Goal: Contribute content: Contribute content

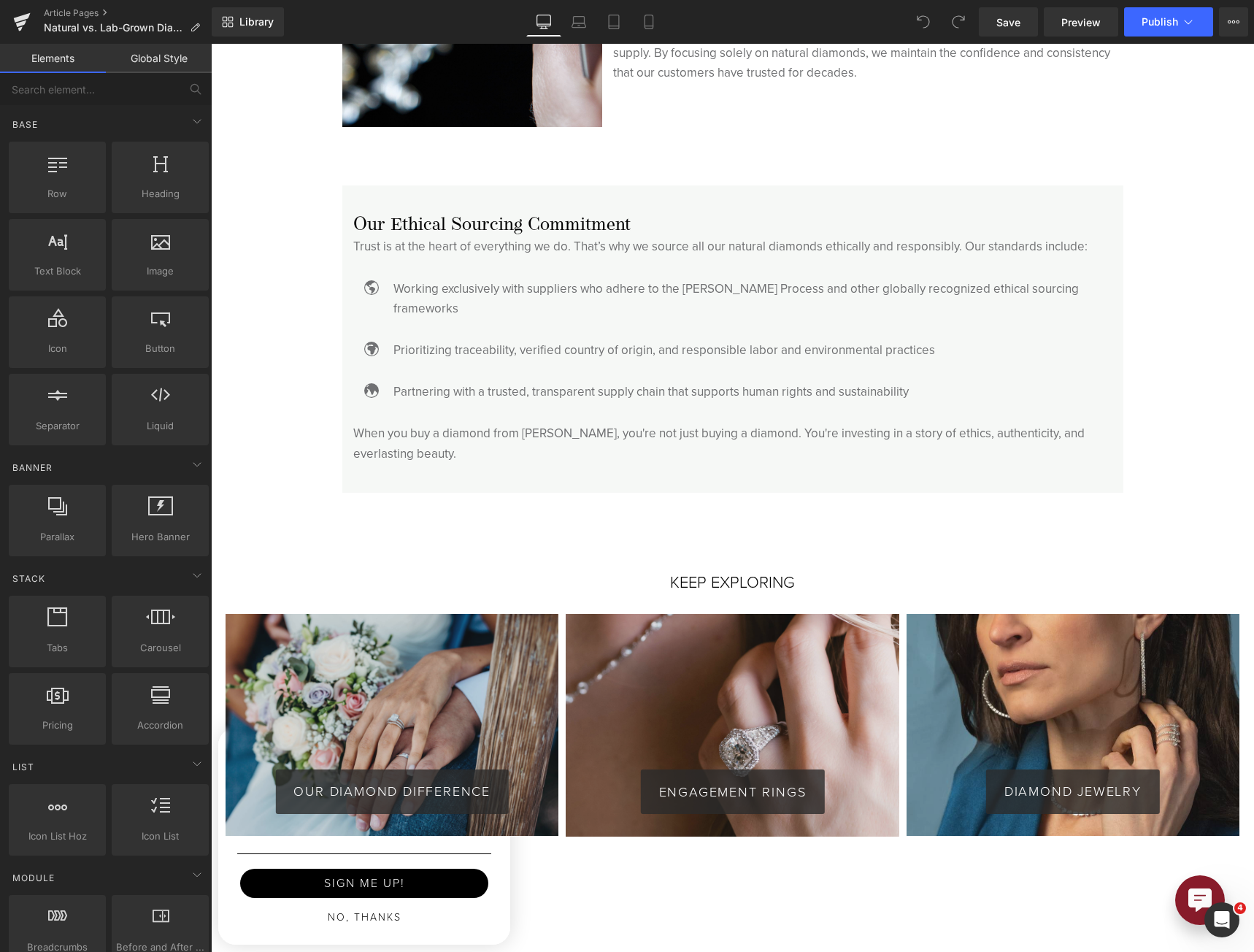
scroll to position [3722, 0]
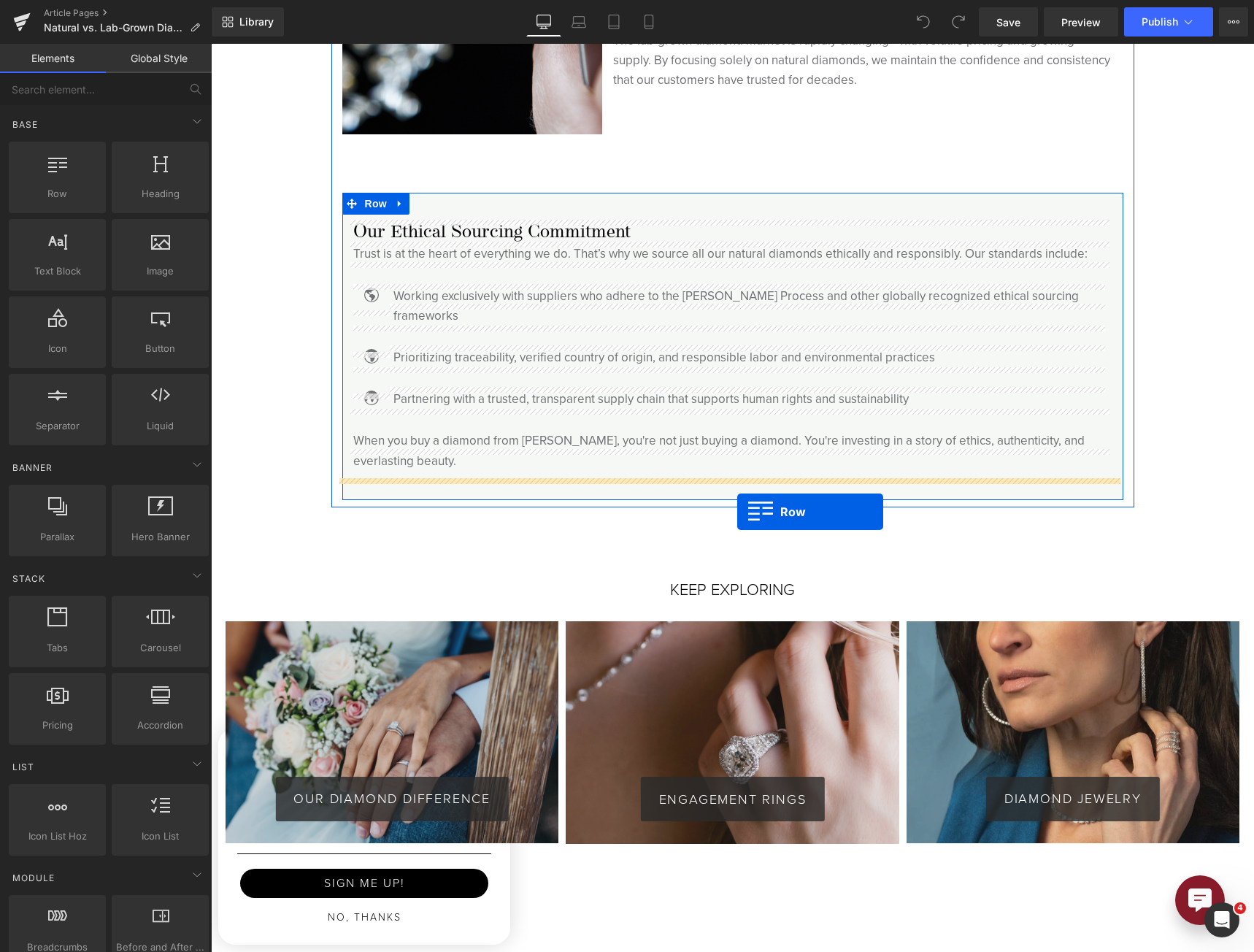
drag, startPoint x: 290, startPoint y: 241, endPoint x: 737, endPoint y: 512, distance: 522.7
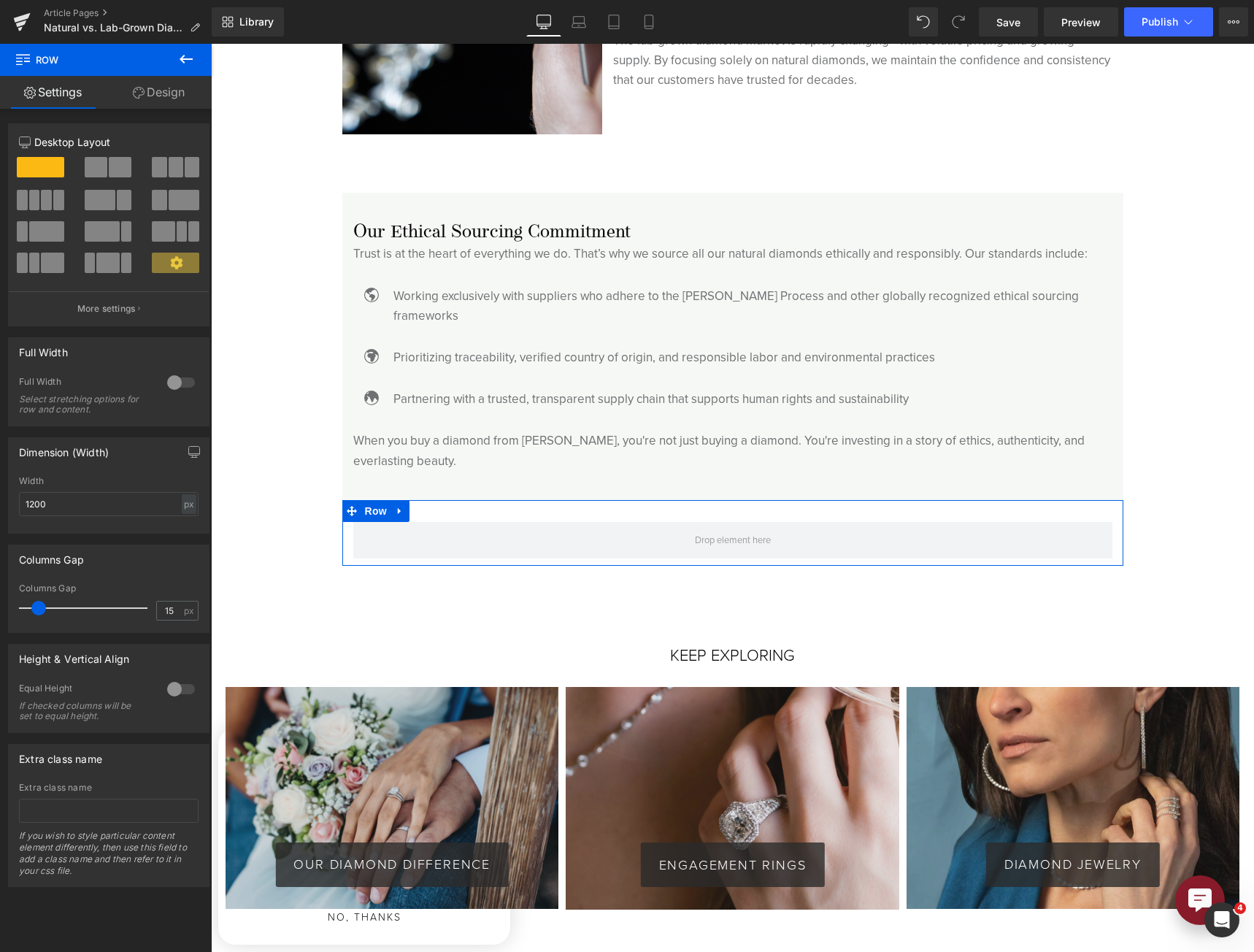
click at [100, 170] on span at bounding box center [95, 167] width 22 height 21
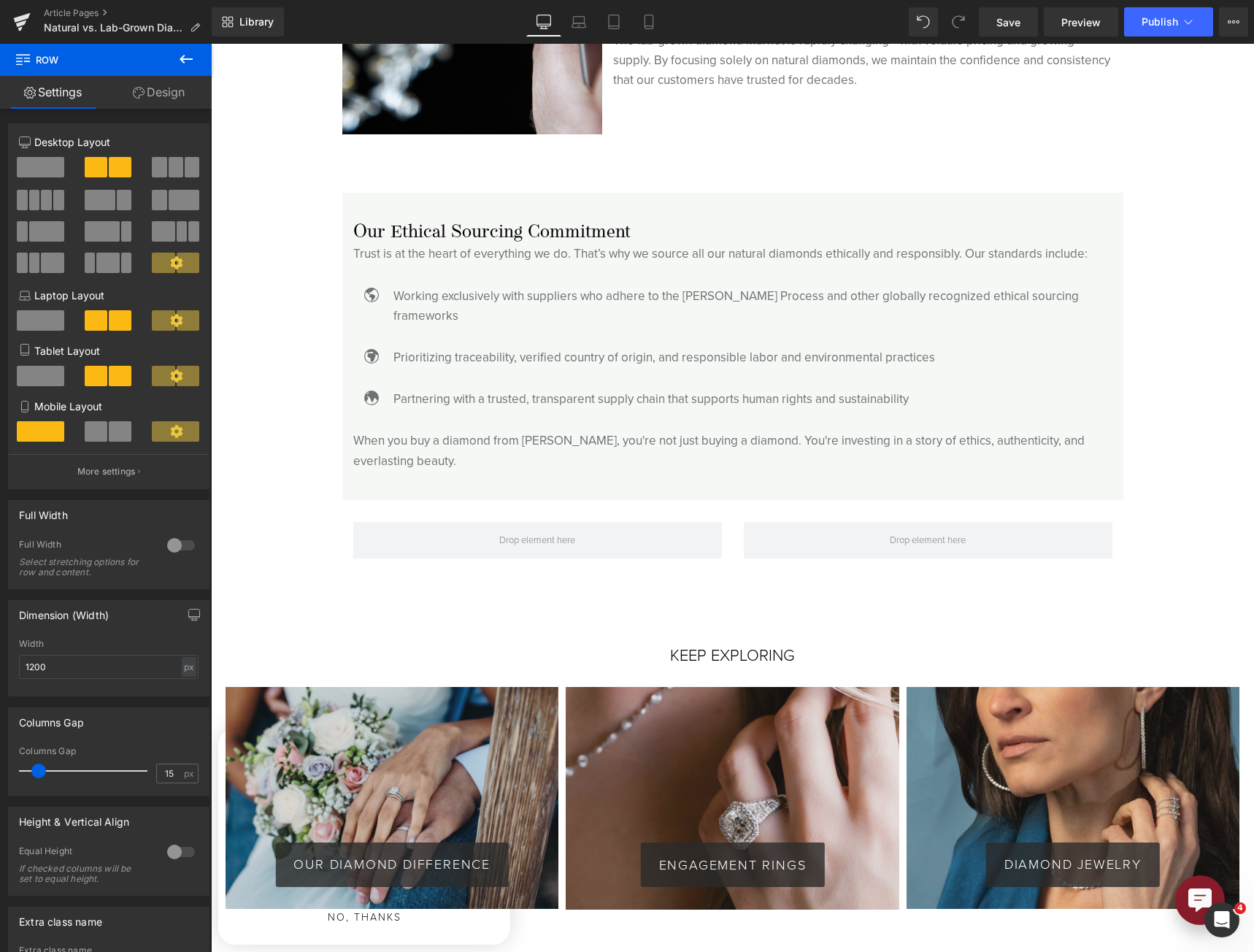
click at [193, 63] on icon at bounding box center [185, 59] width 17 height 17
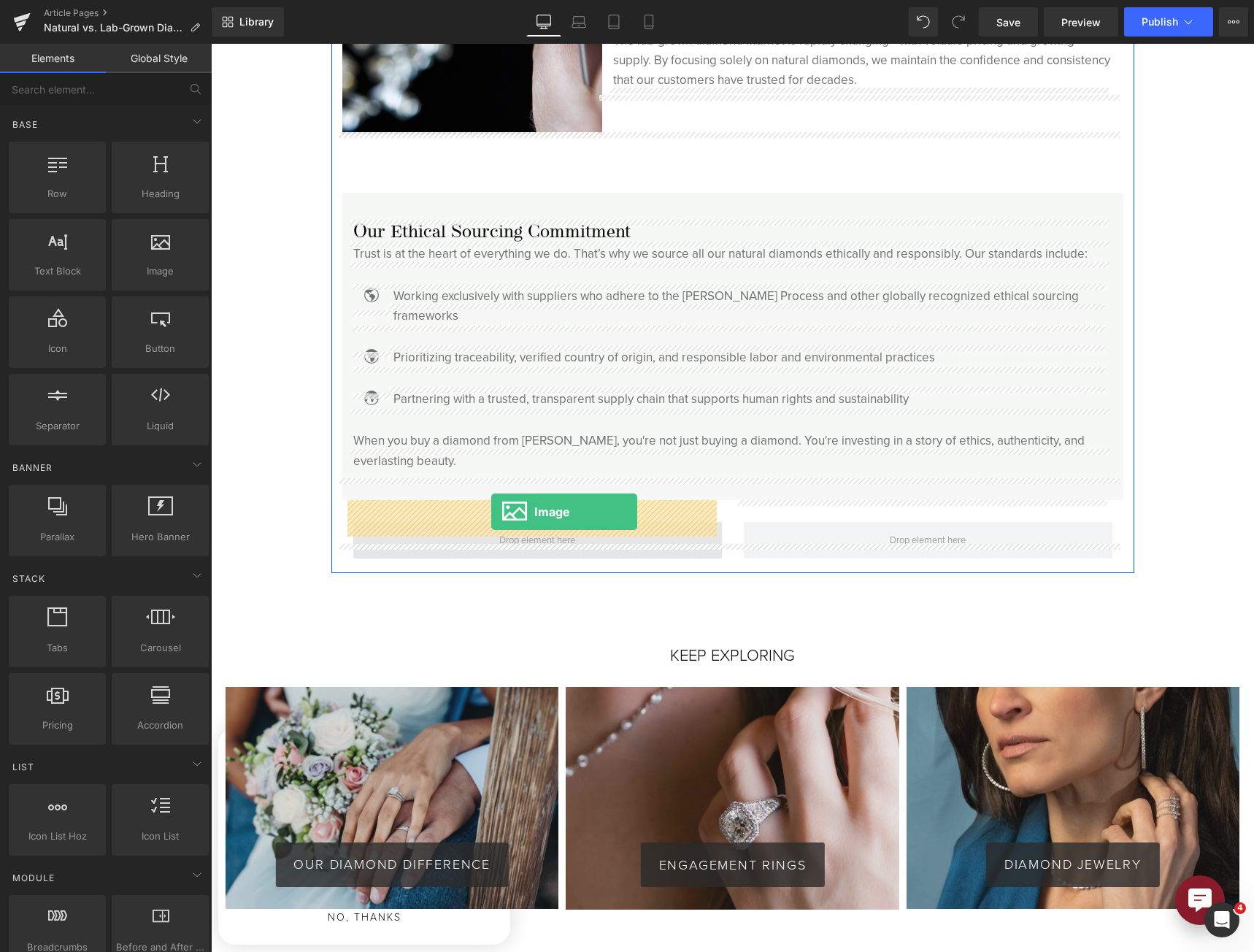
drag, startPoint x: 246, startPoint y: 327, endPoint x: 491, endPoint y: 512, distance: 307.0
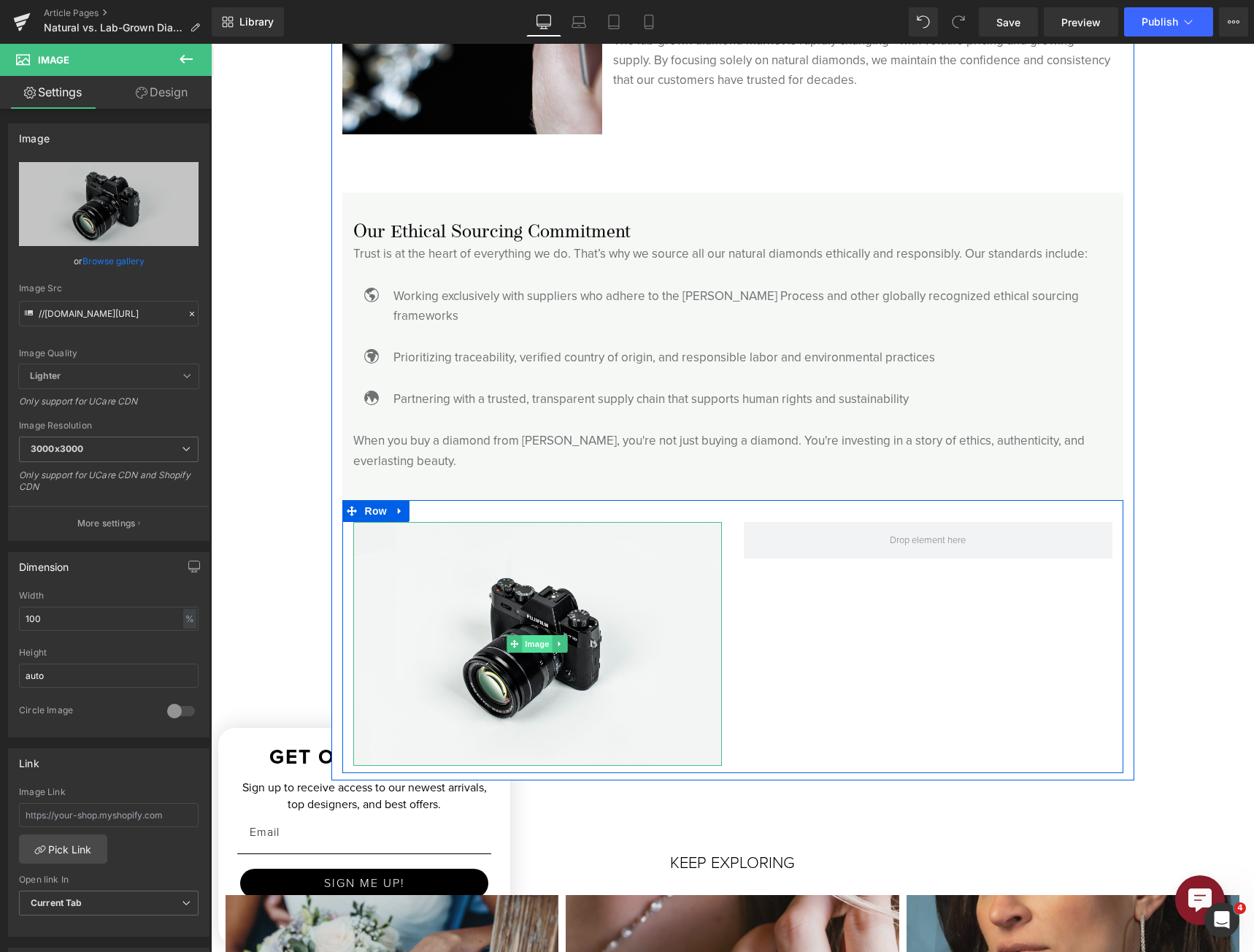
click at [533, 635] on span "Image" at bounding box center [537, 643] width 31 height 17
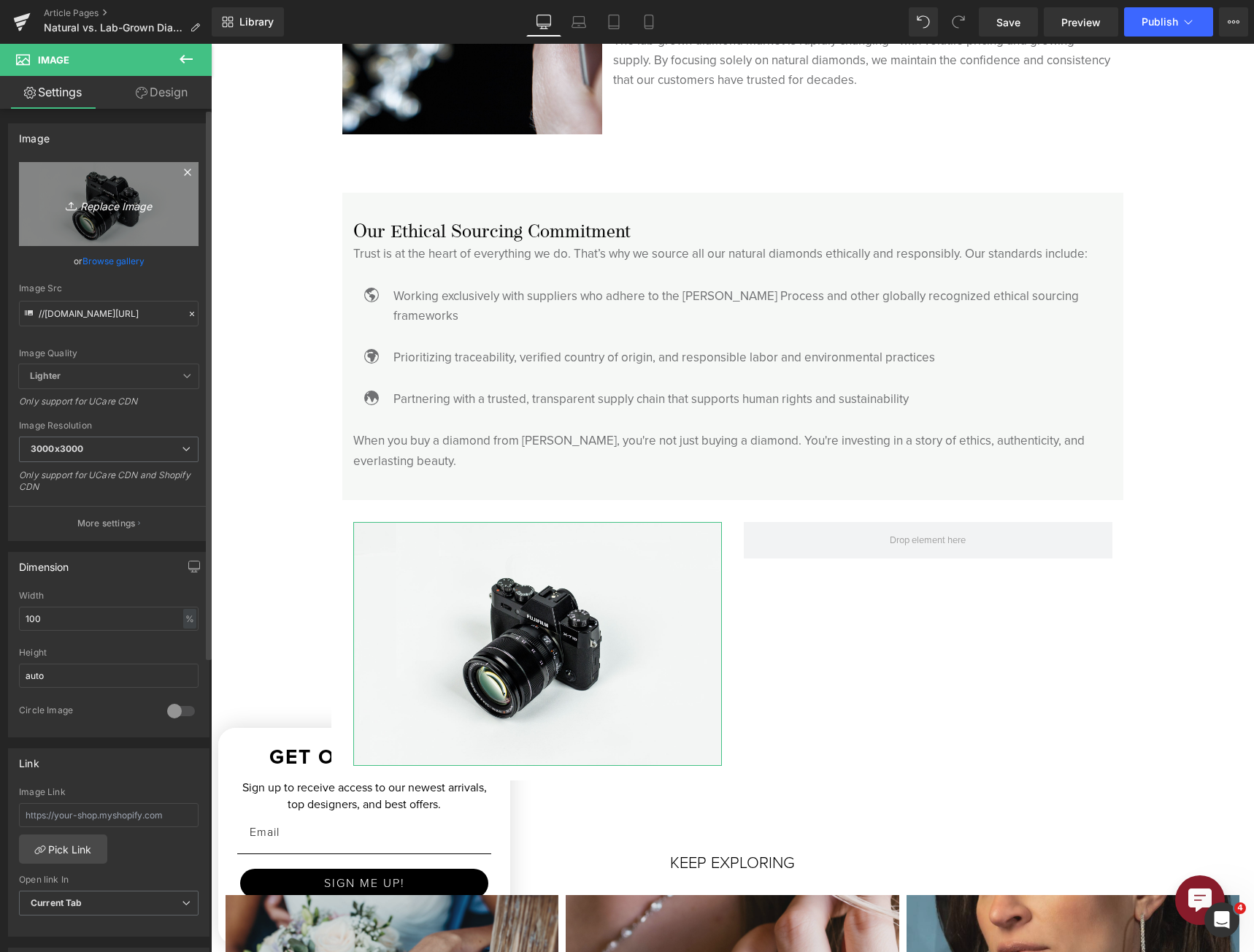
click at [184, 170] on icon at bounding box center [187, 172] width 7 height 7
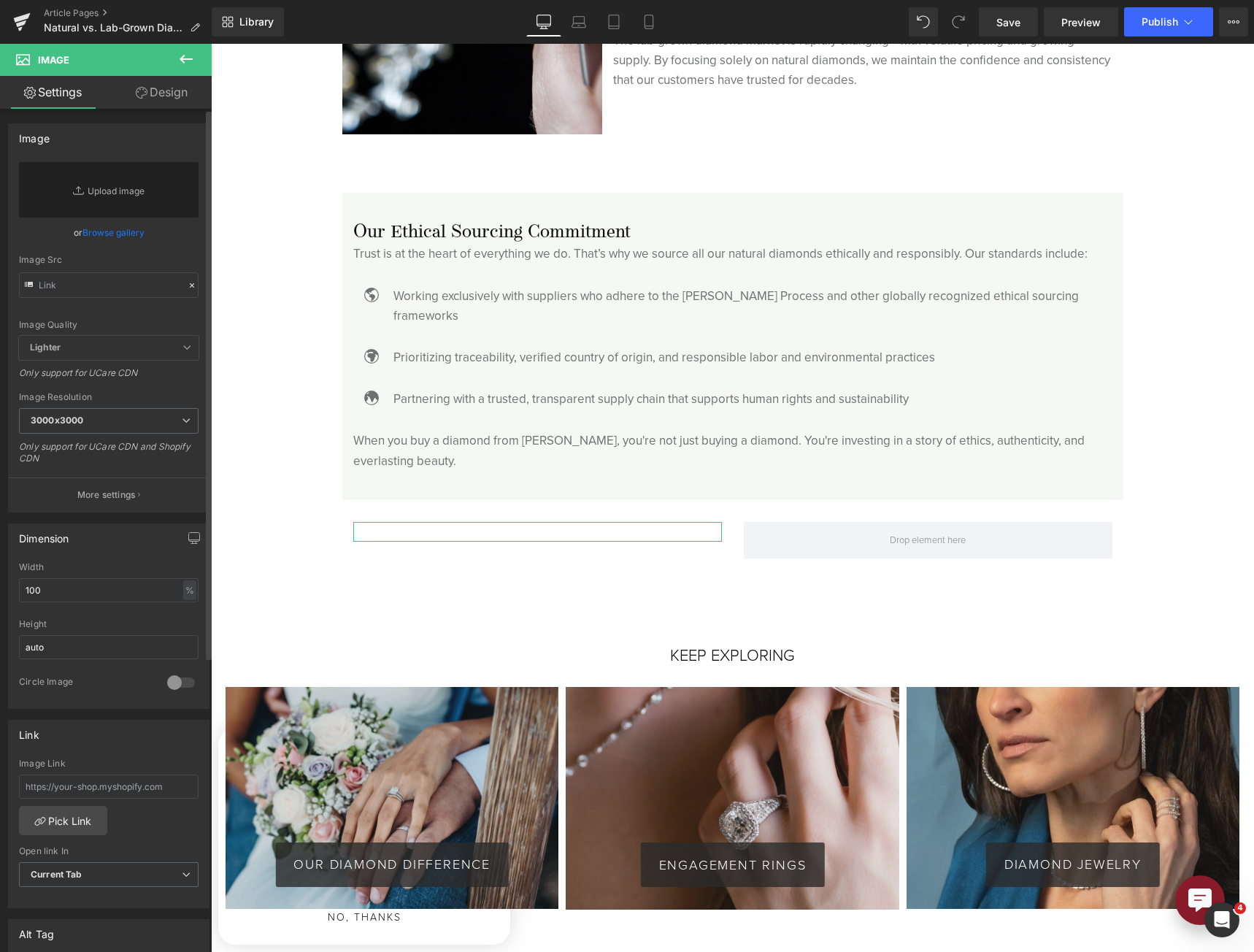
click at [127, 228] on link "Browse gallery" at bounding box center [113, 232] width 62 height 26
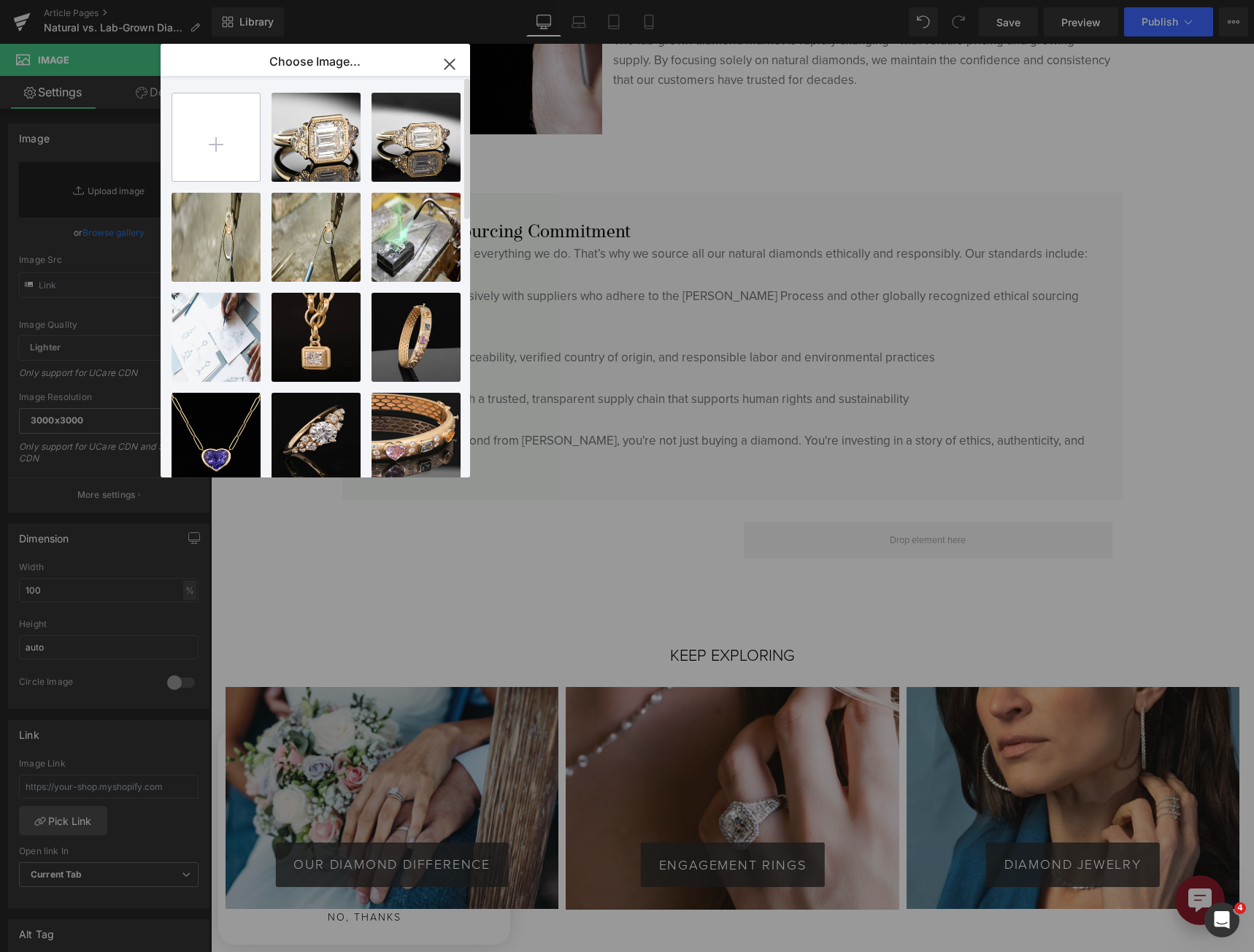
click at [0, 0] on input "file" at bounding box center [0, 0] width 0 height 0
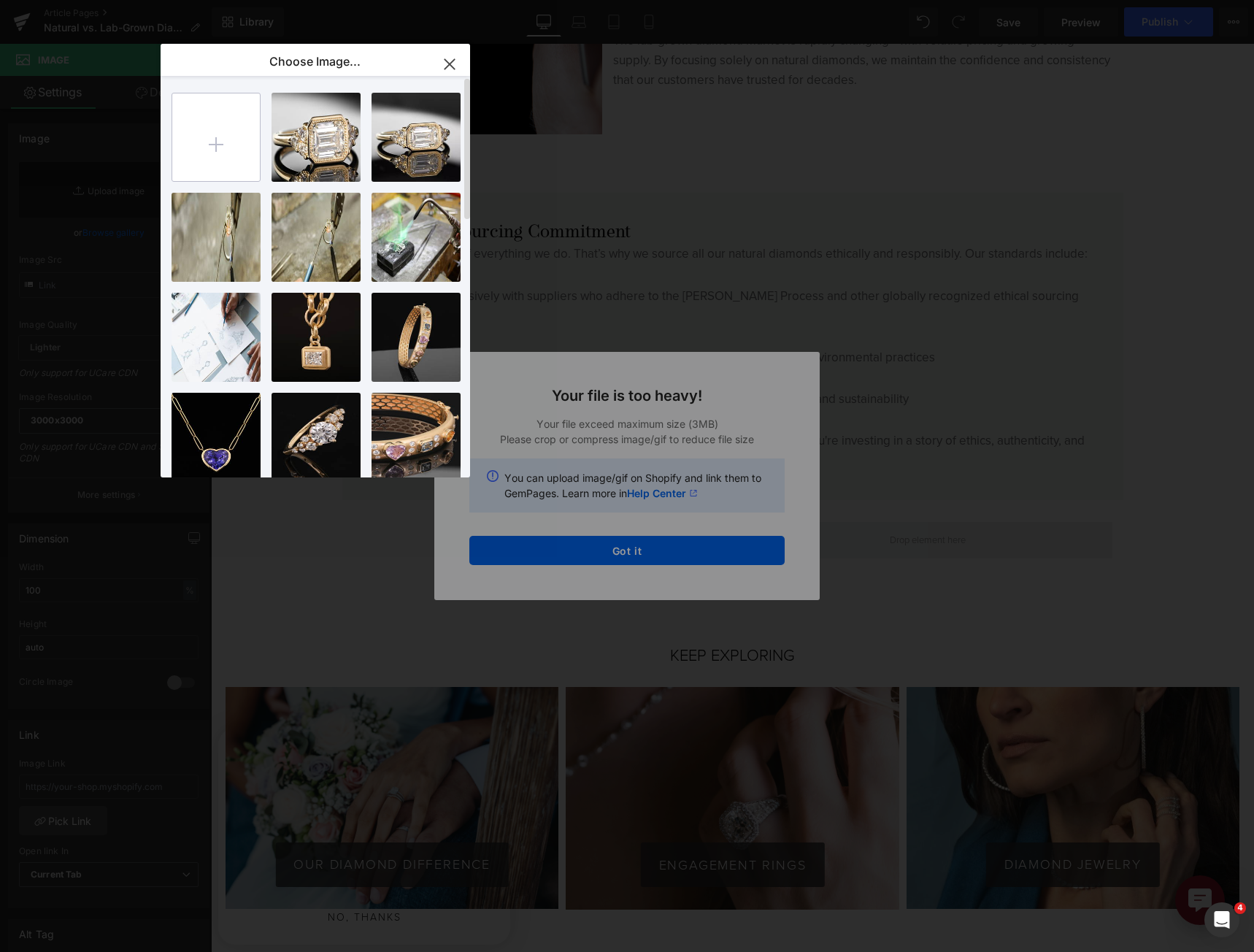
click at [0, 0] on input "file" at bounding box center [0, 0] width 0 height 0
type input "C:\fakepath\[PERSON_NAME]-Portrait-Web.jpg"
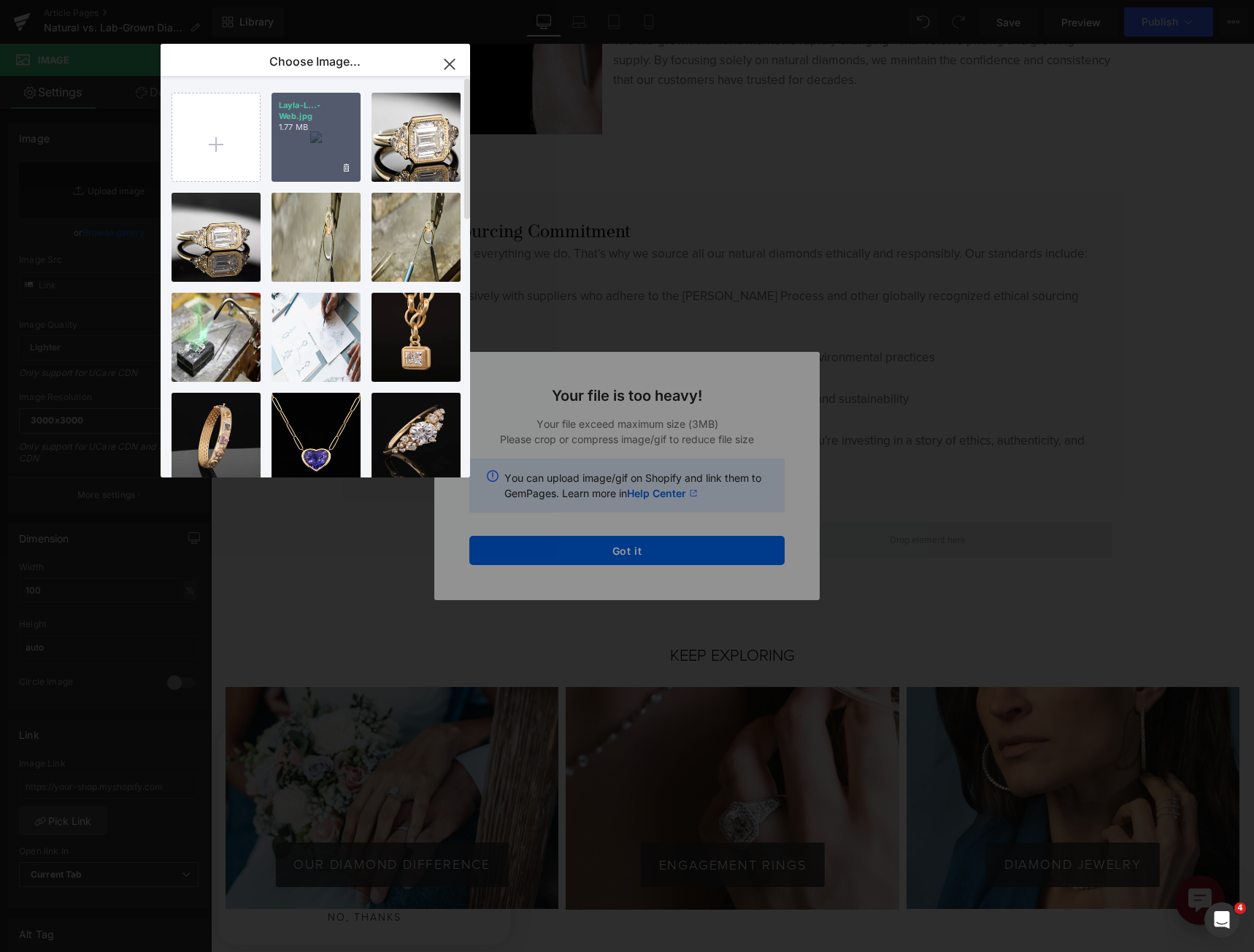
click at [331, 156] on div "Layla-L...-Web.jpg 1.77 MB" at bounding box center [316, 137] width 89 height 89
type input "[URL][DOMAIN_NAME][PERSON_NAME]"
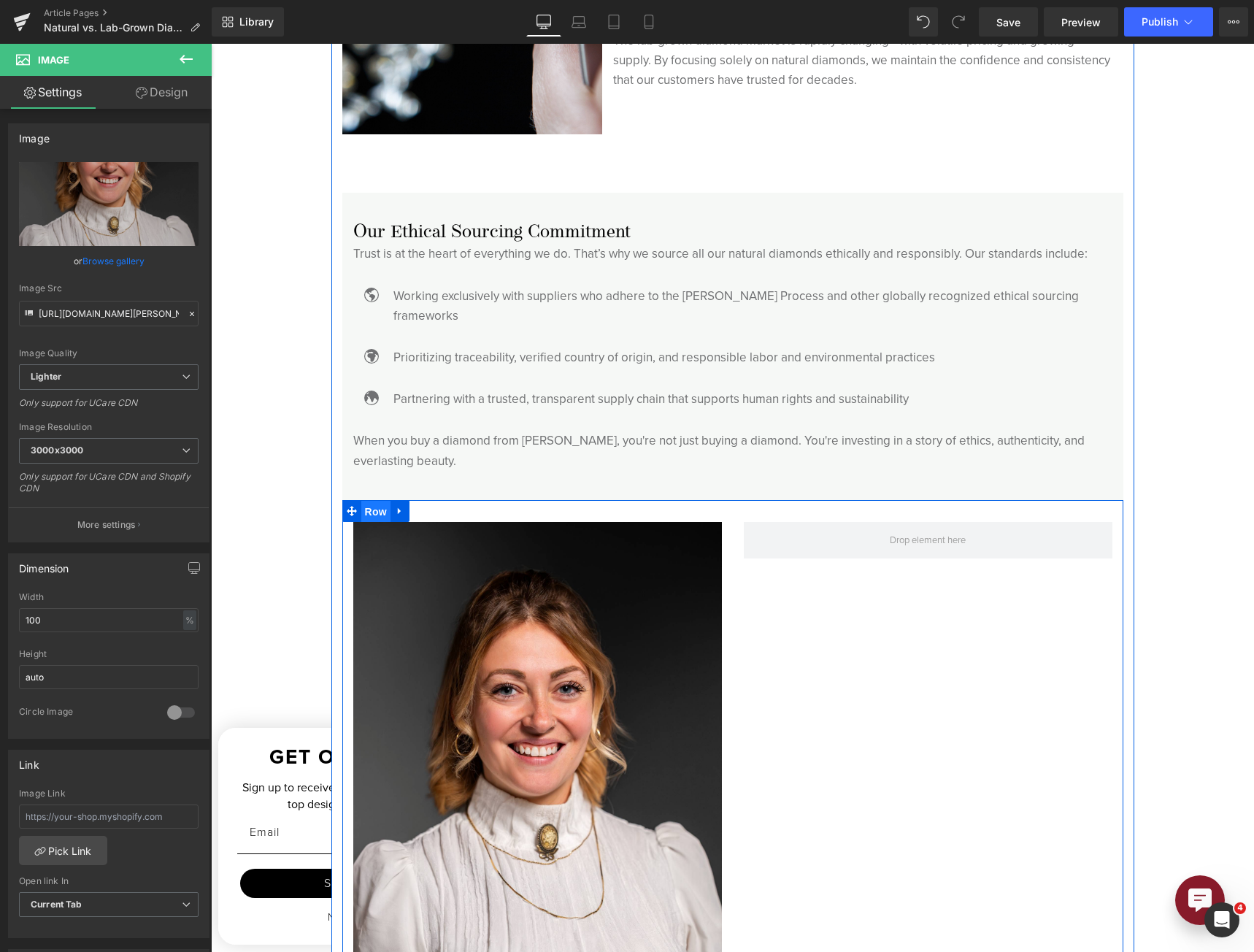
click at [361, 500] on span "Row" at bounding box center [376, 511] width 29 height 22
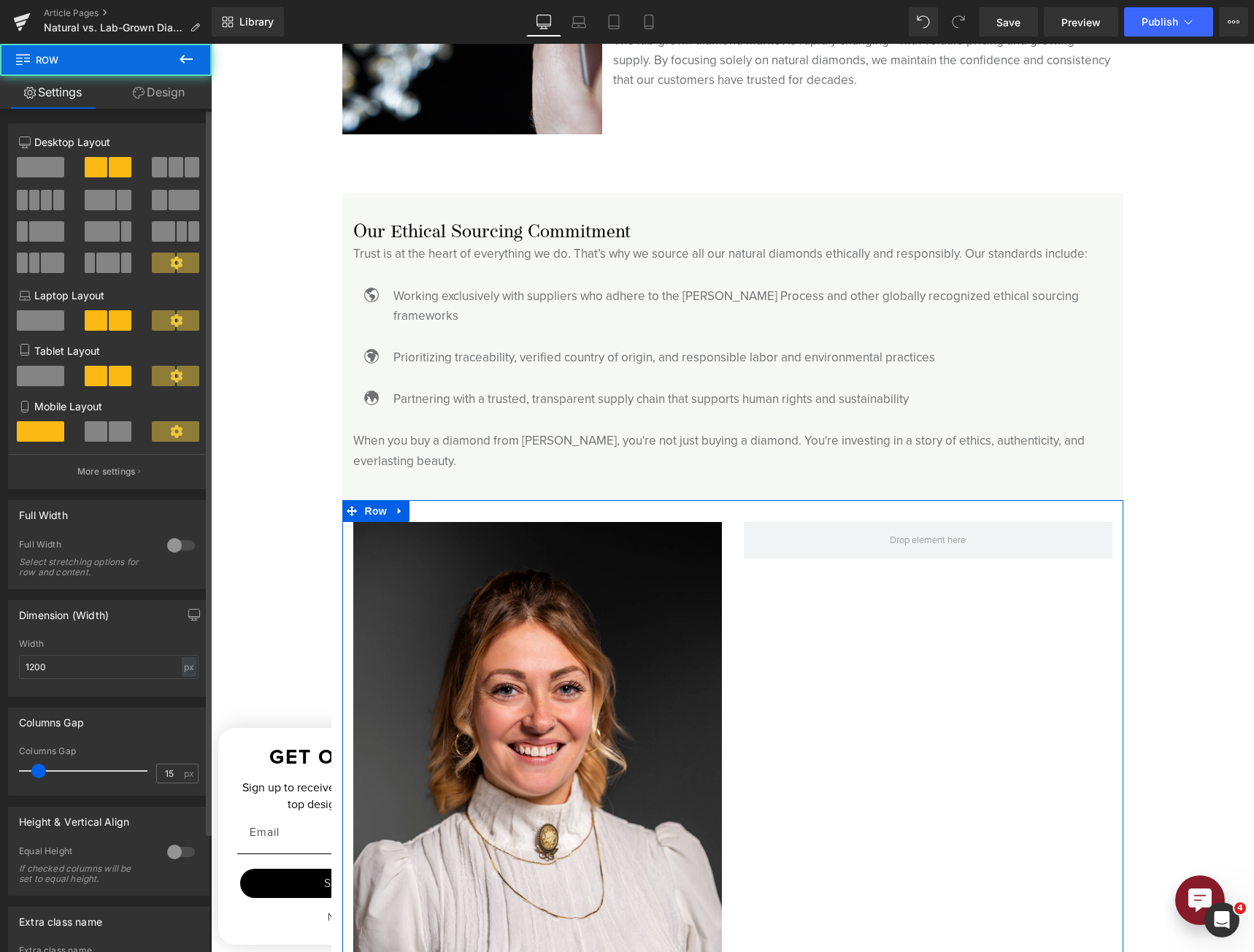
click at [136, 492] on div "Full Width 0 Full Width Select stretching options for row and content." at bounding box center [109, 538] width 218 height 100
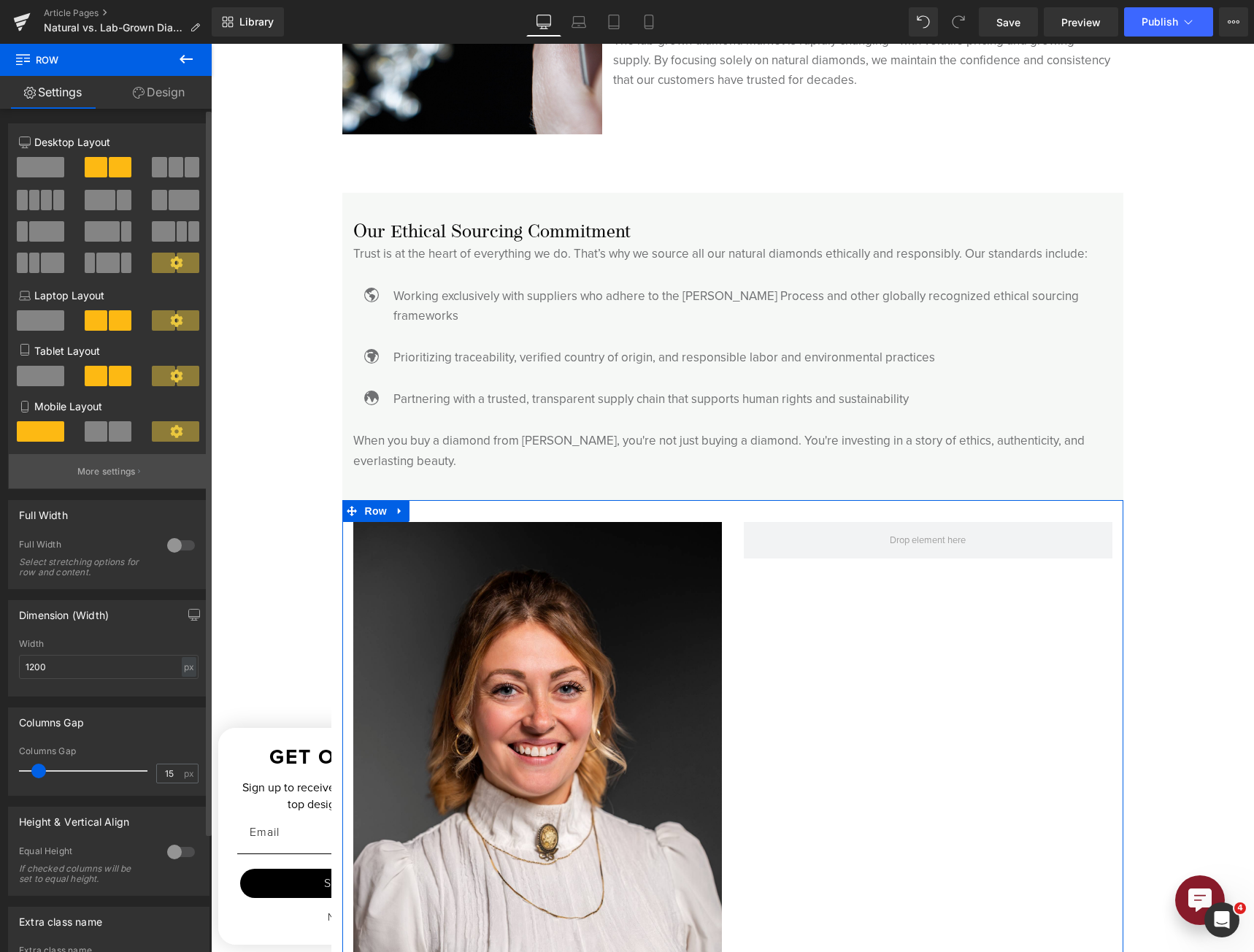
click at [146, 472] on button "More settings" at bounding box center [109, 471] width 200 height 34
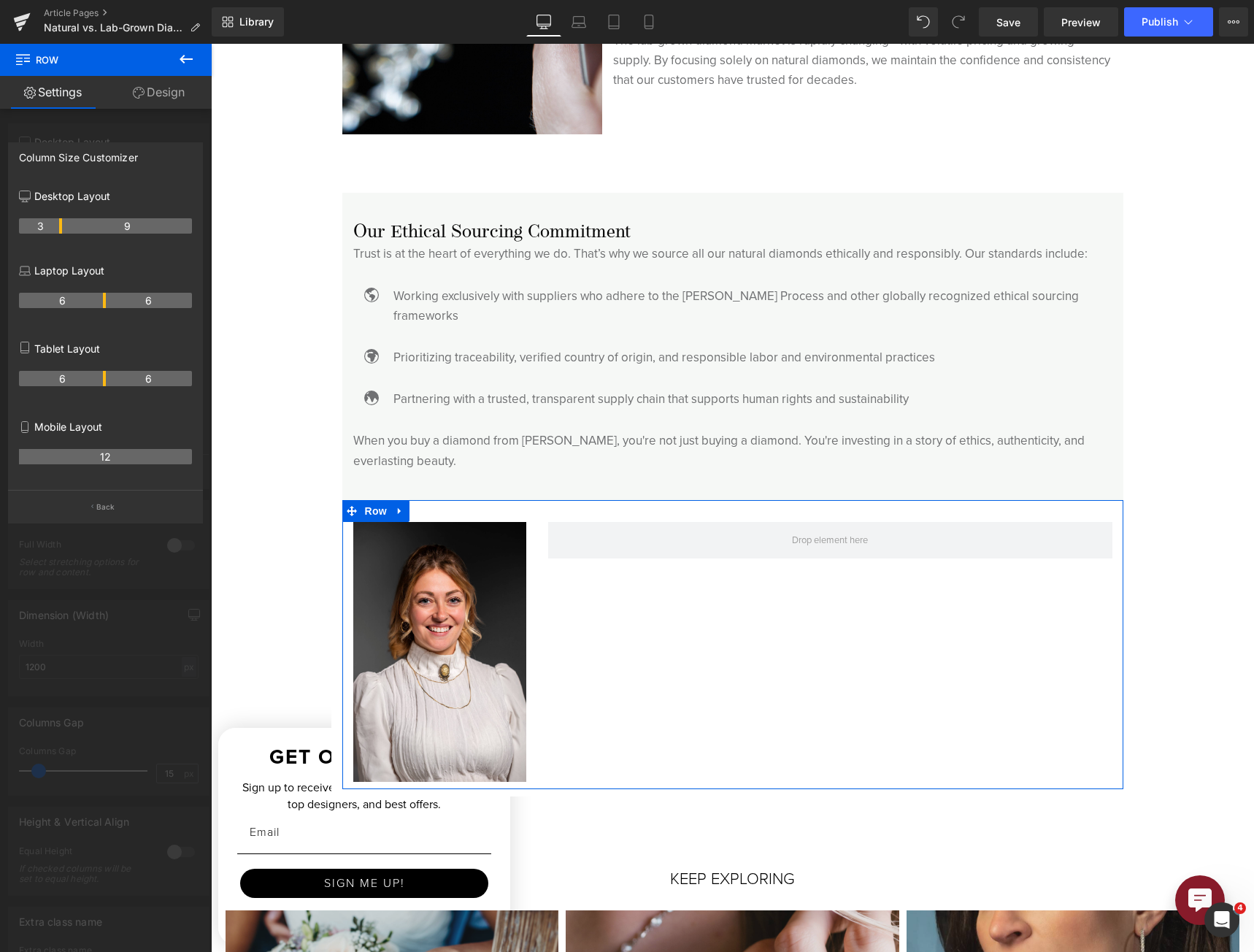
drag, startPoint x: 104, startPoint y: 230, endPoint x: 59, endPoint y: 237, distance: 45.5
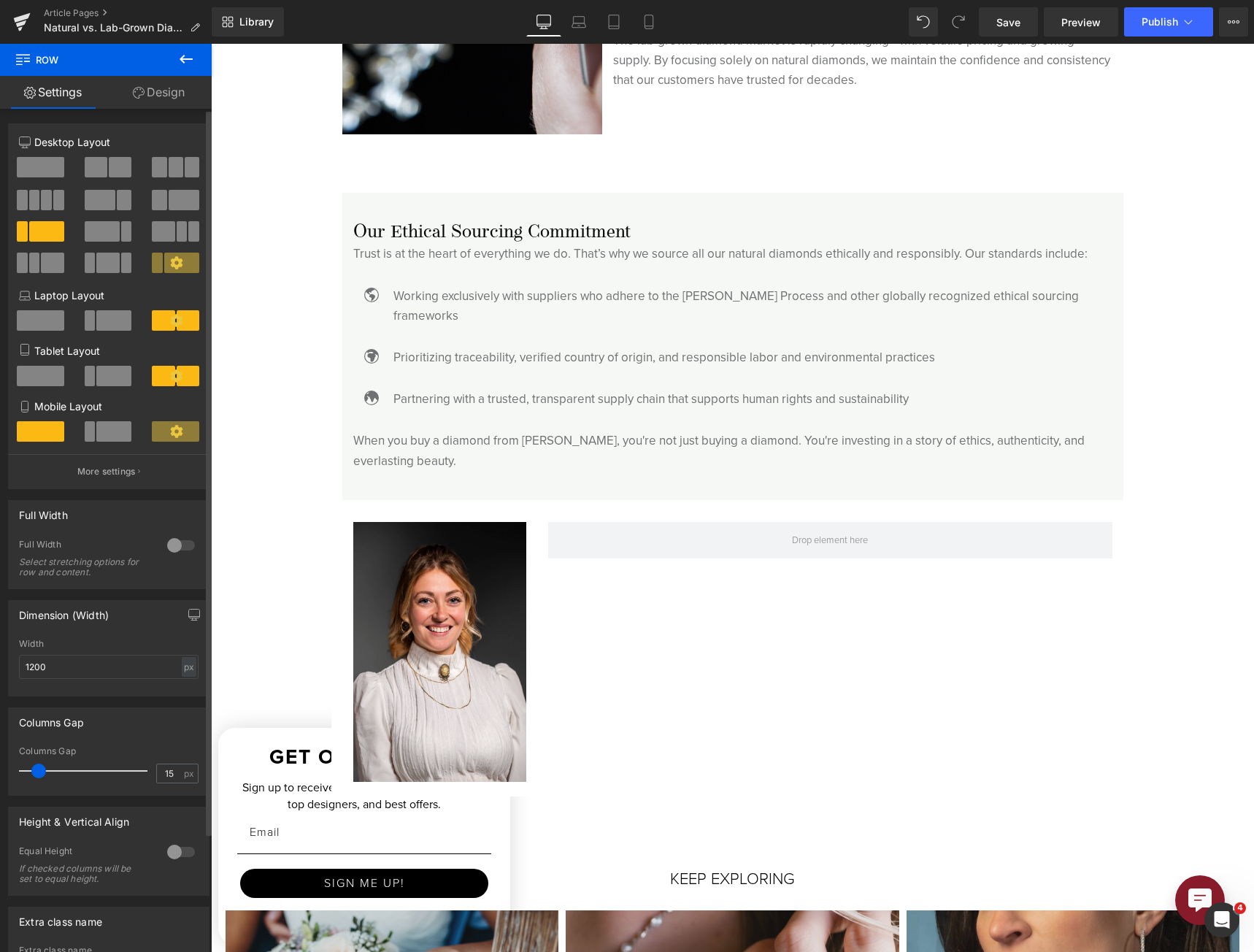
click at [187, 61] on icon at bounding box center [185, 59] width 17 height 17
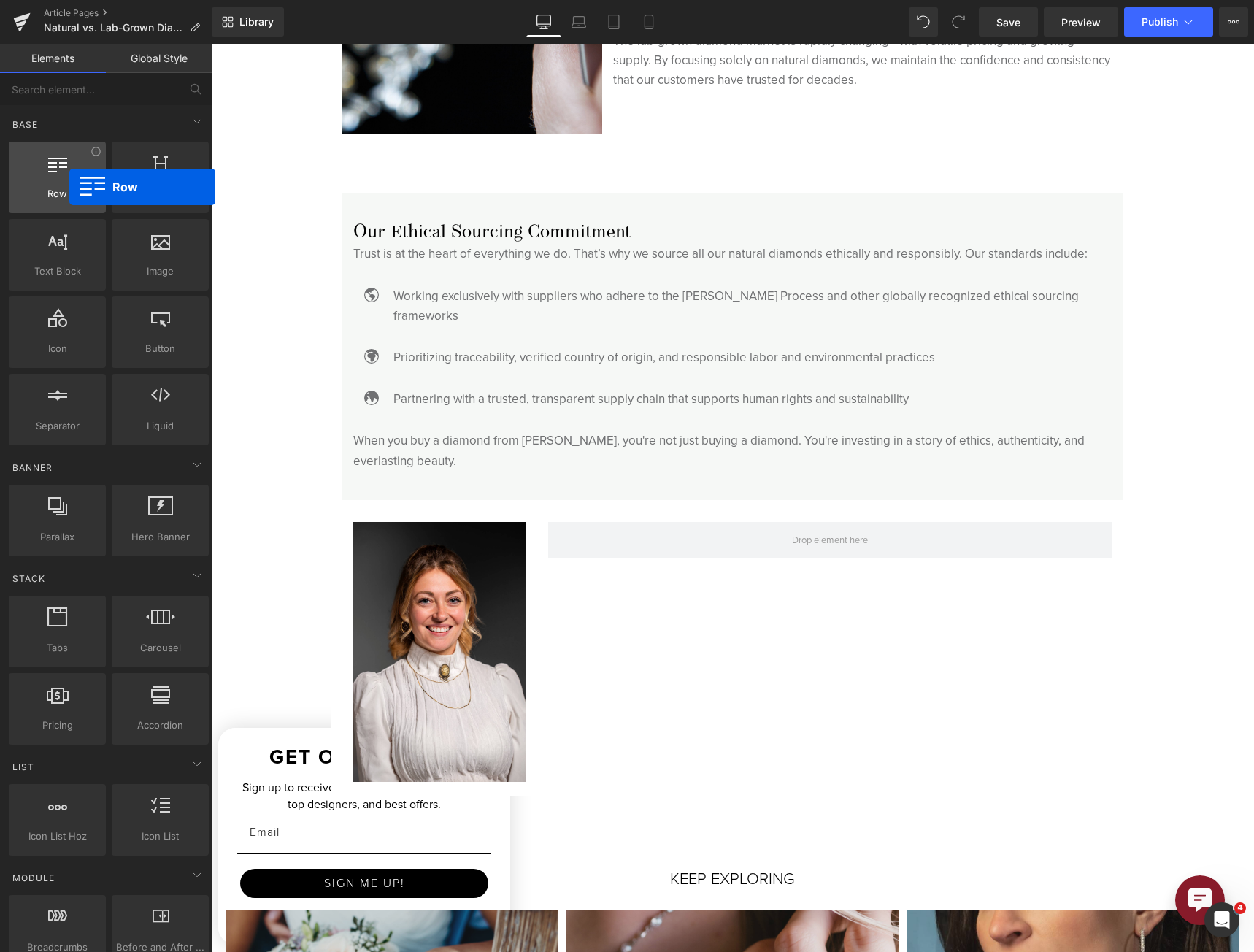
click at [69, 187] on div "Row rows, columns, layouts, div" at bounding box center [57, 177] width 97 height 71
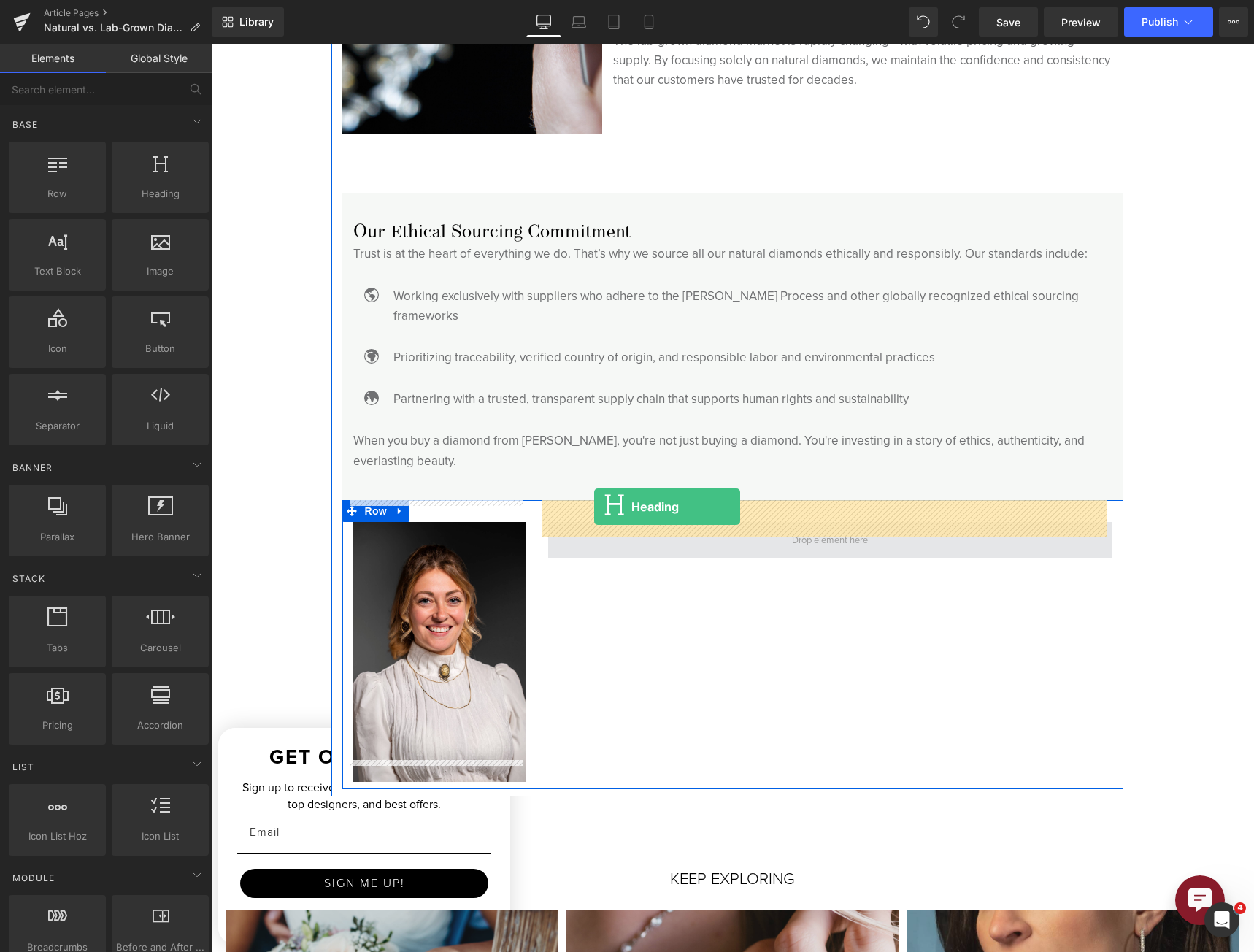
drag, startPoint x: 350, startPoint y: 239, endPoint x: 594, endPoint y: 506, distance: 361.7
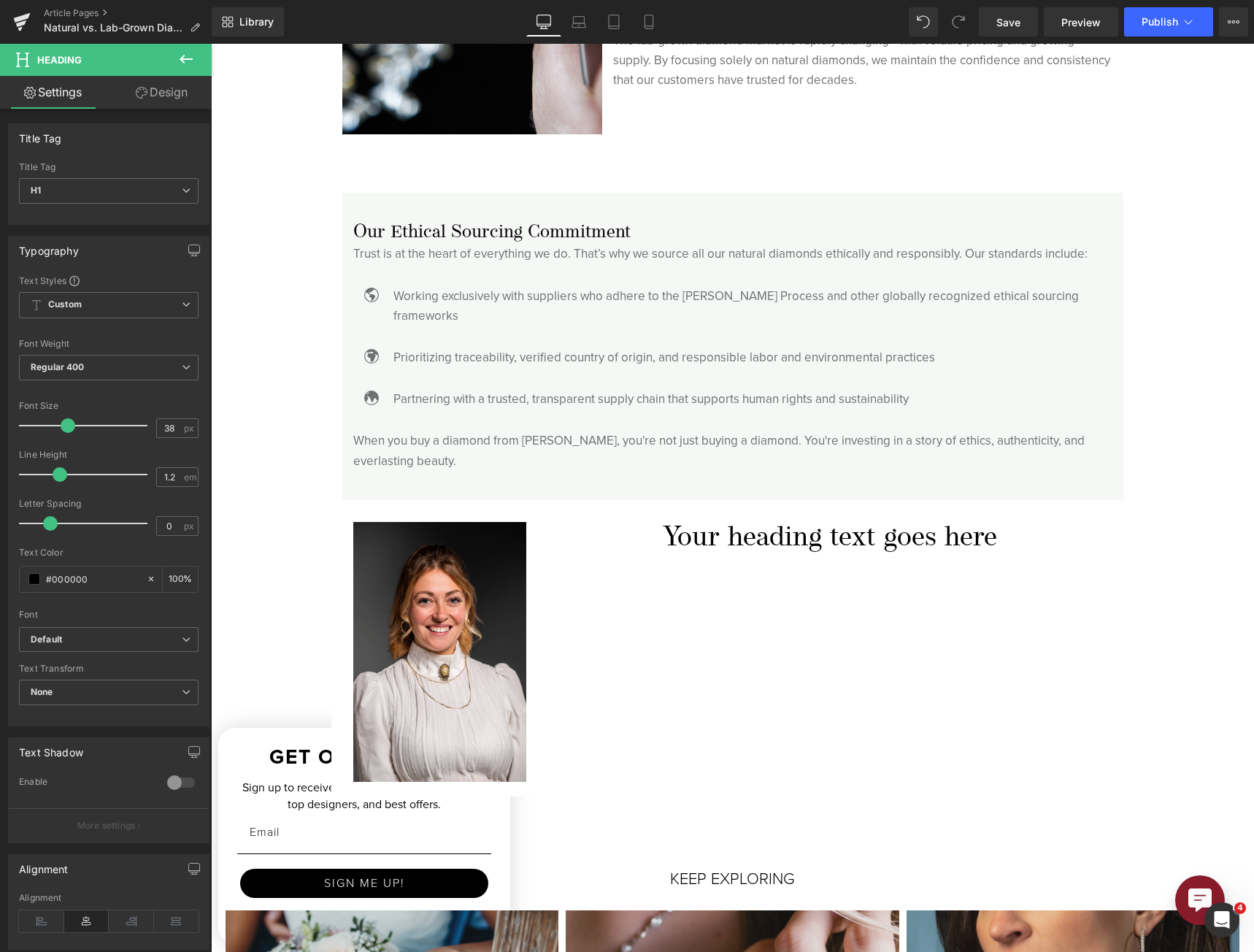
click at [179, 69] on button at bounding box center [186, 60] width 51 height 32
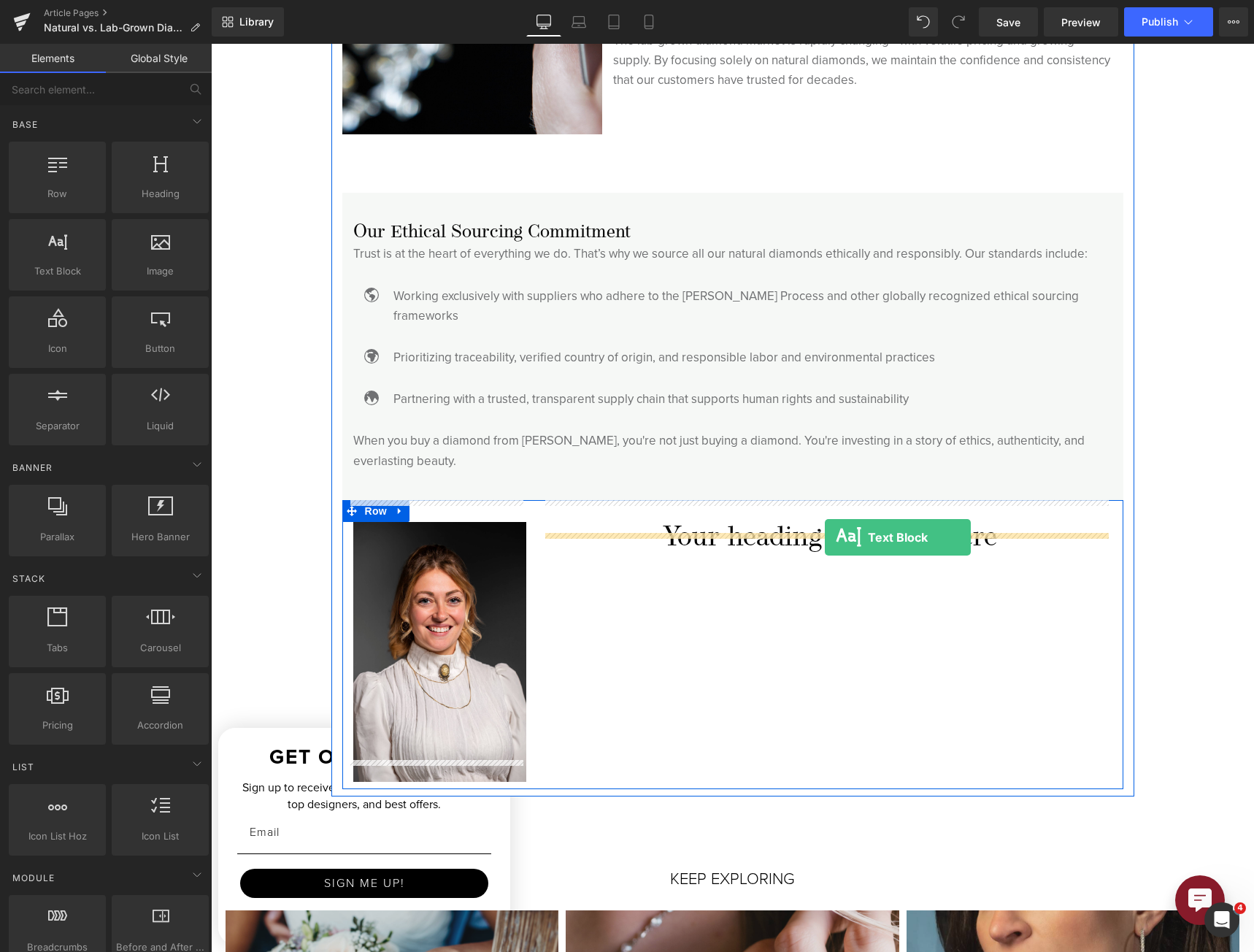
drag, startPoint x: 309, startPoint y: 311, endPoint x: 824, endPoint y: 537, distance: 562.4
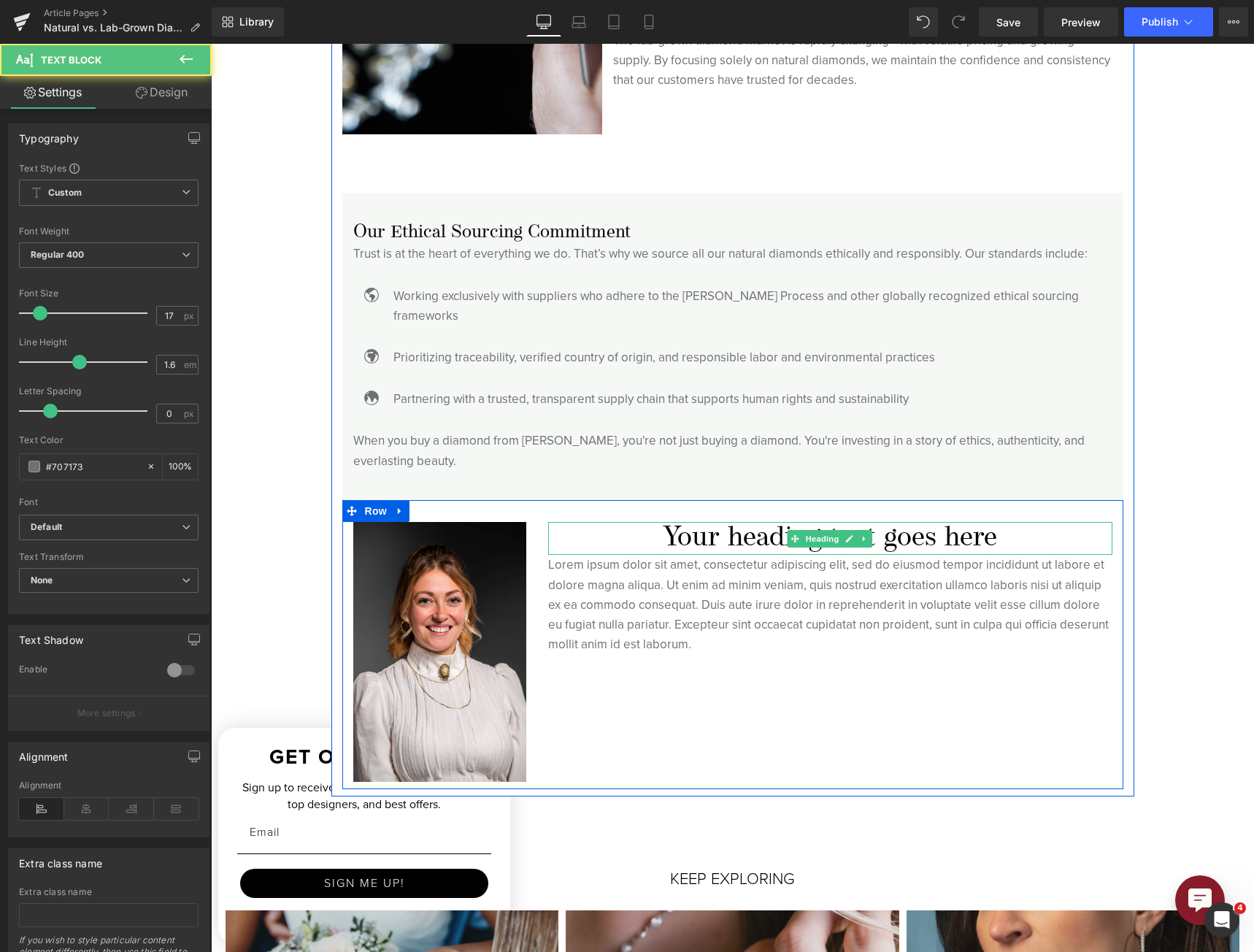
click at [734, 522] on h1 "Your heading text goes here" at bounding box center [830, 538] width 564 height 34
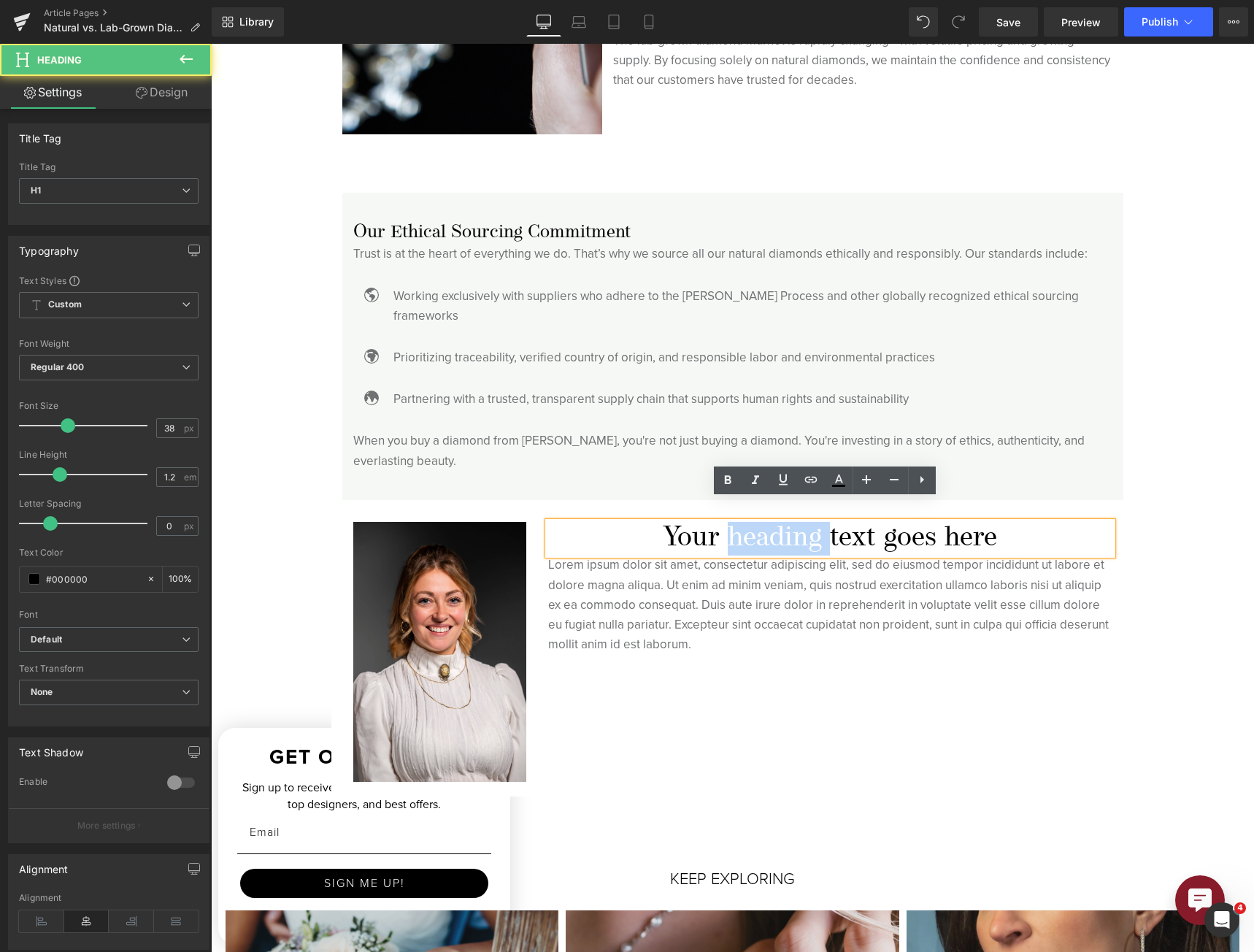
click at [734, 522] on h1 "Your heading text goes here" at bounding box center [830, 538] width 564 height 34
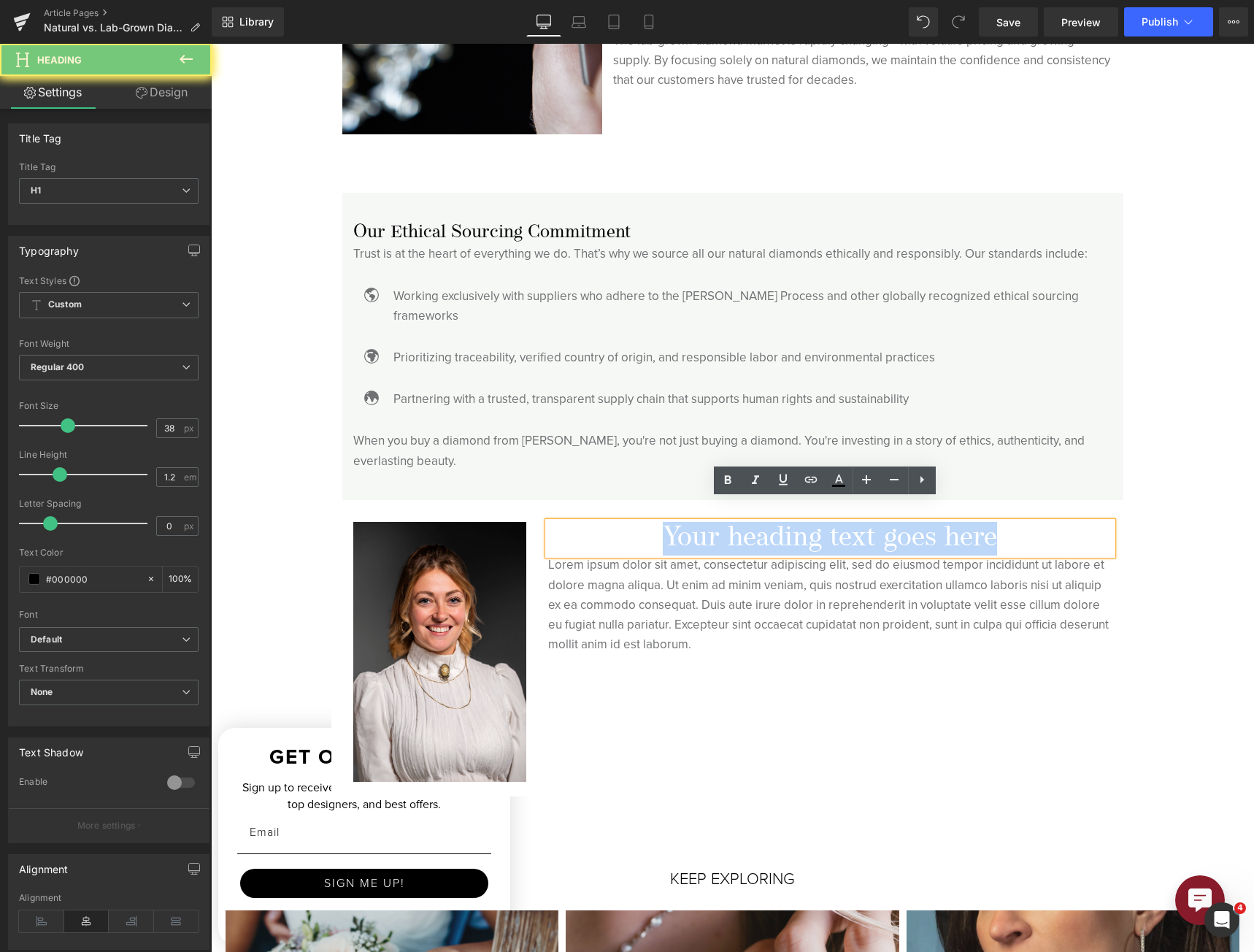
click at [734, 522] on h1 "Your heading text goes here" at bounding box center [830, 538] width 564 height 34
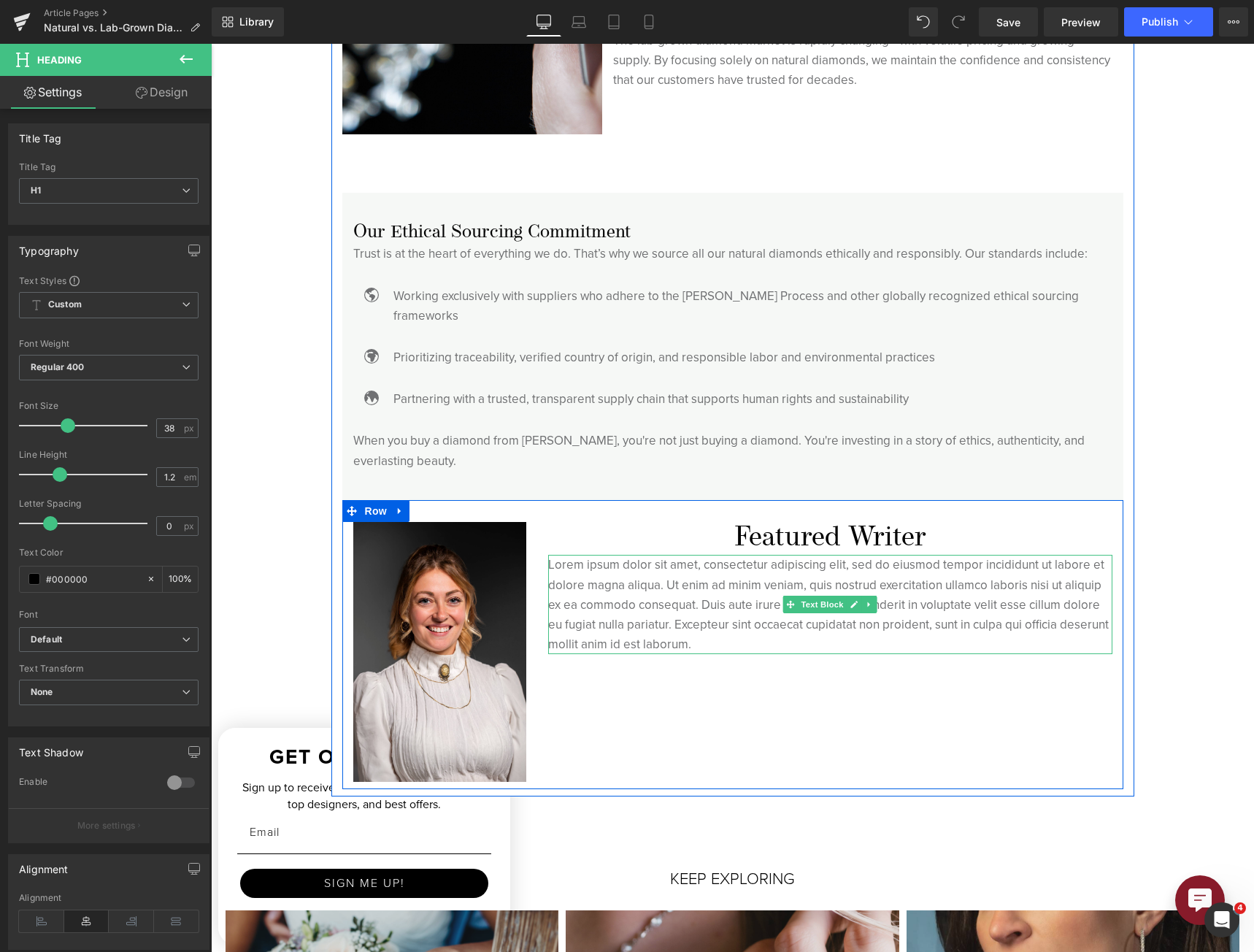
click at [603, 586] on p "Lorem ipsum dolor sit amet, consectetur adipiscing elit, sed do eiusmod tempor …" at bounding box center [830, 605] width 564 height 99
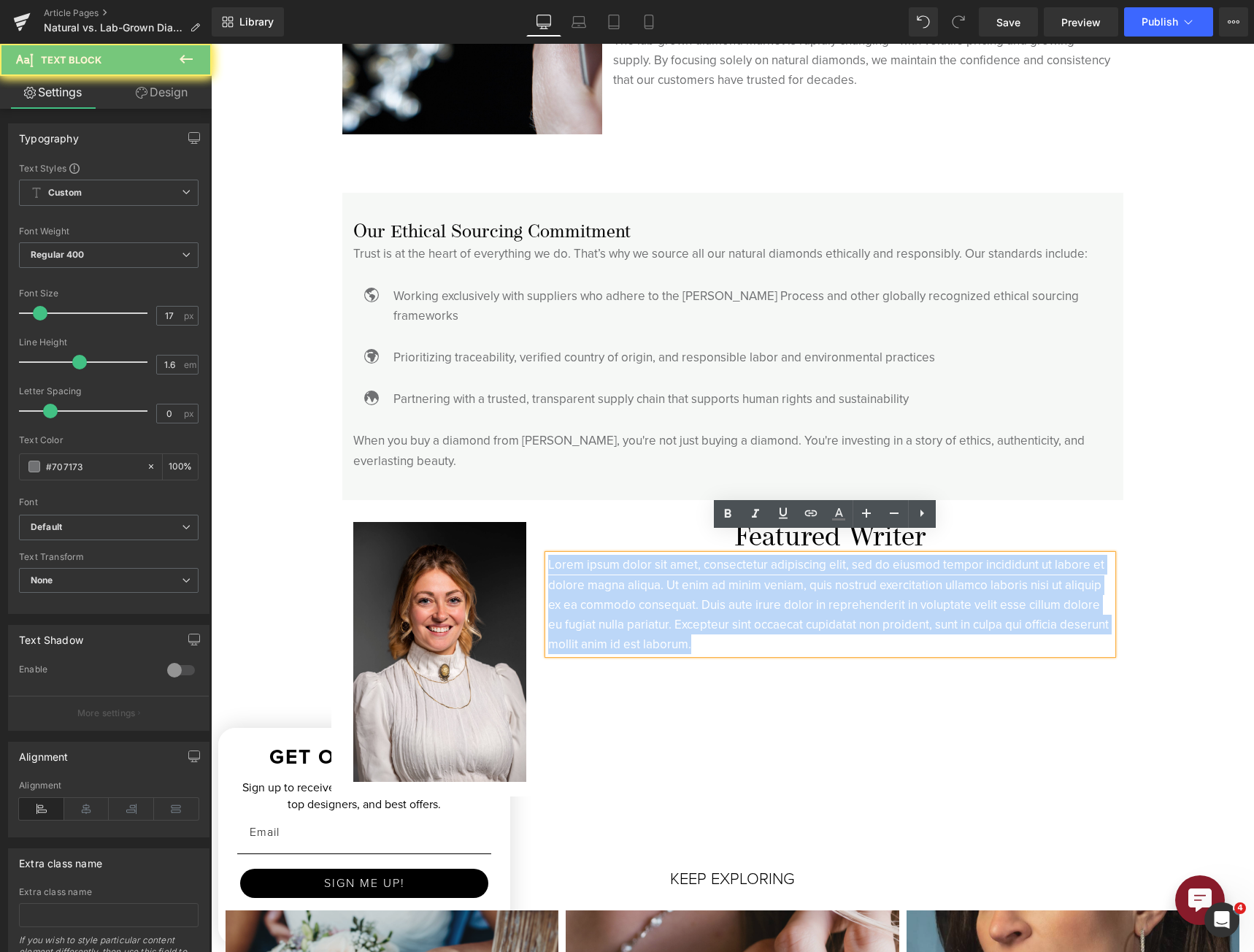
click at [603, 586] on p "Lorem ipsum dolor sit amet, consectetur adipiscing elit, sed do eiusmod tempor …" at bounding box center [830, 605] width 564 height 99
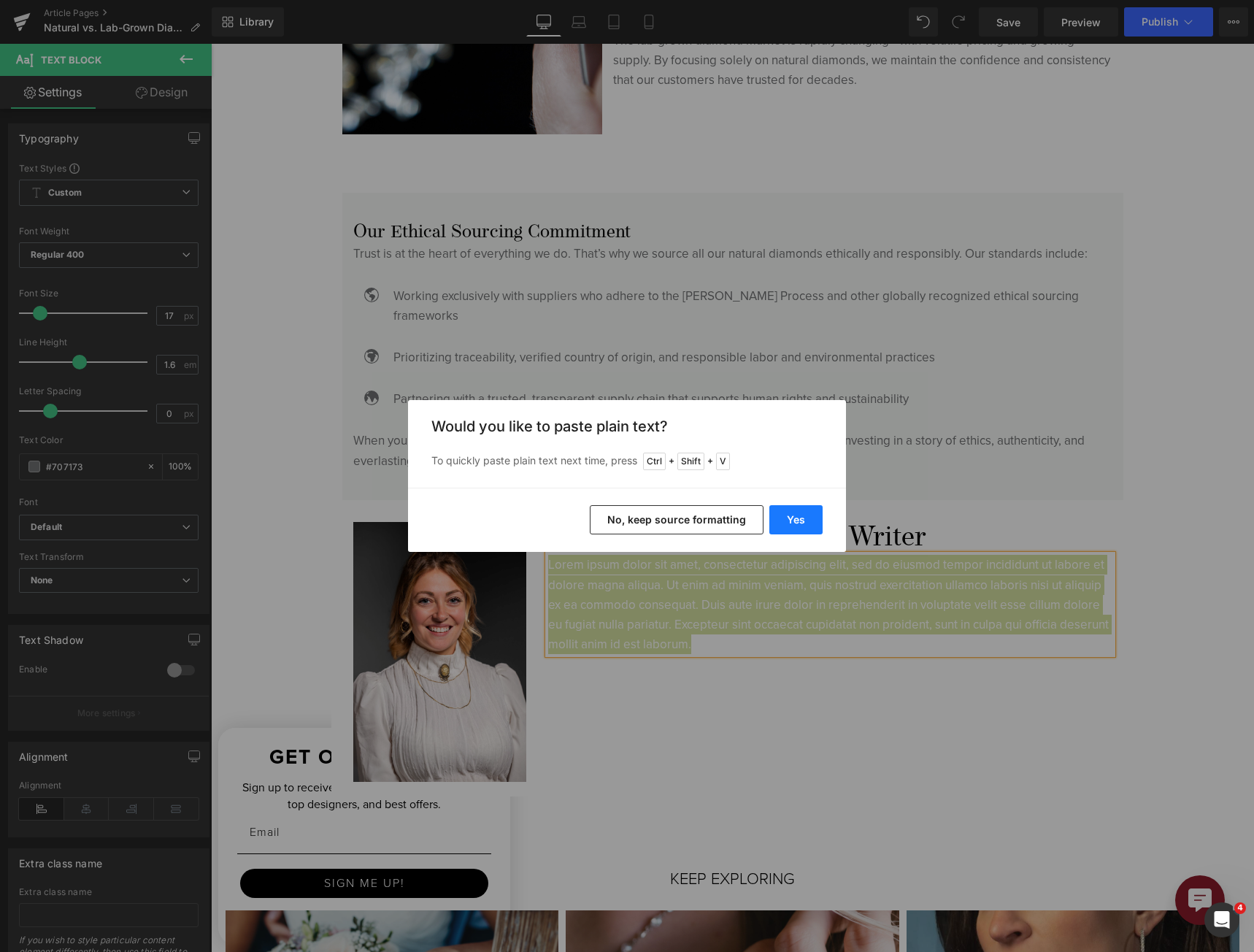
click at [811, 519] on button "Yes" at bounding box center [796, 519] width 53 height 29
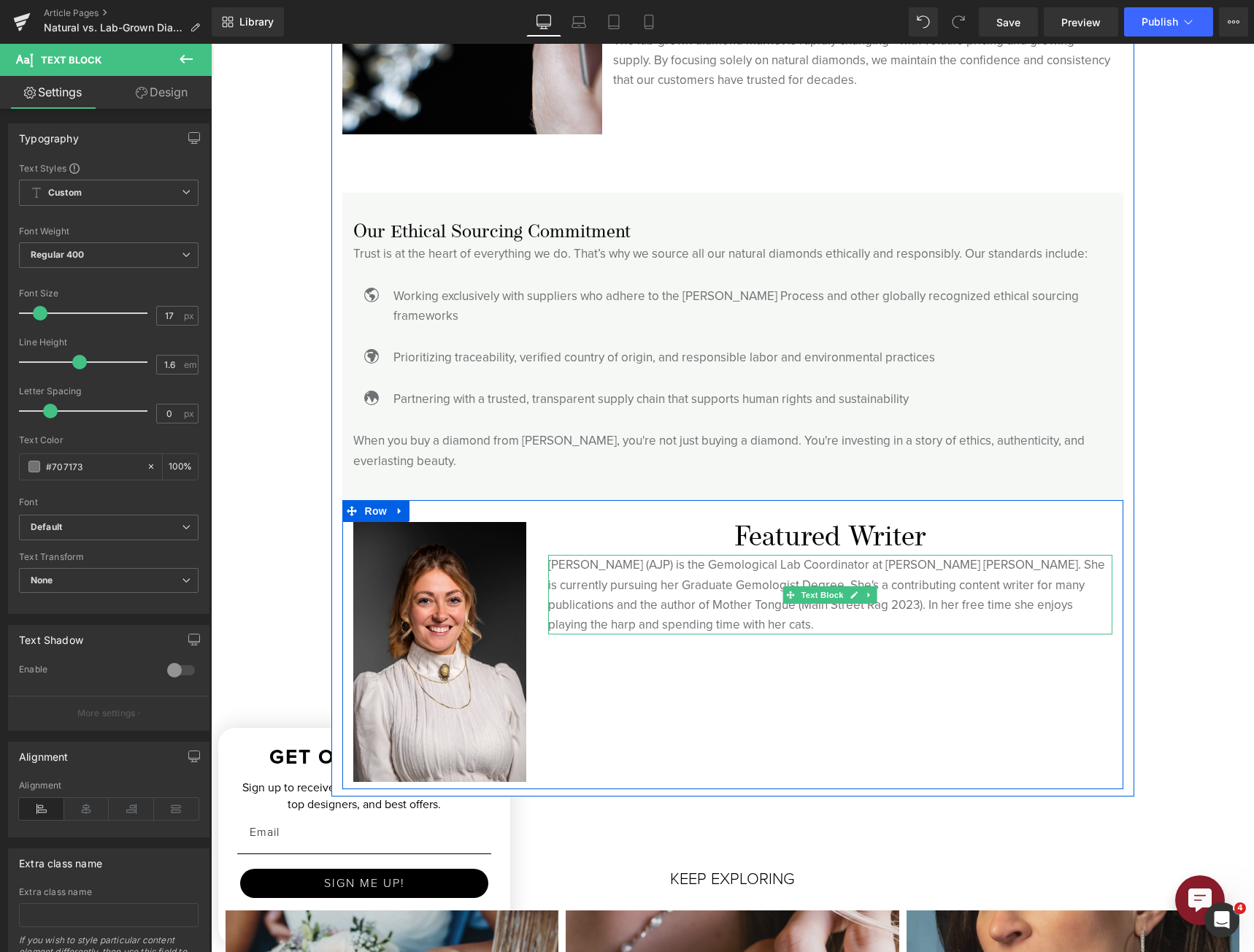
drag, startPoint x: 891, startPoint y: 543, endPoint x: 899, endPoint y: 543, distance: 8.0
click at [893, 555] on p "[PERSON_NAME] (AJP) is the Gemological Lab Coordinator at [PERSON_NAME] [PERSON…" at bounding box center [830, 595] width 564 height 79
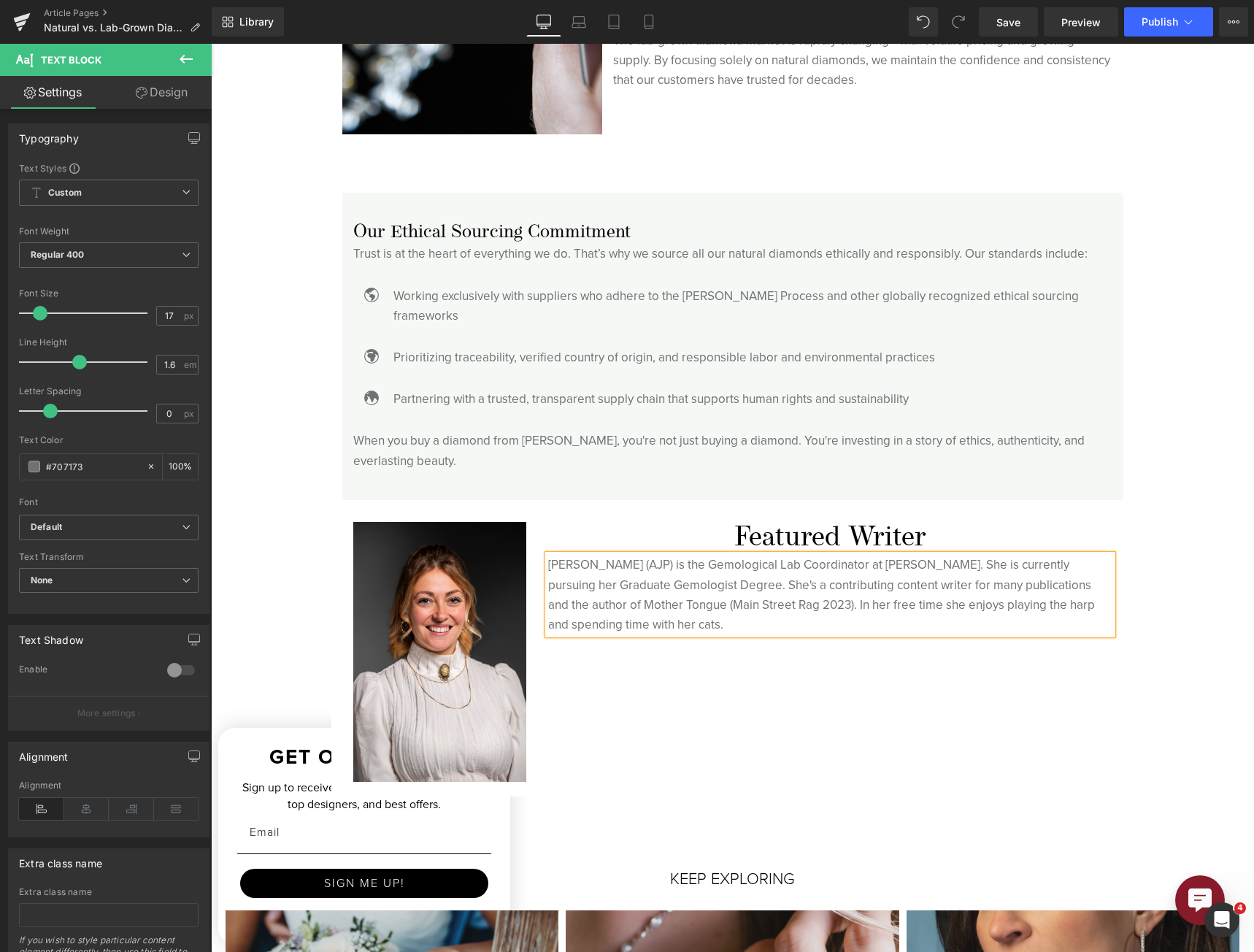
click at [929, 555] on p "[PERSON_NAME] (AJP) is the Gemological Lab Coordinator at [PERSON_NAME]. She is…" at bounding box center [830, 595] width 564 height 79
click at [783, 590] on p "[PERSON_NAME] (AJP) is the Gemological Lab Coordinator at [PERSON_NAME] Jeweler…" at bounding box center [830, 595] width 564 height 79
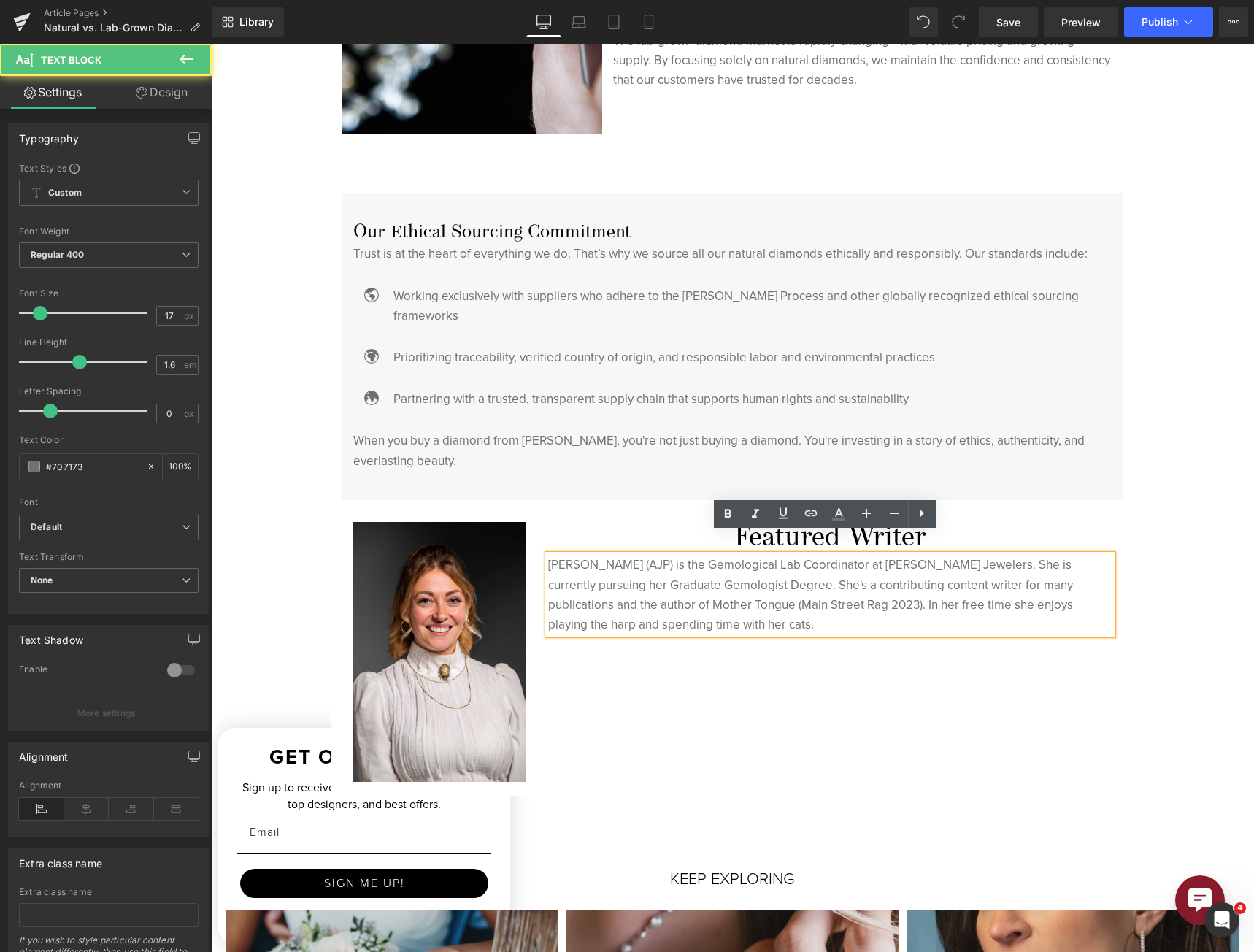
click at [806, 725] on div "Image Featured Writer Heading [PERSON_NAME] (AJP) is the Gemological Lab Coordi…" at bounding box center [733, 643] width 781 height 289
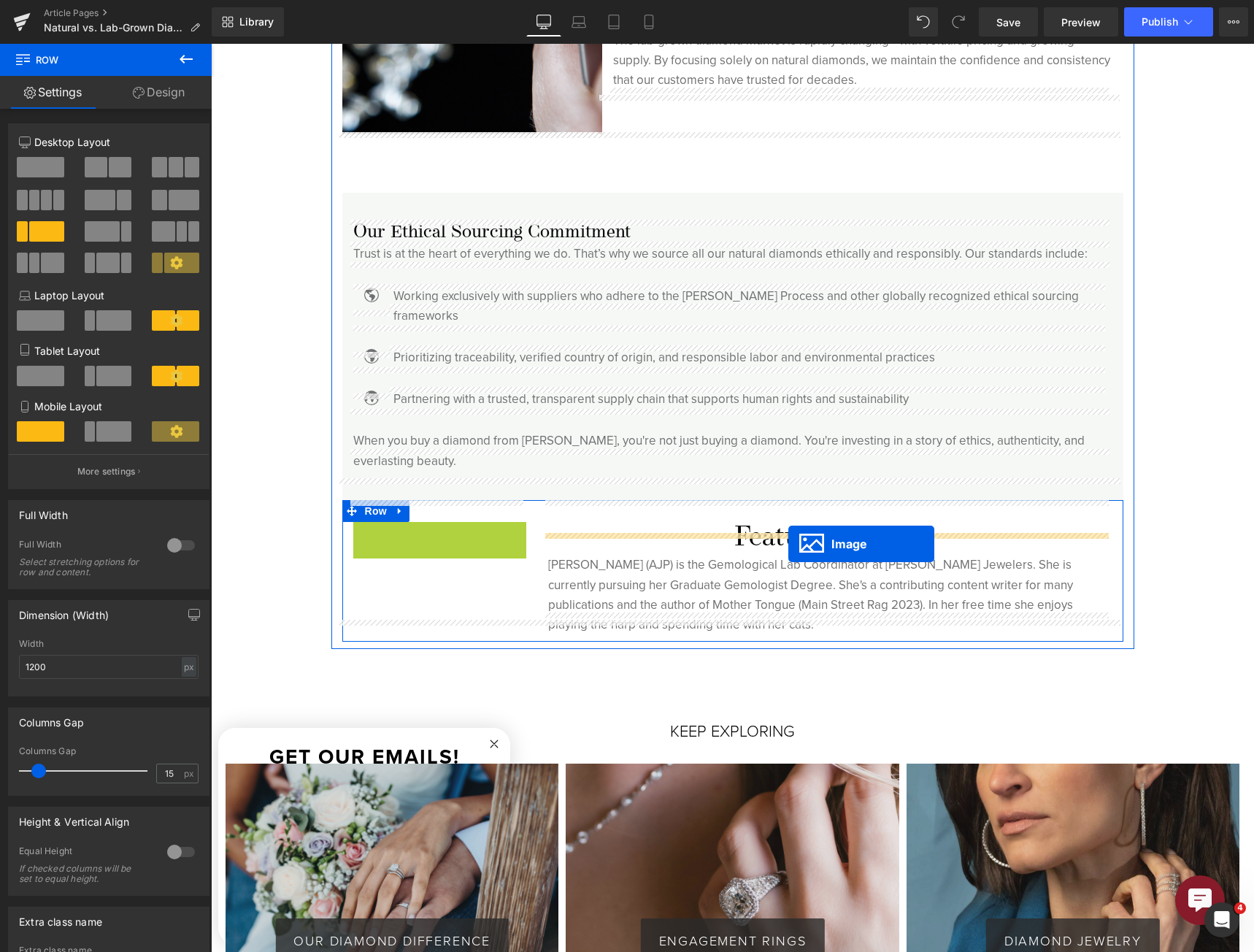
drag, startPoint x: 406, startPoint y: 630, endPoint x: 788, endPoint y: 543, distance: 391.8
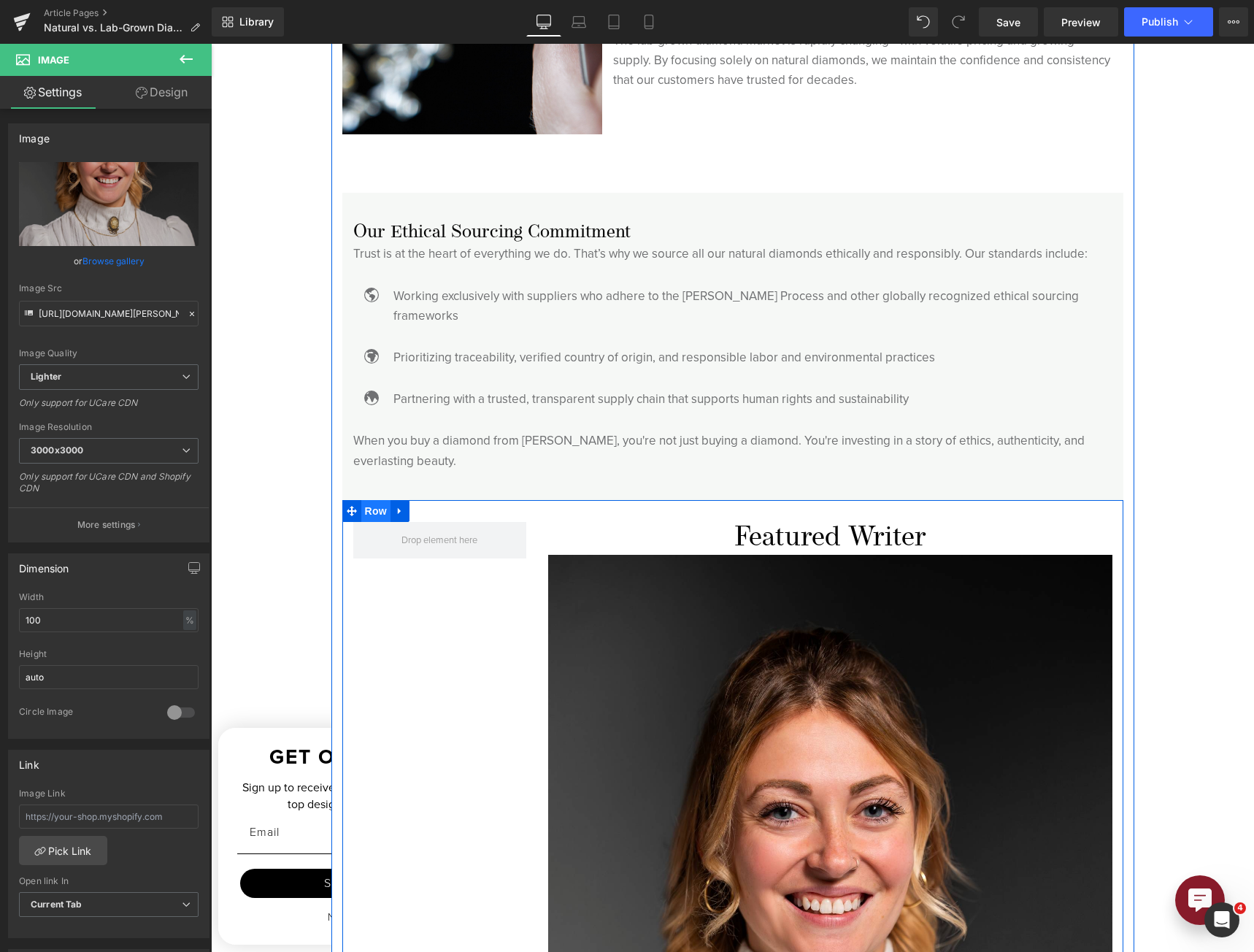
click at [371, 500] on span "Row" at bounding box center [376, 510] width 29 height 22
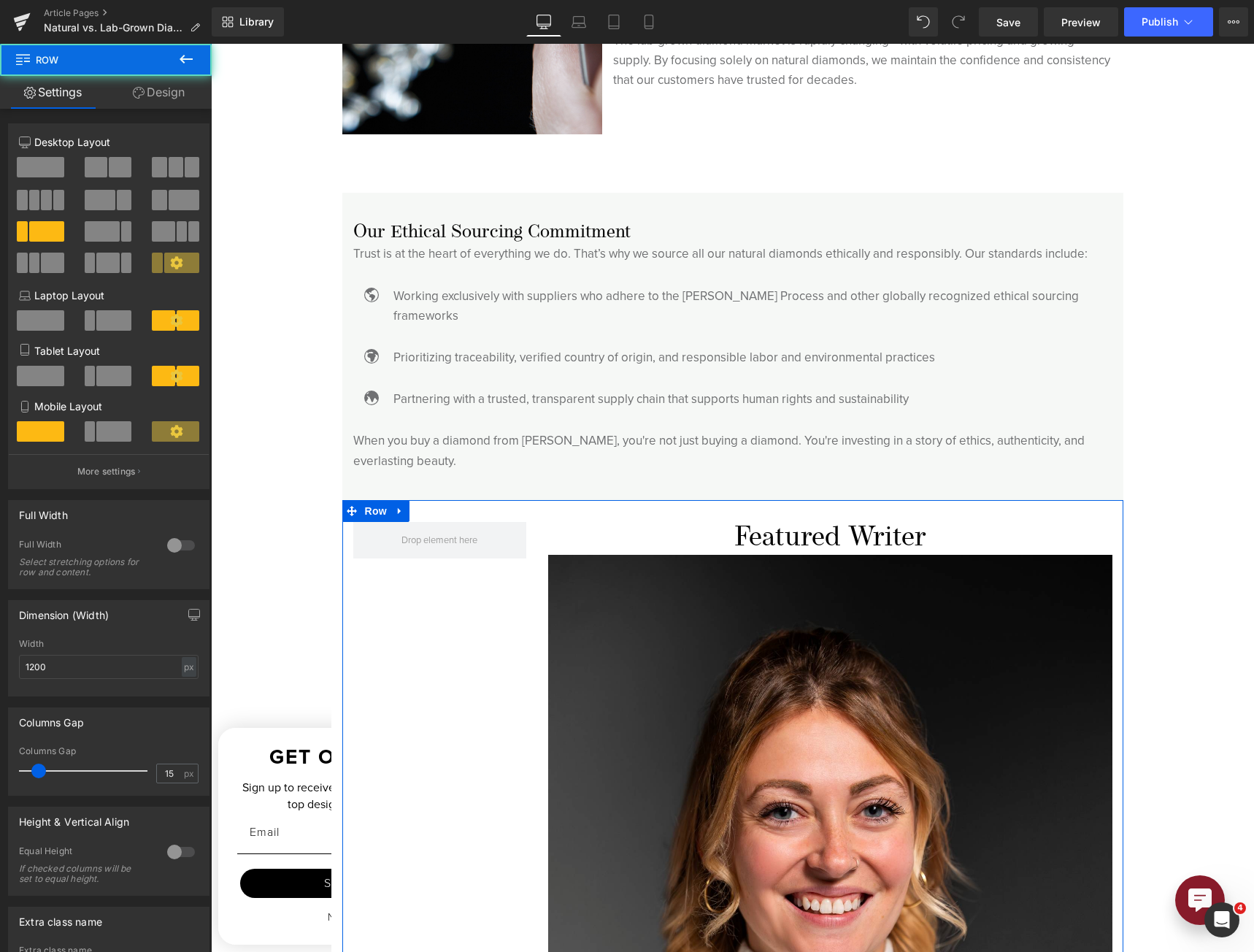
click at [48, 158] on span at bounding box center [40, 167] width 47 height 21
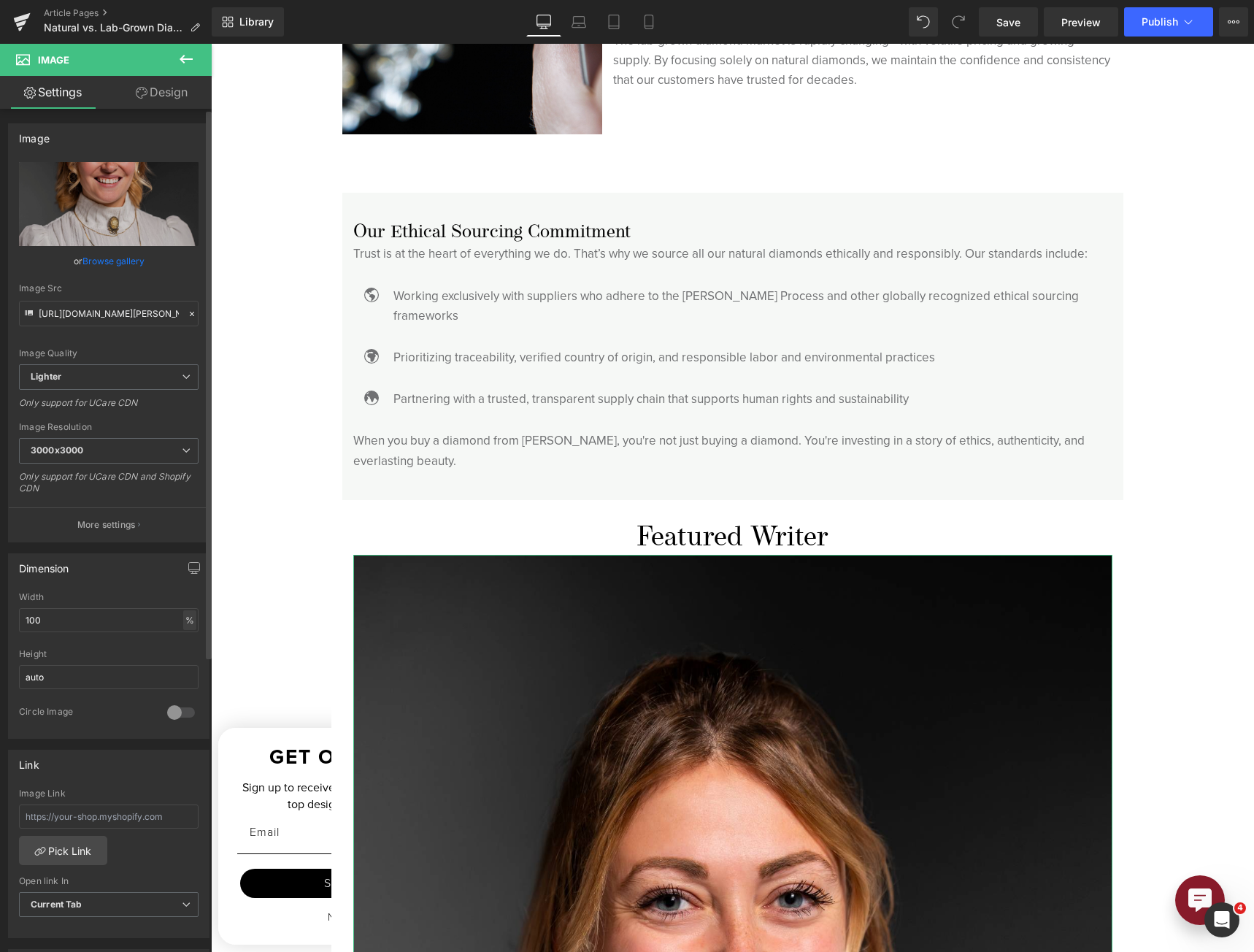
click at [186, 624] on div "%" at bounding box center [189, 620] width 13 height 20
click at [184, 643] on li "%" at bounding box center [189, 643] width 18 height 22
drag, startPoint x: 34, startPoint y: 606, endPoint x: -34, endPoint y: 622, distance: 69.9
click at [0, 622] on html "Row You are previewing how the will restyle your page. You can not edit Element…" at bounding box center [627, 476] width 1254 height 952
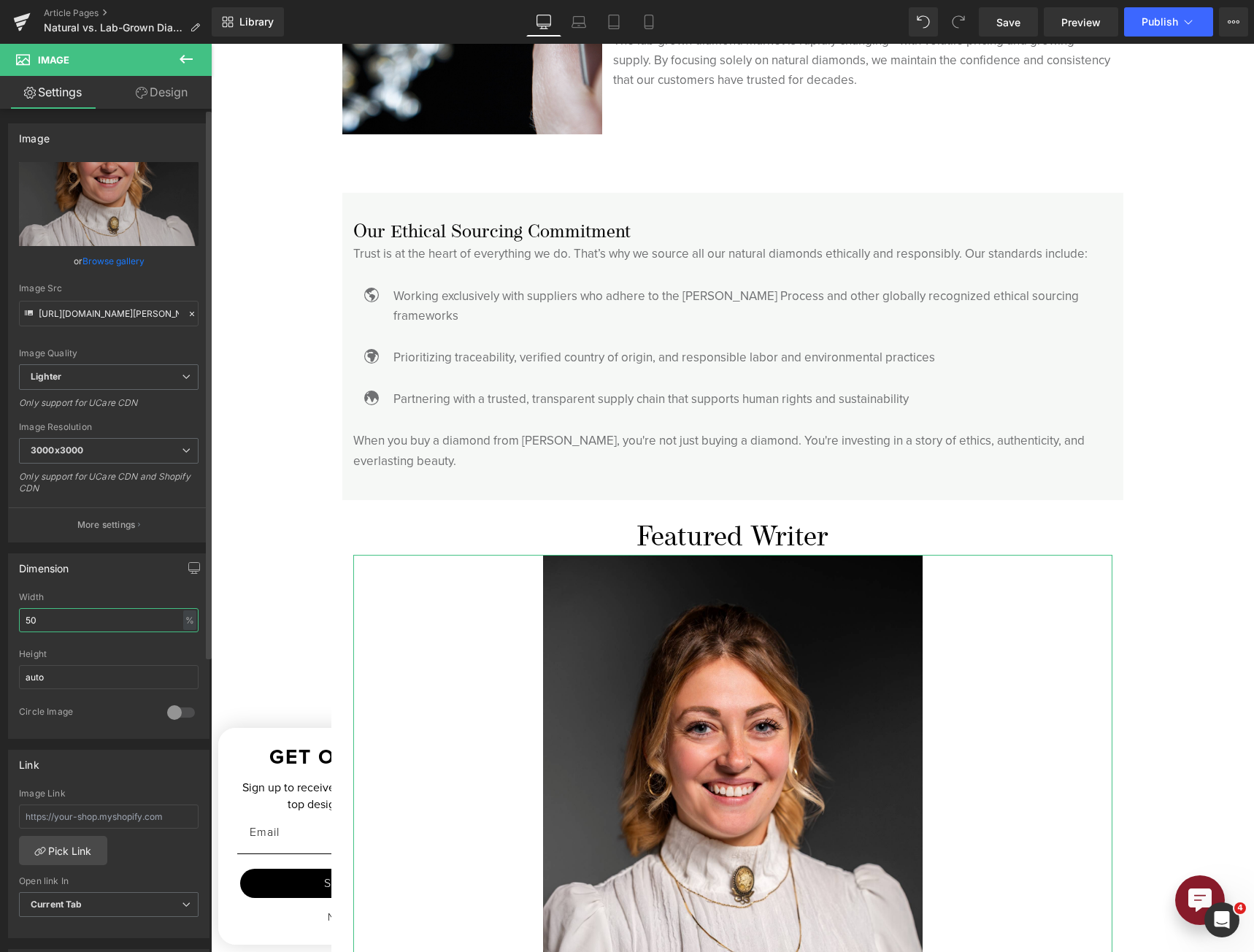
click at [65, 618] on input "50" at bounding box center [108, 620] width 179 height 24
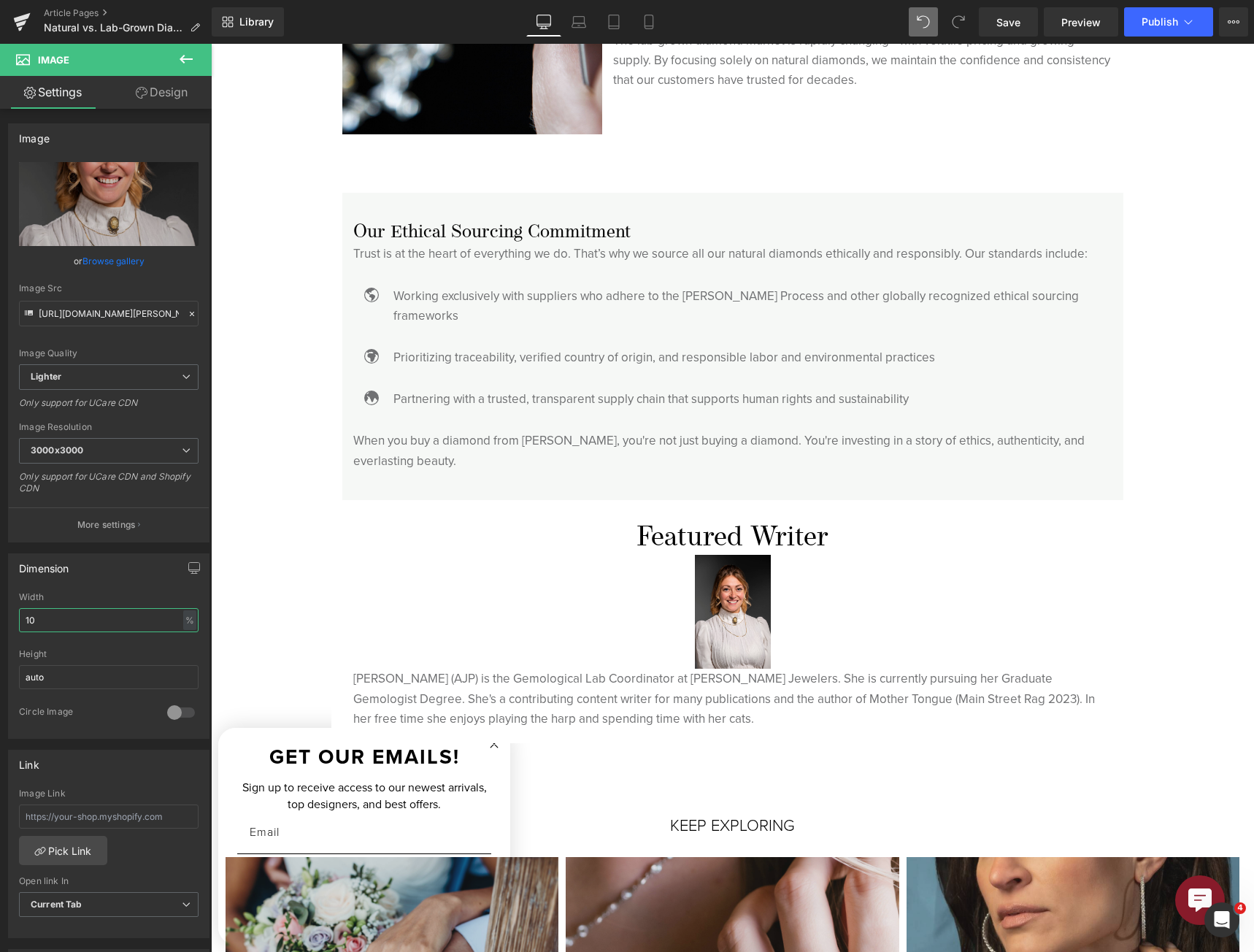
type input "10"
click at [911, 24] on span at bounding box center [923, 22] width 29 height 29
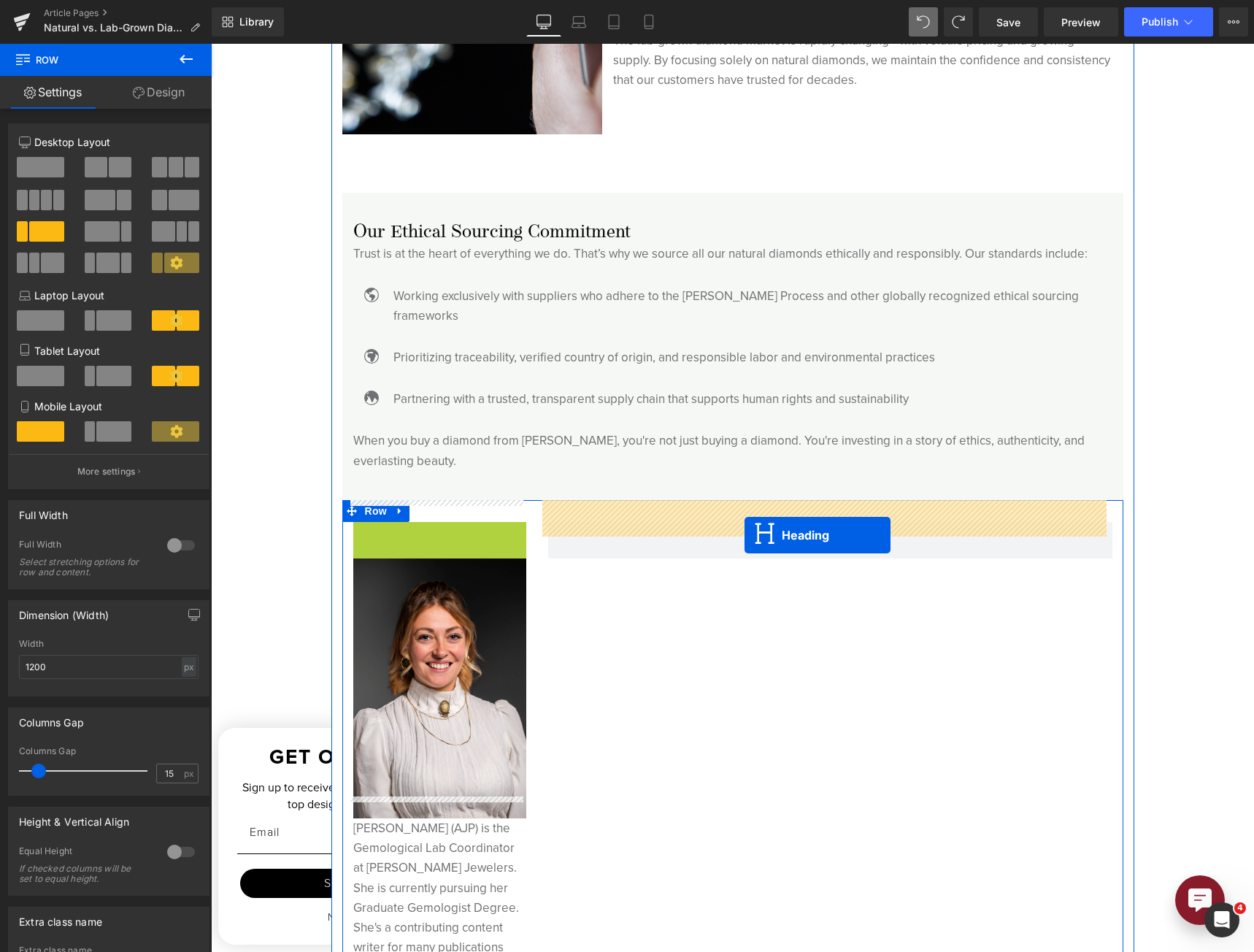
drag, startPoint x: 397, startPoint y: 534, endPoint x: 734, endPoint y: 541, distance: 337.1
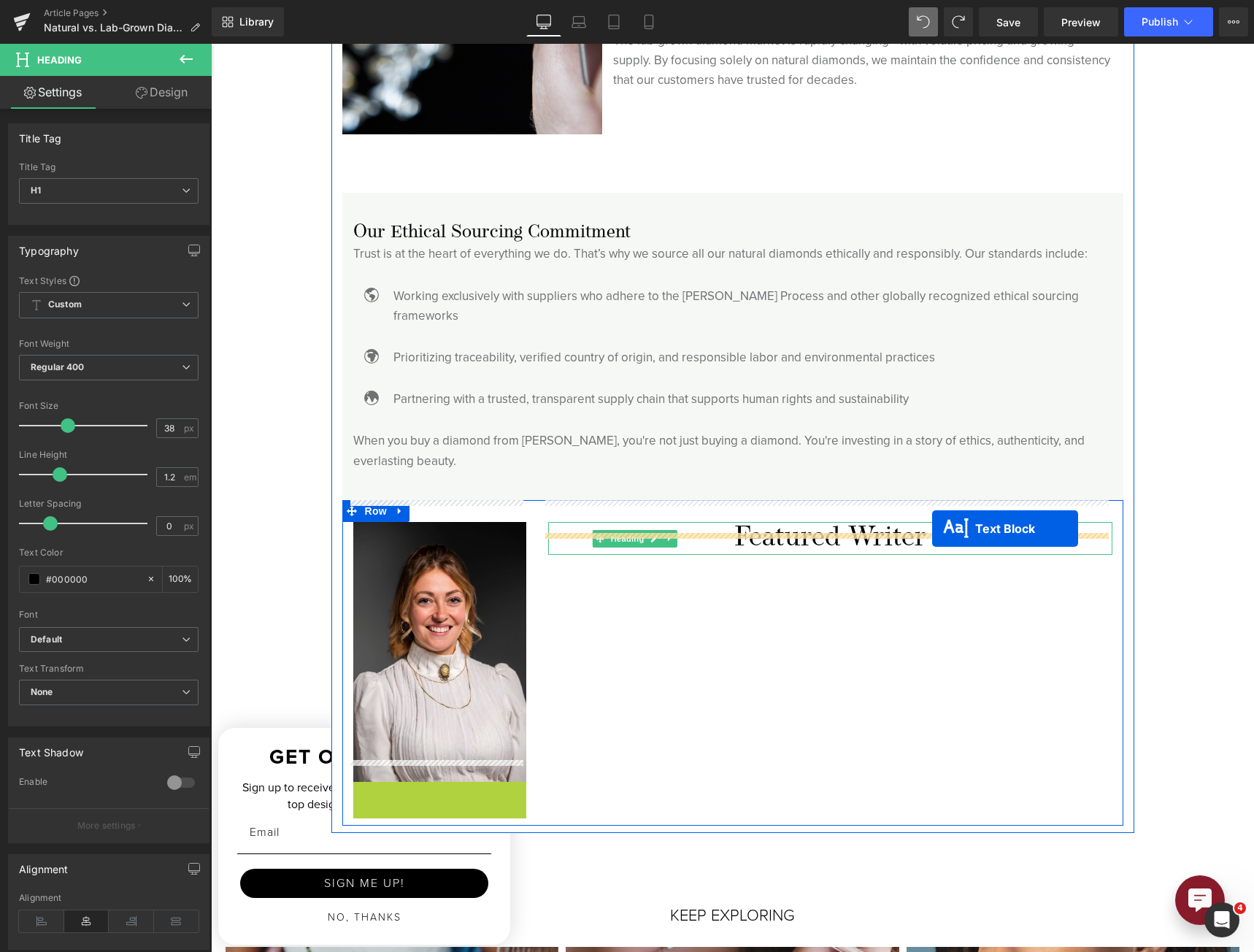
drag, startPoint x: 395, startPoint y: 878, endPoint x: 921, endPoint y: 540, distance: 625.2
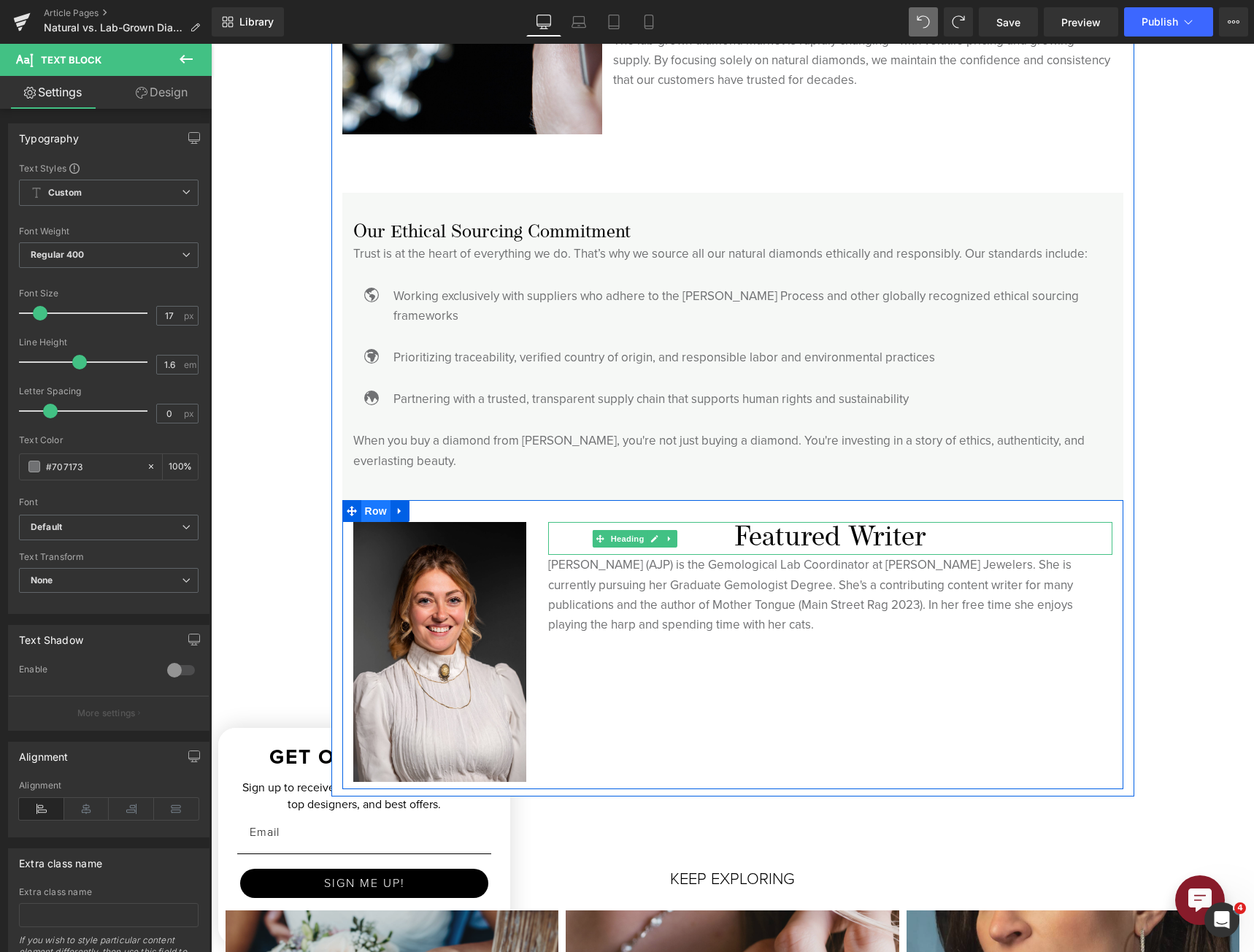
click at [373, 500] on span "Row" at bounding box center [376, 510] width 29 height 22
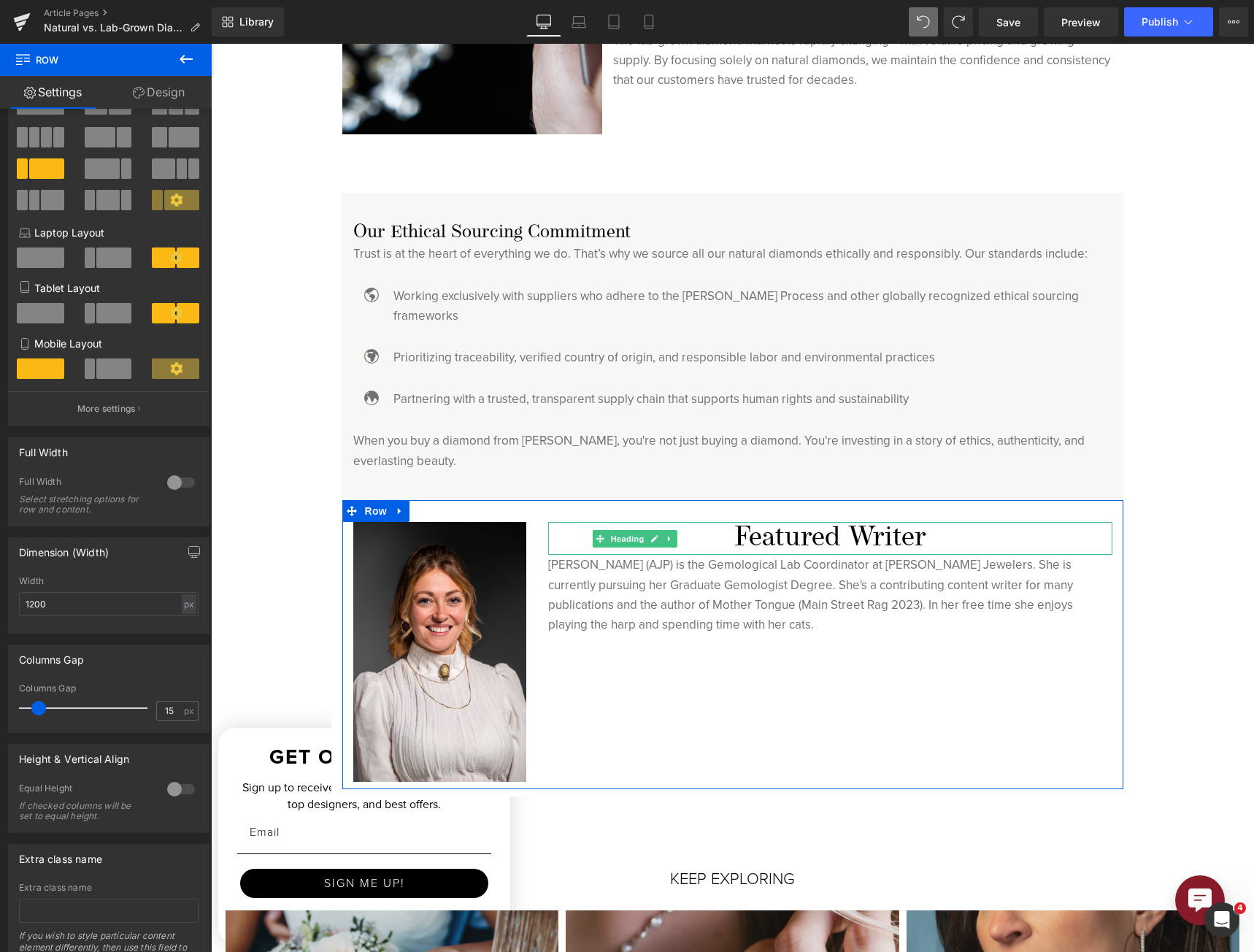
scroll to position [0, 0]
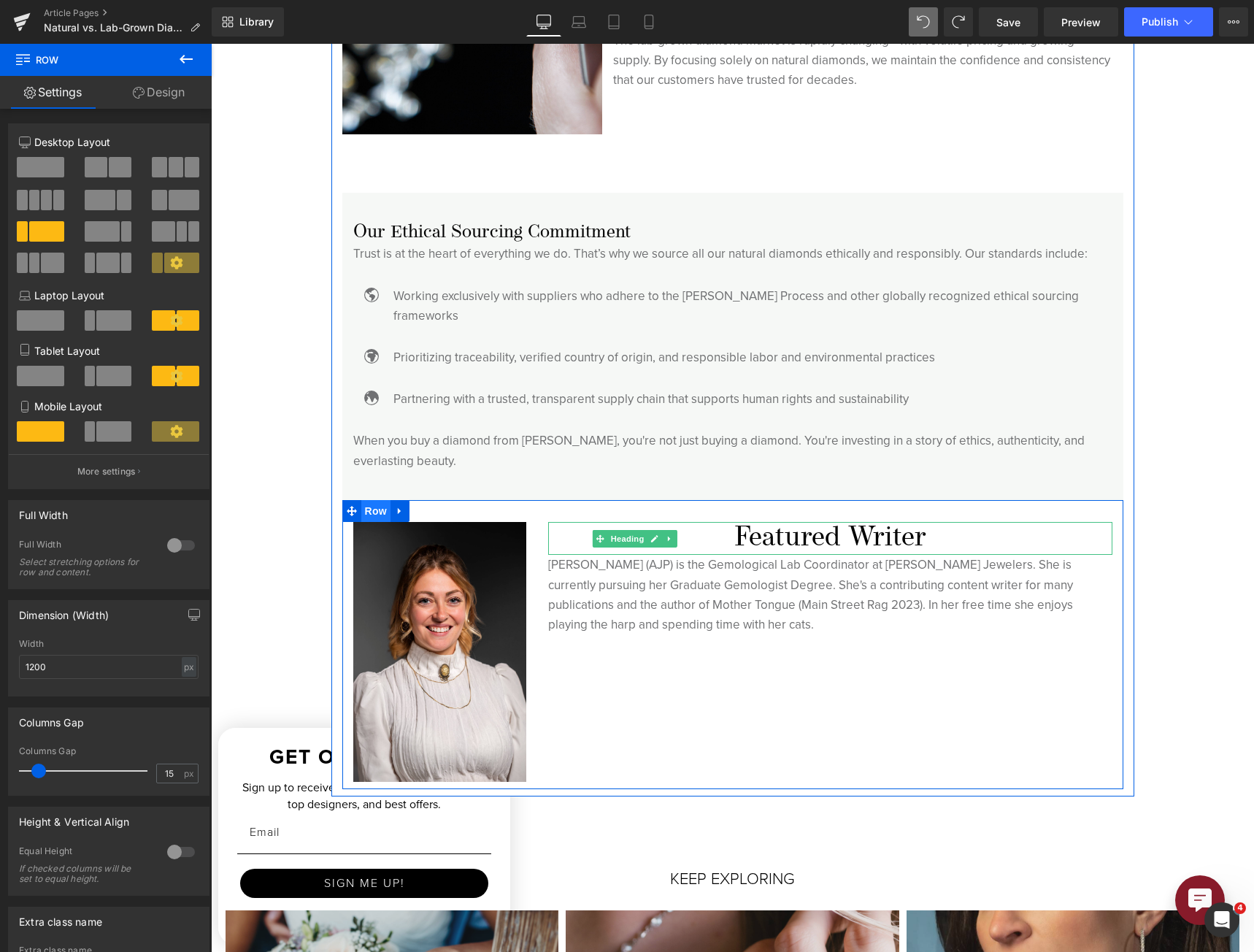
click at [376, 500] on span "Row" at bounding box center [376, 510] width 29 height 22
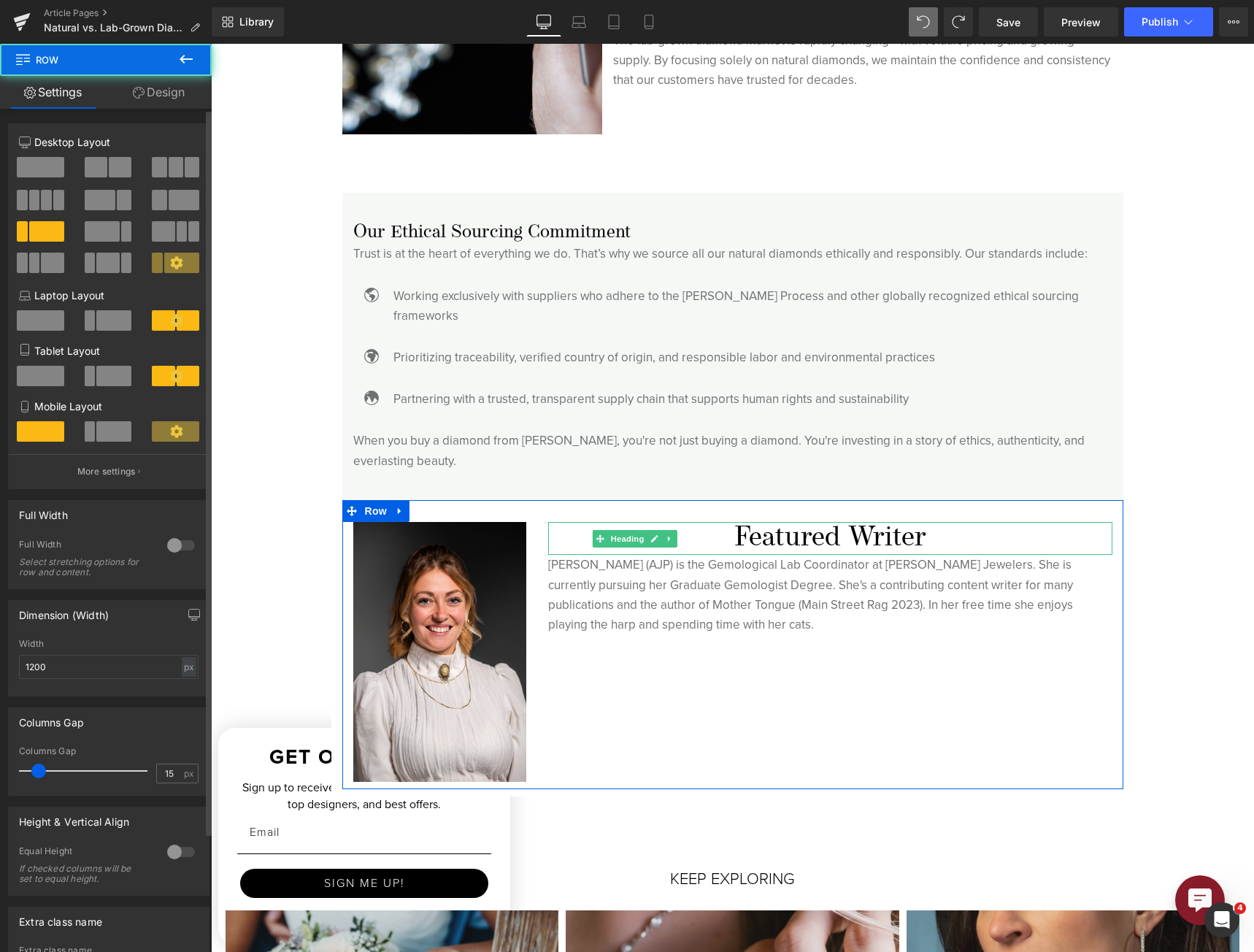
click at [146, 471] on button "More settings" at bounding box center [109, 471] width 200 height 34
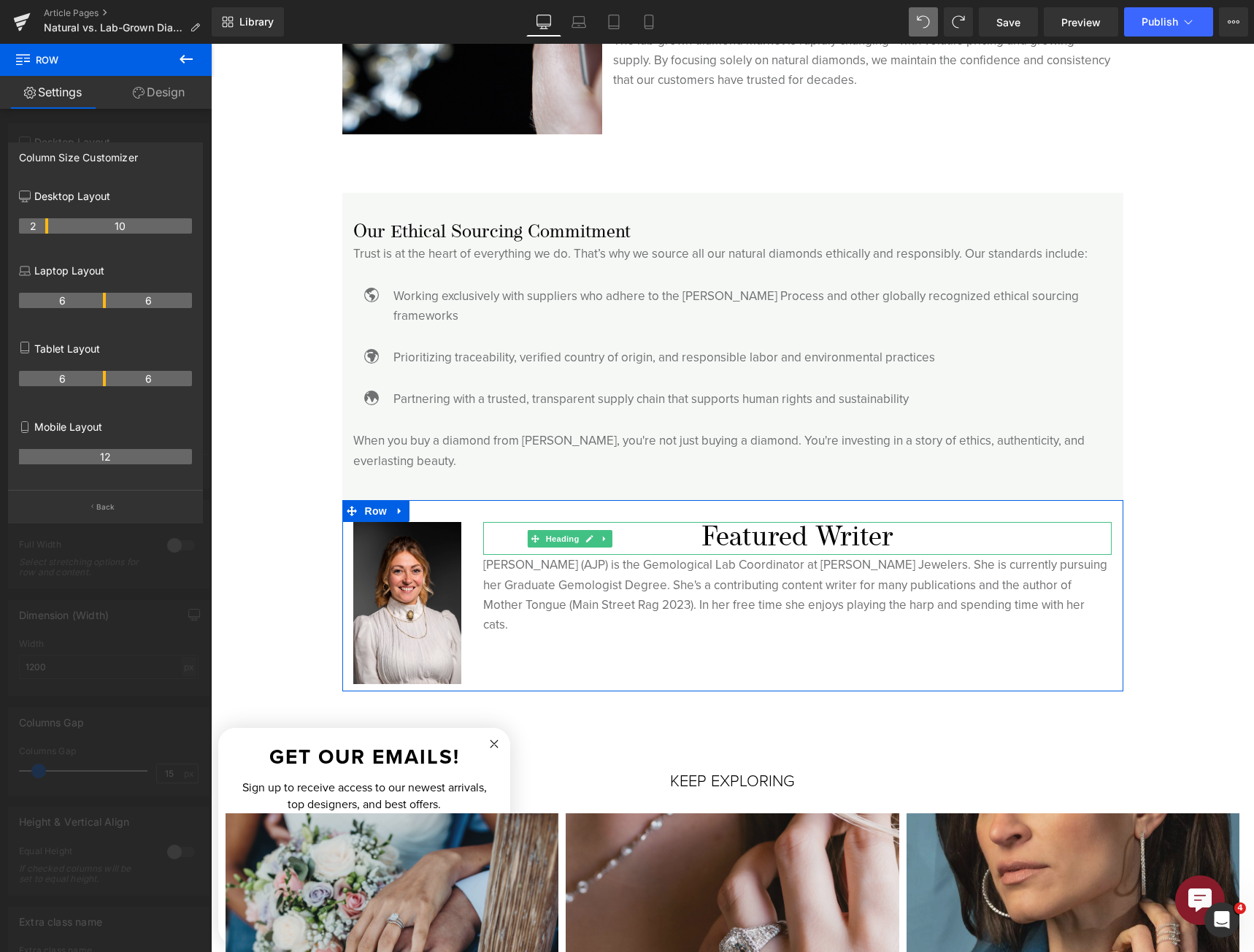
drag, startPoint x: 60, startPoint y: 230, endPoint x: 49, endPoint y: 227, distance: 11.4
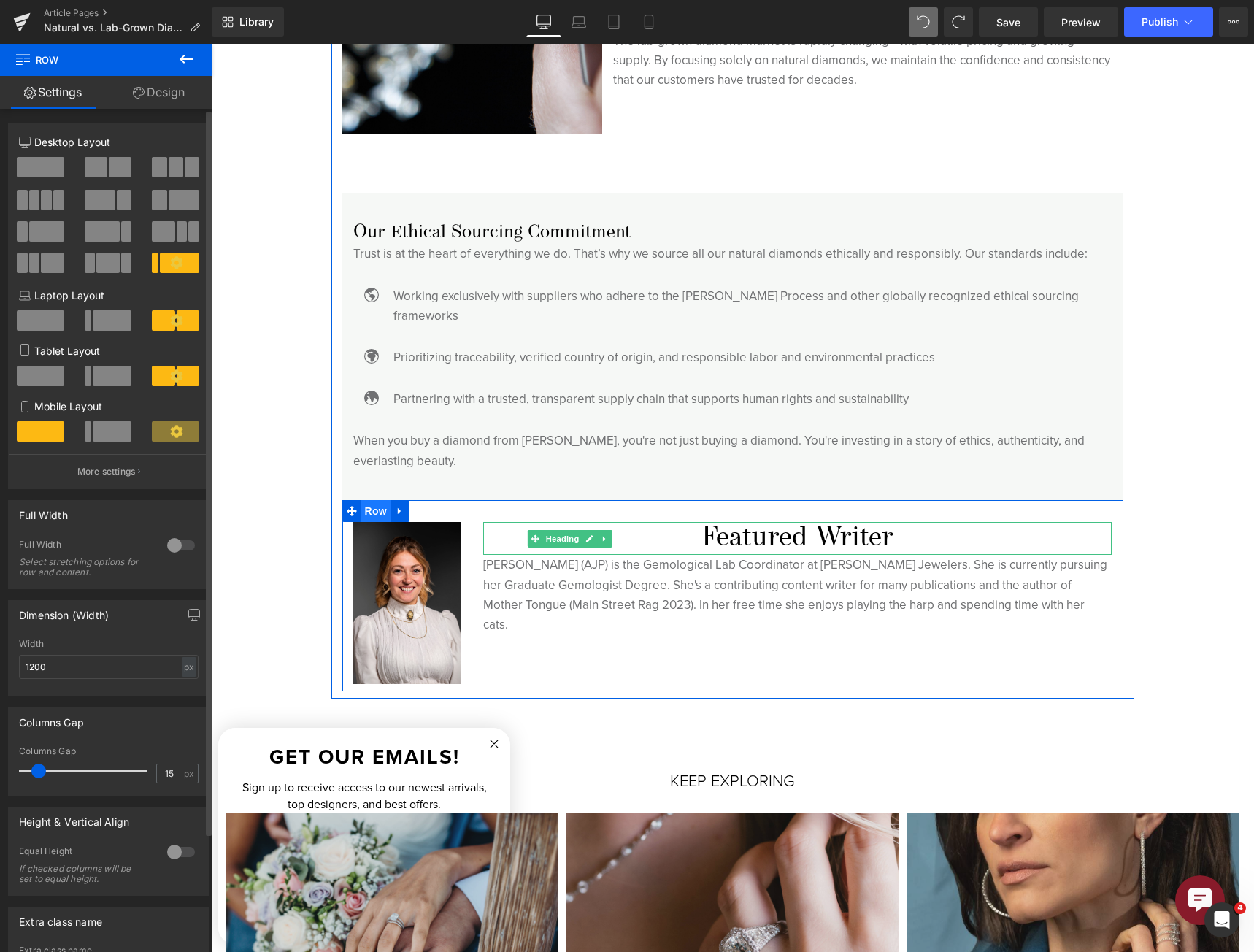
click at [363, 500] on span "Row" at bounding box center [376, 510] width 29 height 22
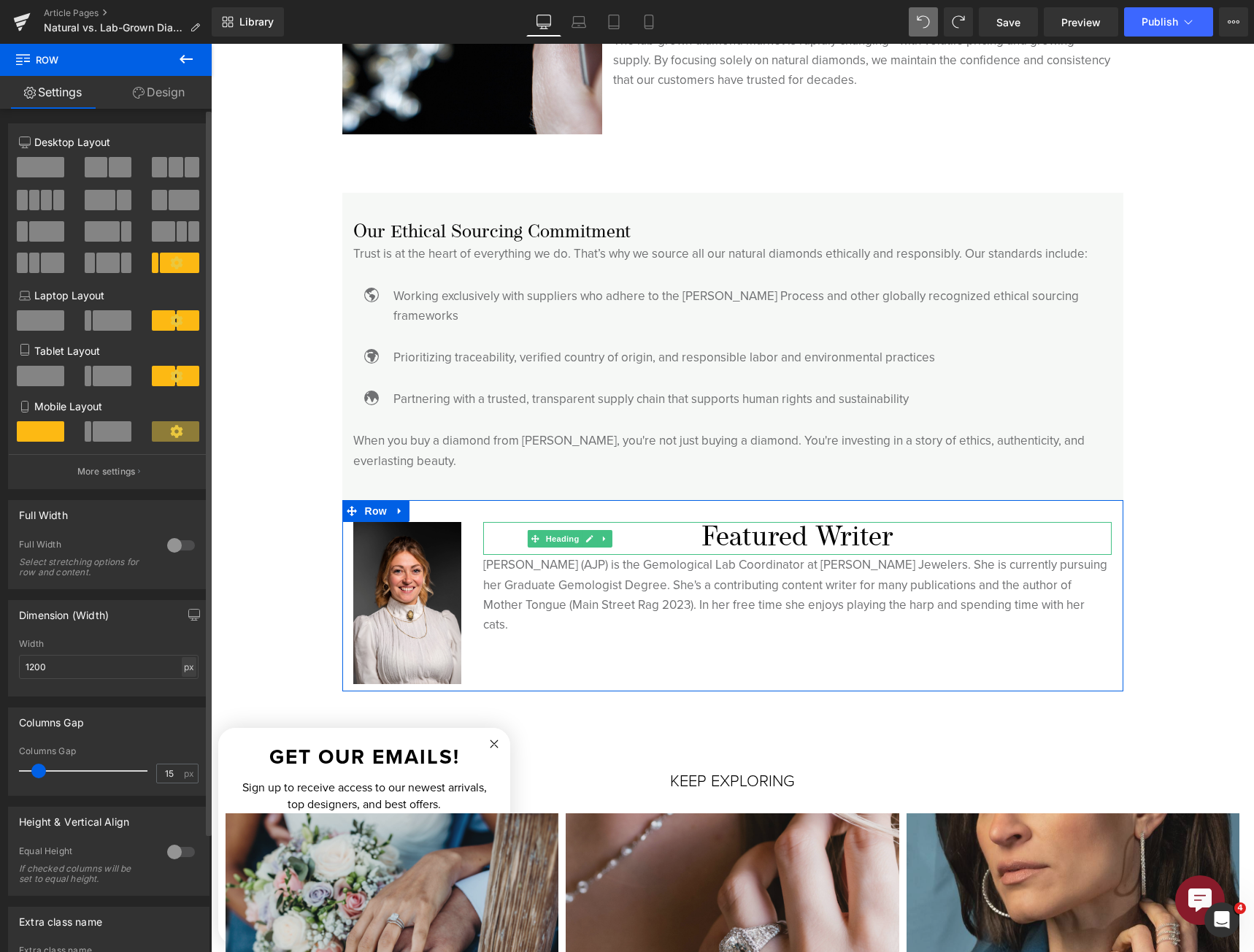
click at [183, 662] on div "px" at bounding box center [189, 667] width 15 height 20
drag, startPoint x: 92, startPoint y: 661, endPoint x: -34, endPoint y: 666, distance: 126.1
click at [0, 666] on html "Row You are previewing how the will restyle your page. You can not edit Element…" at bounding box center [627, 476] width 1254 height 952
type input "600"
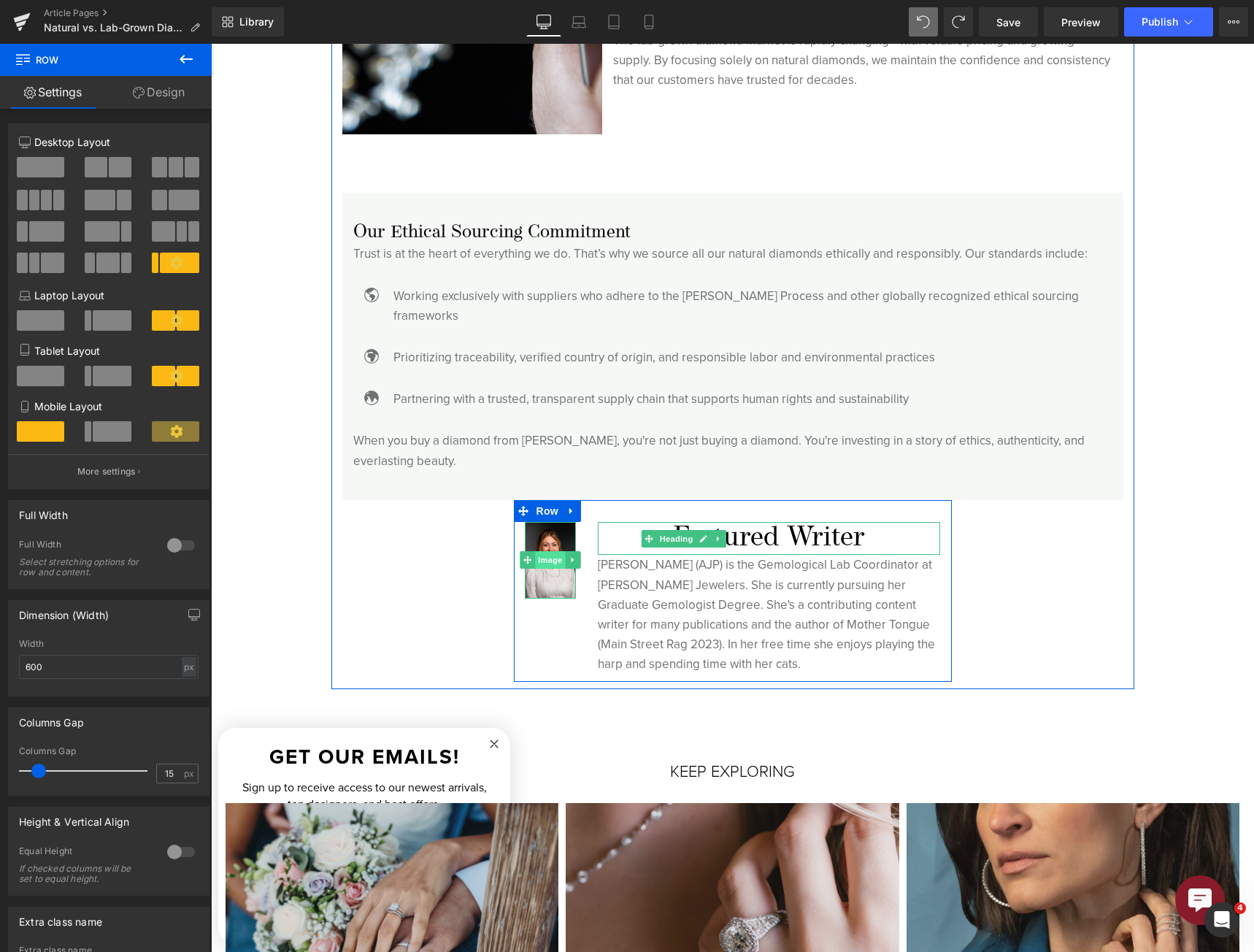
click at [535, 551] on span "Image" at bounding box center [550, 559] width 31 height 17
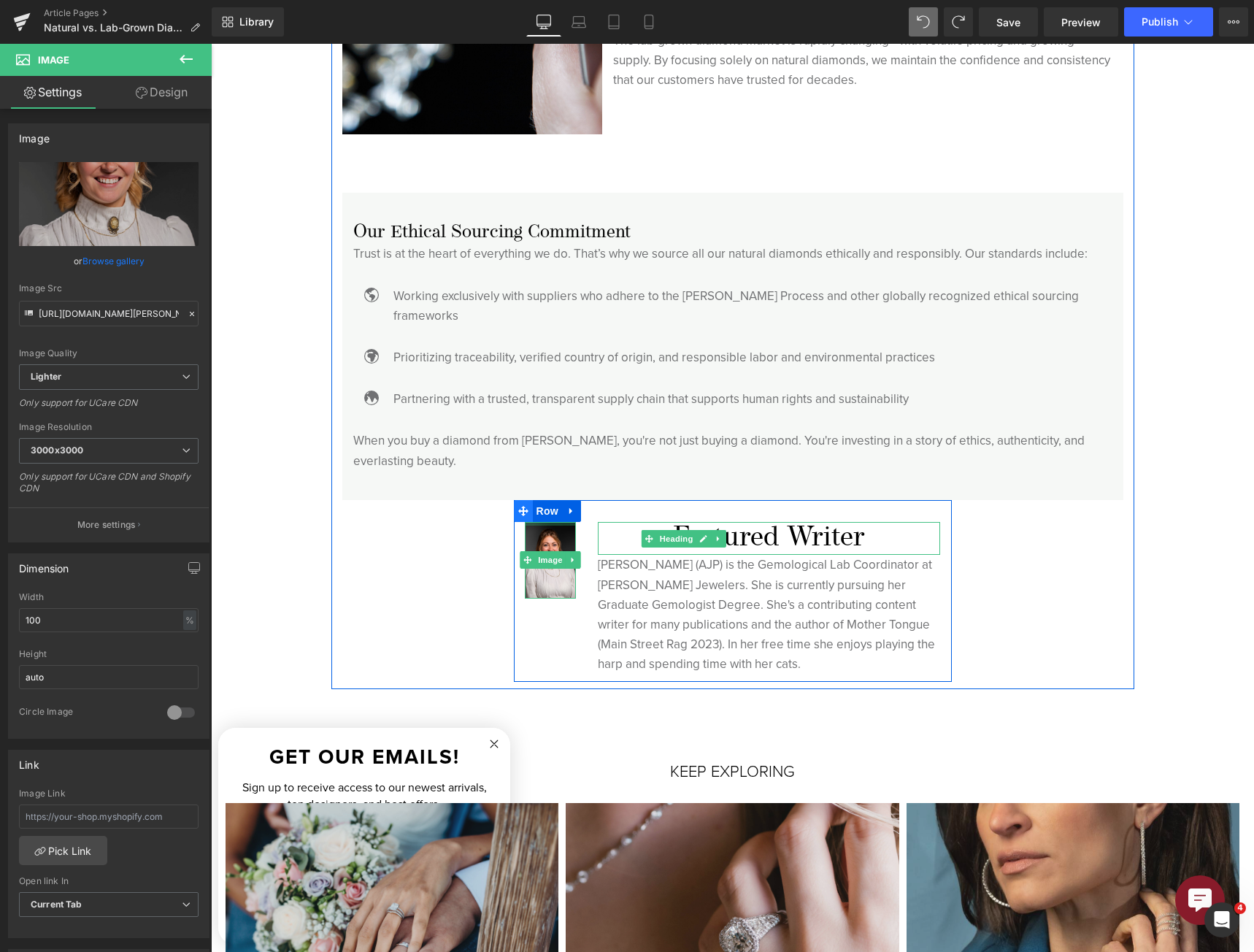
click at [537, 500] on span "Row" at bounding box center [547, 510] width 29 height 22
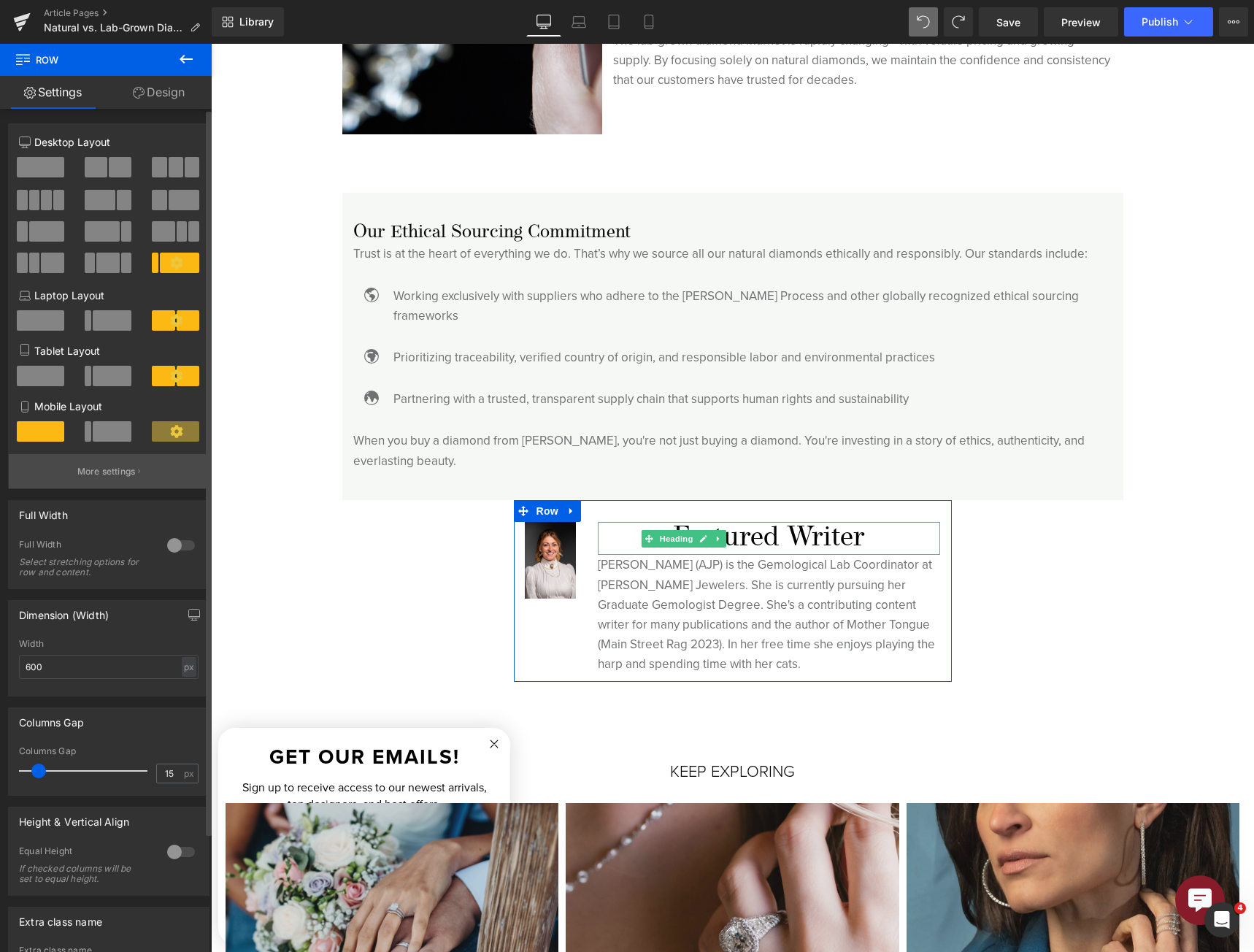
click at [109, 473] on p "More settings" at bounding box center [107, 471] width 59 height 13
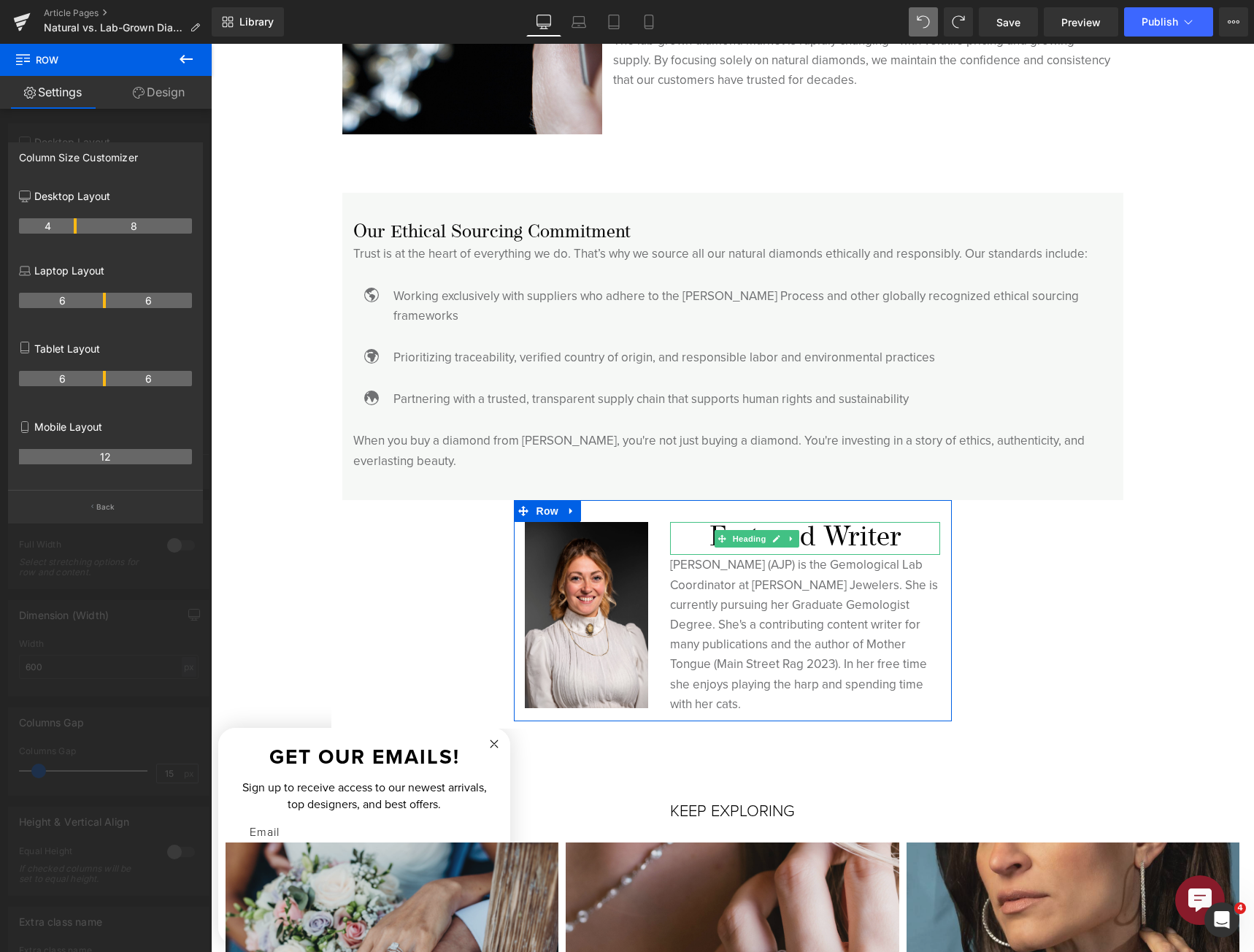
drag, startPoint x: 45, startPoint y: 224, endPoint x: 68, endPoint y: 227, distance: 23.2
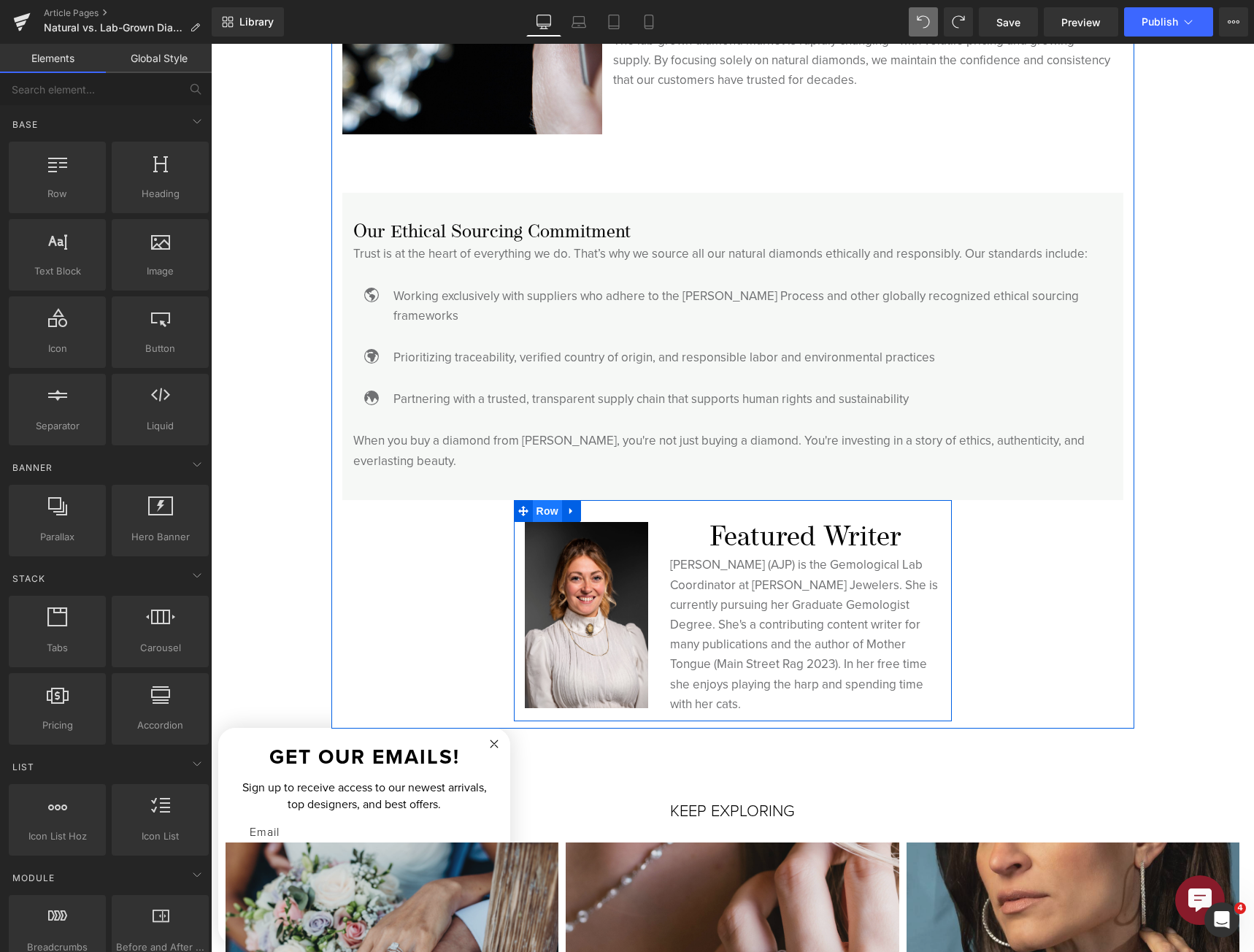
click at [547, 500] on span "Row" at bounding box center [547, 510] width 29 height 22
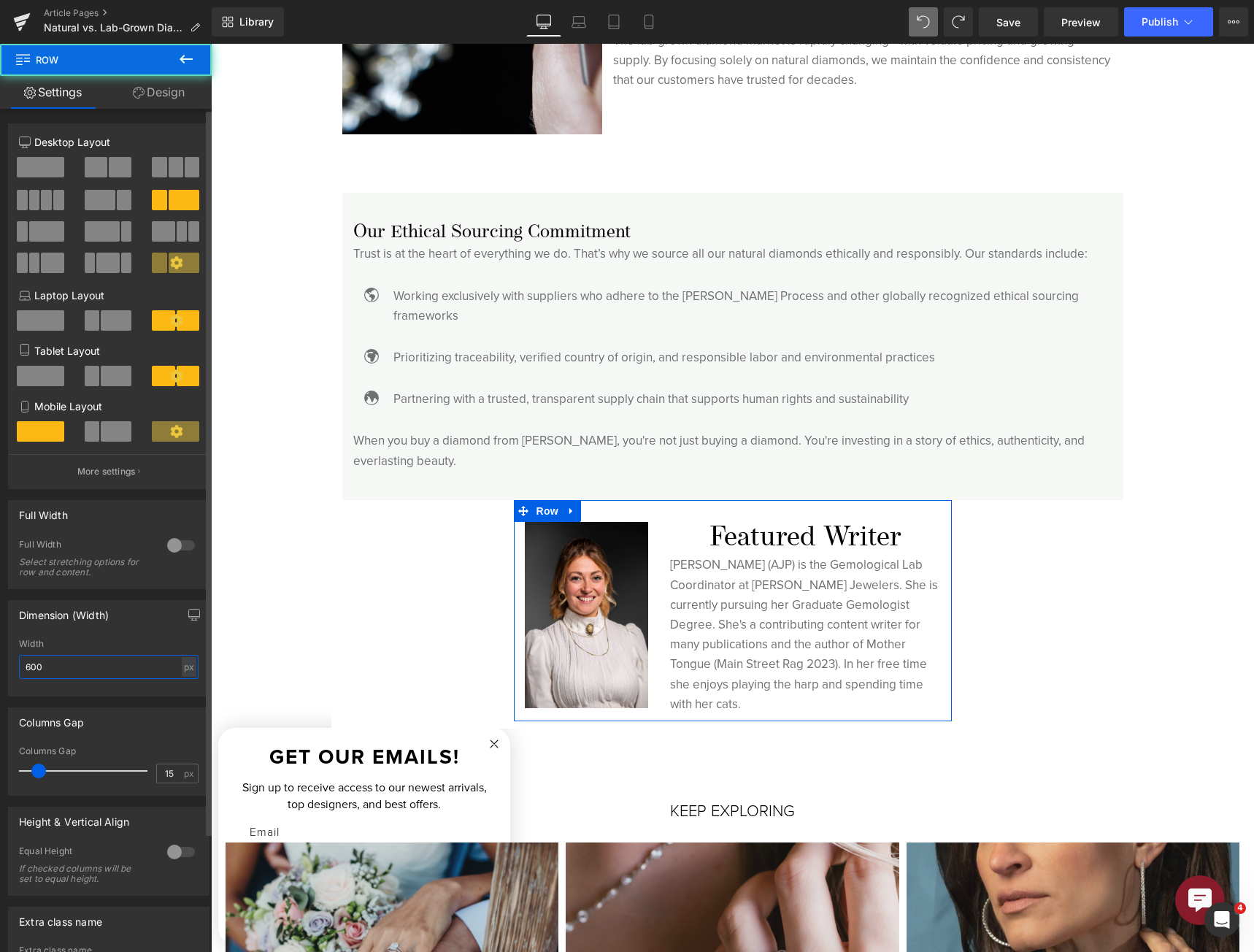
click at [98, 673] on input "600" at bounding box center [108, 667] width 179 height 24
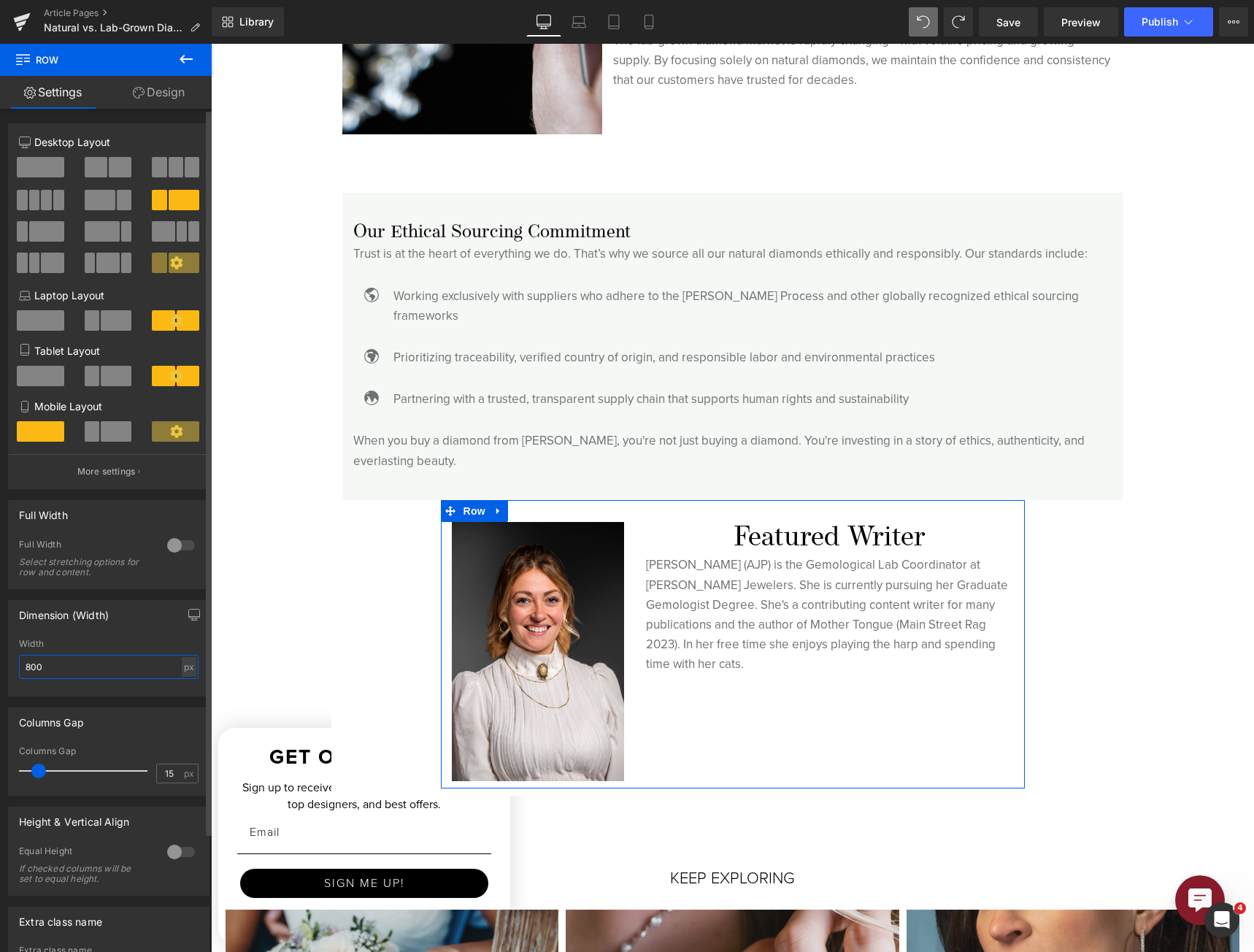
click at [146, 663] on input "800" at bounding box center [108, 667] width 179 height 24
type input "700"
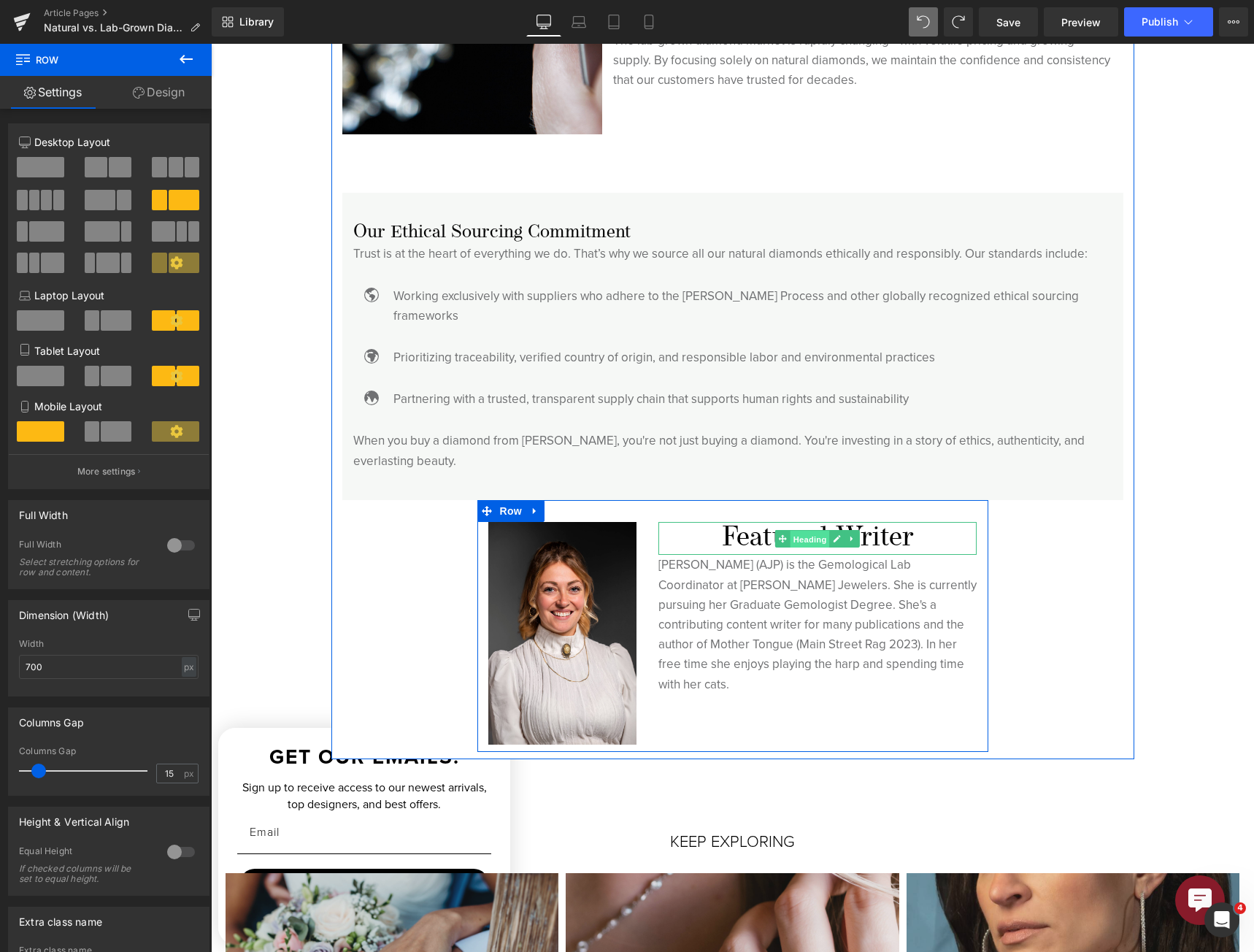
click at [791, 530] on span "Heading" at bounding box center [811, 538] width 40 height 17
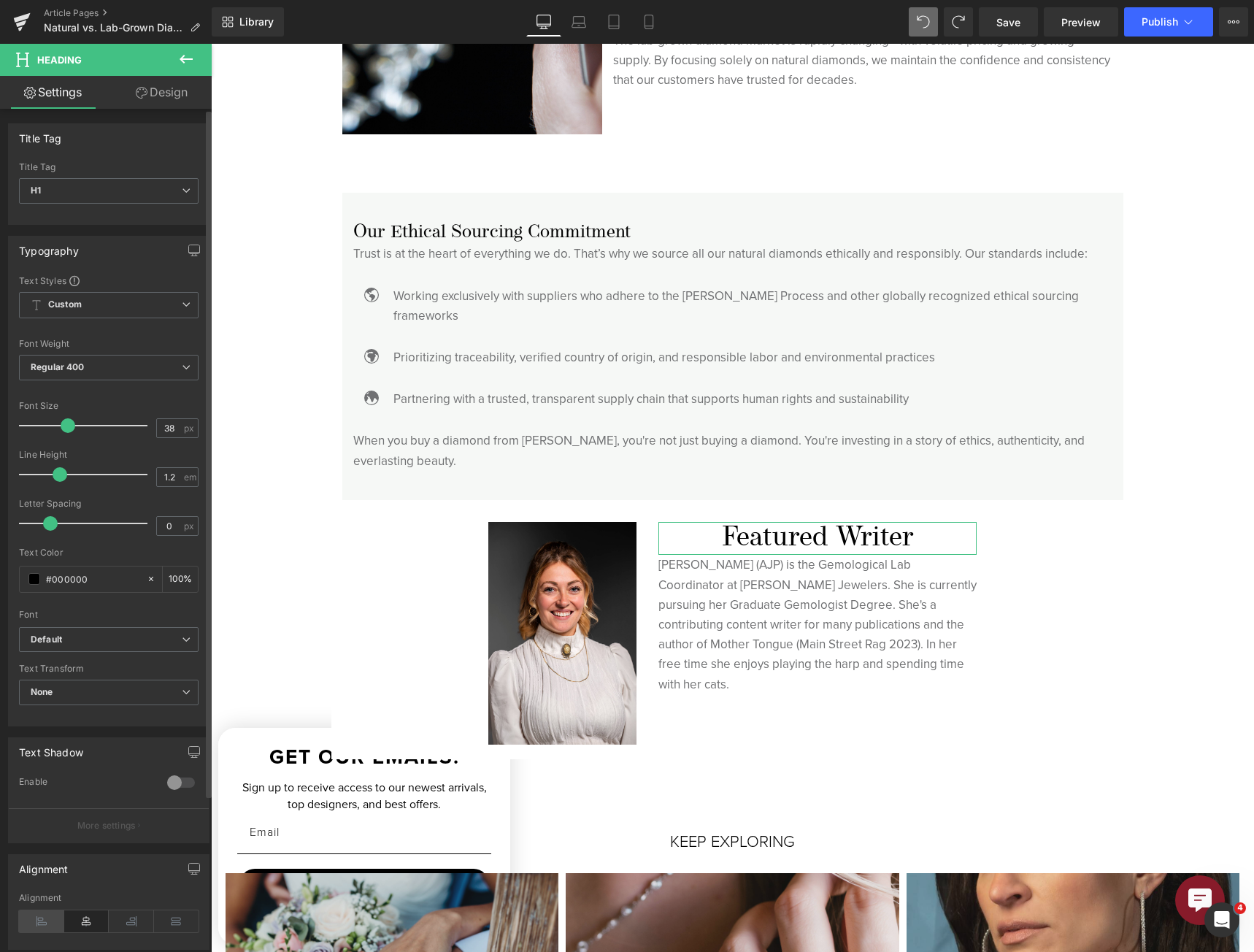
click at [54, 917] on icon at bounding box center [41, 921] width 45 height 22
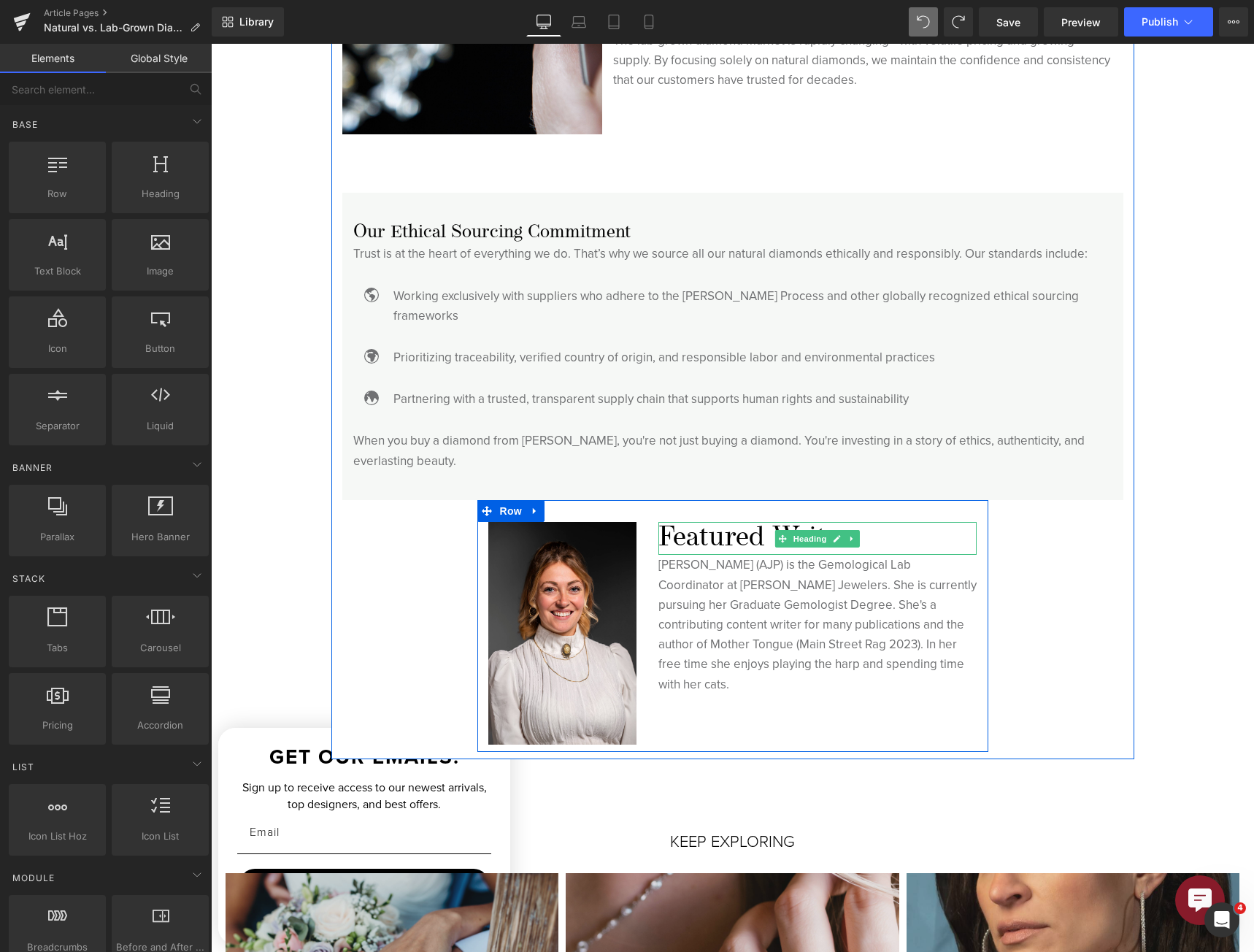
click at [766, 522] on h1 "Featured Writer" at bounding box center [818, 538] width 319 height 34
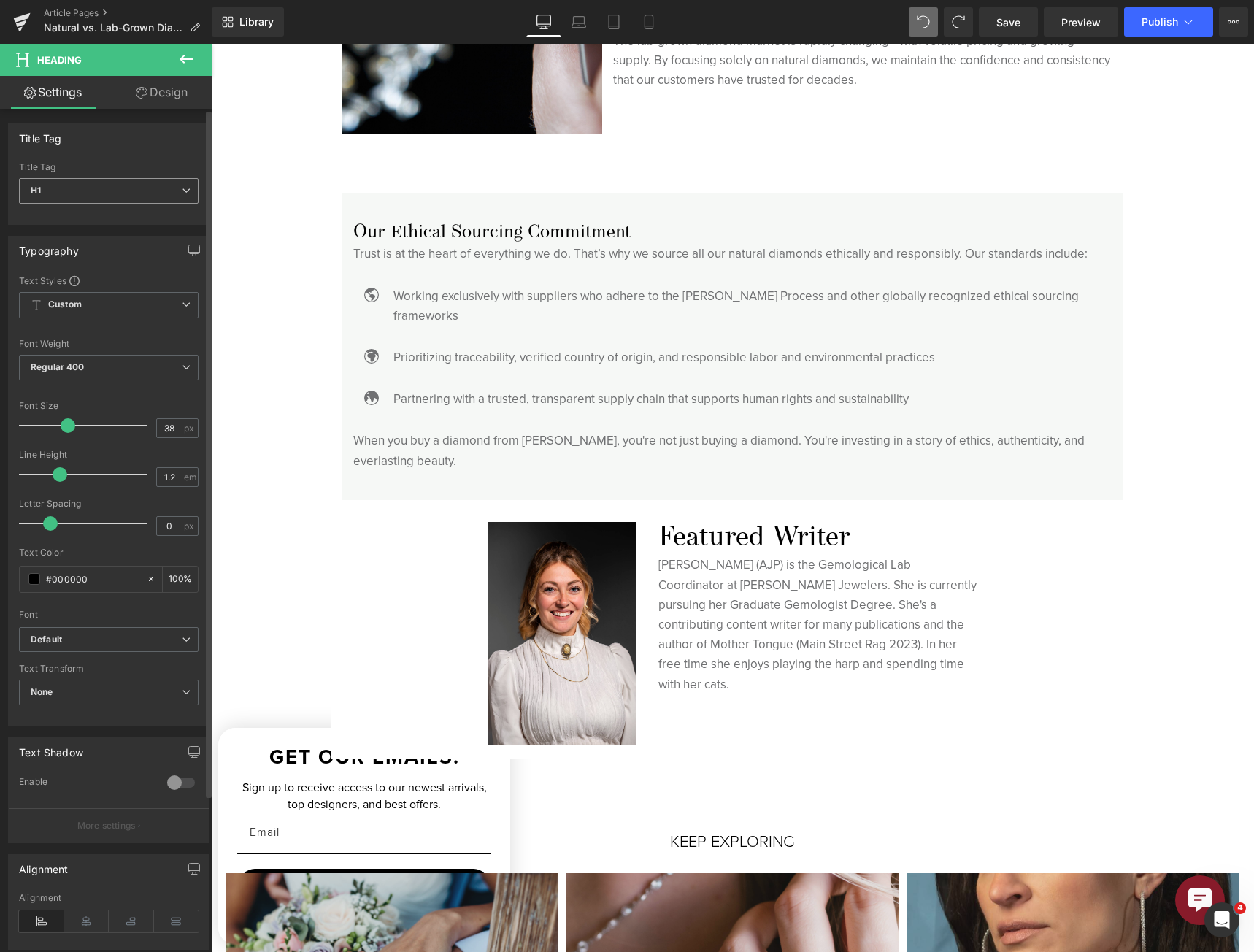
click at [121, 189] on span "H1" at bounding box center [108, 190] width 179 height 26
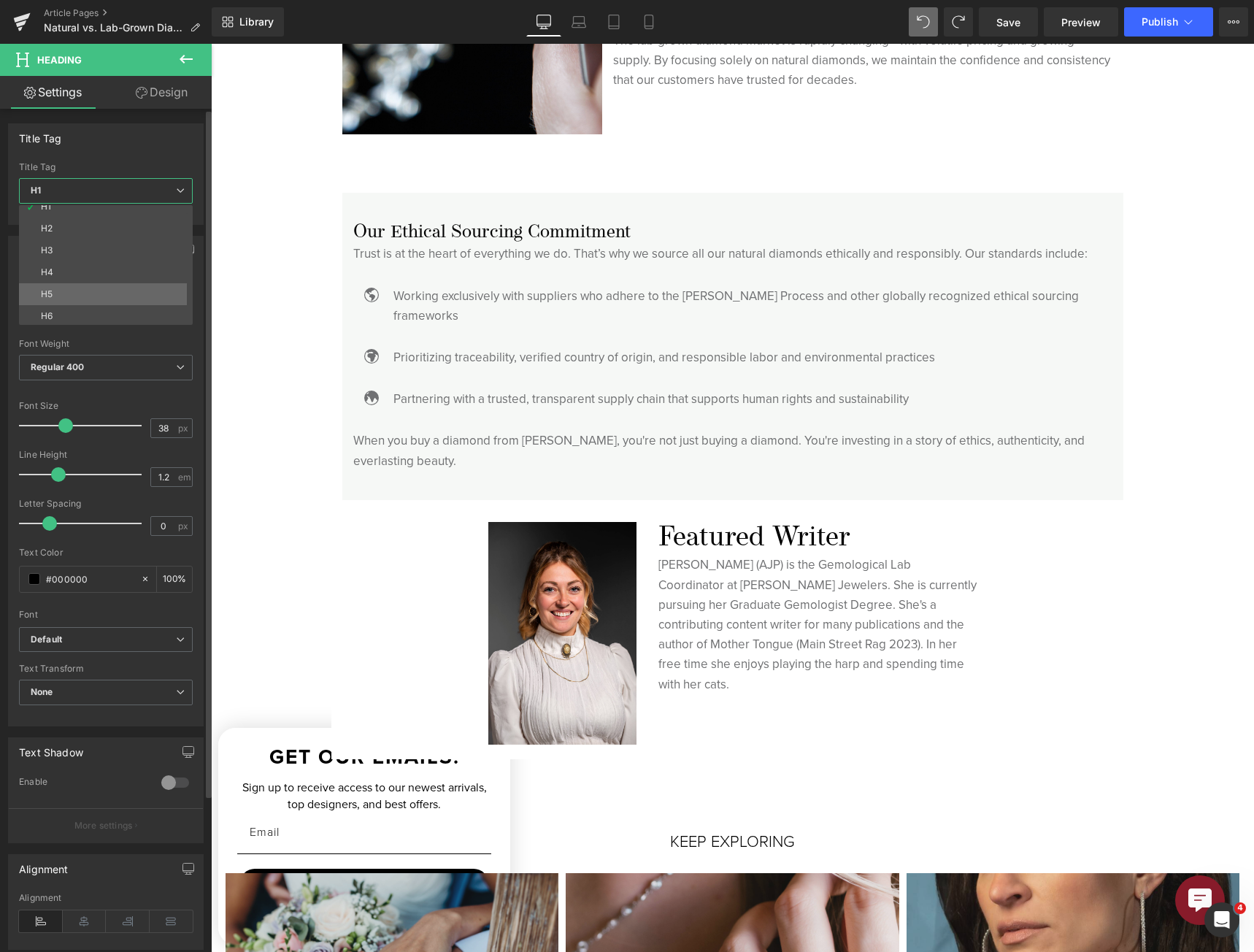
scroll to position [12, 0]
click at [127, 309] on li "H6" at bounding box center [109, 313] width 180 height 22
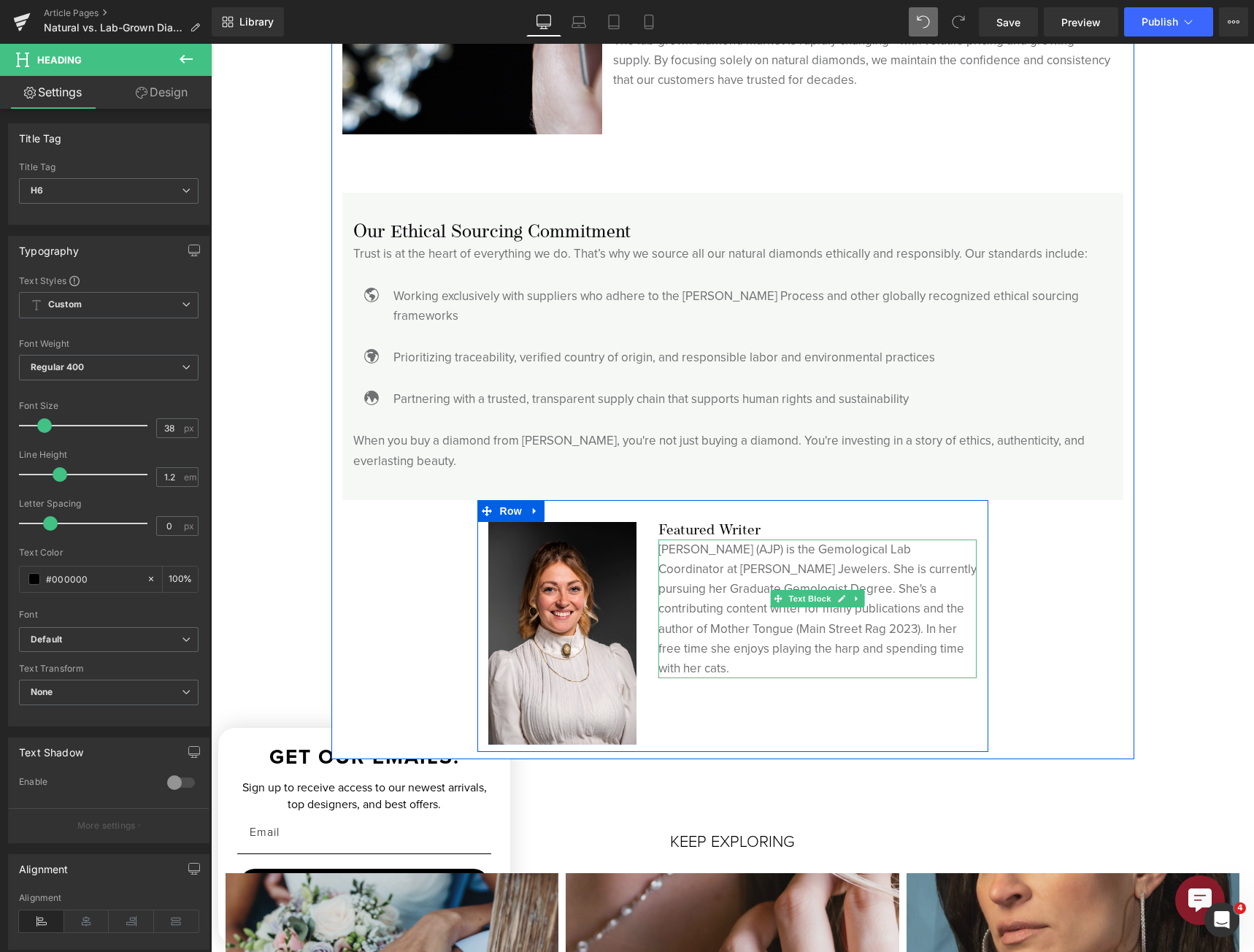
click at [801, 590] on span "Text Block" at bounding box center [810, 598] width 48 height 17
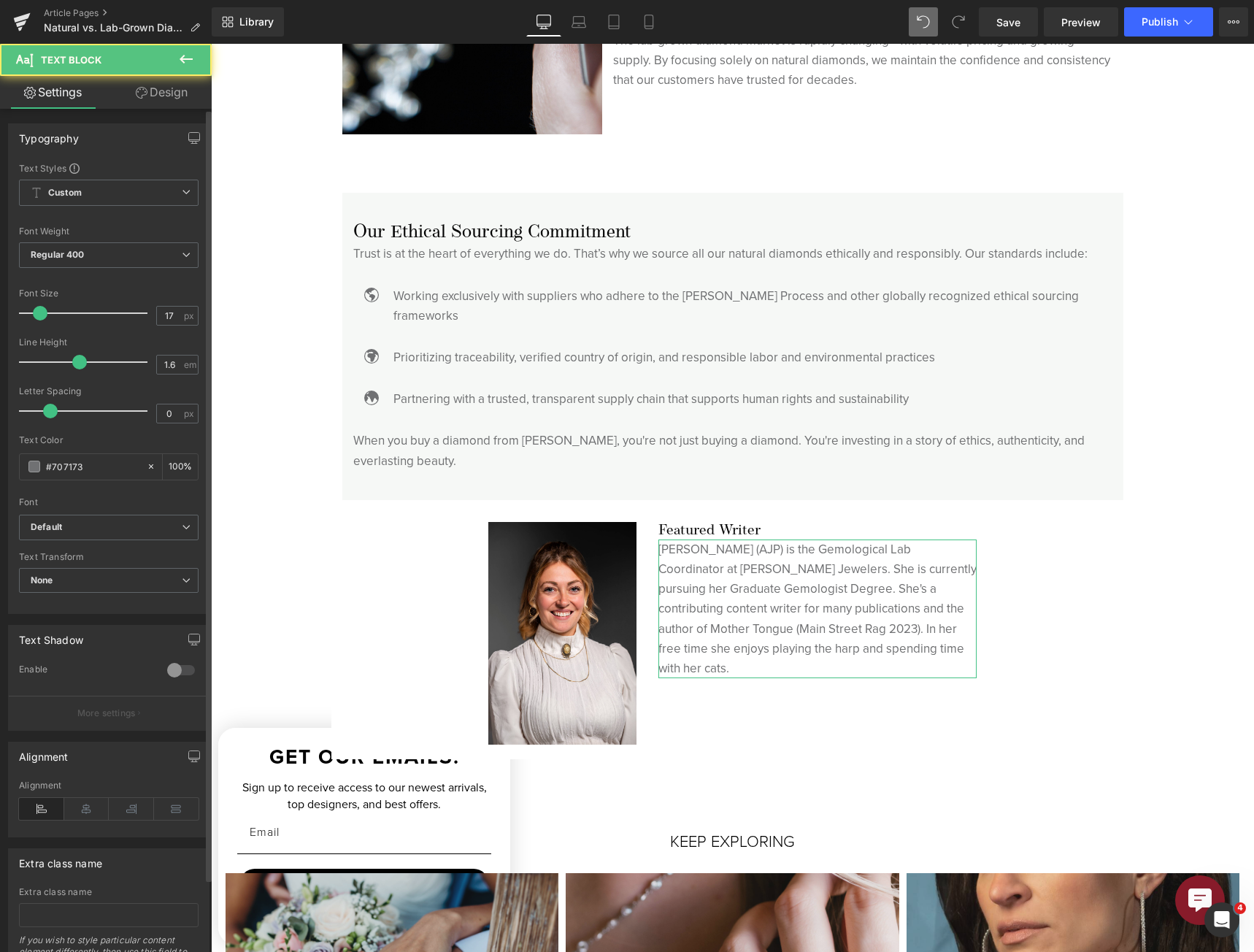
click at [150, 318] on div "Font Size 17 px" at bounding box center [108, 313] width 179 height 49
click at [157, 319] on input "17" at bounding box center [170, 316] width 26 height 18
type input "15"
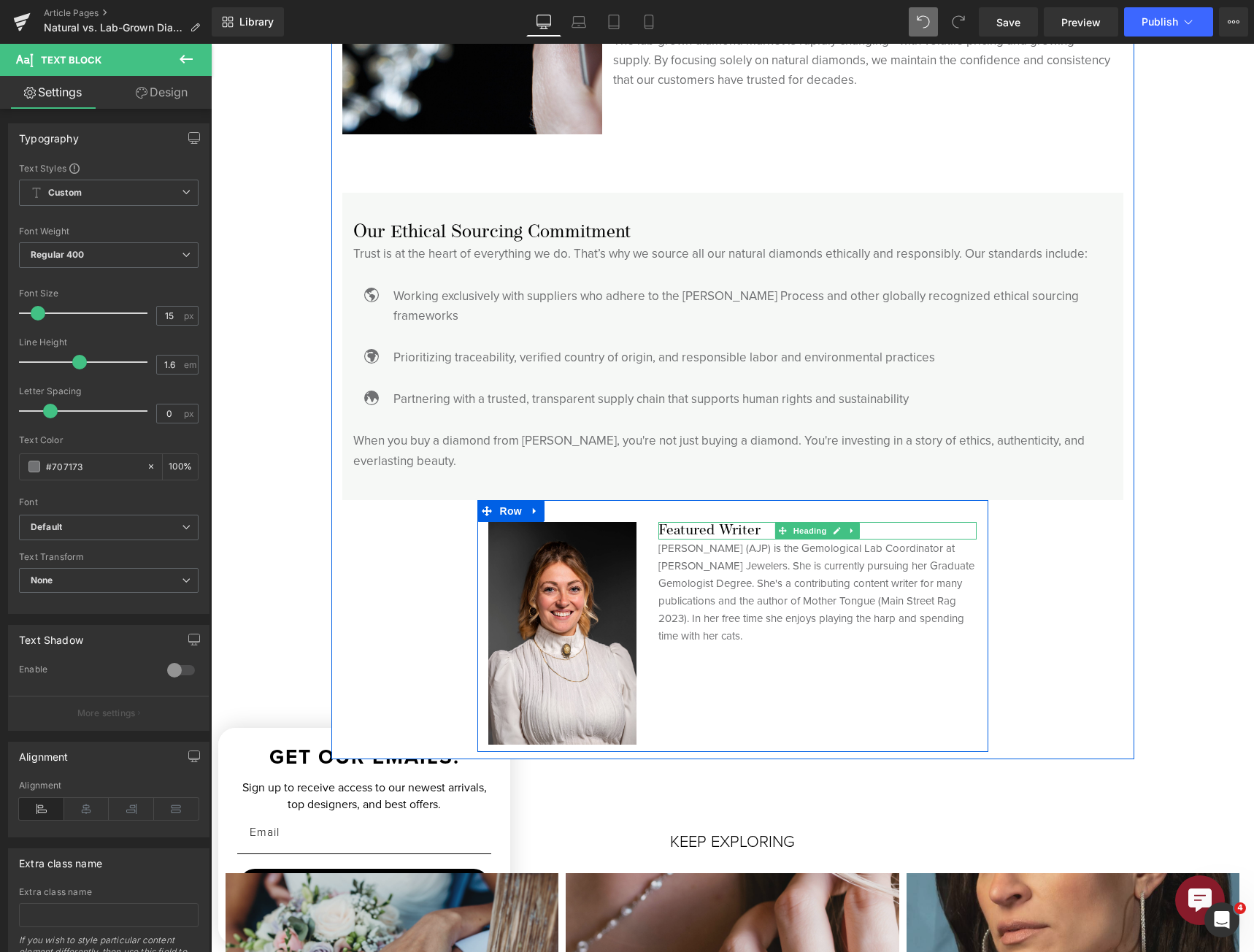
click at [704, 522] on h6 "Featured Writer" at bounding box center [818, 530] width 319 height 17
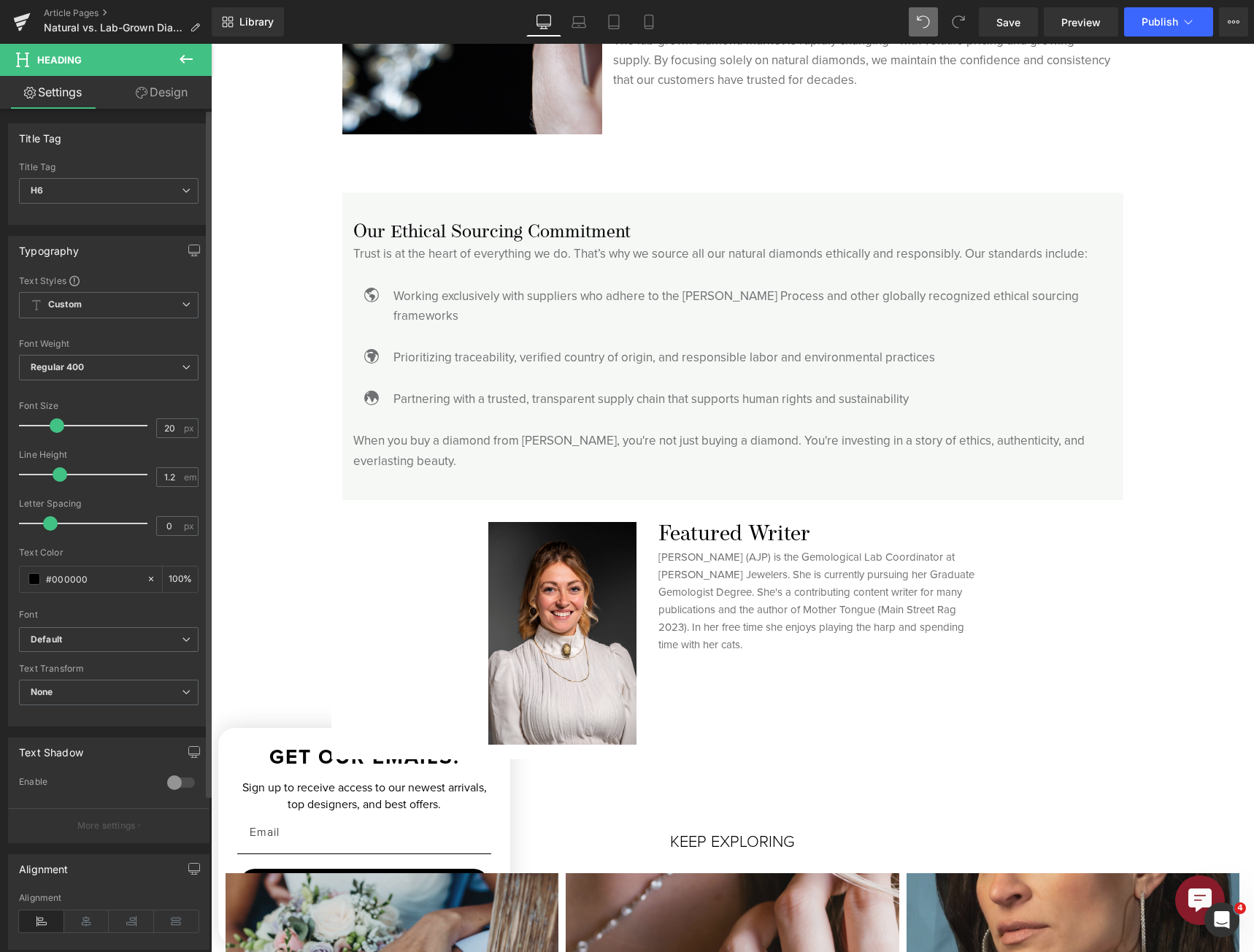
drag, startPoint x: 41, startPoint y: 431, endPoint x: 53, endPoint y: 432, distance: 12.0
click at [53, 432] on span at bounding box center [57, 426] width 15 height 15
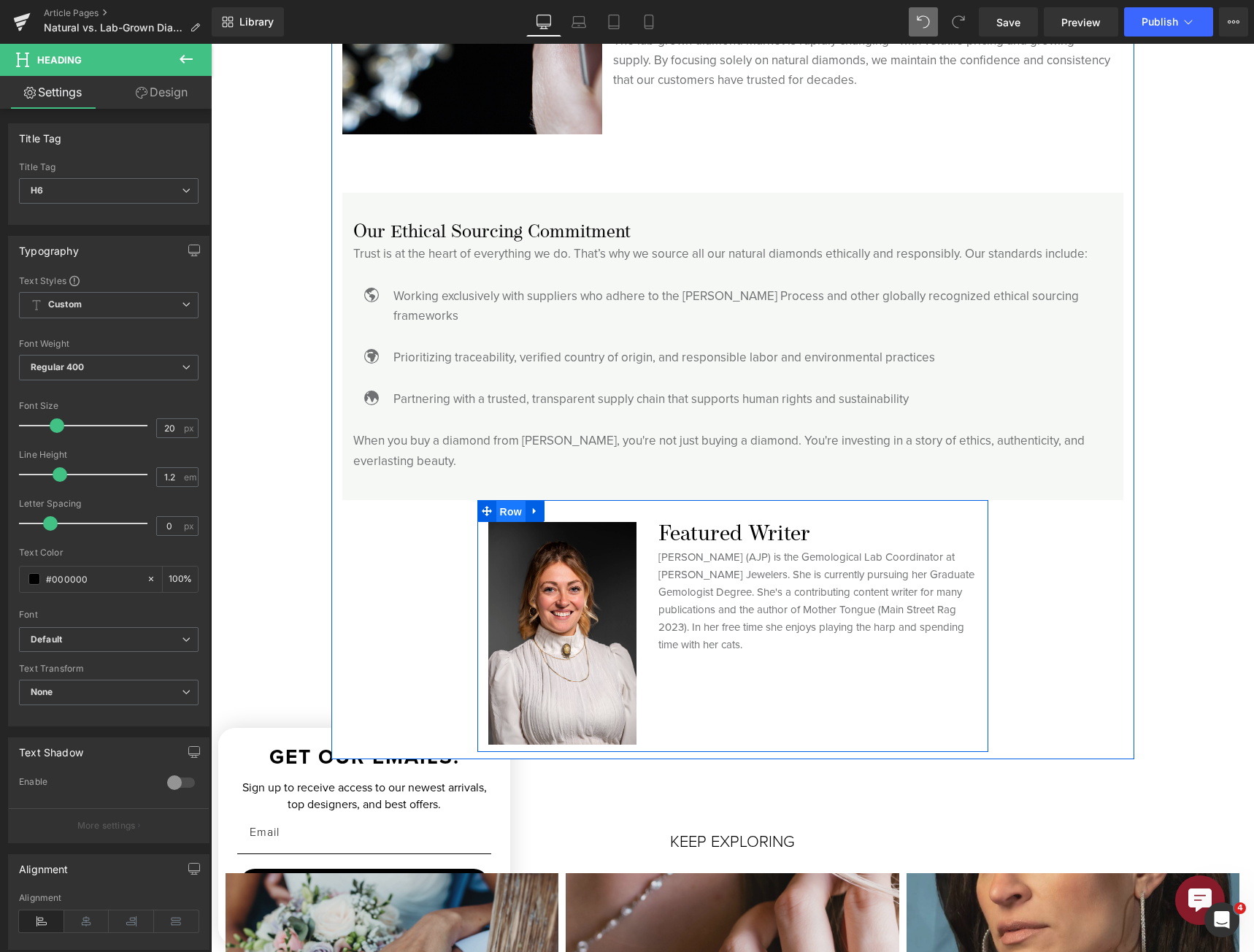
click at [515, 500] on span "Row" at bounding box center [510, 511] width 29 height 22
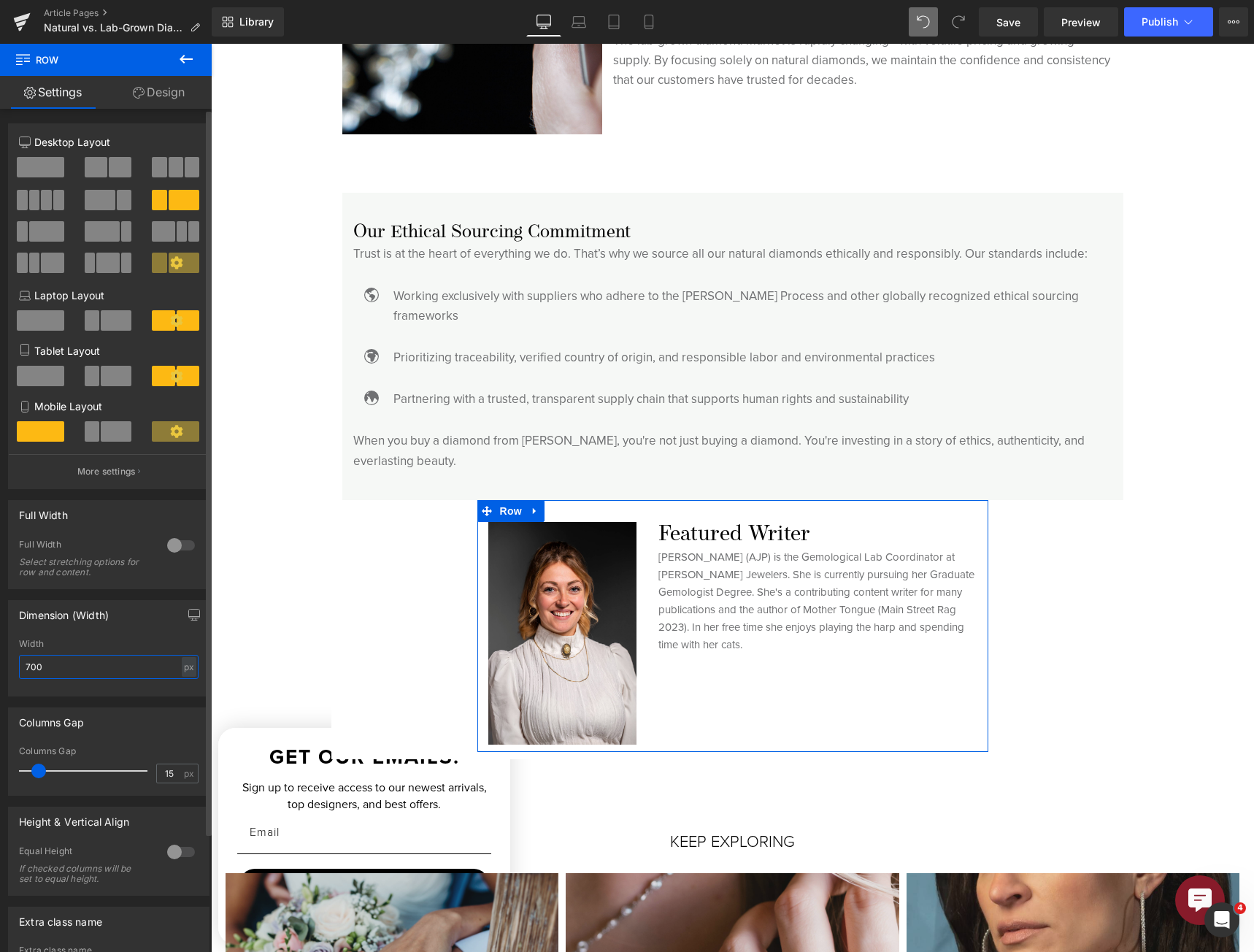
click at [74, 661] on input "700" at bounding box center [108, 667] width 179 height 24
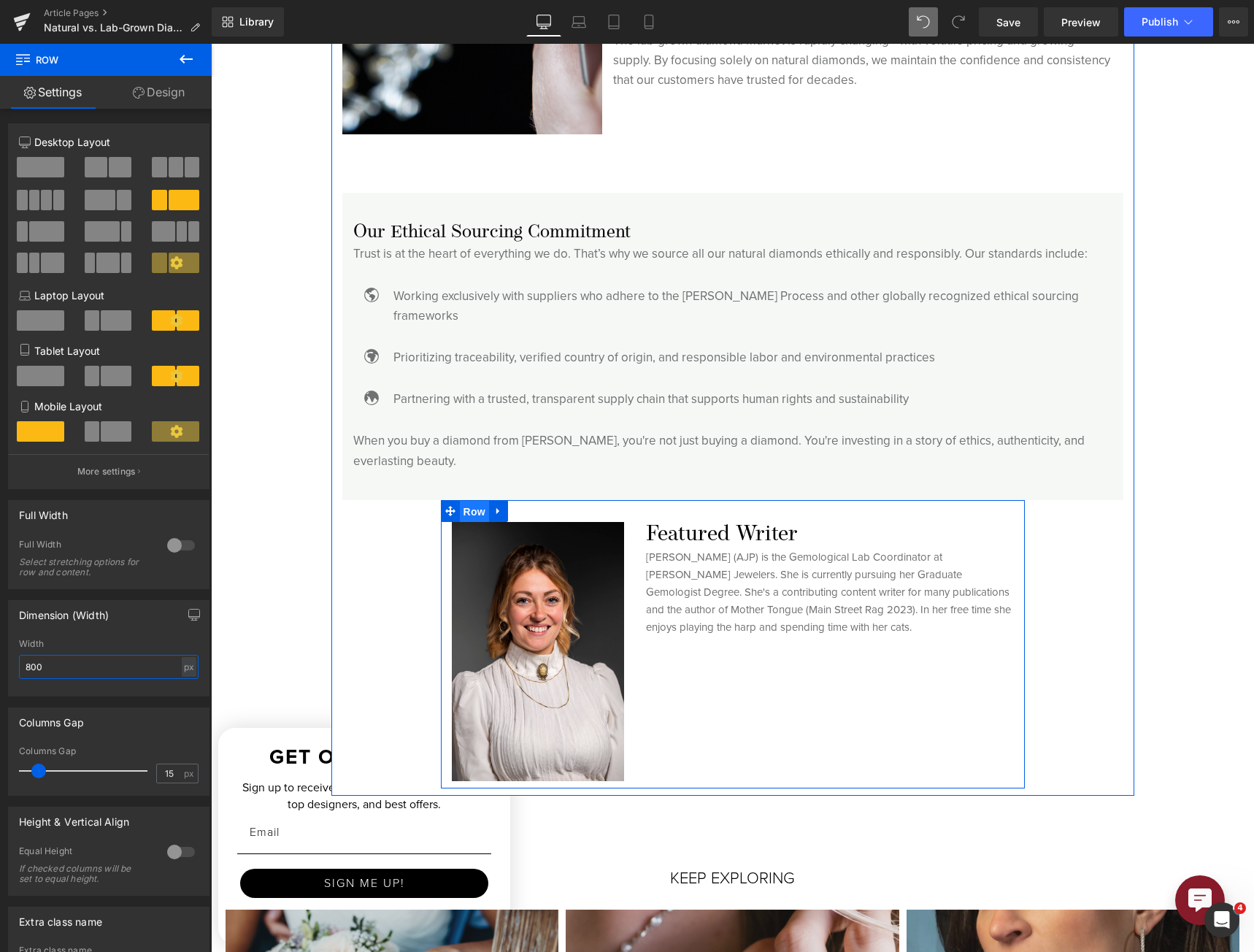
click at [460, 500] on span "Row" at bounding box center [474, 511] width 29 height 22
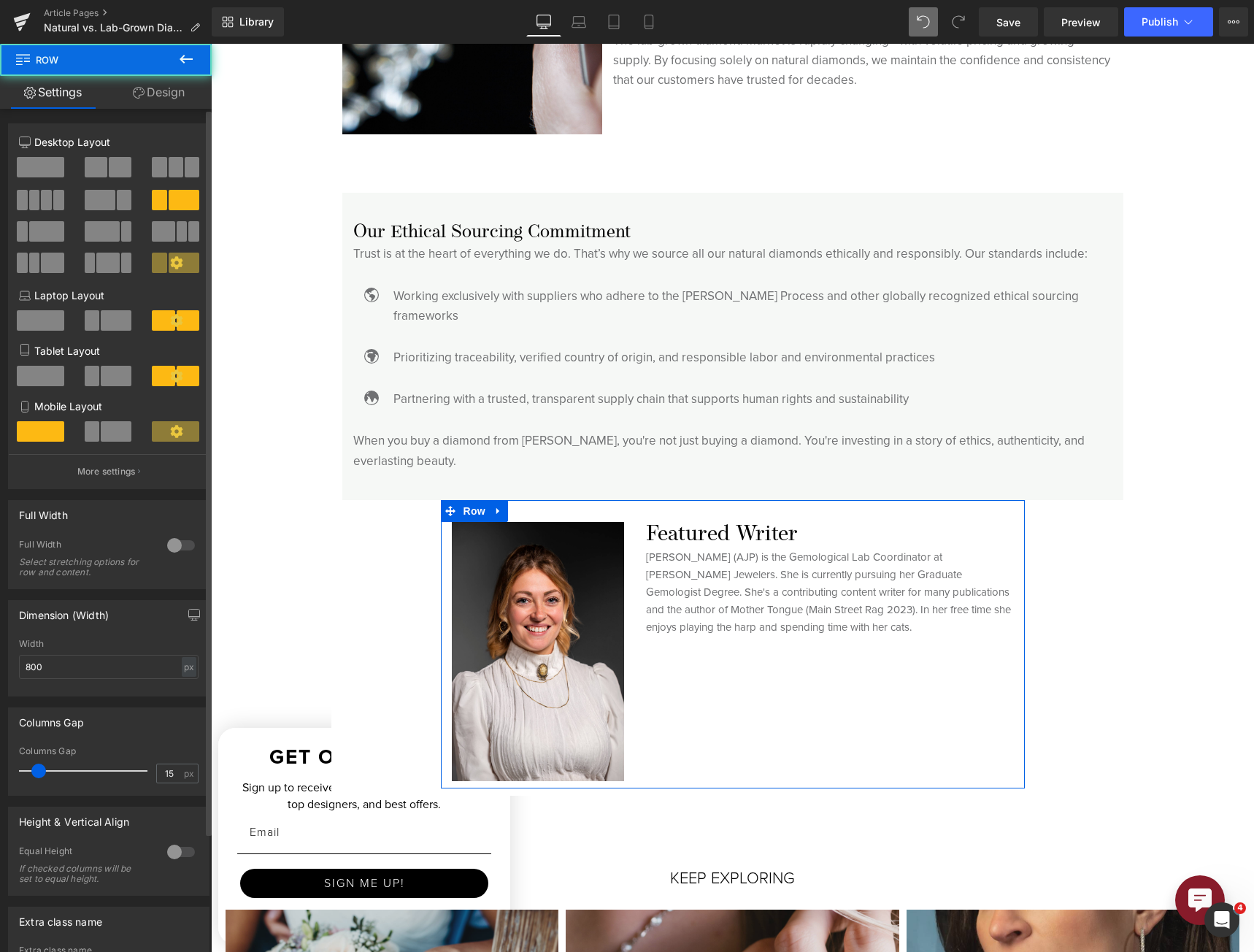
click at [101, 490] on div "Full Width 0 Full Width Select stretching options for row and content." at bounding box center [109, 538] width 218 height 100
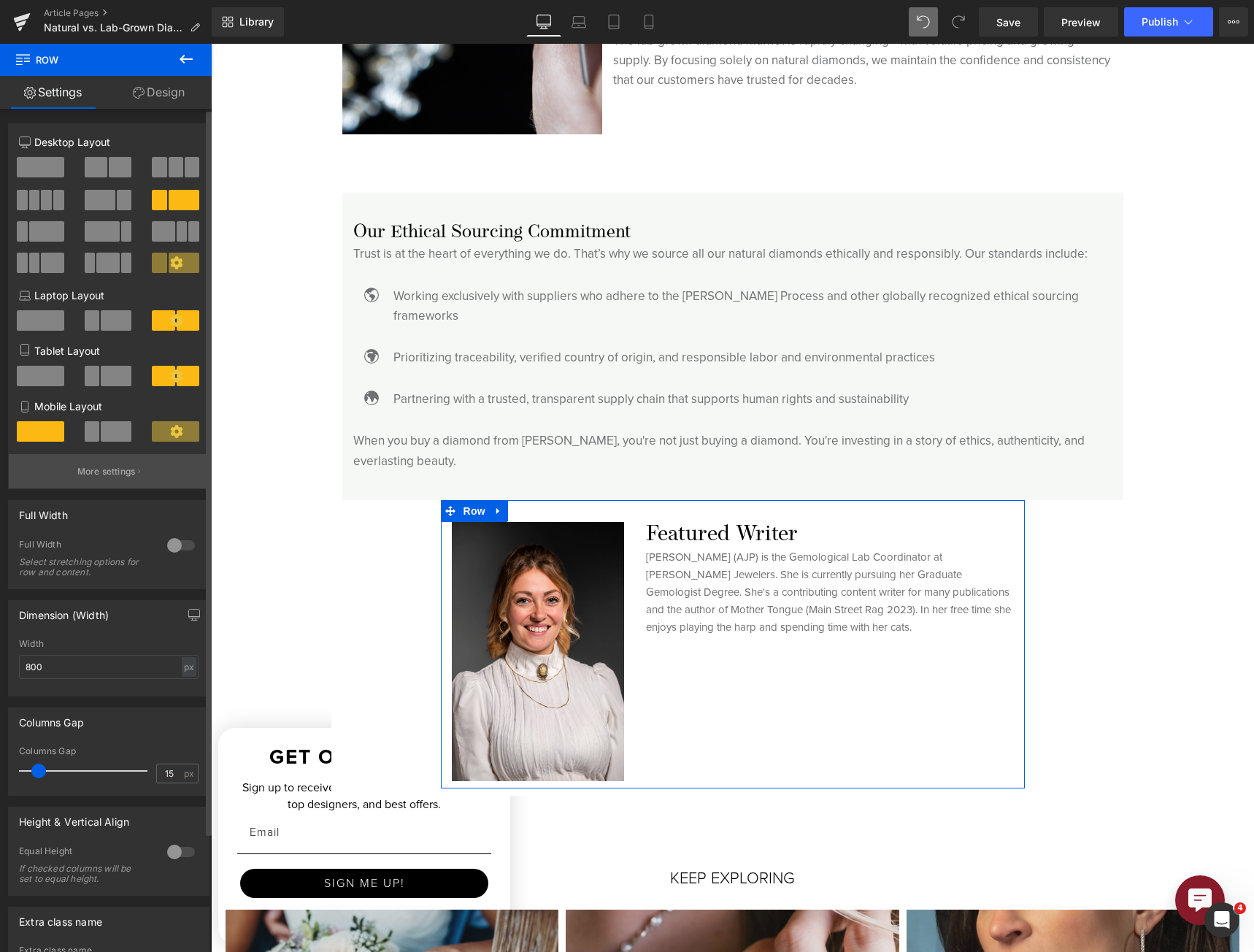
click at [98, 475] on p "More settings" at bounding box center [107, 471] width 59 height 13
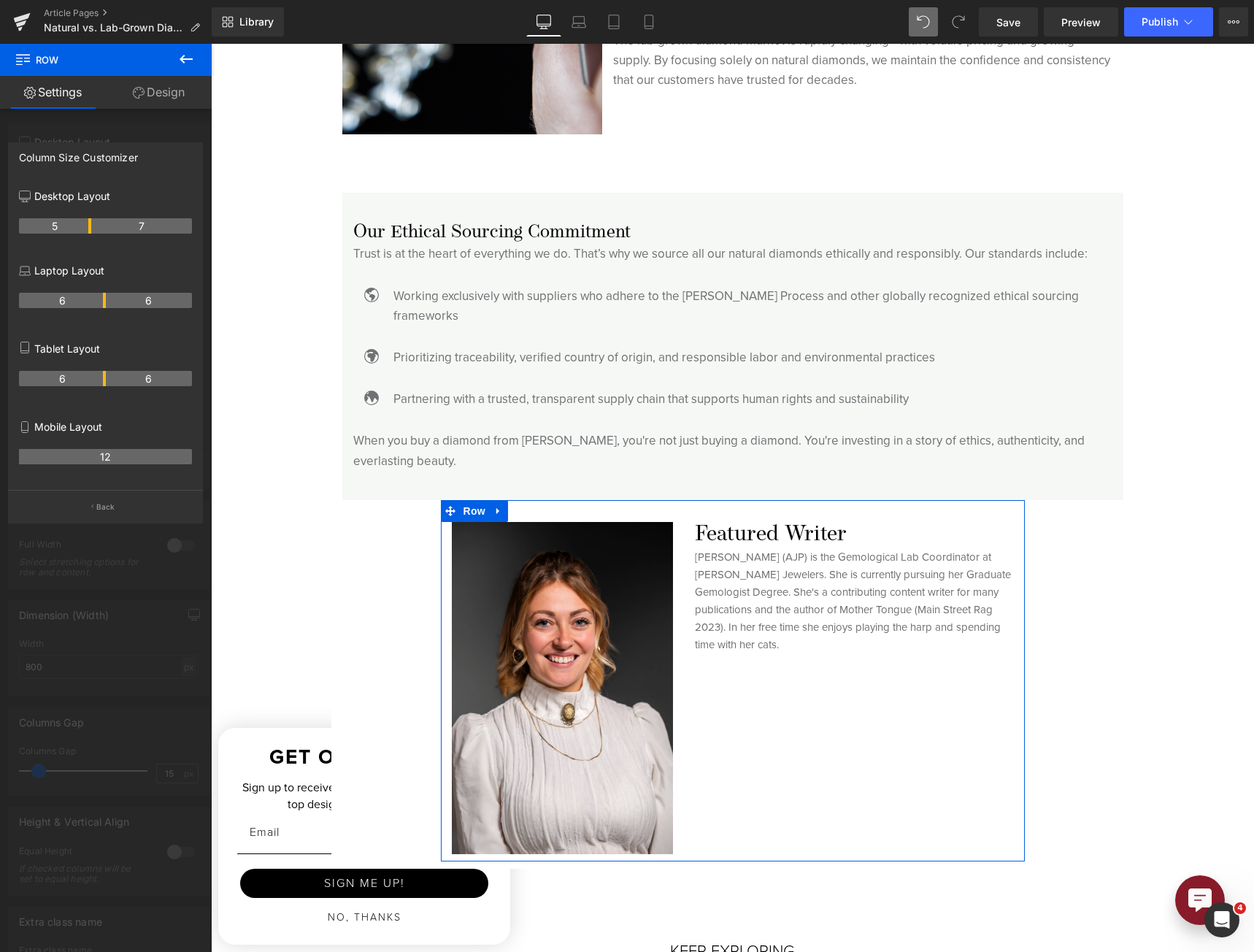
drag, startPoint x: 73, startPoint y: 228, endPoint x: 71, endPoint y: 352, distance: 124.0
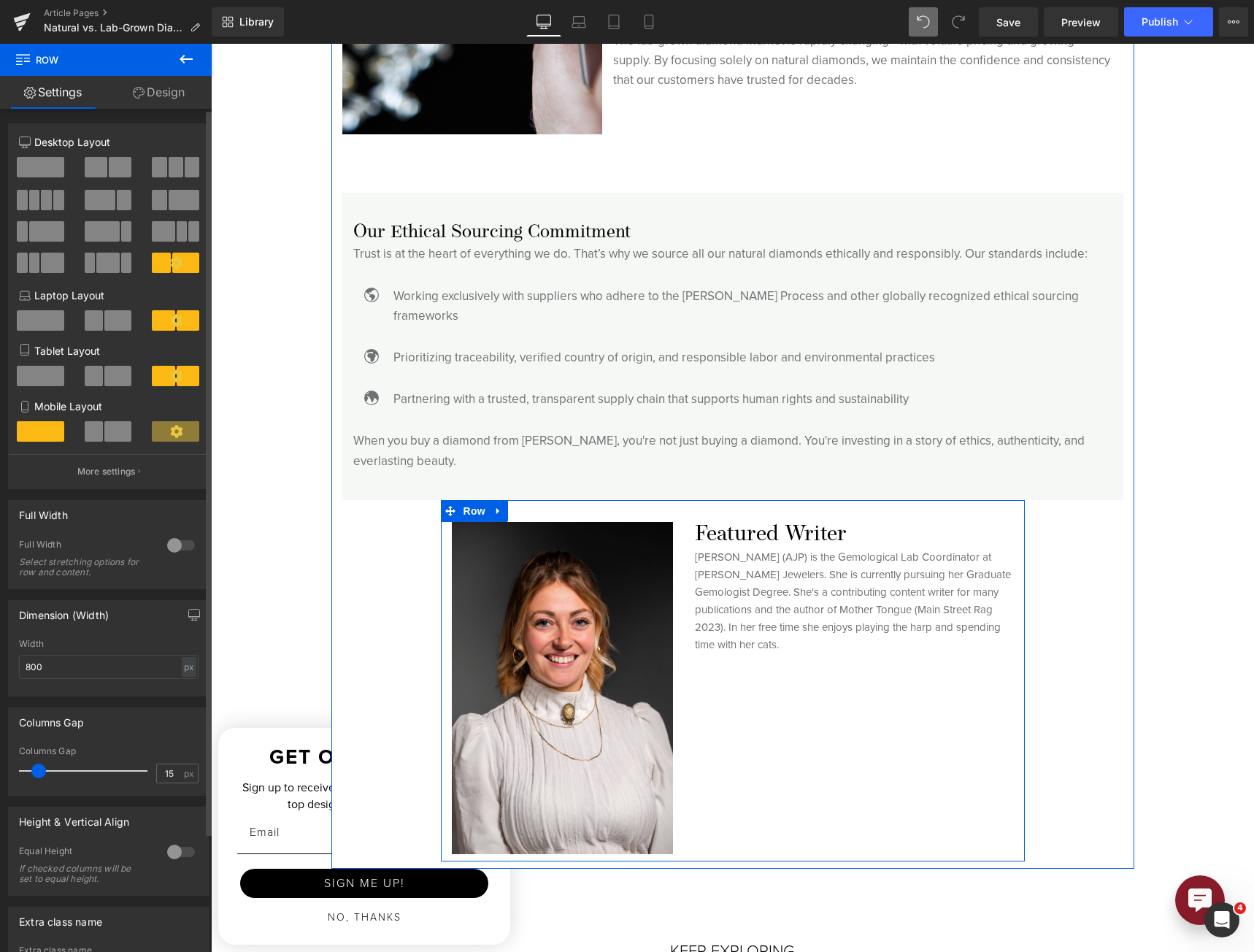
click at [463, 500] on span "Row" at bounding box center [474, 510] width 29 height 22
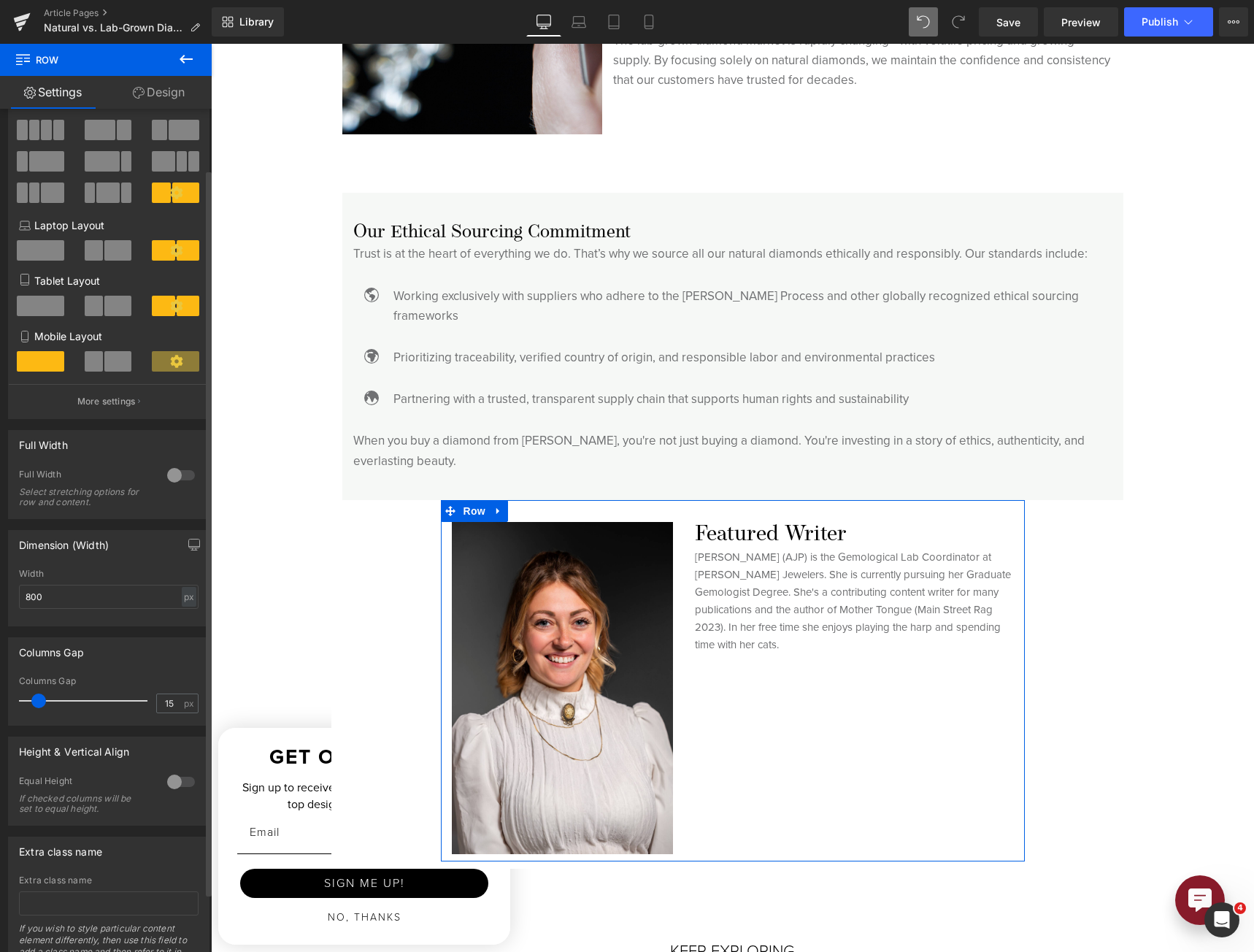
scroll to position [139, 0]
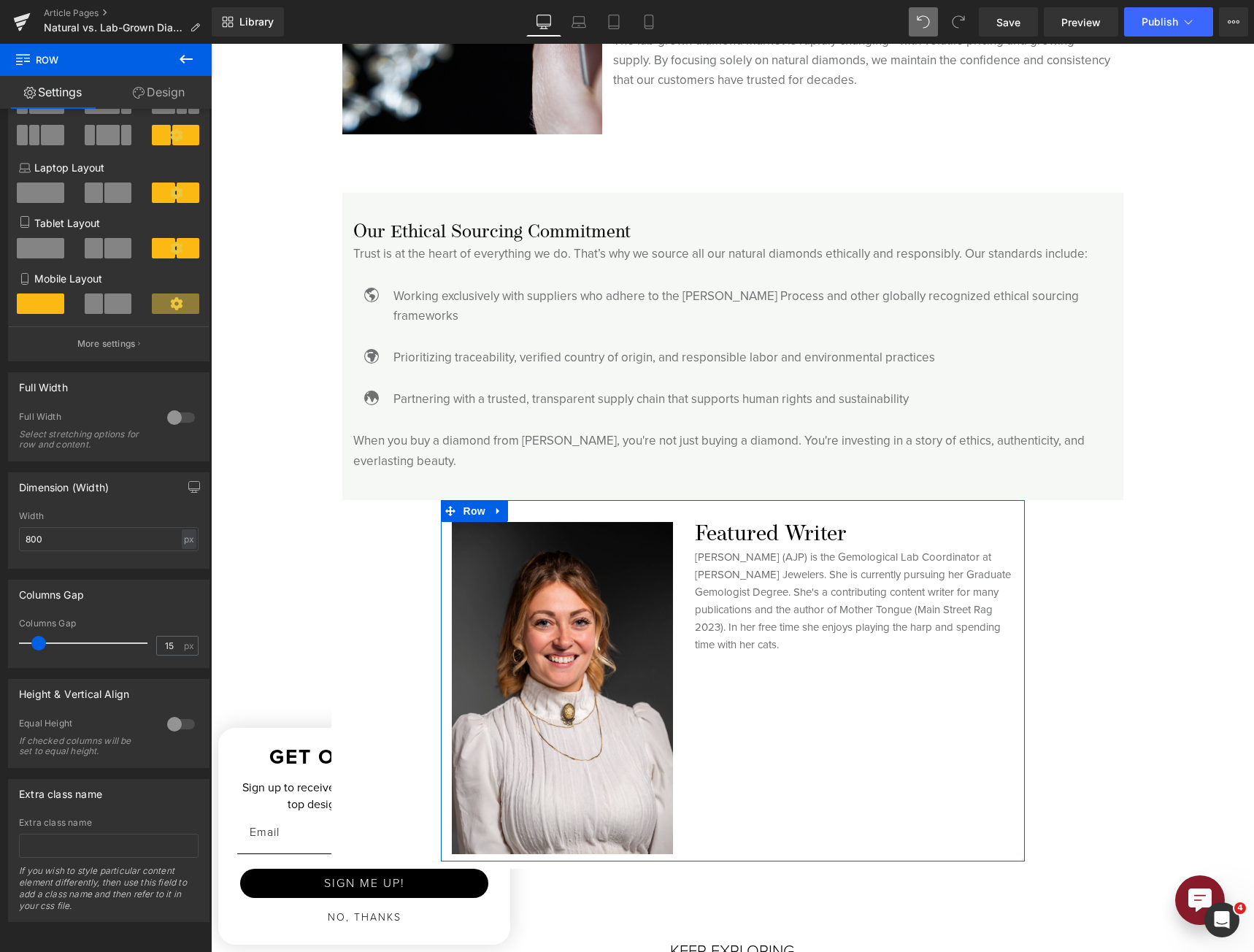
click at [115, 337] on p "More settings" at bounding box center [107, 344] width 59 height 13
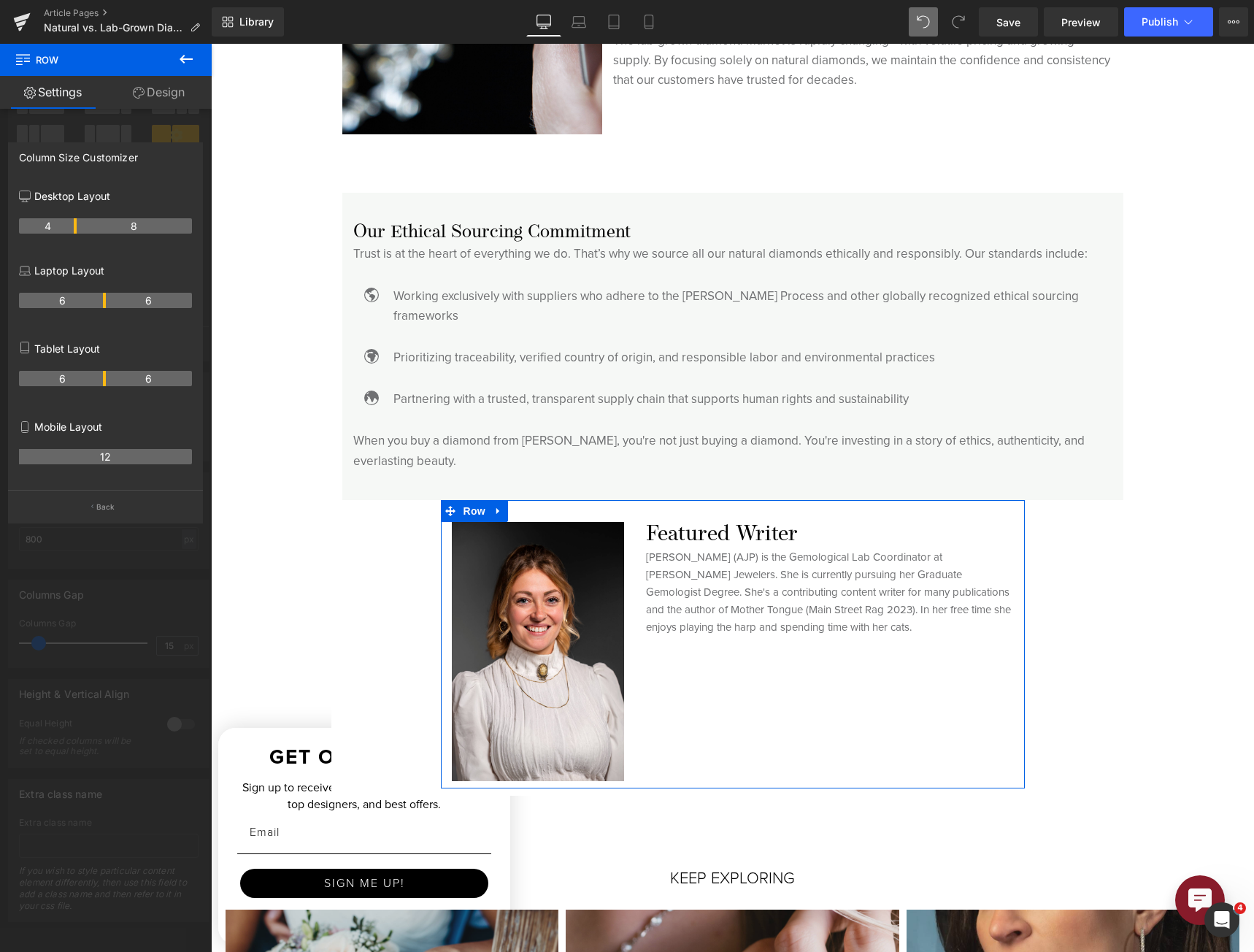
drag, startPoint x: 89, startPoint y: 227, endPoint x: 79, endPoint y: 227, distance: 10.0
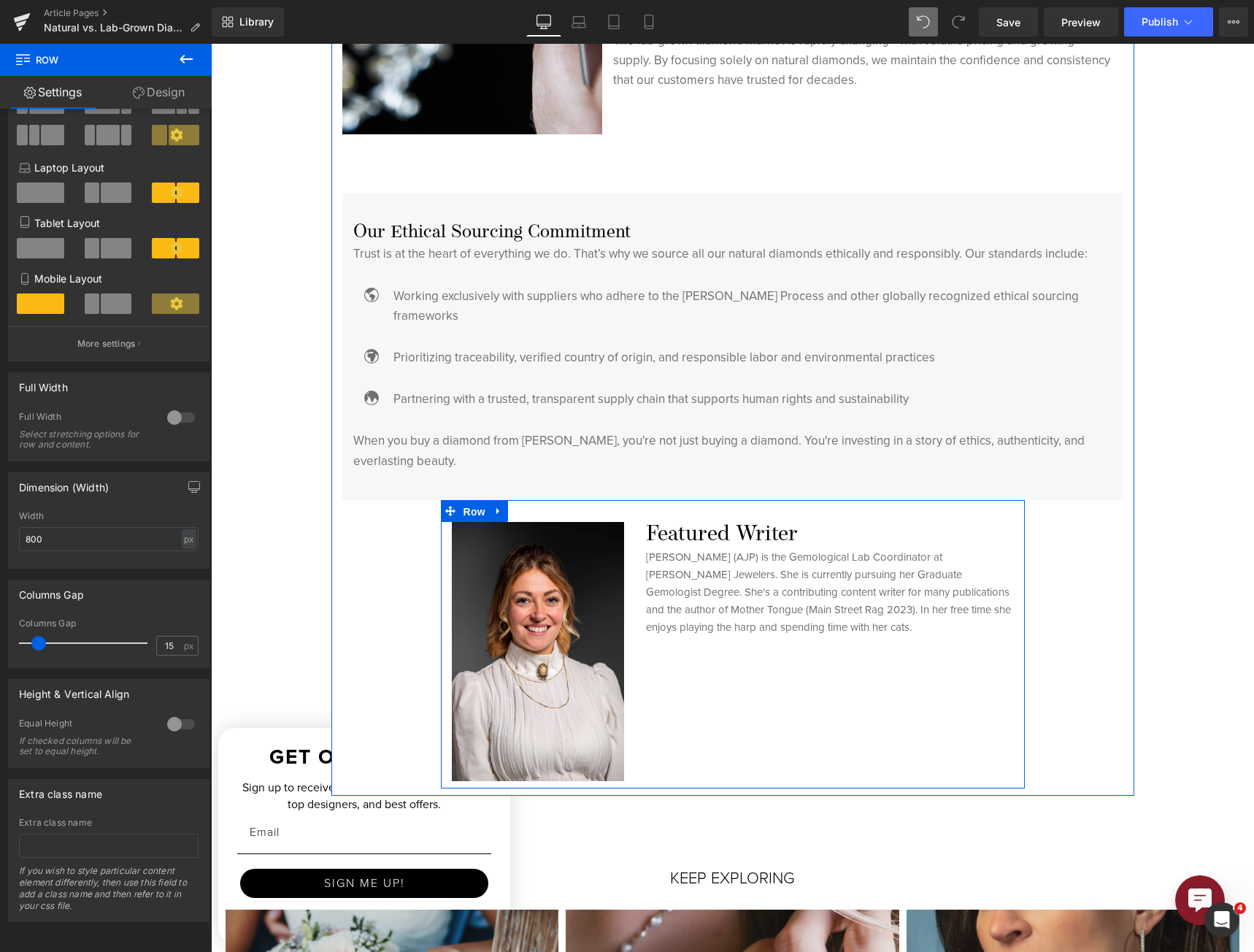
click at [460, 500] on span "Row" at bounding box center [474, 511] width 29 height 22
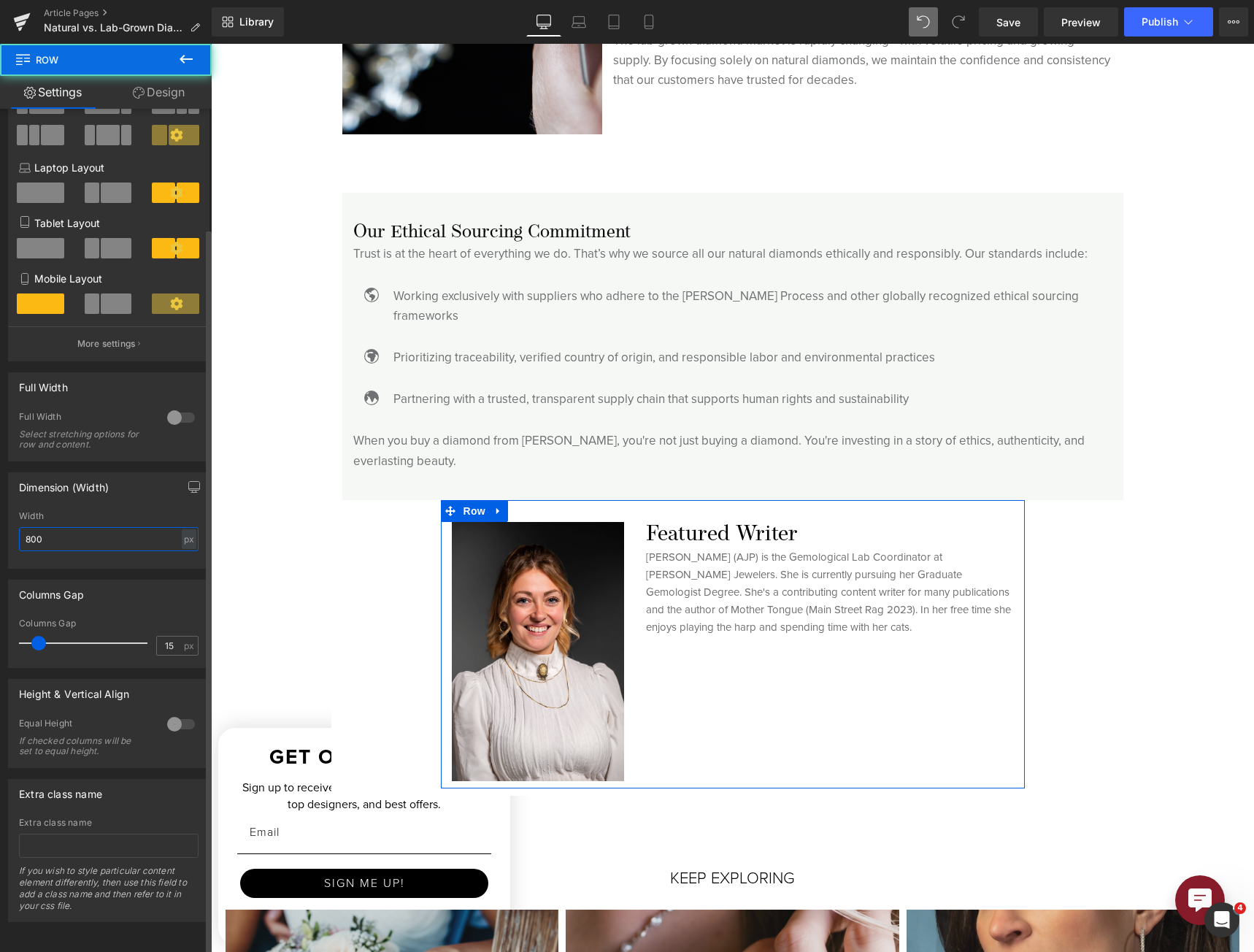
click at [78, 529] on input "800" at bounding box center [108, 538] width 179 height 24
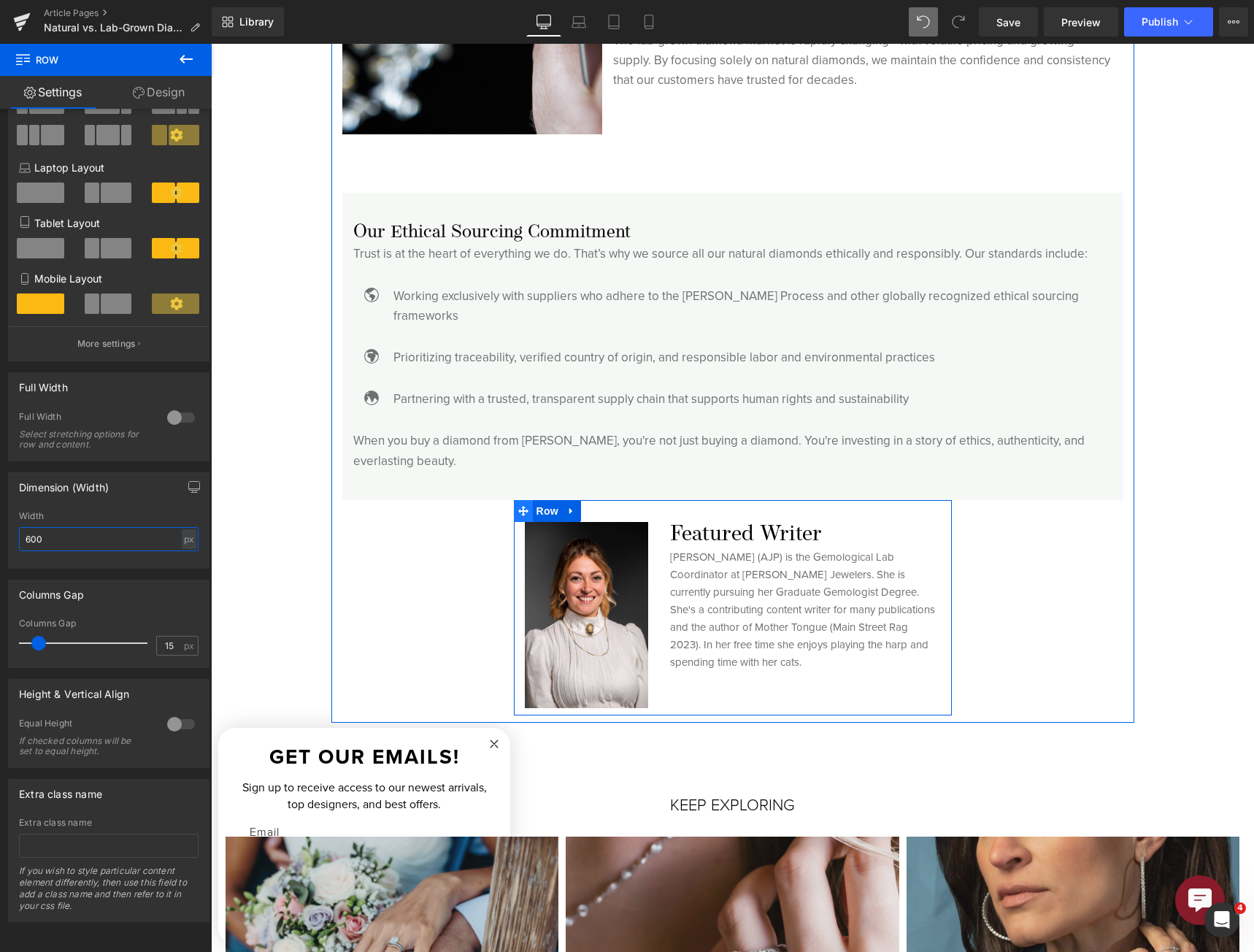
click at [525, 500] on span at bounding box center [523, 510] width 19 height 22
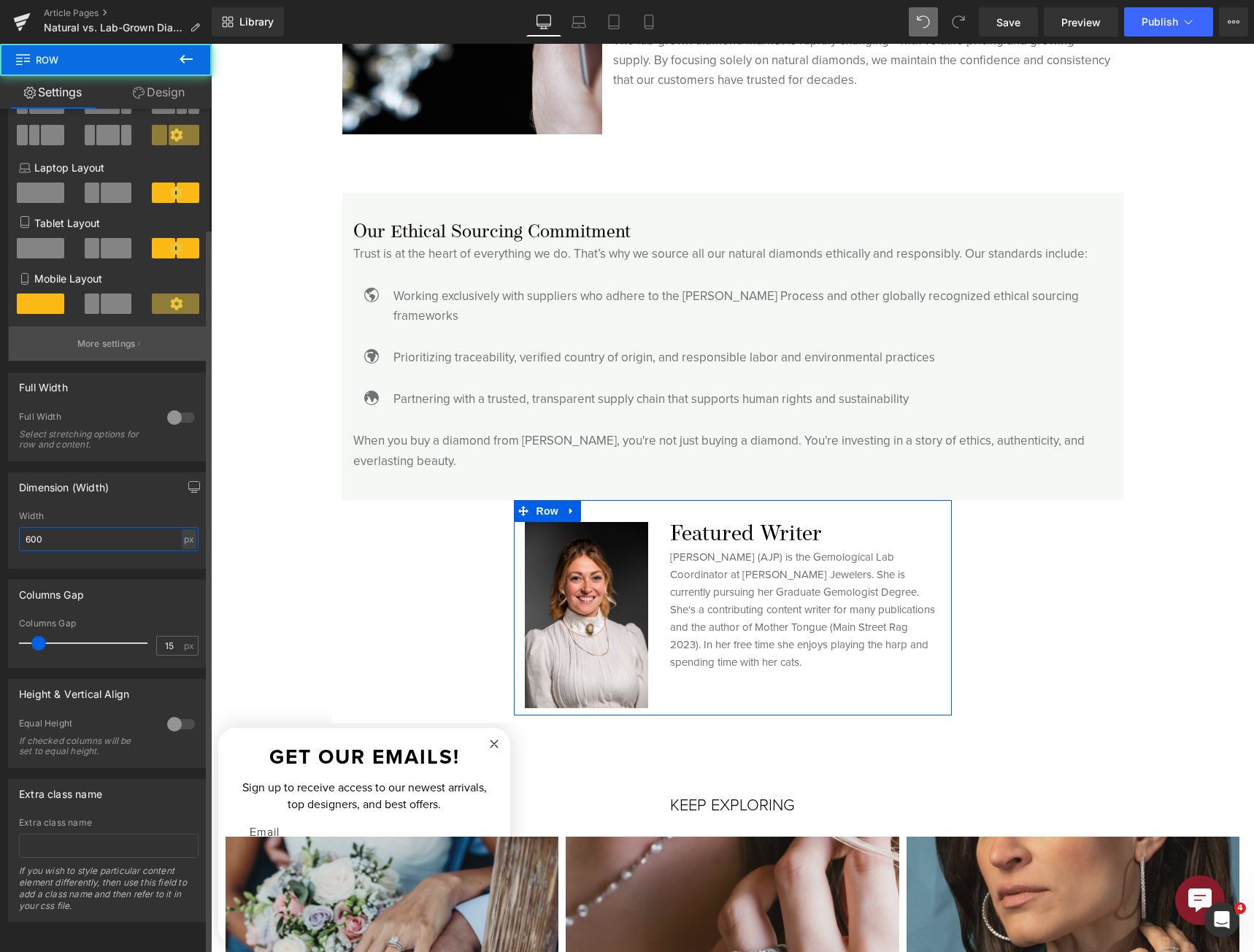
type input "600"
click at [88, 337] on p "More settings" at bounding box center [107, 344] width 59 height 13
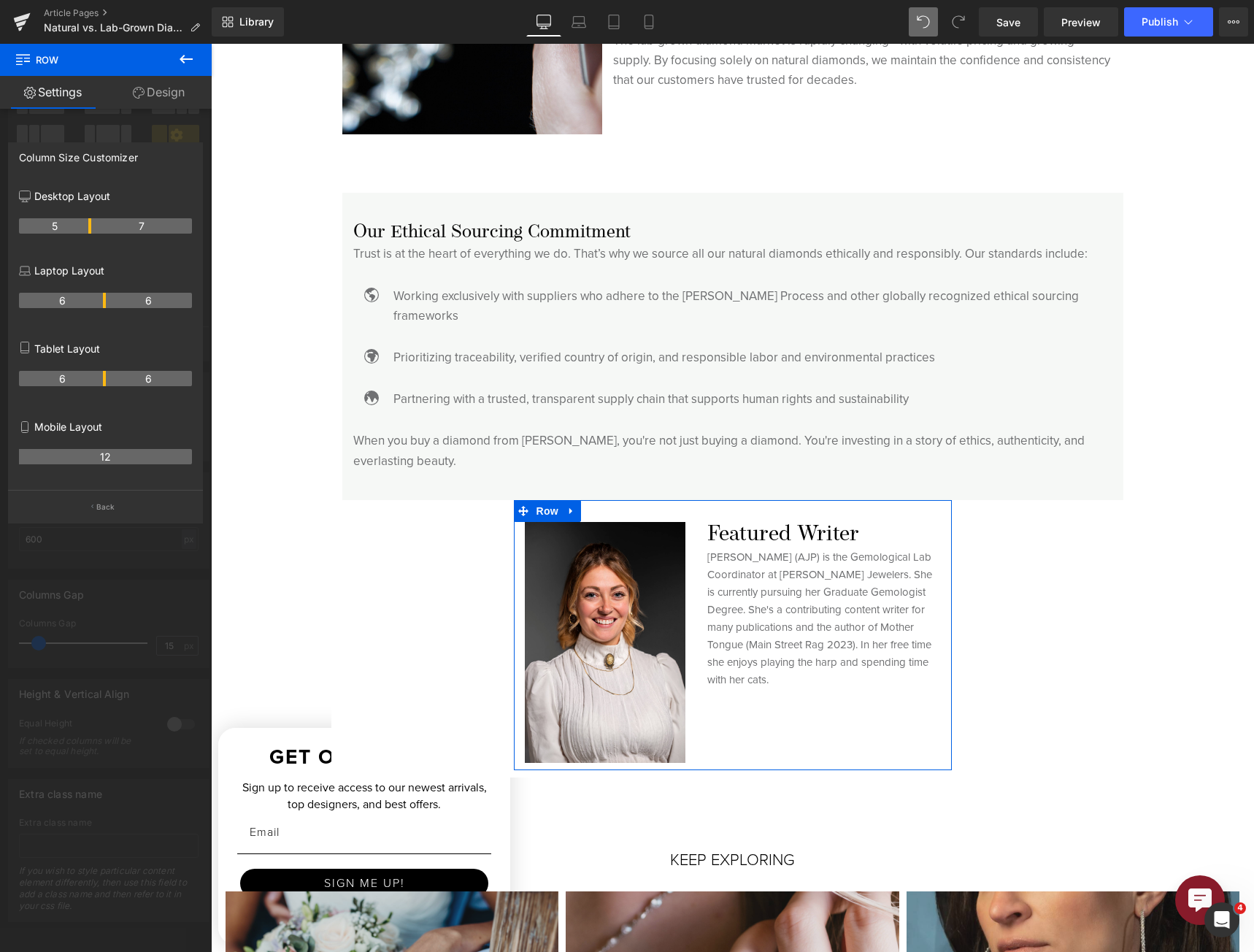
drag, startPoint x: 74, startPoint y: 222, endPoint x: 82, endPoint y: 223, distance: 8.1
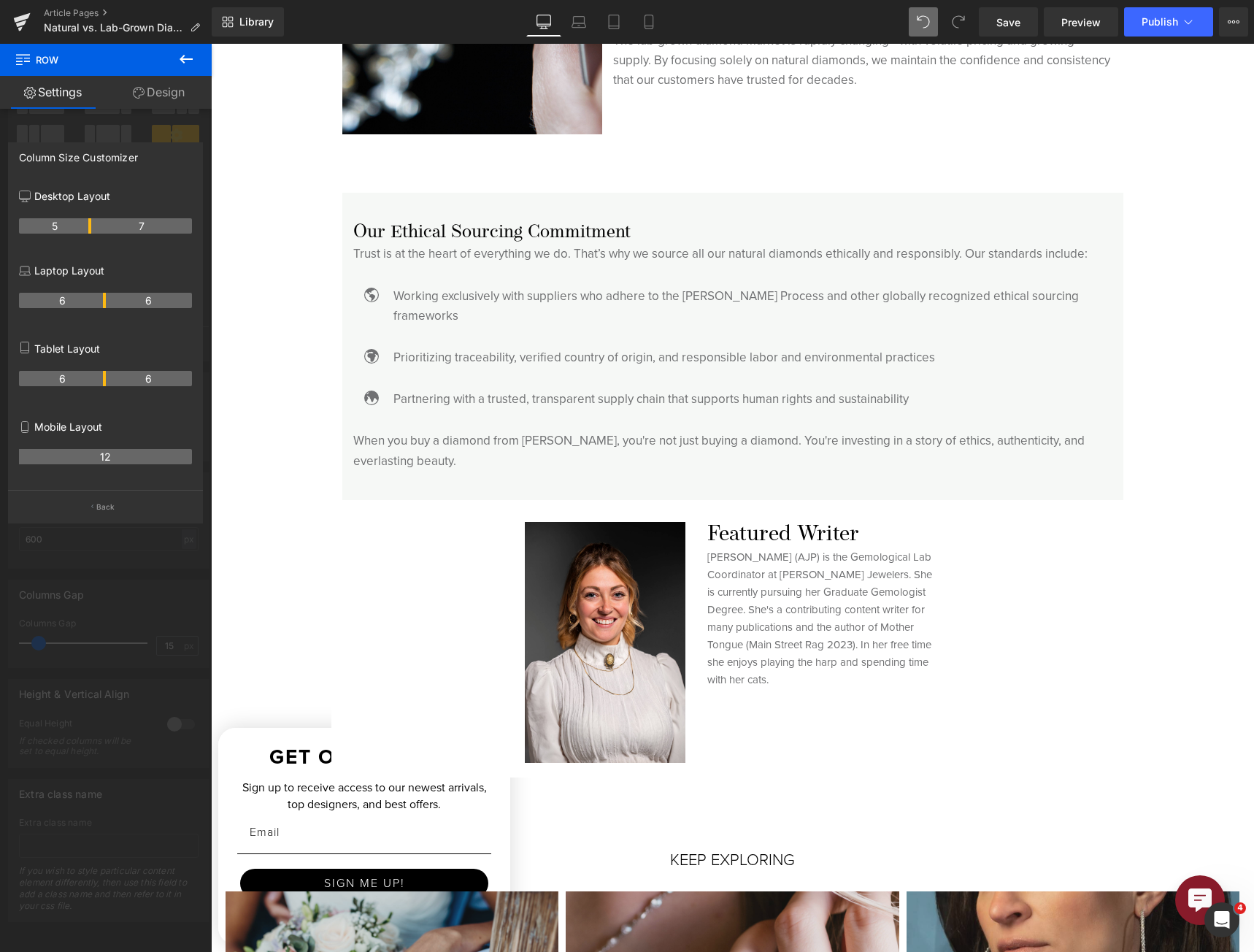
scroll to position [3796, 0]
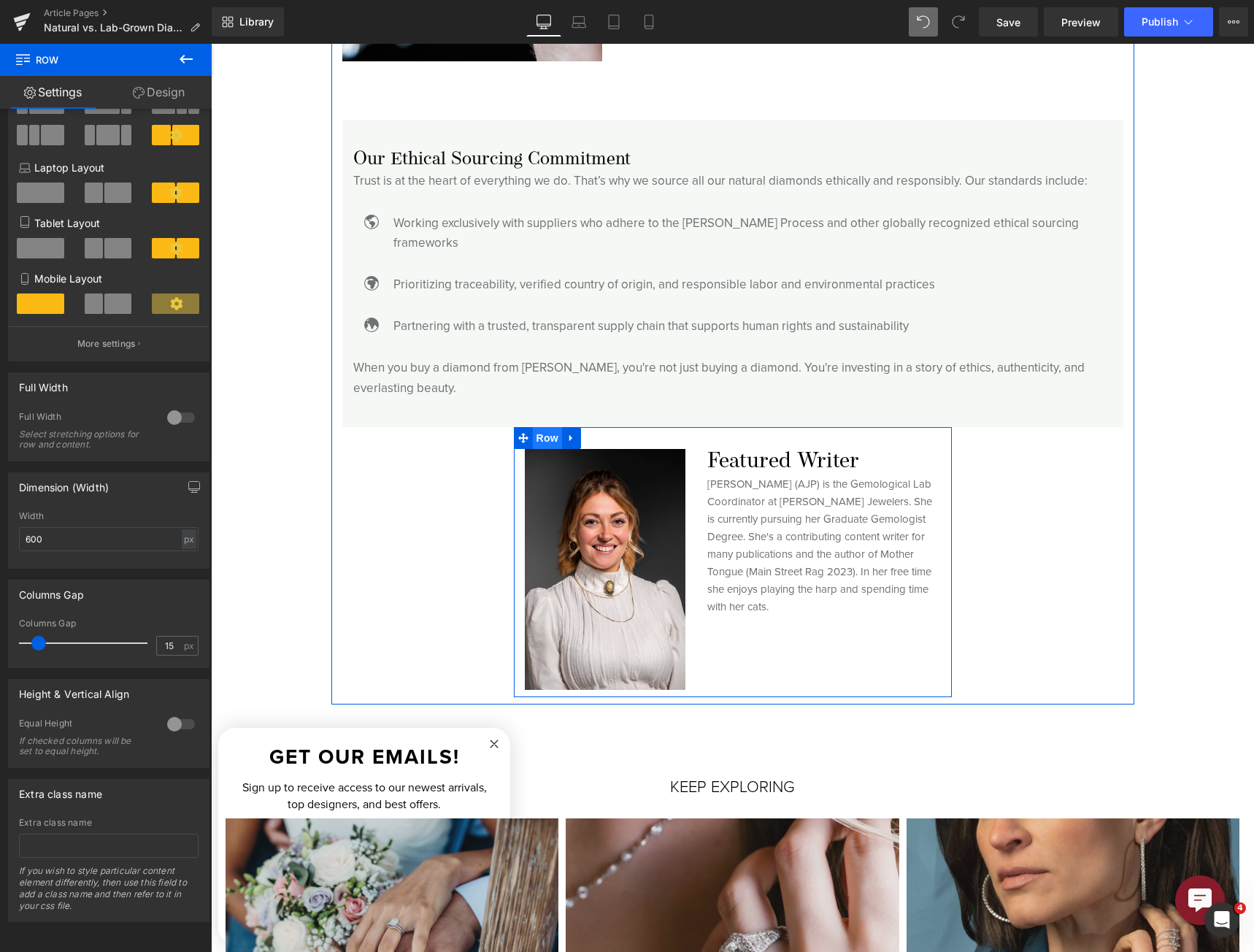
click at [539, 427] on span "Row" at bounding box center [547, 438] width 29 height 22
click at [164, 720] on div at bounding box center [181, 724] width 35 height 23
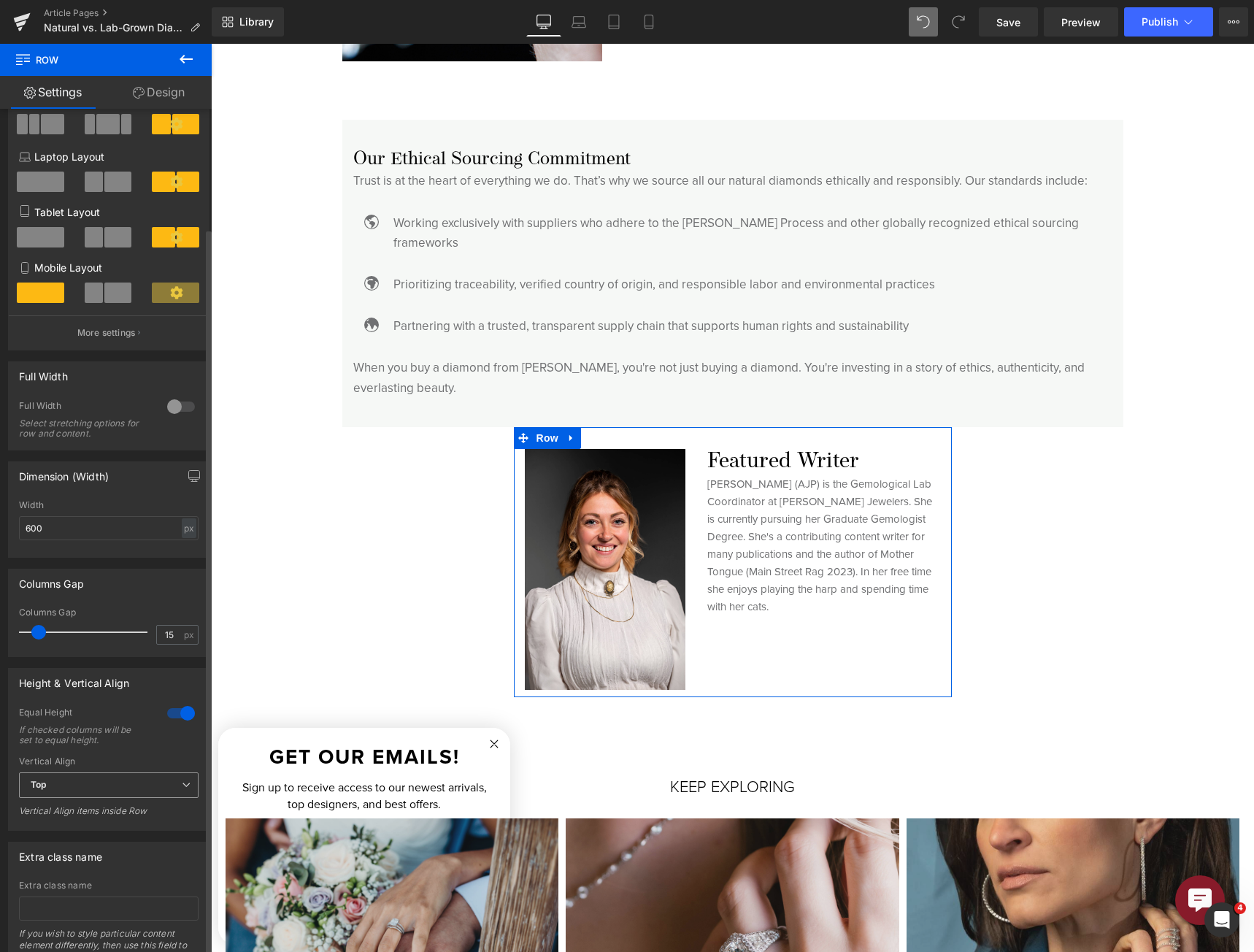
click at [164, 782] on span "Top" at bounding box center [108, 785] width 179 height 26
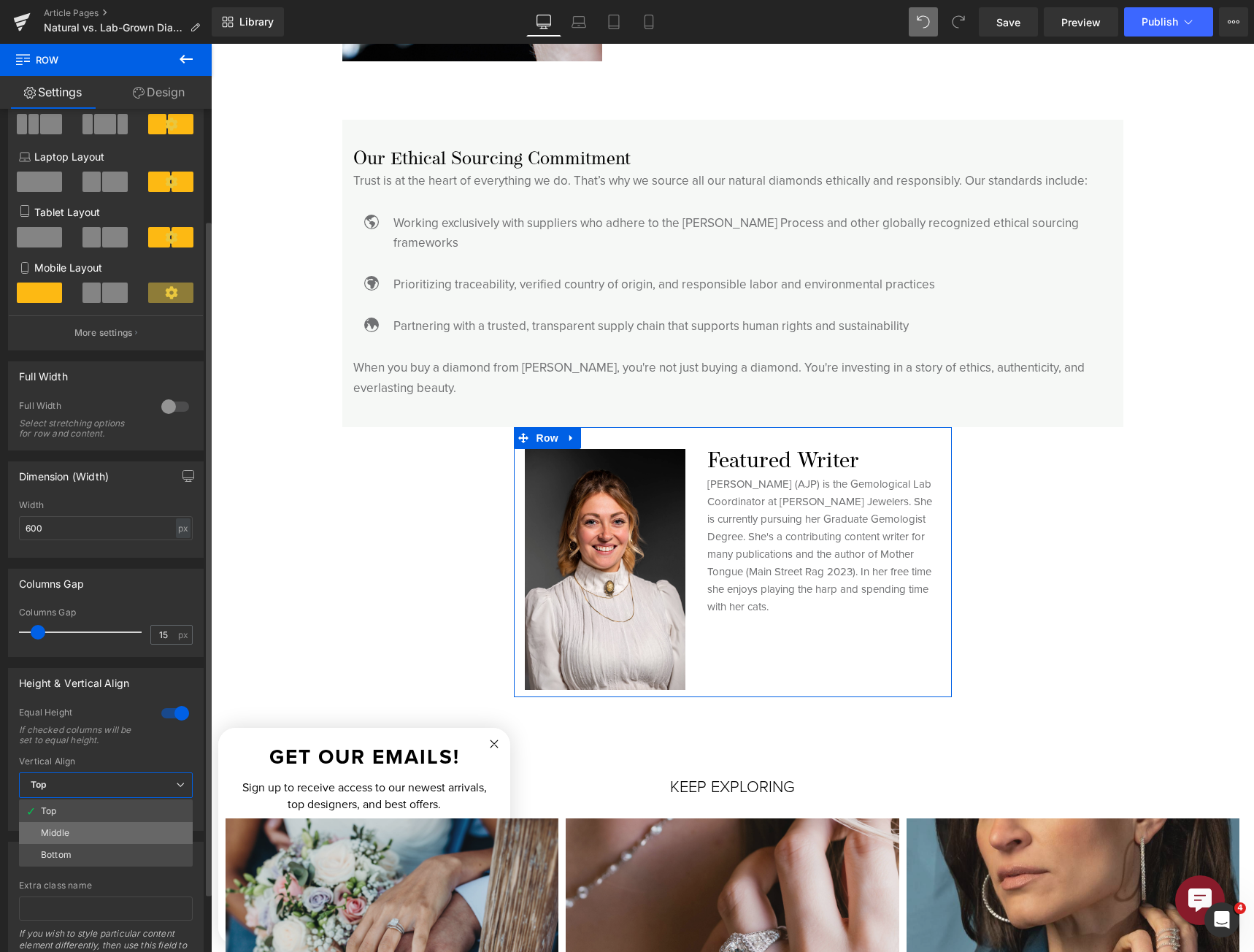
click at [145, 833] on li "Middle" at bounding box center [106, 833] width 174 height 22
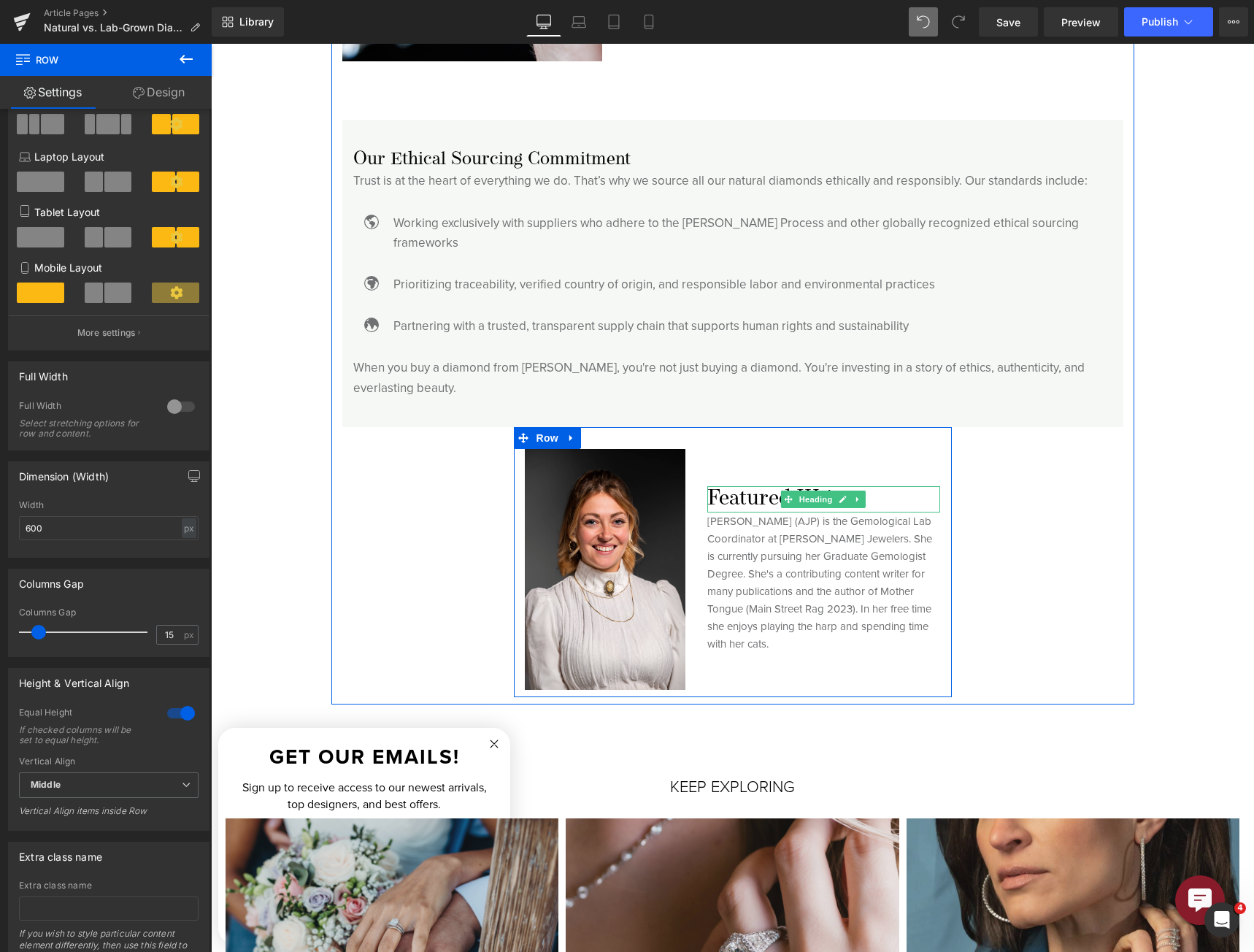
click at [723, 486] on h6 "Featured Writer" at bounding box center [824, 500] width 233 height 26
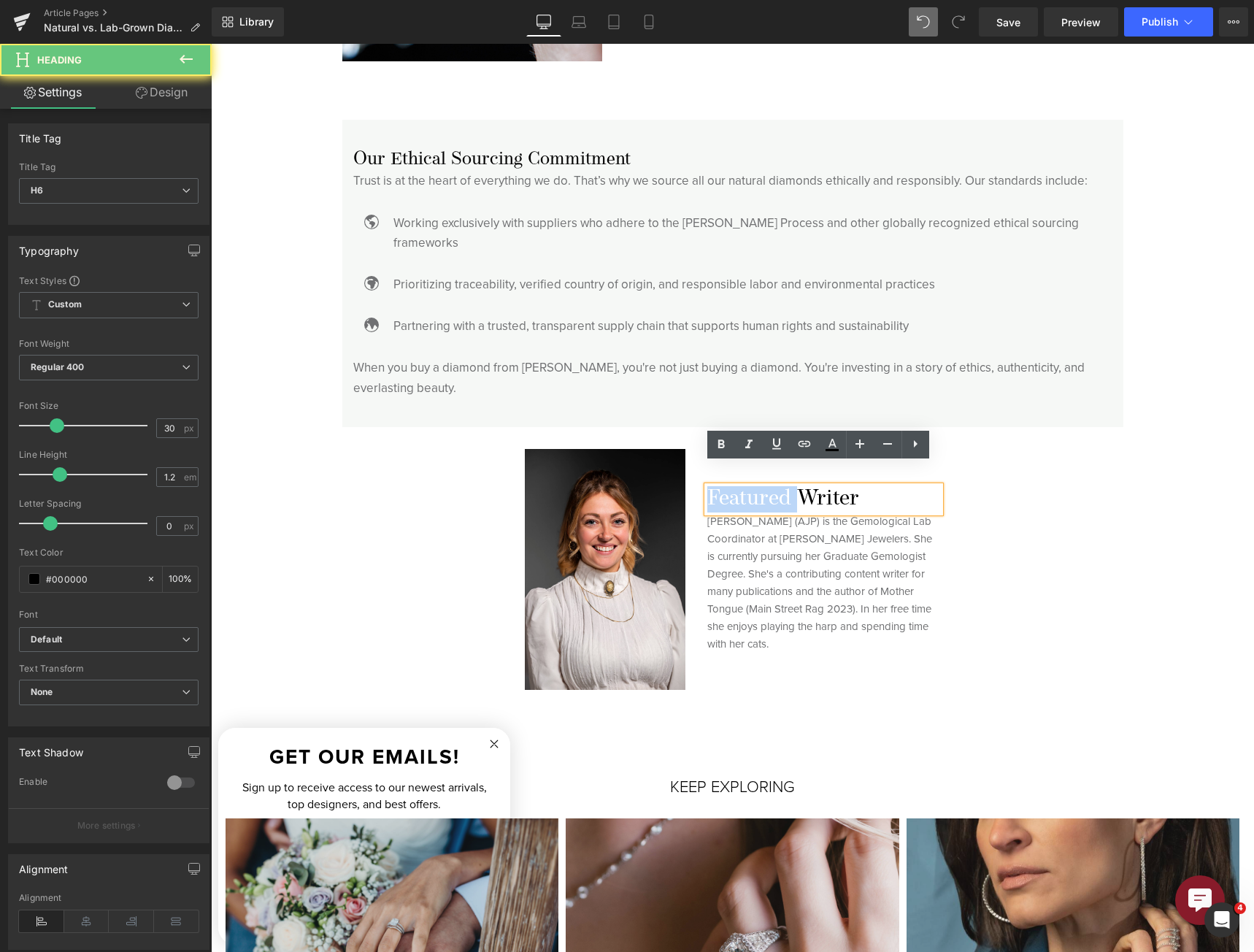
click at [723, 486] on h6 "Featured Writer" at bounding box center [824, 500] width 233 height 26
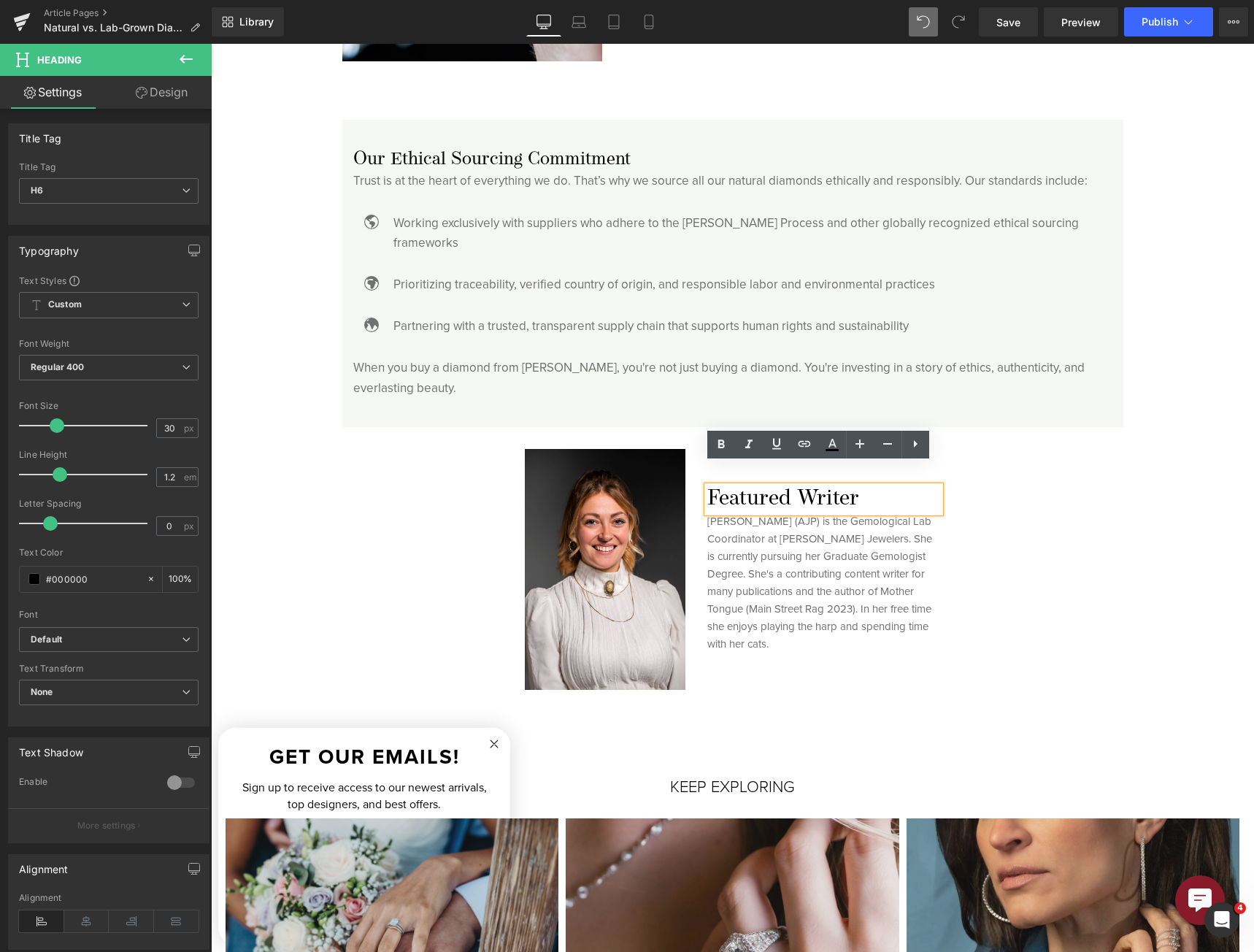
click at [898, 486] on h6 "Featured Writer" at bounding box center [824, 500] width 233 height 26
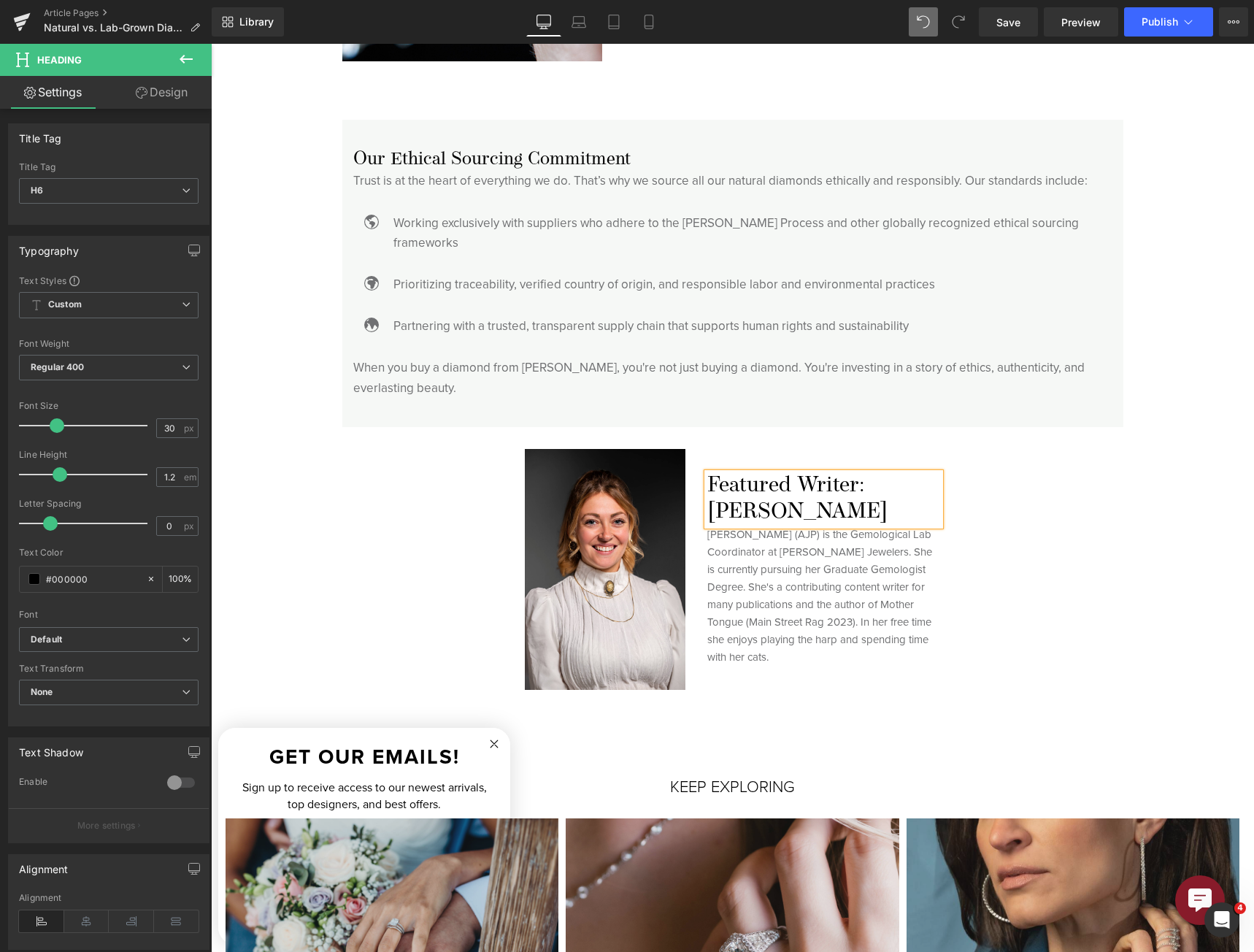
scroll to position [3782, 0]
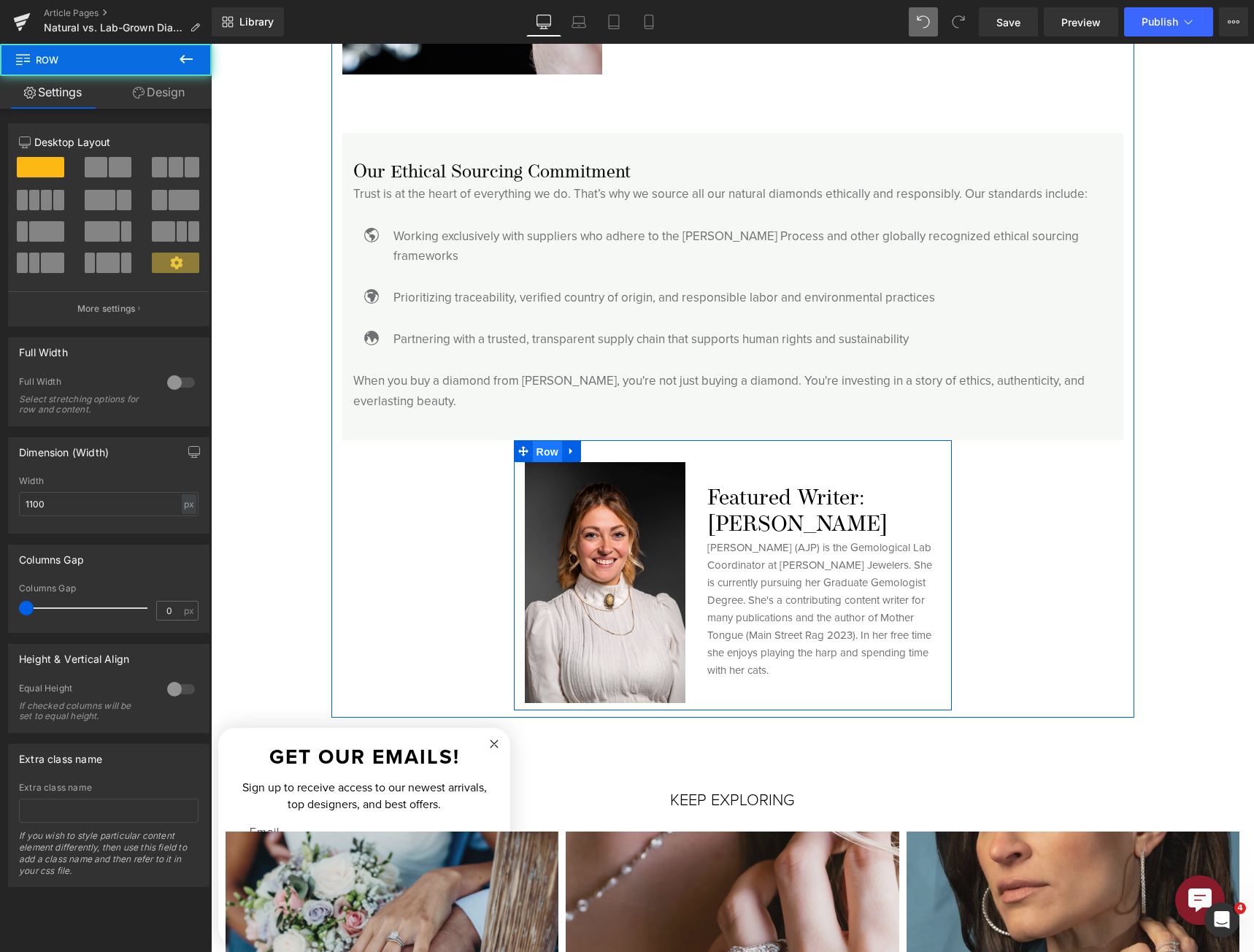
click at [534, 441] on span "Row" at bounding box center [547, 452] width 29 height 22
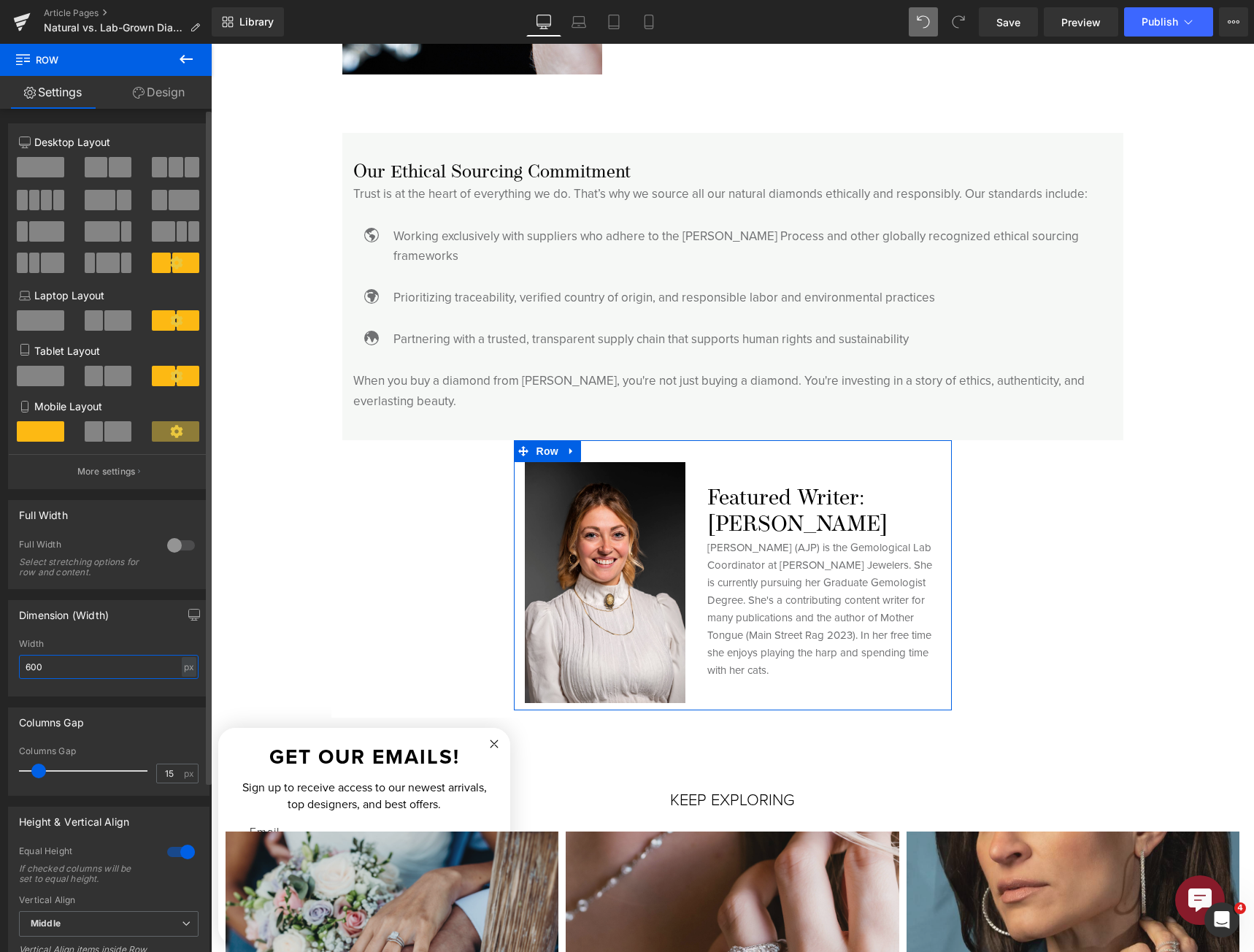
click at [101, 674] on input "600" at bounding box center [108, 667] width 179 height 24
type input "800"
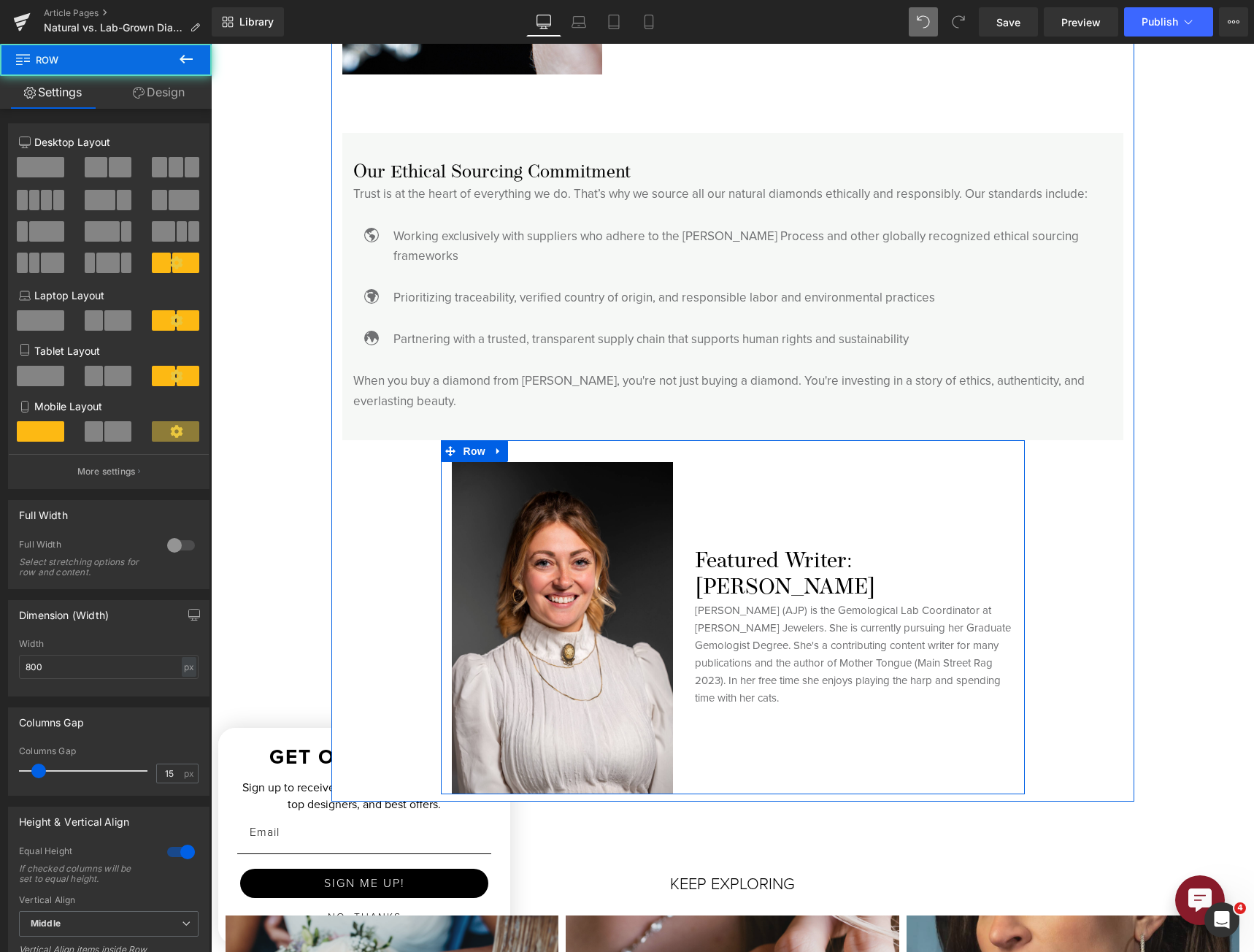
drag, startPoint x: 722, startPoint y: 775, endPoint x: 720, endPoint y: 767, distance: 8.2
click at [720, 767] on div "Image Featured Writer: [PERSON_NAME] Heading [PERSON_NAME] (AJP) is the Gemolog…" at bounding box center [733, 617] width 584 height 354
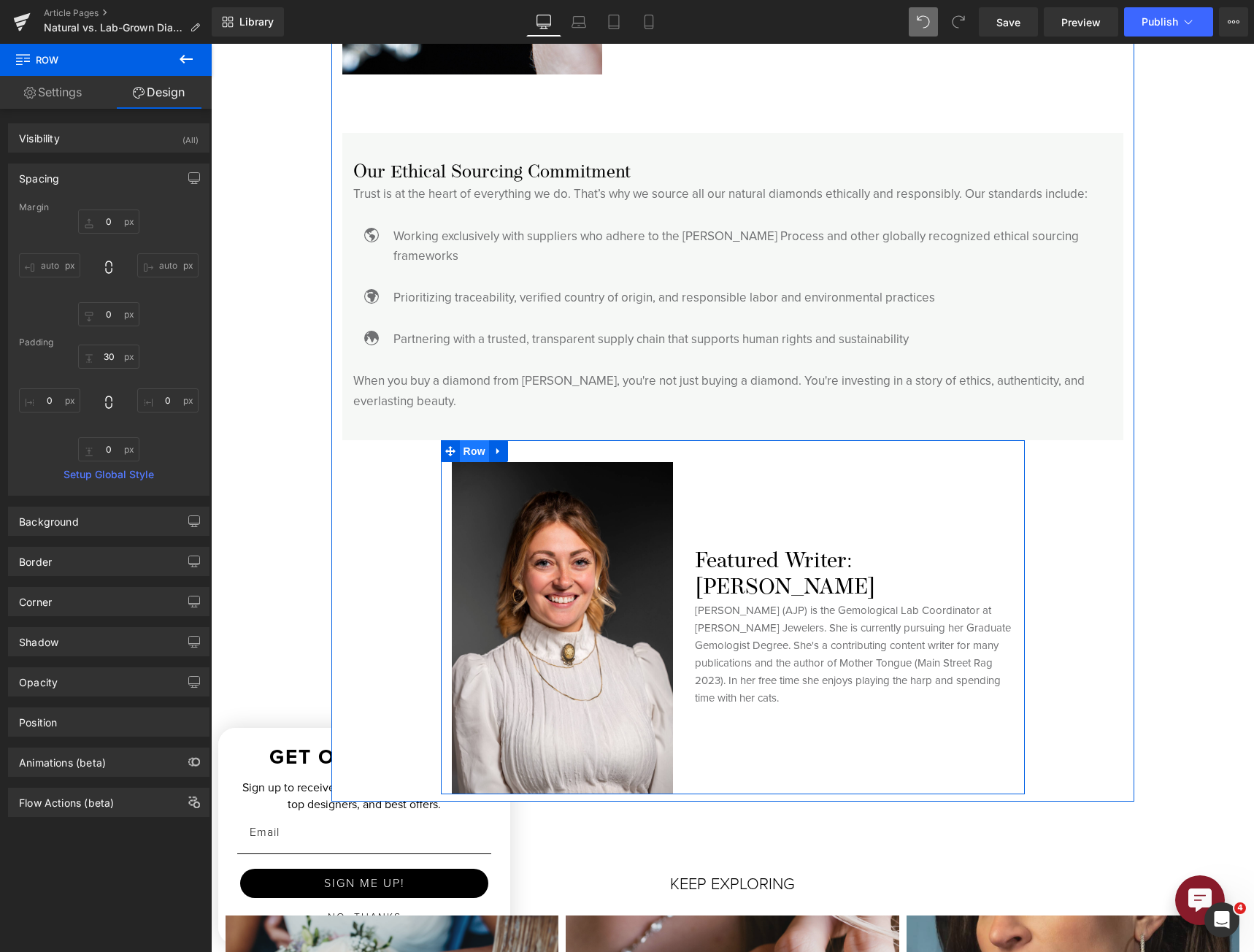
click at [467, 440] on span "Row" at bounding box center [474, 451] width 29 height 22
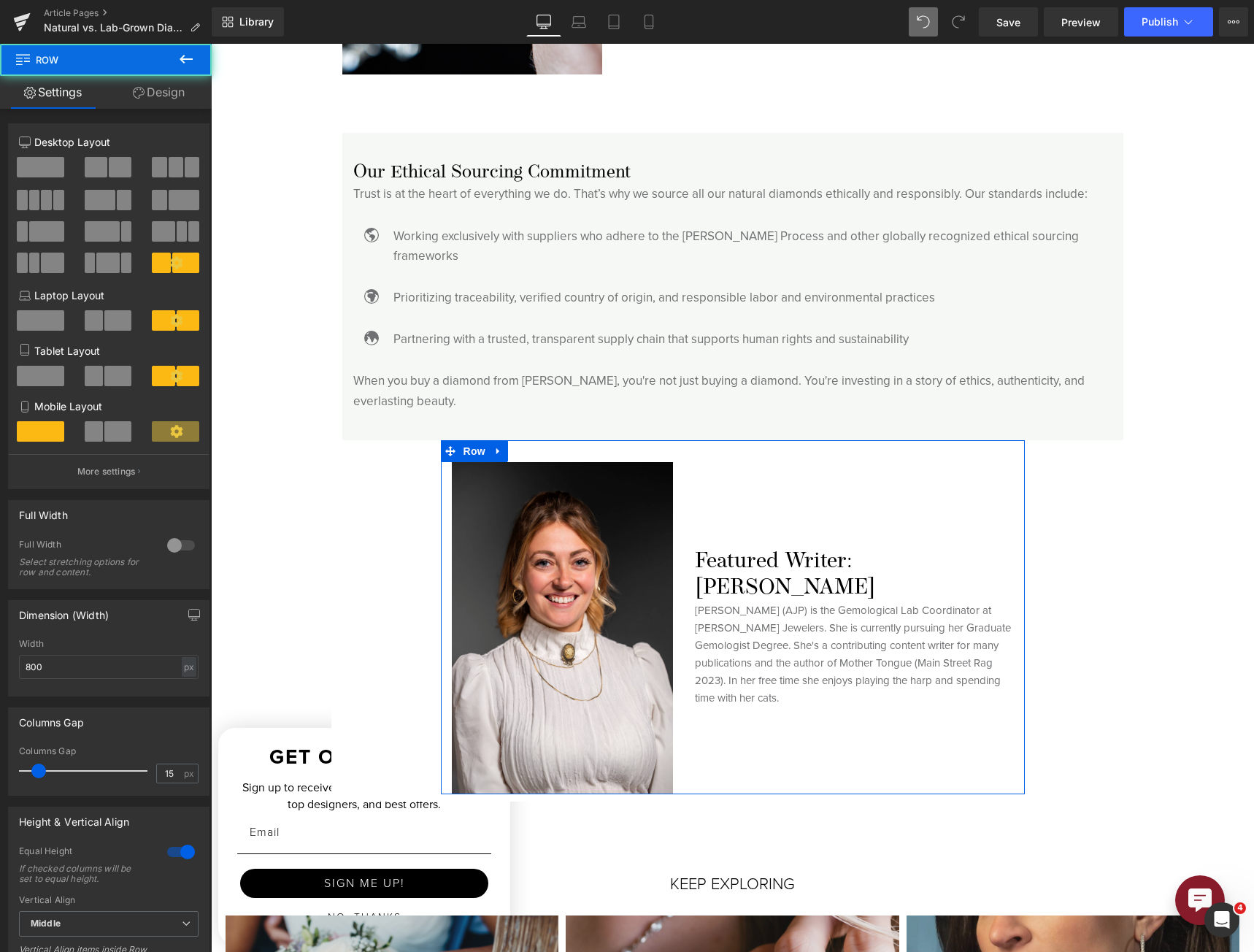
click at [177, 87] on link "Design" at bounding box center [159, 93] width 106 height 33
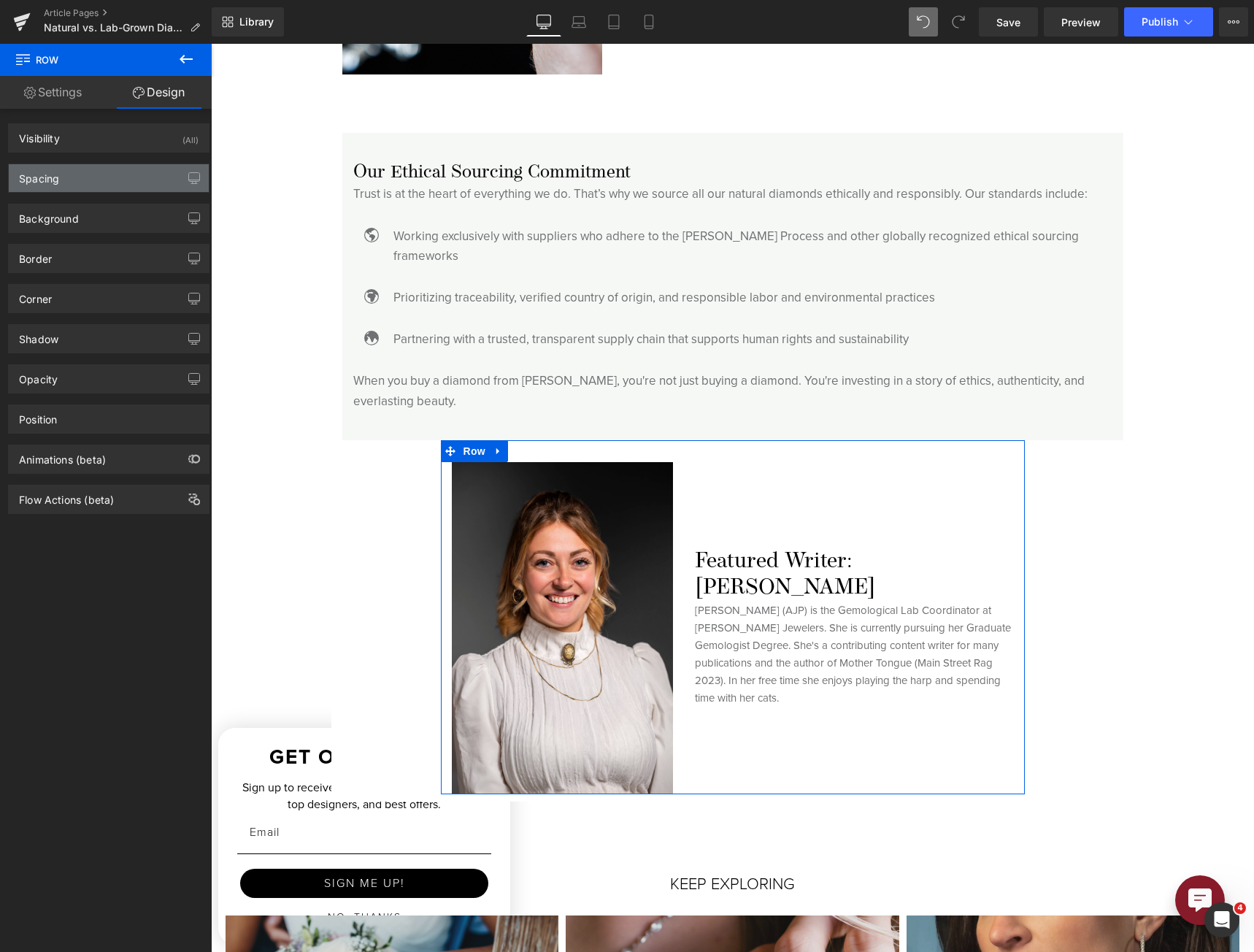
click at [103, 177] on div "Spacing" at bounding box center [109, 179] width 200 height 28
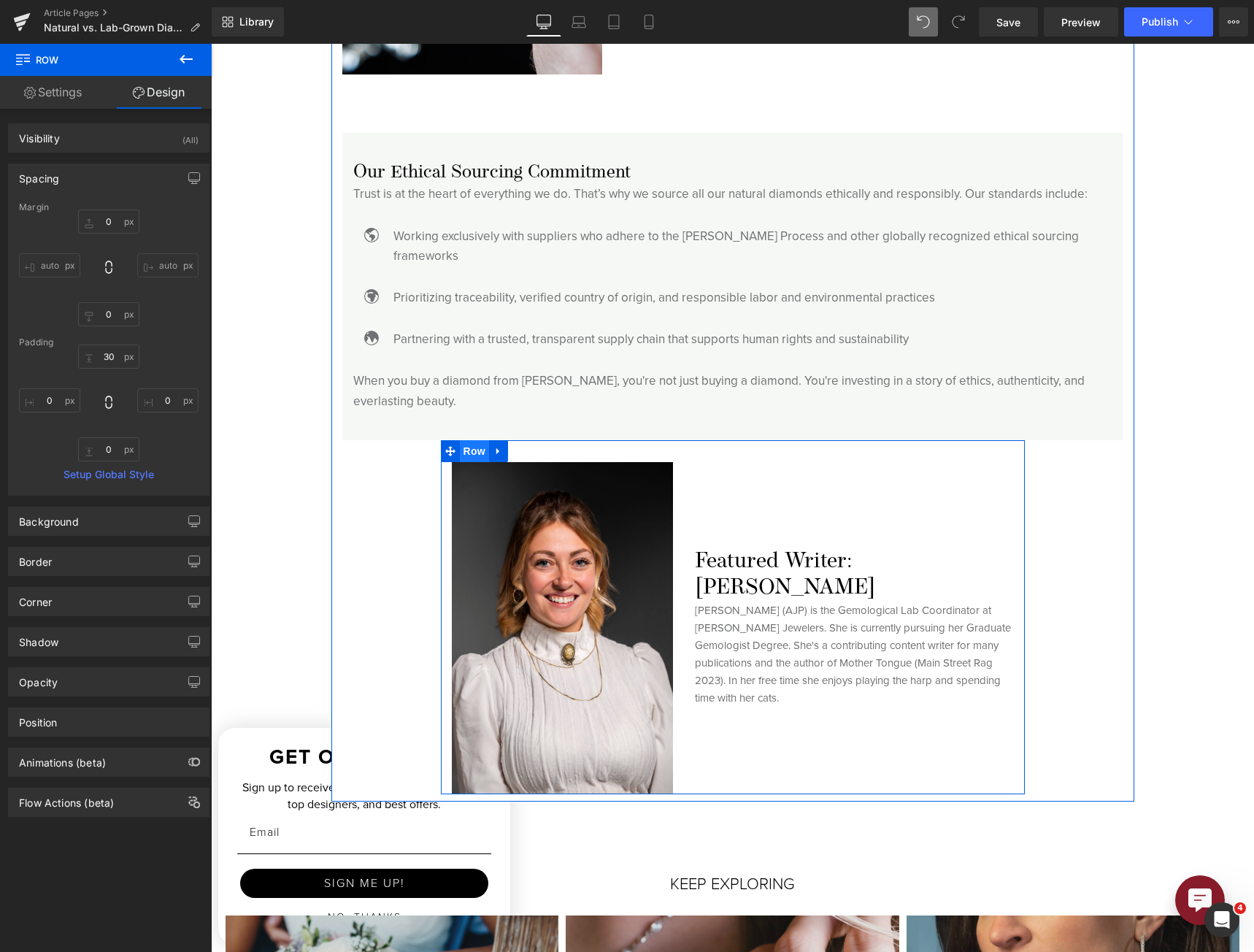
click at [460, 440] on span "Row" at bounding box center [474, 451] width 29 height 22
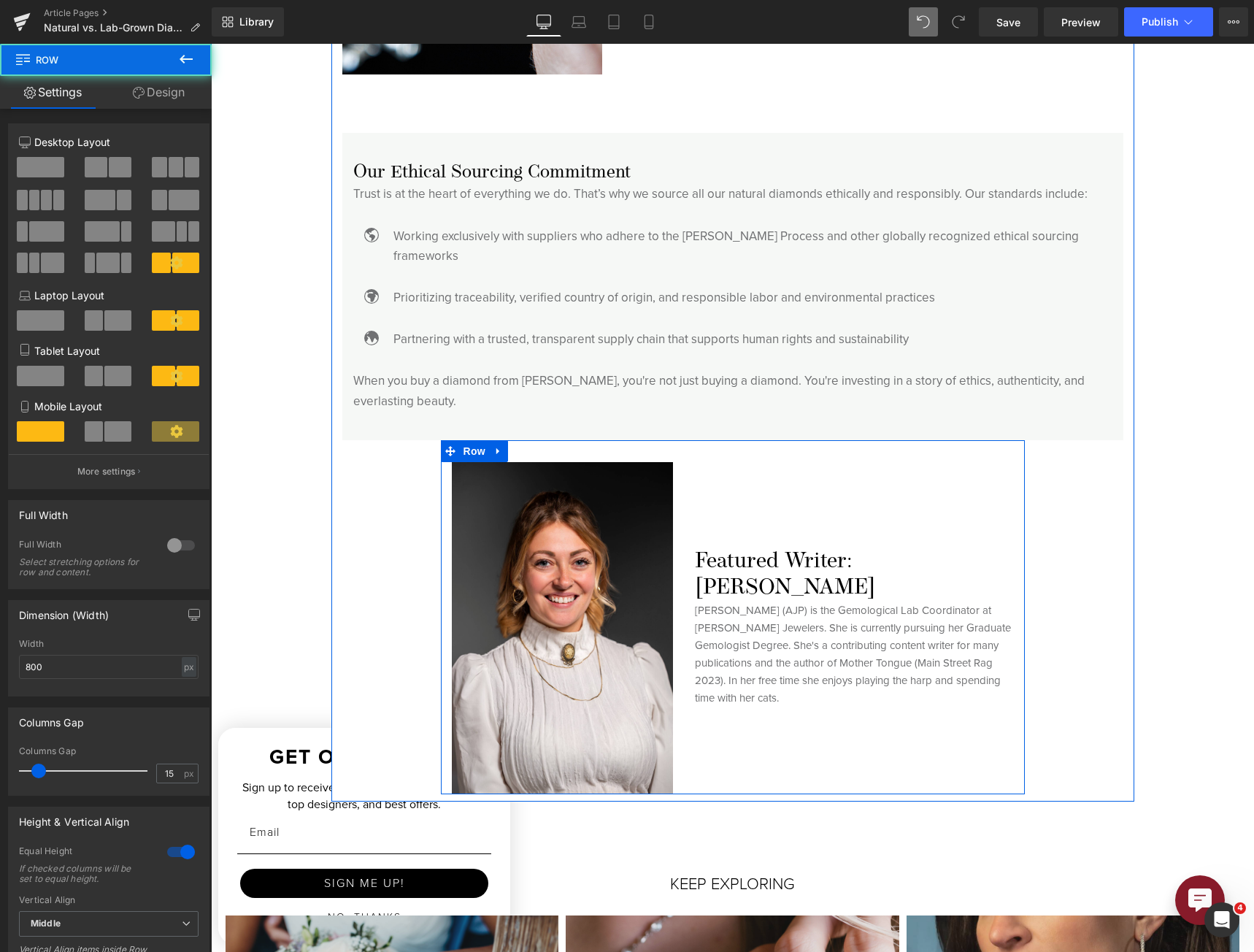
click at [903, 601] on p "[PERSON_NAME] (AJP) is the Gemological Lab Coordinator at [PERSON_NAME] Jeweler…" at bounding box center [854, 653] width 319 height 105
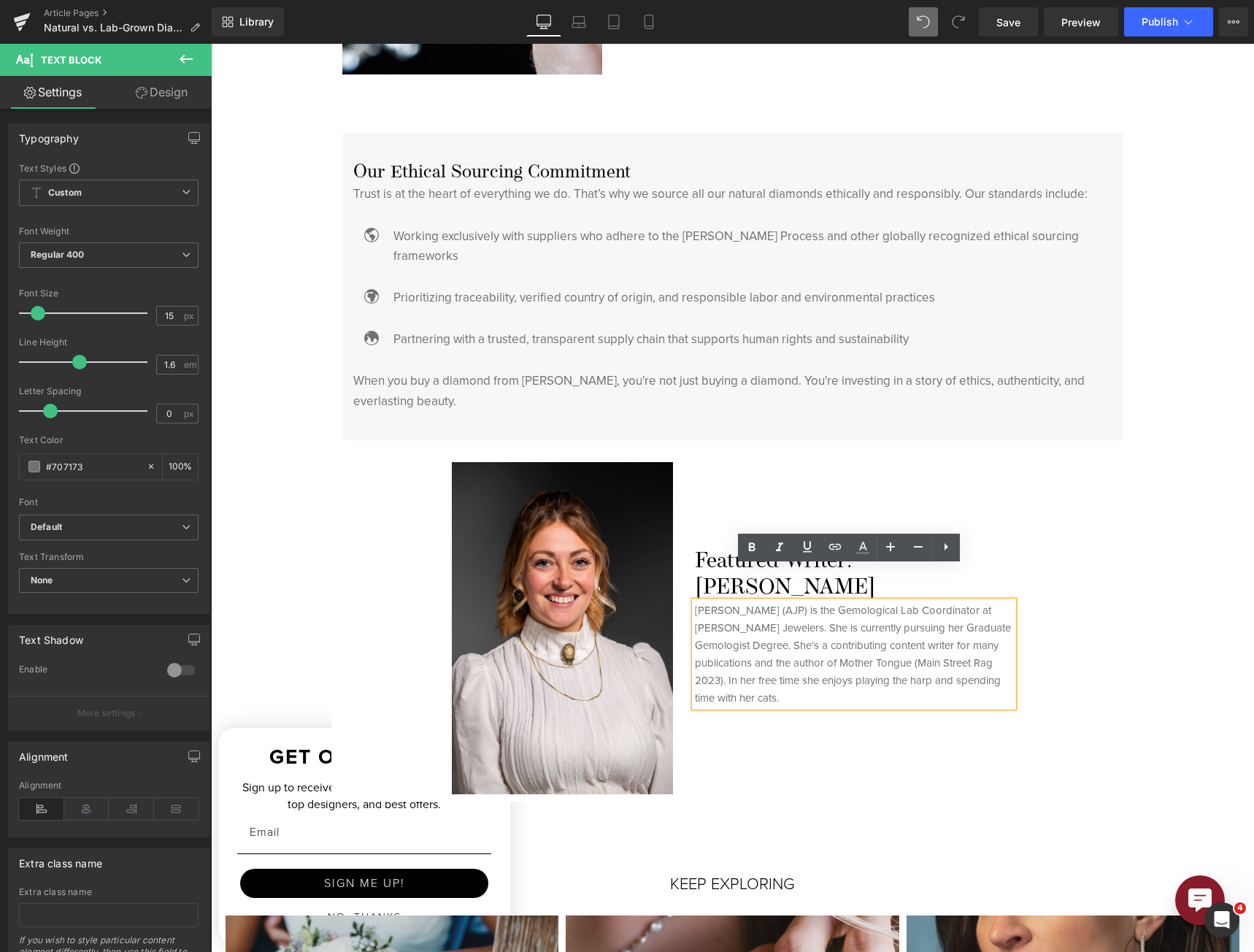
click at [996, 556] on h6 "Featured Writer: [PERSON_NAME]" at bounding box center [854, 576] width 319 height 53
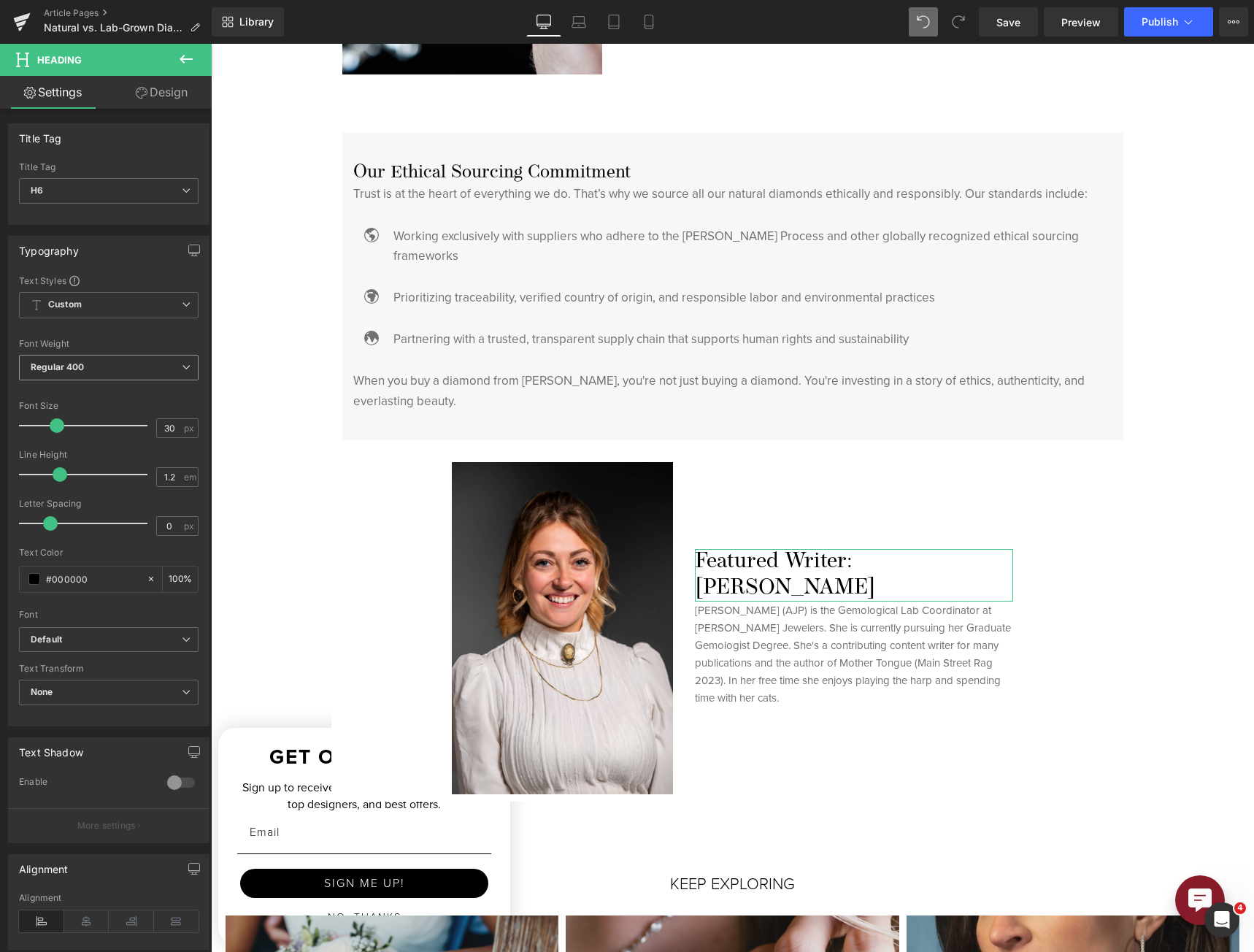
click at [69, 371] on span "Regular 400" at bounding box center [108, 367] width 179 height 26
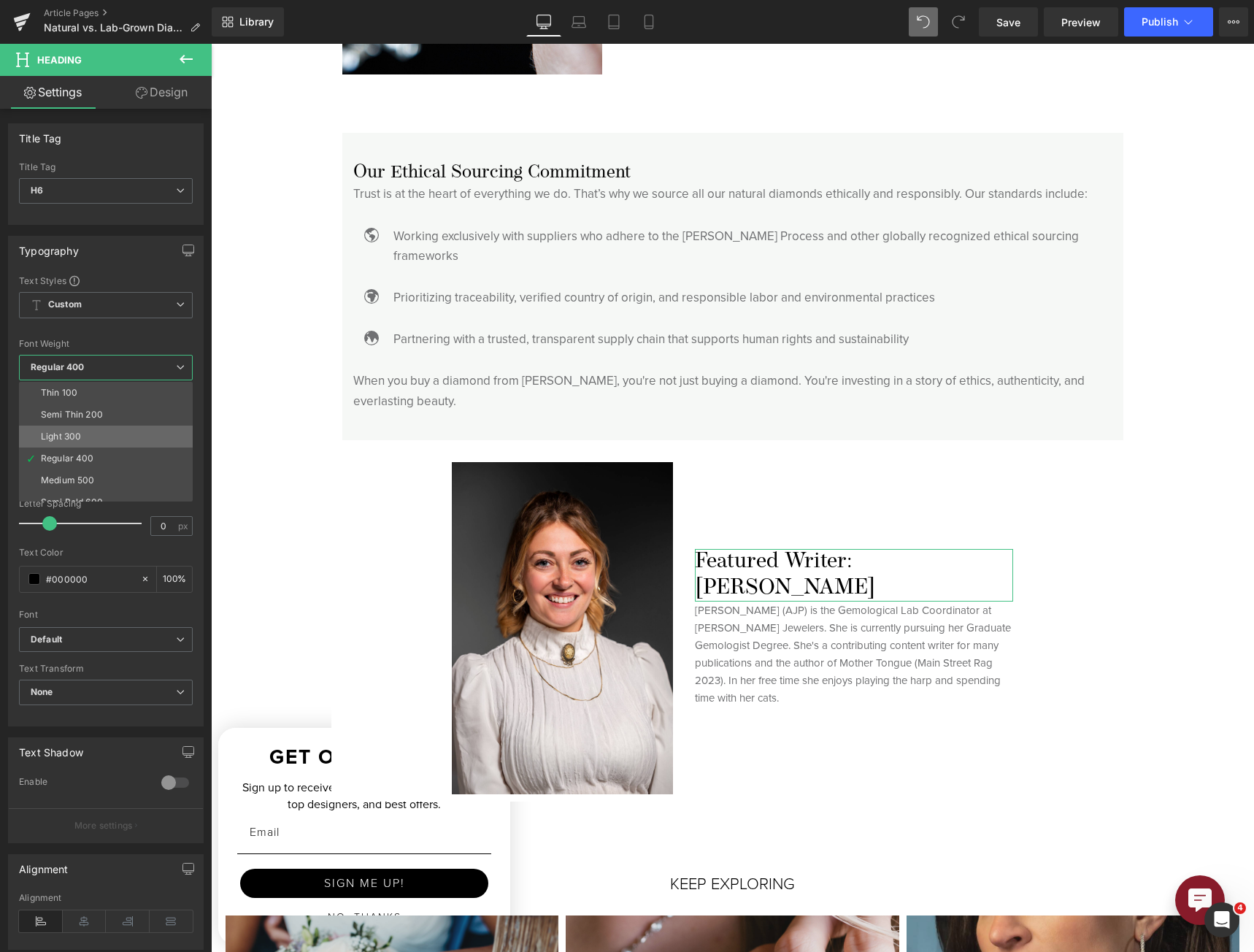
click at [77, 433] on div "Light 300" at bounding box center [60, 437] width 41 height 10
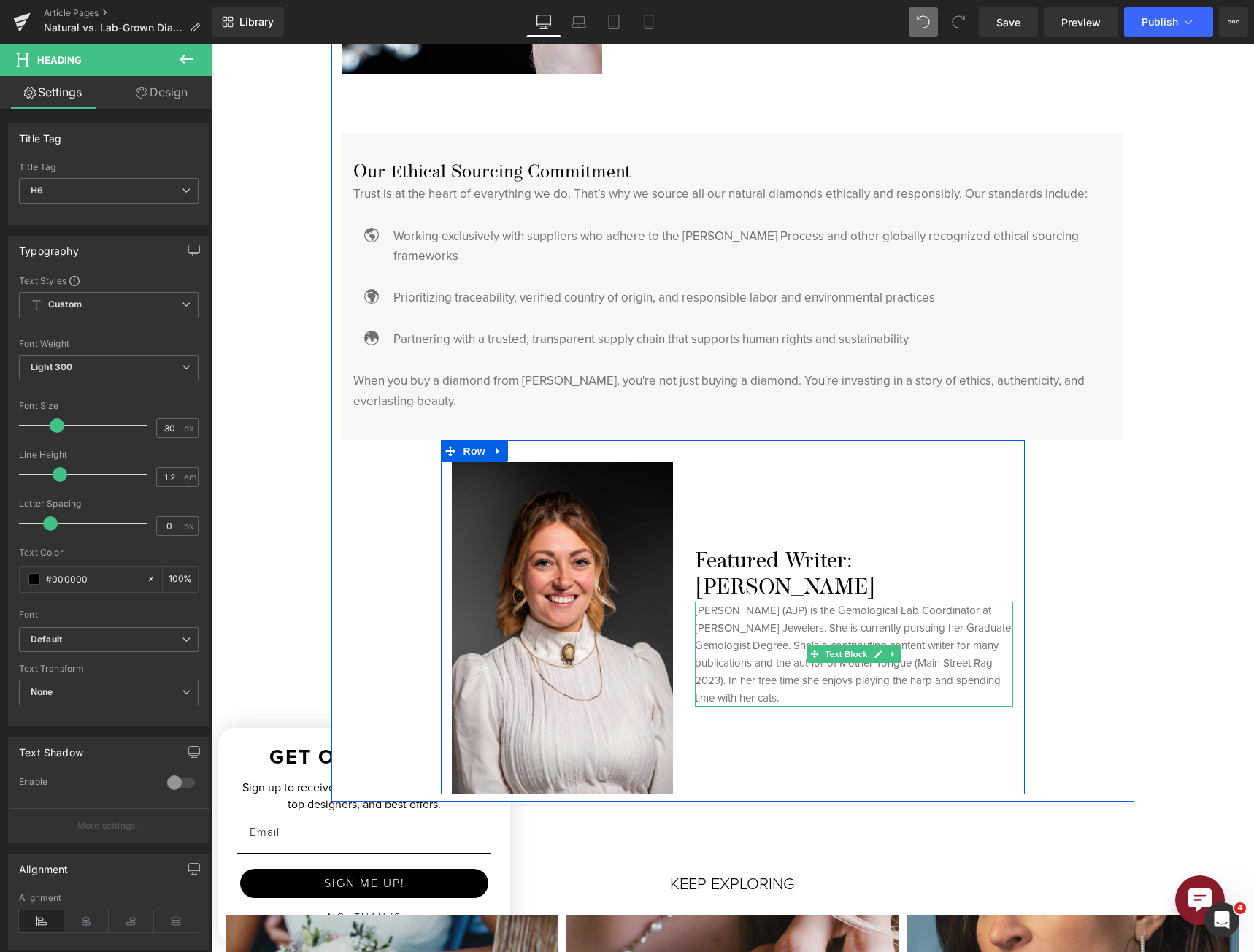
click at [850, 601] on p "[PERSON_NAME] (AJP) is the Gemological Lab Coordinator at [PERSON_NAME] Jeweler…" at bounding box center [854, 653] width 319 height 105
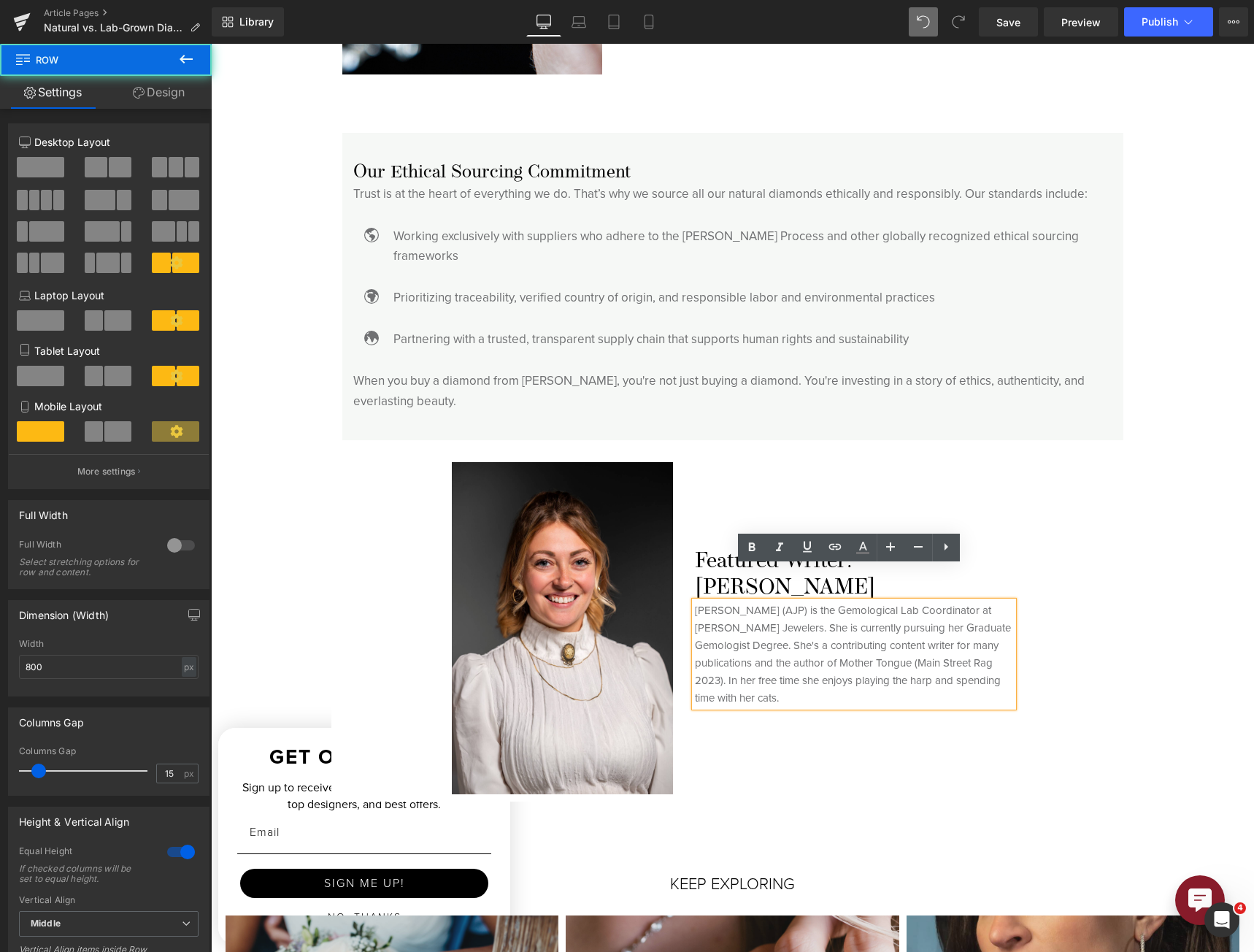
click at [699, 514] on div "Featured Writer: [PERSON_NAME] Heading [PERSON_NAME] (AJP) is the Gemological L…" at bounding box center [854, 629] width 341 height 332
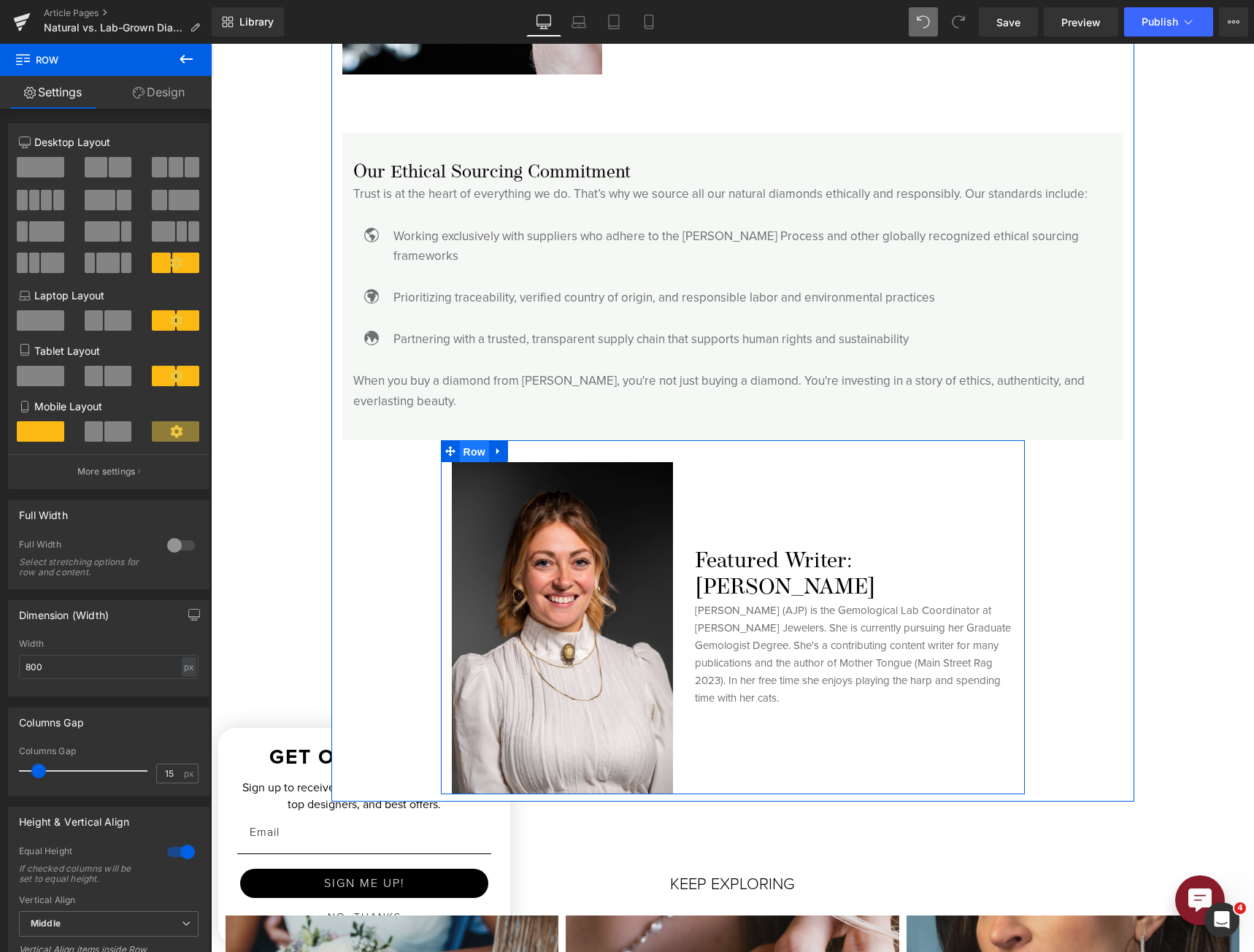
click at [462, 441] on span "Row" at bounding box center [474, 452] width 29 height 22
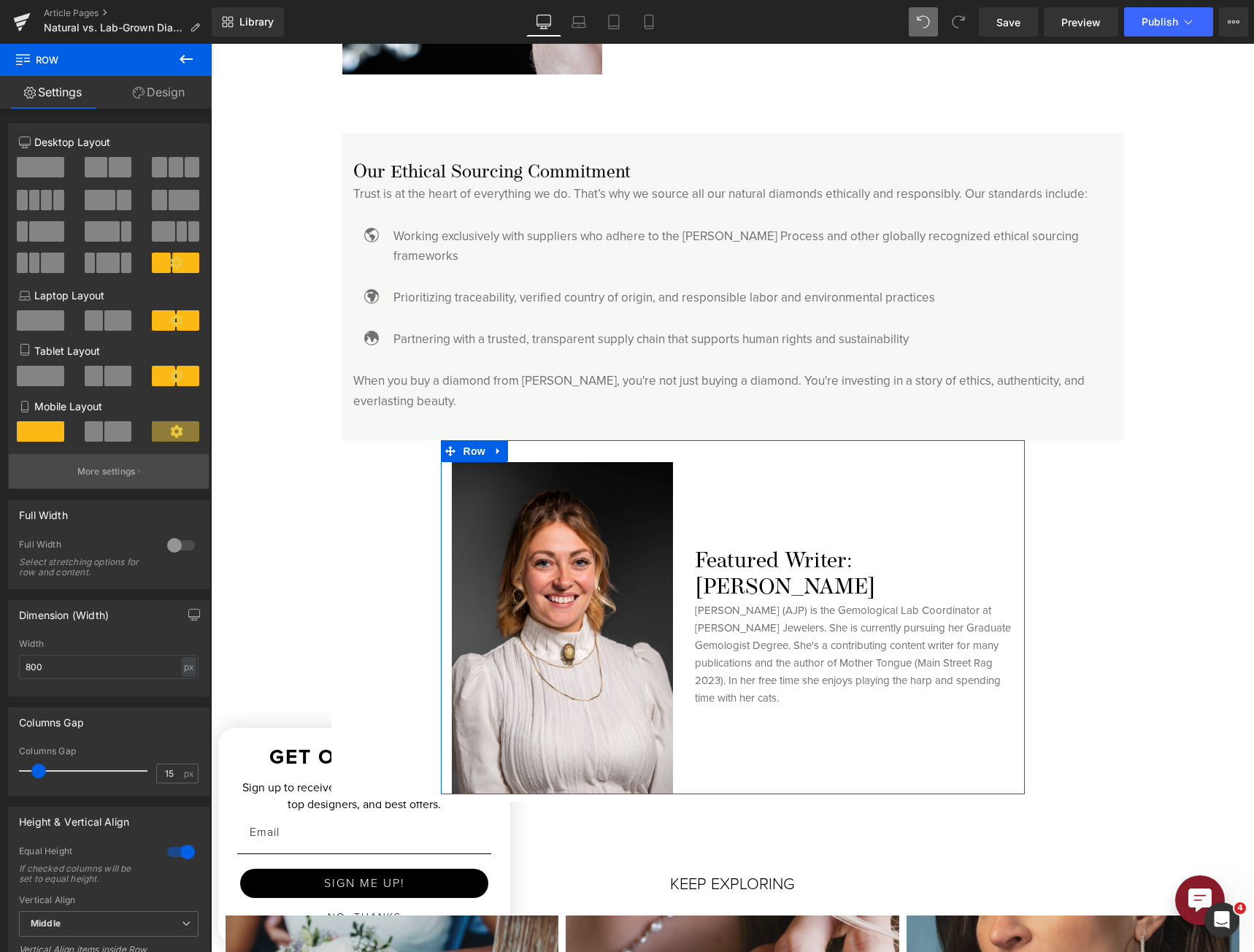
click at [146, 476] on button "More settings" at bounding box center [109, 471] width 200 height 34
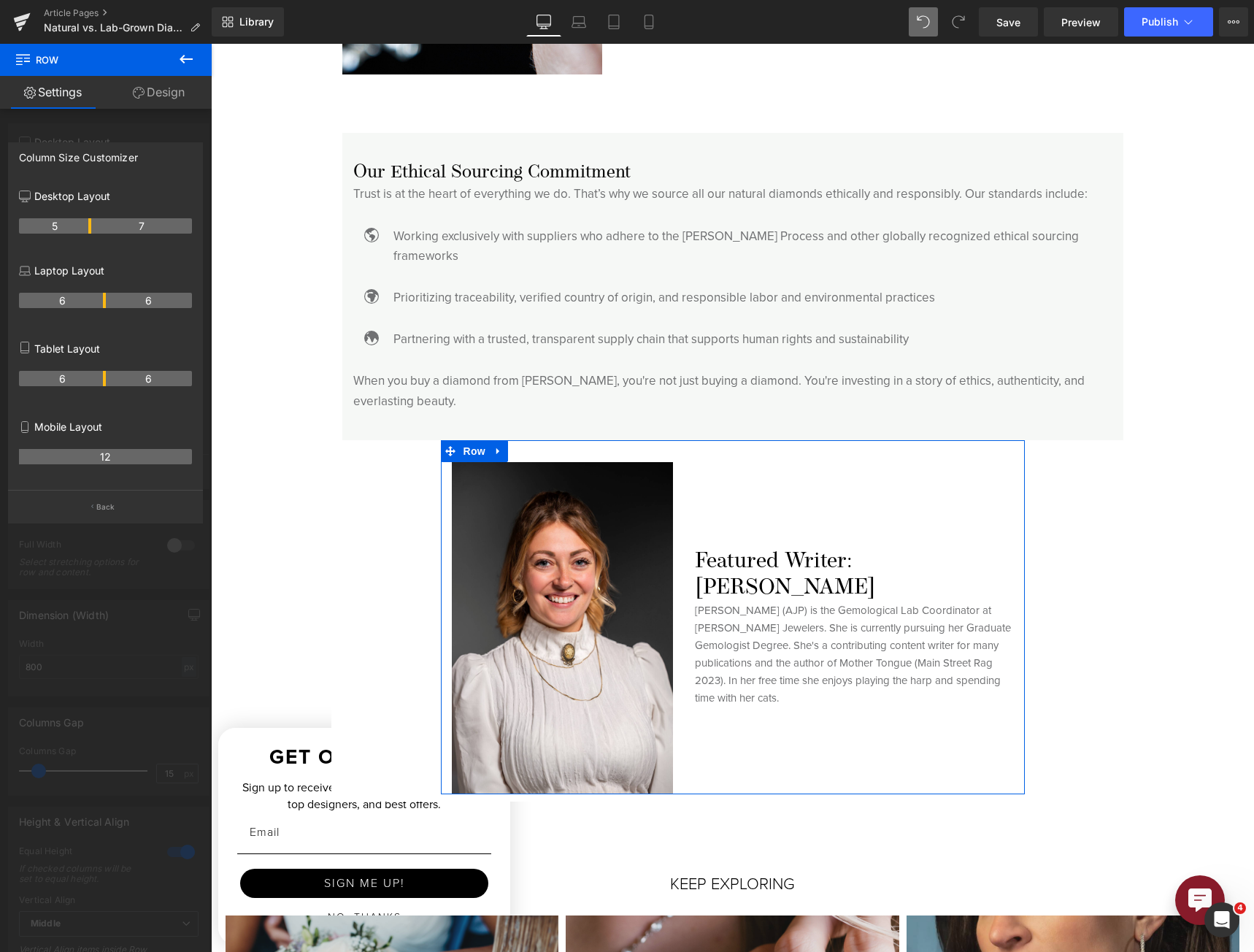
click at [123, 108] on link "Design" at bounding box center [159, 93] width 106 height 33
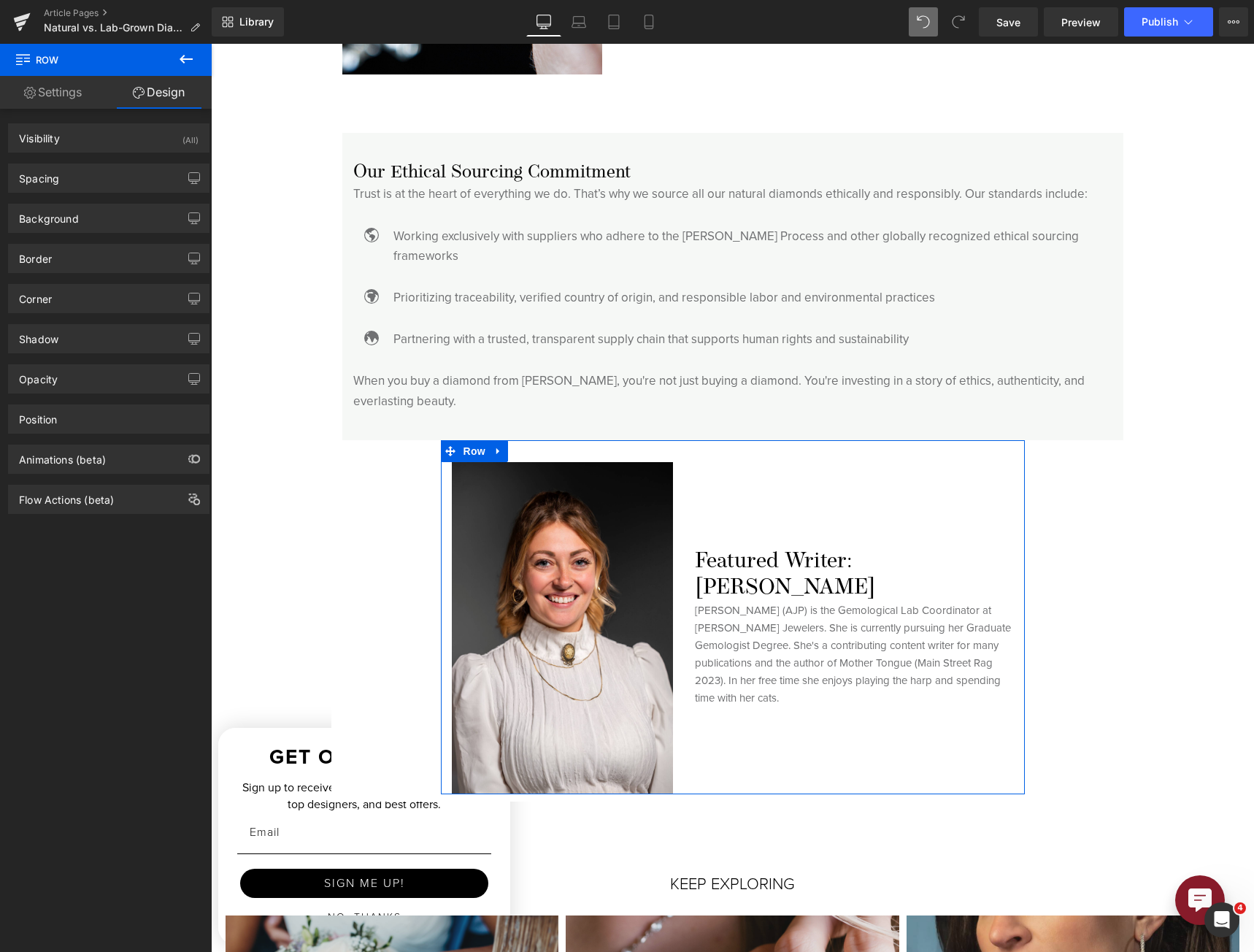
click at [146, 91] on link "Design" at bounding box center [159, 93] width 106 height 33
click at [110, 193] on div "Background Color & Image color Color transparent 0 % Image Replace Image Upload…" at bounding box center [109, 213] width 218 height 41
click at [117, 176] on div "Spacing" at bounding box center [109, 179] width 200 height 28
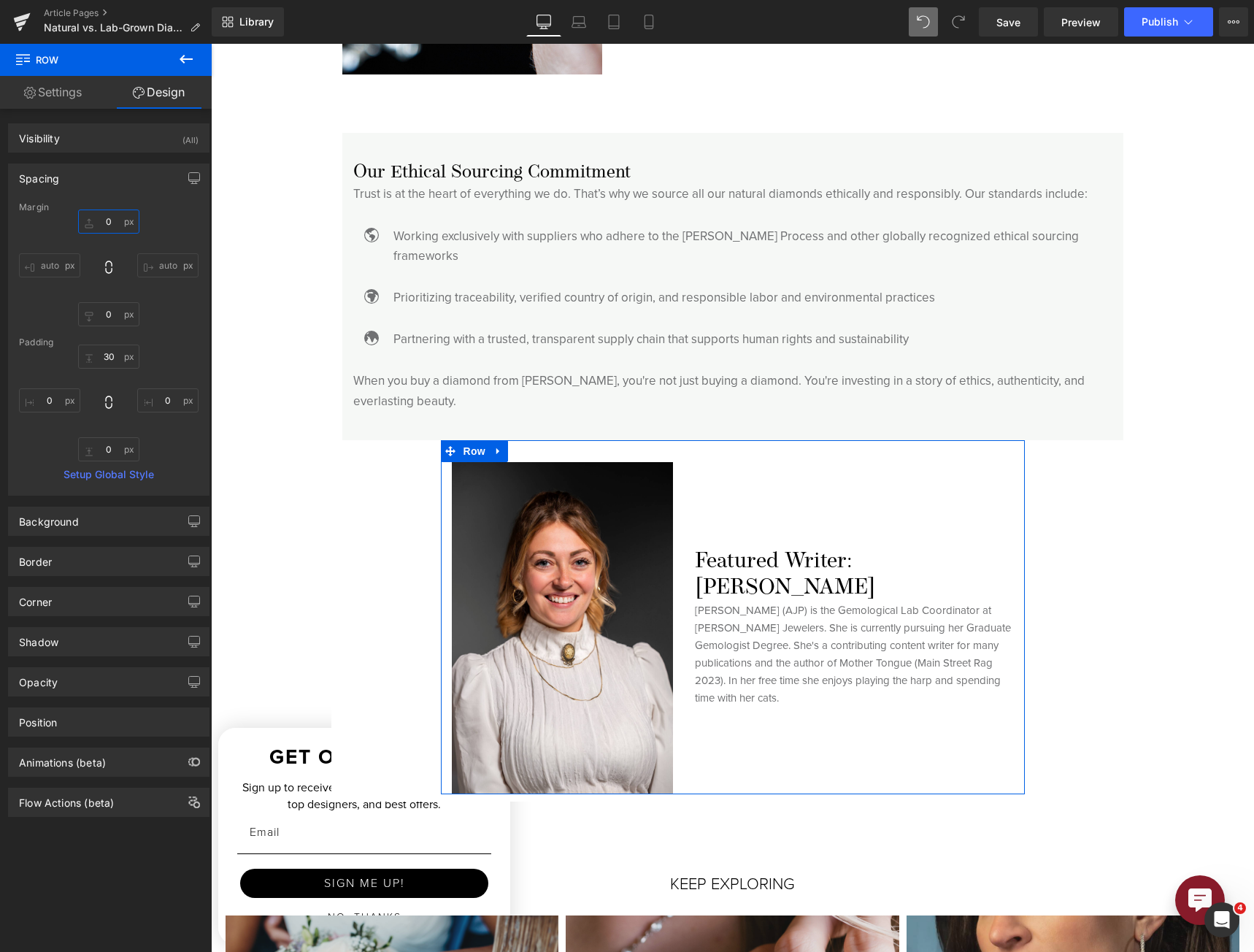
click at [111, 223] on input "0" at bounding box center [108, 221] width 61 height 24
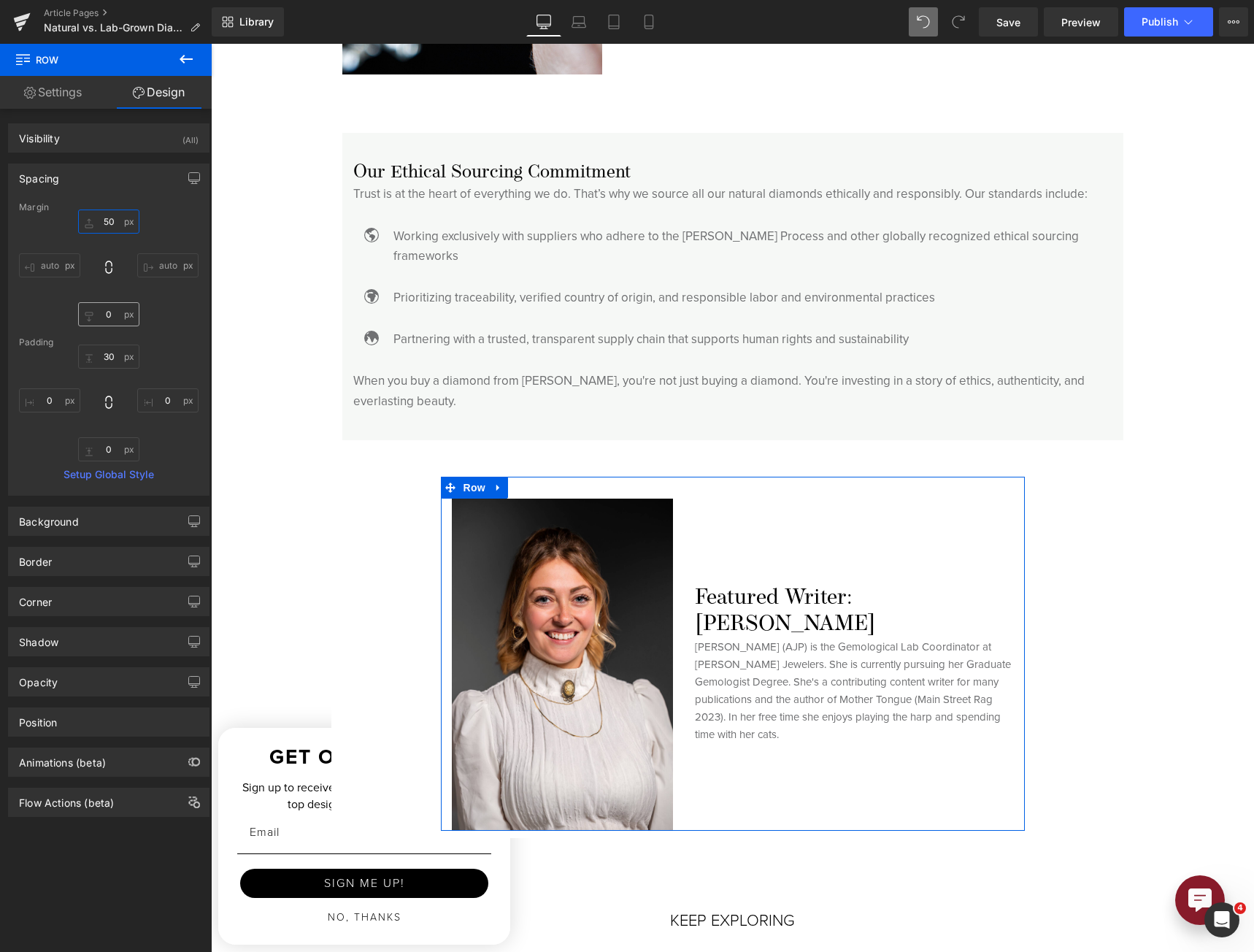
type input "50"
click at [98, 307] on input "0" at bounding box center [108, 313] width 61 height 24
type input "50"
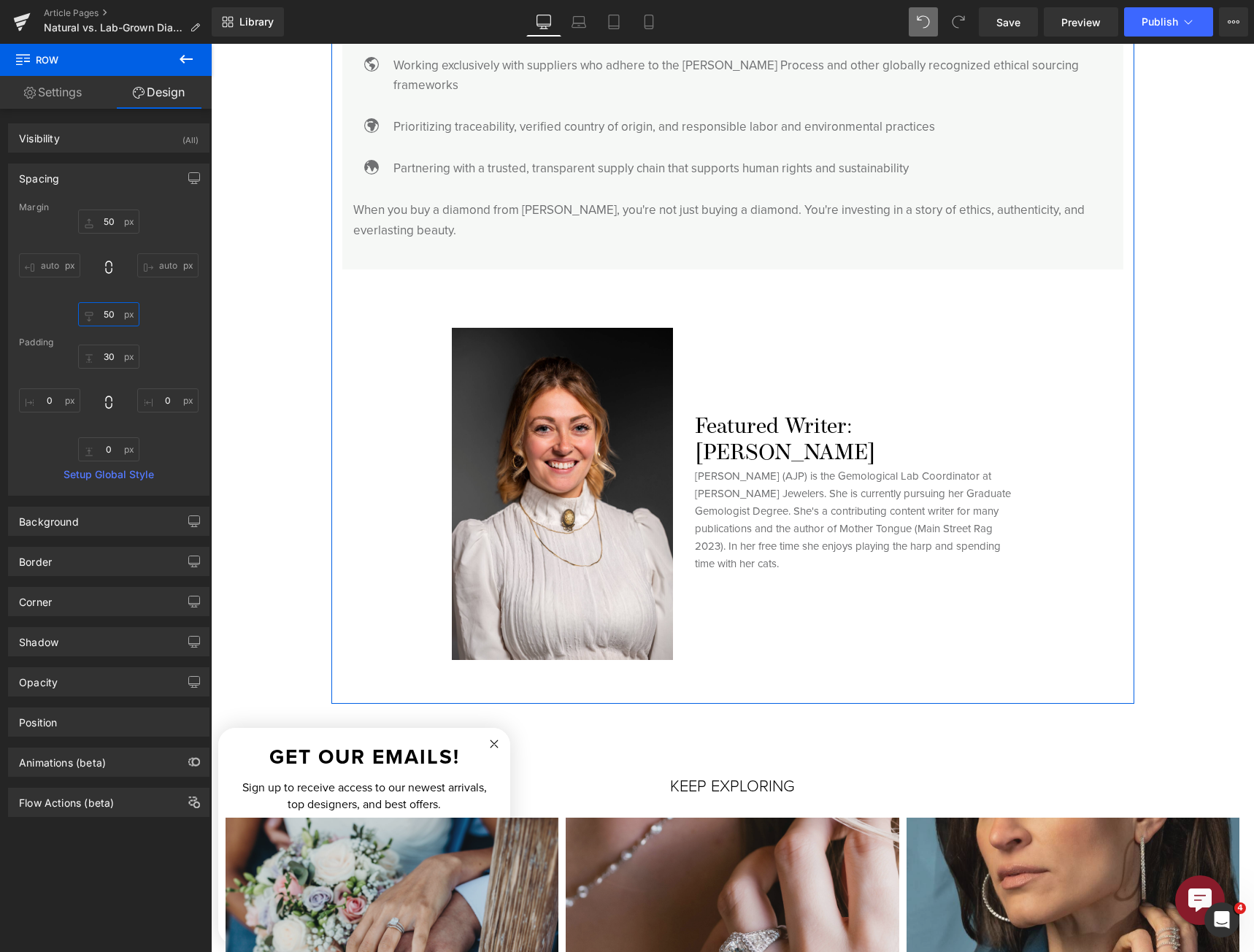
scroll to position [3928, 0]
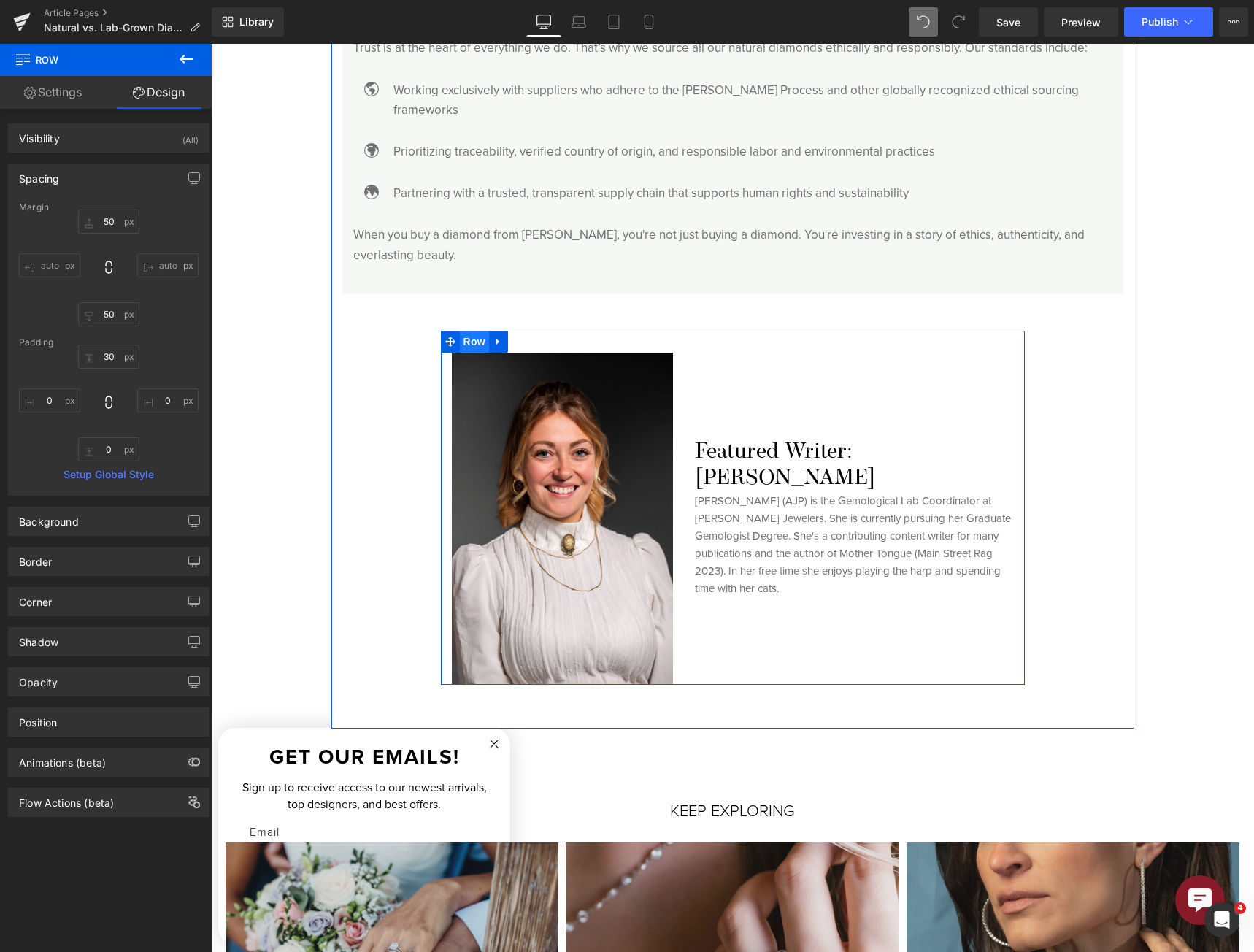
click at [469, 331] on span "Row" at bounding box center [474, 342] width 29 height 22
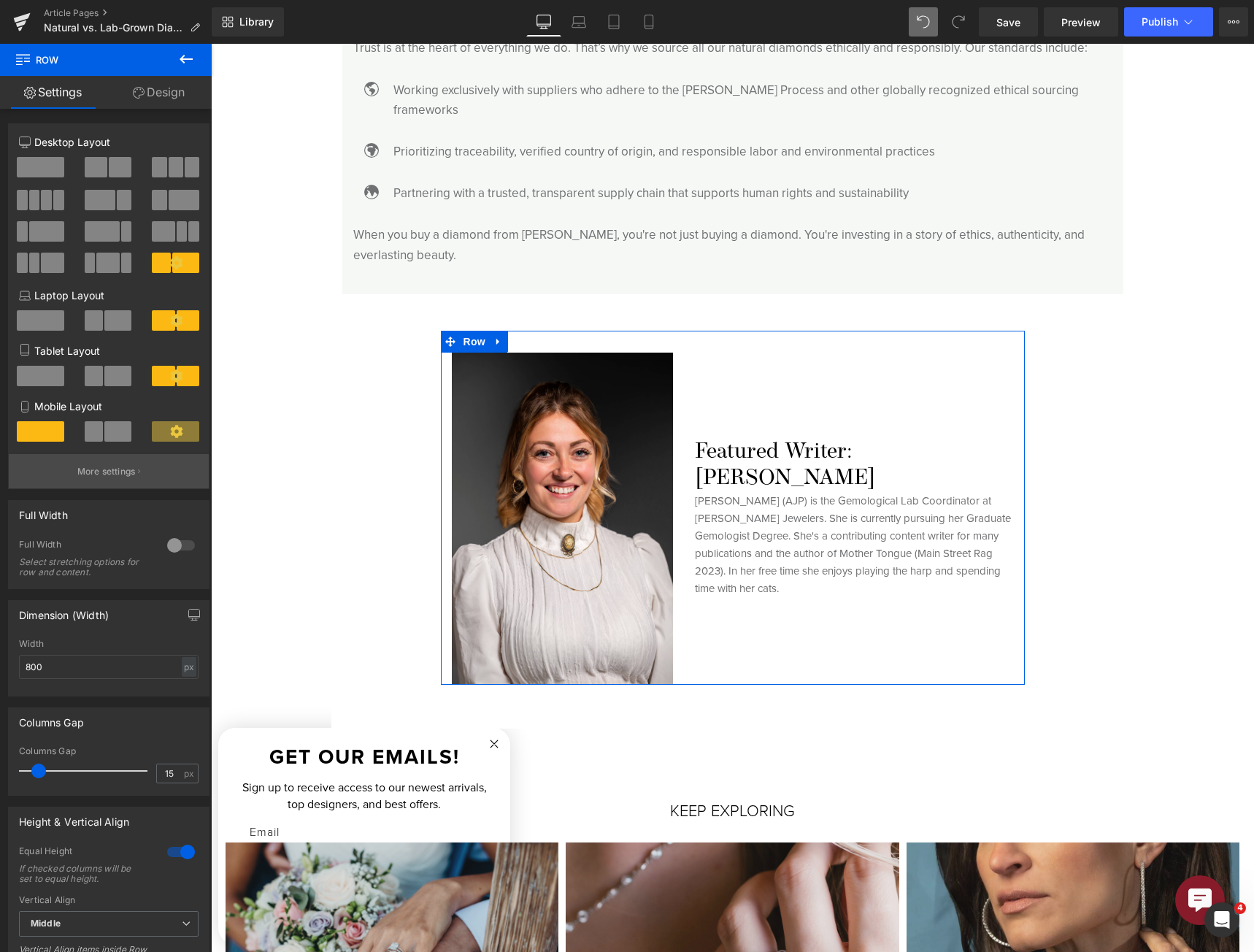
click at [142, 469] on button "More settings" at bounding box center [109, 471] width 200 height 34
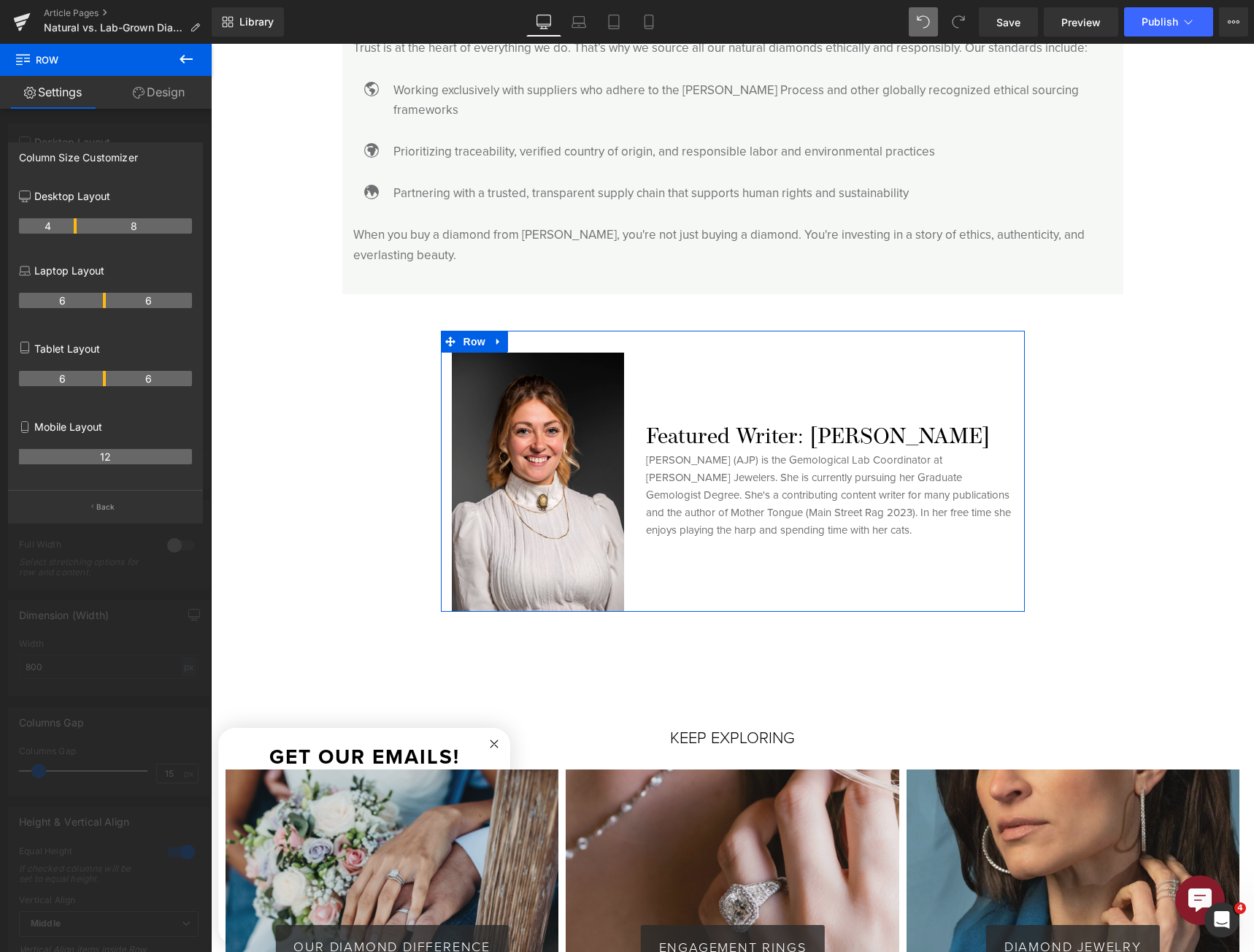
drag, startPoint x: 87, startPoint y: 226, endPoint x: 74, endPoint y: 225, distance: 13.0
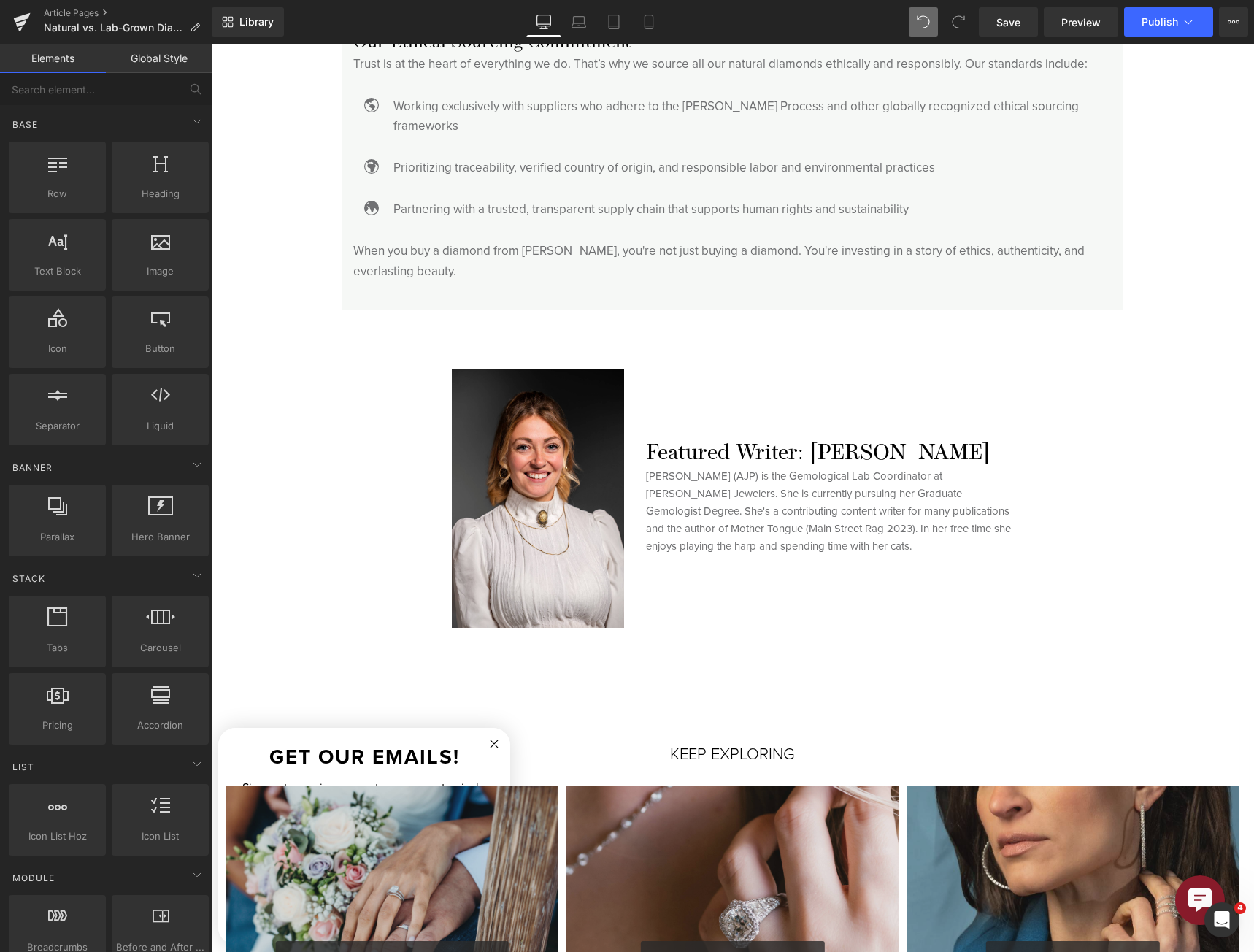
scroll to position [3855, 0]
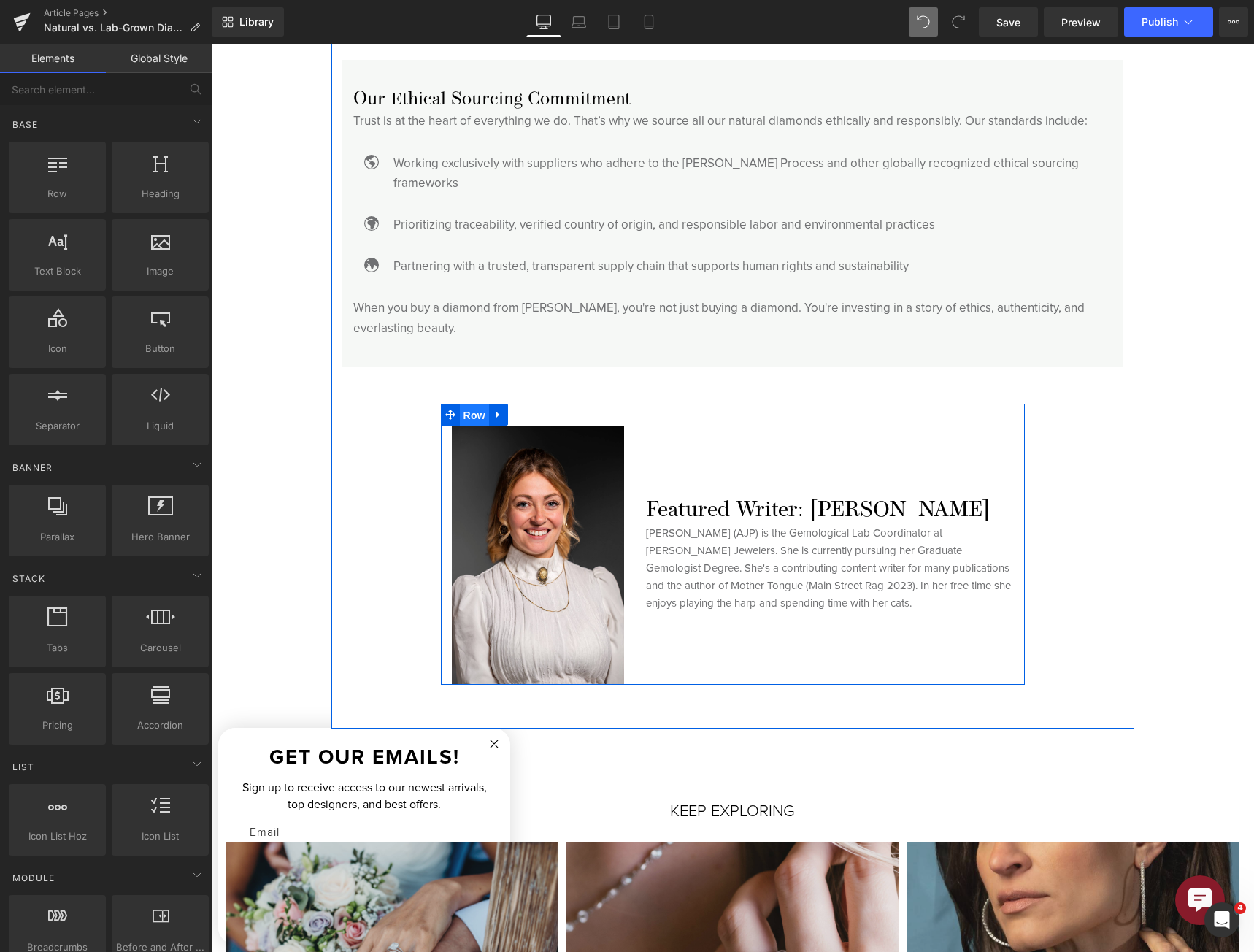
click at [471, 404] on span "Row" at bounding box center [474, 415] width 29 height 22
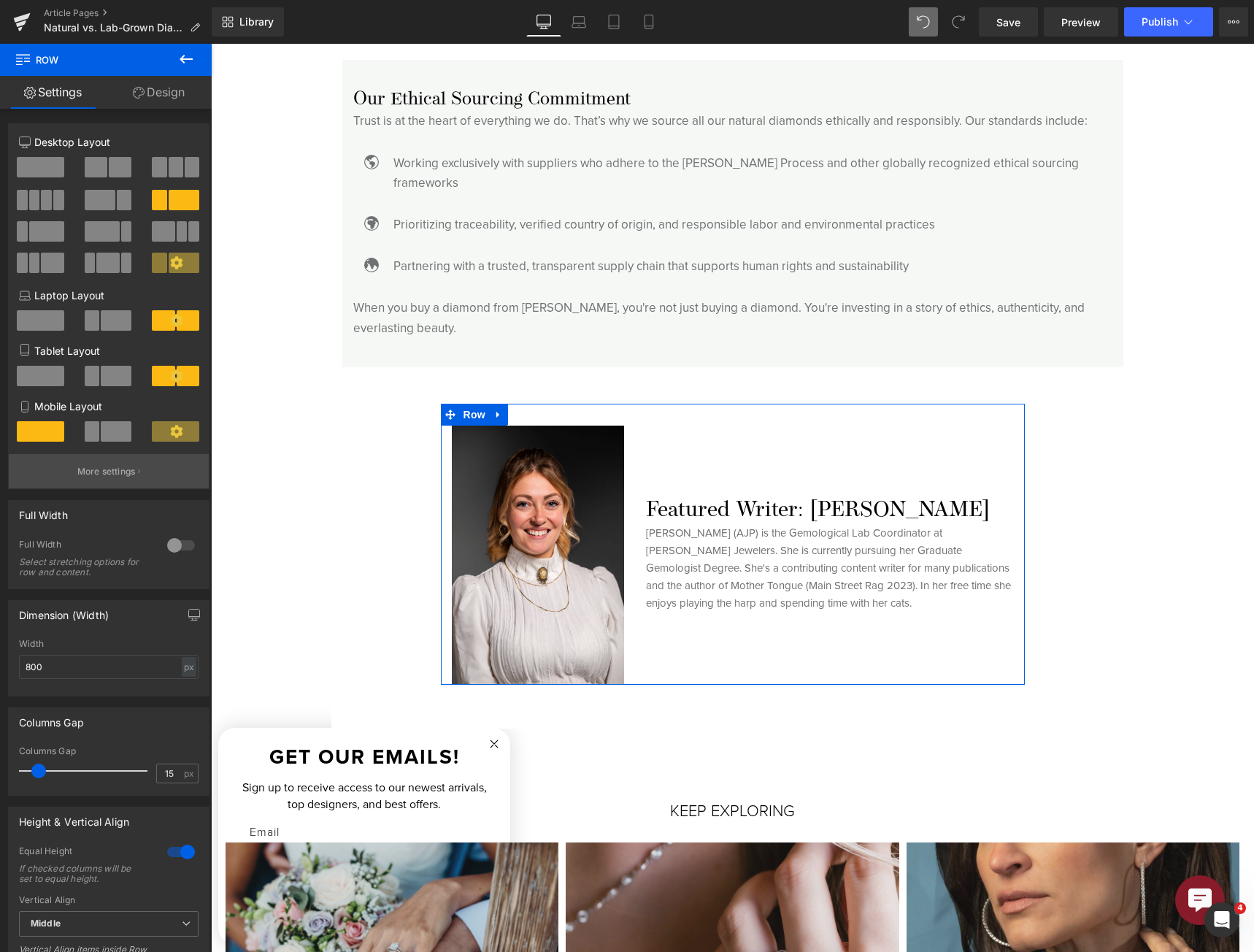
click at [65, 483] on button "More settings" at bounding box center [109, 471] width 200 height 34
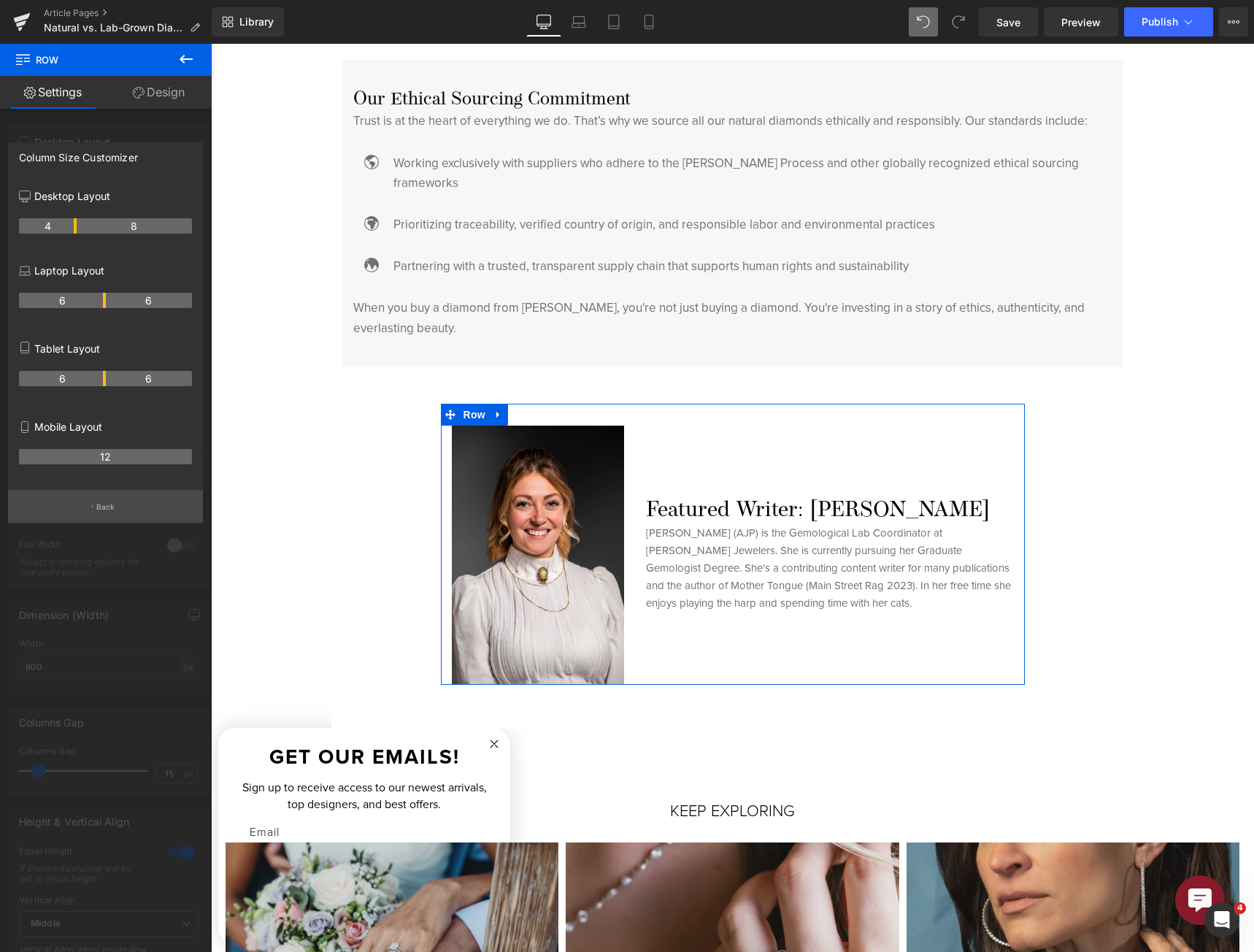
click at [134, 506] on button "Back" at bounding box center [106, 506] width 195 height 33
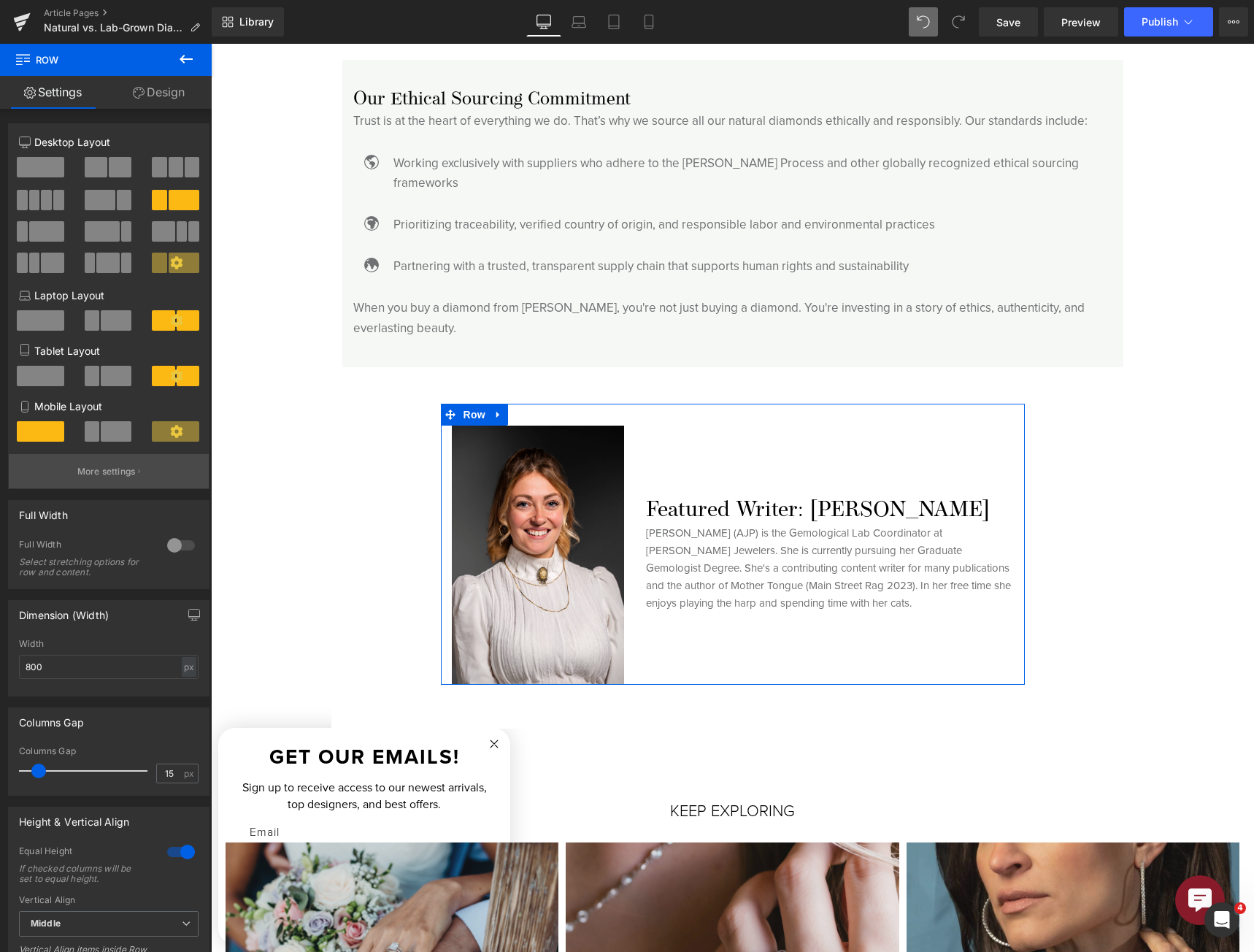
click at [115, 471] on p "More settings" at bounding box center [107, 471] width 59 height 13
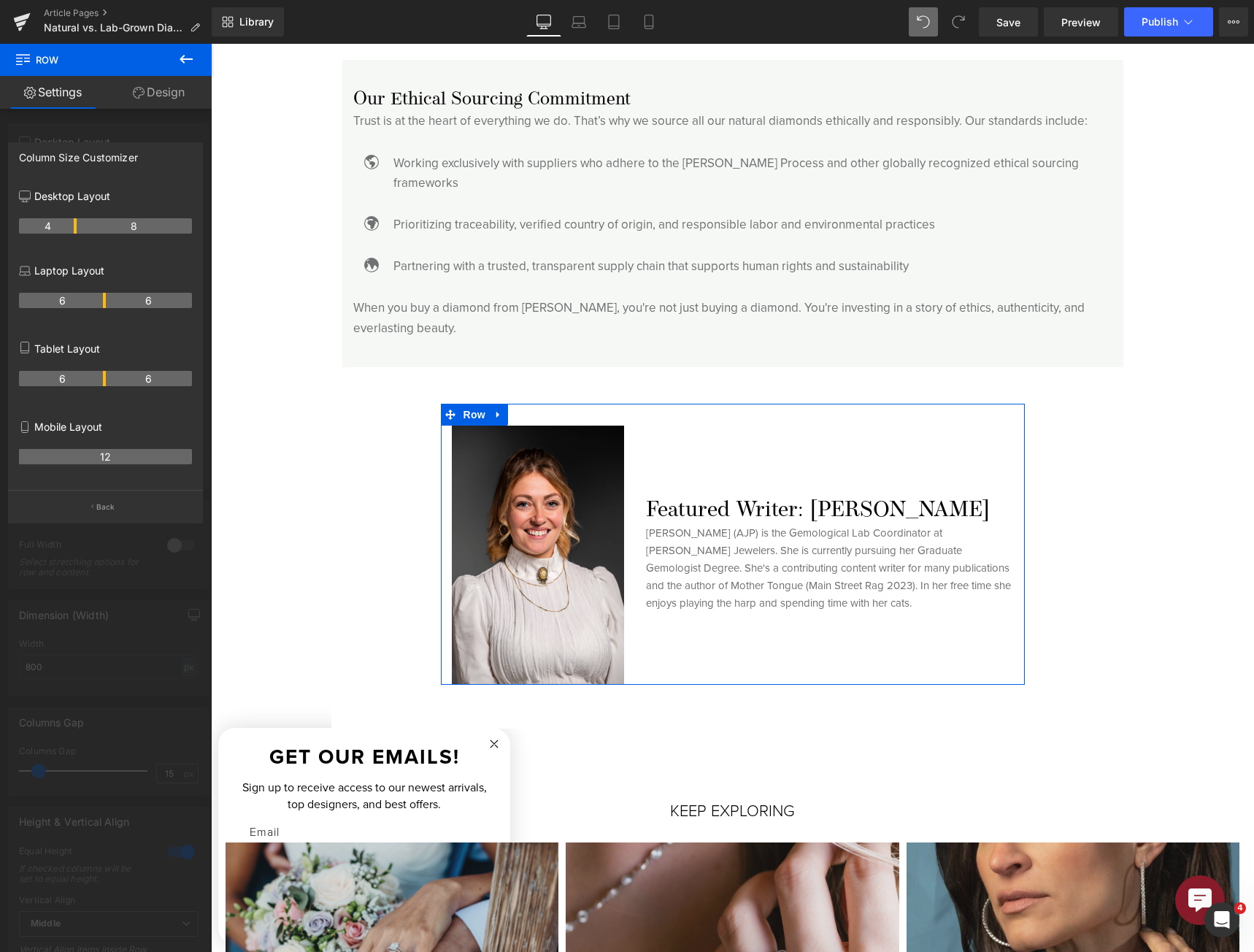
drag, startPoint x: 76, startPoint y: 226, endPoint x: 50, endPoint y: 224, distance: 26.1
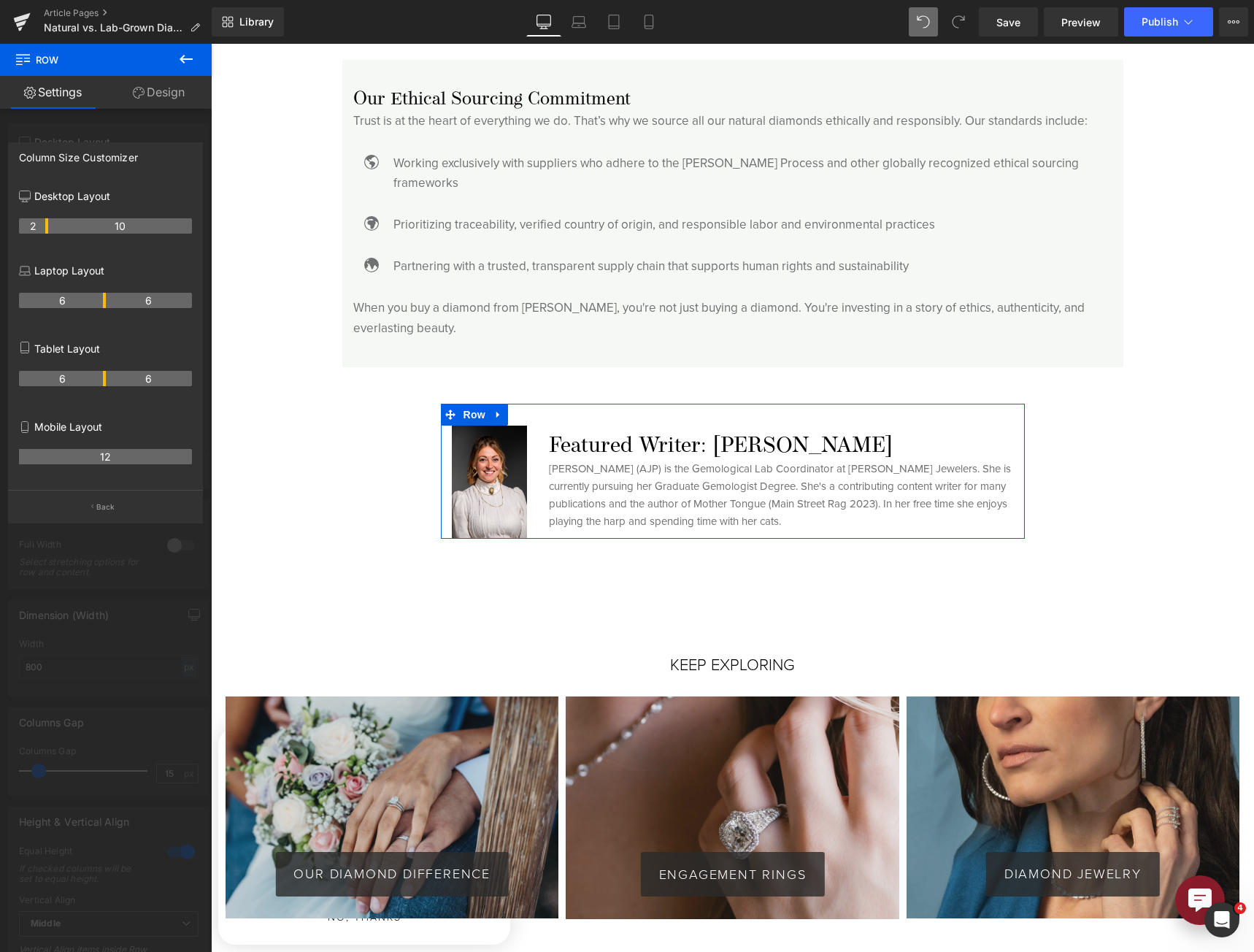
drag, startPoint x: 74, startPoint y: 227, endPoint x: 47, endPoint y: 232, distance: 27.5
click at [84, 570] on div at bounding box center [106, 501] width 212 height 916
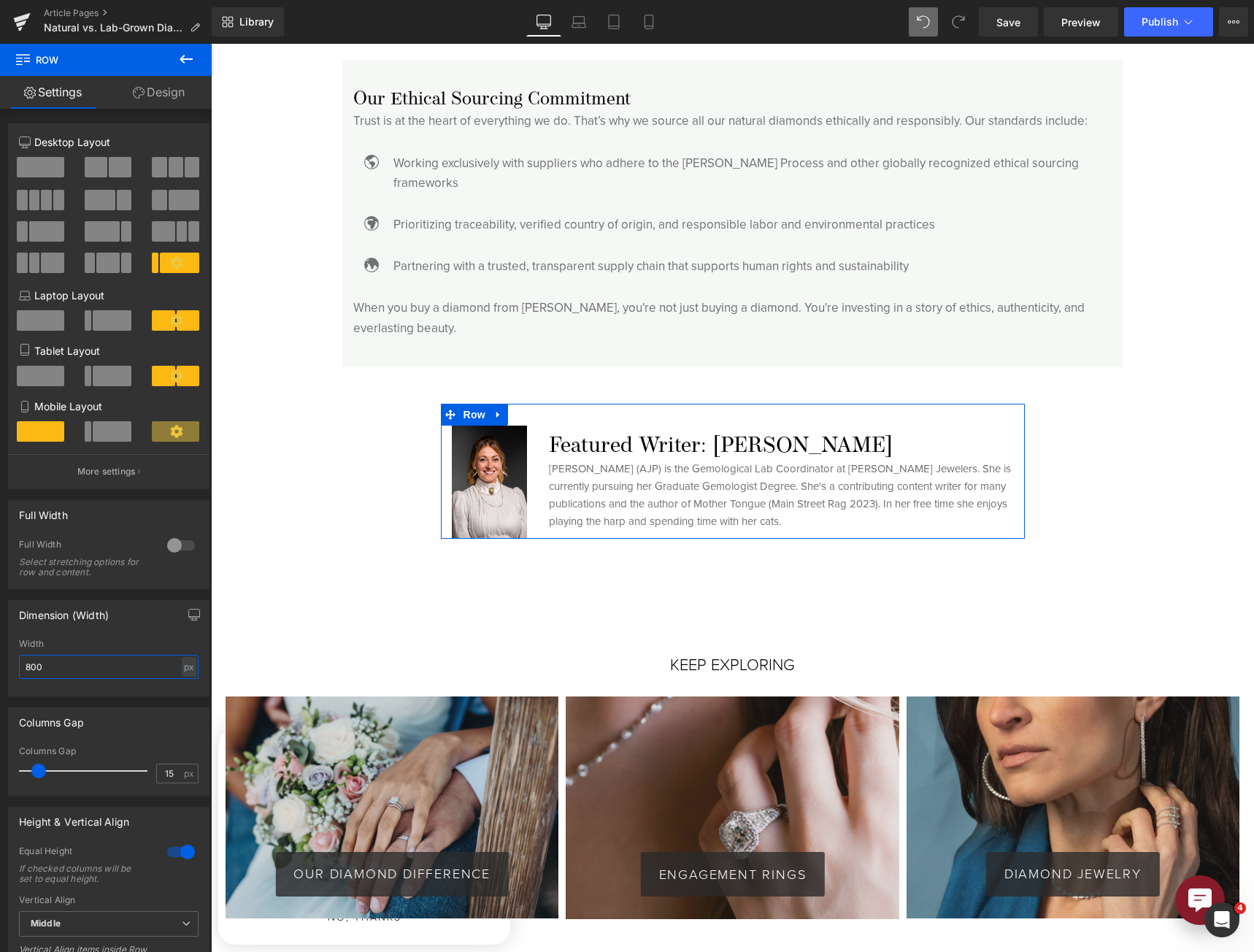
click at [90, 655] on input "800" at bounding box center [108, 667] width 179 height 24
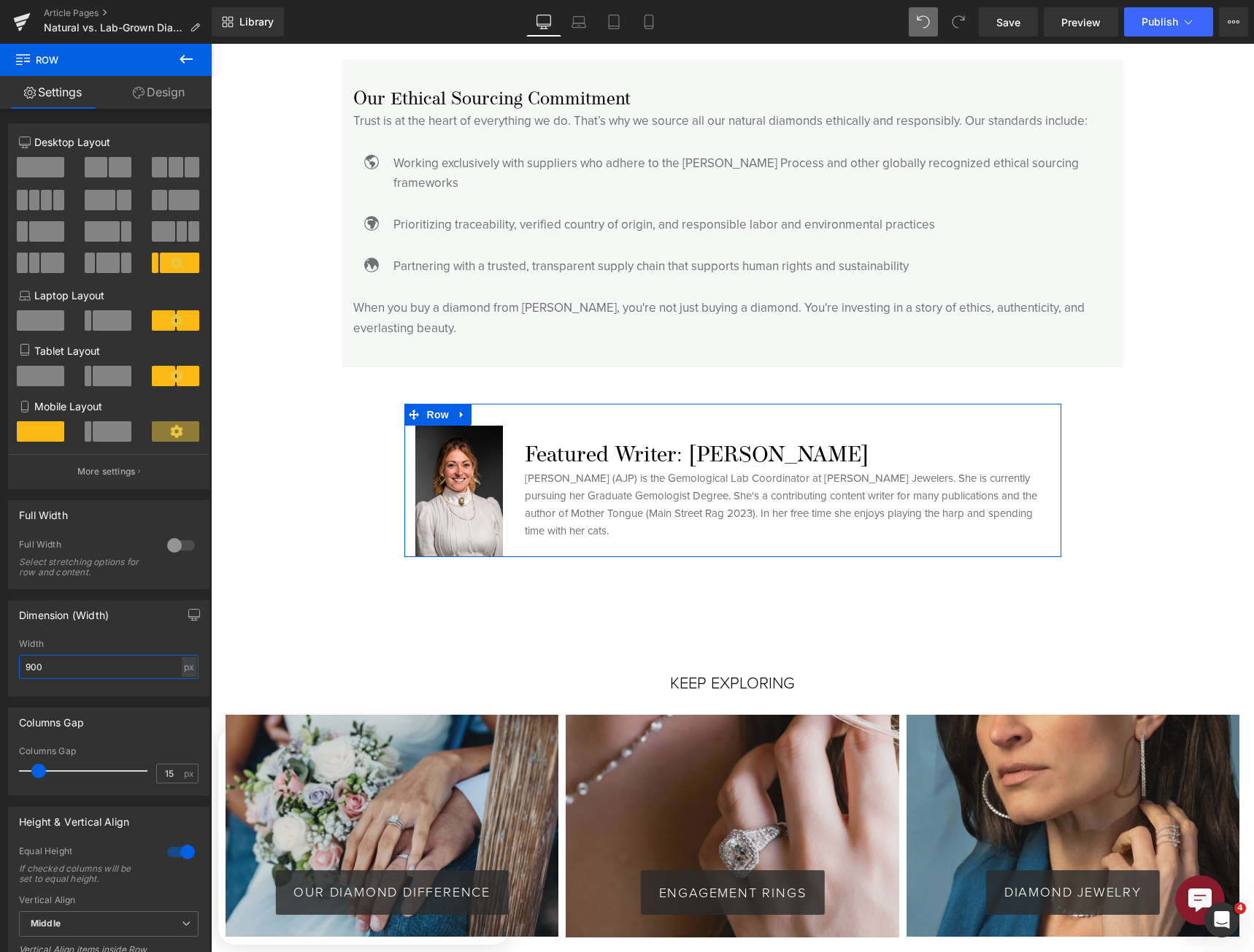
click at [73, 668] on input "900" at bounding box center [108, 667] width 179 height 24
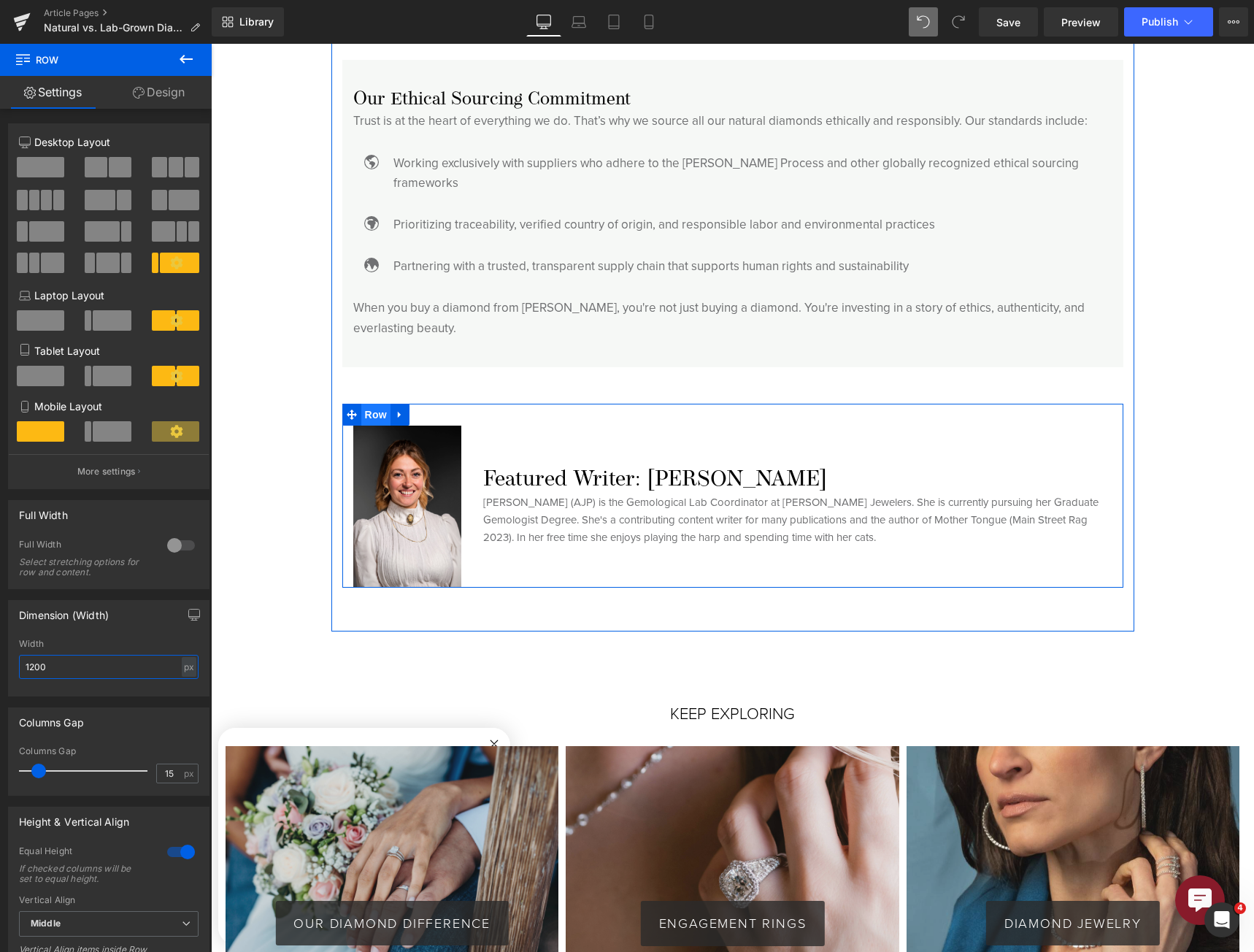
click at [361, 404] on span "Row" at bounding box center [376, 414] width 29 height 22
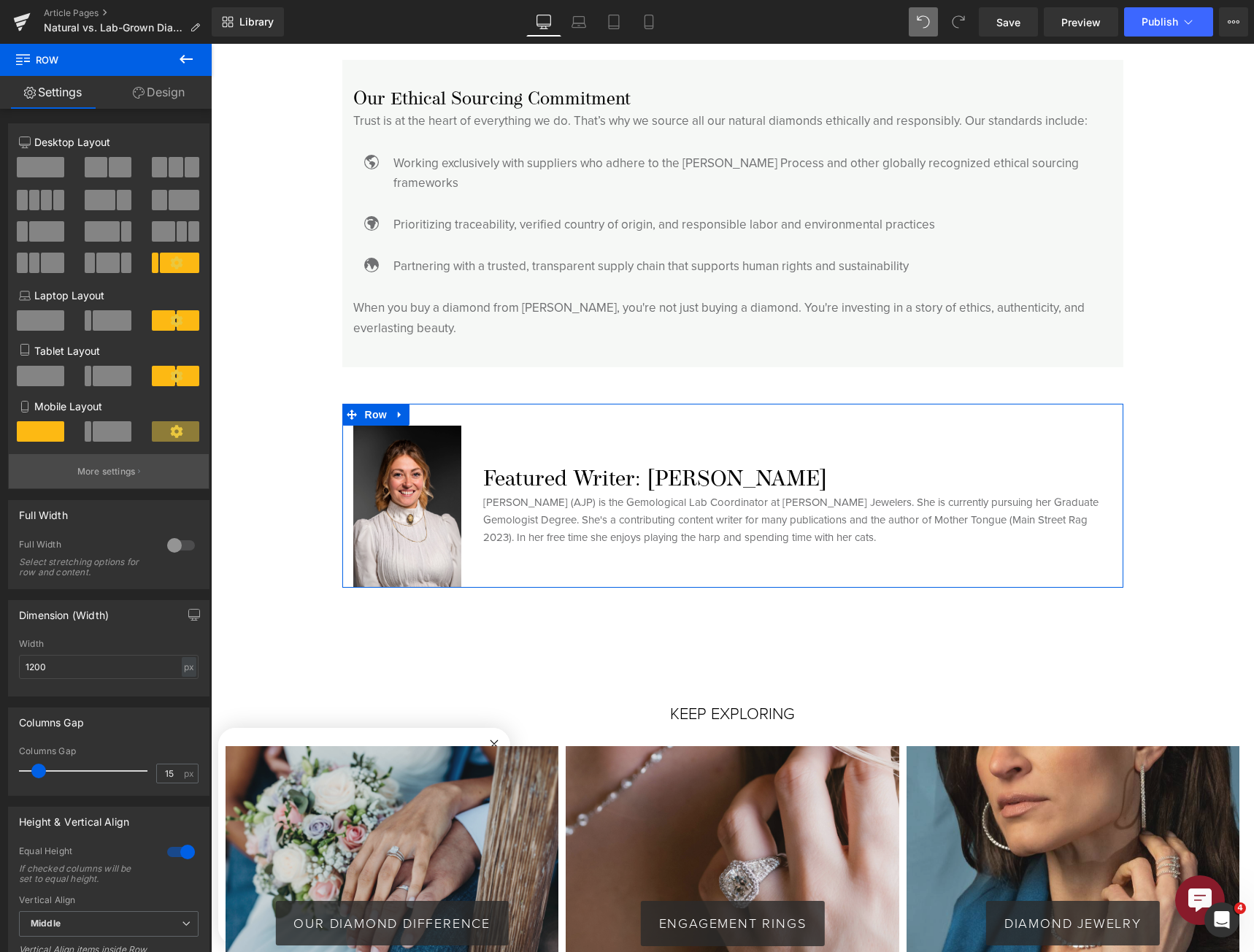
click at [119, 475] on p "More settings" at bounding box center [107, 471] width 59 height 13
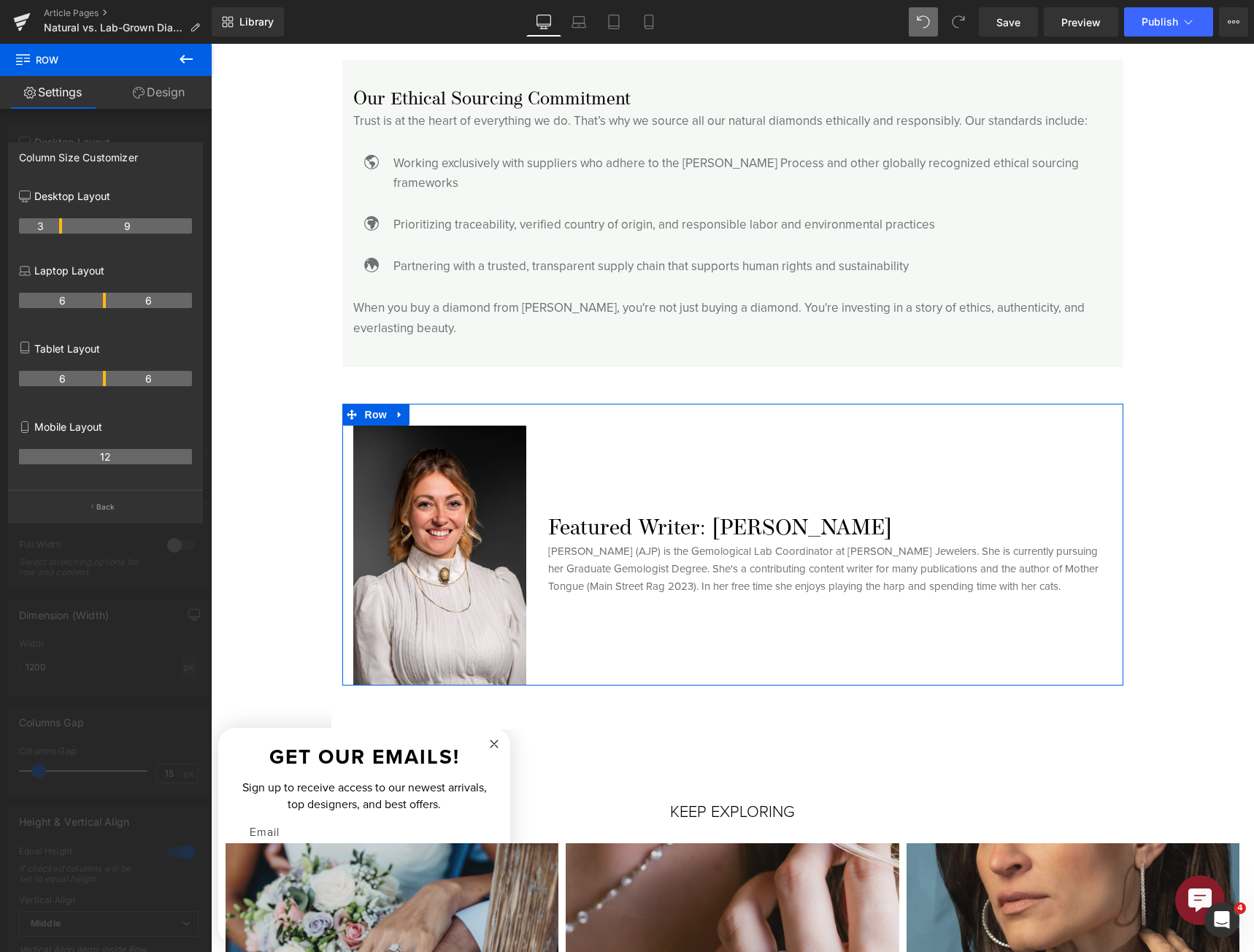
drag, startPoint x: 45, startPoint y: 224, endPoint x: 62, endPoint y: 229, distance: 17.7
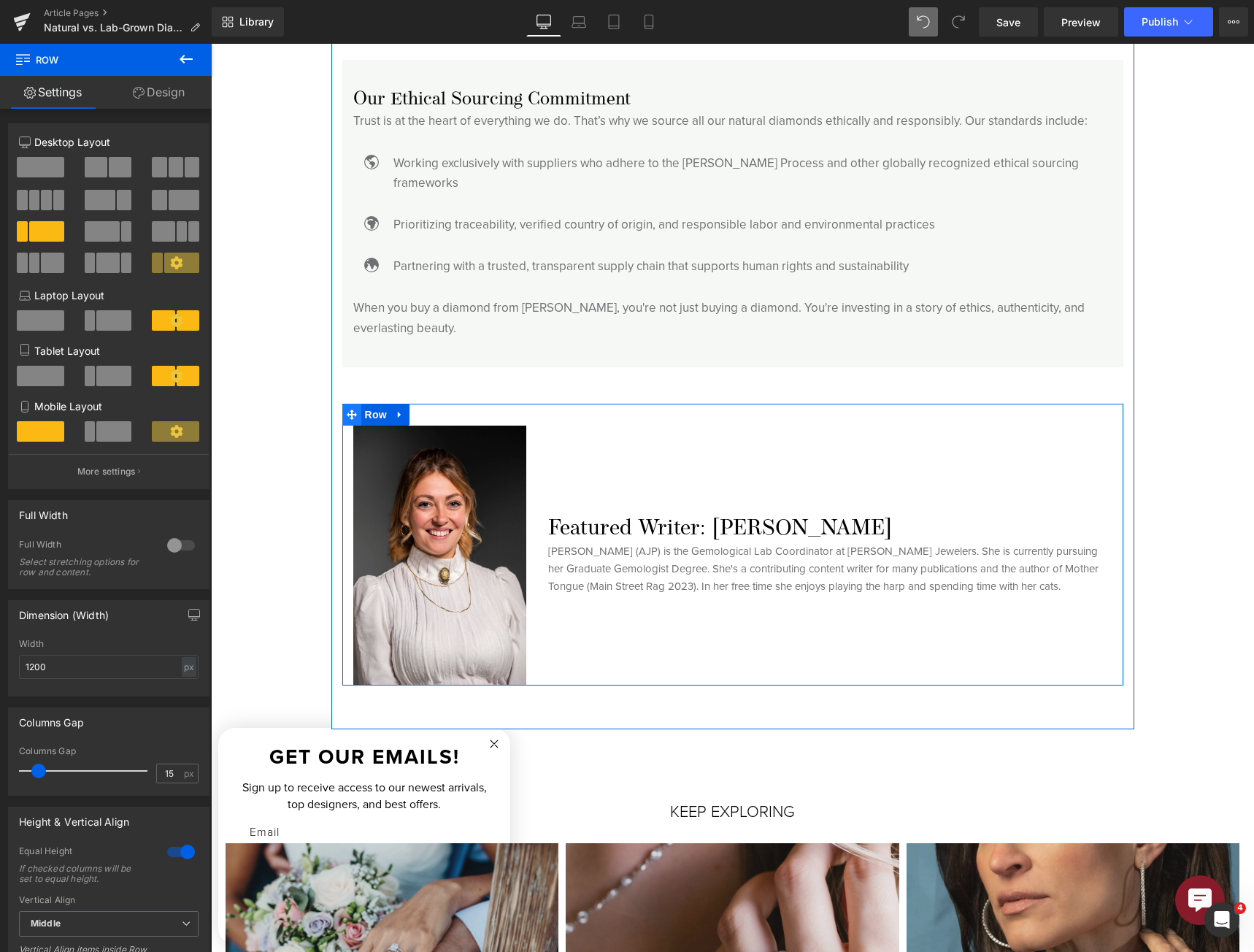
click at [350, 409] on icon at bounding box center [352, 414] width 10 height 10
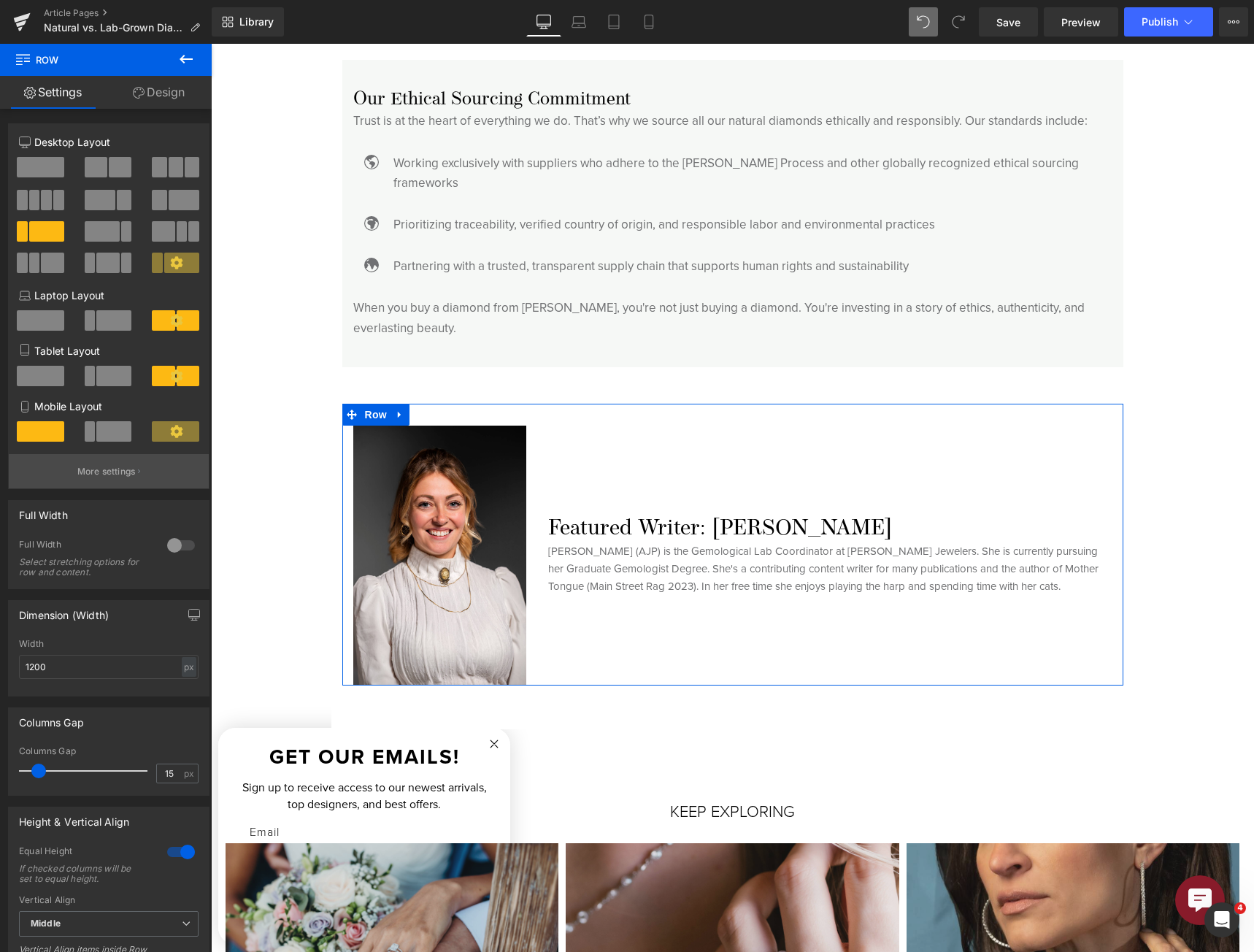
click at [98, 456] on button "More settings" at bounding box center [109, 471] width 200 height 34
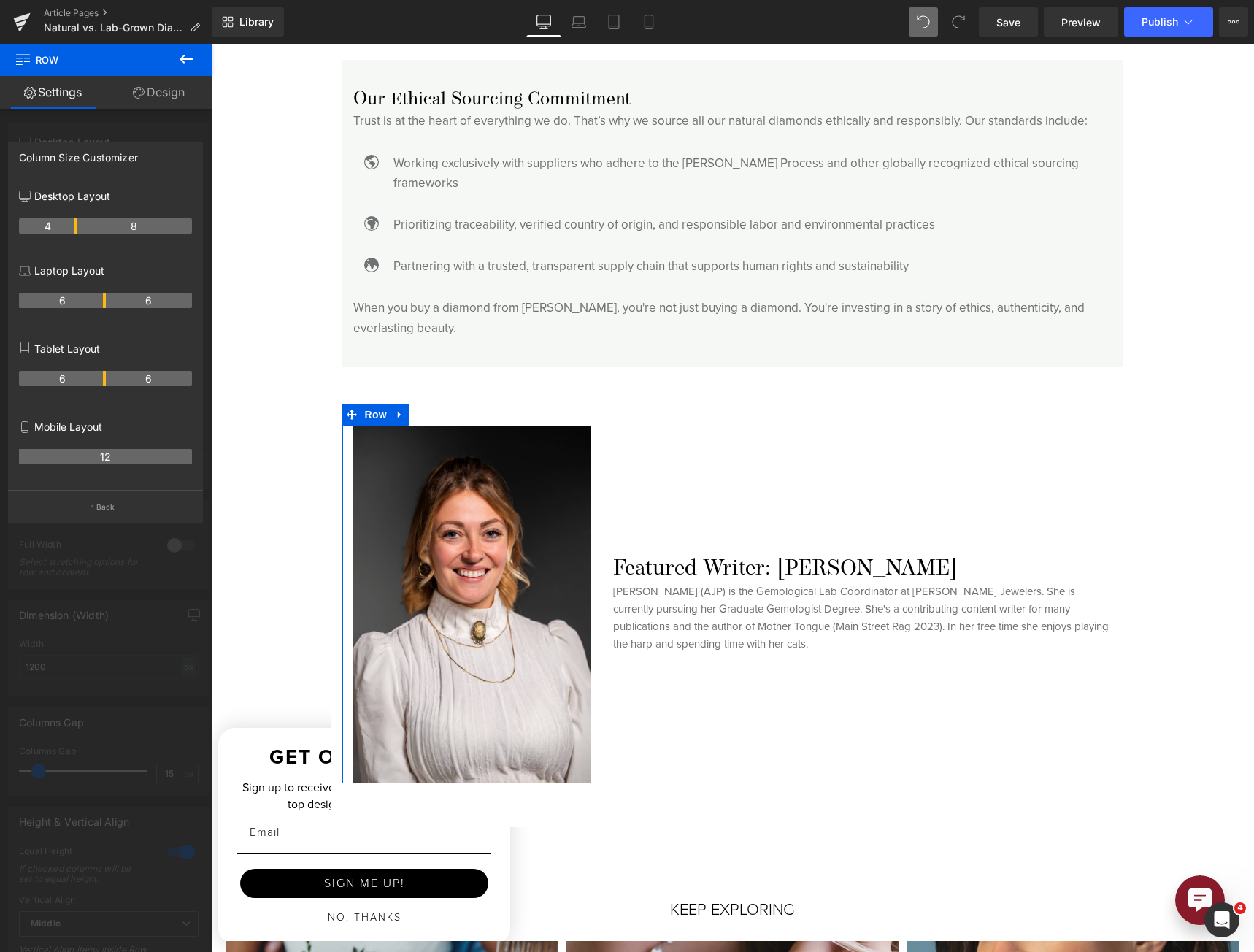
drag, startPoint x: 59, startPoint y: 222, endPoint x: 73, endPoint y: 224, distance: 14.1
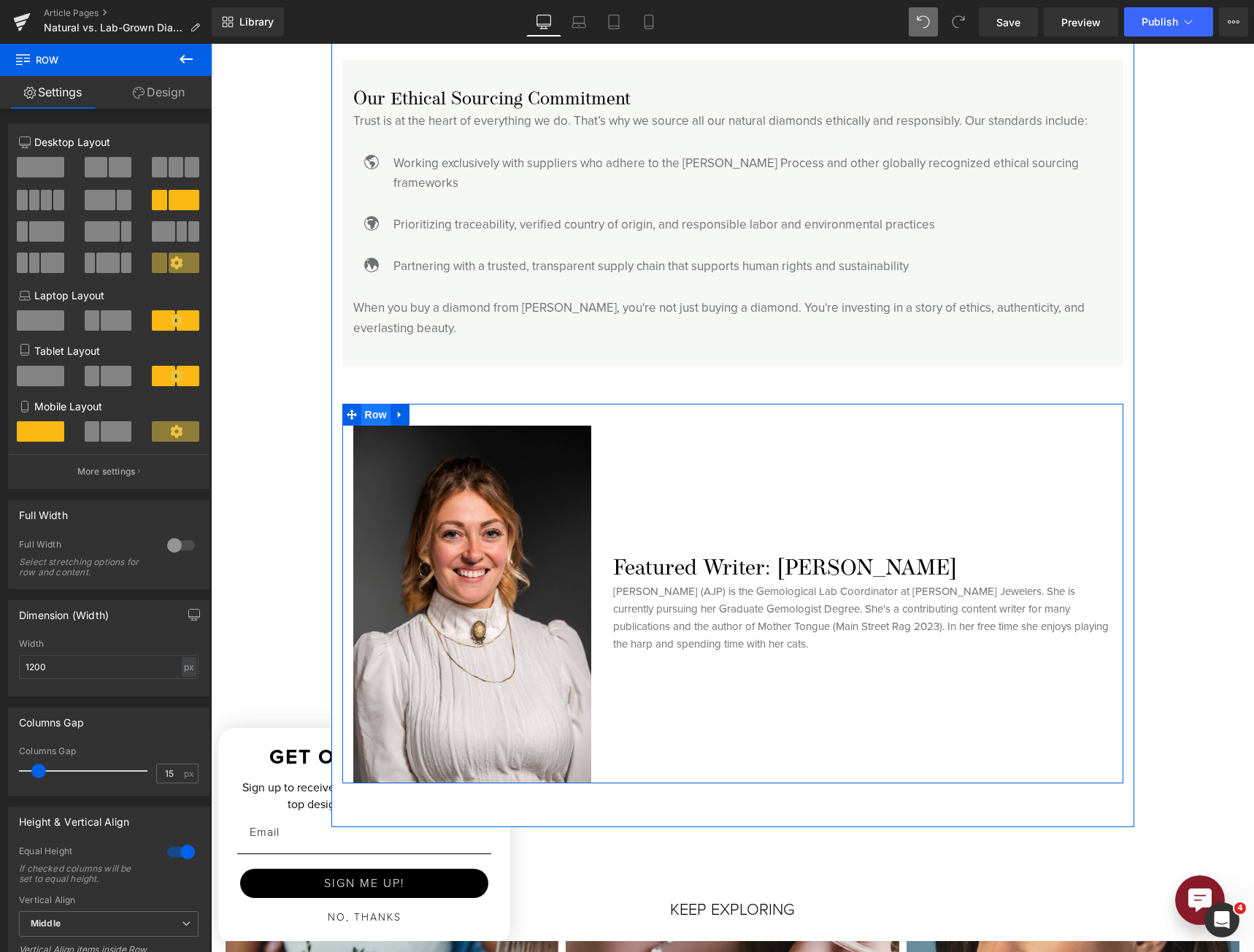
click at [368, 404] on span "Row" at bounding box center [376, 414] width 29 height 22
click at [361, 404] on span "Row" at bounding box center [376, 415] width 29 height 22
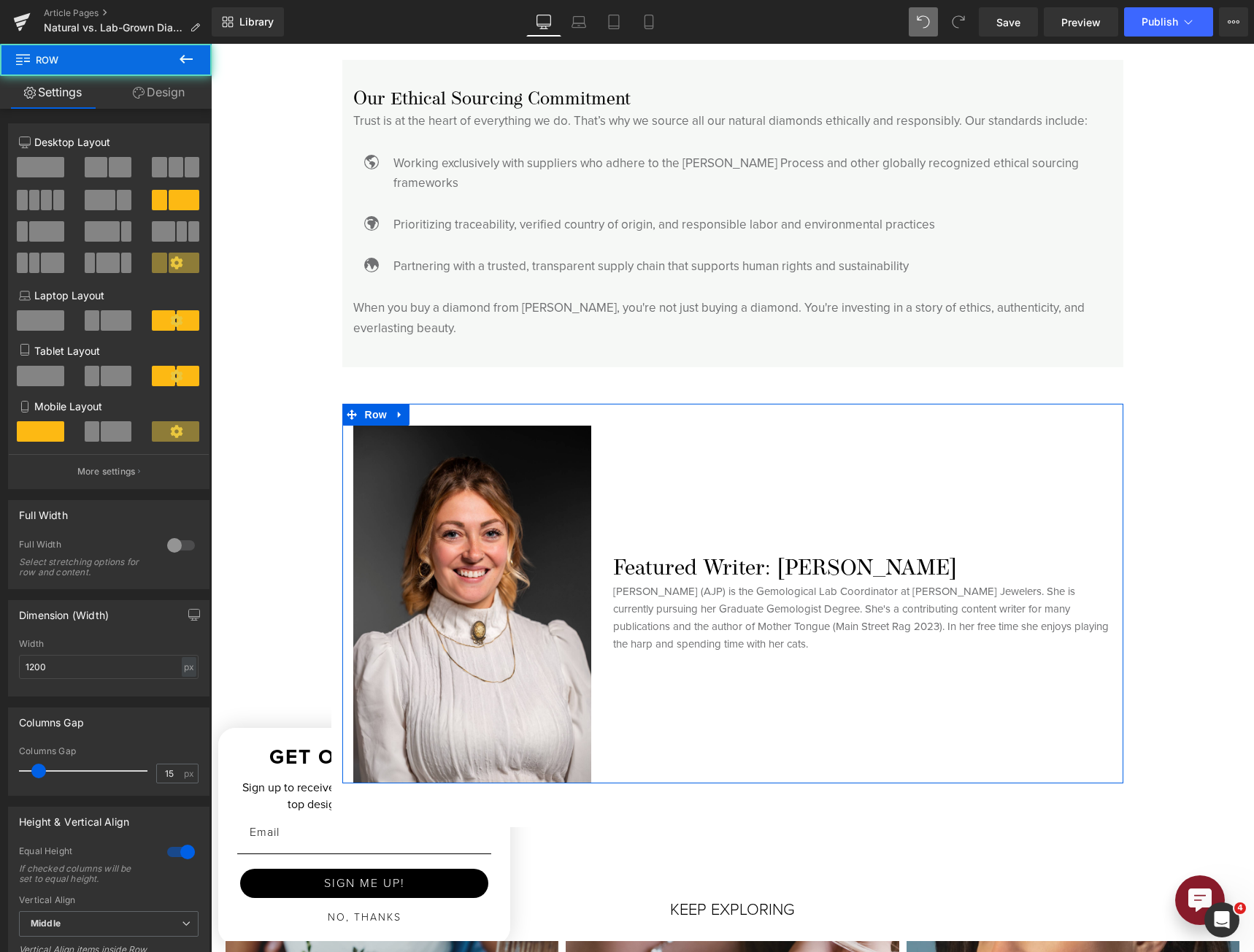
click at [103, 469] on p "More settings" at bounding box center [107, 471] width 59 height 13
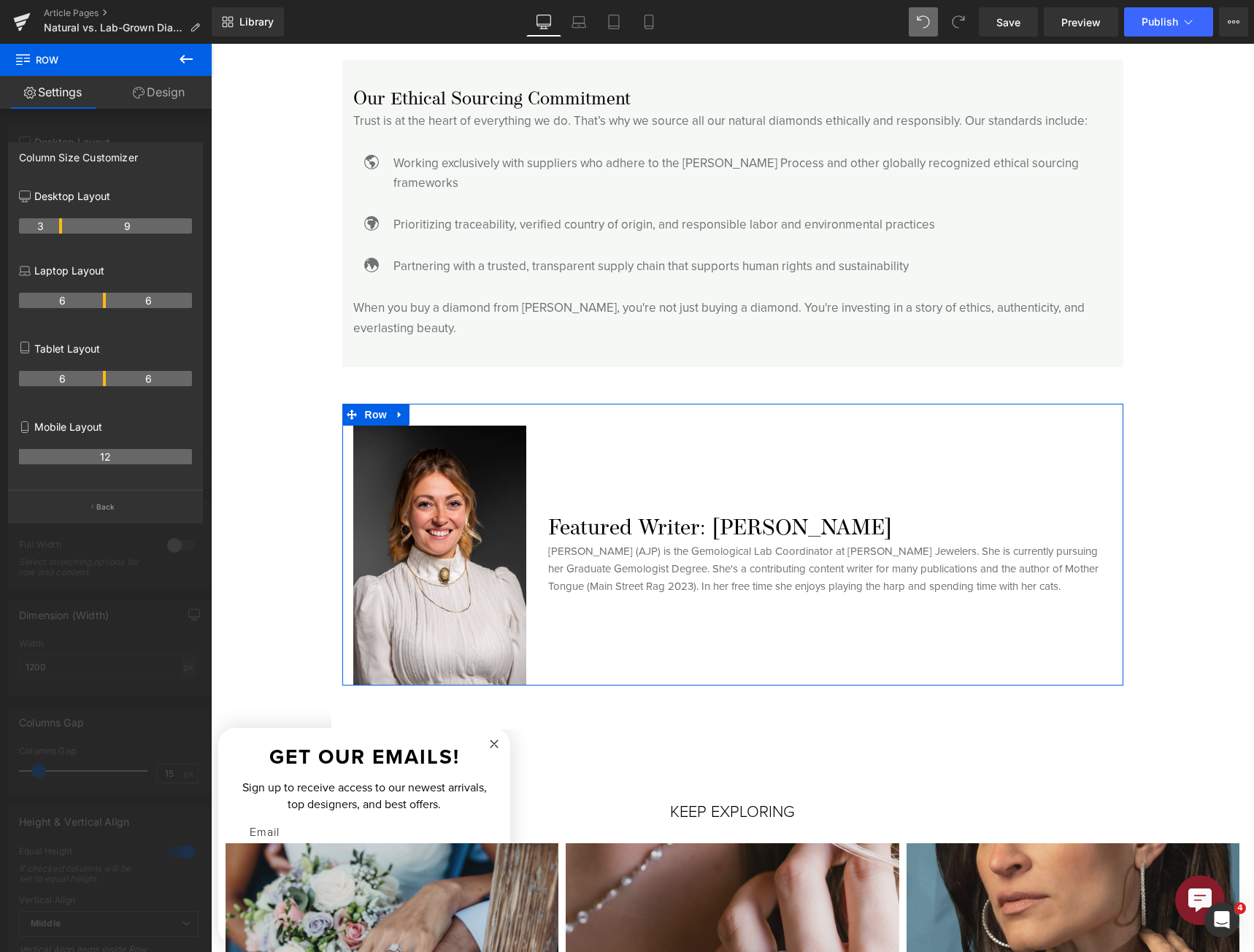
drag, startPoint x: 75, startPoint y: 220, endPoint x: 64, endPoint y: 220, distance: 11.0
click at [94, 651] on div at bounding box center [106, 501] width 212 height 916
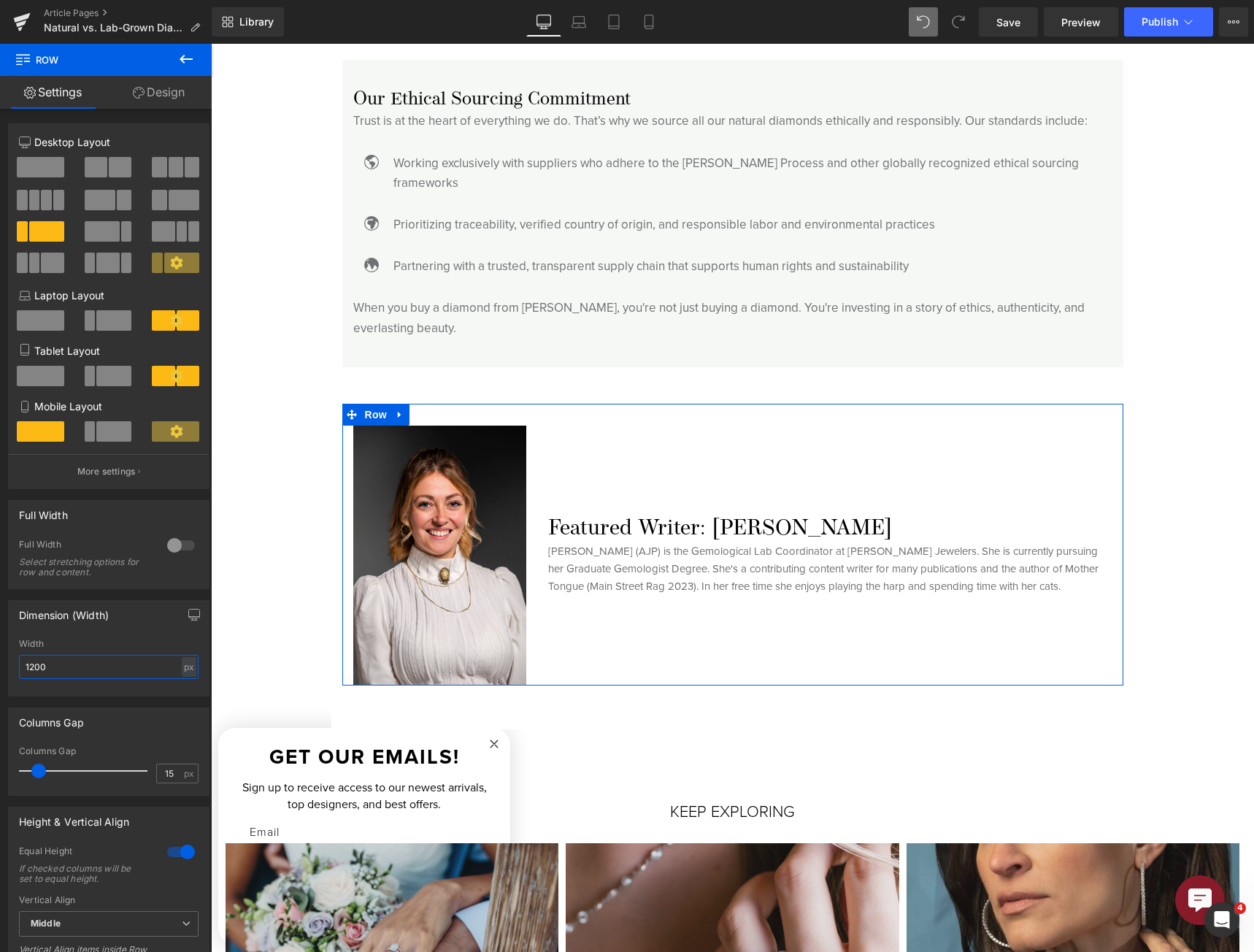
click at [83, 671] on input "1200" at bounding box center [108, 667] width 179 height 24
type input "1000"
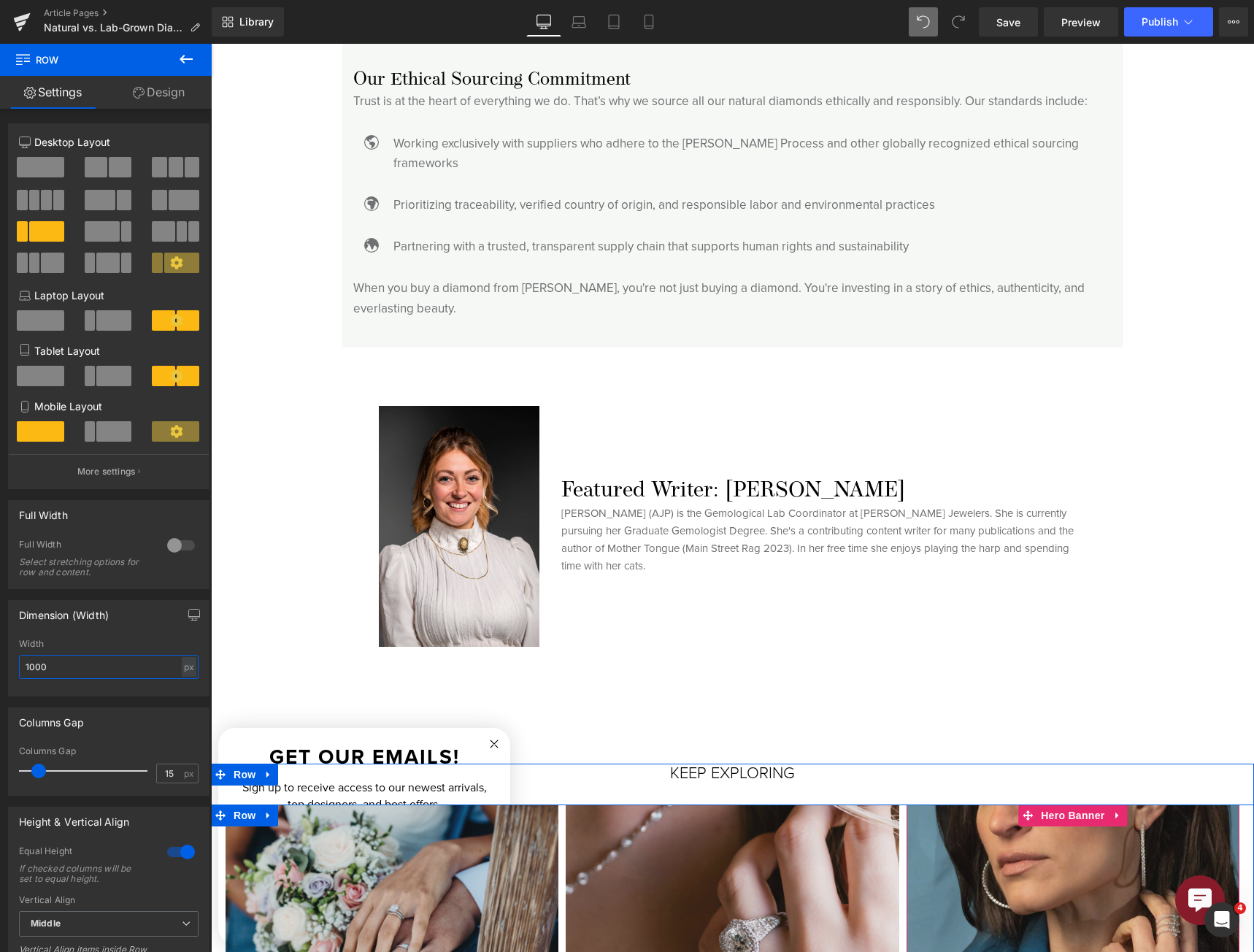
scroll to position [3782, 0]
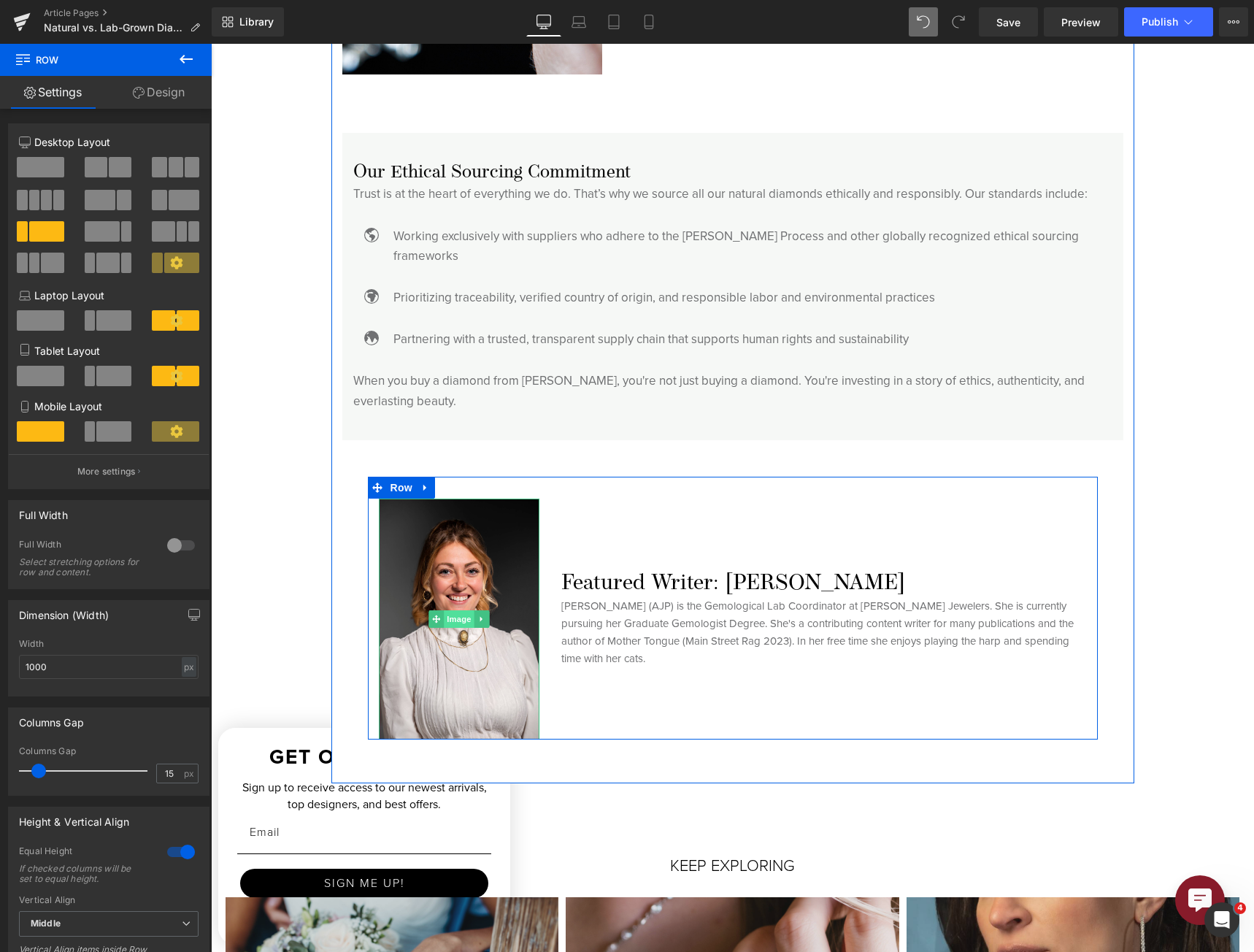
click at [450, 610] on span "Image" at bounding box center [459, 619] width 31 height 17
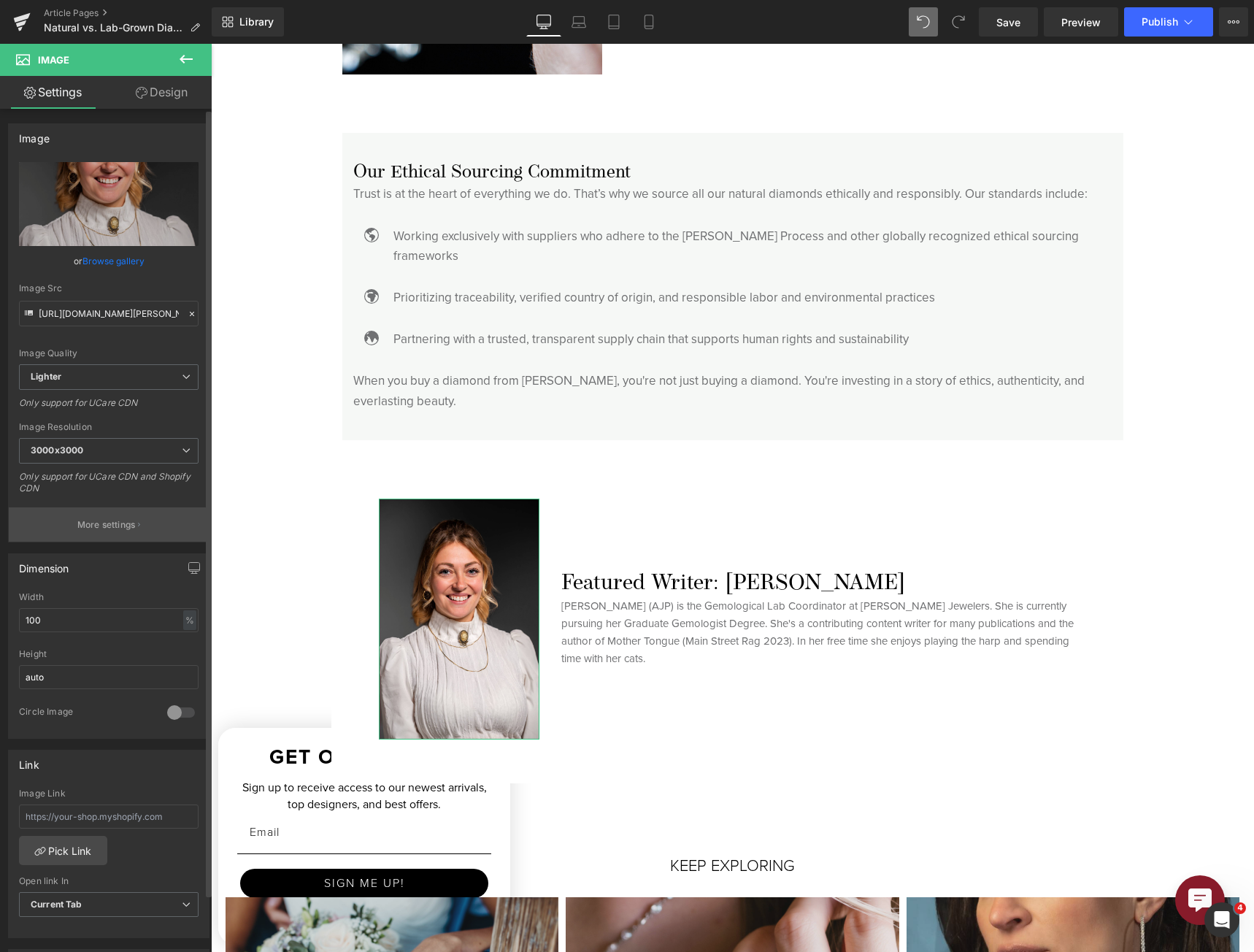
click at [103, 529] on p "More settings" at bounding box center [107, 525] width 59 height 13
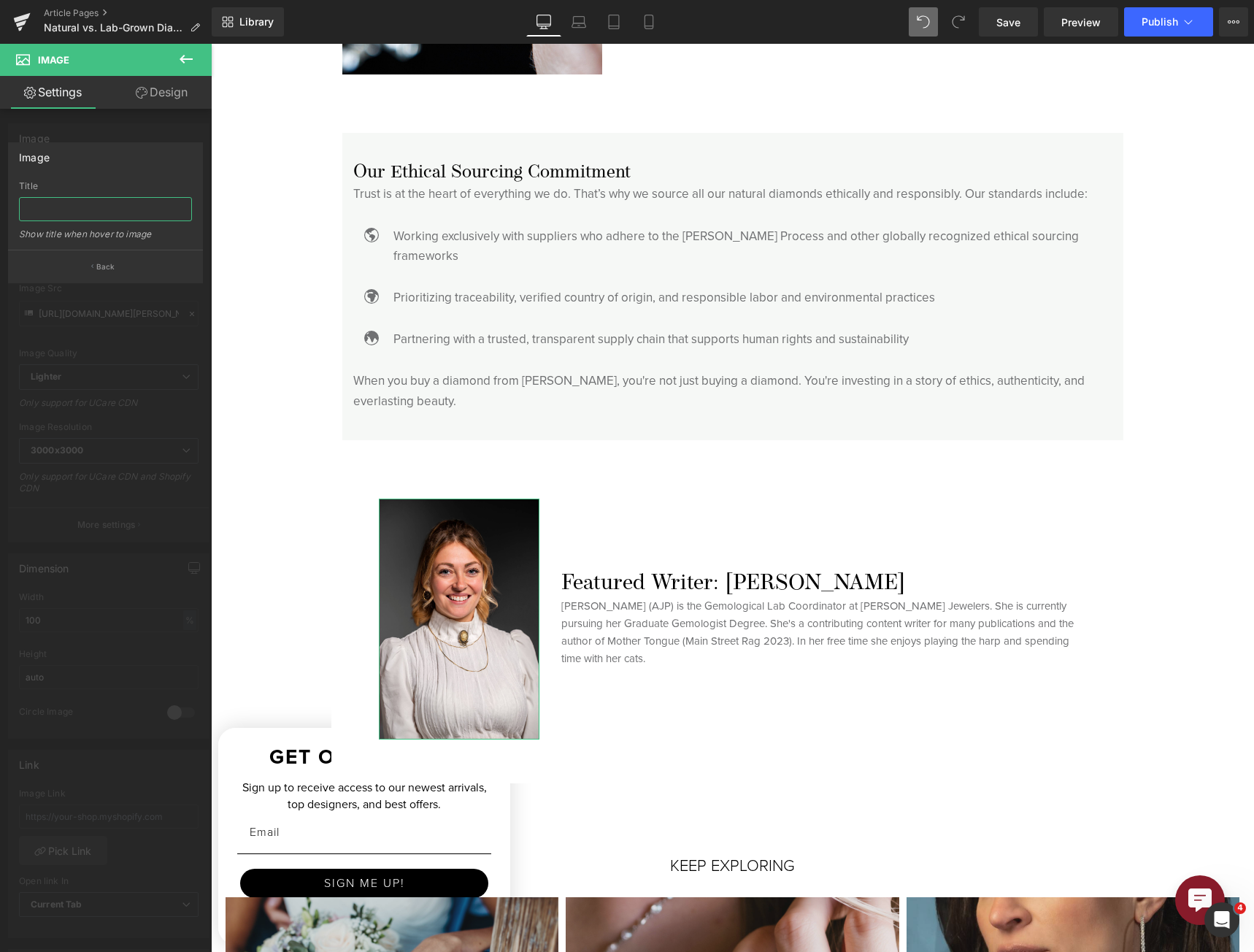
click at [68, 217] on input "text" at bounding box center [105, 208] width 173 height 24
type input "[PERSON_NAME]"
click at [89, 123] on div at bounding box center [106, 501] width 212 height 916
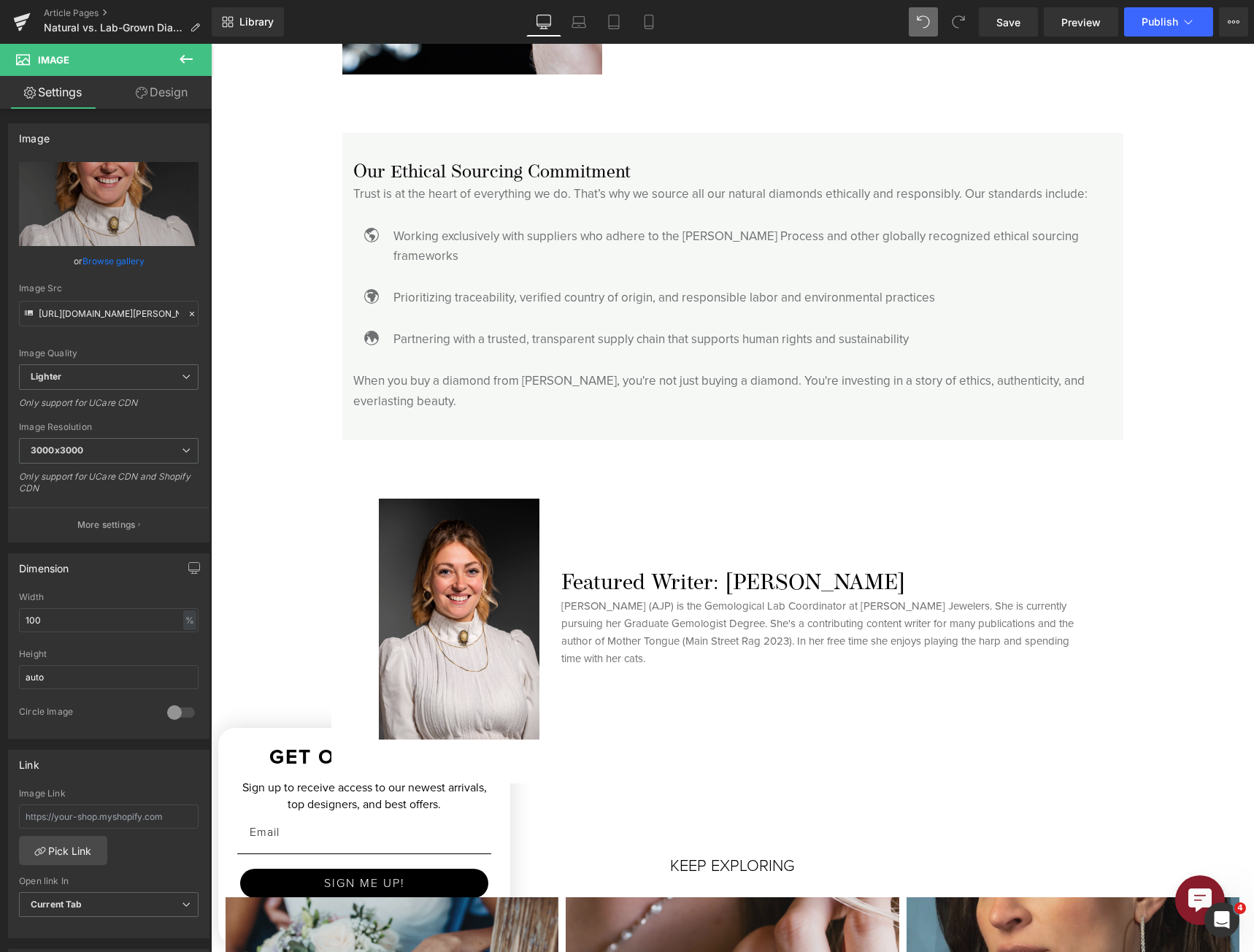
click at [184, 53] on icon at bounding box center [185, 59] width 17 height 17
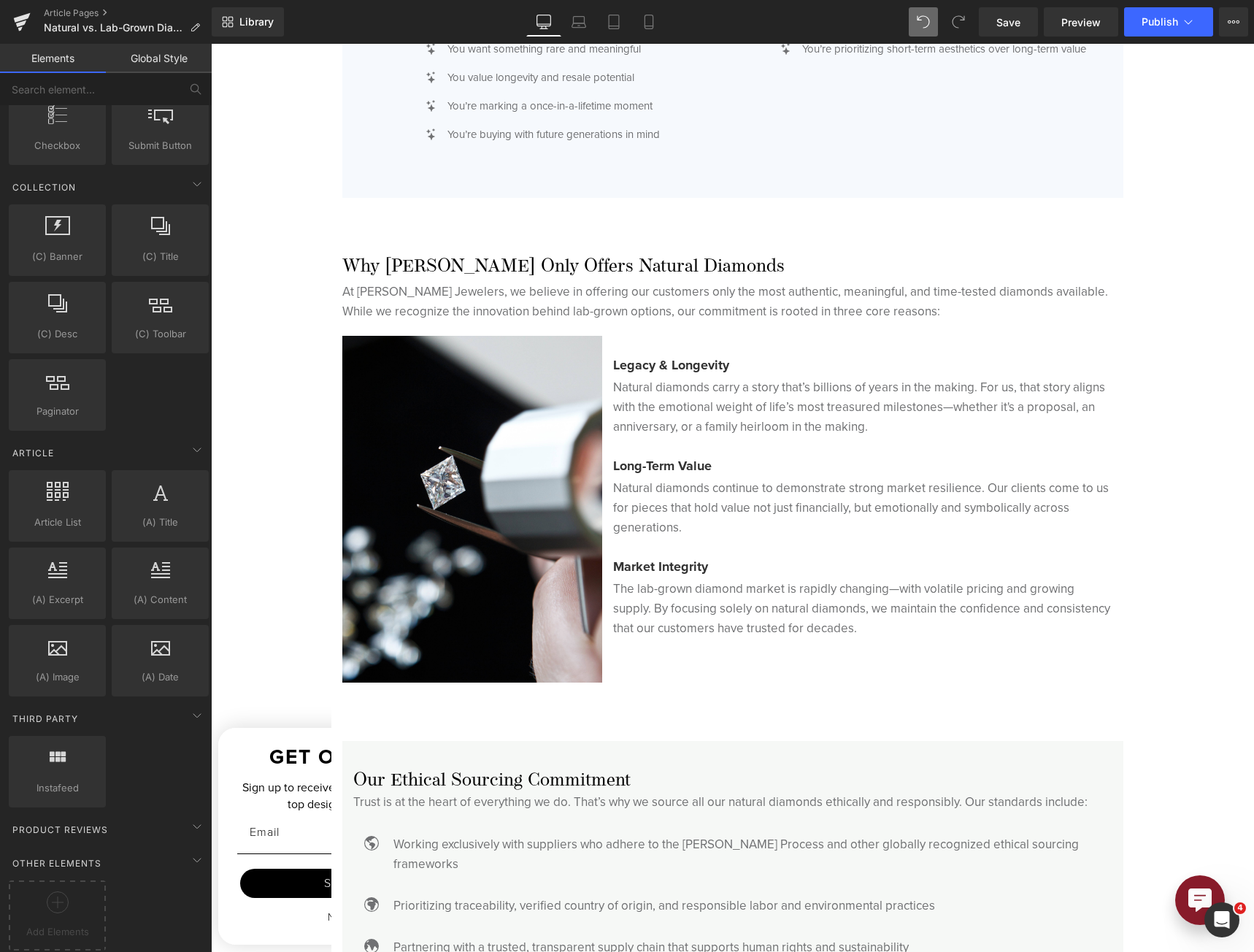
scroll to position [3344, 0]
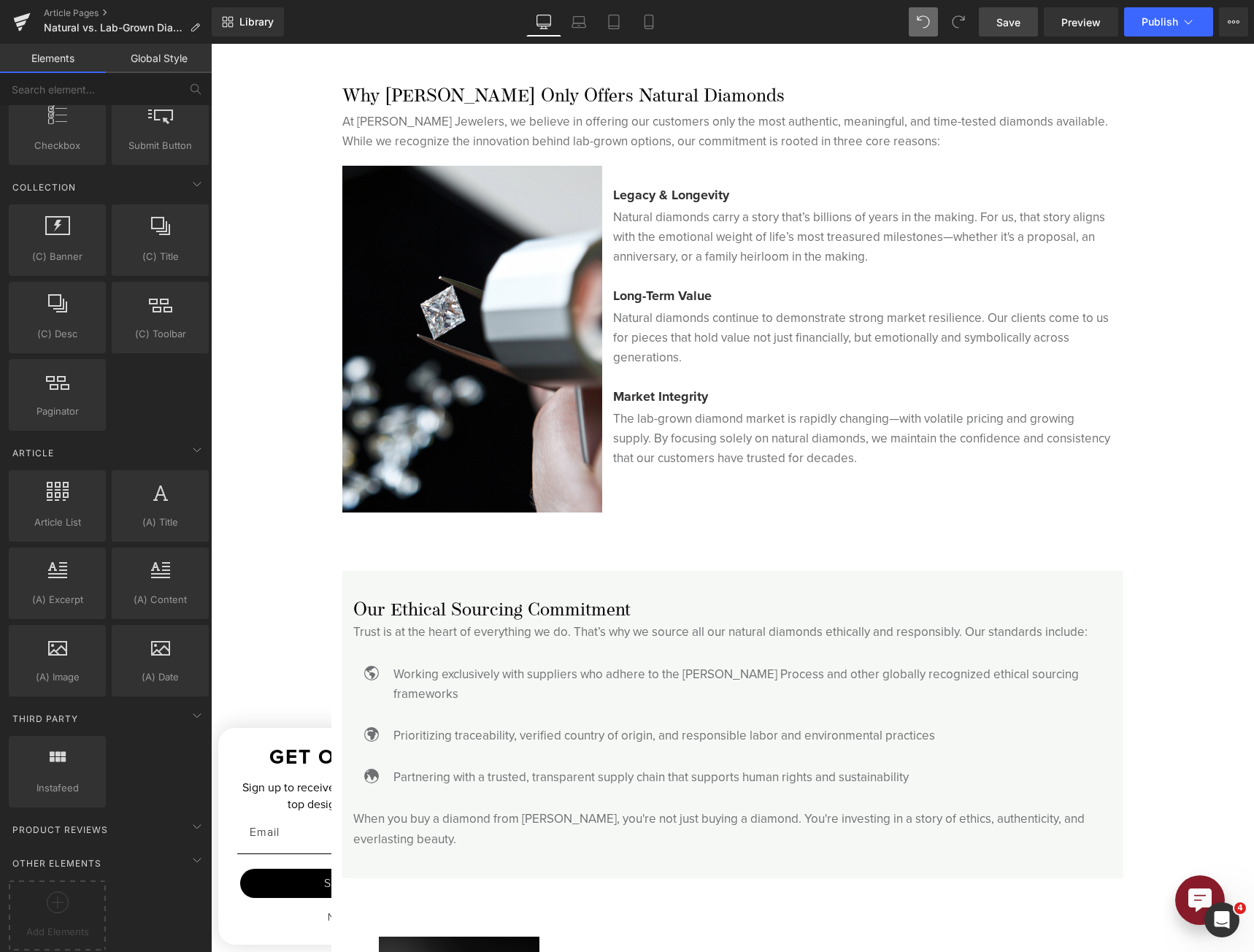
click at [1003, 15] on span "Save" at bounding box center [1008, 22] width 24 height 16
click at [1079, 20] on span "Preview" at bounding box center [1081, 22] width 40 height 16
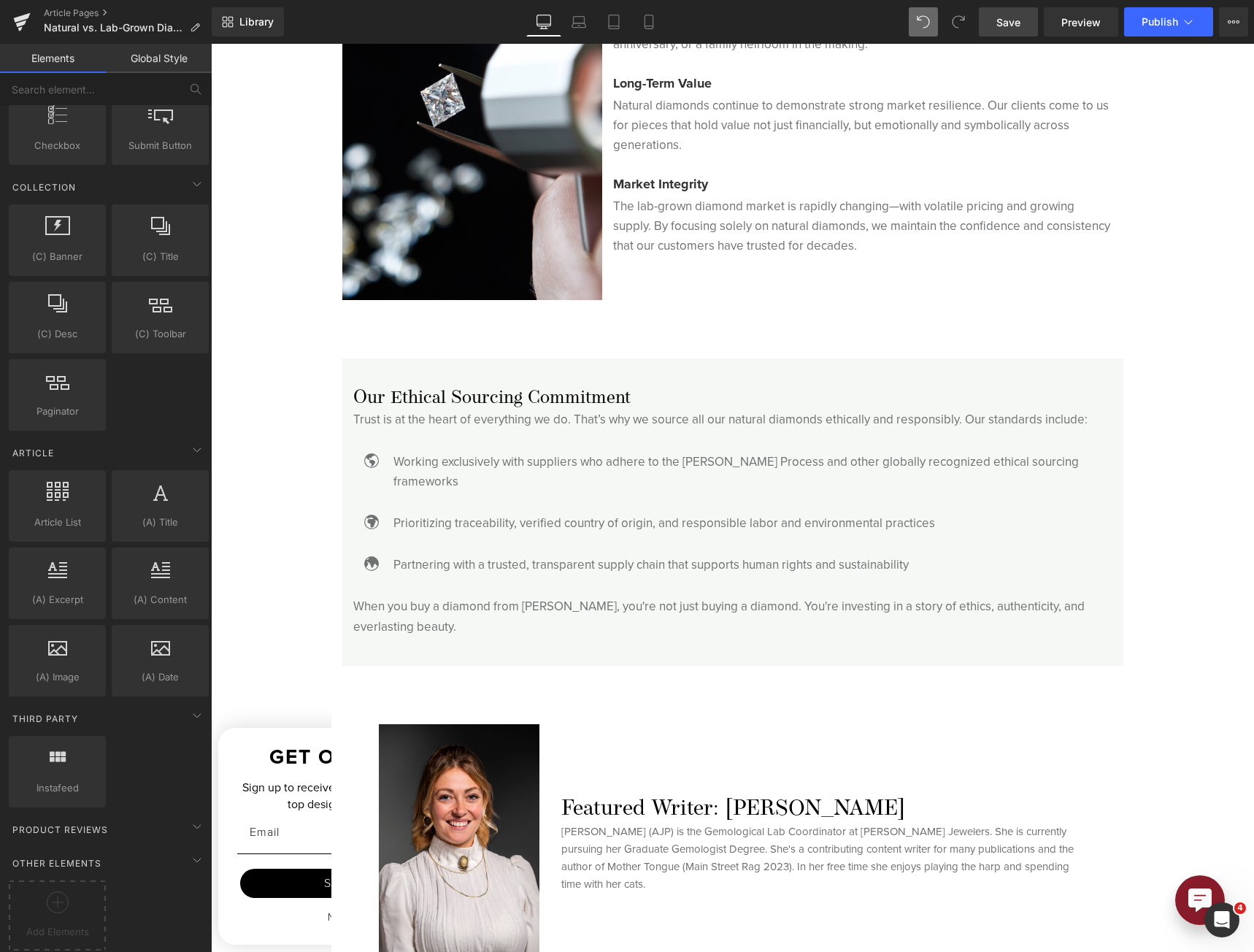
scroll to position [3710, 0]
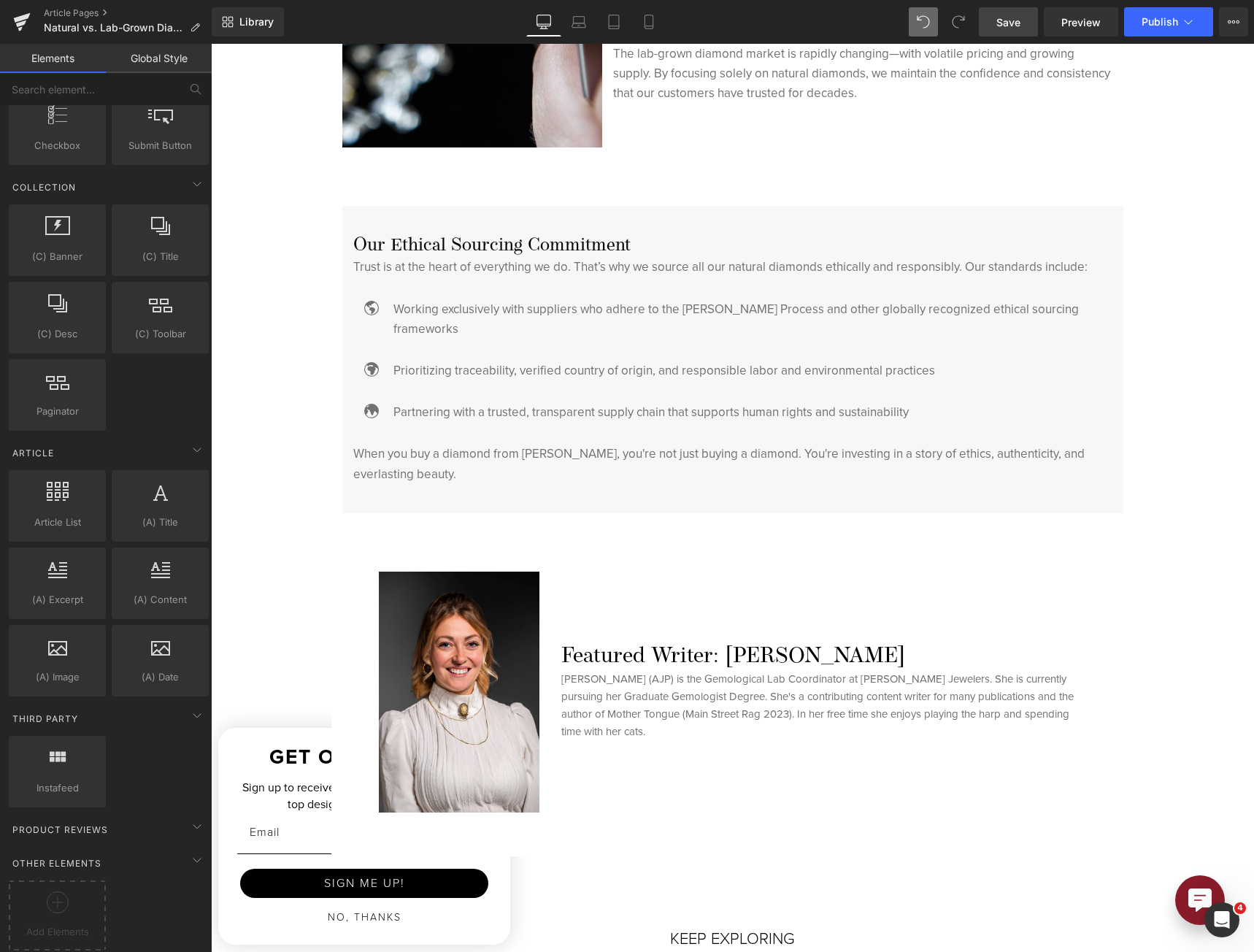
click at [733, 643] on h6 "Featured Writer: [PERSON_NAME]" at bounding box center [824, 657] width 525 height 26
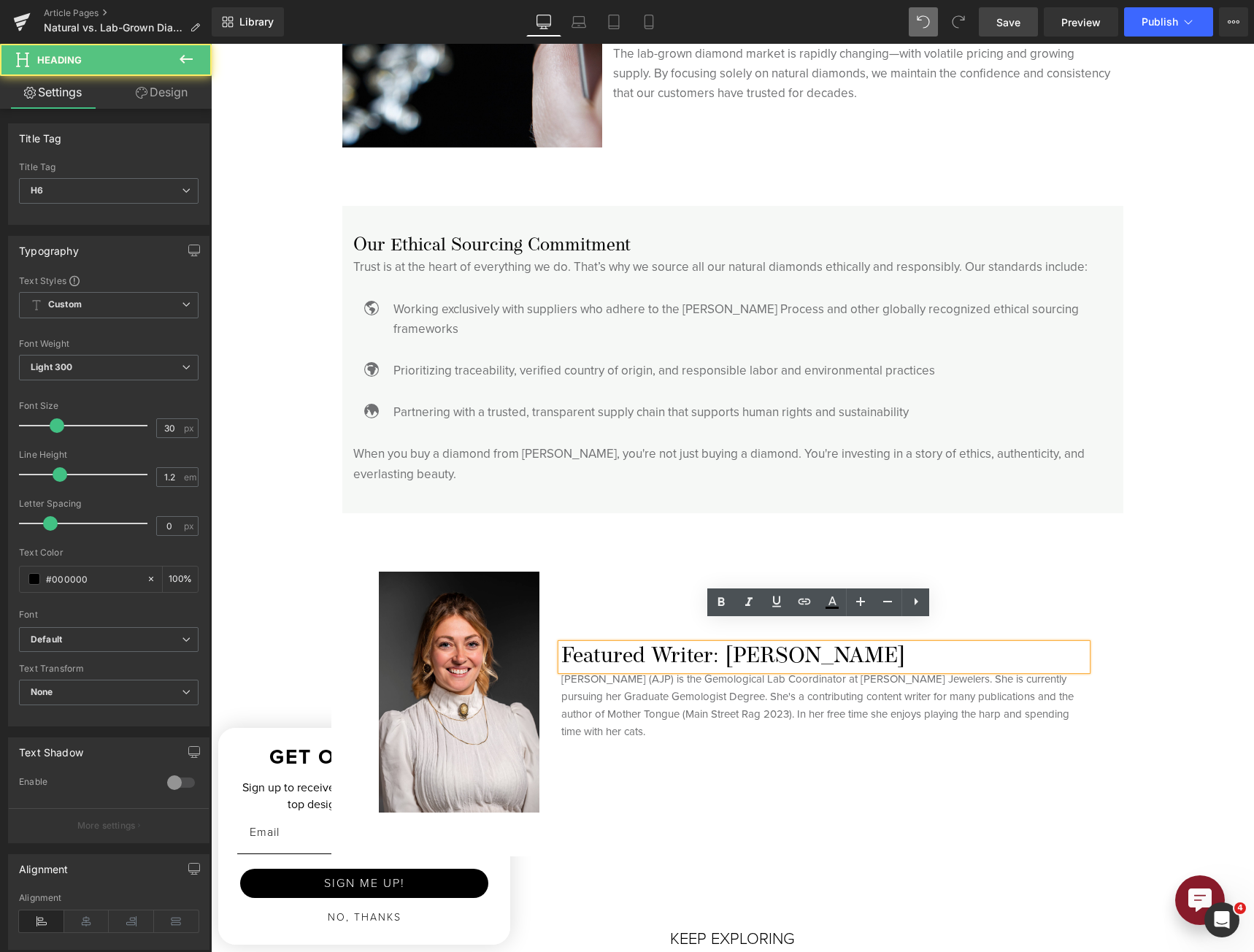
click at [722, 744] on div "Featured Writer: [PERSON_NAME] Heading [PERSON_NAME] (AJP) is the Gemological L…" at bounding box center [824, 691] width 548 height 241
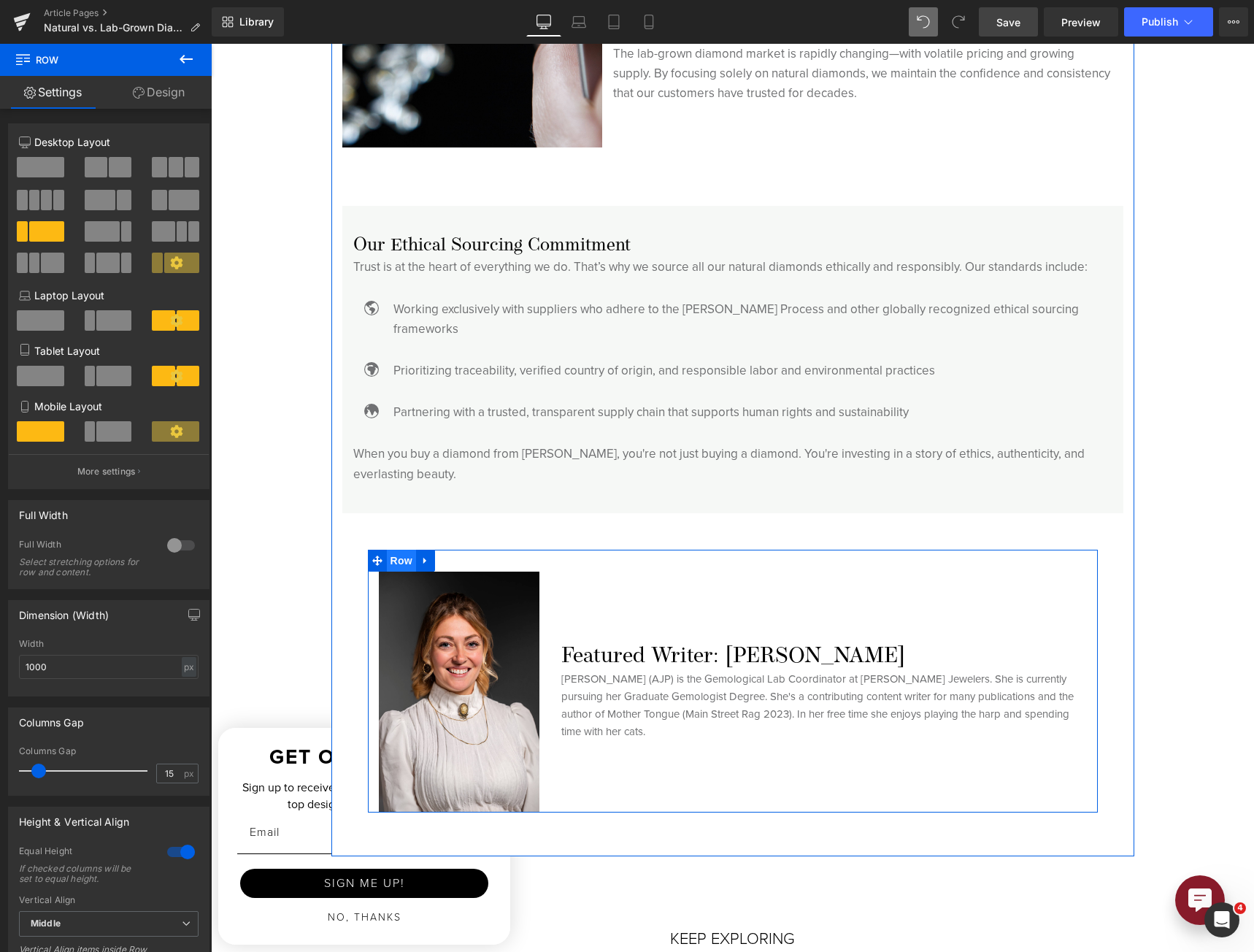
click at [399, 549] on span "Row" at bounding box center [401, 560] width 29 height 22
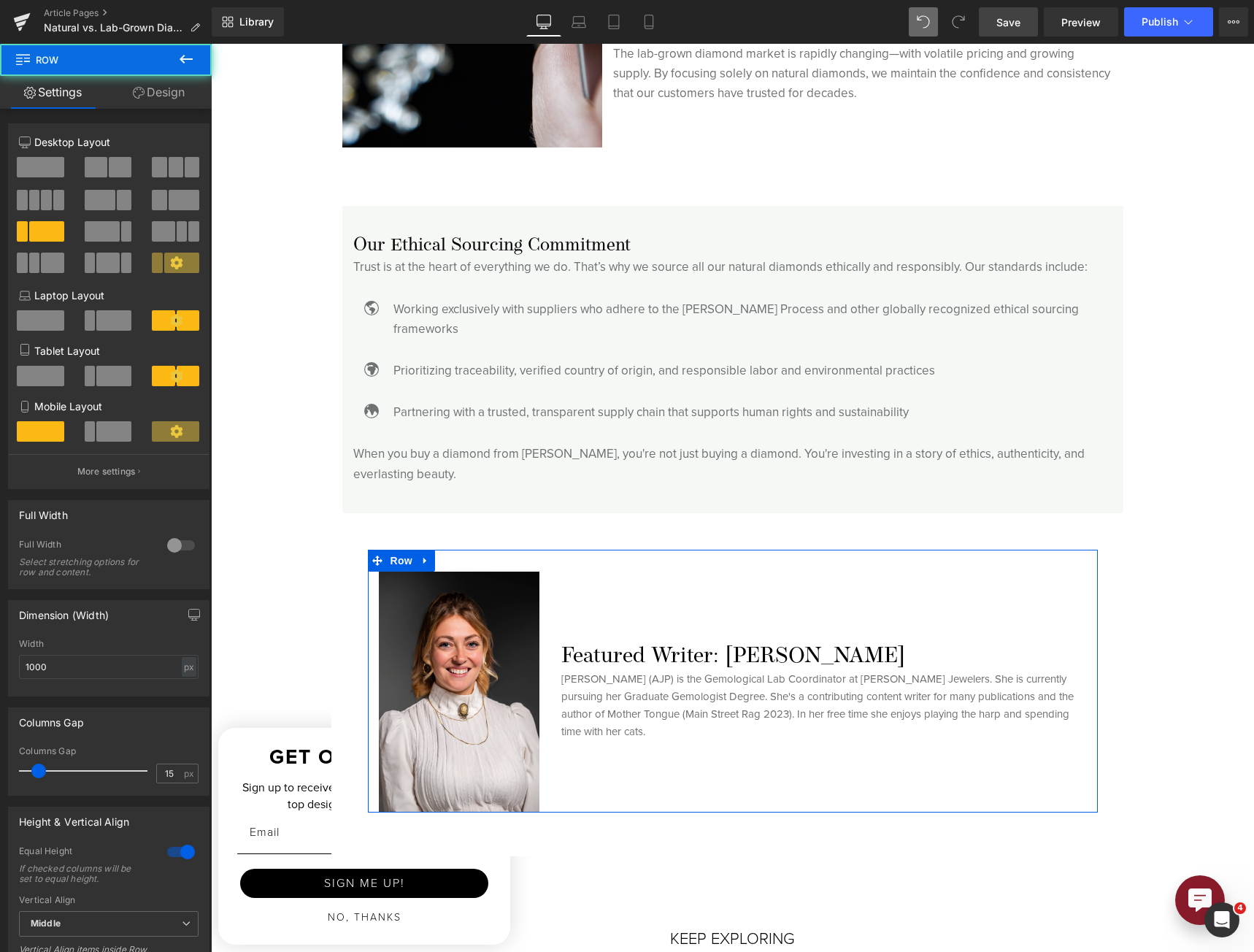
click at [113, 463] on button "More settings" at bounding box center [109, 471] width 200 height 34
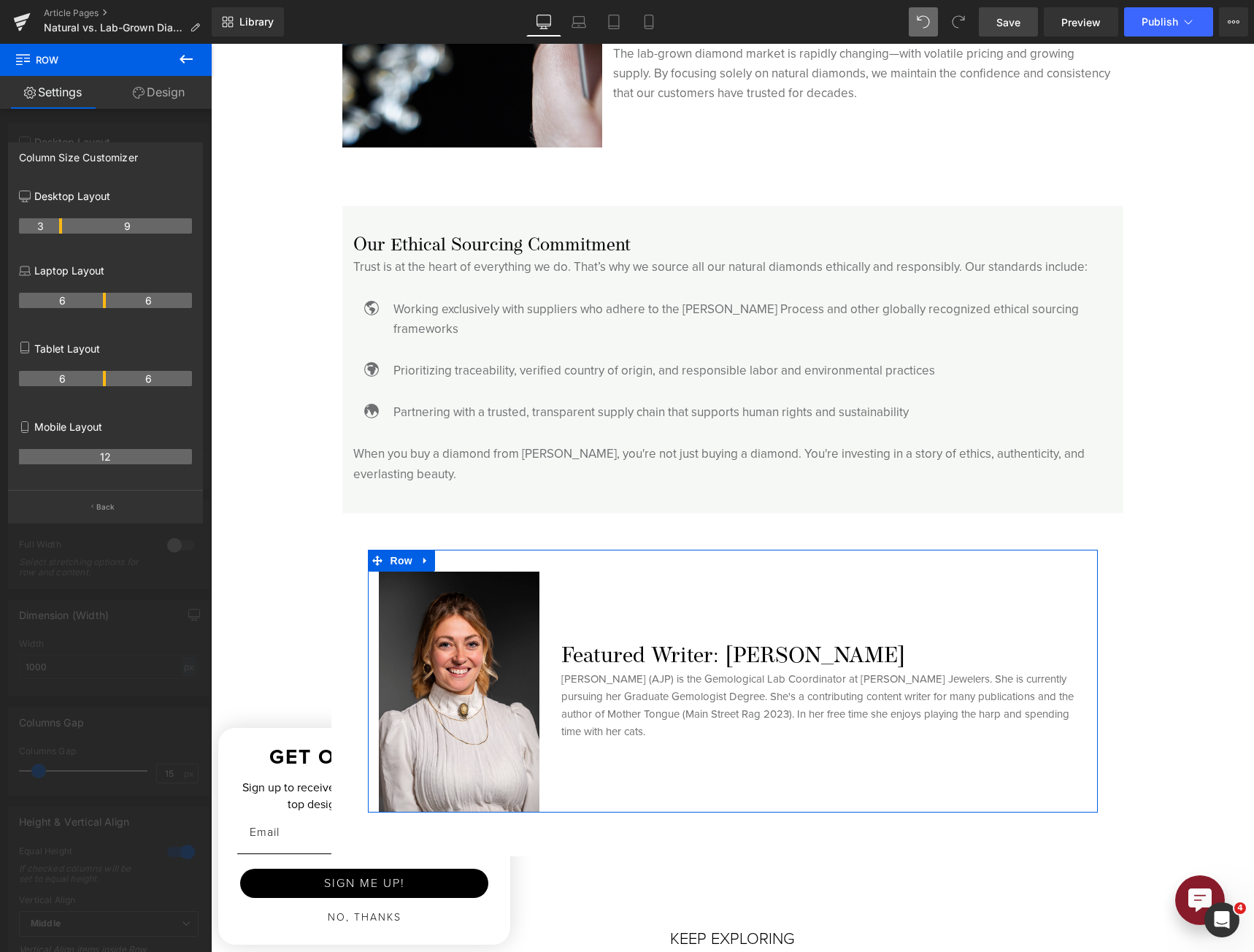
drag, startPoint x: 132, startPoint y: 99, endPoint x: 141, endPoint y: 96, distance: 9.5
click at [132, 99] on link "Design" at bounding box center [159, 93] width 106 height 33
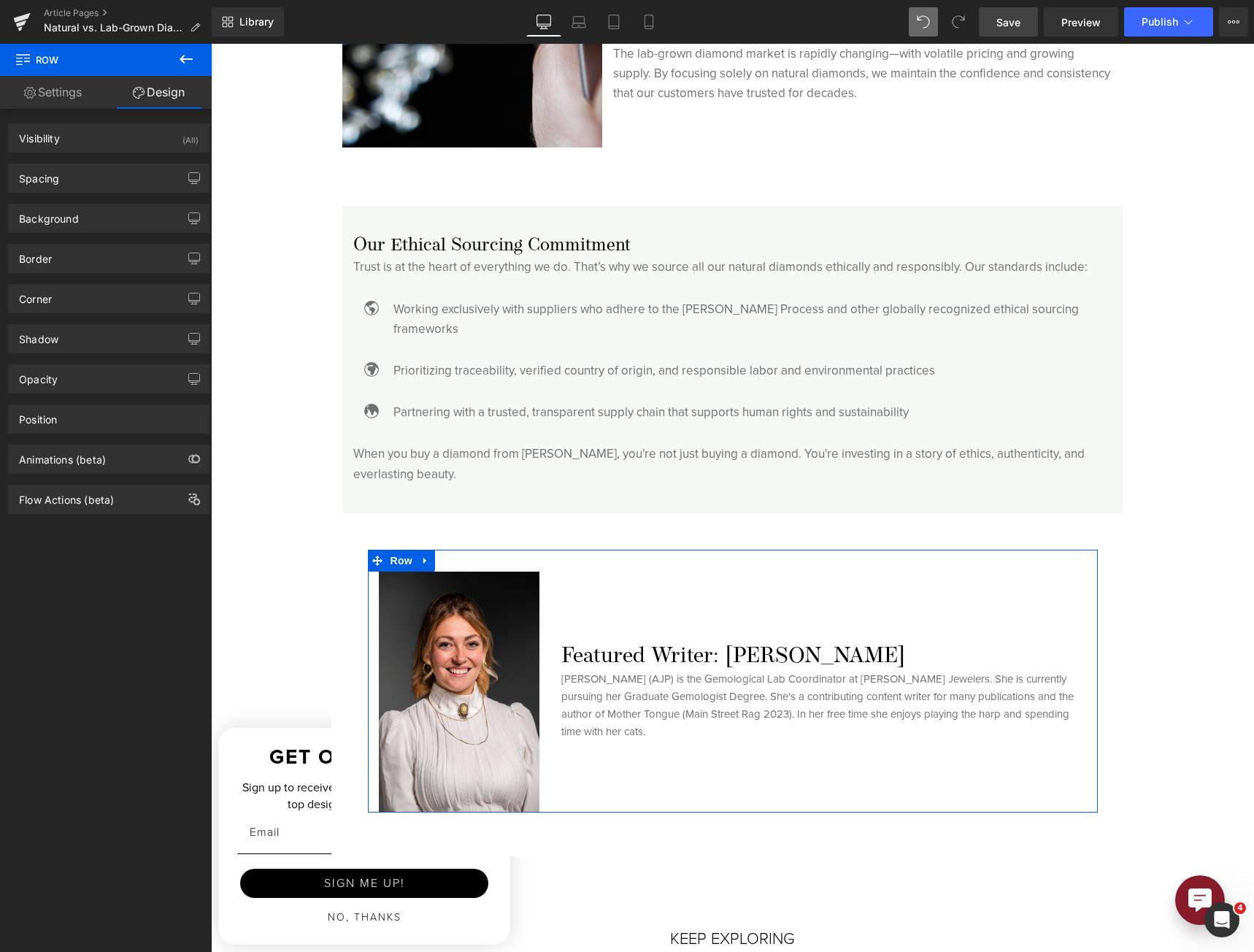
click at [145, 163] on div "Spacing [GEOGRAPHIC_DATA] 50 auto 50 auto [GEOGRAPHIC_DATA] 30 0 0 0 Setup Glob…" at bounding box center [109, 172] width 218 height 41
click at [145, 170] on div "Spacing" at bounding box center [109, 179] width 200 height 28
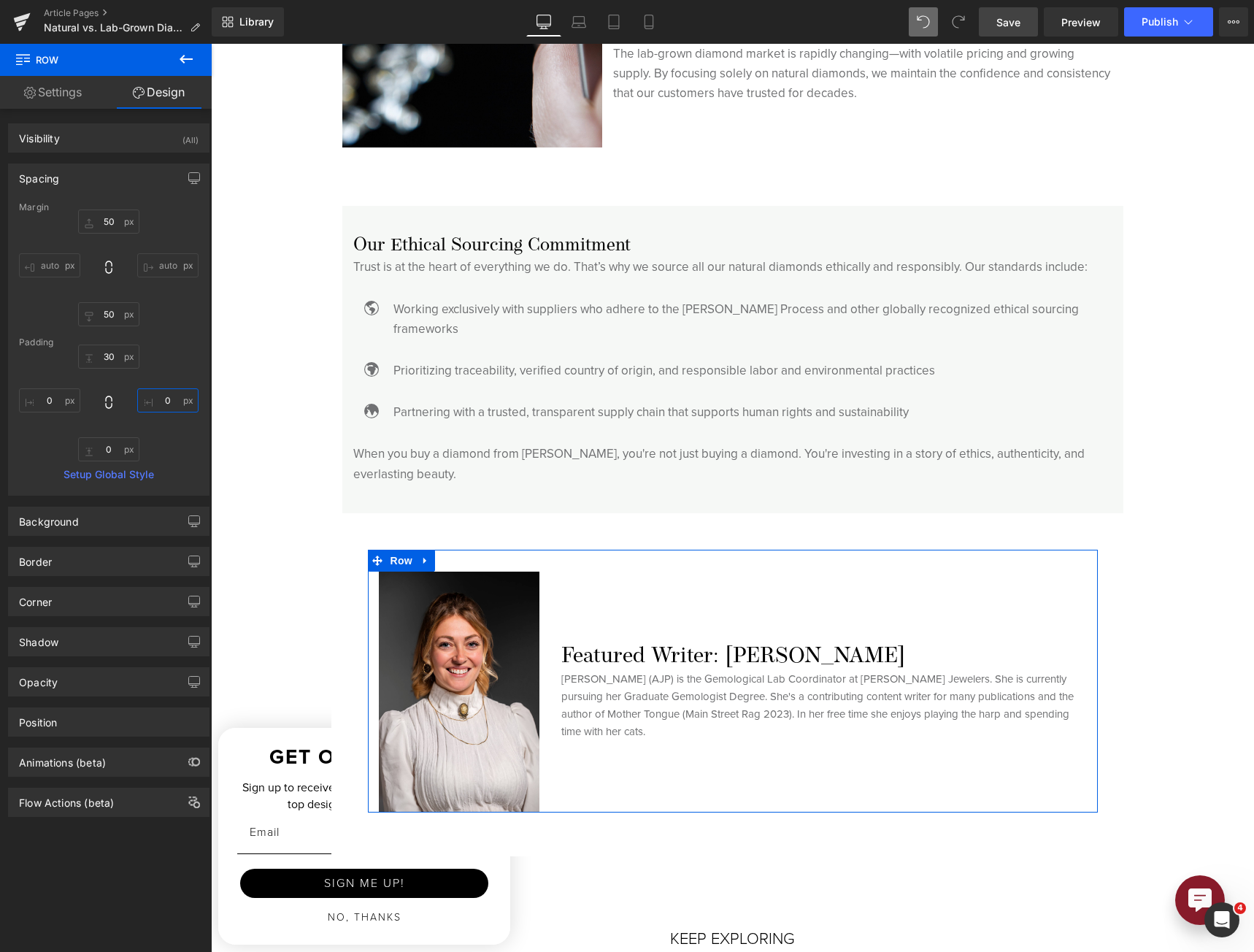
click at [166, 405] on input "0" at bounding box center [168, 399] width 61 height 24
type input "50"
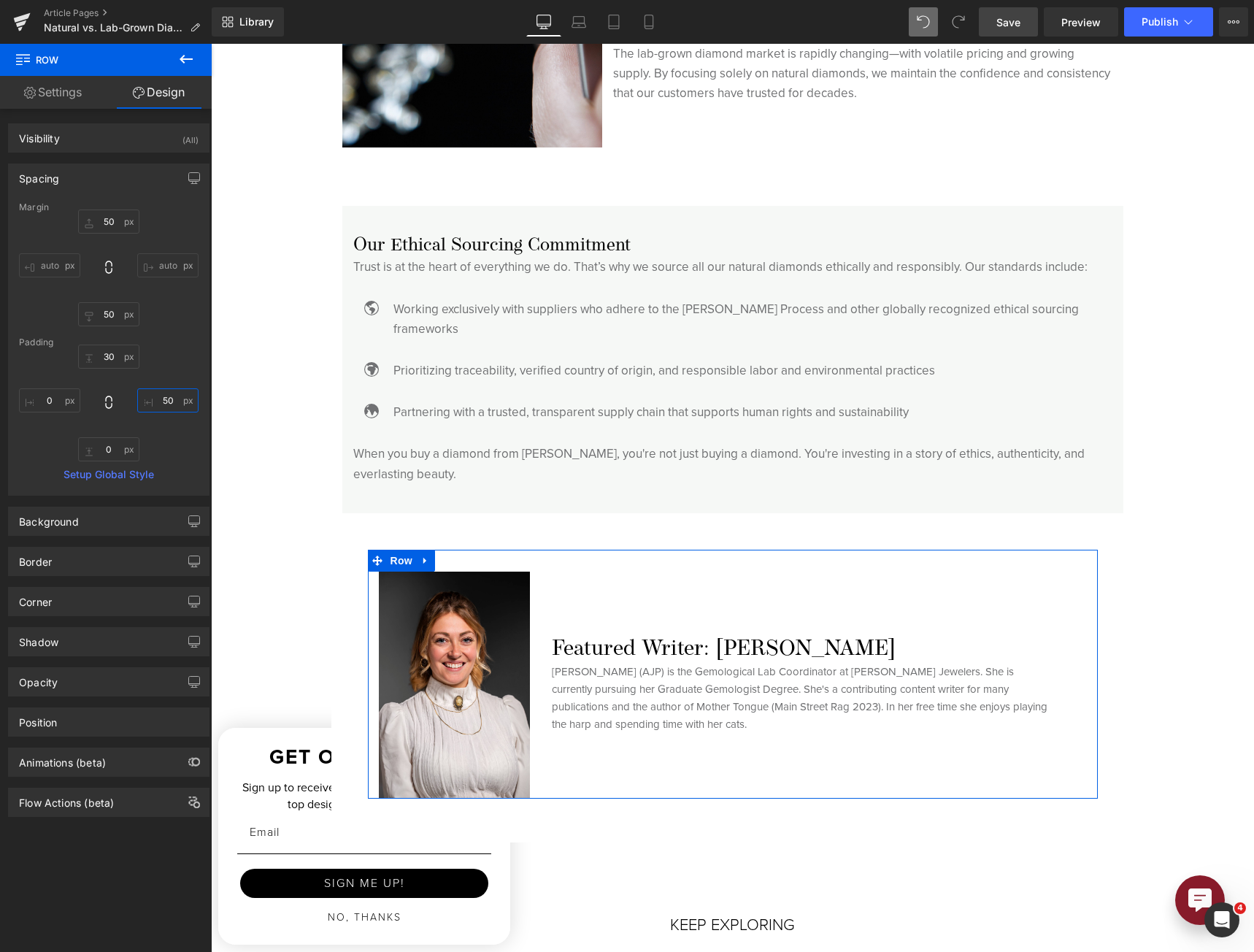
click at [166, 404] on input "50" at bounding box center [168, 399] width 61 height 24
click at [167, 404] on input "50" at bounding box center [168, 399] width 61 height 24
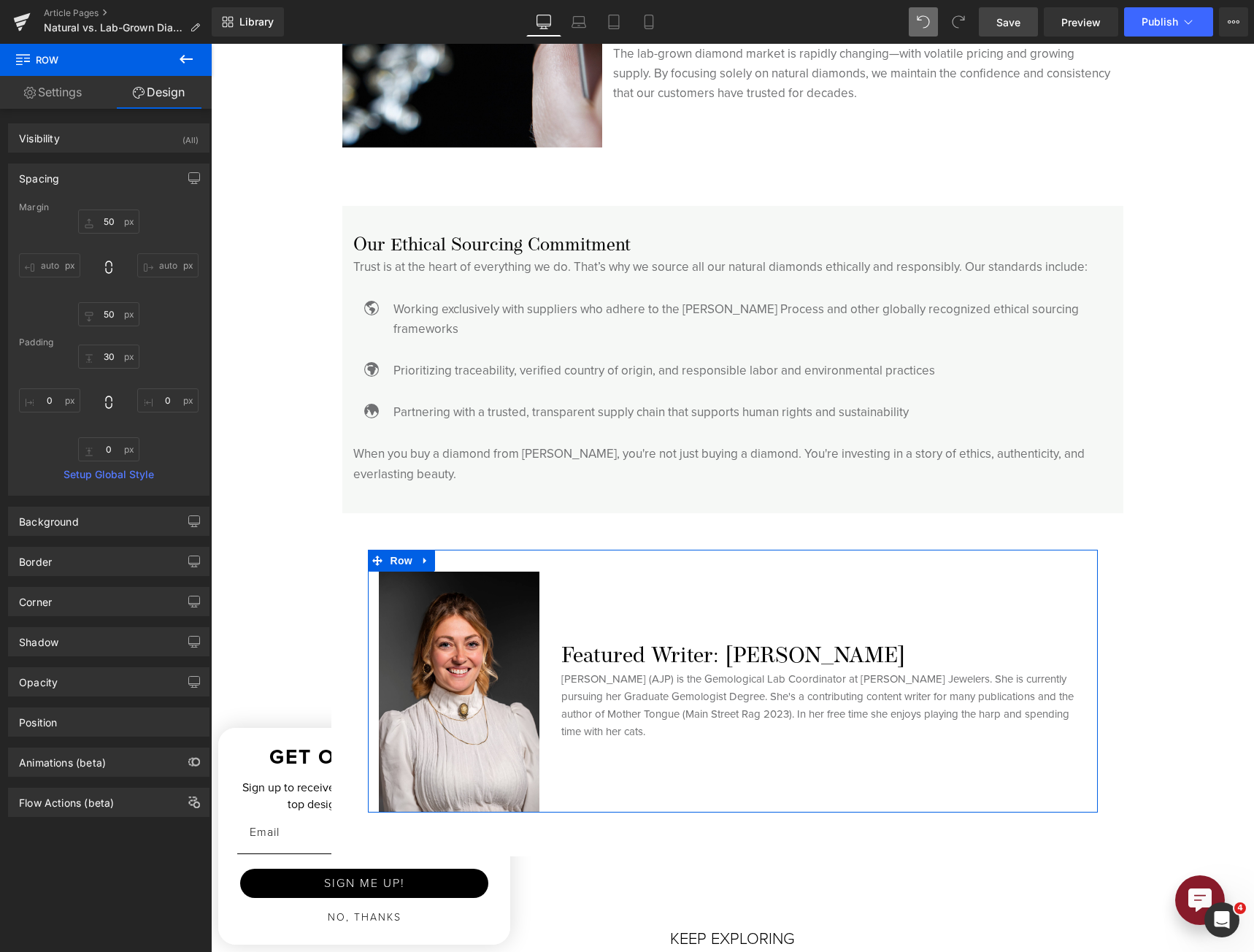
click at [164, 270] on input "auto" at bounding box center [168, 265] width 61 height 24
click at [160, 264] on input "auto" at bounding box center [168, 265] width 61 height 24
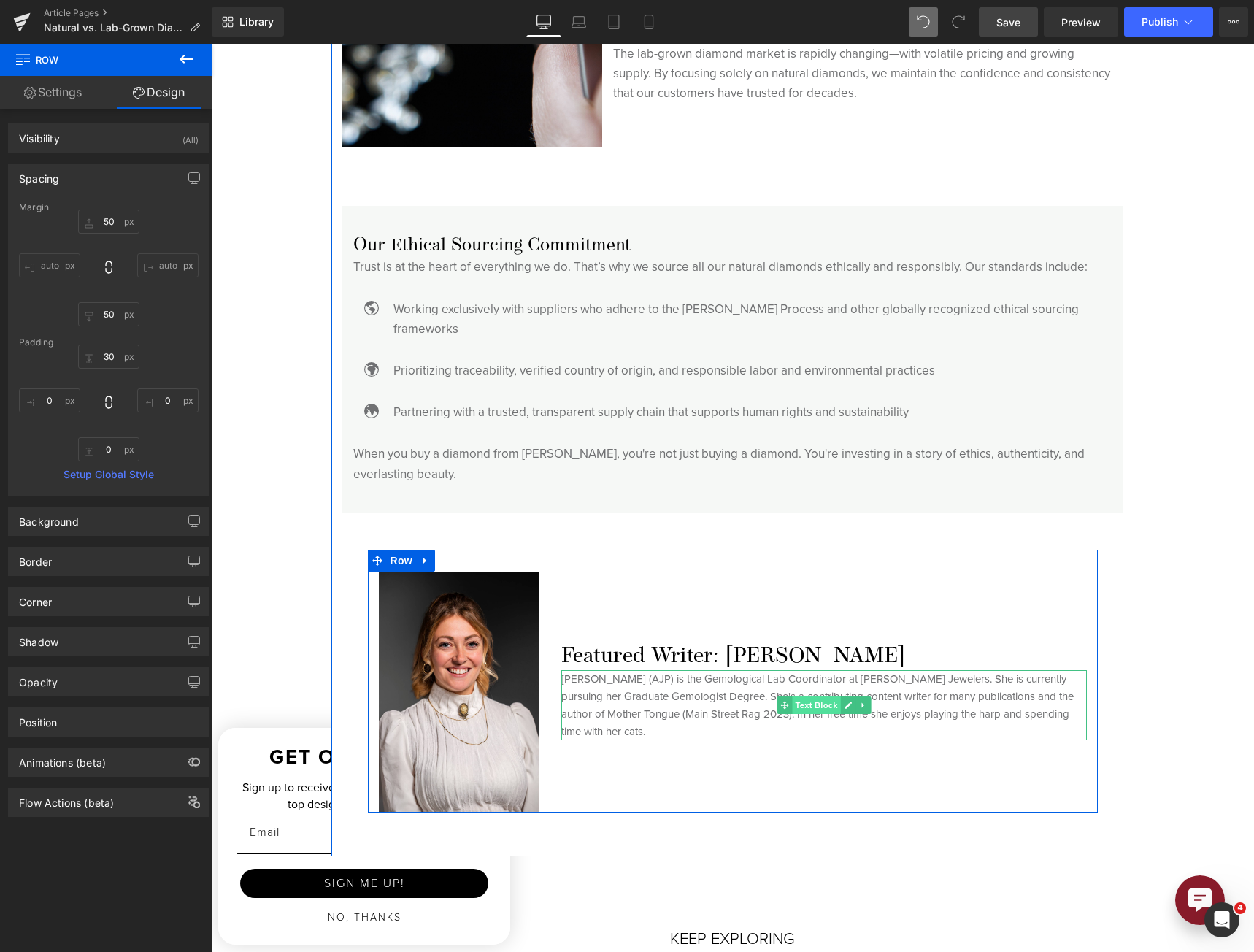
click at [816, 696] on span "Text Block" at bounding box center [816, 705] width 48 height 17
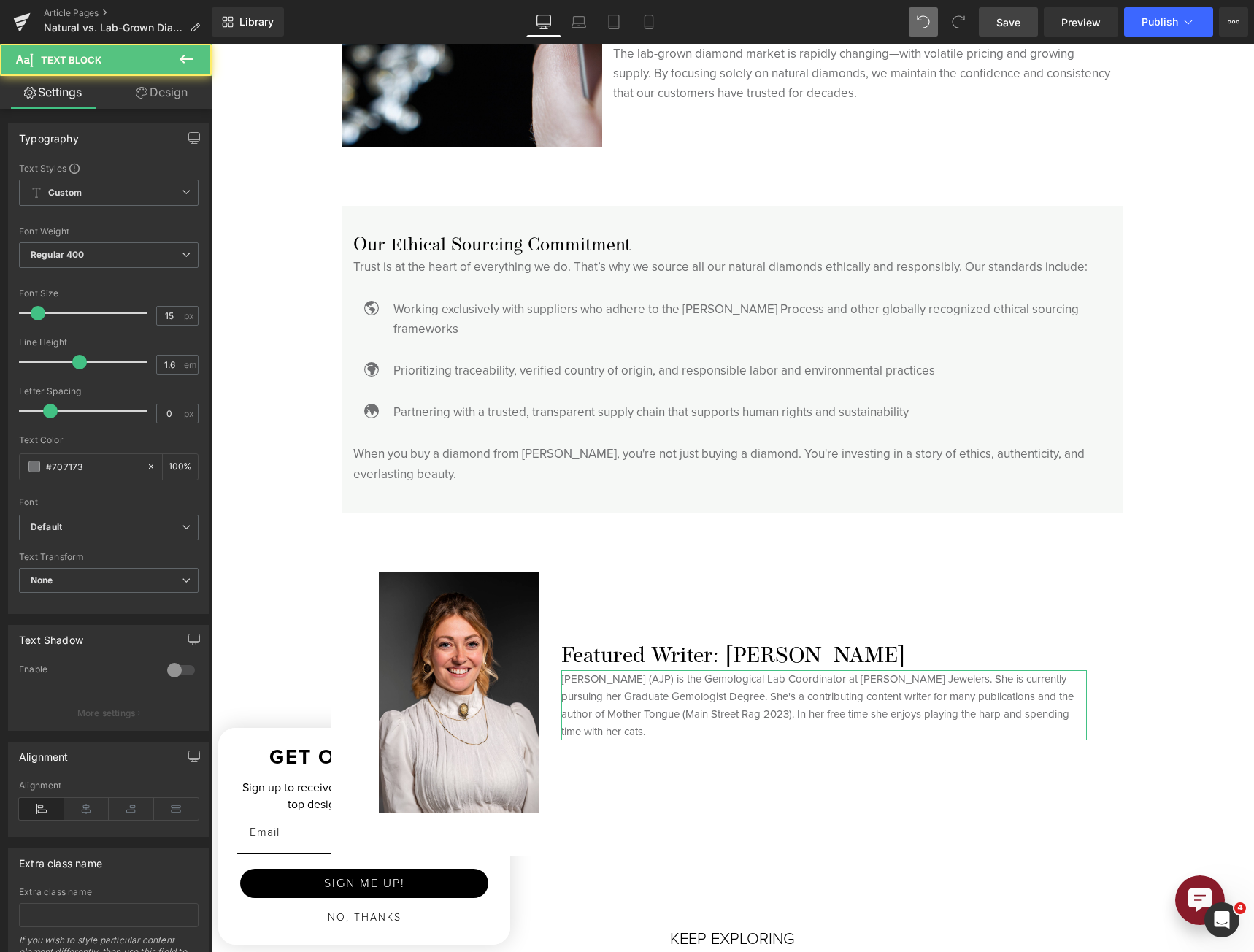
click at [174, 87] on link "Design" at bounding box center [161, 93] width 106 height 33
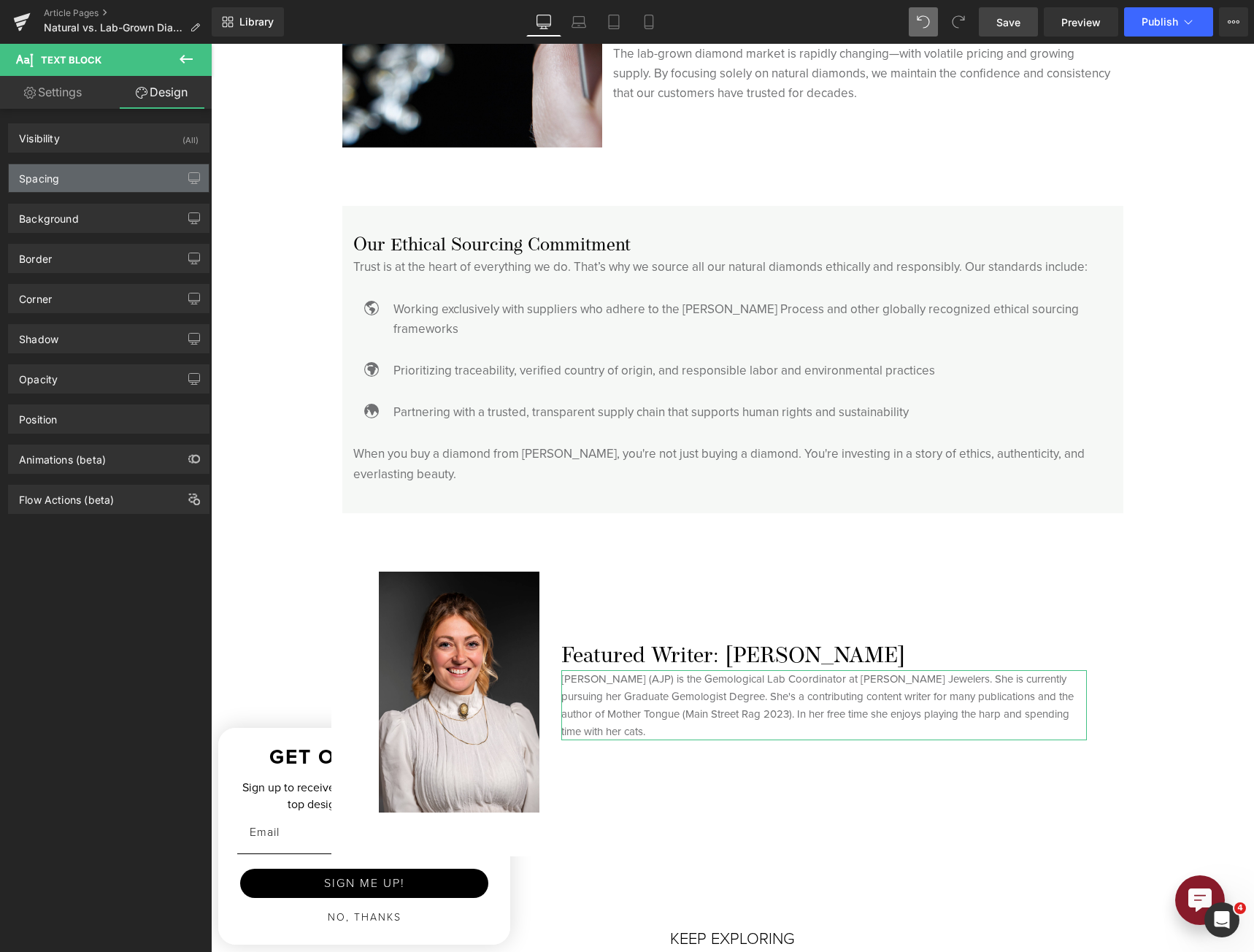
click at [69, 179] on div "Spacing" at bounding box center [109, 179] width 200 height 28
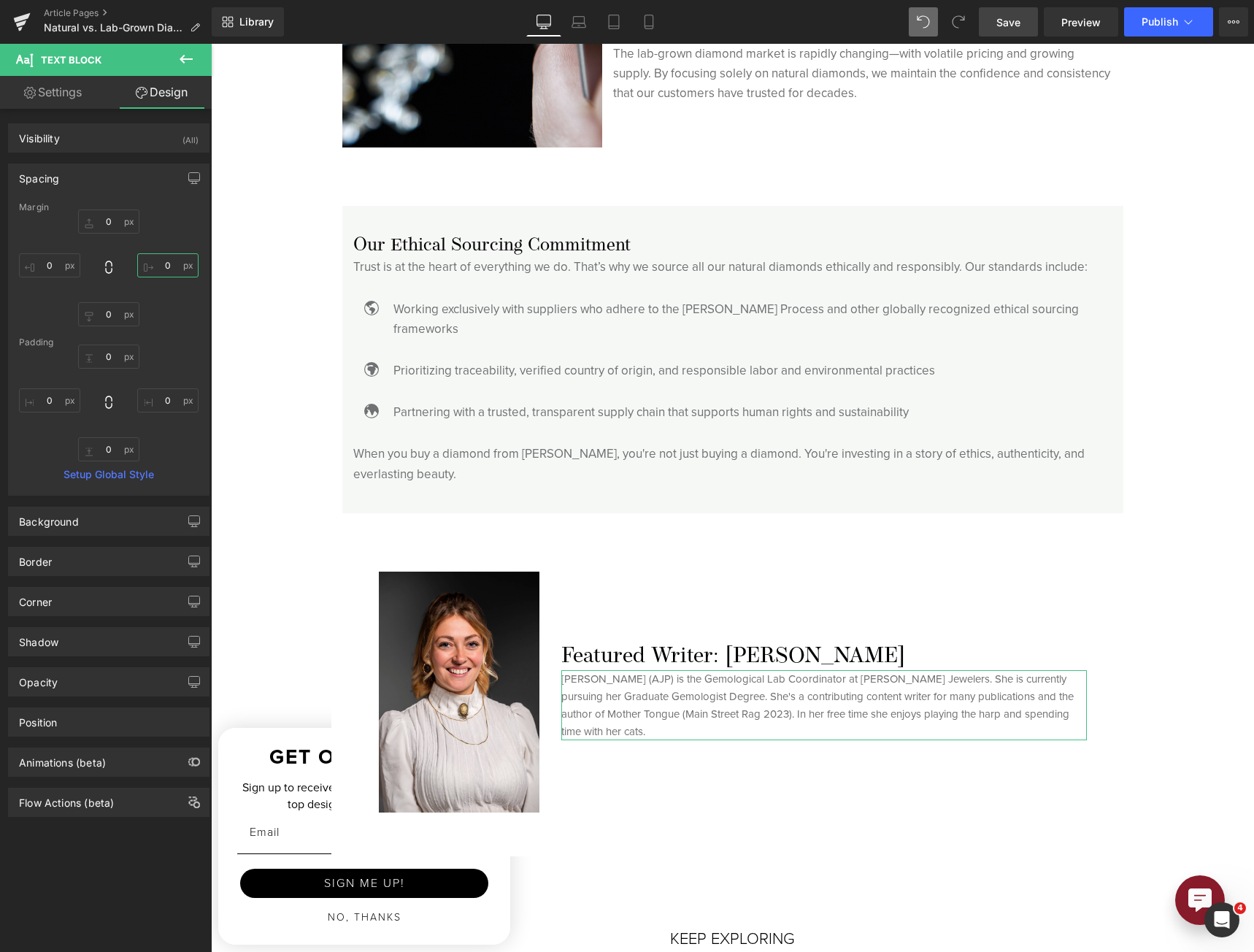
click at [155, 275] on input "0" at bounding box center [168, 265] width 61 height 24
click at [163, 284] on div "0 50 0 0" at bounding box center [108, 267] width 179 height 117
click at [164, 284] on div "0 50 0 0" at bounding box center [108, 267] width 179 height 117
click at [161, 266] on input "50" at bounding box center [168, 265] width 61 height 24
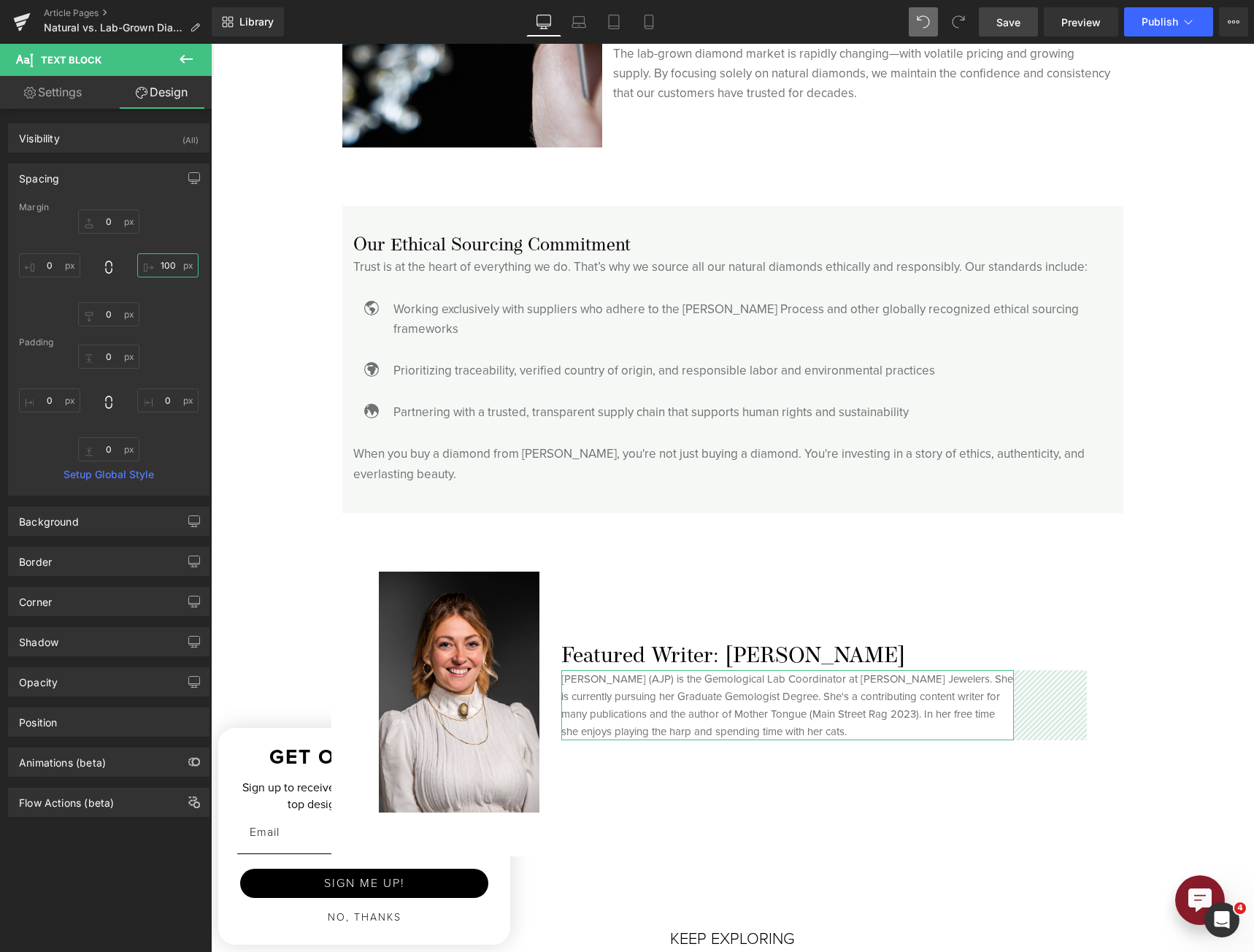
click at [161, 266] on input "100" at bounding box center [168, 265] width 61 height 24
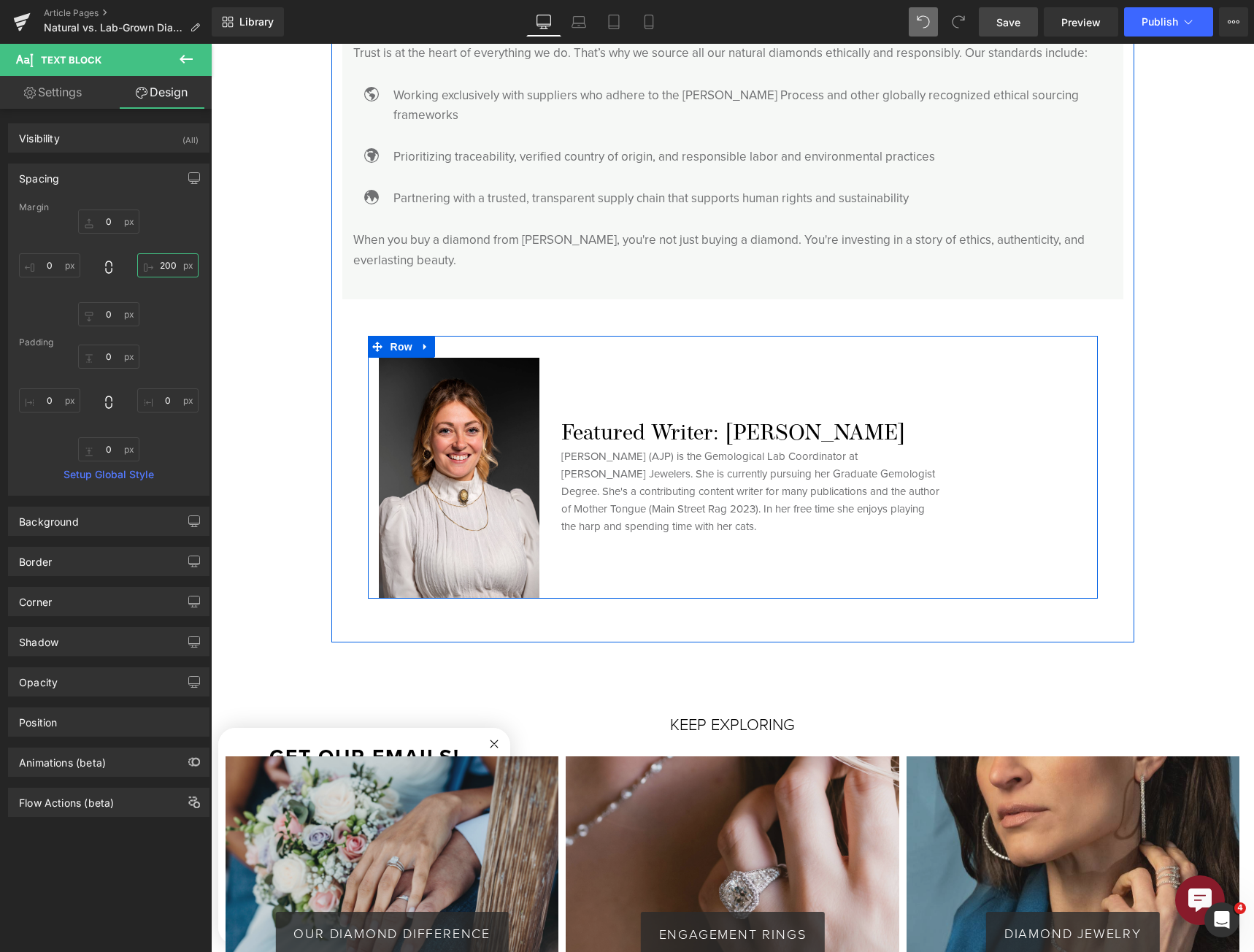
scroll to position [3928, 0]
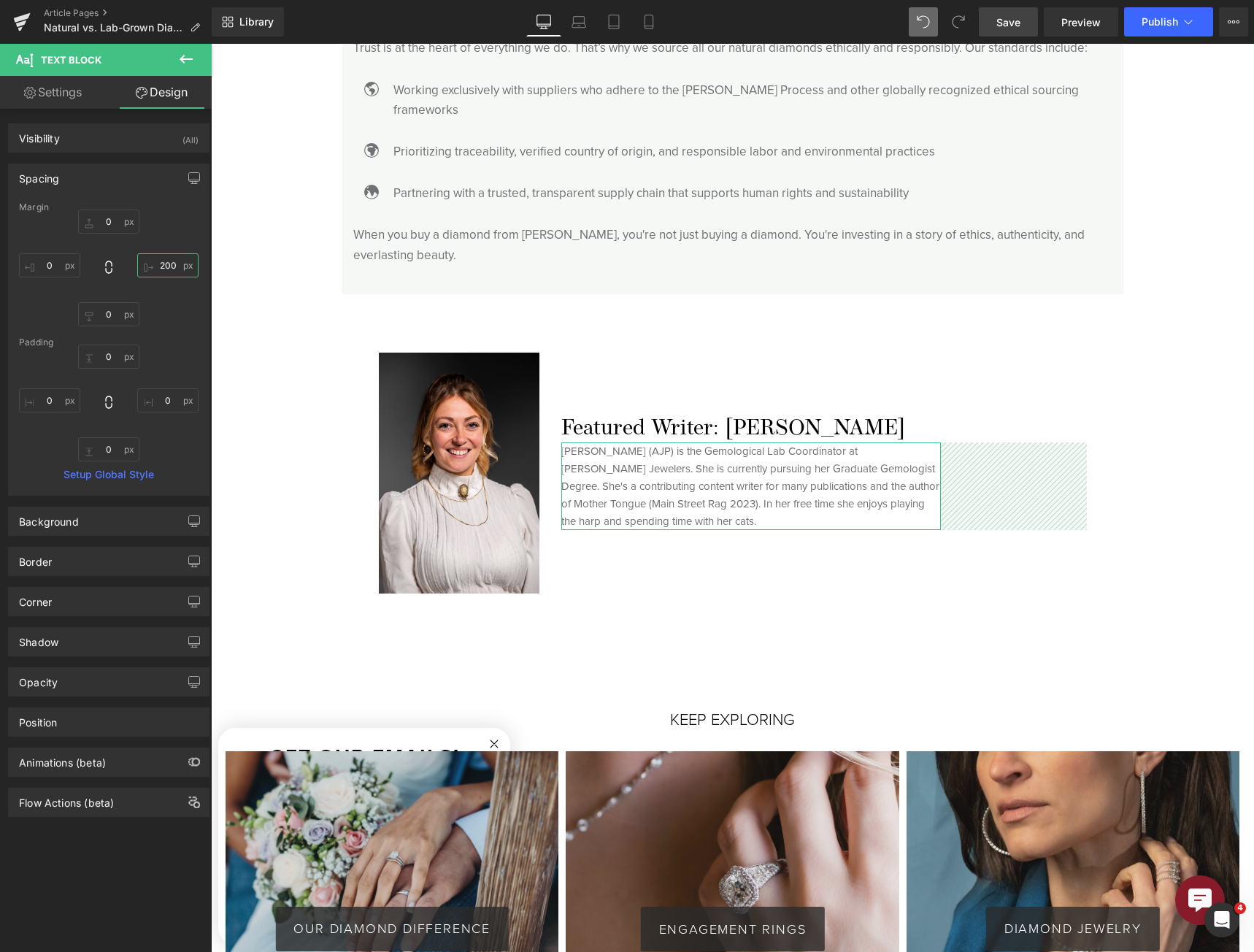
click at [172, 266] on input "200" at bounding box center [168, 265] width 61 height 24
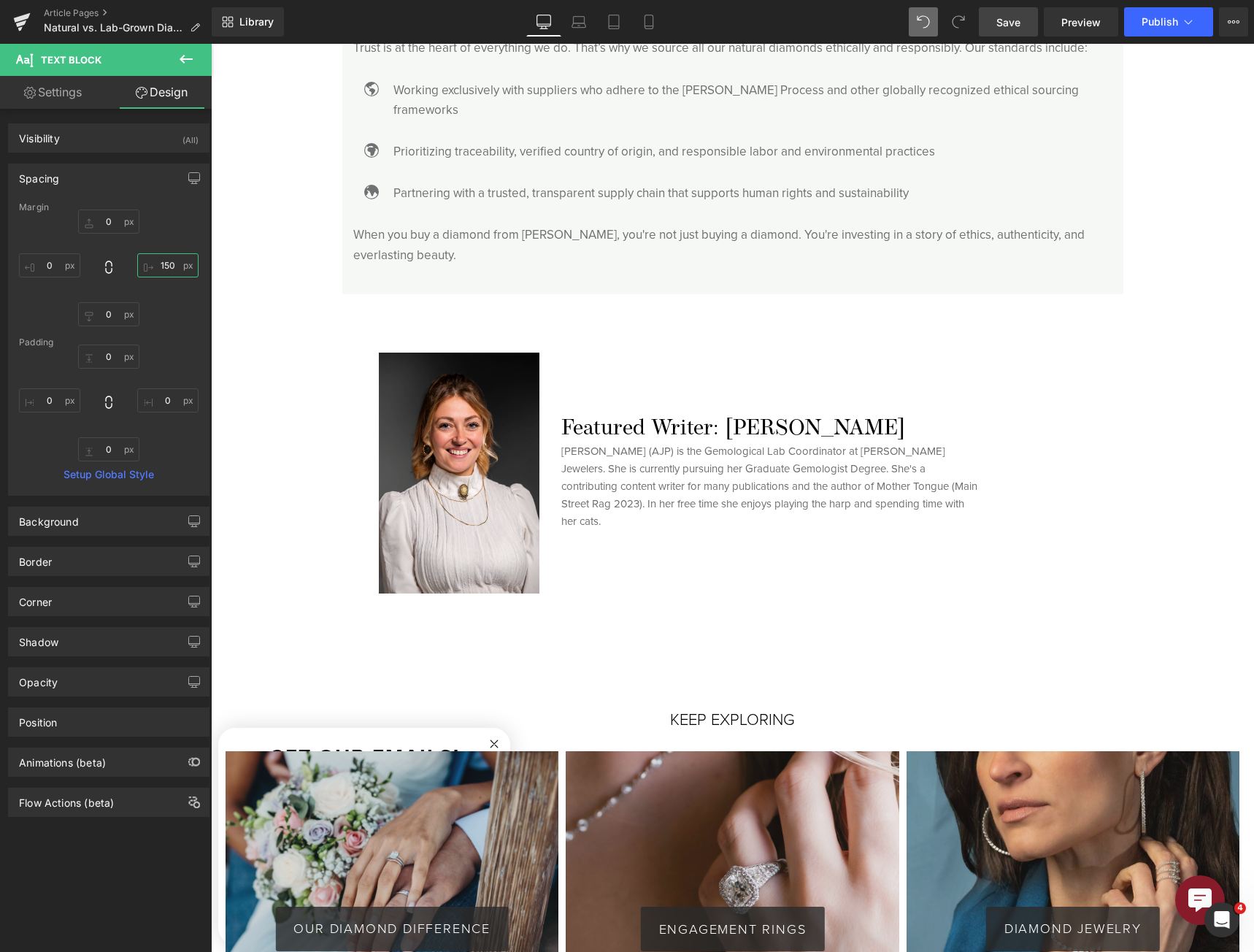
type input "150"
click at [1022, 22] on link "Save" at bounding box center [1008, 22] width 59 height 29
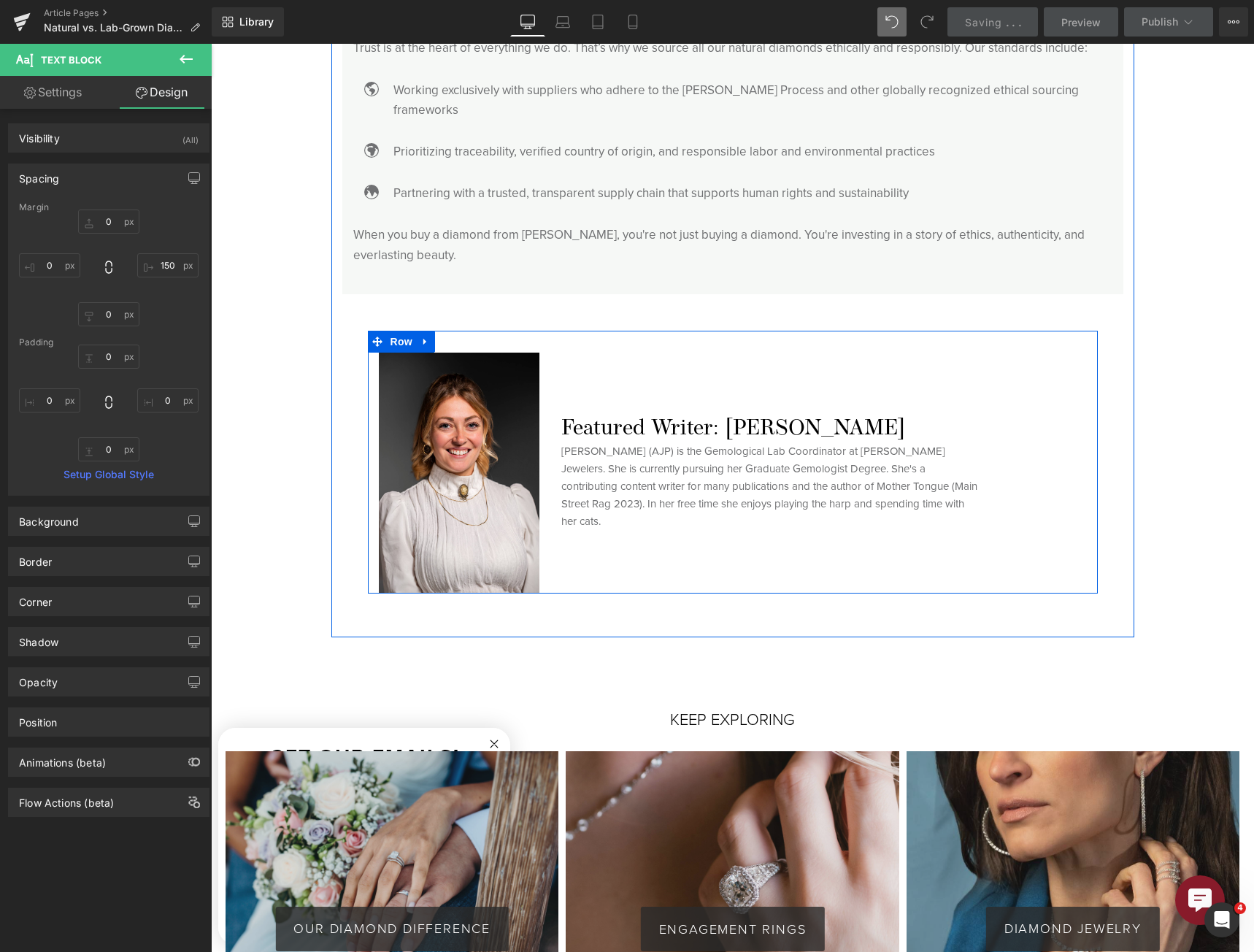
click at [667, 419] on h6 "Featured Writer: [PERSON_NAME]" at bounding box center [824, 429] width 525 height 26
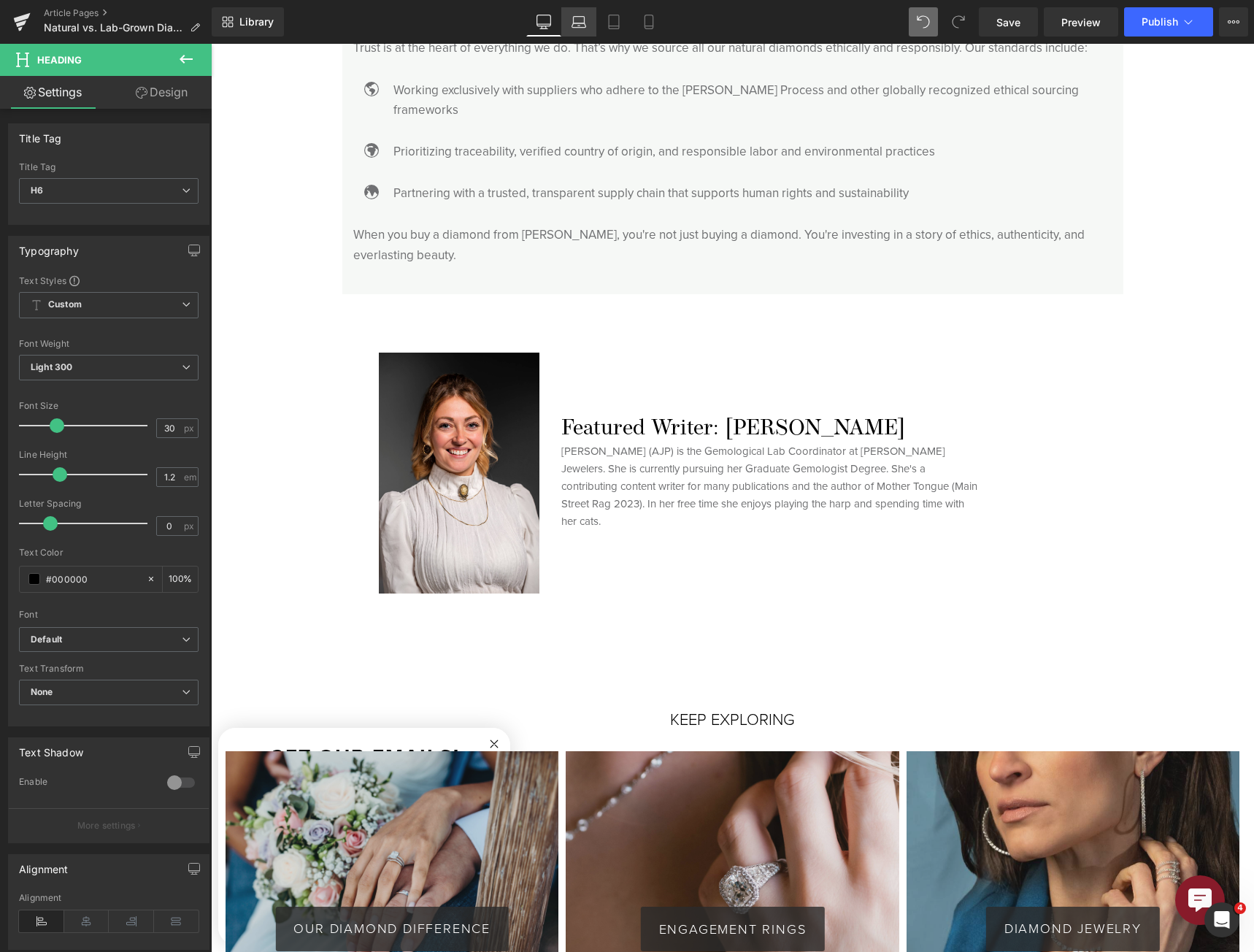
click at [571, 20] on link "Laptop" at bounding box center [579, 22] width 35 height 29
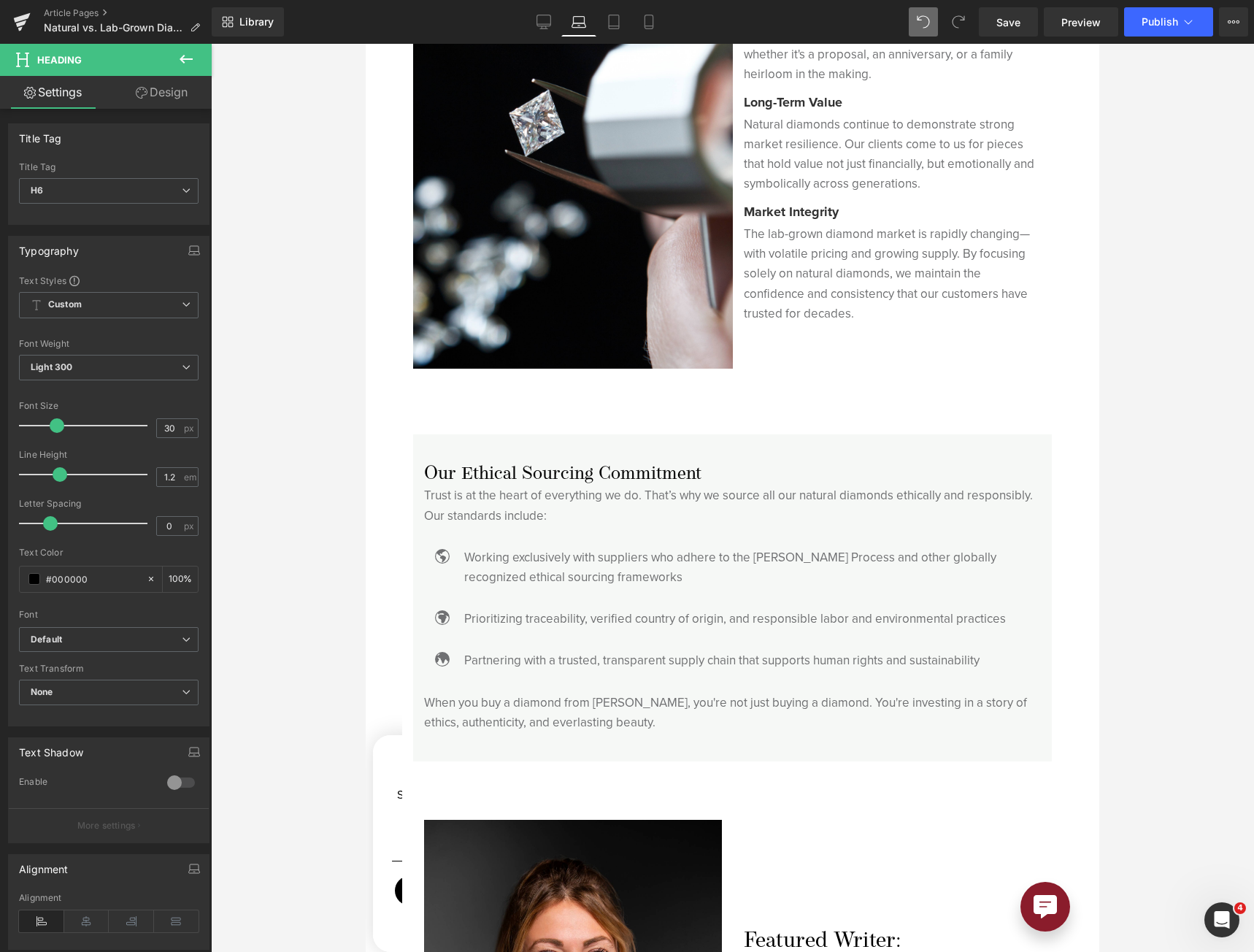
scroll to position [4473, 0]
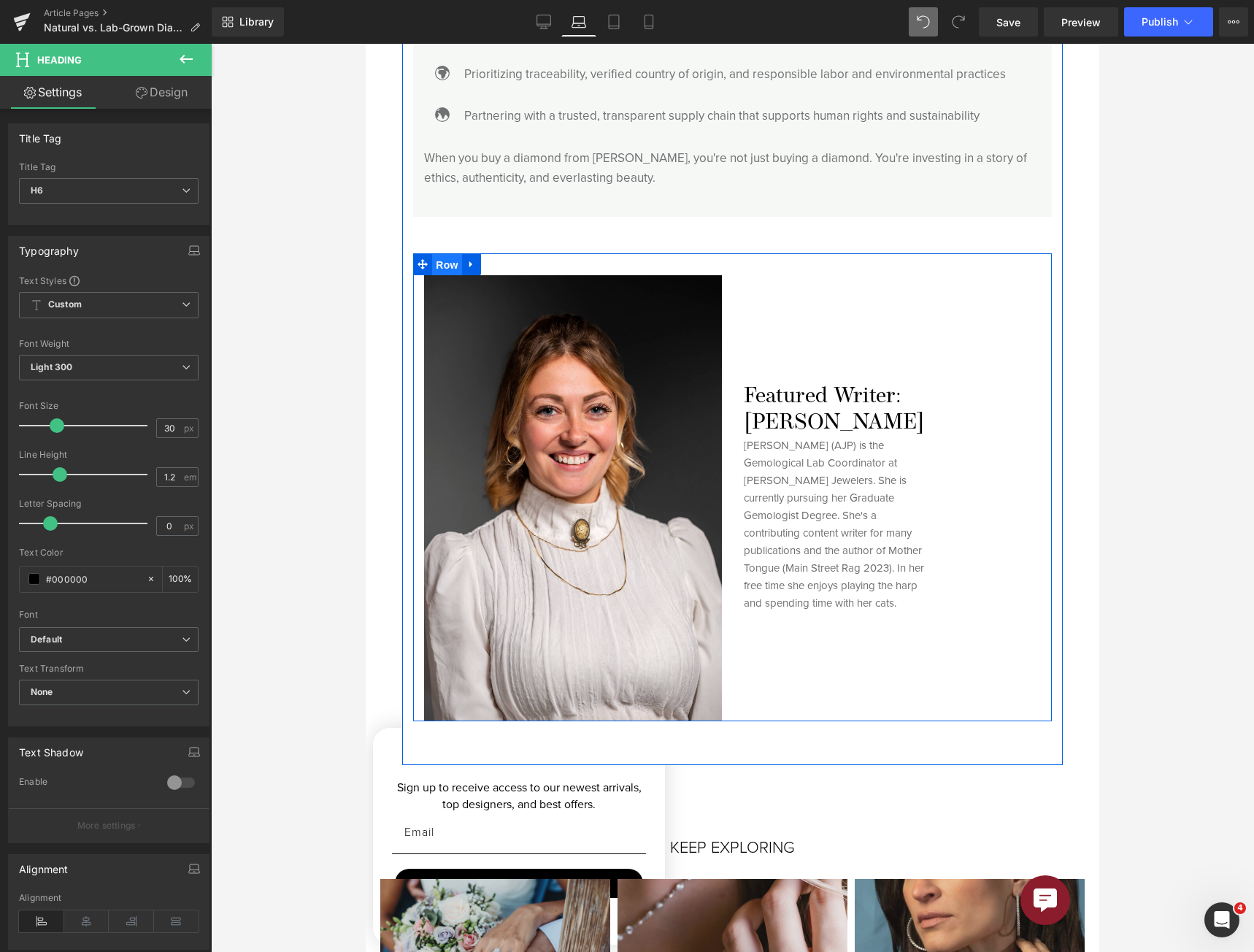
click at [446, 254] on span "Row" at bounding box center [446, 265] width 29 height 22
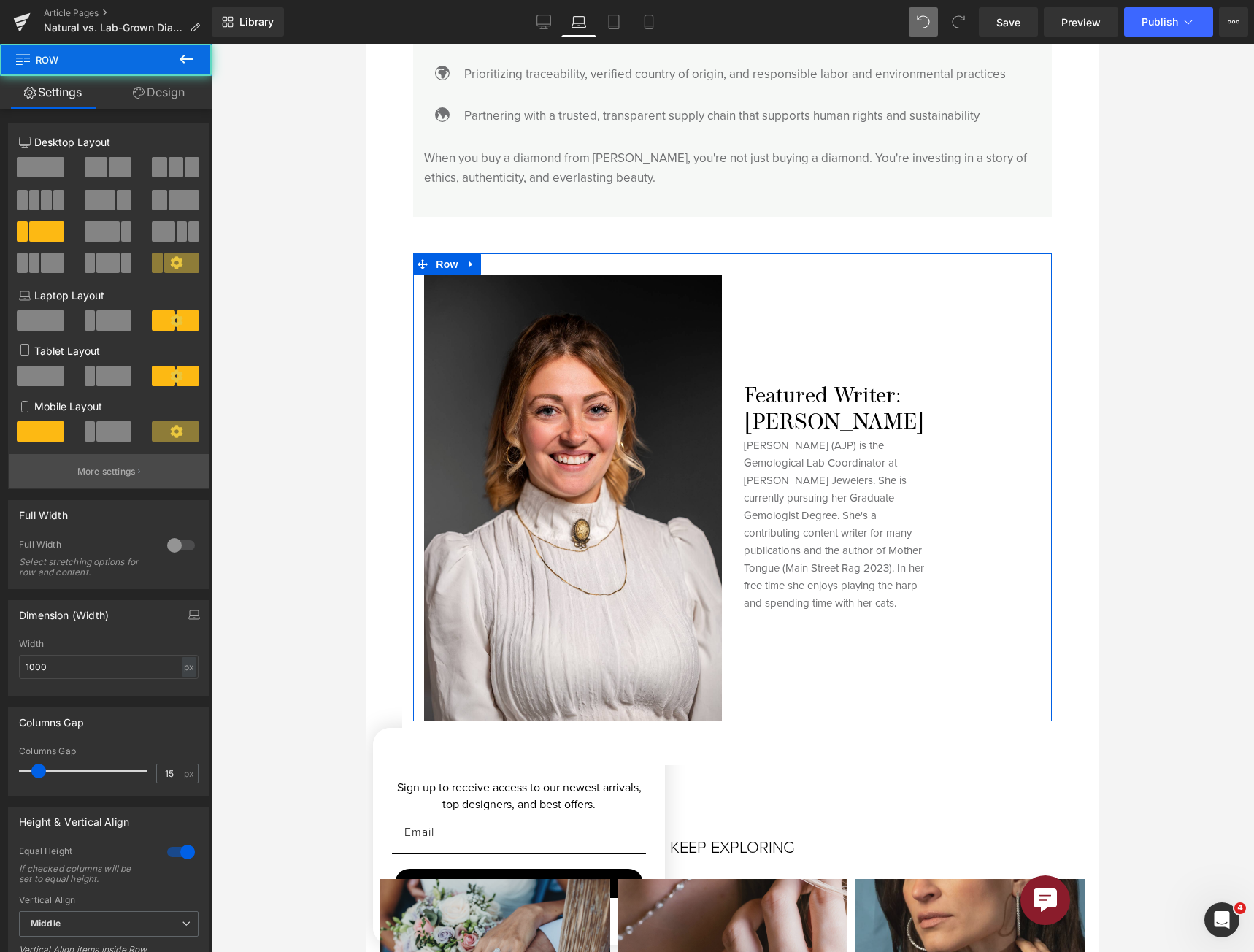
click at [118, 466] on p "More settings" at bounding box center [107, 471] width 59 height 13
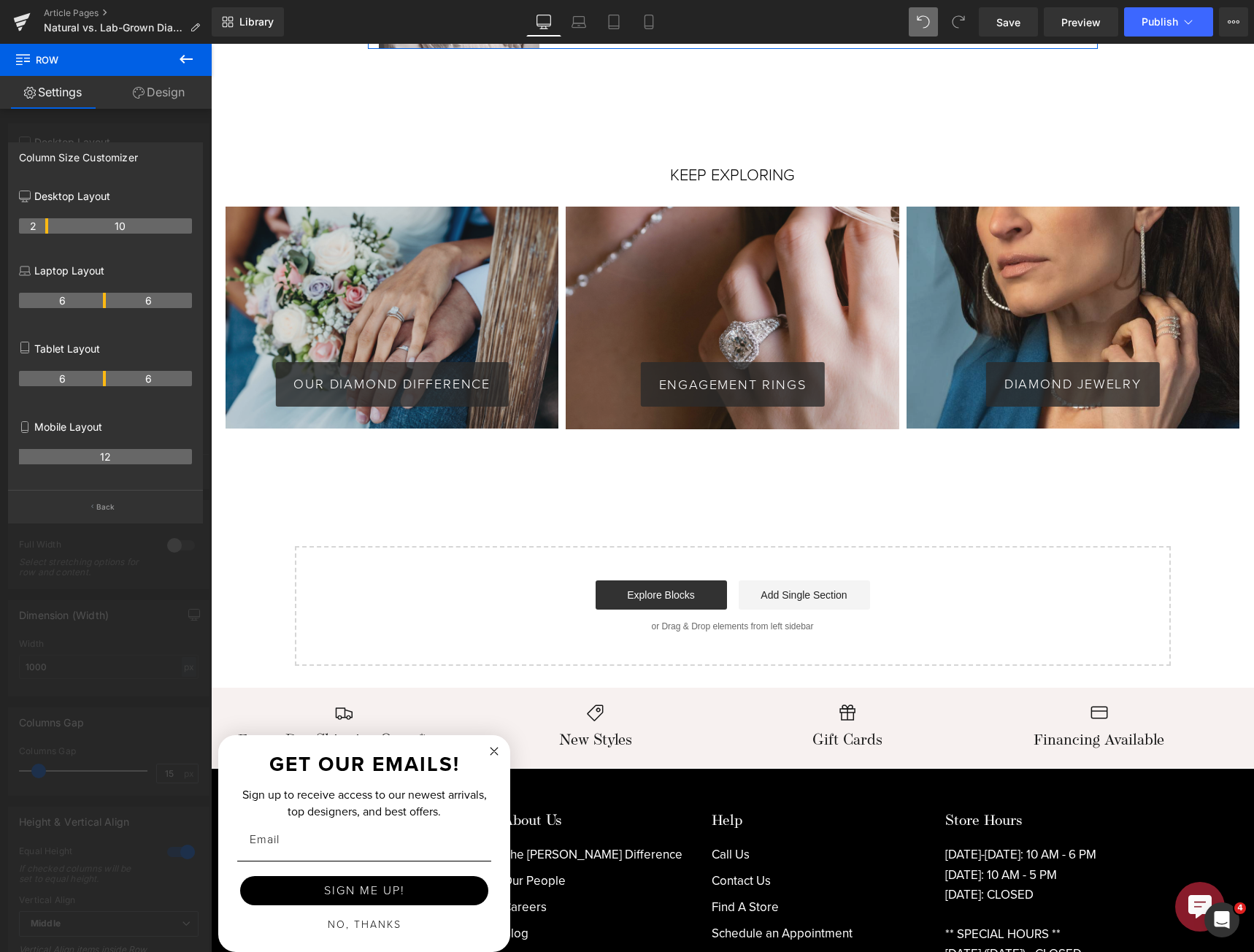
scroll to position [4015, 0]
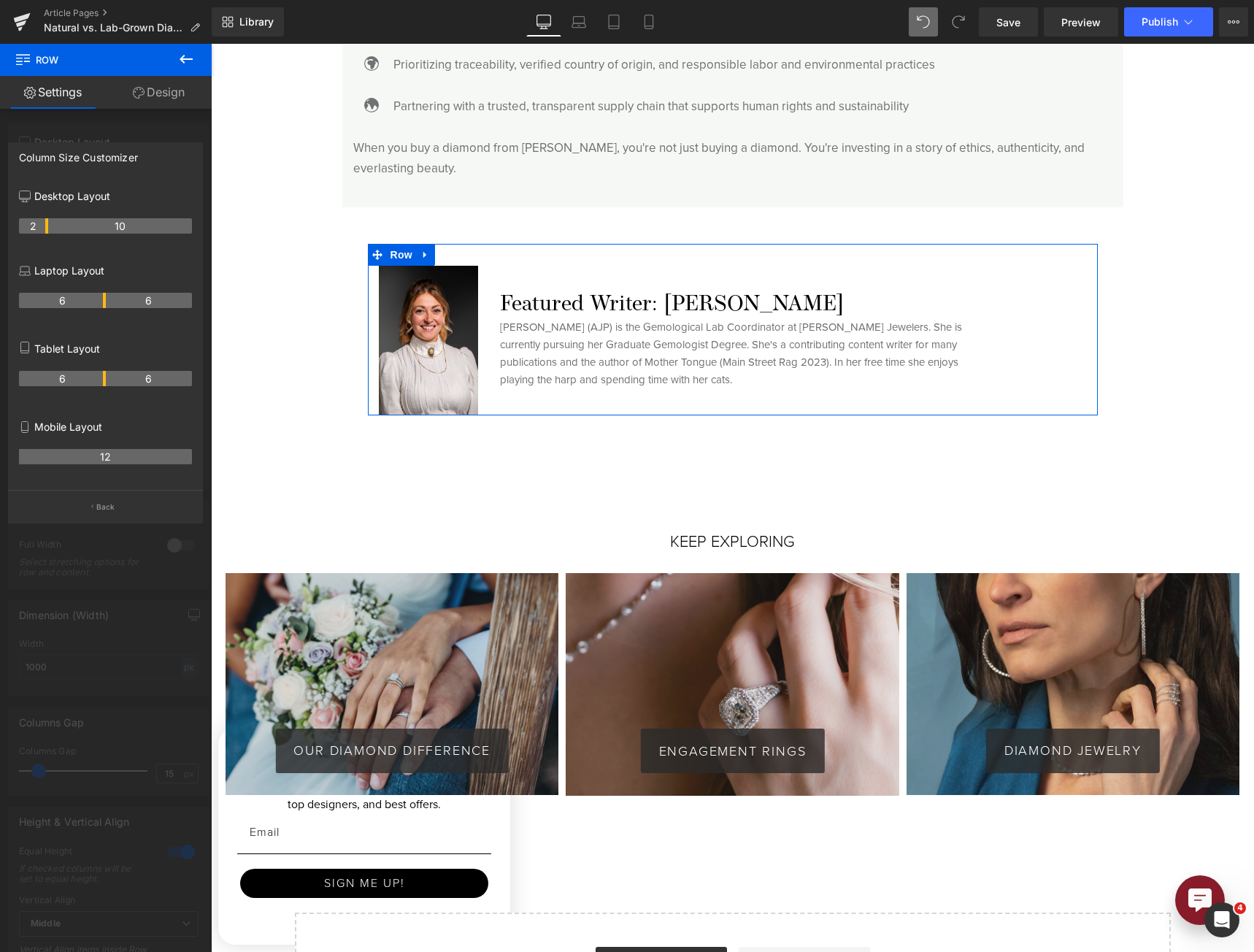
drag, startPoint x: 59, startPoint y: 227, endPoint x: 45, endPoint y: 227, distance: 14.0
drag, startPoint x: 45, startPoint y: 227, endPoint x: 59, endPoint y: 227, distance: 14.0
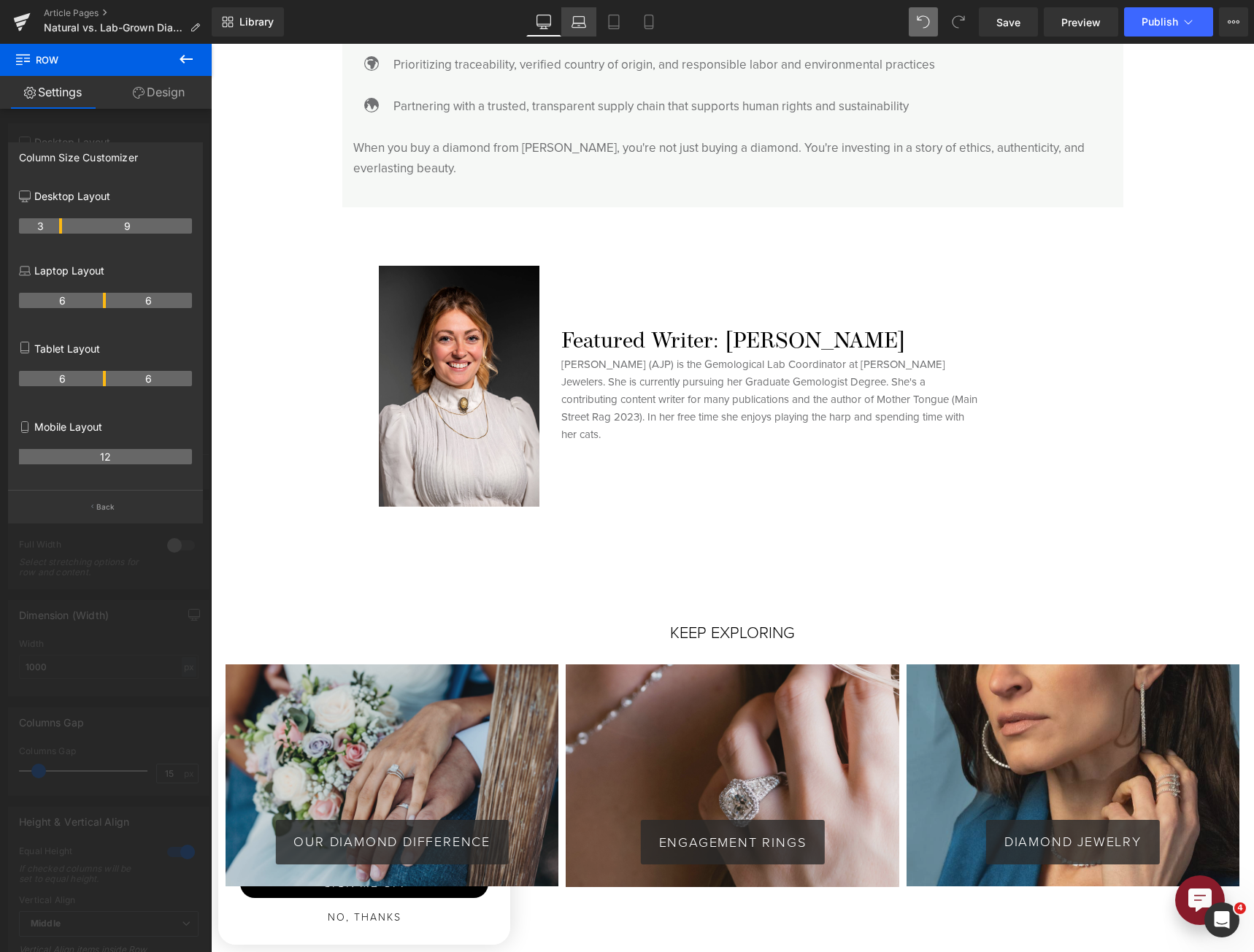
drag, startPoint x: 581, startPoint y: 31, endPoint x: 60, endPoint y: 60, distance: 521.8
click at [581, 31] on link "Laptop" at bounding box center [579, 22] width 35 height 29
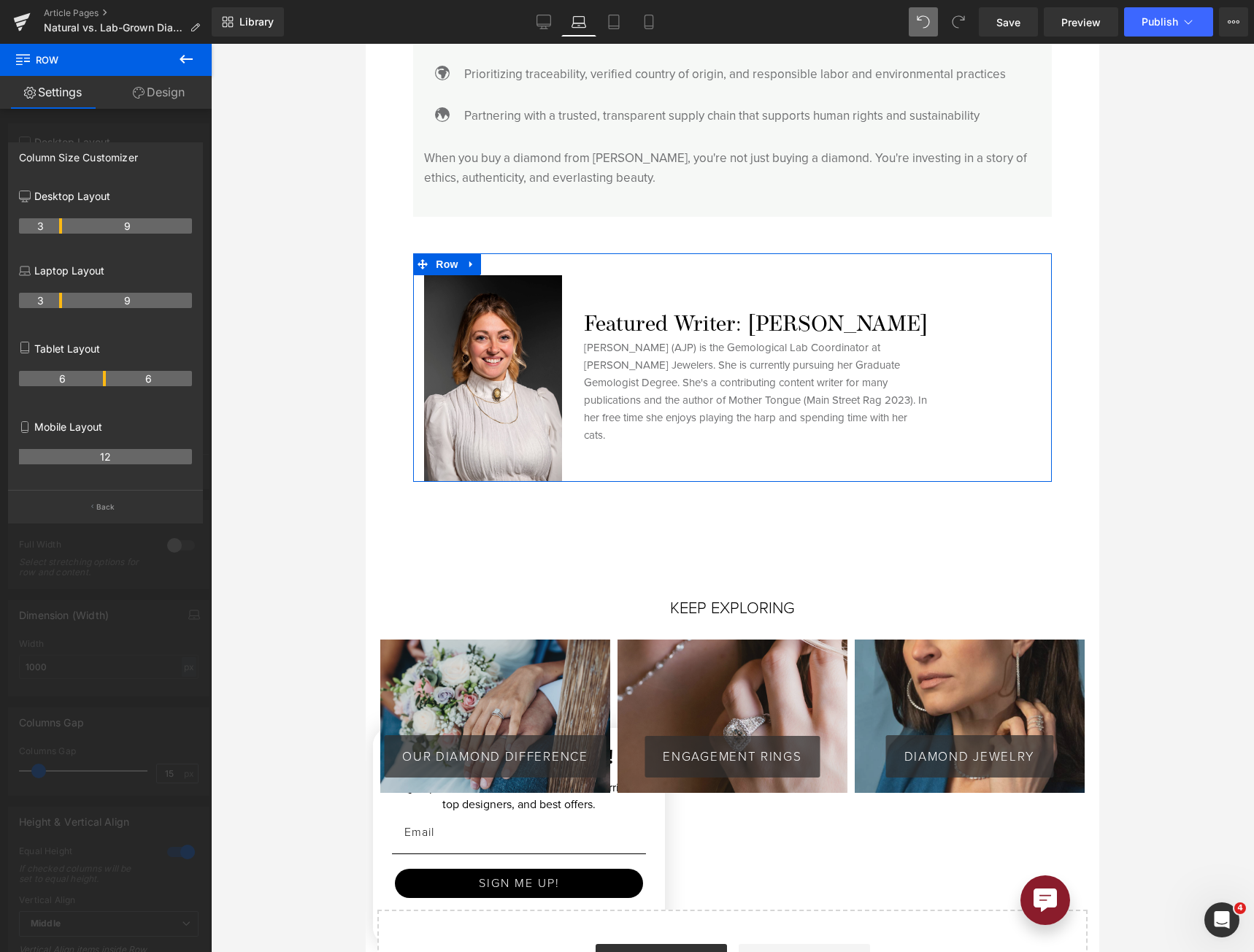
drag, startPoint x: 103, startPoint y: 303, endPoint x: 63, endPoint y: 301, distance: 40.0
click at [63, 301] on tr "3 9" at bounding box center [105, 300] width 173 height 16
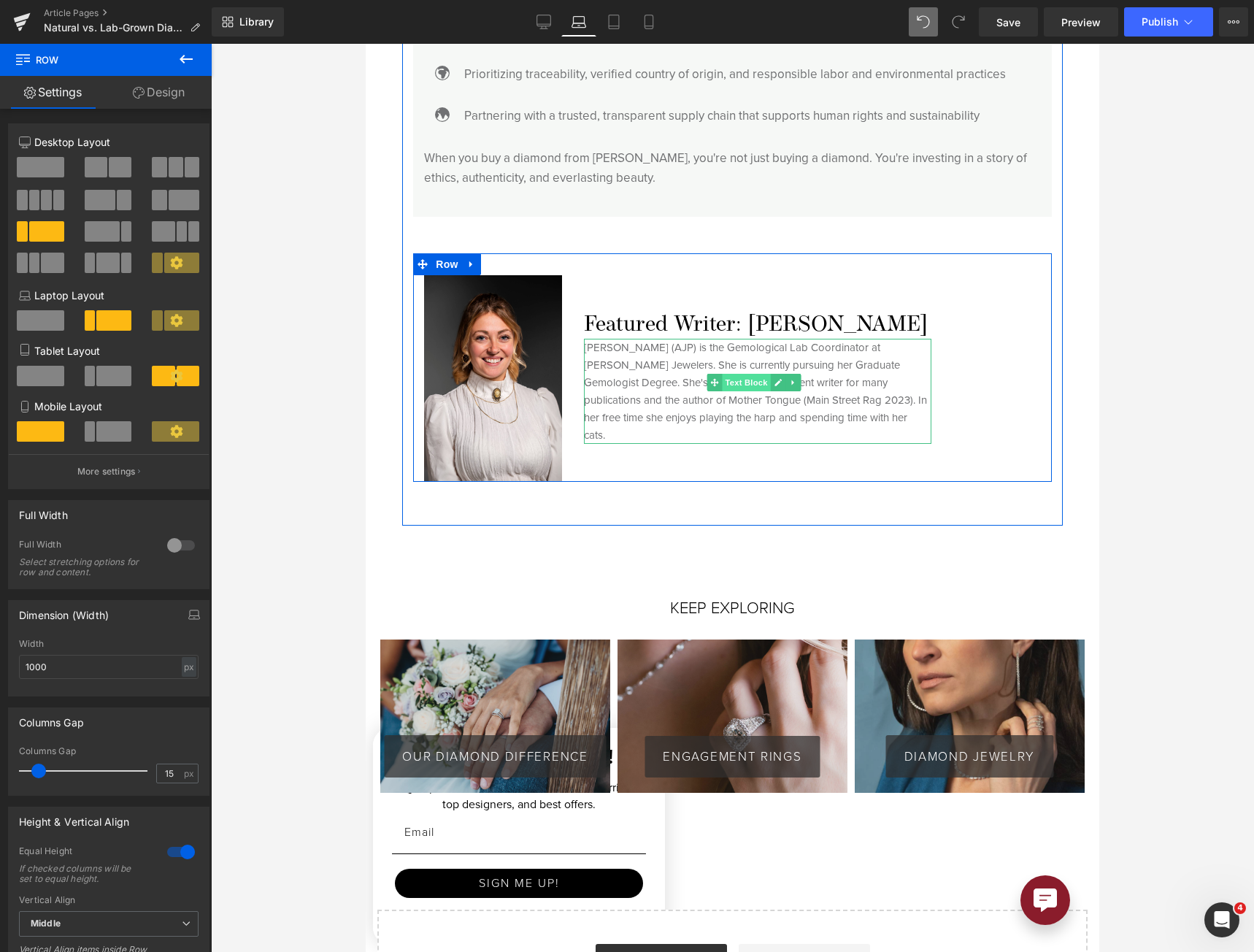
click at [750, 374] on span "Text Block" at bounding box center [746, 382] width 48 height 17
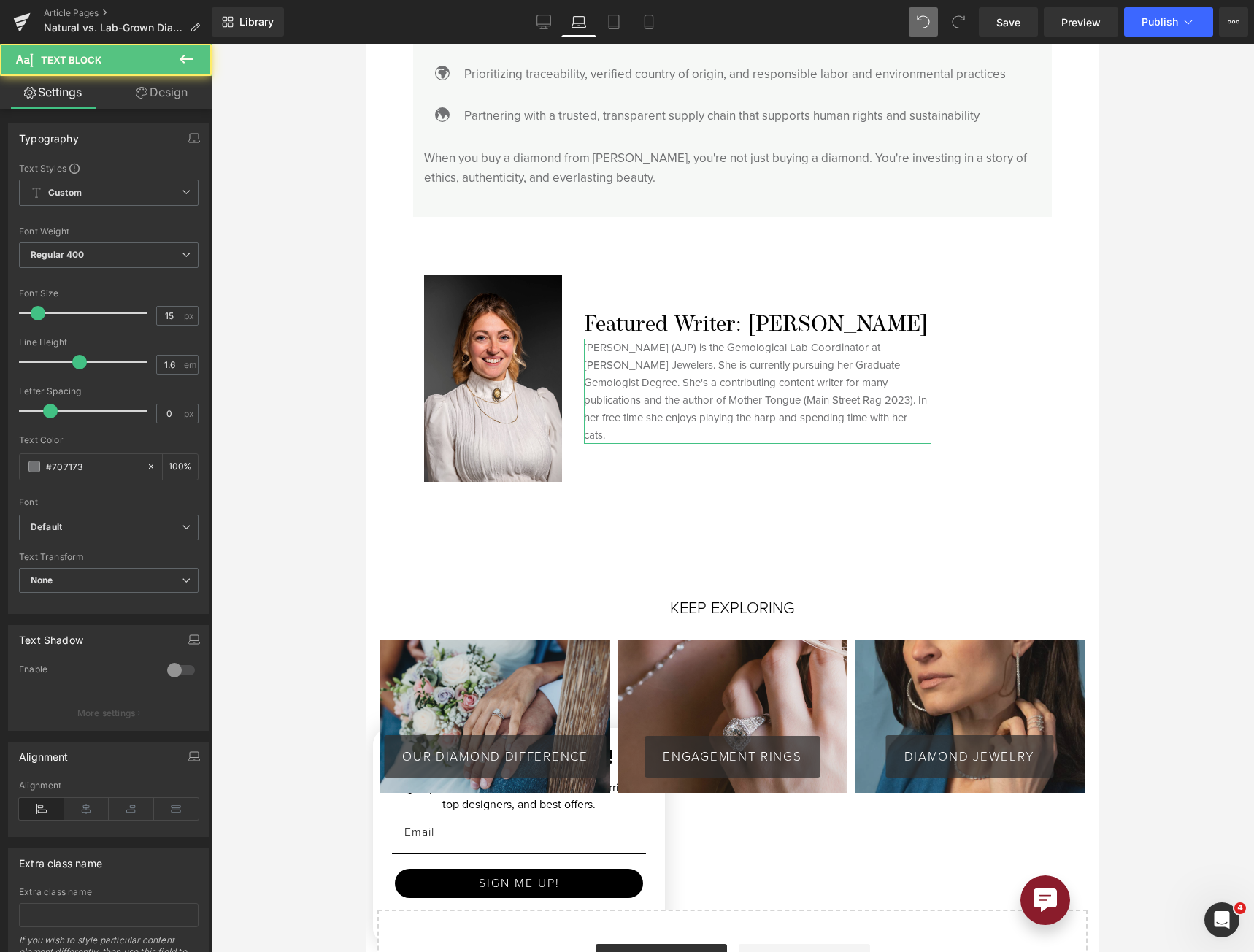
click at [151, 103] on link "Design" at bounding box center [161, 93] width 106 height 33
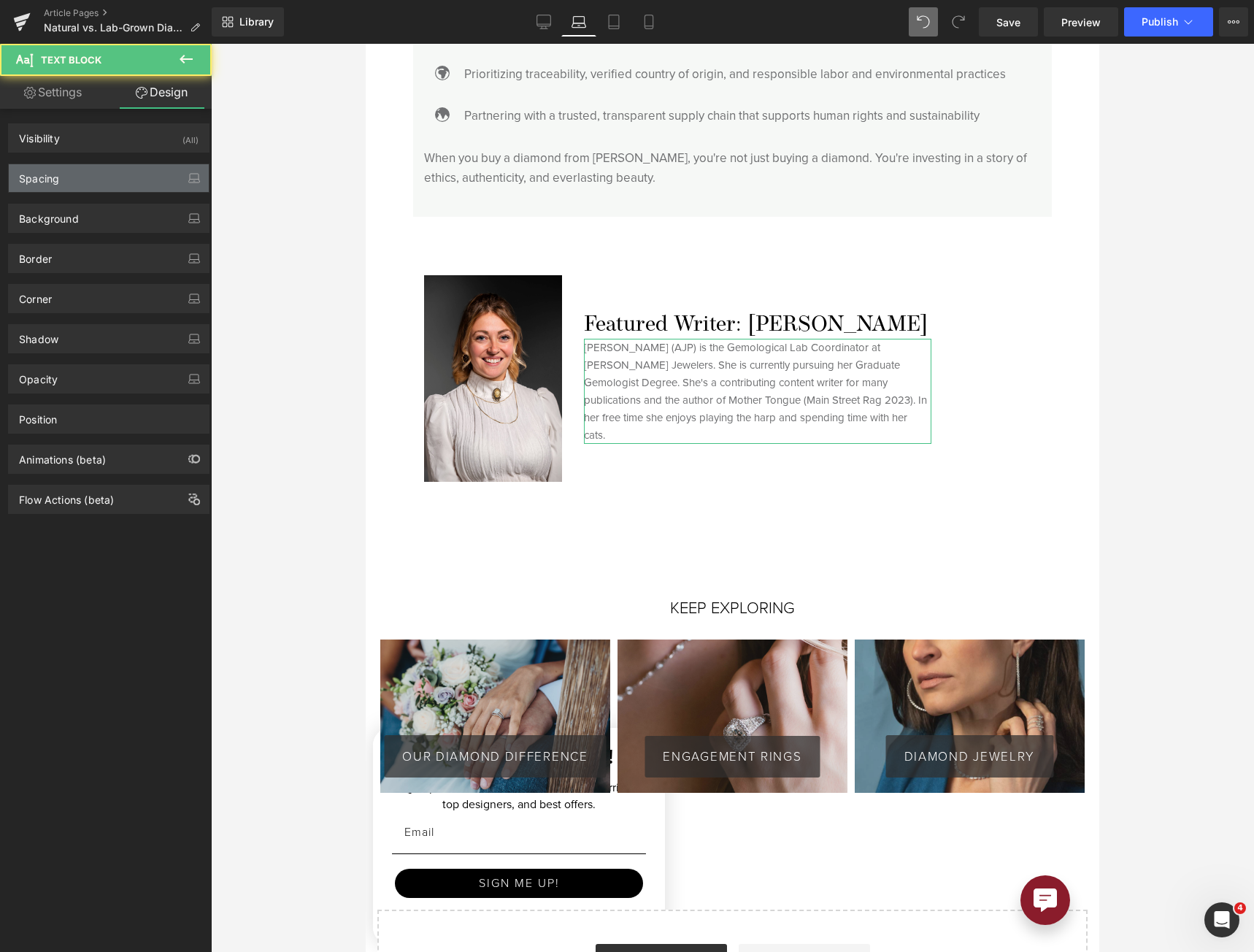
click at [130, 181] on div "Spacing" at bounding box center [109, 179] width 200 height 28
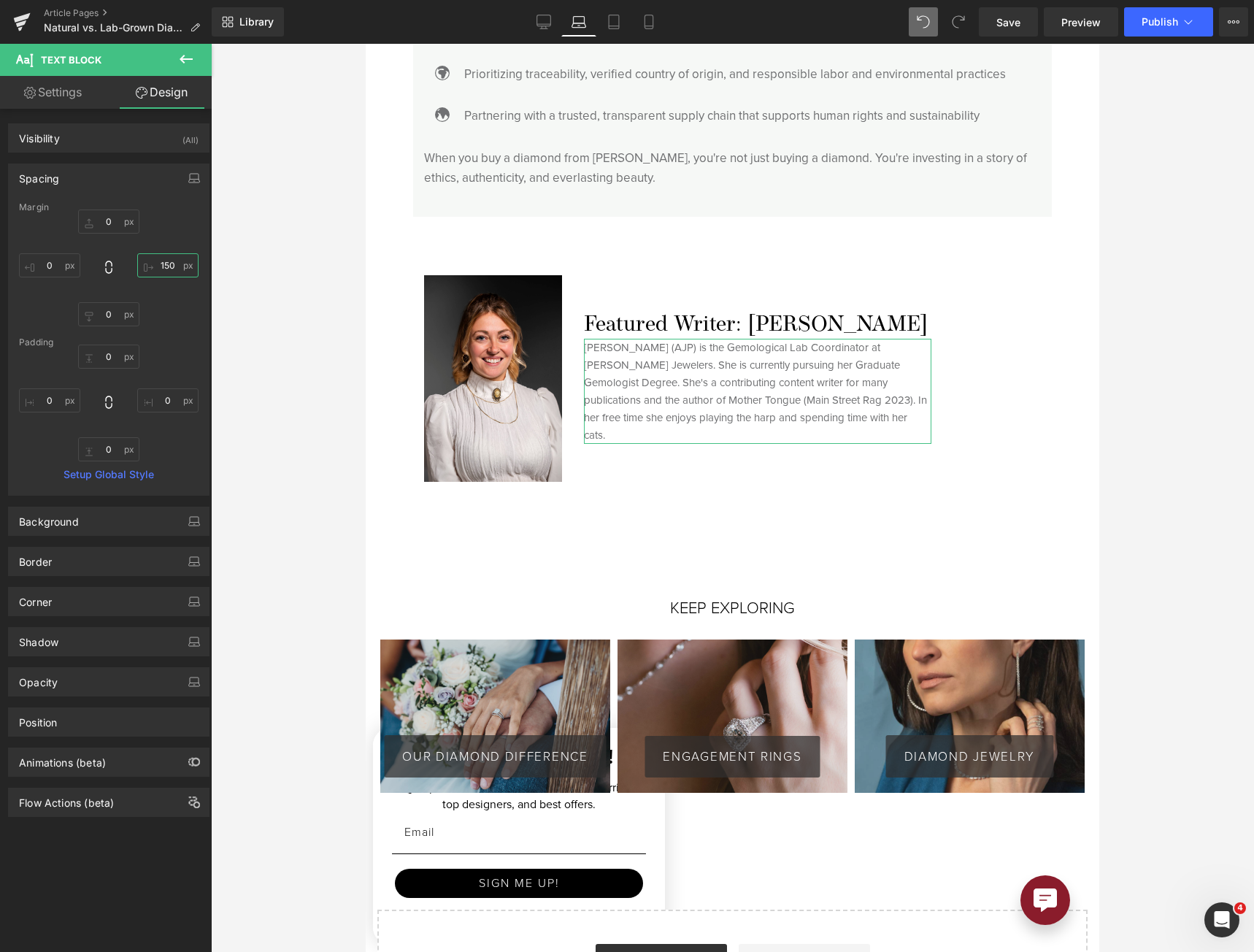
click at [168, 262] on input "text" at bounding box center [168, 265] width 61 height 24
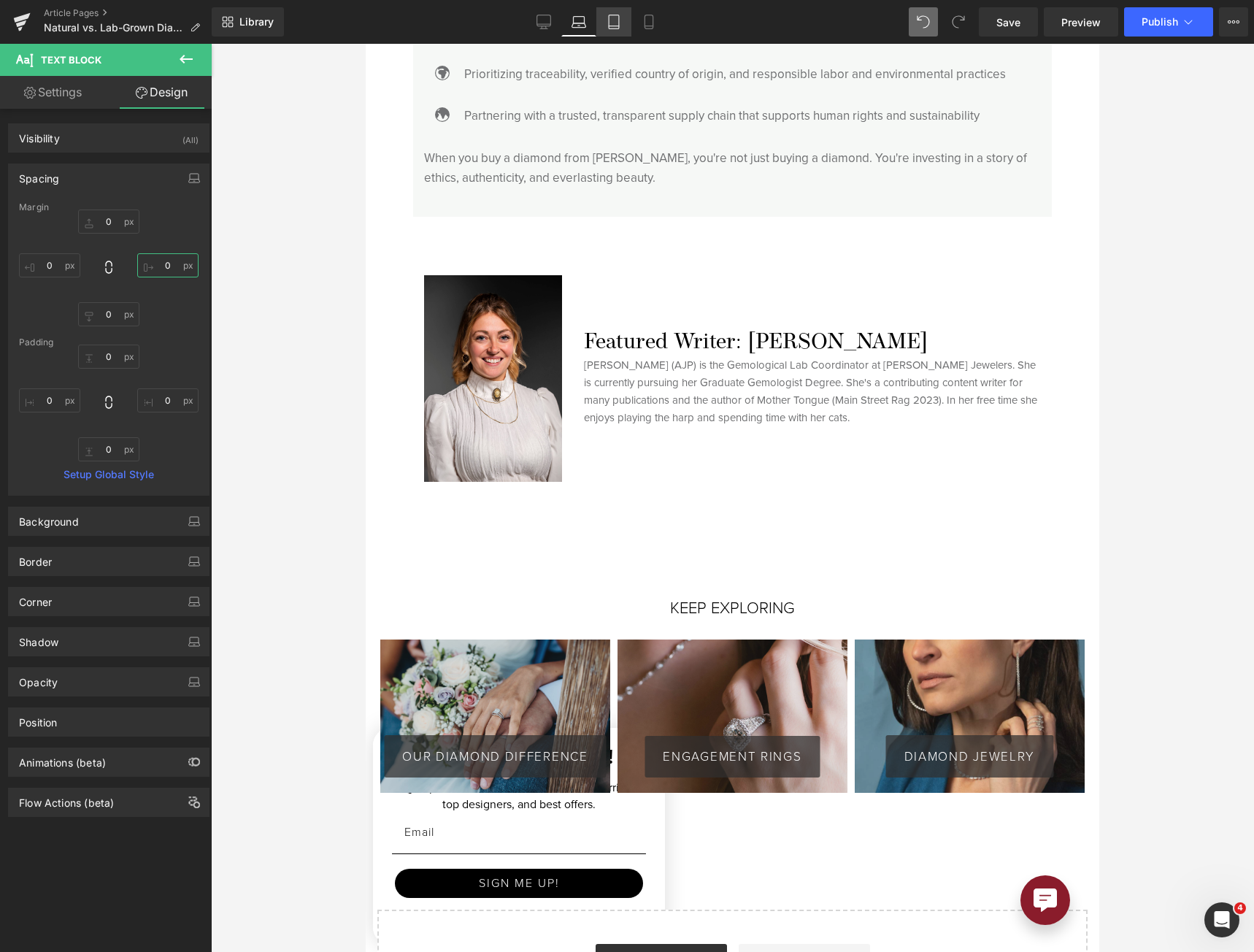
type input "0"
click at [618, 28] on icon at bounding box center [614, 22] width 15 height 15
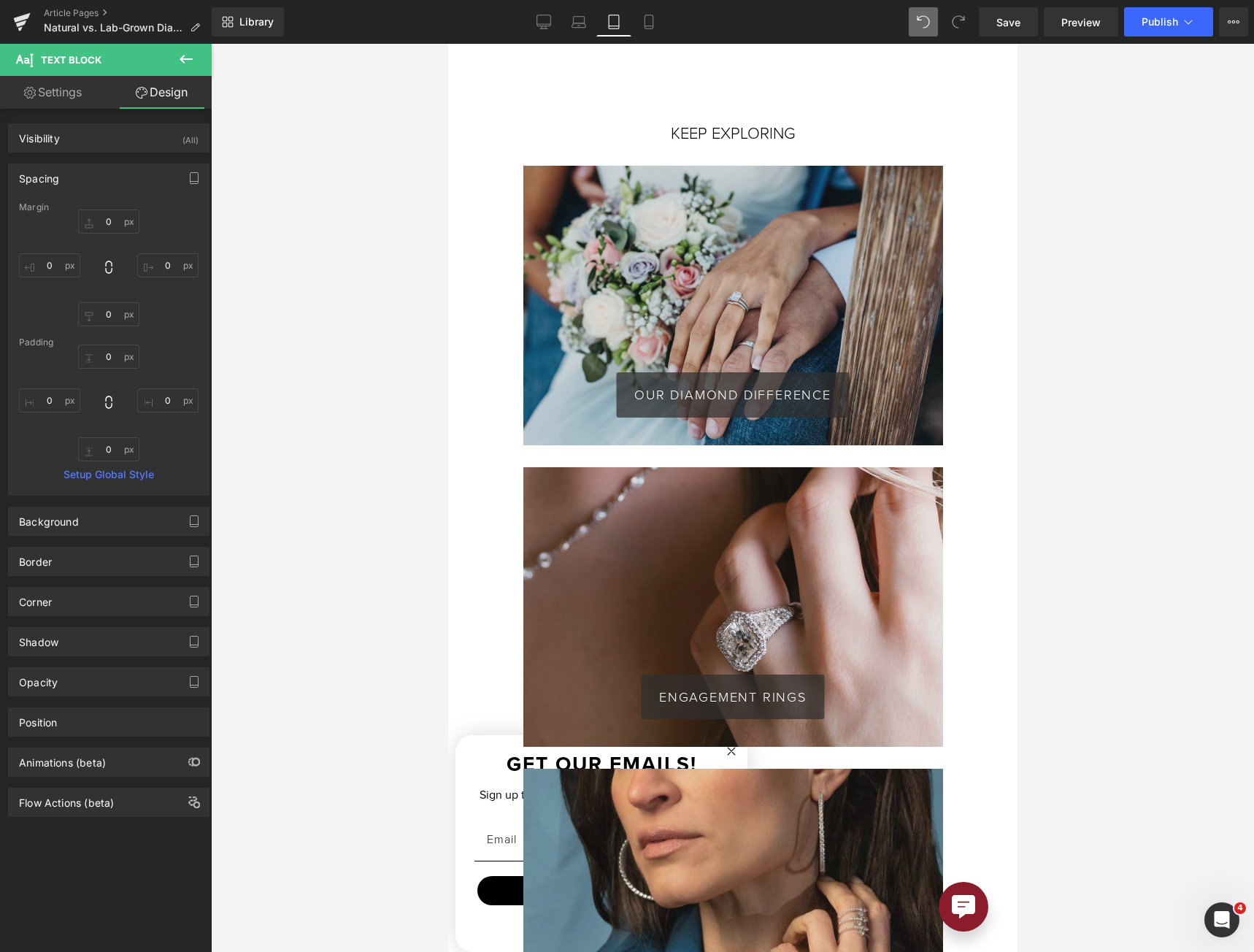
scroll to position [3886, 0]
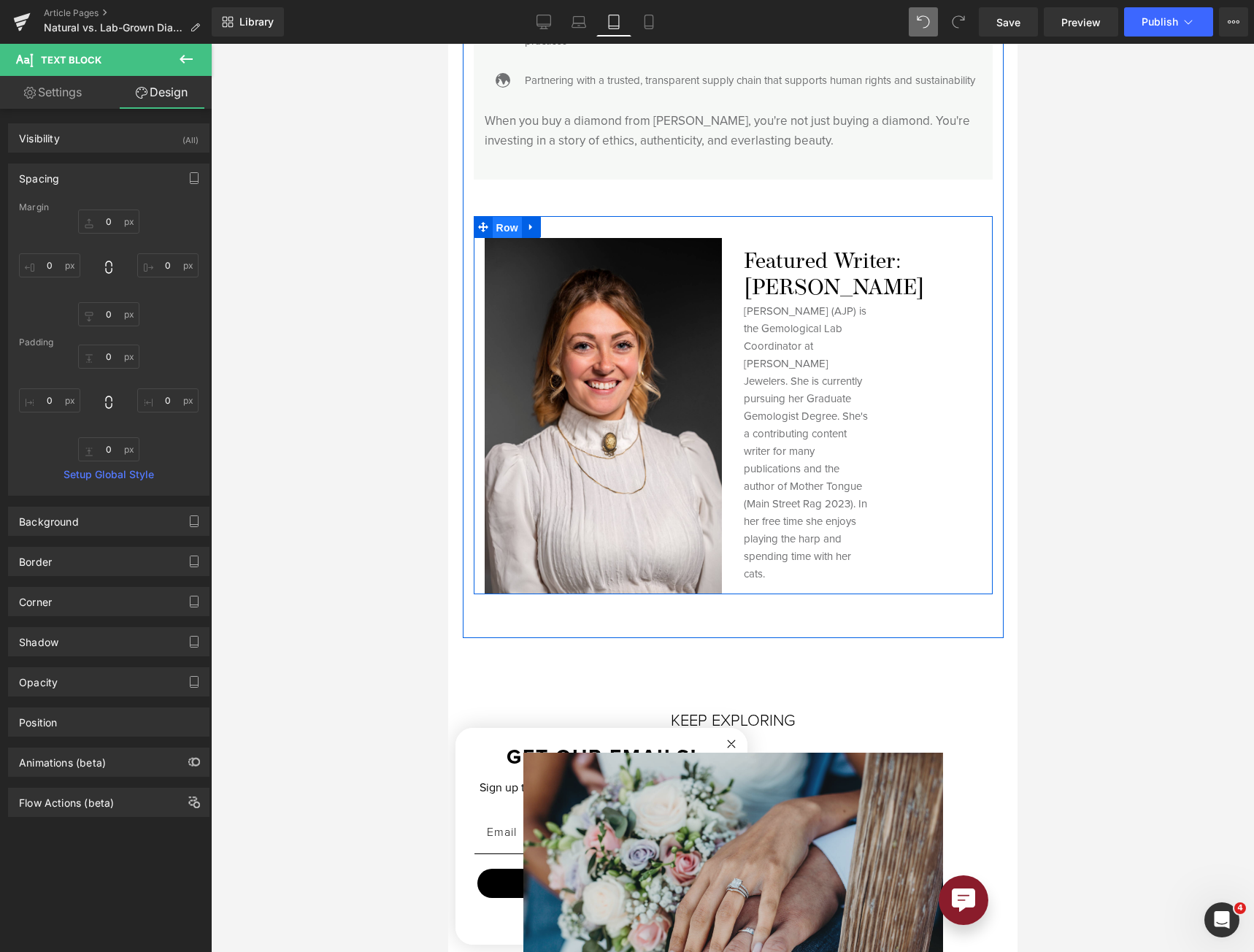
click at [500, 239] on span "Row" at bounding box center [506, 227] width 29 height 22
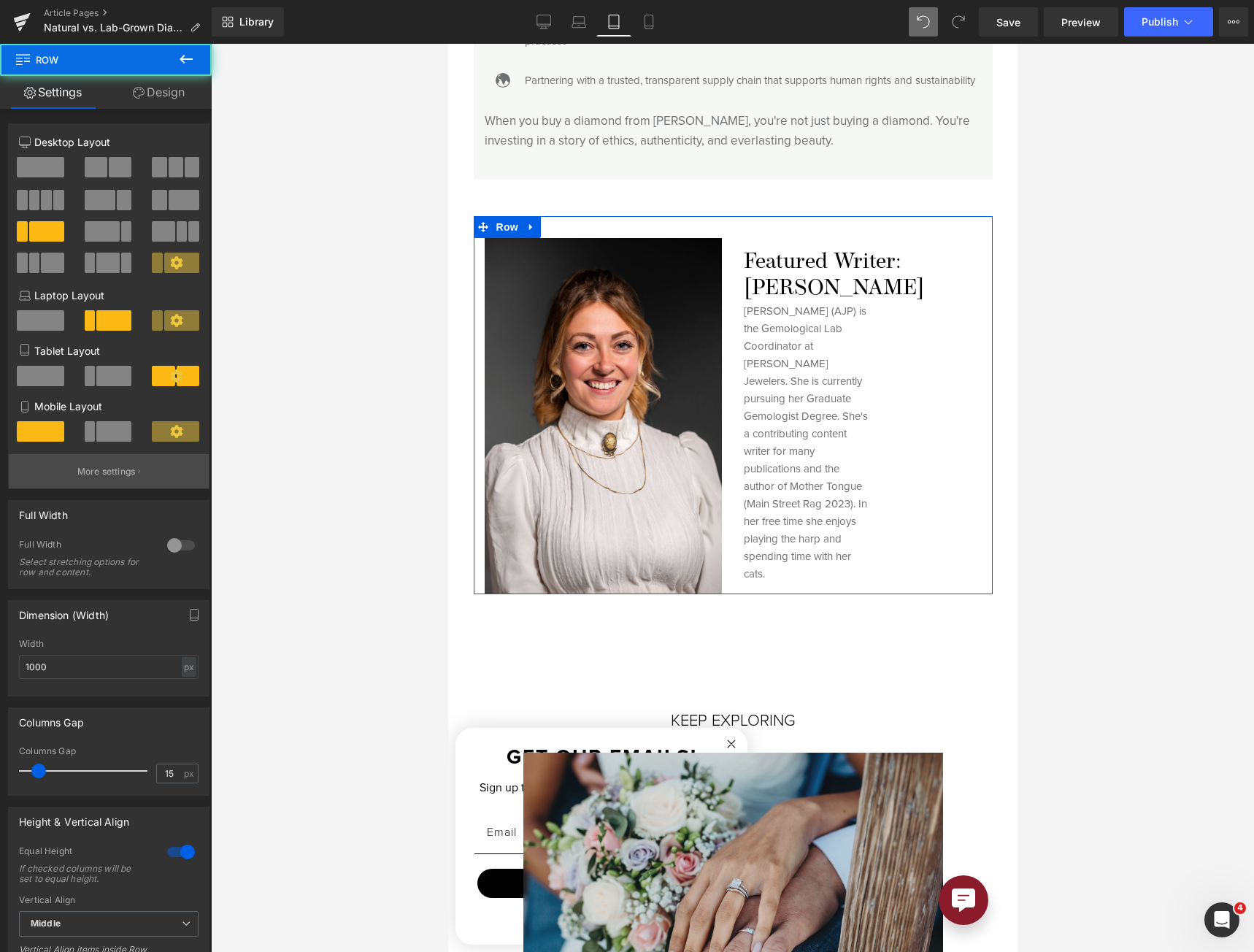
click at [127, 475] on p "More settings" at bounding box center [107, 471] width 59 height 13
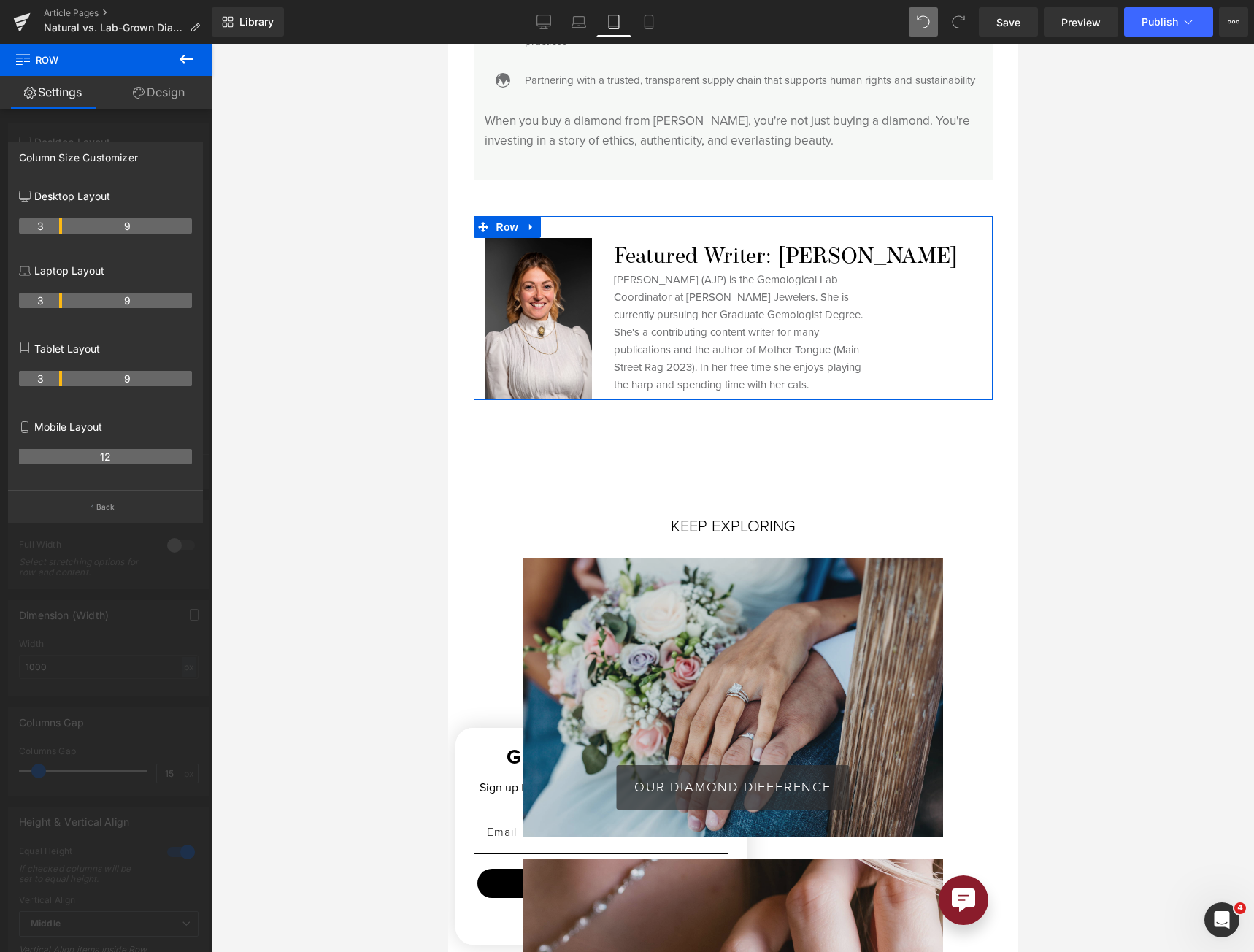
drag, startPoint x: 103, startPoint y: 384, endPoint x: 56, endPoint y: 384, distance: 47.0
click at [56, 384] on th "3" at bounding box center [41, 378] width 43 height 16
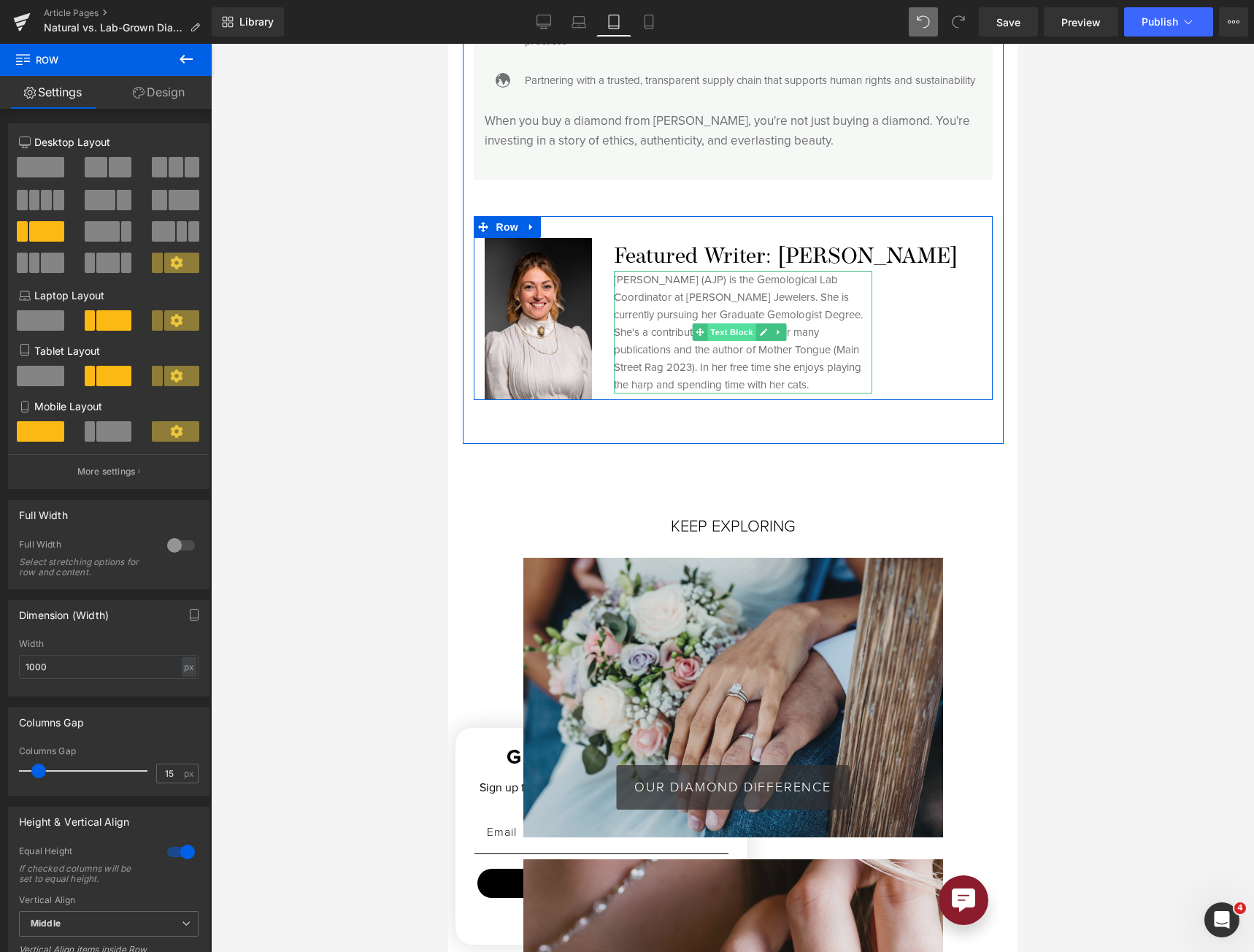
click at [723, 341] on span "Text Block" at bounding box center [730, 332] width 48 height 17
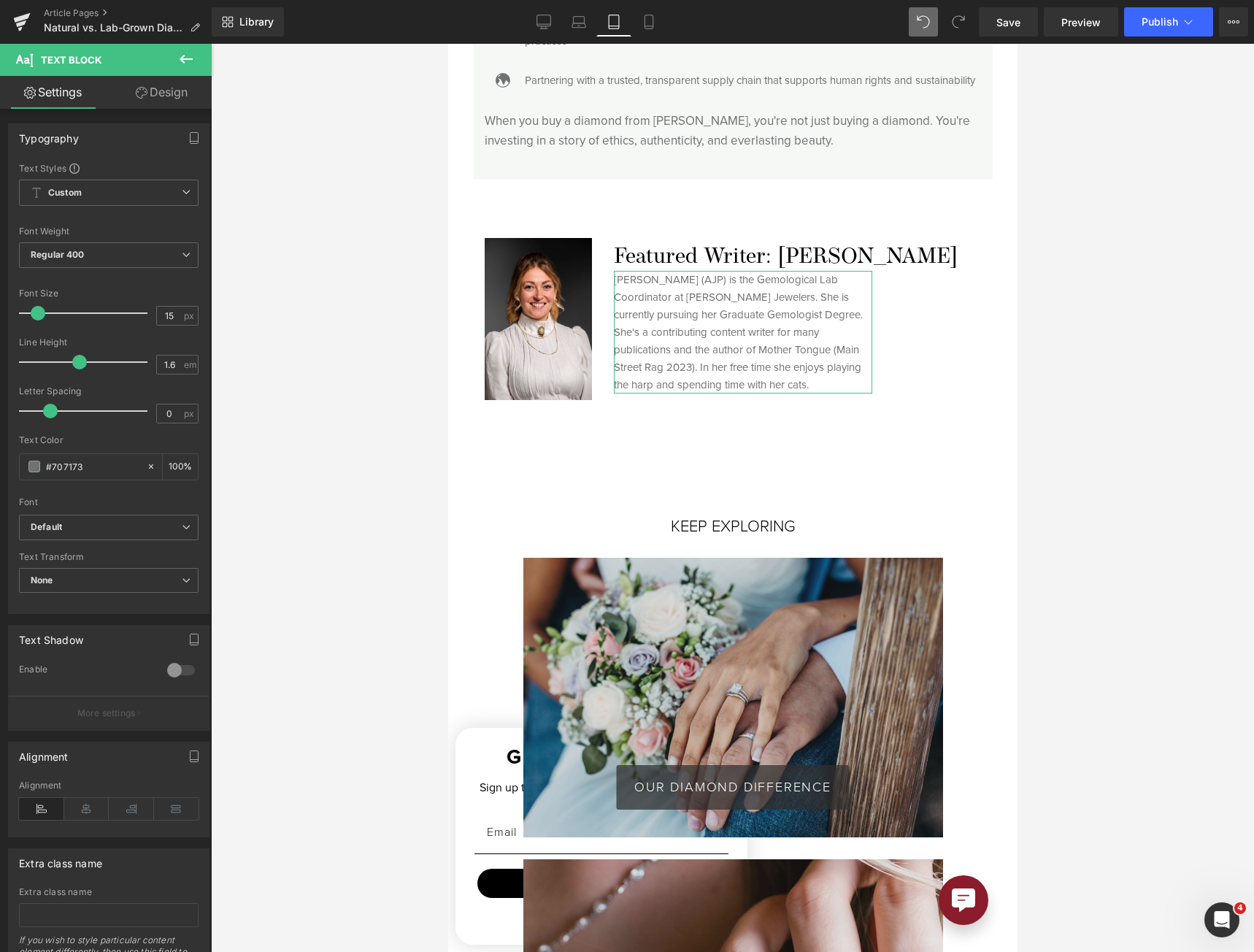
click at [166, 89] on link "Design" at bounding box center [161, 93] width 106 height 33
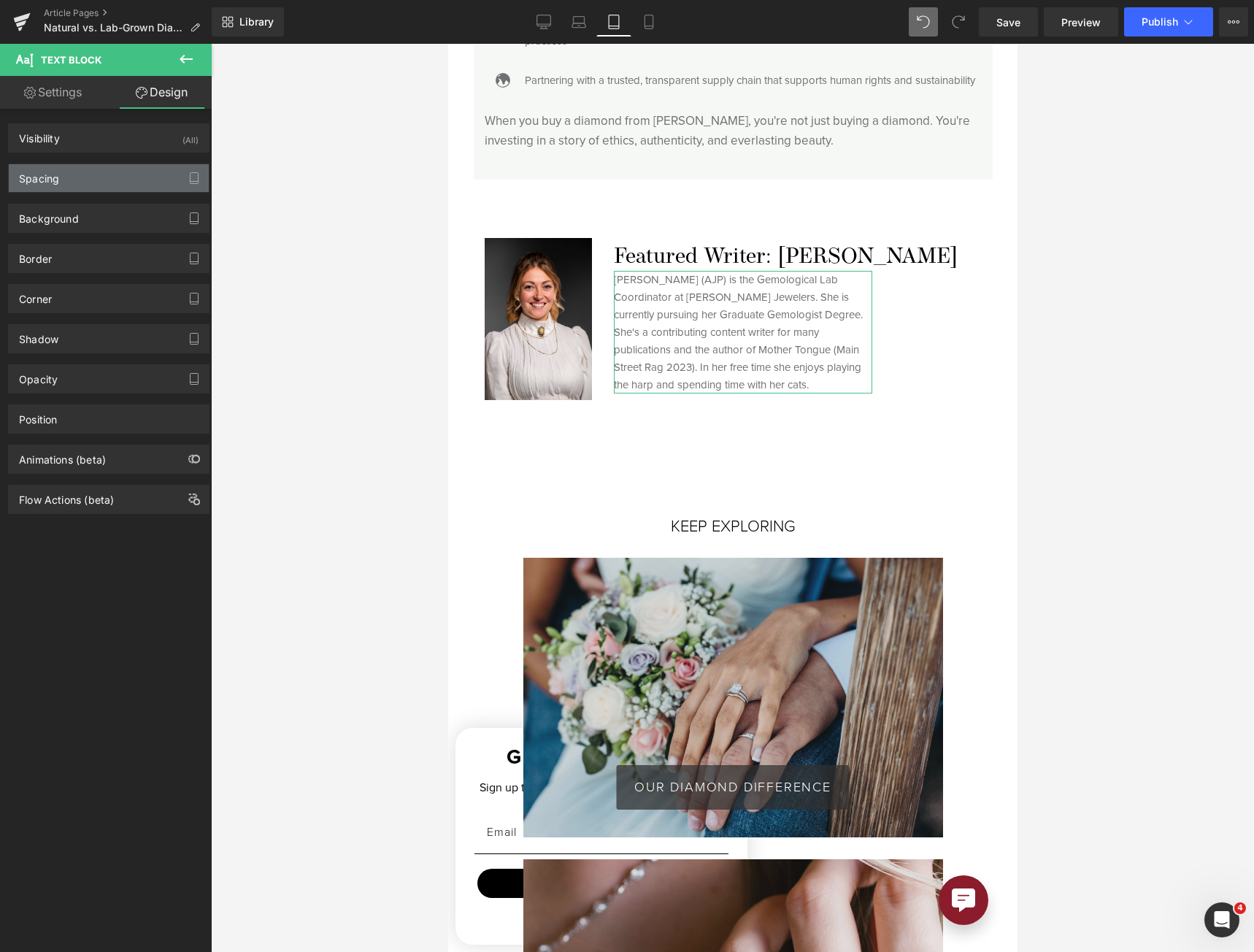
click at [123, 177] on div "Spacing" at bounding box center [109, 179] width 200 height 28
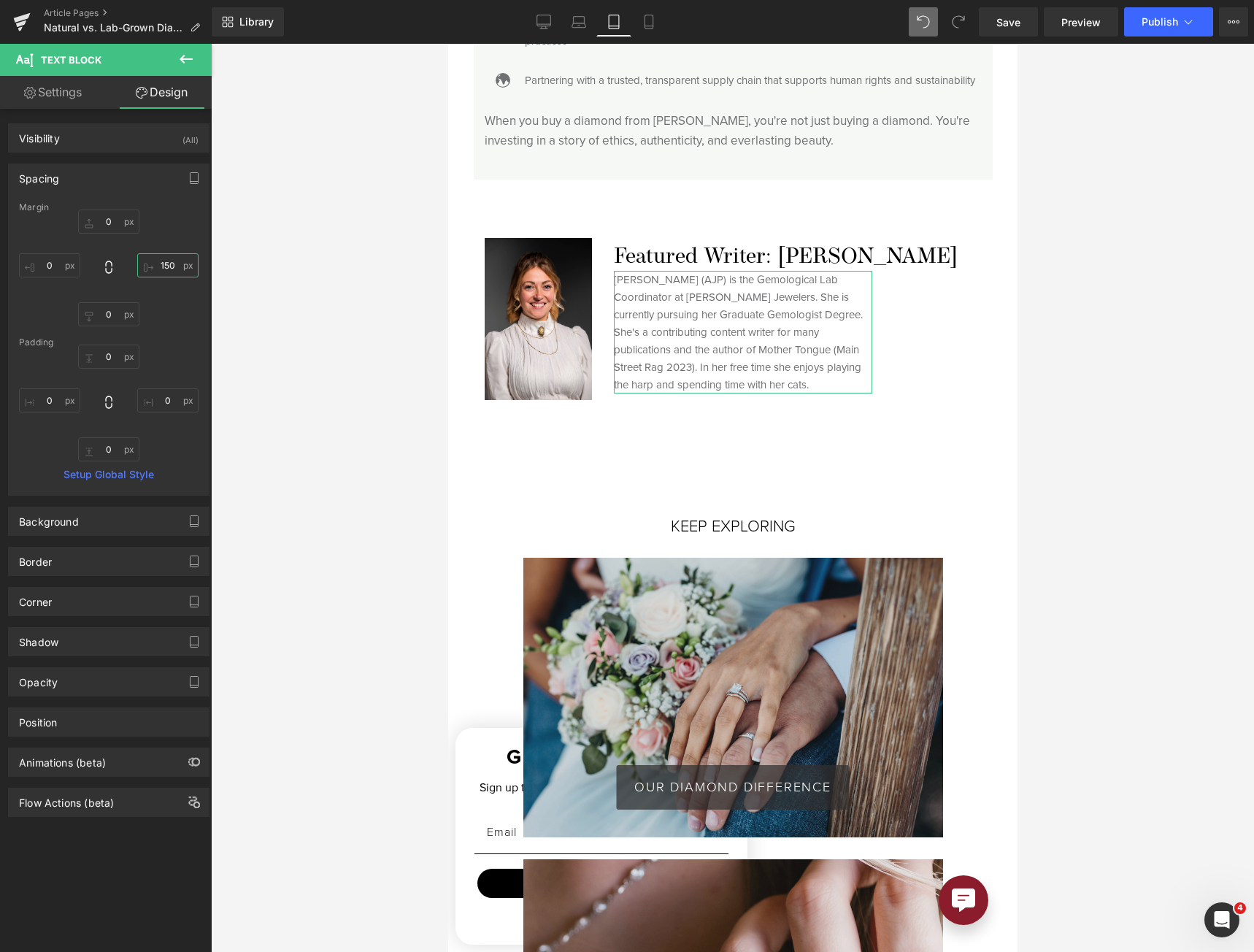
click at [161, 266] on input "text" at bounding box center [168, 265] width 61 height 24
type input "0"
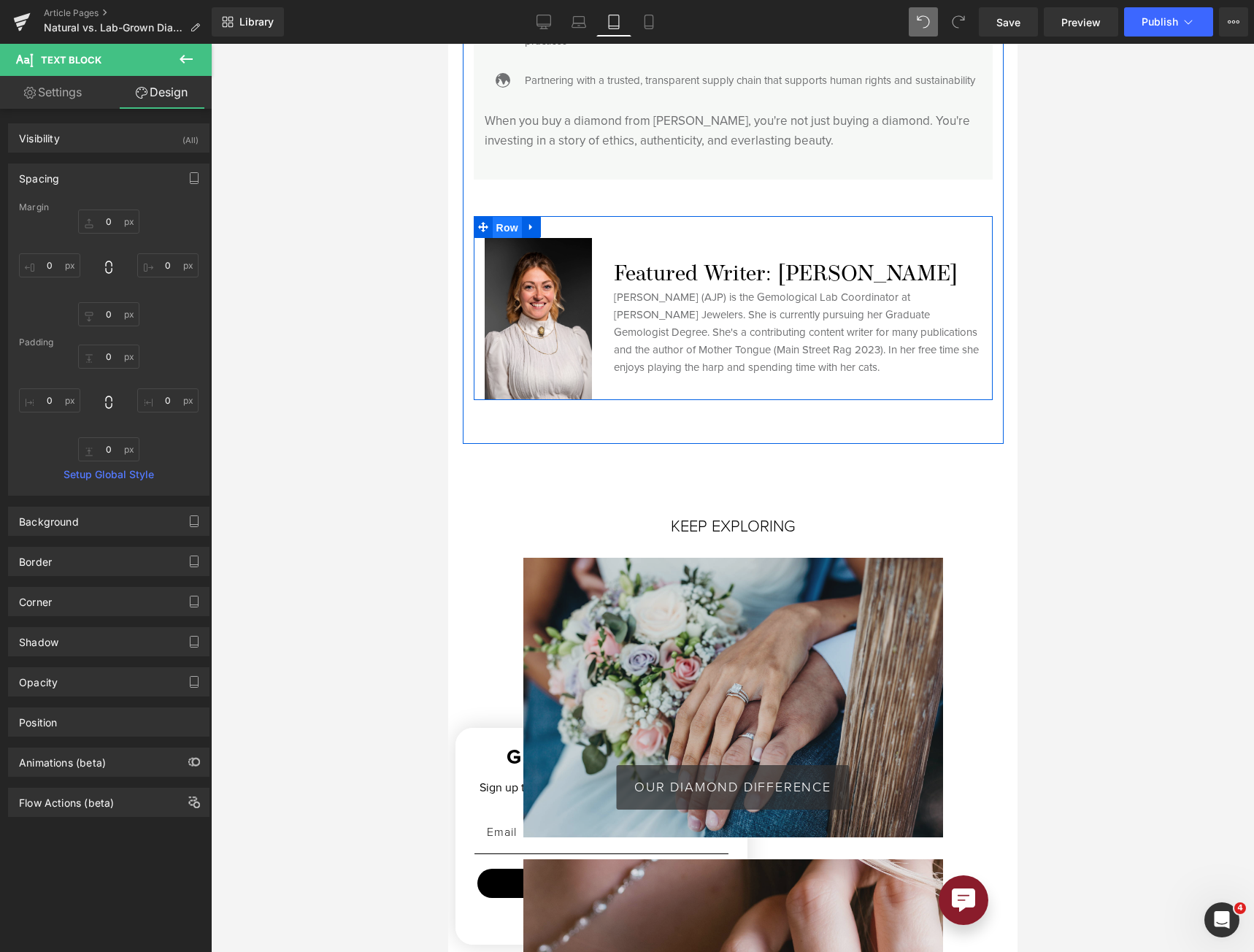
click at [499, 239] on span "Row" at bounding box center [506, 227] width 29 height 22
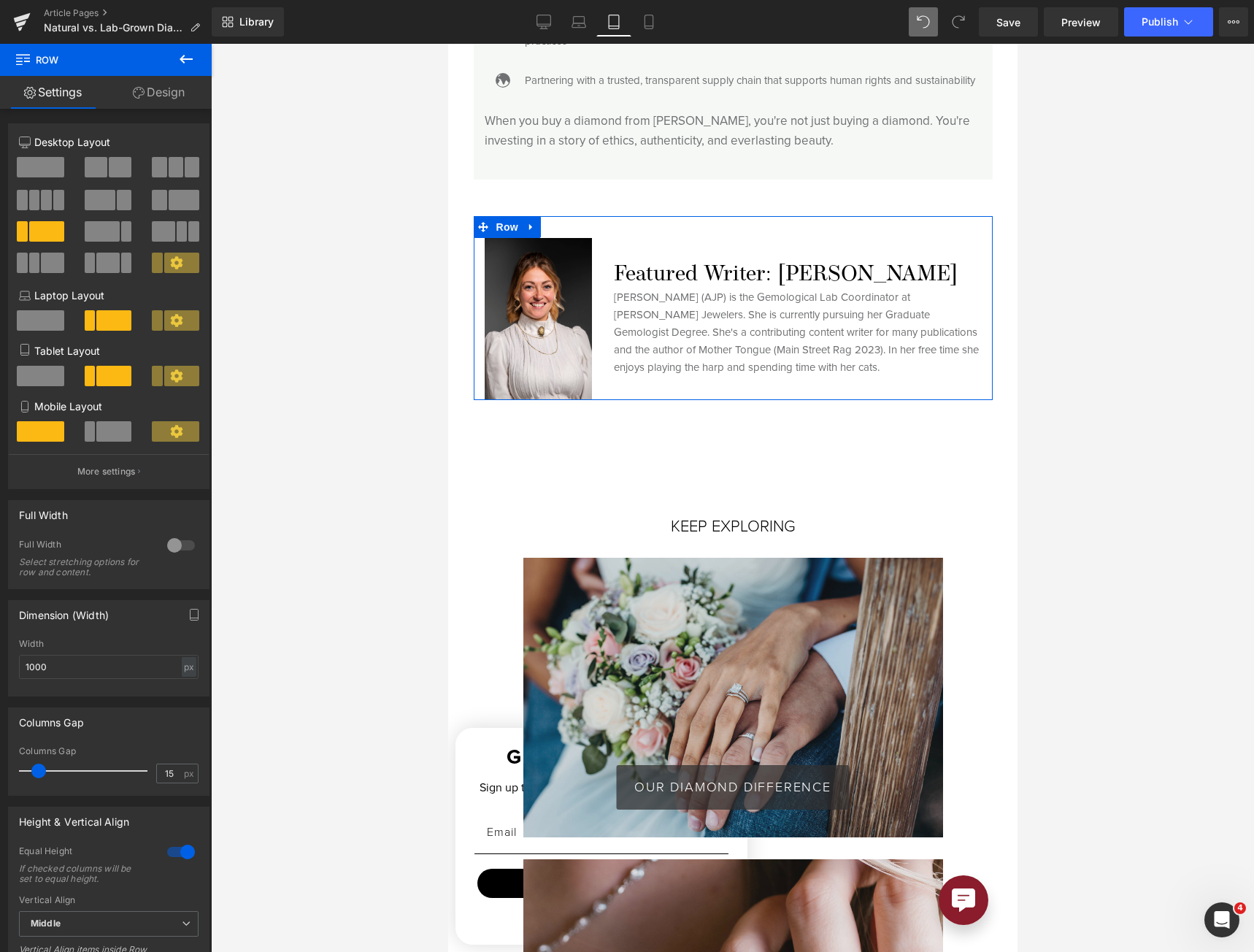
click at [96, 377] on span at bounding box center [113, 376] width 35 height 21
click at [110, 469] on p "More settings" at bounding box center [107, 471] width 59 height 13
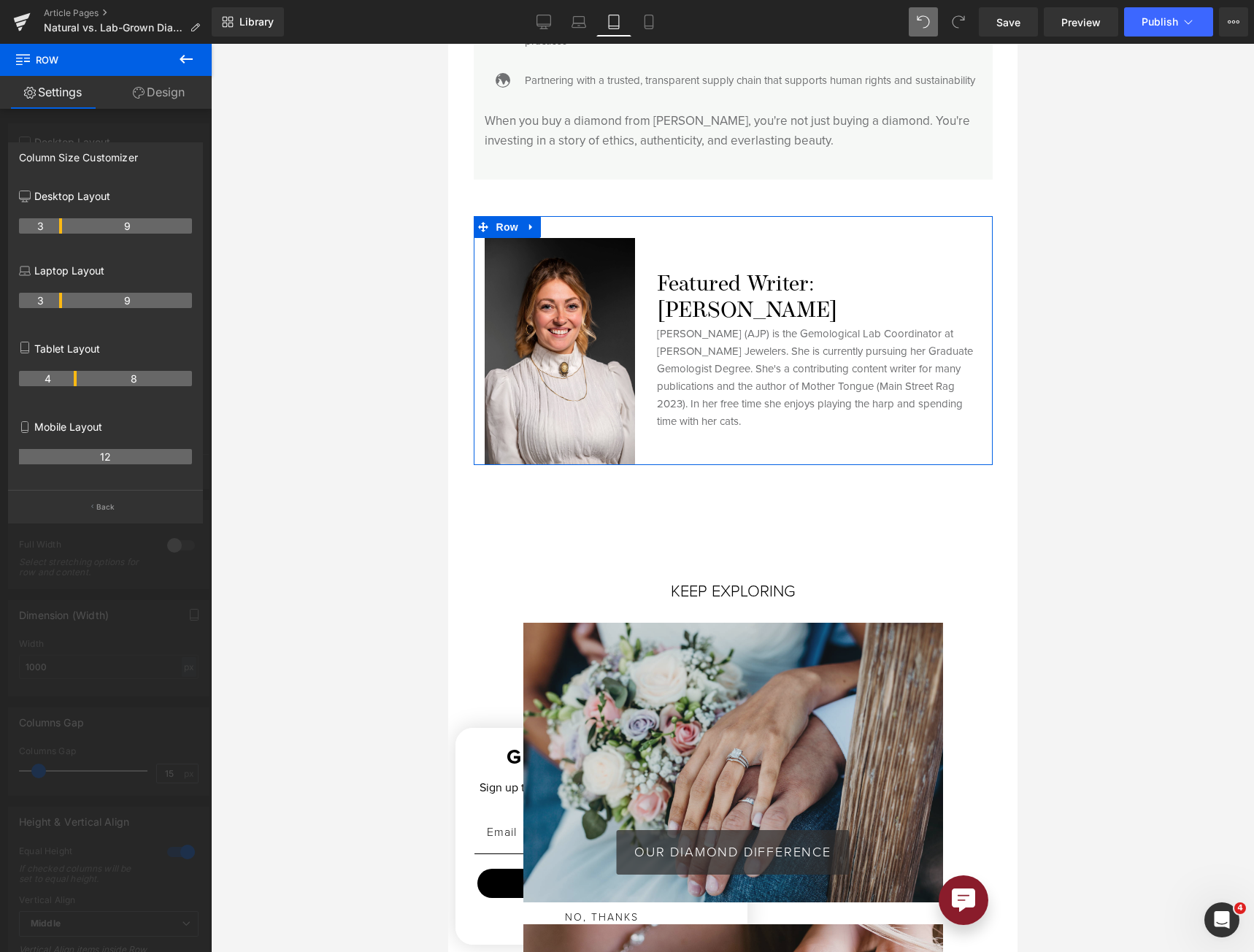
drag, startPoint x: 60, startPoint y: 384, endPoint x: 74, endPoint y: 385, distance: 14.0
click at [74, 385] on th "4" at bounding box center [48, 378] width 58 height 16
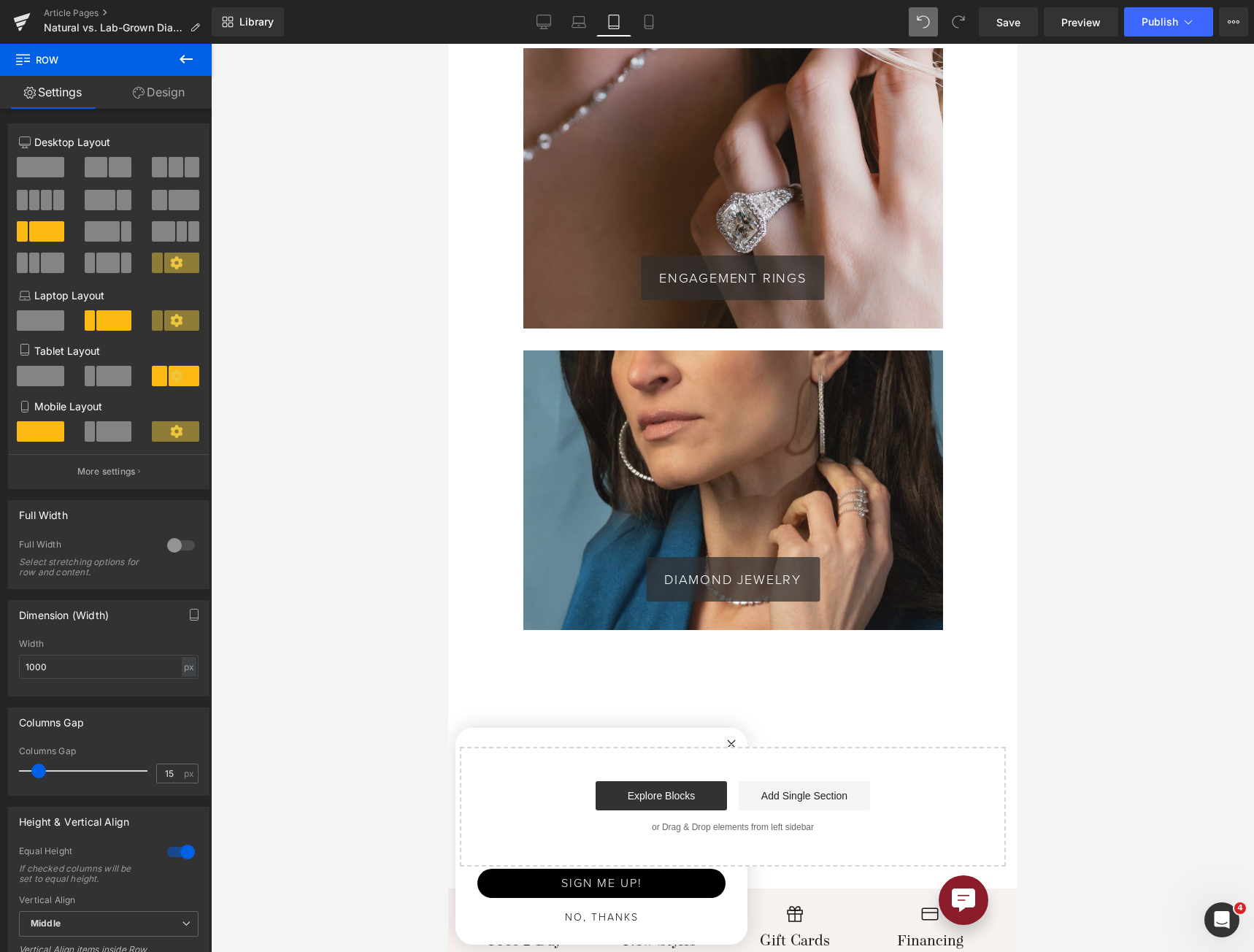
scroll to position [5054, 0]
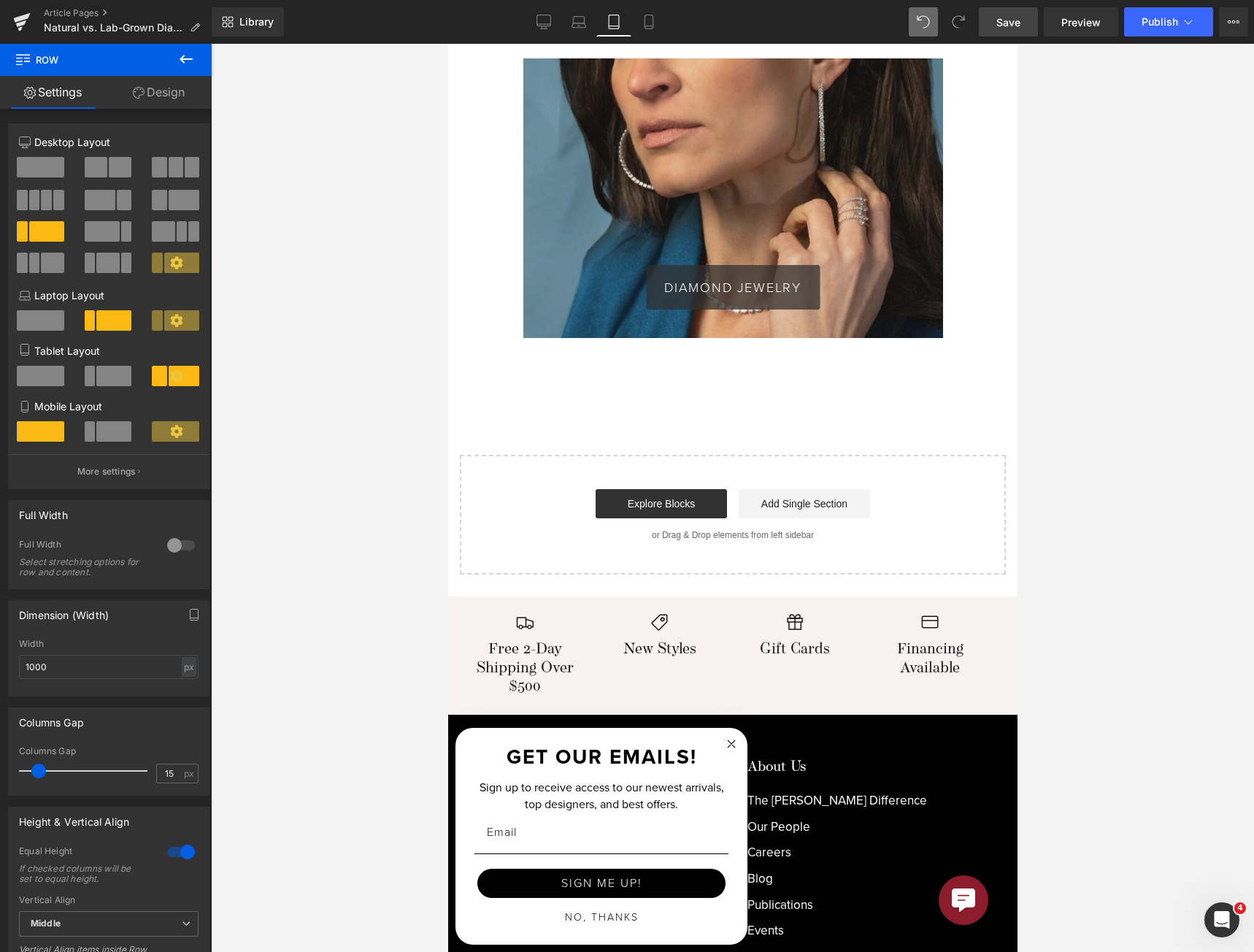
click at [993, 36] on link "Save" at bounding box center [1008, 22] width 59 height 29
click at [643, 23] on link "Mobile" at bounding box center [633, 22] width 35 height 29
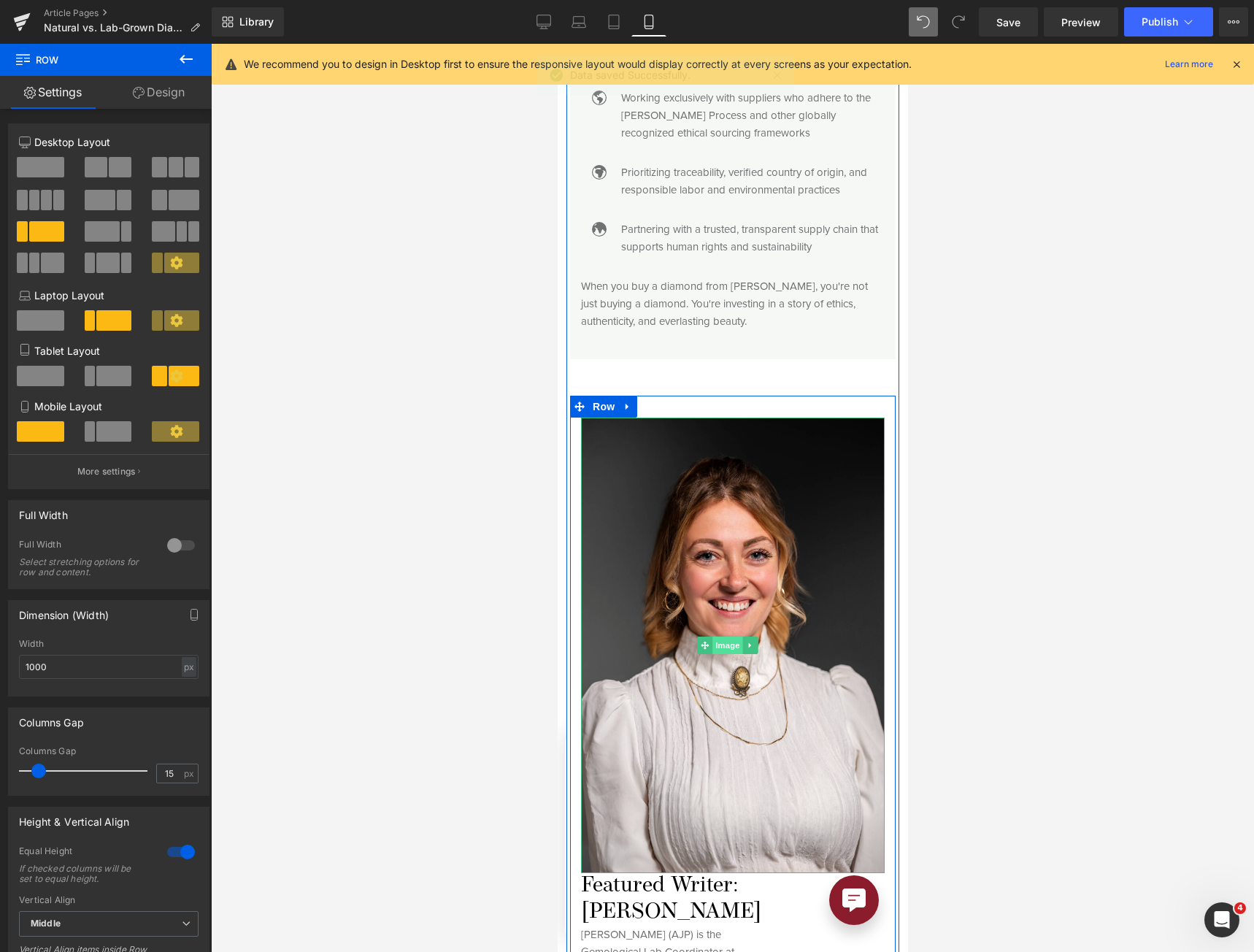
click at [717, 636] on span "Image" at bounding box center [726, 644] width 31 height 17
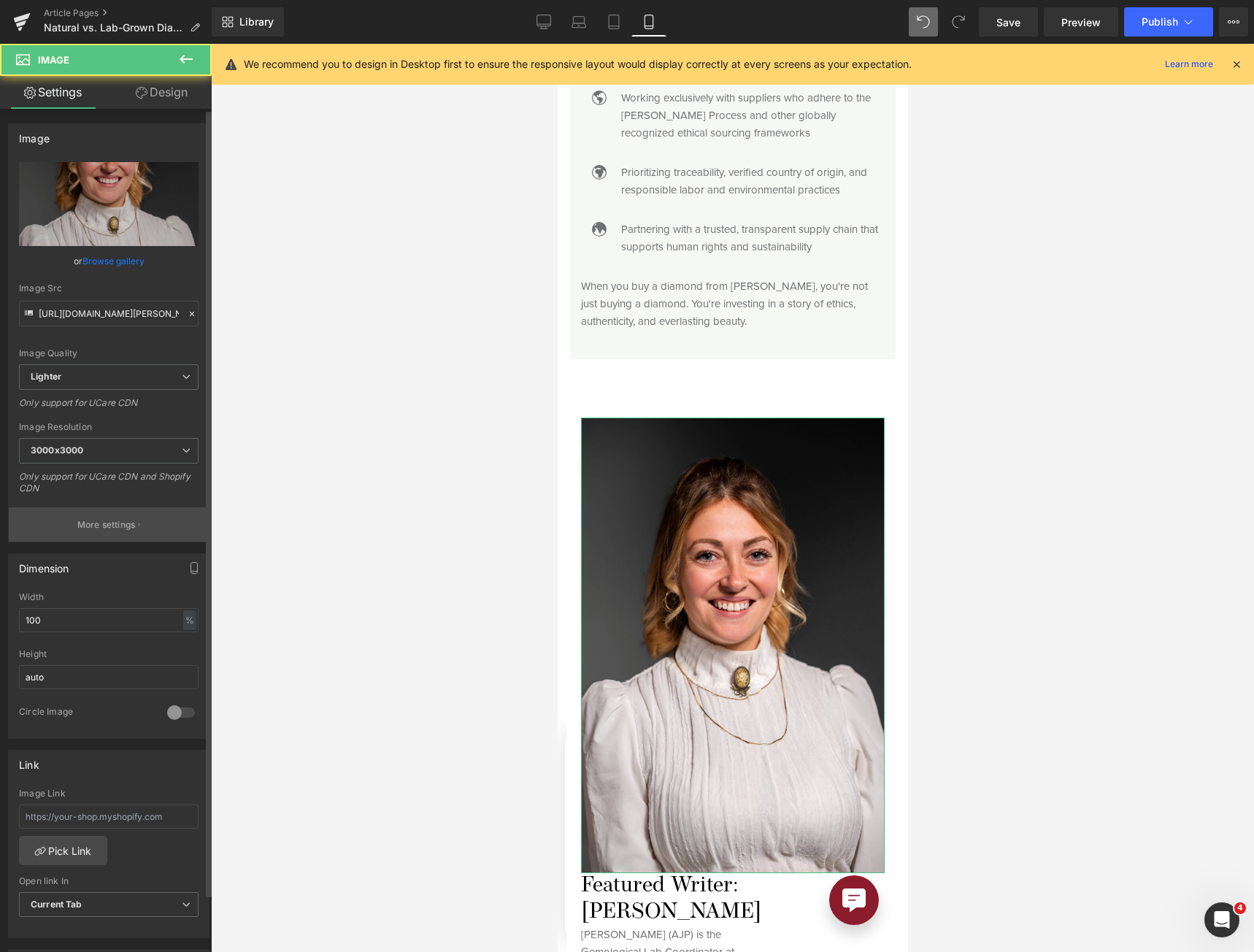
click at [96, 529] on p "More settings" at bounding box center [107, 525] width 59 height 13
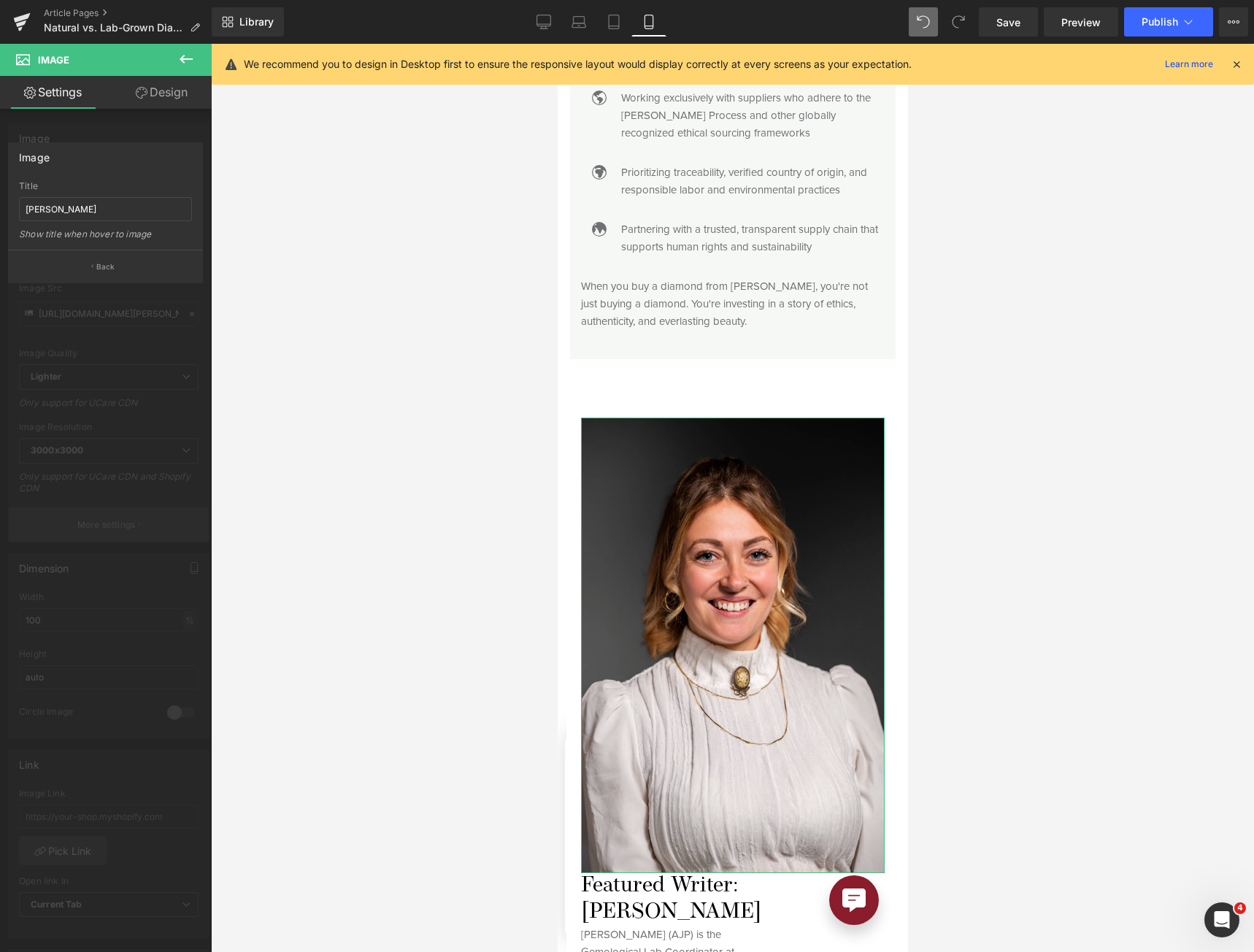
click at [96, 529] on div at bounding box center [106, 501] width 212 height 916
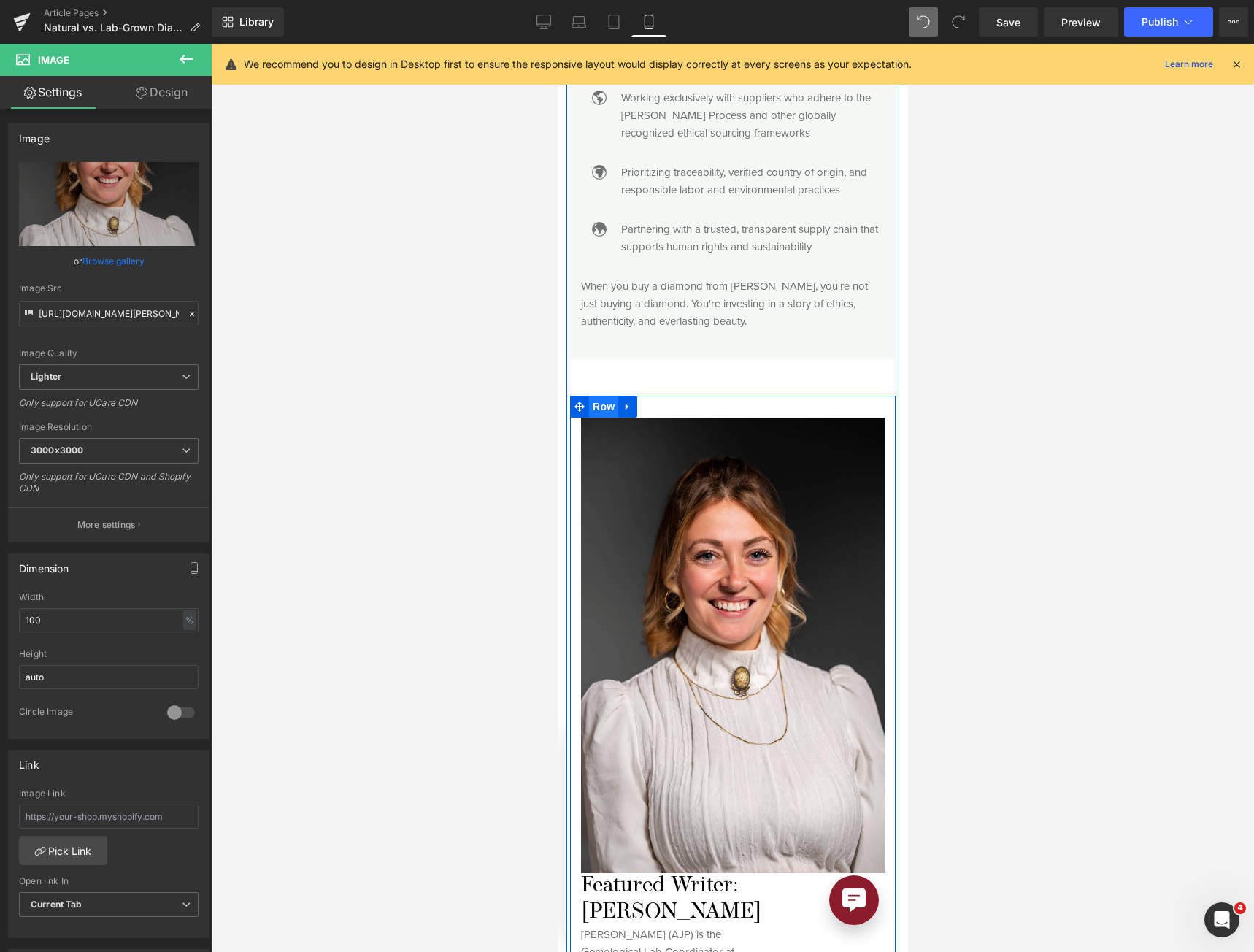
click at [604, 395] on span "Row" at bounding box center [602, 406] width 29 height 22
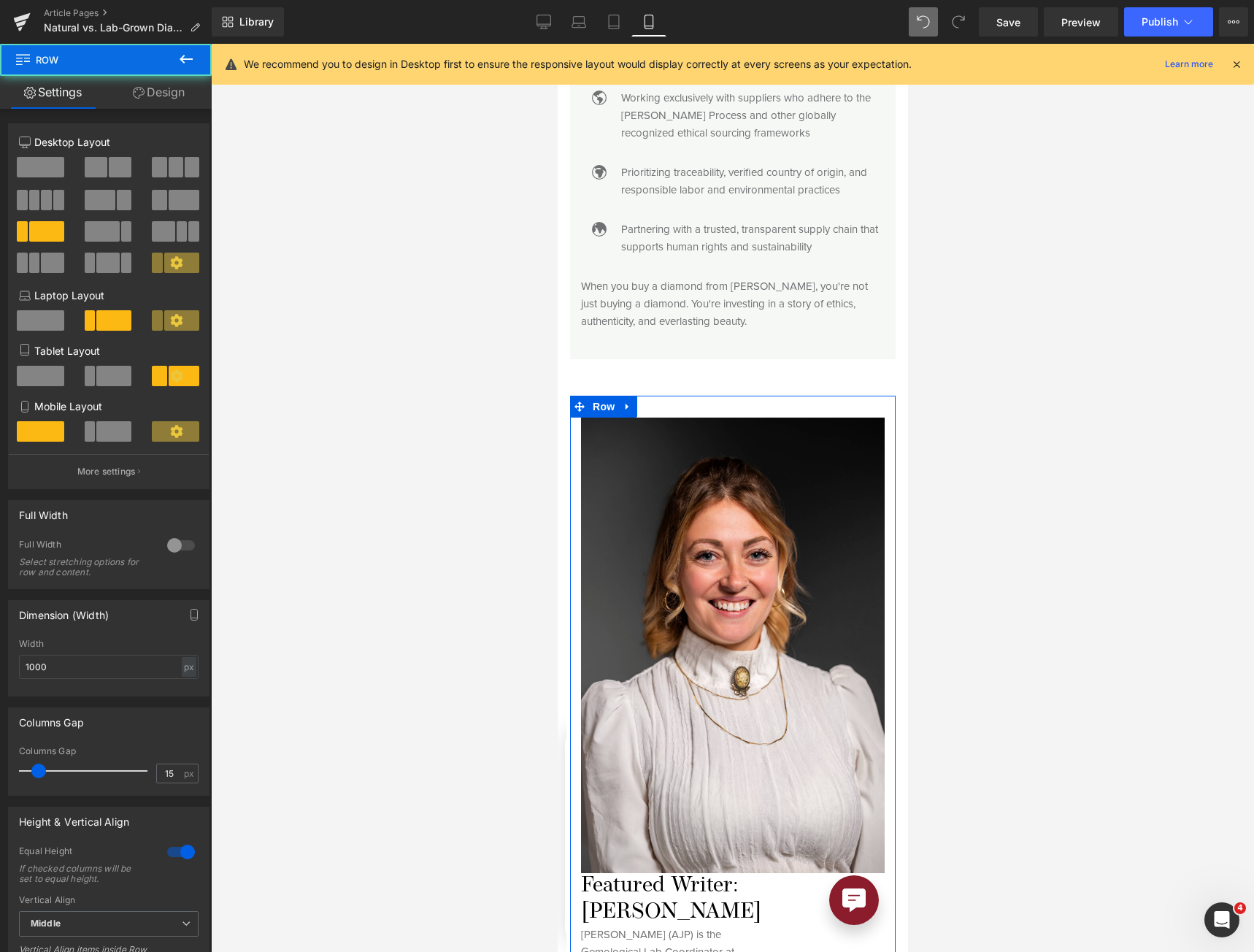
click at [115, 424] on span at bounding box center [113, 431] width 35 height 21
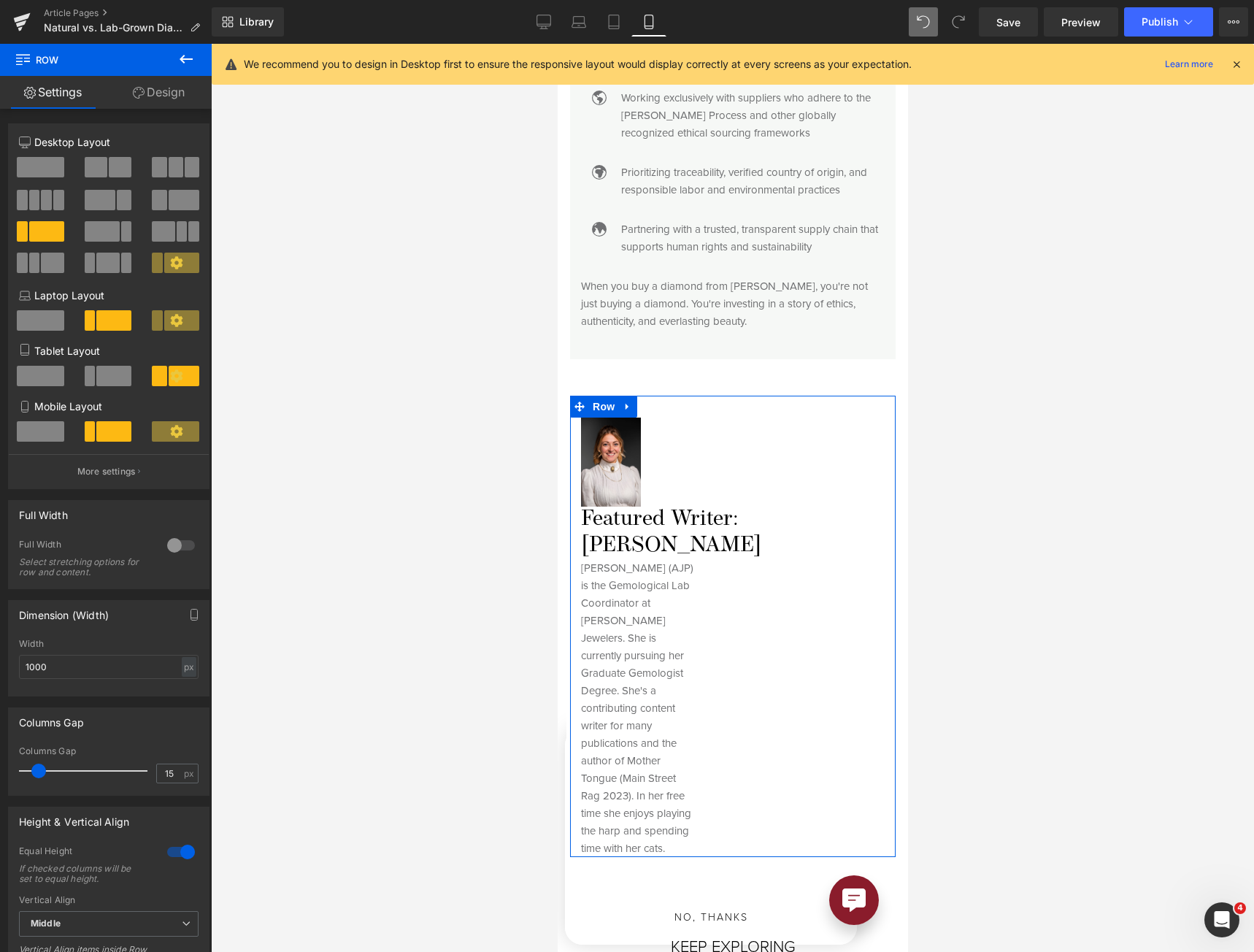
click at [25, 430] on span at bounding box center [40, 431] width 47 height 21
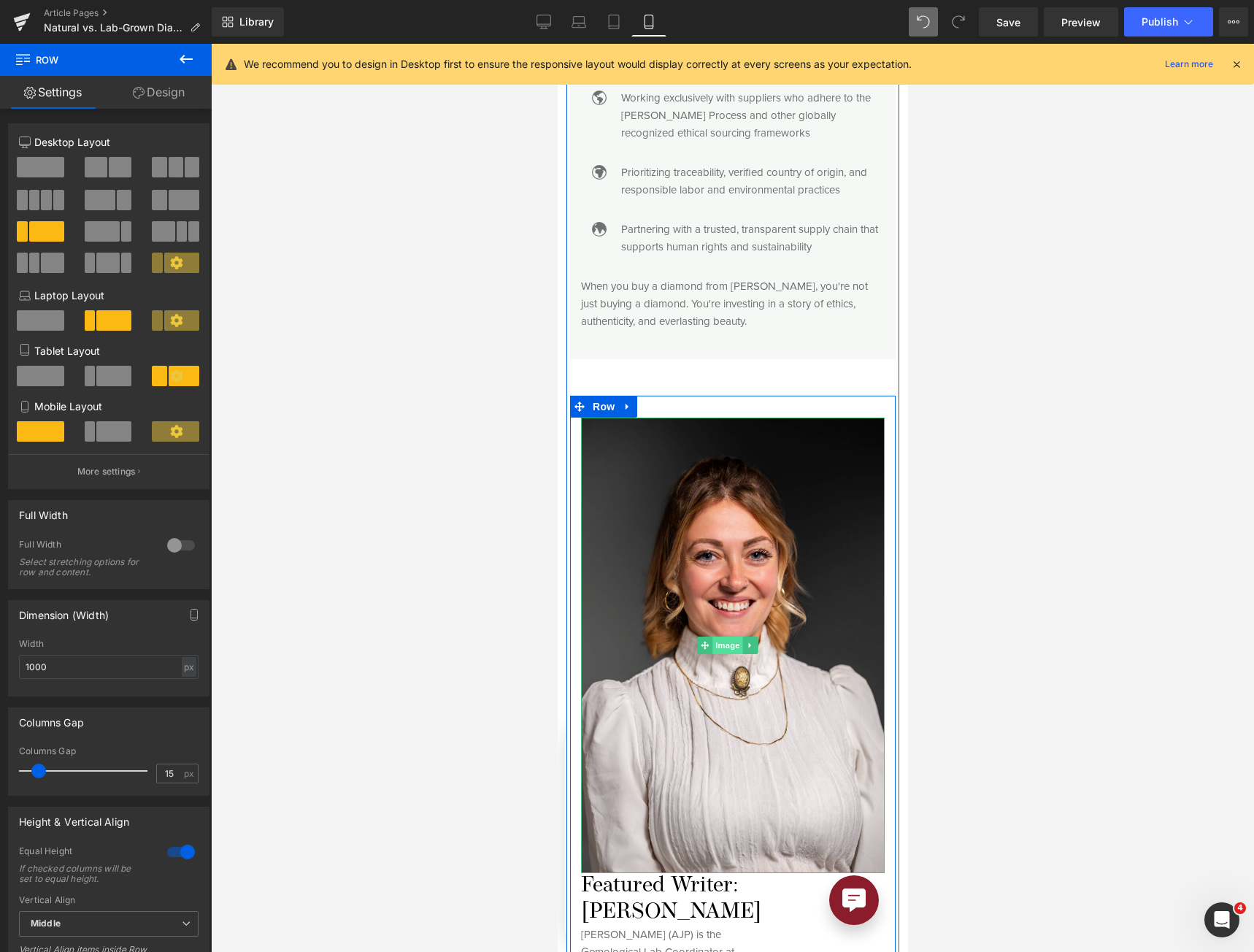
click at [736, 636] on span "Image" at bounding box center [726, 644] width 31 height 17
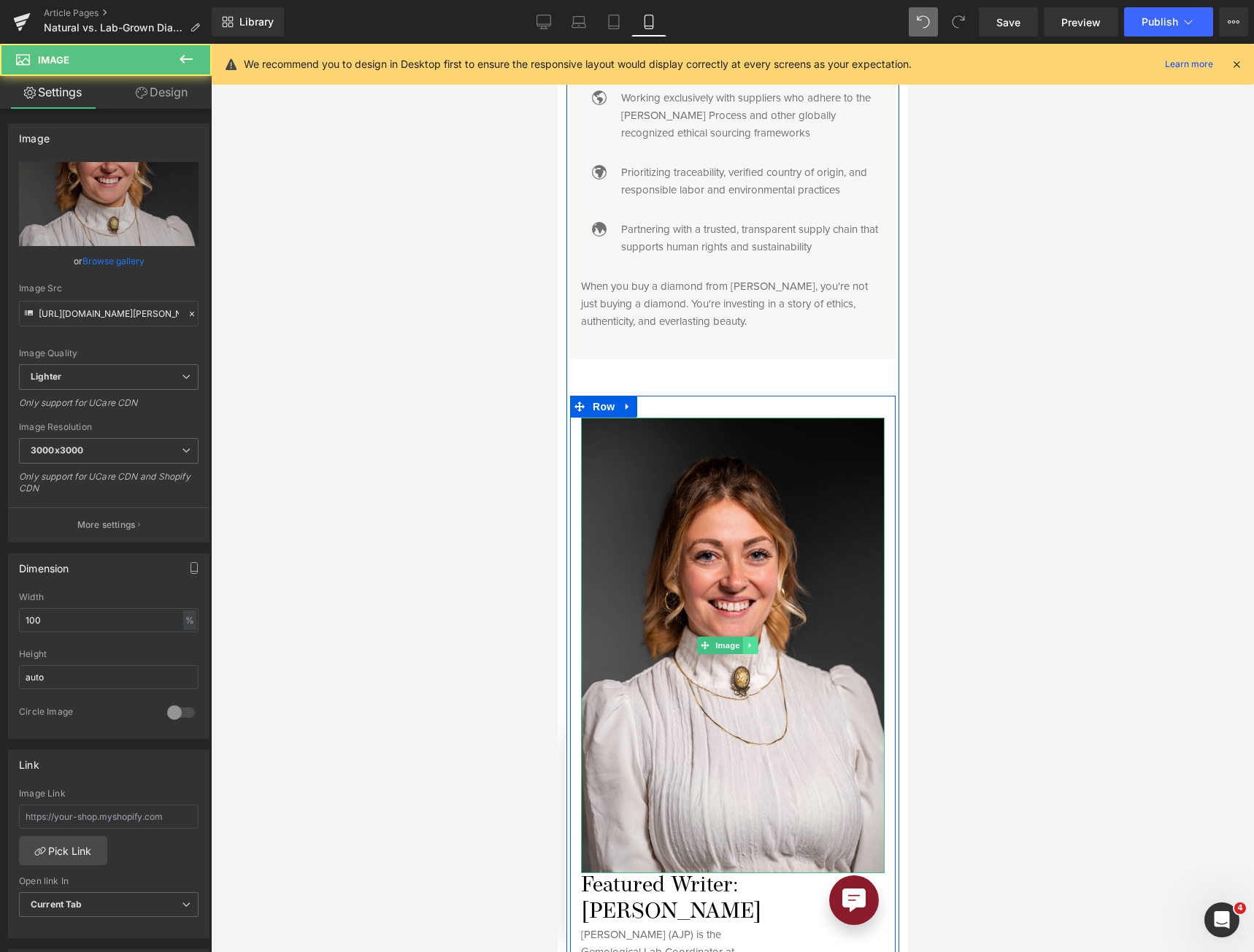
click at [750, 641] on icon at bounding box center [749, 645] width 8 height 9
click at [740, 642] on icon at bounding box center [742, 646] width 8 height 8
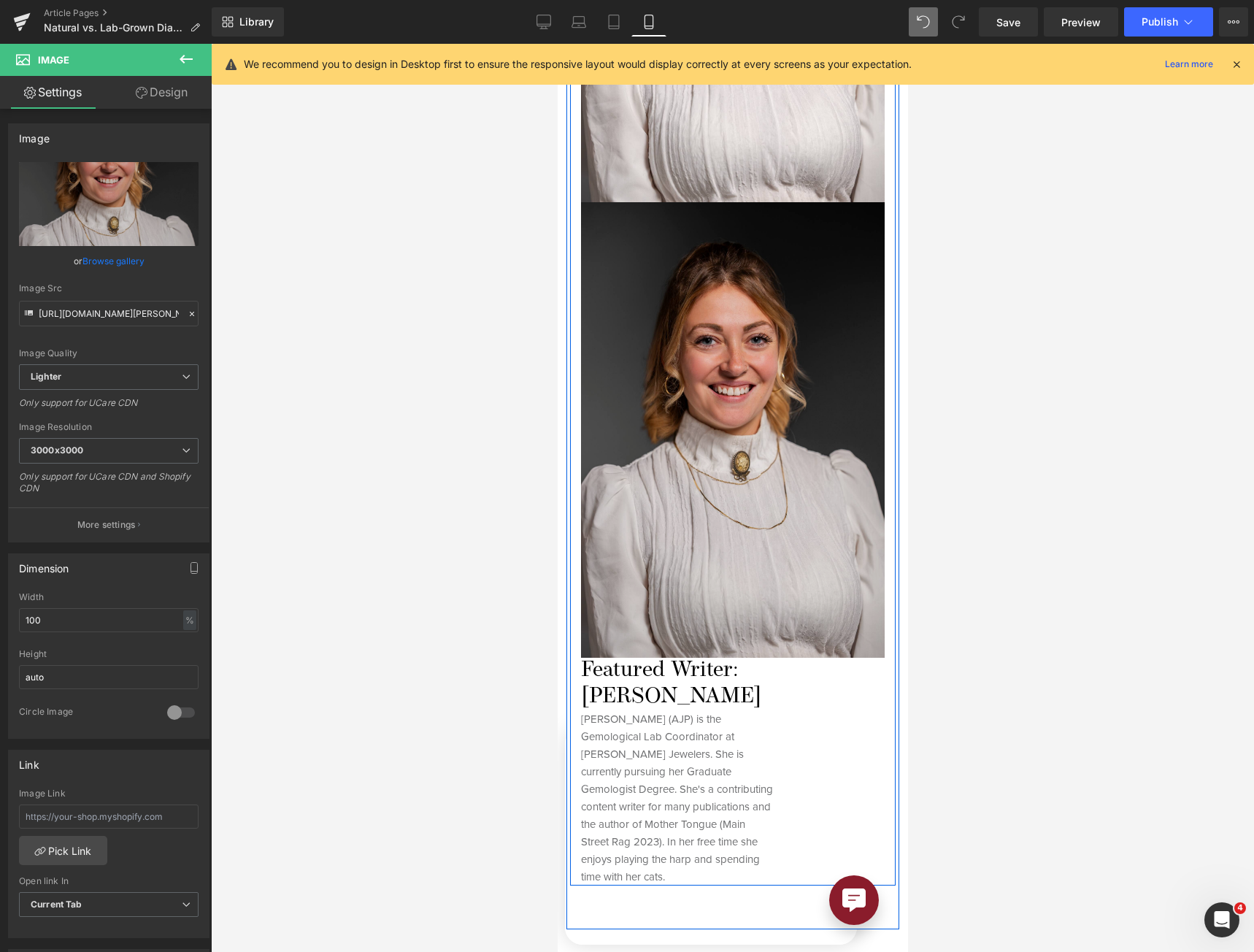
scroll to position [4863, 0]
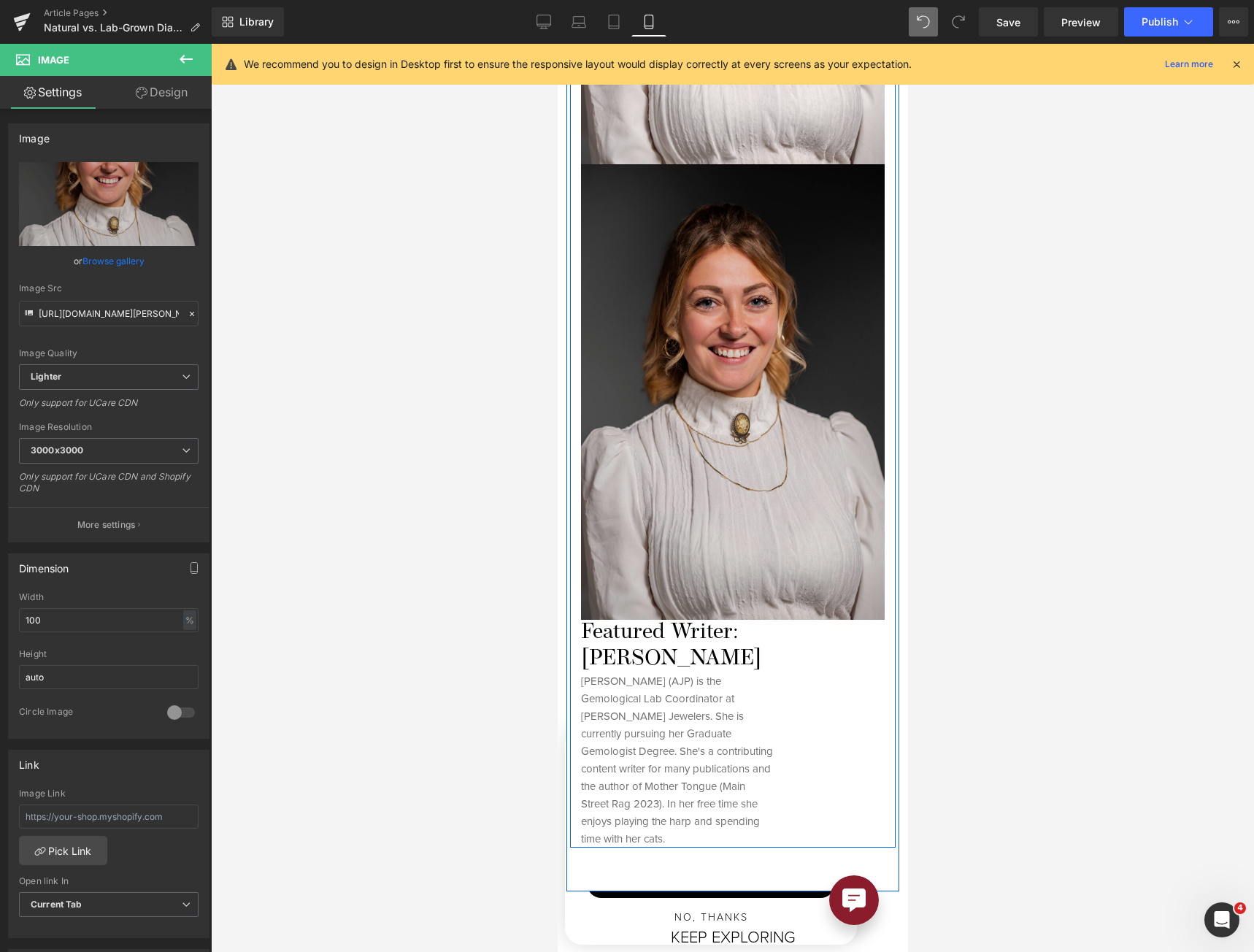
click at [710, 347] on img at bounding box center [732, 392] width 304 height 456
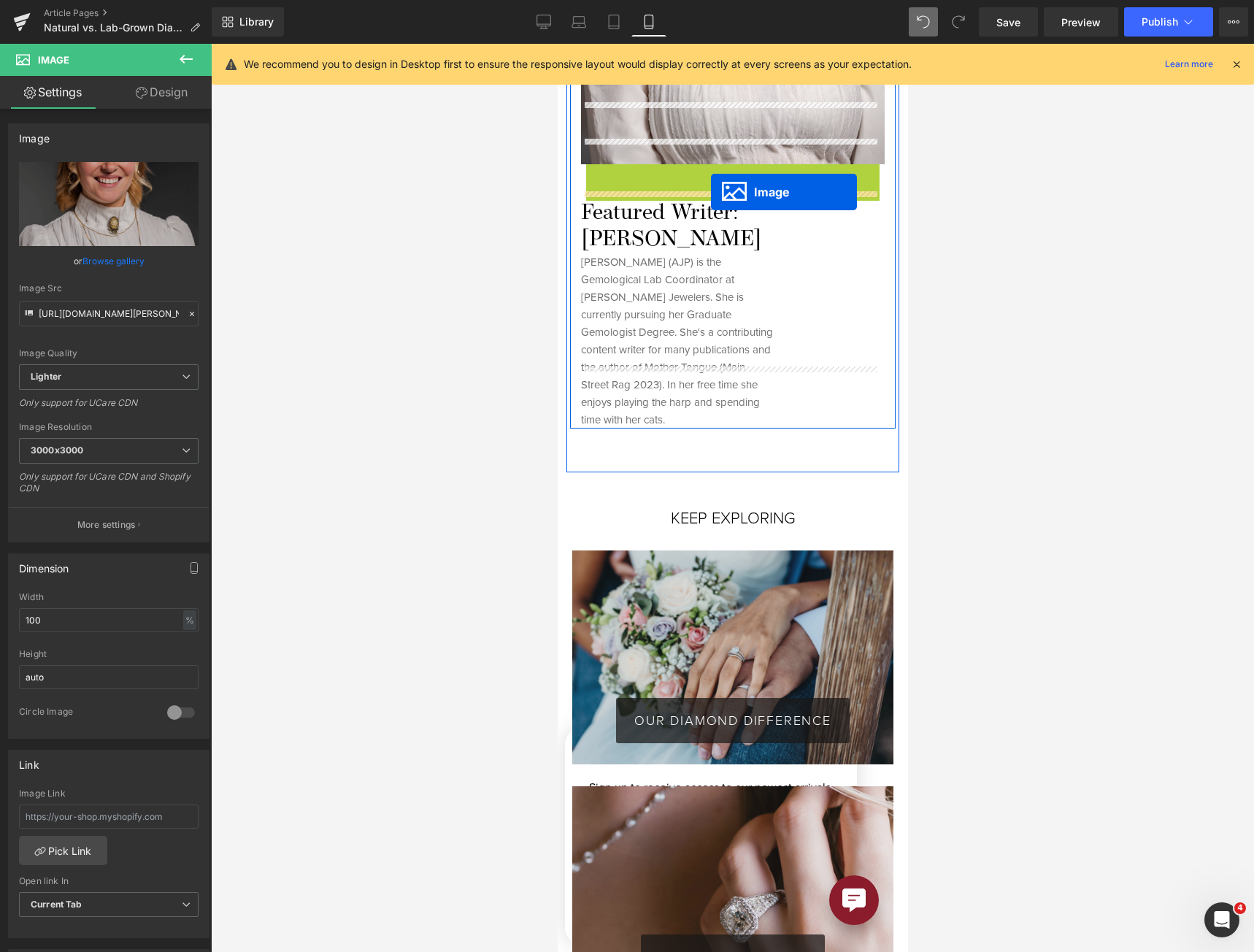
drag, startPoint x: 700, startPoint y: 326, endPoint x: 711, endPoint y: 192, distance: 134.5
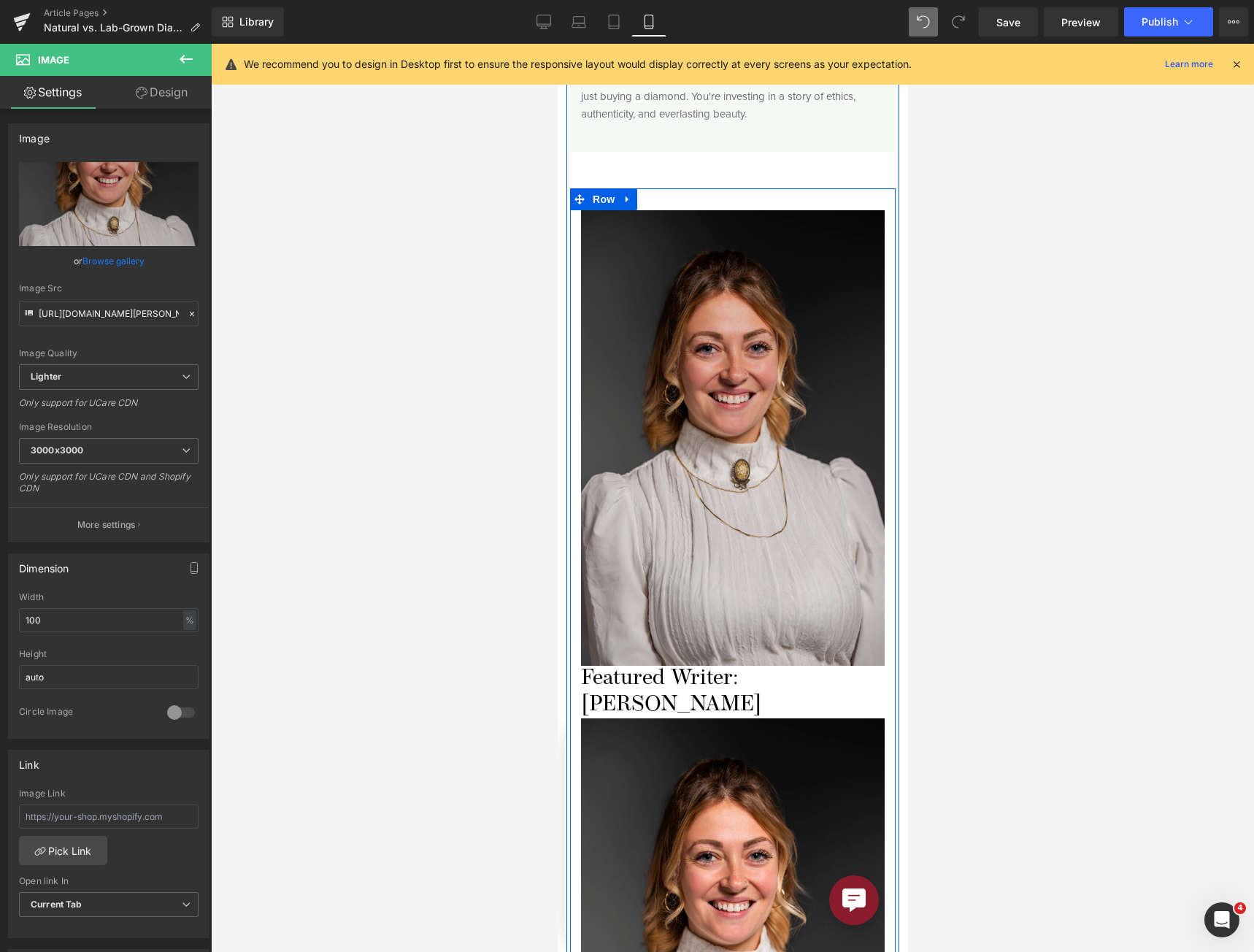
scroll to position [4352, 0]
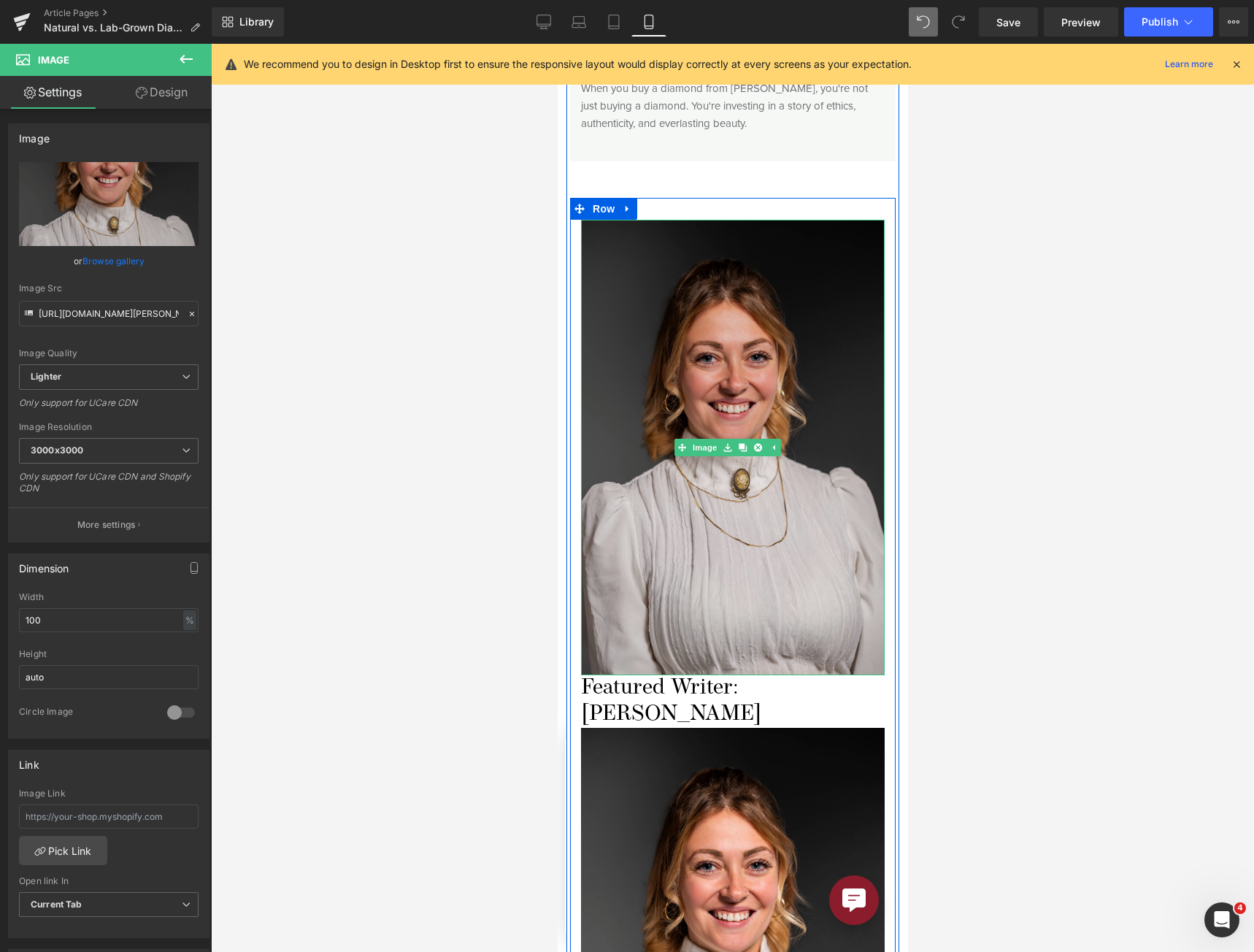
click at [746, 424] on img at bounding box center [732, 447] width 304 height 456
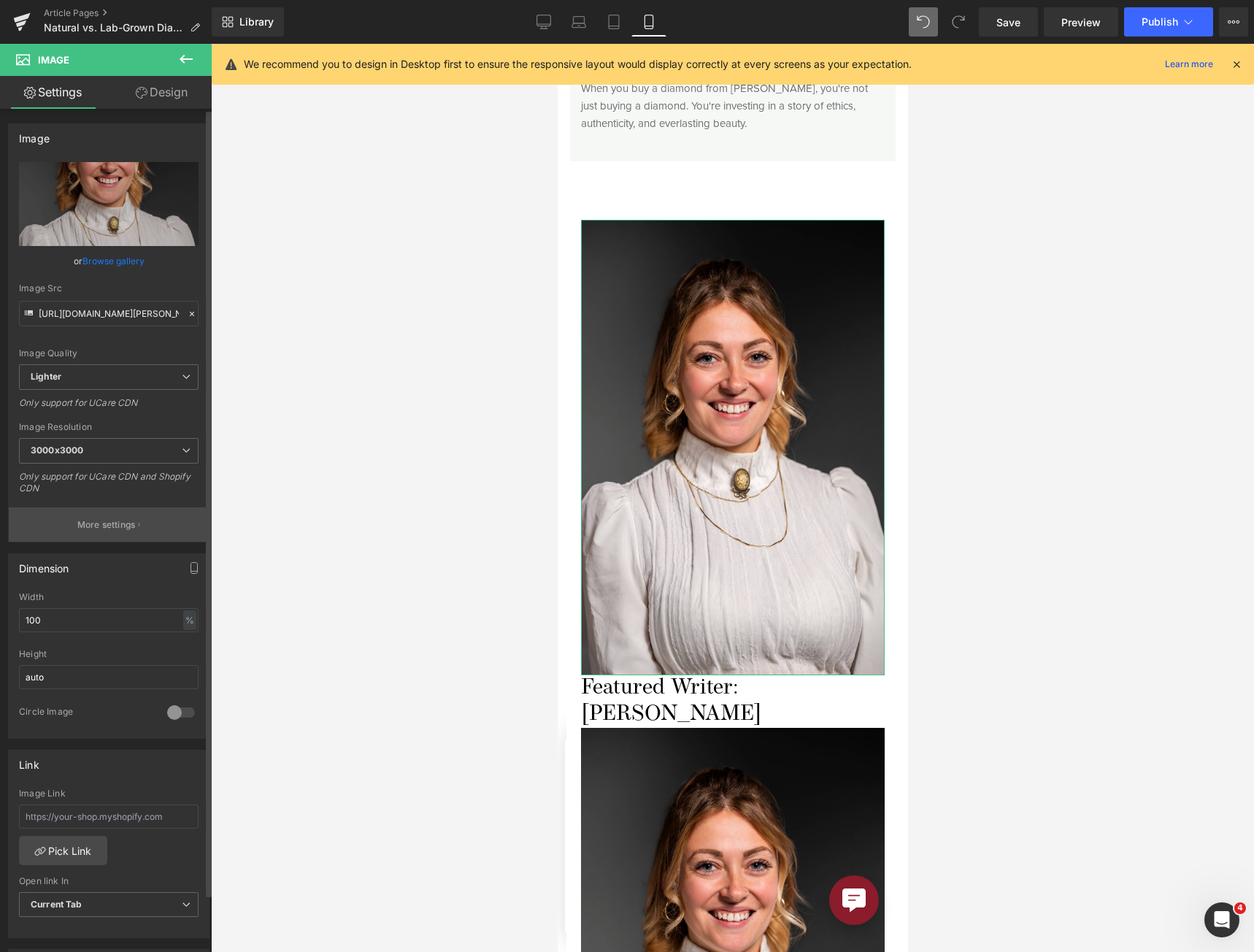
click at [112, 530] on p "More settings" at bounding box center [107, 525] width 59 height 13
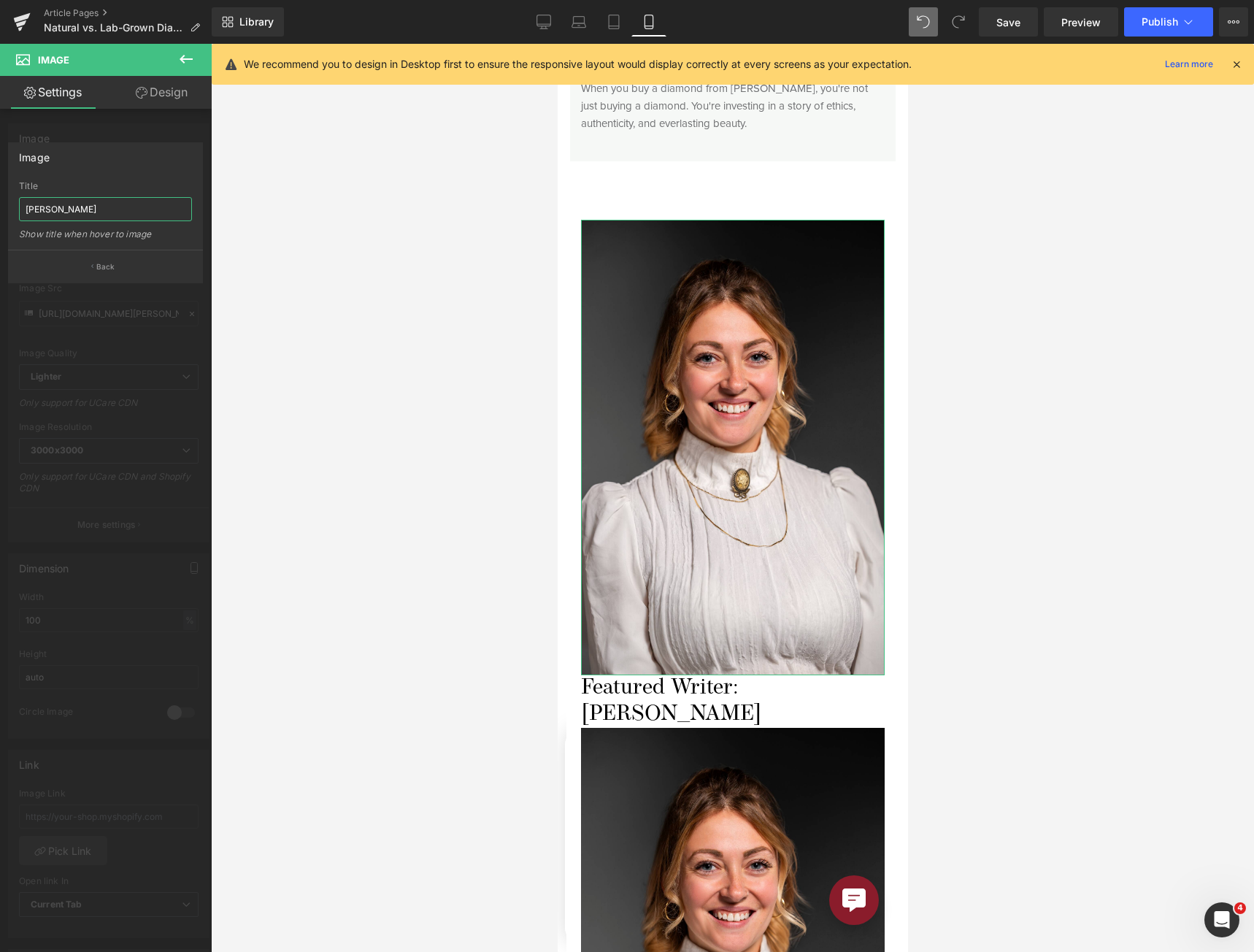
click at [106, 200] on input "[PERSON_NAME]" at bounding box center [105, 208] width 173 height 24
click at [38, 556] on div at bounding box center [106, 501] width 212 height 916
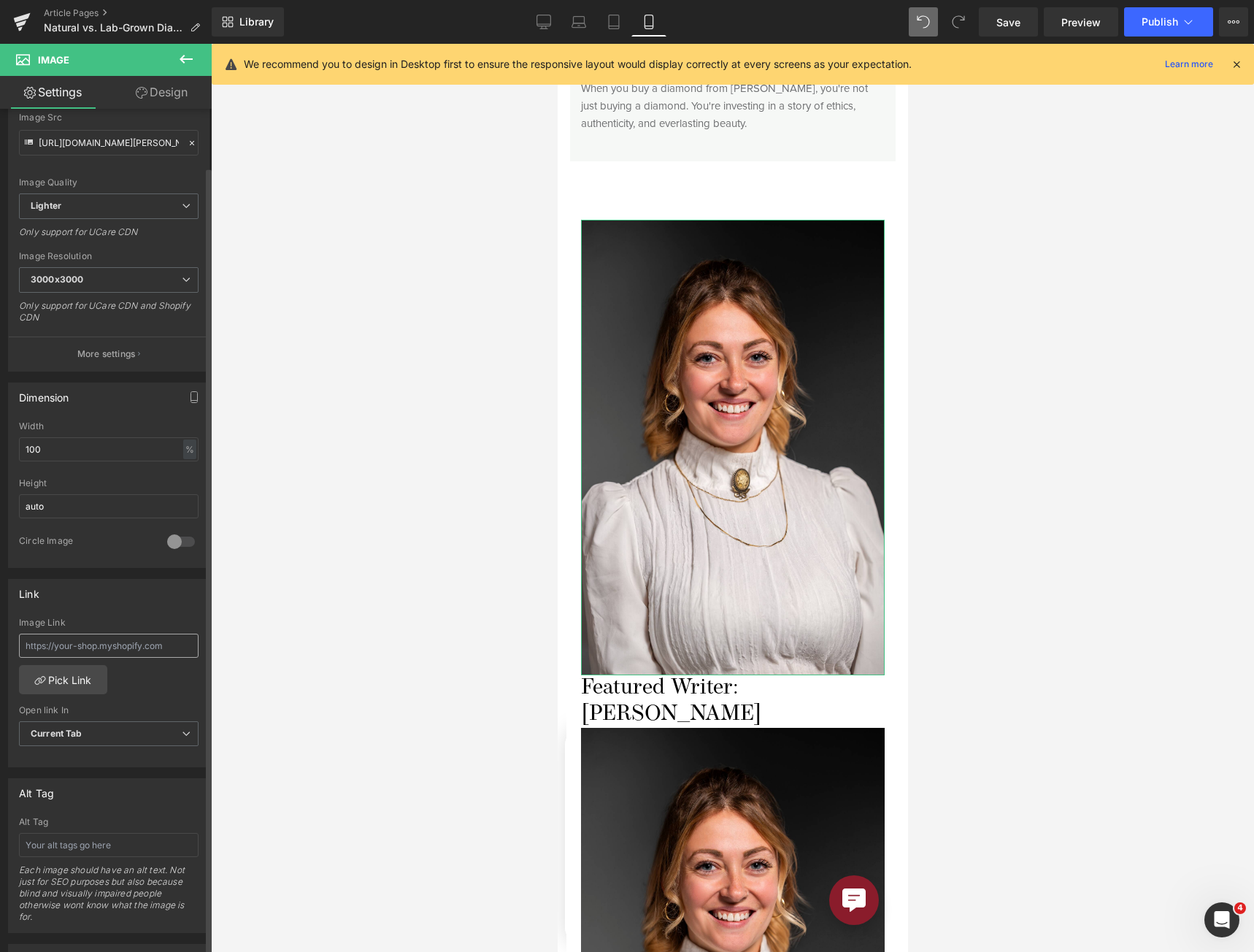
scroll to position [365, 0]
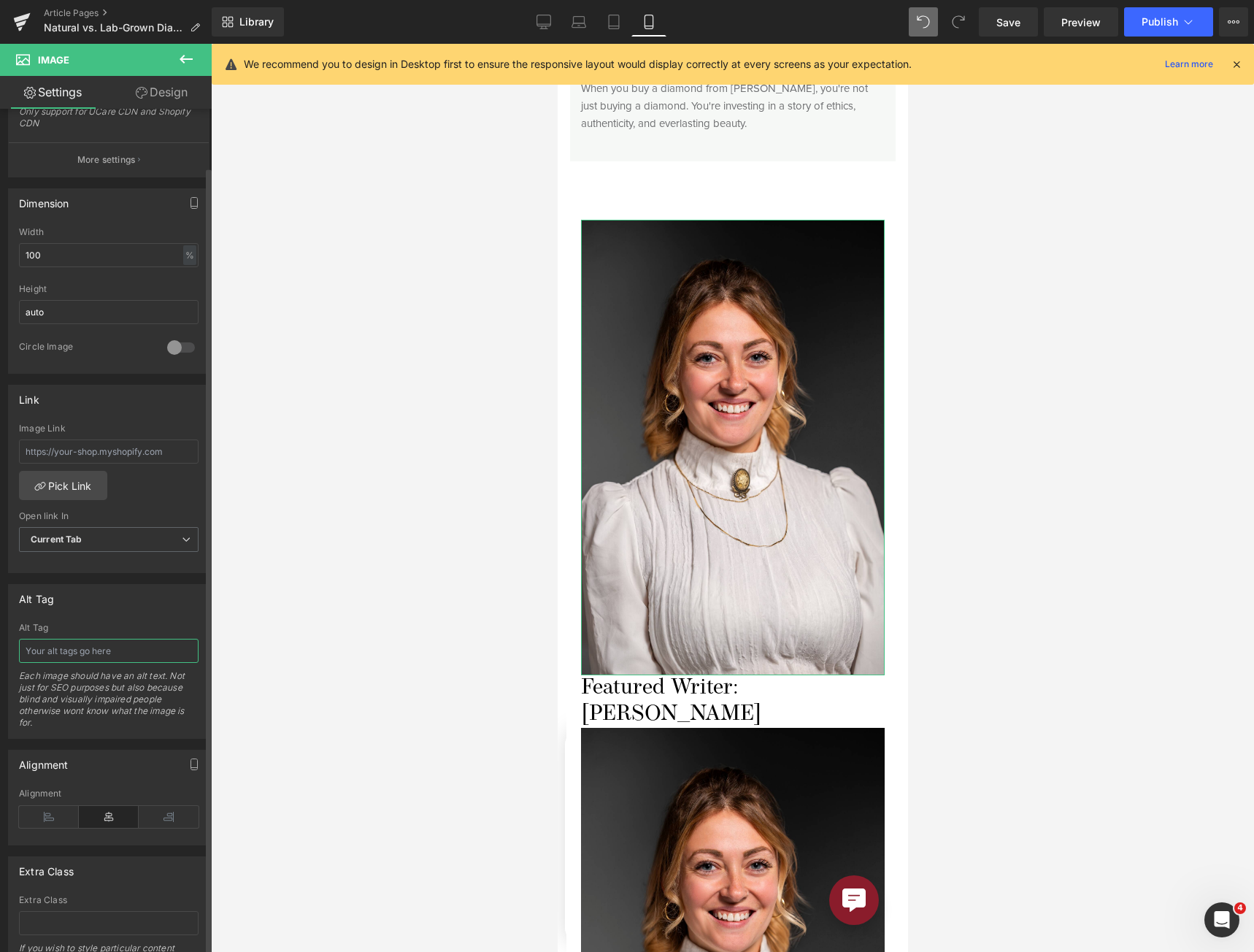
click at [114, 656] on input "text" at bounding box center [108, 650] width 179 height 24
paste input "[PERSON_NAME]"
type input "Guest Writer: [PERSON_NAME]"
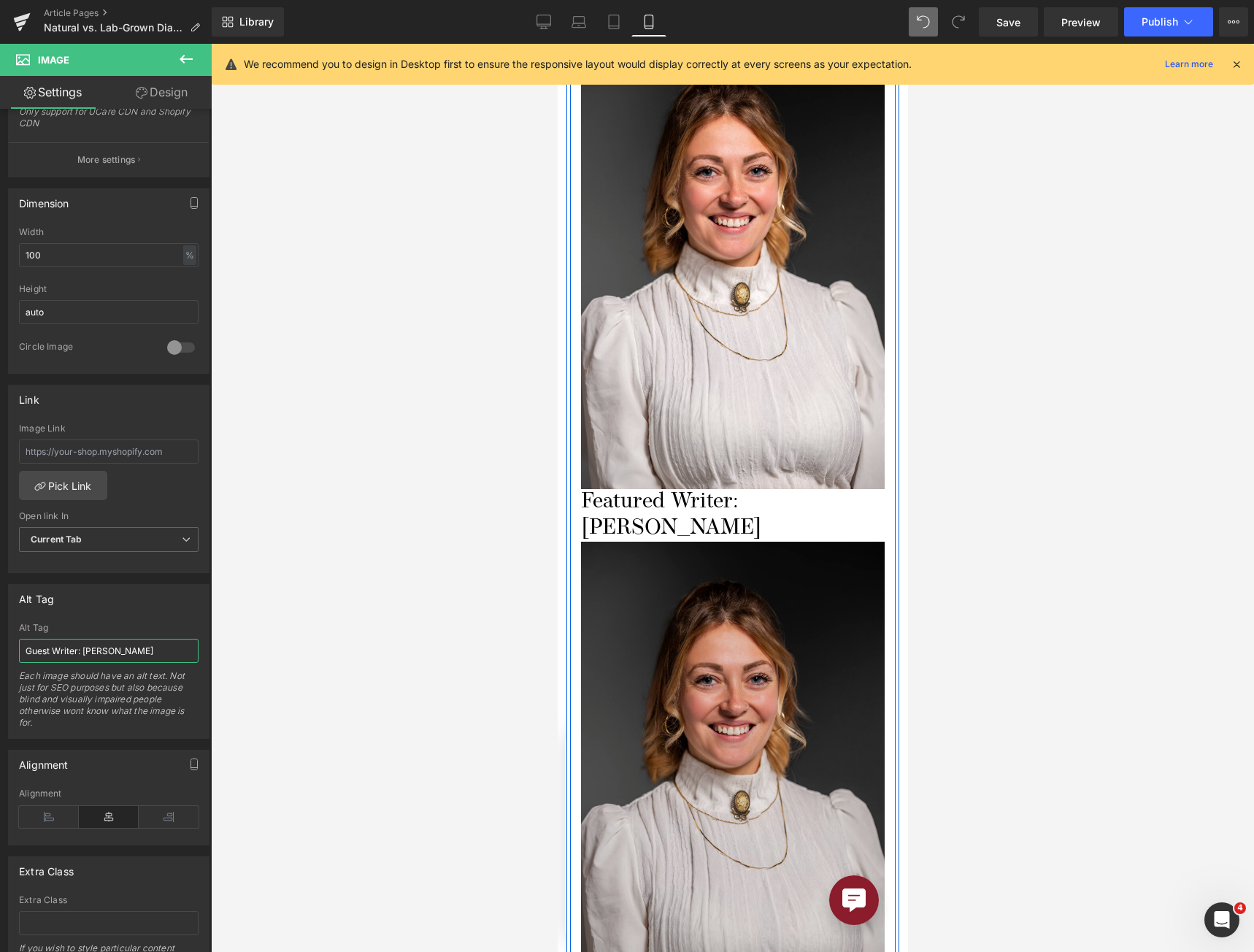
scroll to position [4644, 0]
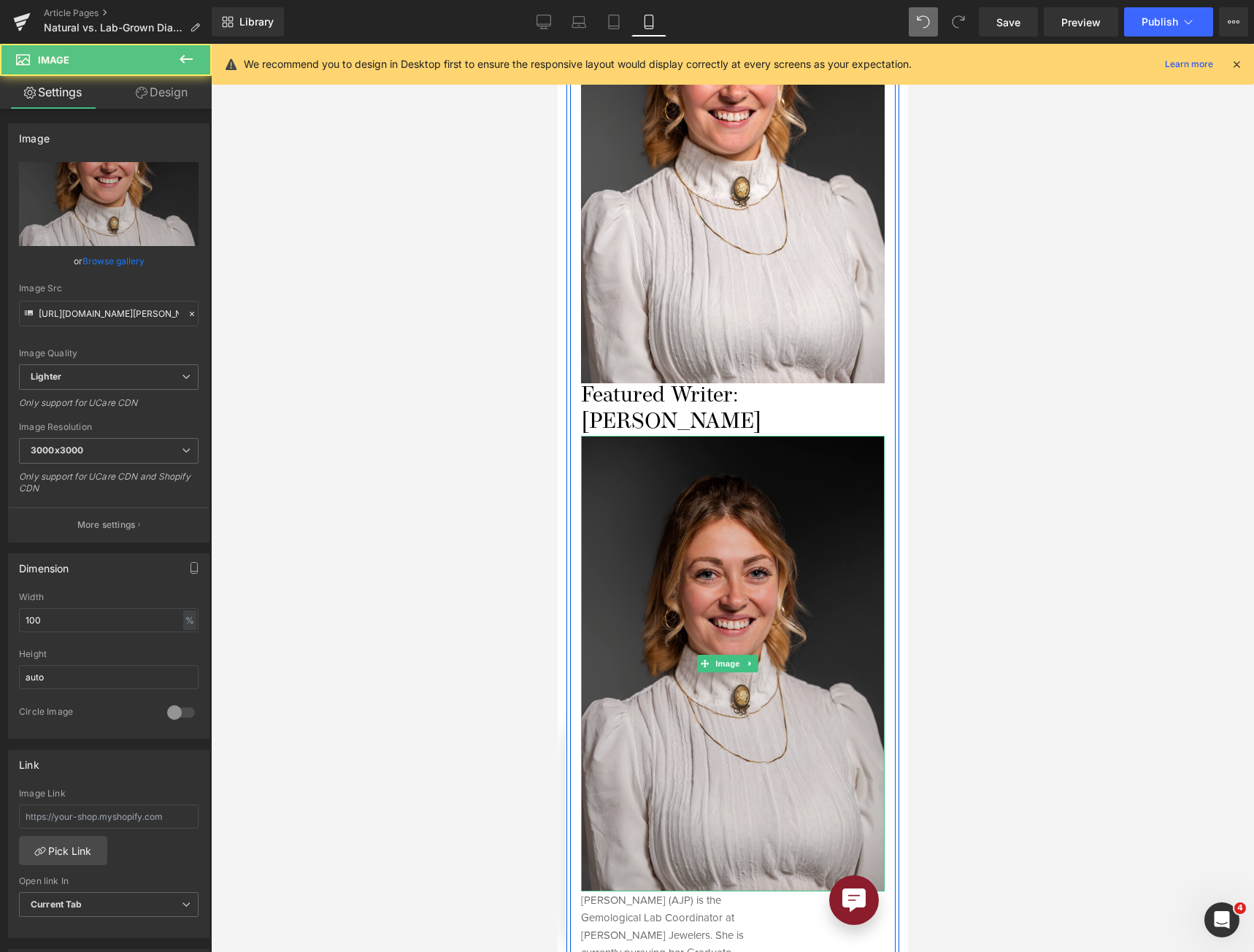
click at [704, 640] on img at bounding box center [732, 663] width 304 height 456
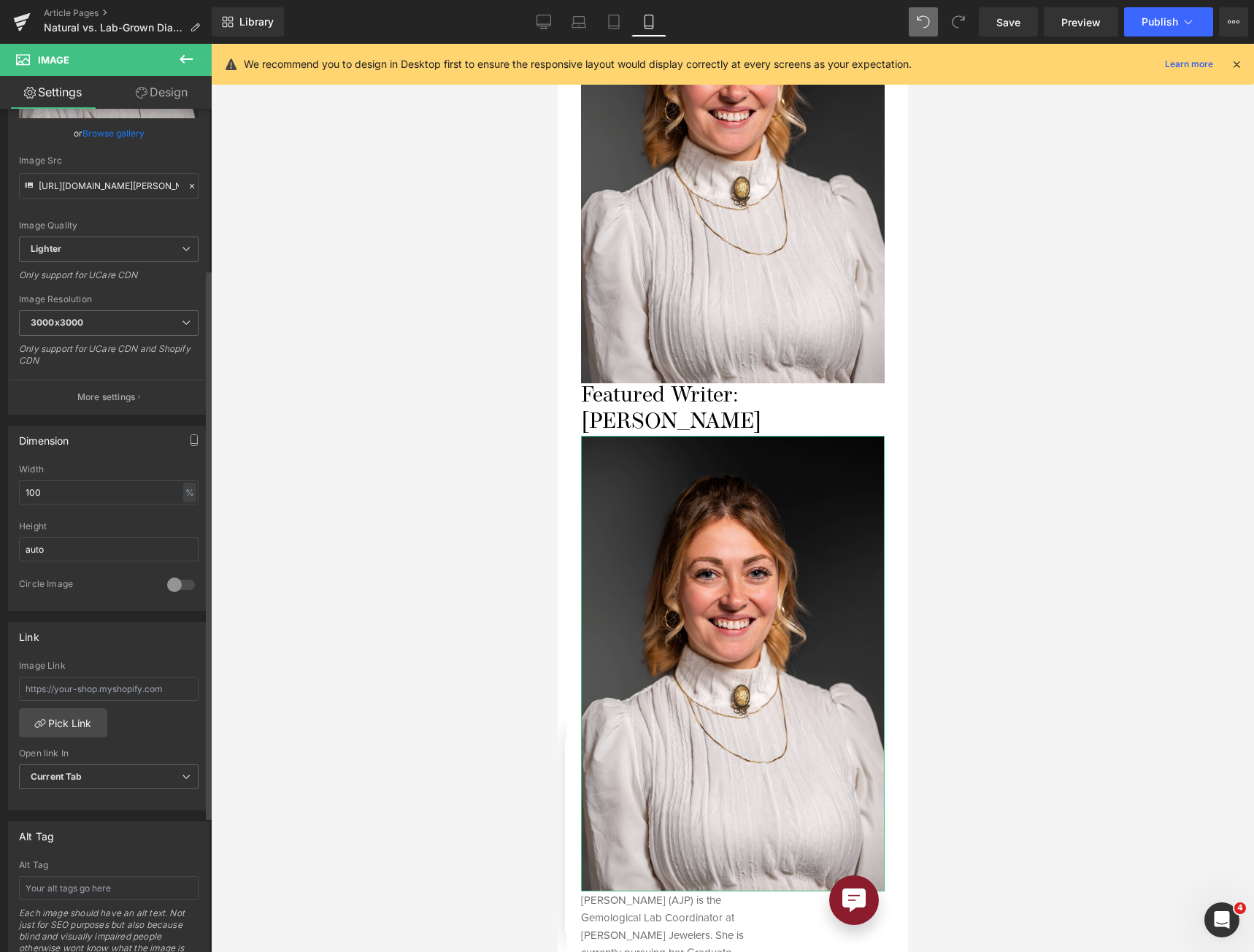
scroll to position [365, 0]
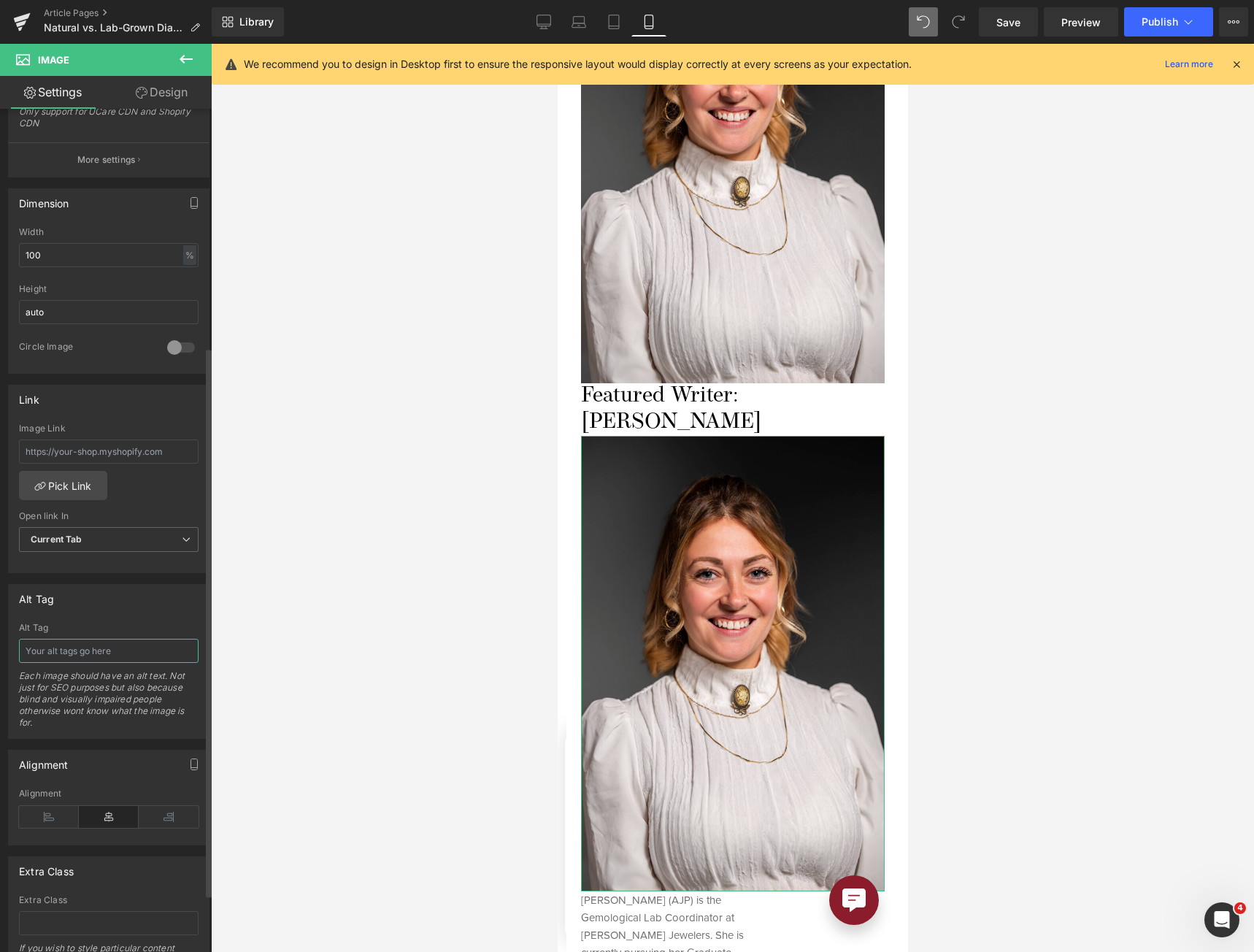
click at [103, 648] on input "text" at bounding box center [108, 650] width 179 height 24
paste input "[PERSON_NAME]"
type input "Guest Writer: [PERSON_NAME]"
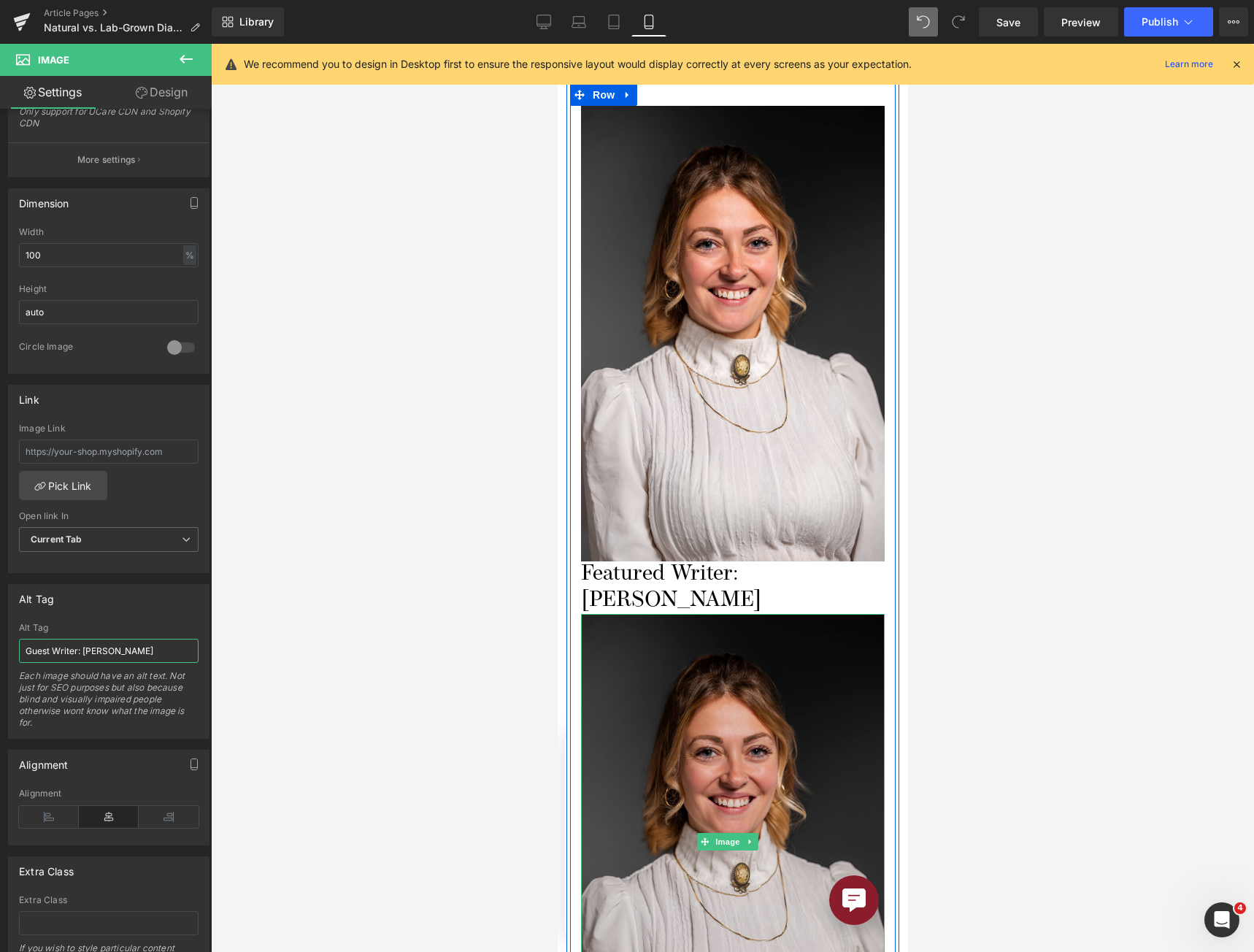
scroll to position [4279, 0]
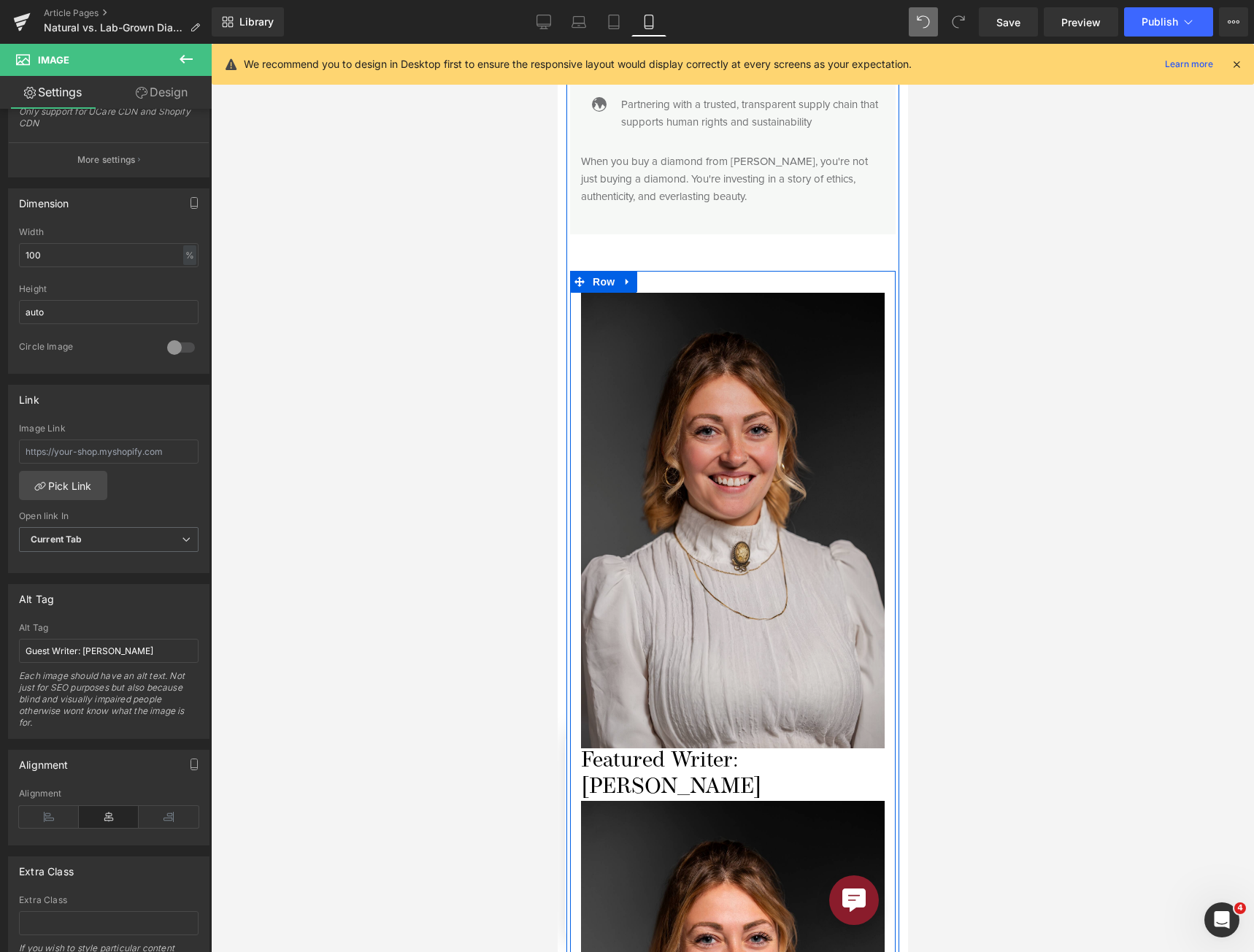
click at [744, 548] on img at bounding box center [732, 520] width 304 height 456
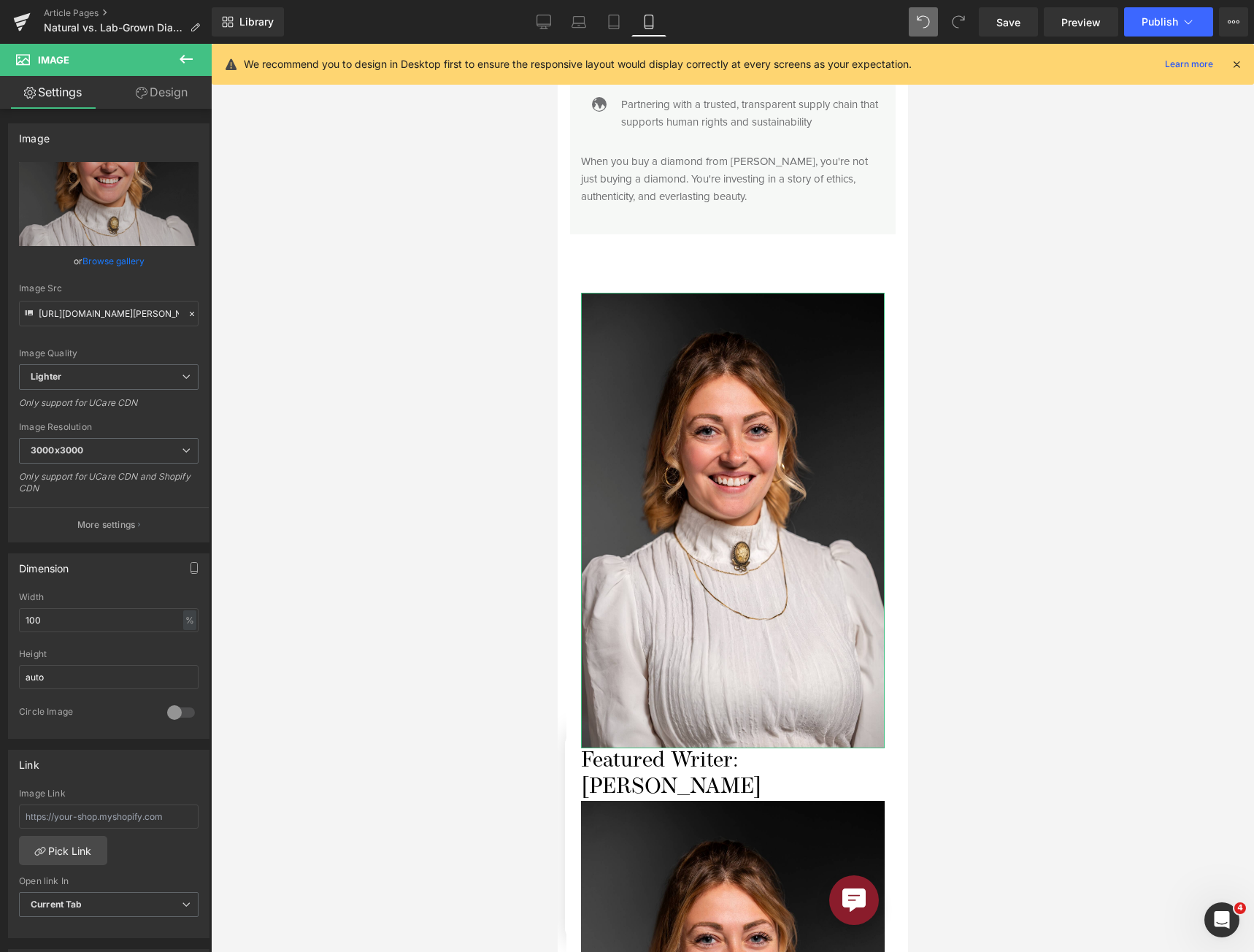
click at [165, 96] on link "Design" at bounding box center [161, 93] width 106 height 33
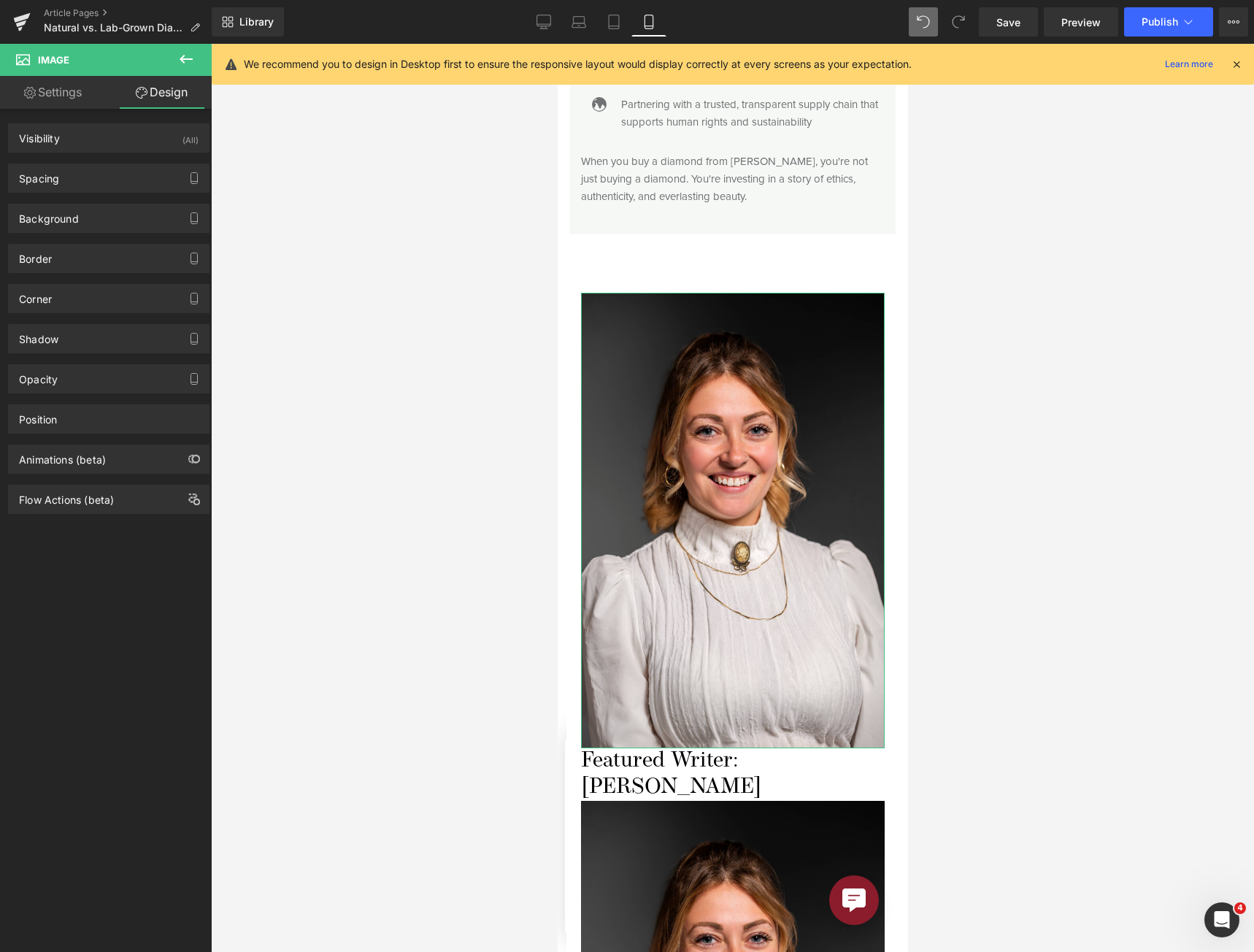
drag, startPoint x: 132, startPoint y: 179, endPoint x: 126, endPoint y: 160, distance: 19.9
click at [126, 160] on div "Spacing [GEOGRAPHIC_DATA] 0 0 0 0 [GEOGRAPHIC_DATA] 0 0 0 0 Setup Global Style" at bounding box center [109, 172] width 218 height 41
click at [126, 149] on div "Visibility (All)" at bounding box center [109, 138] width 200 height 28
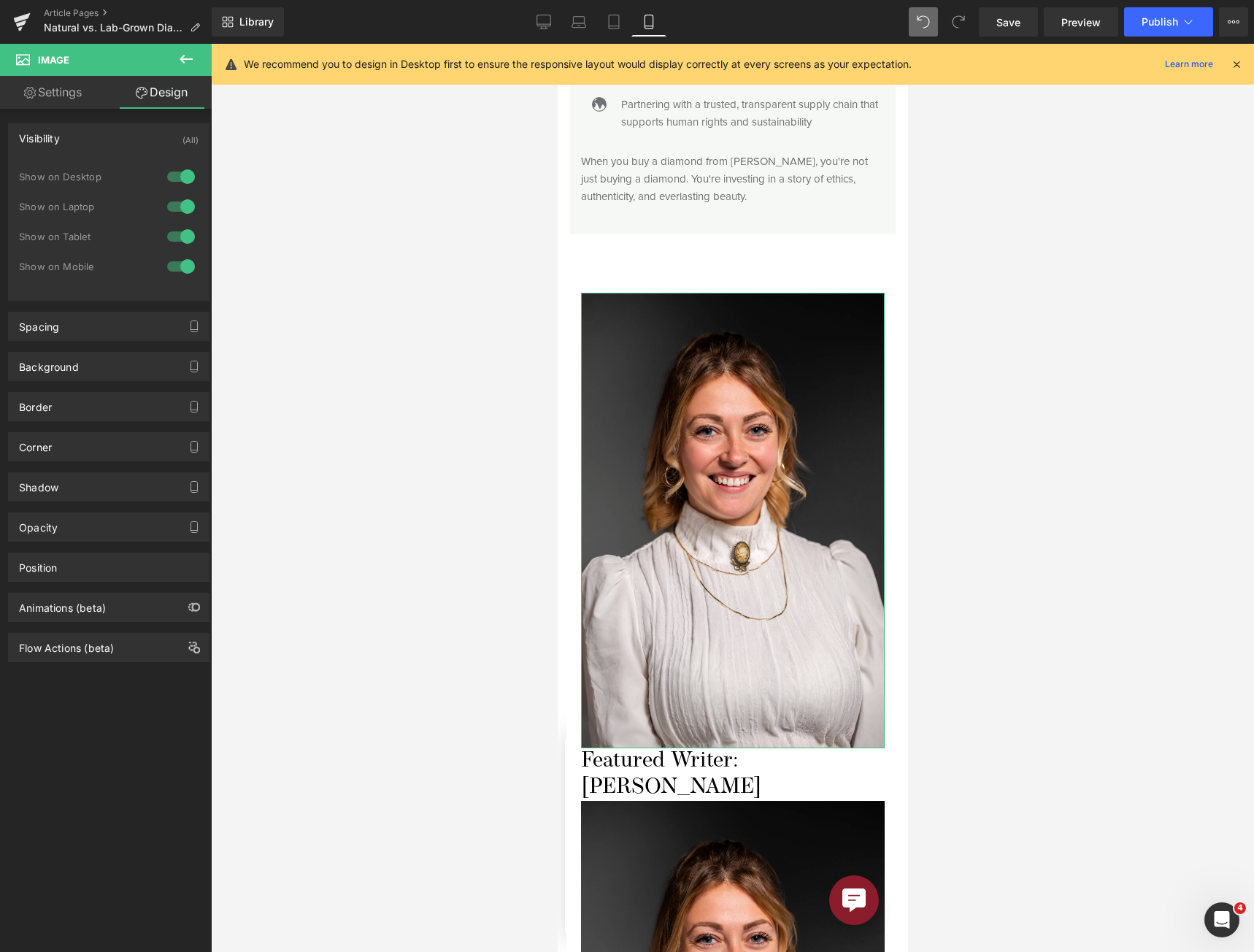
click at [182, 263] on div at bounding box center [181, 266] width 35 height 23
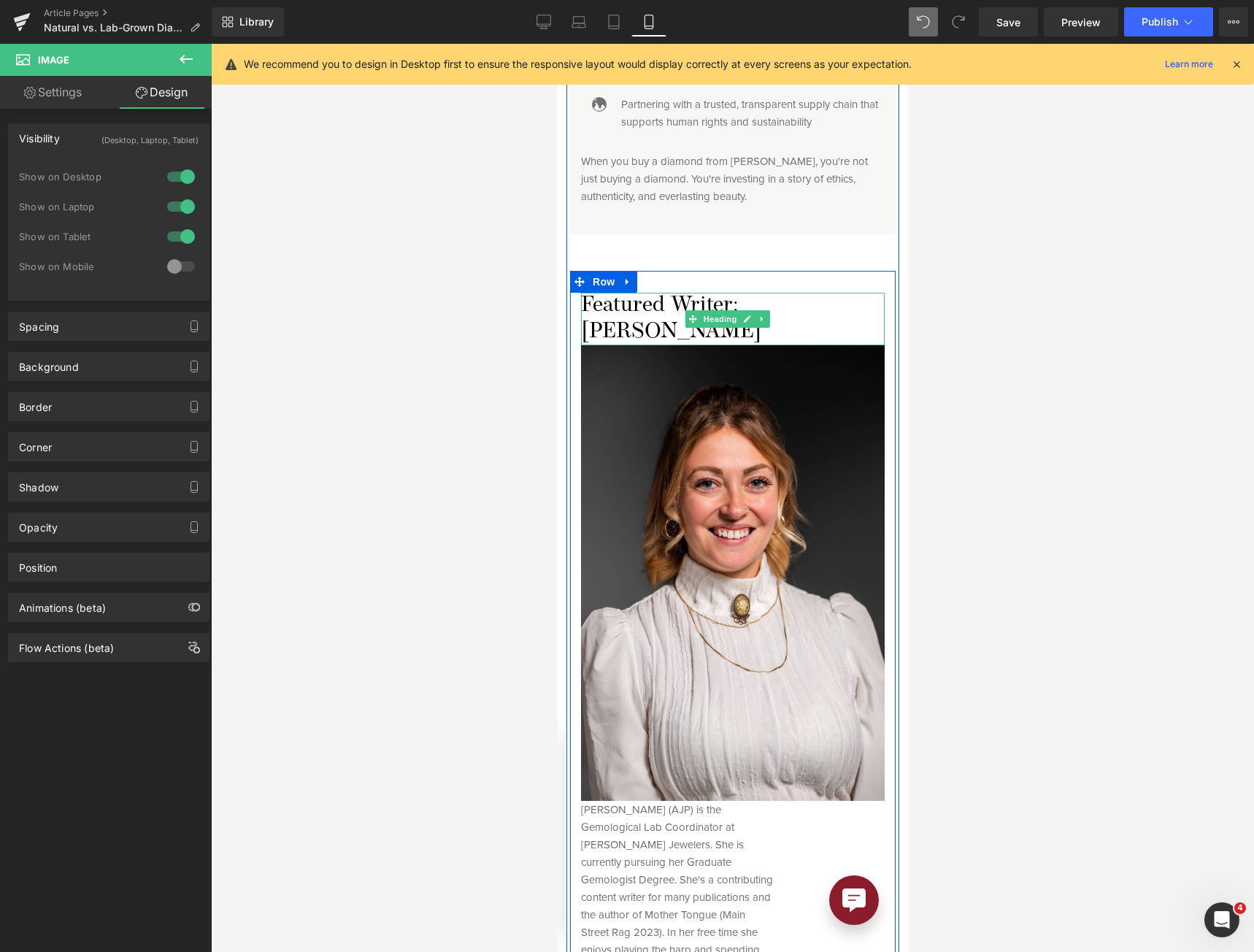
click at [639, 293] on h6 "Featured Writer: [PERSON_NAME]" at bounding box center [732, 319] width 304 height 53
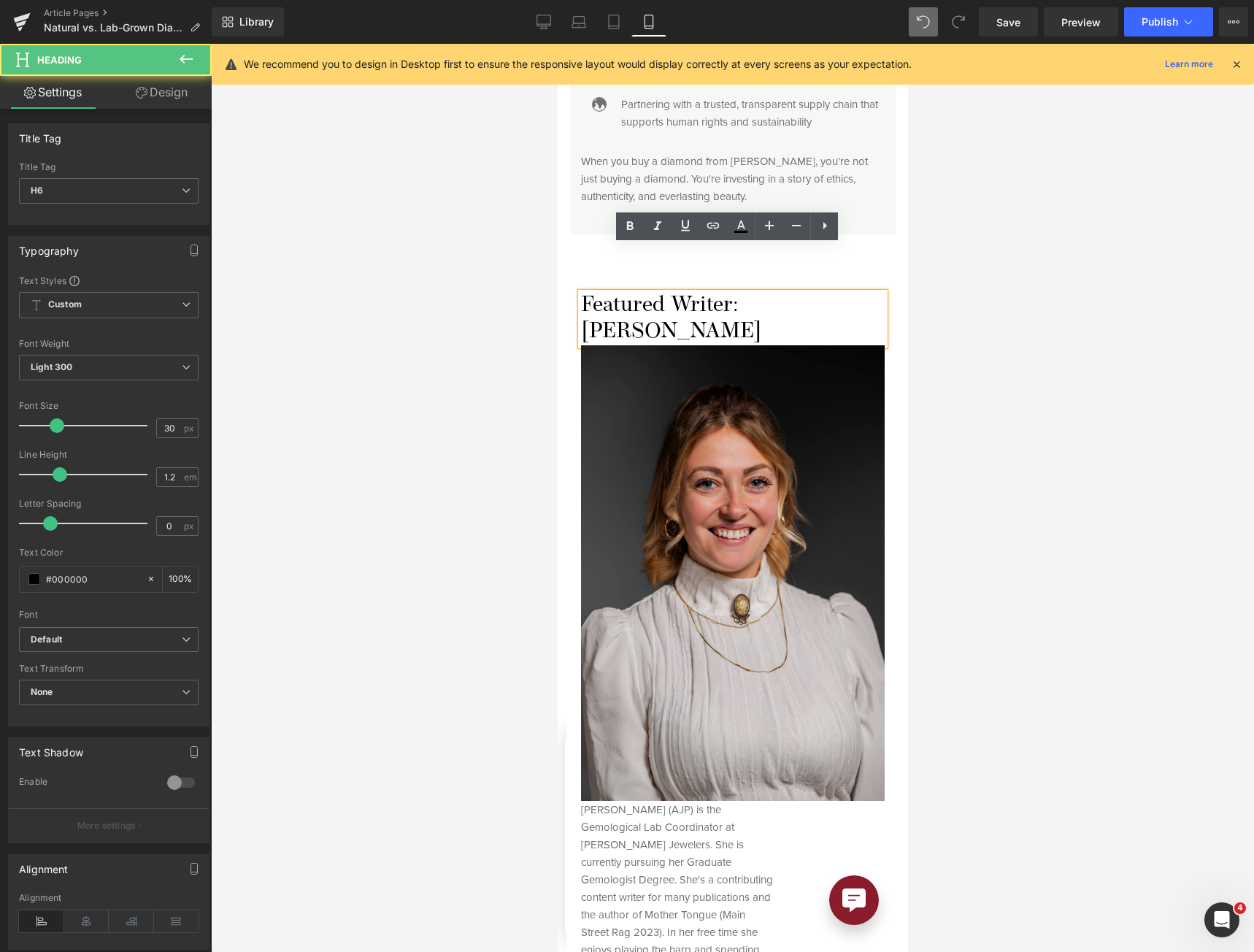
click at [767, 425] on img at bounding box center [732, 572] width 304 height 456
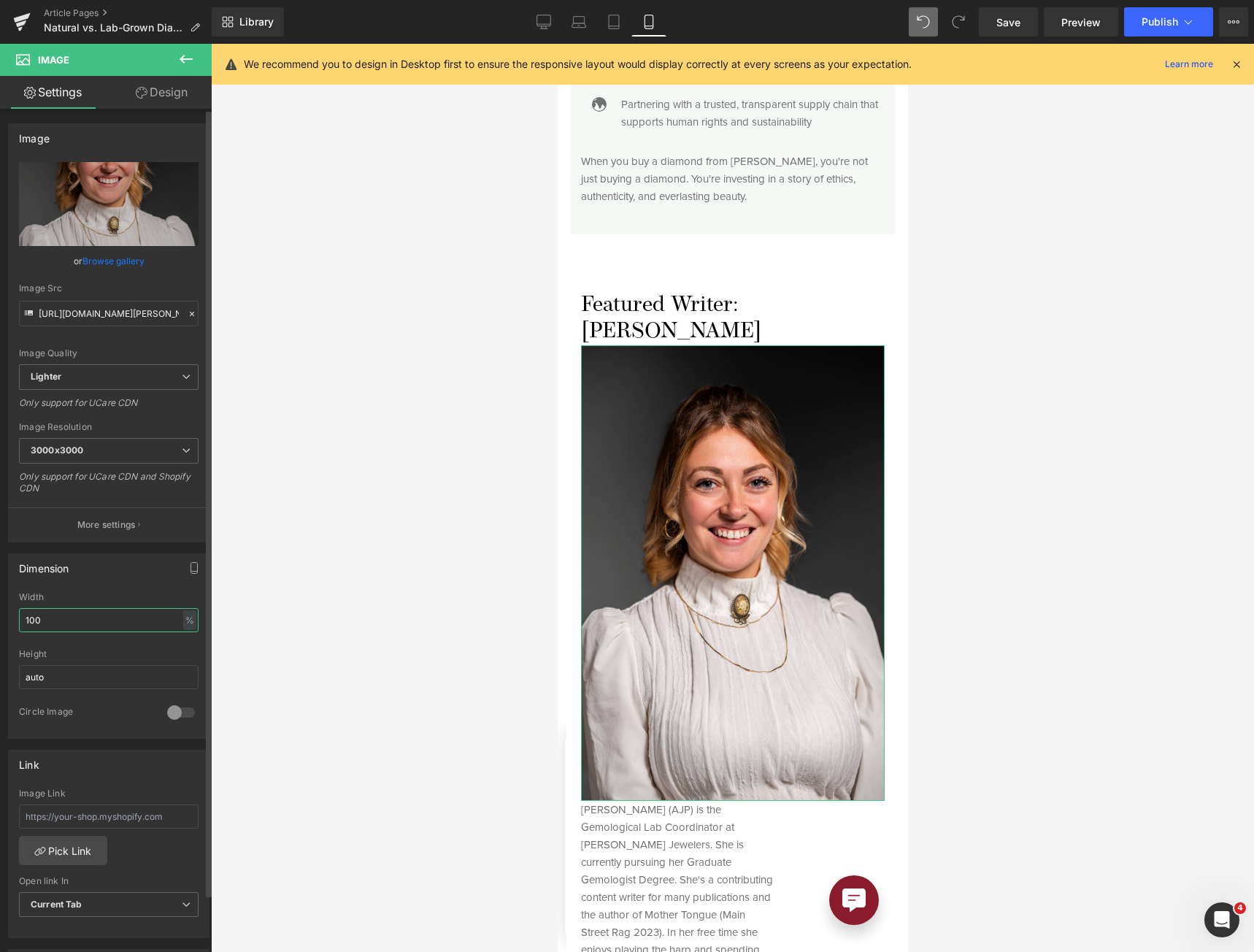
click at [108, 627] on input "100" at bounding box center [108, 620] width 179 height 24
type input "50"
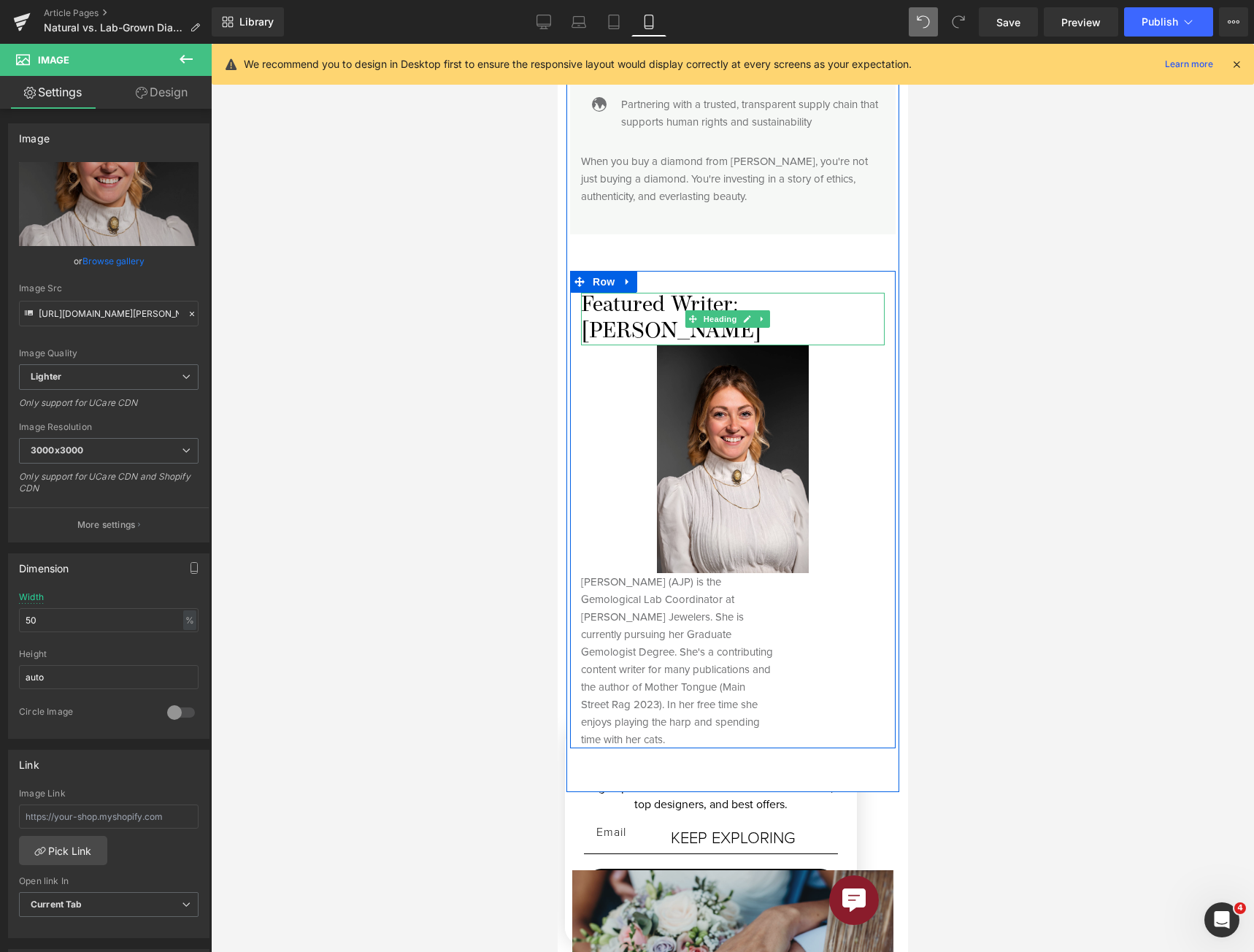
click at [659, 293] on h6 "Featured Writer: [PERSON_NAME]" at bounding box center [732, 319] width 304 height 53
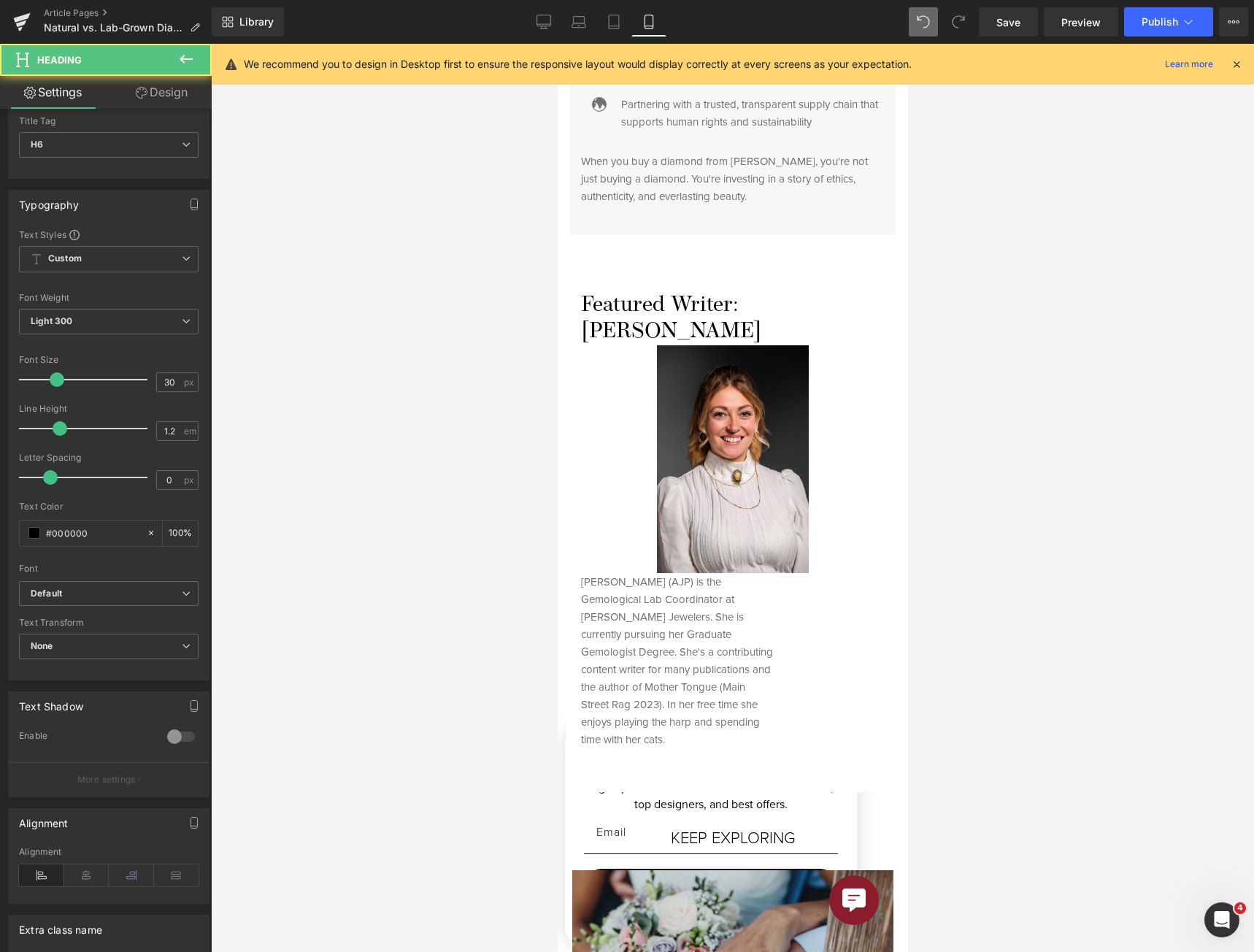
scroll to position [146, 0]
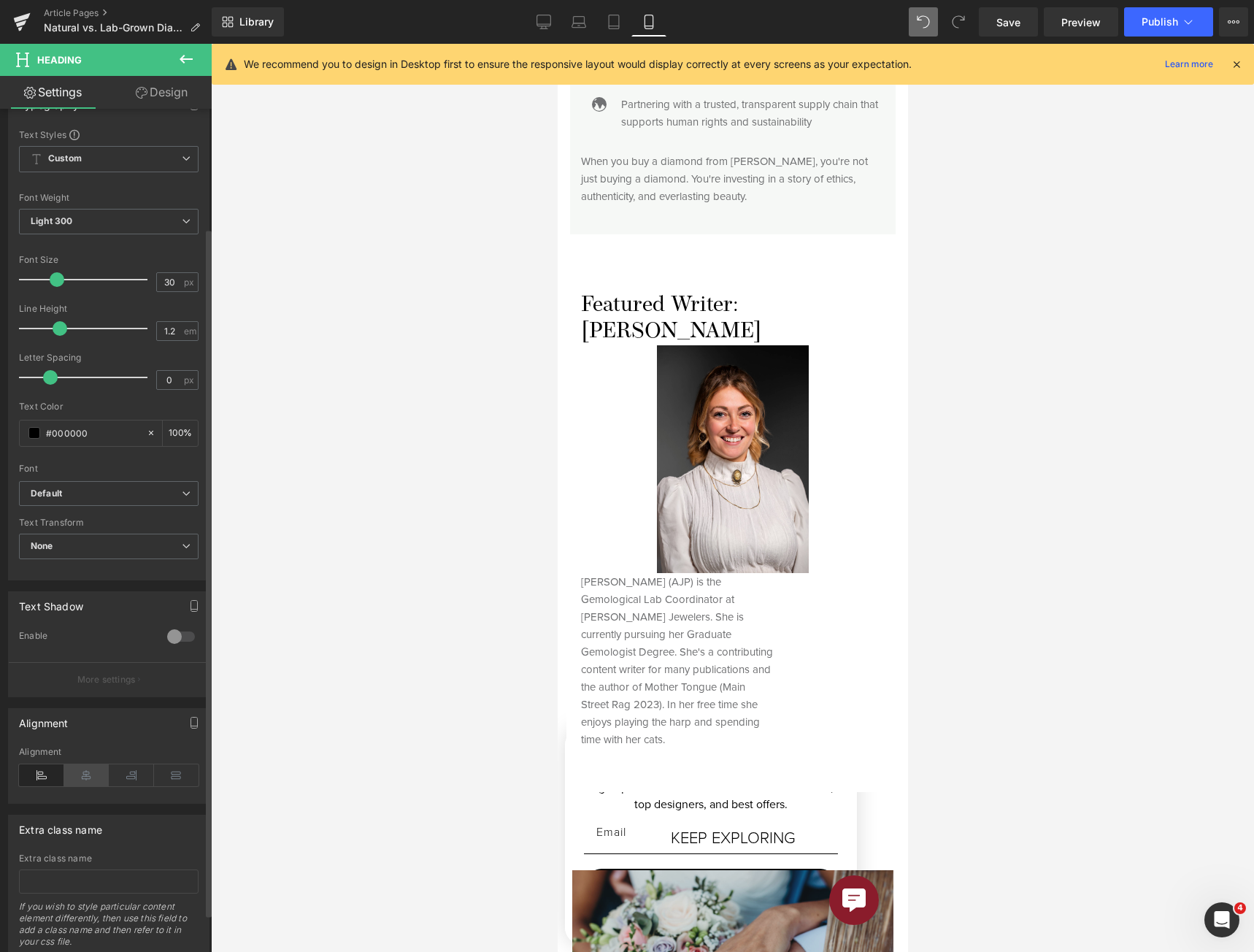
click at [87, 773] on icon at bounding box center [87, 775] width 45 height 22
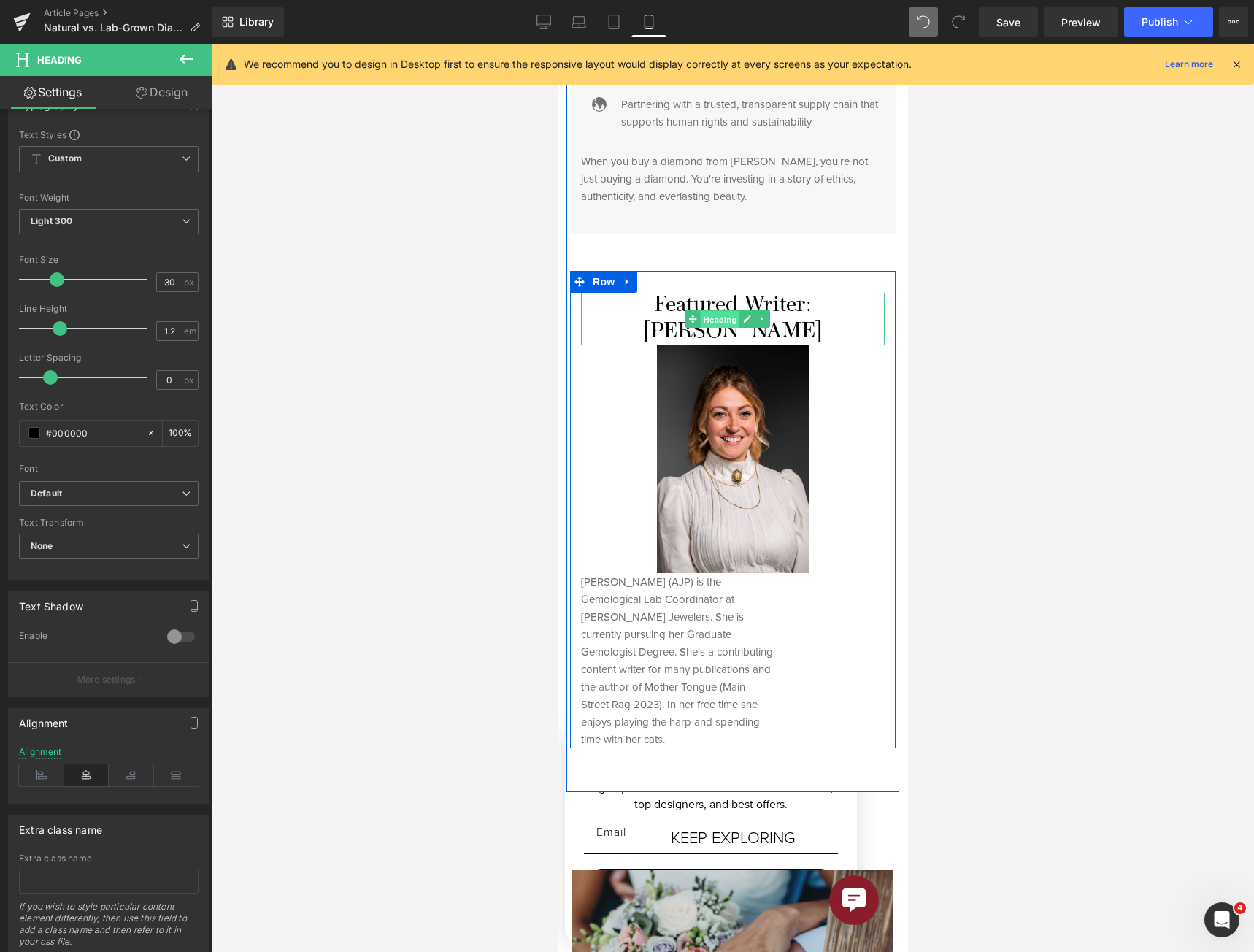
click at [727, 311] on span "Heading" at bounding box center [720, 319] width 40 height 17
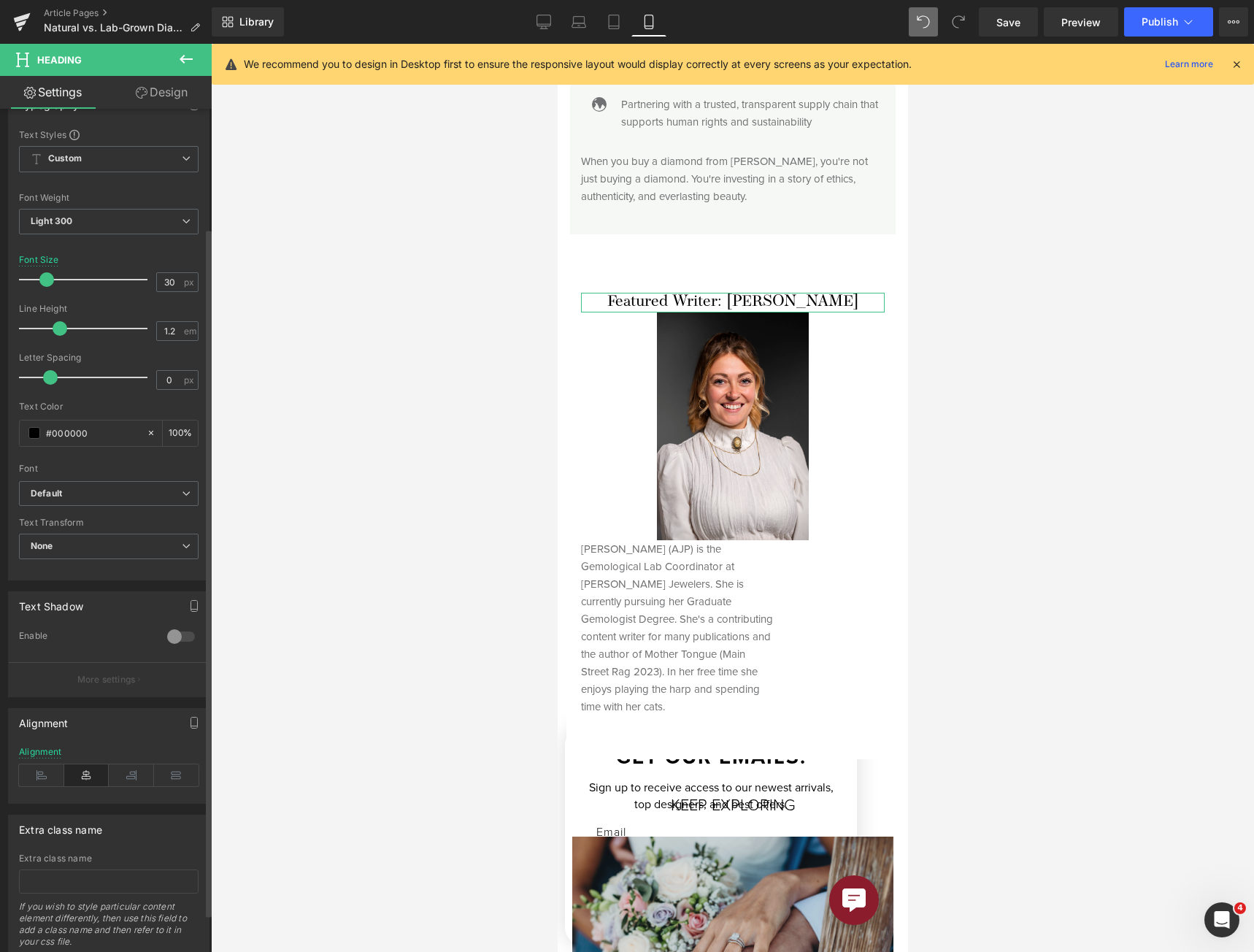
drag, startPoint x: 55, startPoint y: 283, endPoint x: 45, endPoint y: 283, distance: 10.0
click at [45, 283] on span at bounding box center [47, 280] width 15 height 15
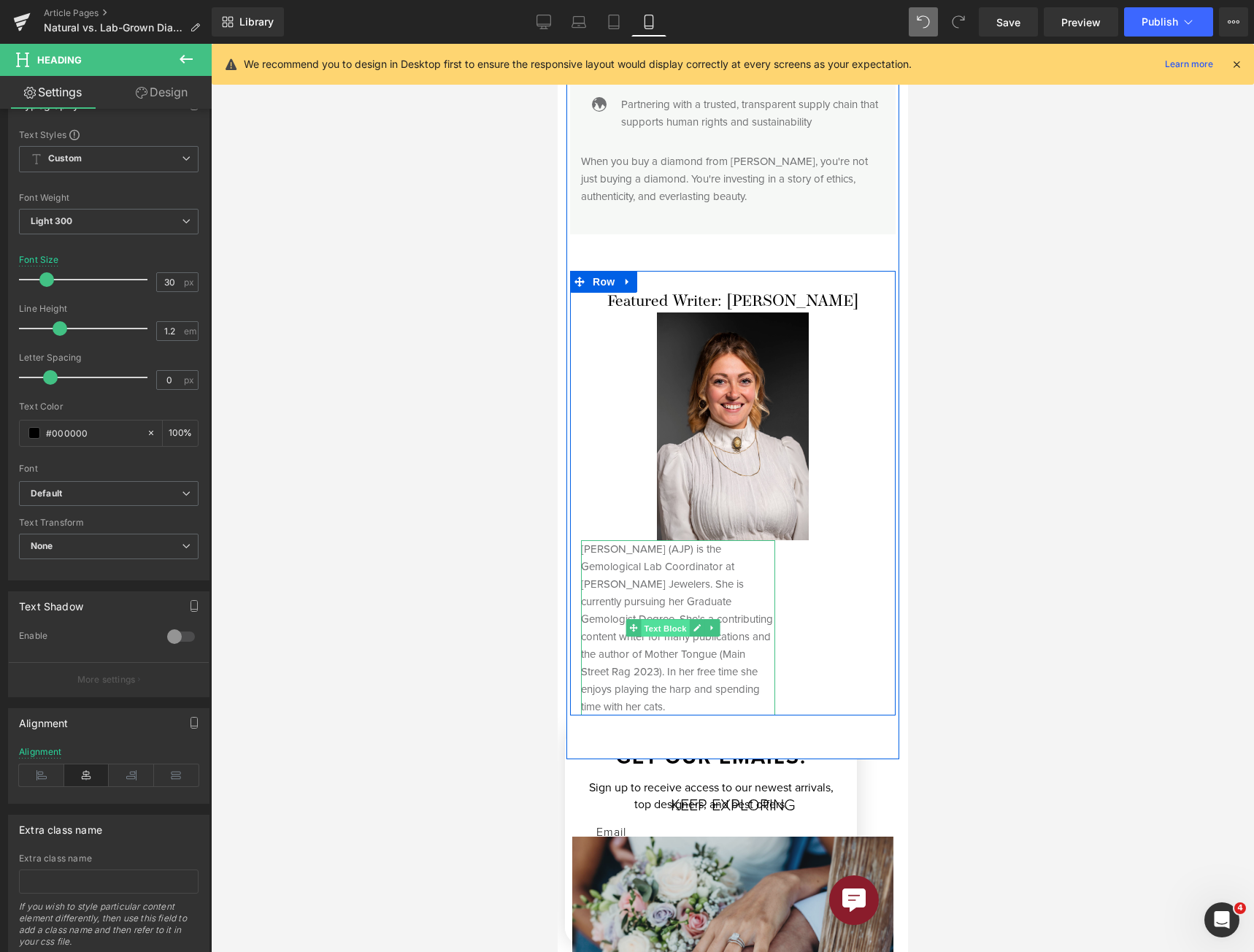
click at [667, 619] on span "Text Block" at bounding box center [664, 627] width 48 height 17
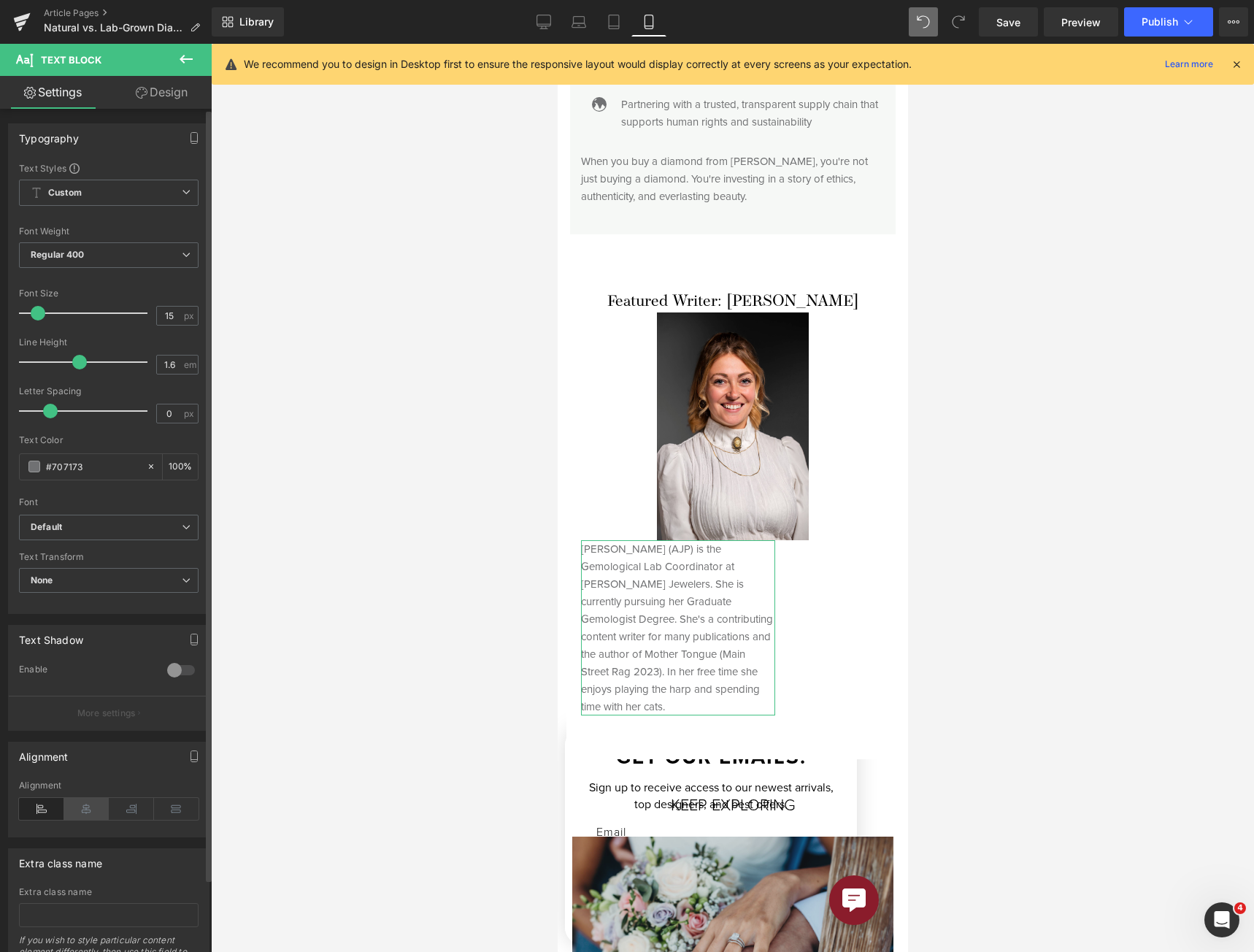
click at [74, 809] on icon at bounding box center [87, 808] width 45 height 22
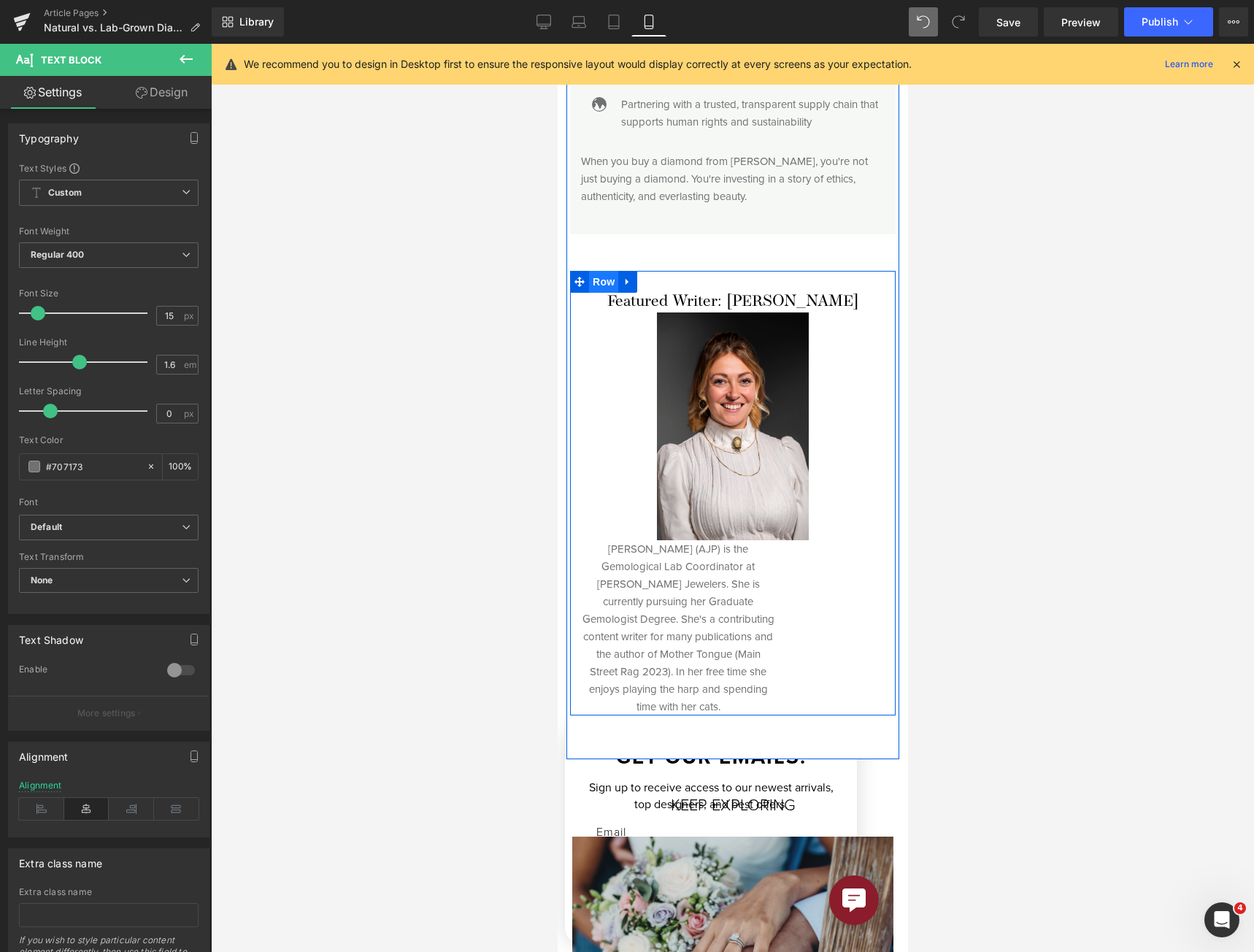
click at [597, 270] on span "Row" at bounding box center [602, 281] width 29 height 22
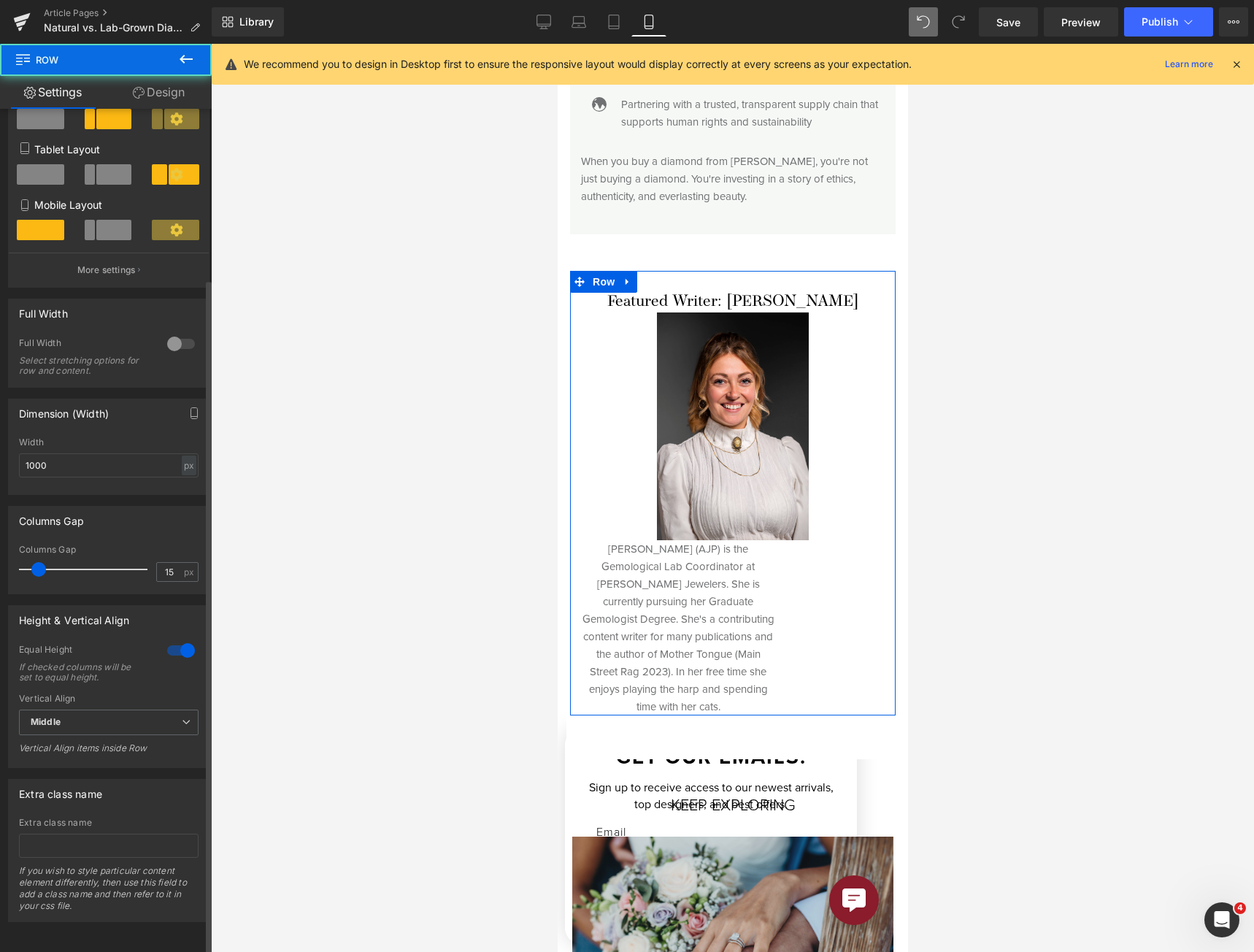
scroll to position [213, 0]
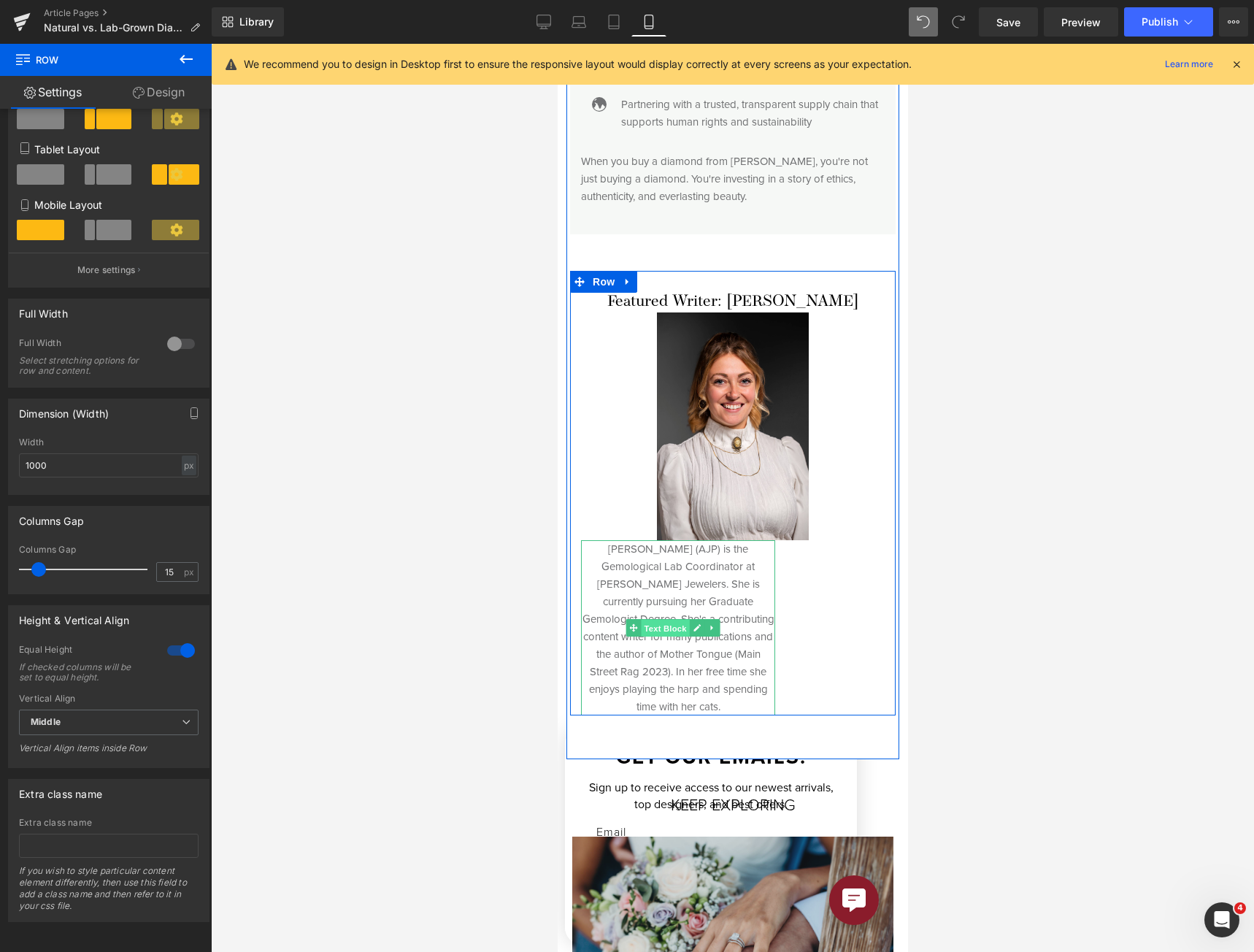
click at [662, 619] on span "Text Block" at bounding box center [664, 627] width 48 height 17
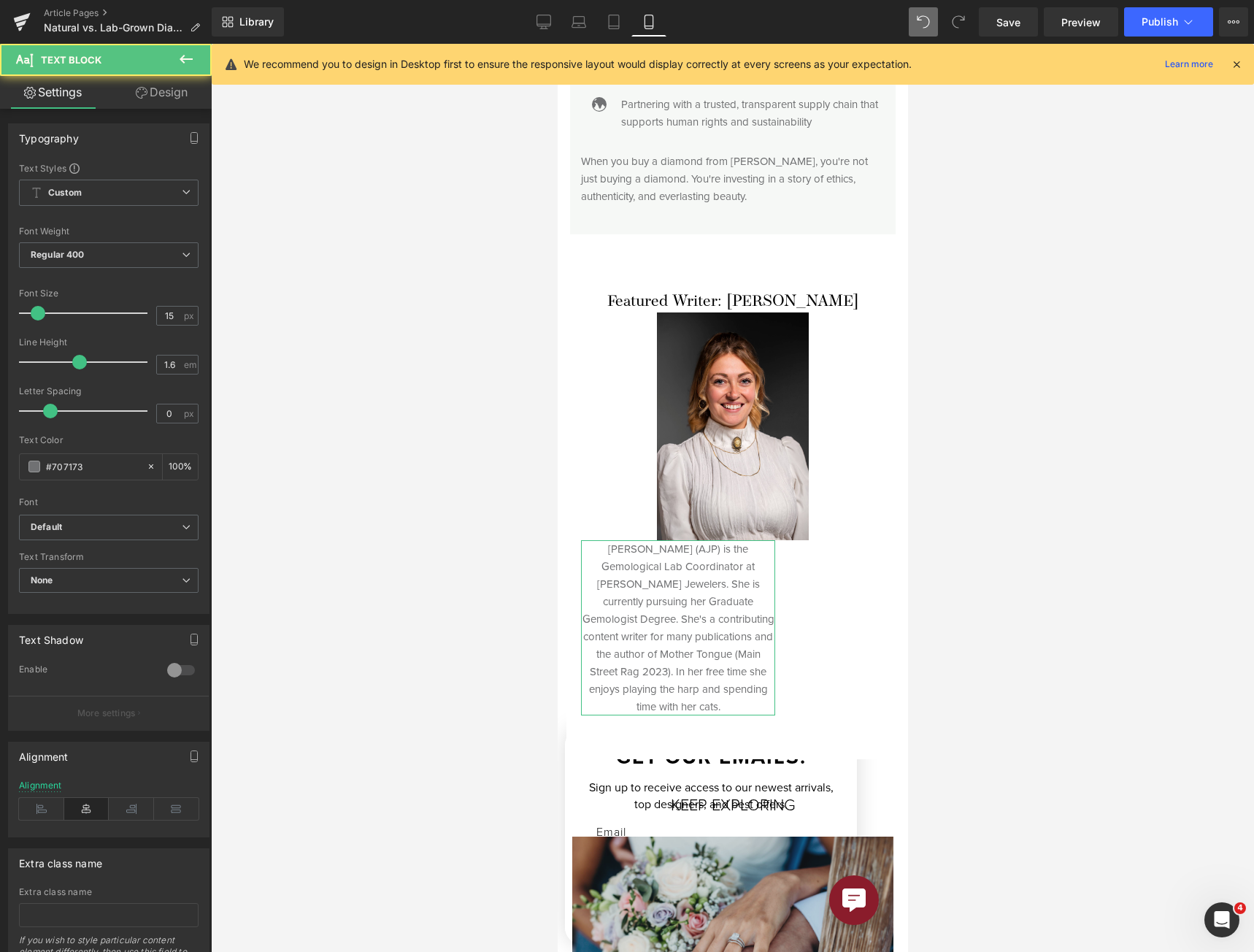
click at [146, 100] on link "Design" at bounding box center [161, 93] width 106 height 33
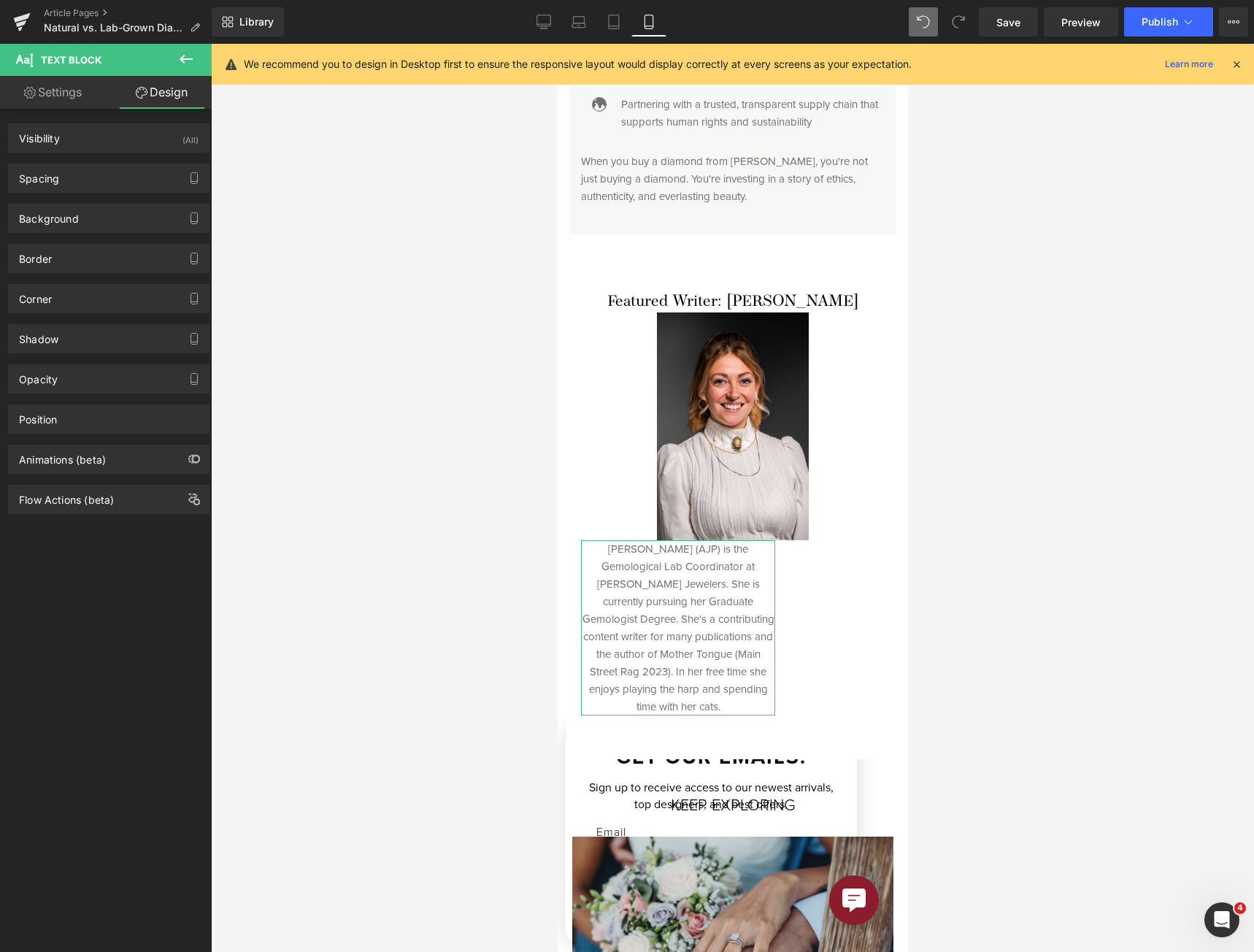
click at [93, 193] on div "Background Color & Image color Color transparent 0 % Image Replace Image Upload…" at bounding box center [109, 213] width 218 height 41
click at [95, 183] on div "Spacing" at bounding box center [109, 179] width 200 height 28
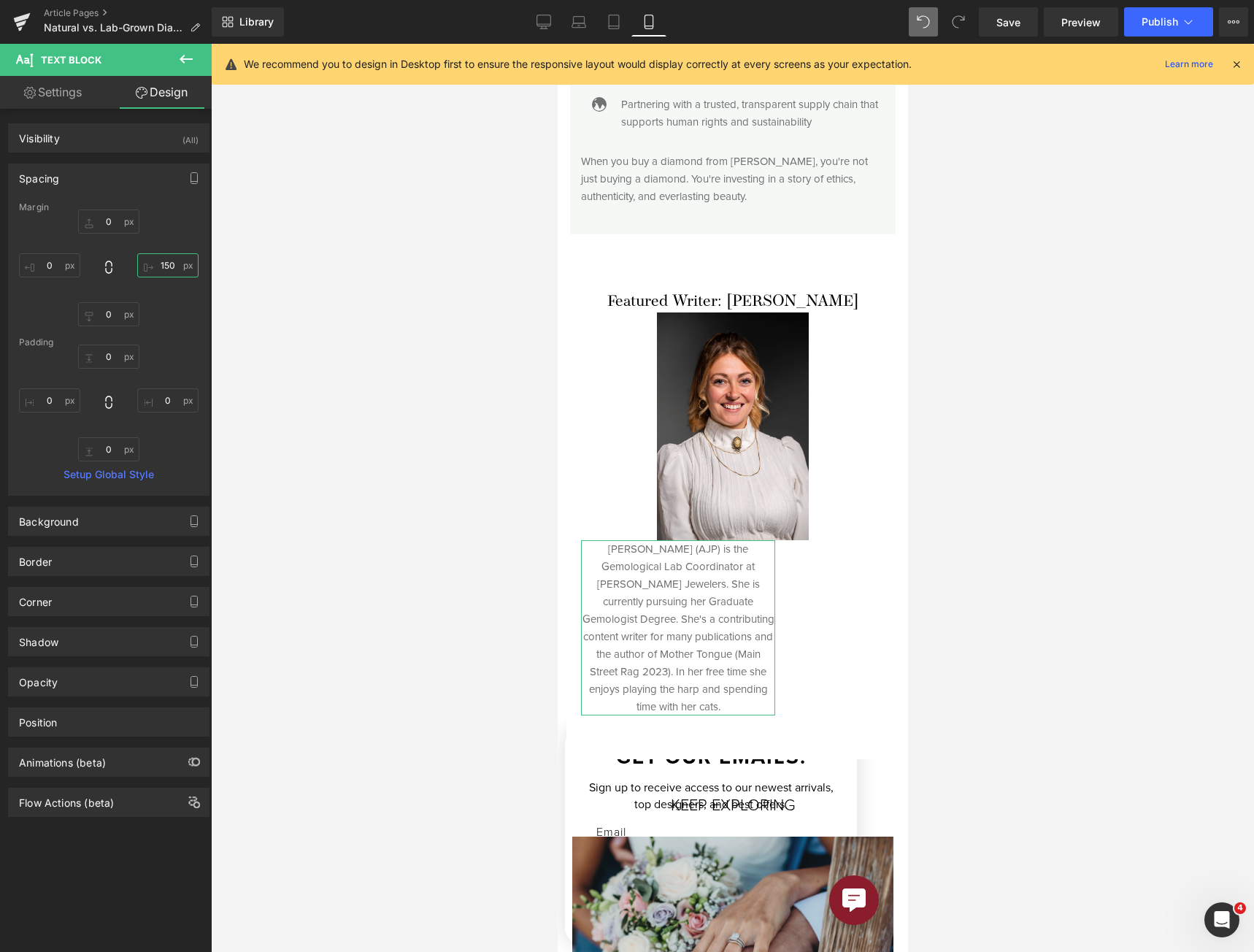
click at [158, 273] on input "150" at bounding box center [168, 265] width 61 height 24
type input "0"
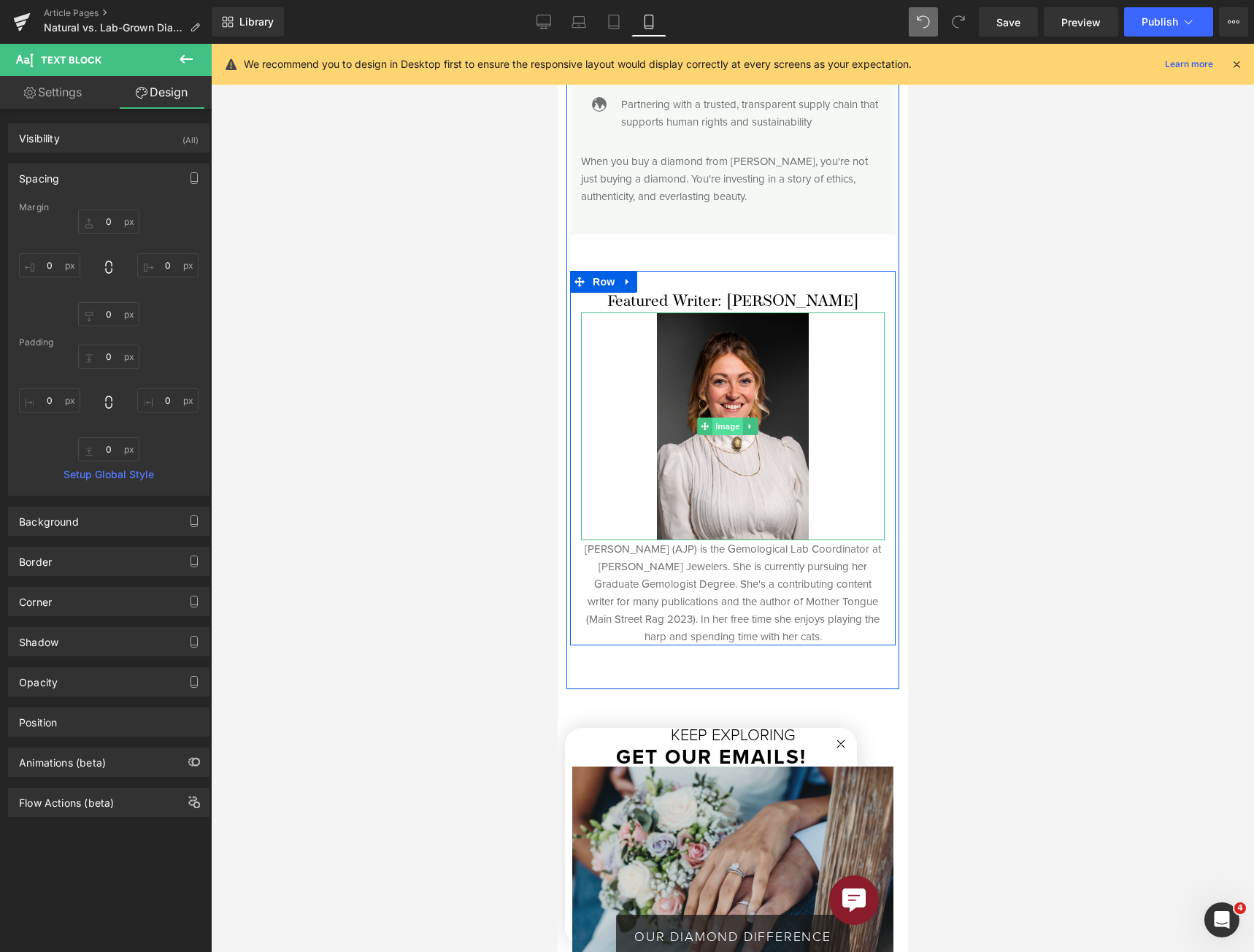
click at [727, 418] on span "Image" at bounding box center [726, 426] width 31 height 17
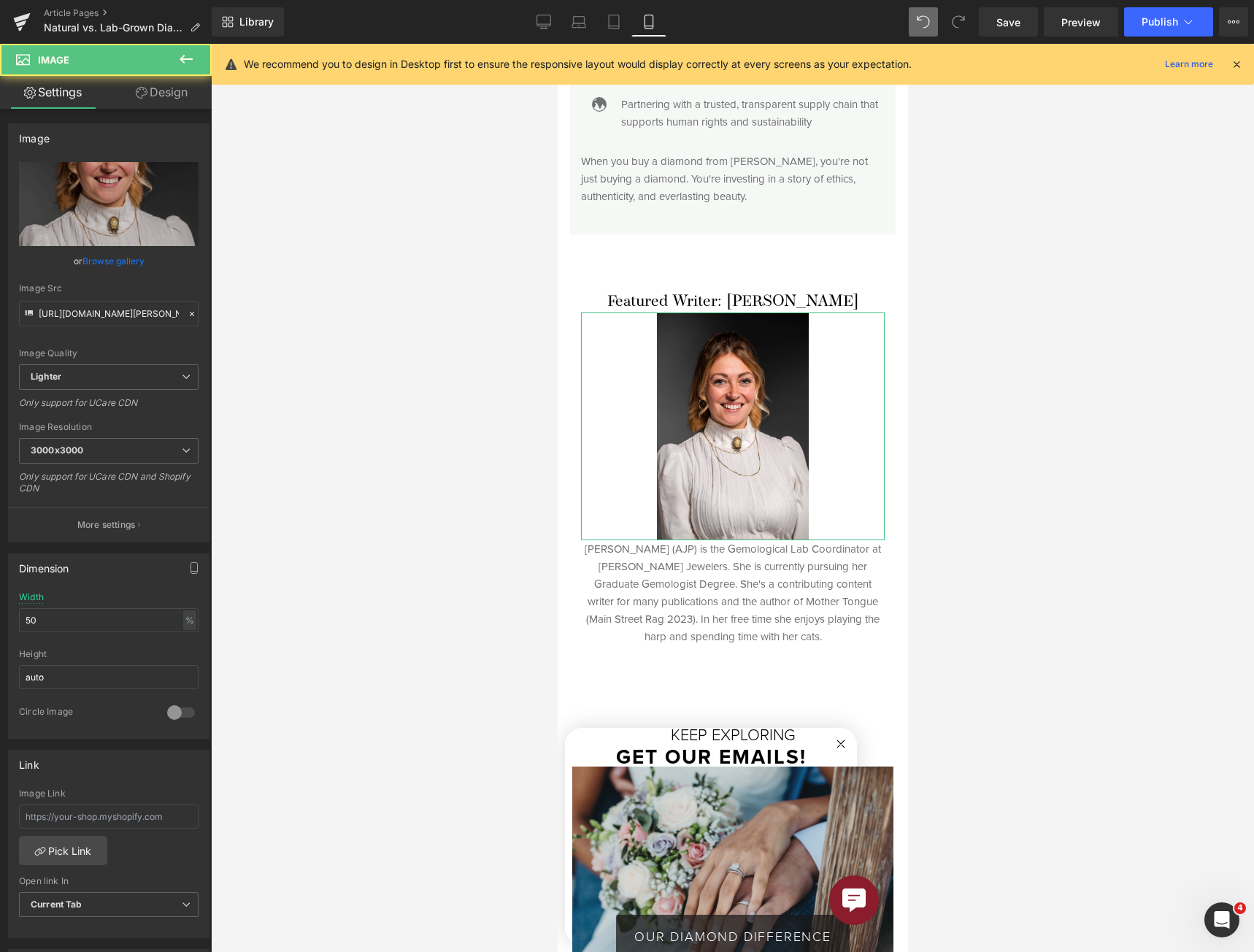
drag, startPoint x: 177, startPoint y: 96, endPoint x: 146, endPoint y: 125, distance: 42.4
click at [176, 96] on link "Design" at bounding box center [161, 93] width 106 height 33
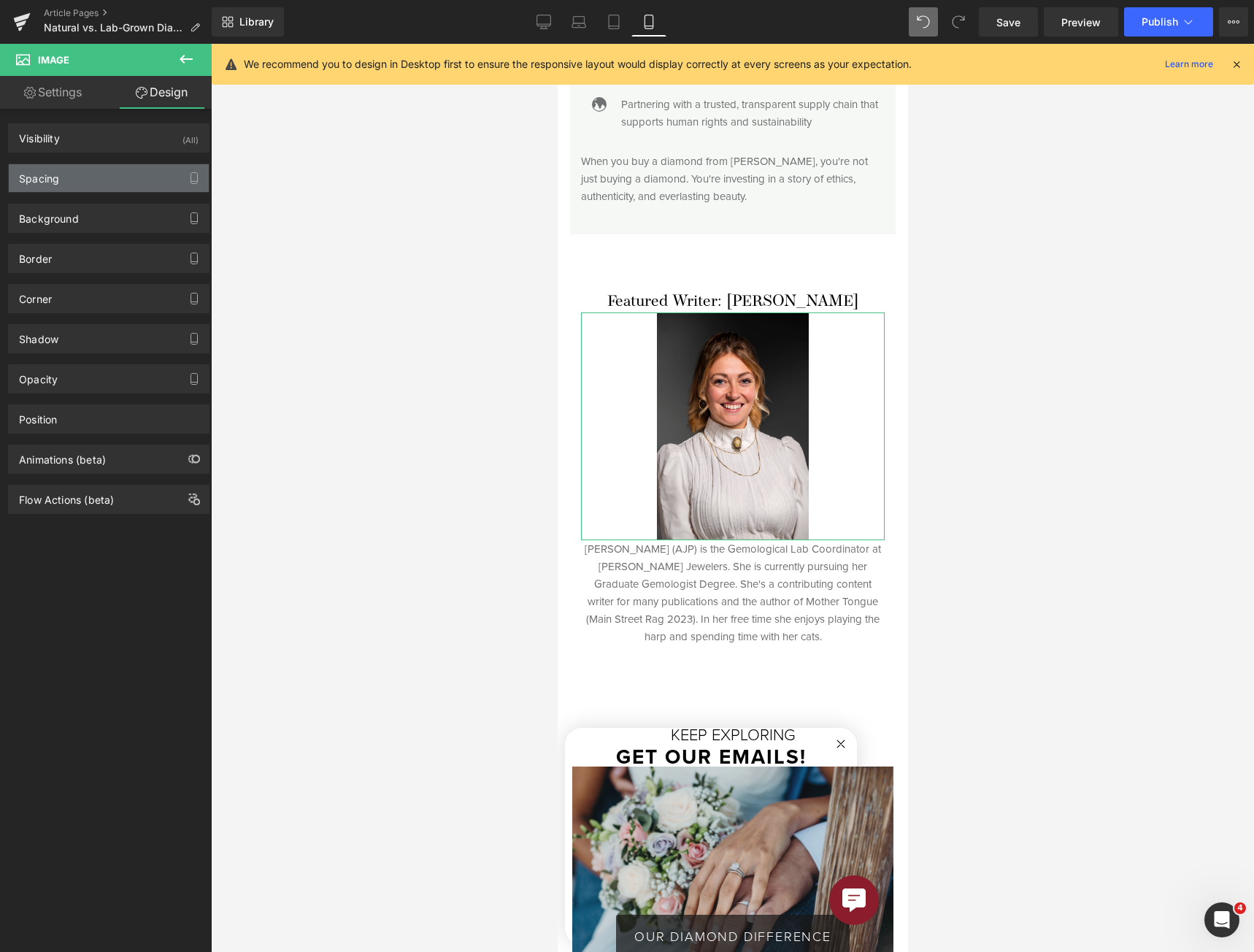
click at [96, 175] on div "Spacing" at bounding box center [109, 179] width 200 height 28
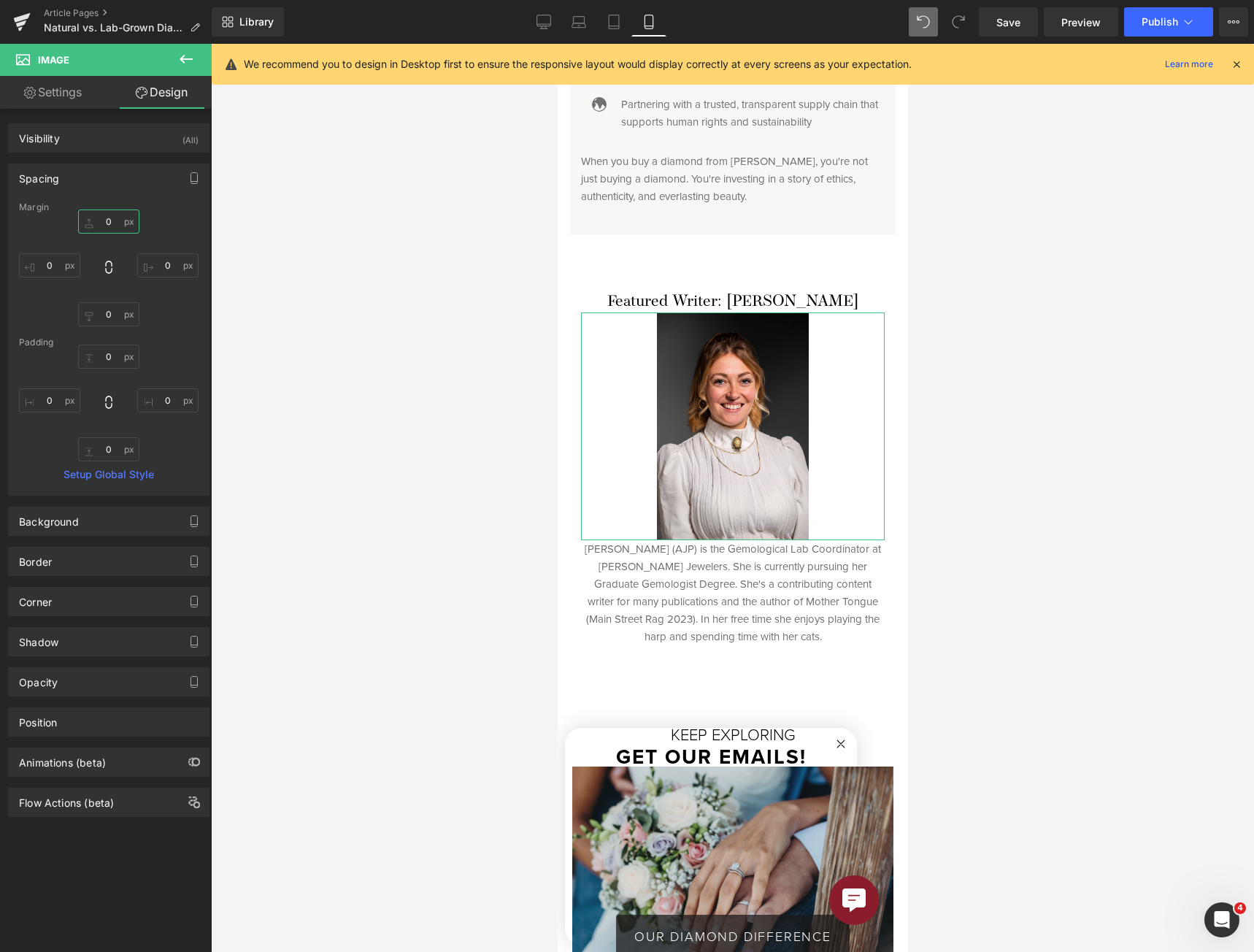
click at [108, 218] on input "text" at bounding box center [108, 221] width 61 height 24
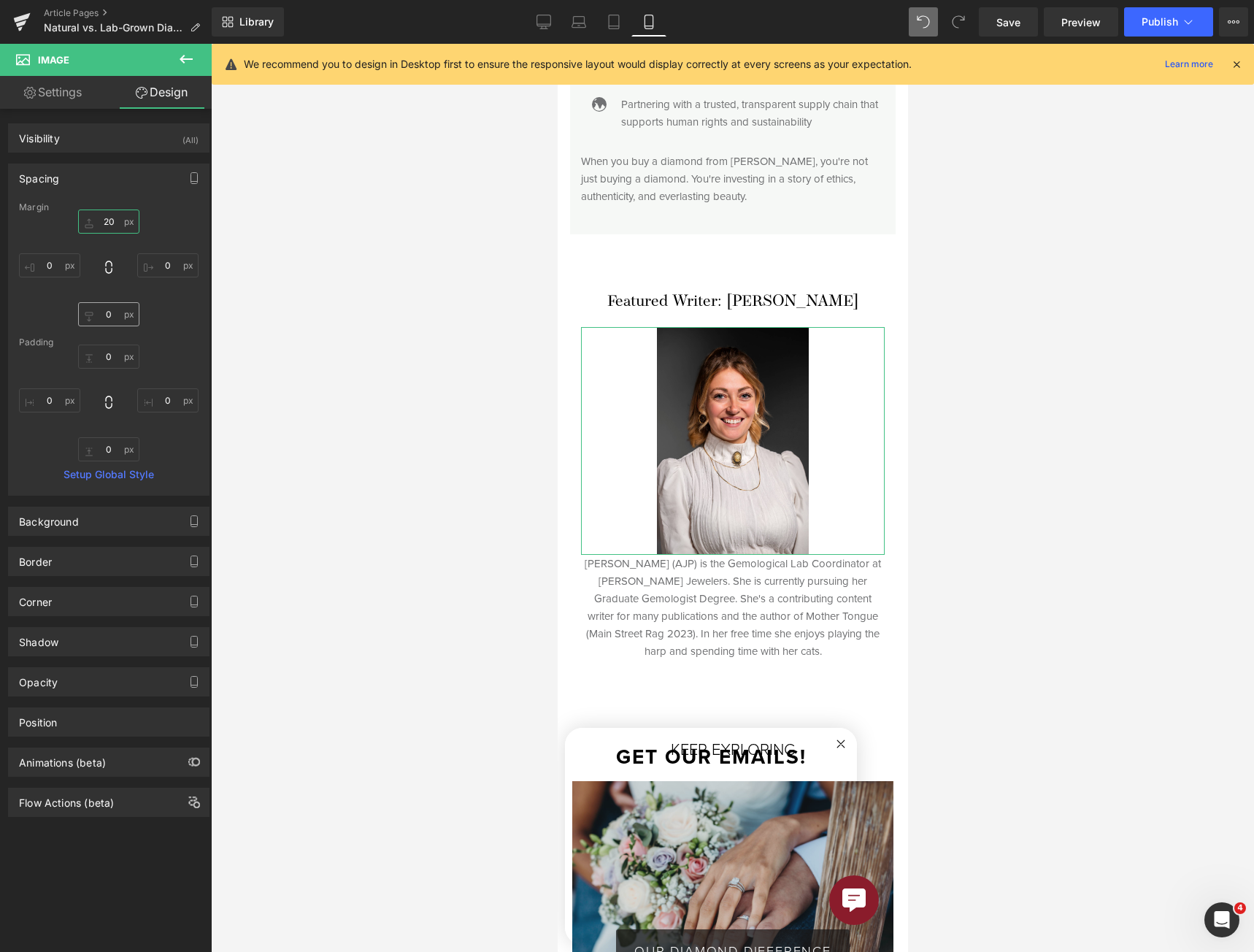
type input "20"
click at [91, 316] on input "text" at bounding box center [108, 313] width 61 height 24
type input "20"
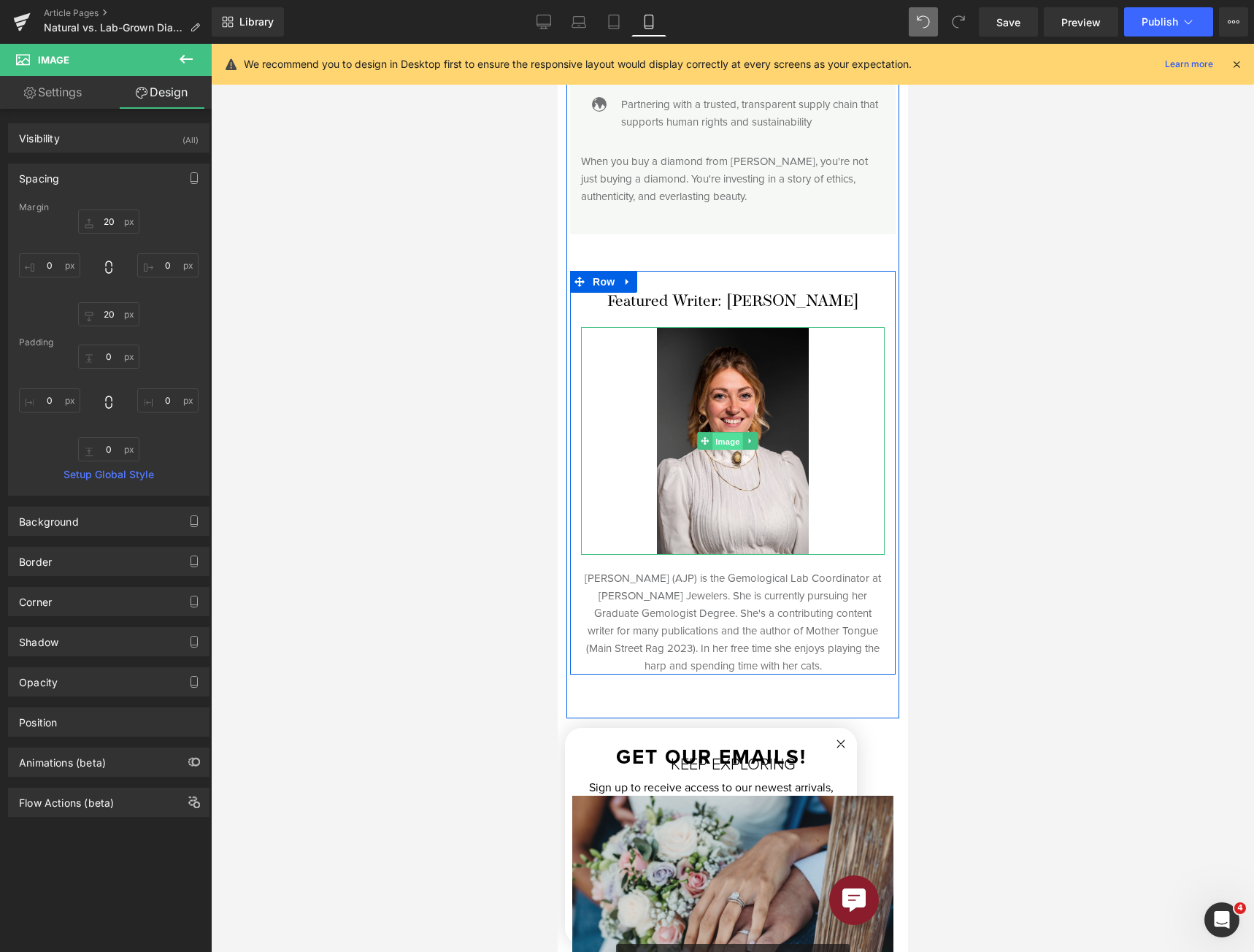
click at [721, 432] on span "Image" at bounding box center [726, 440] width 31 height 17
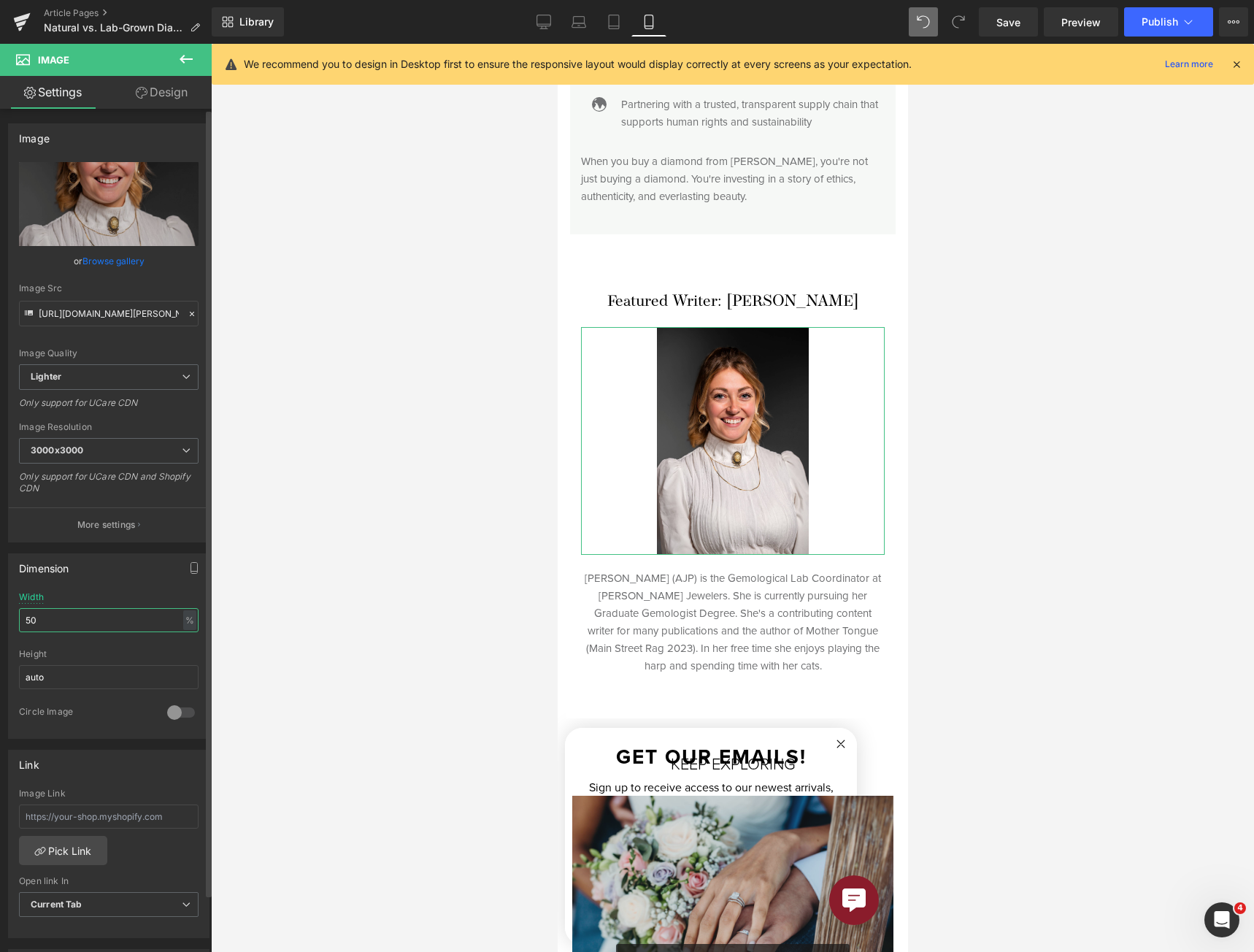
click at [103, 624] on input "50" at bounding box center [108, 620] width 179 height 24
type input "60"
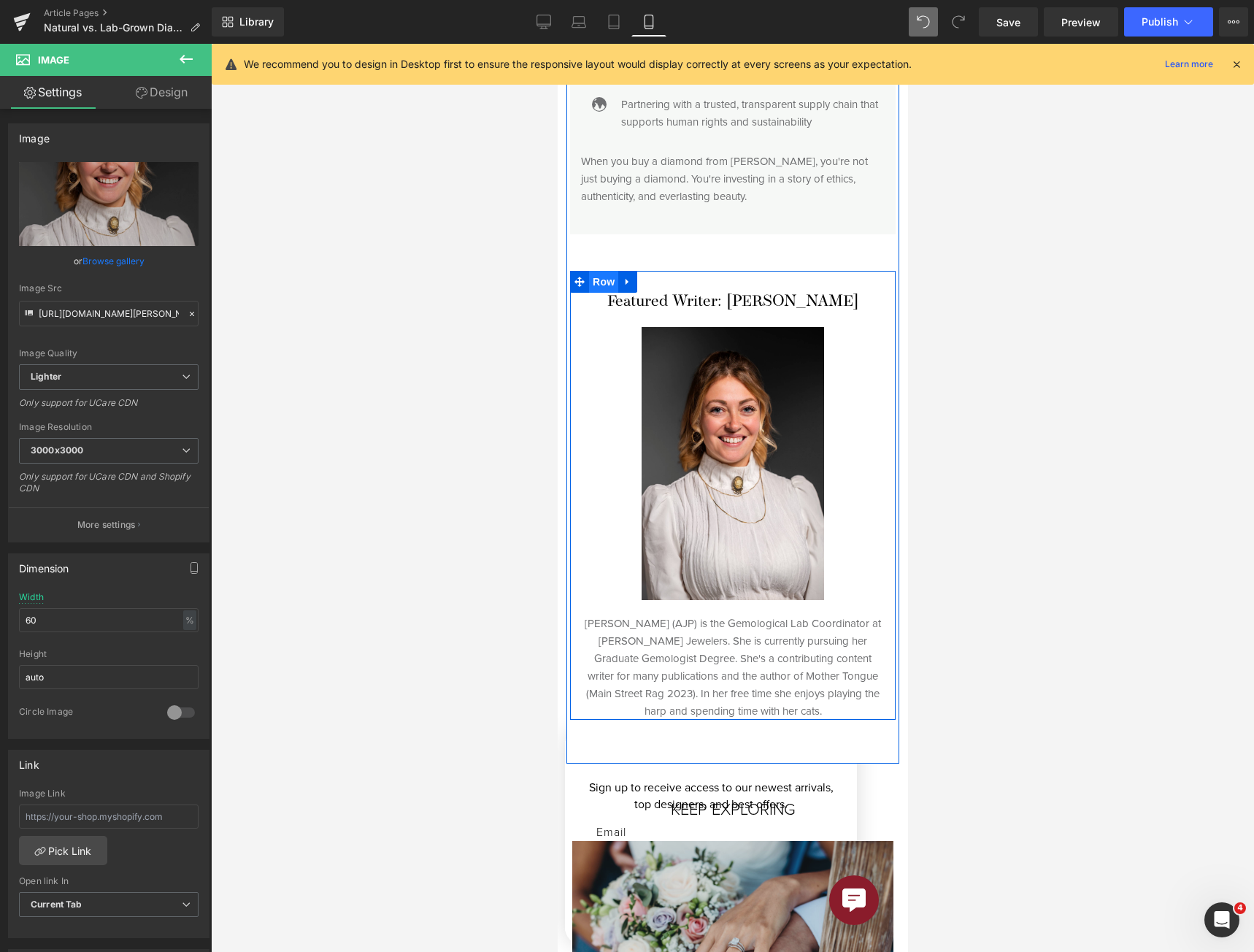
click at [599, 270] on span "Row" at bounding box center [602, 281] width 29 height 22
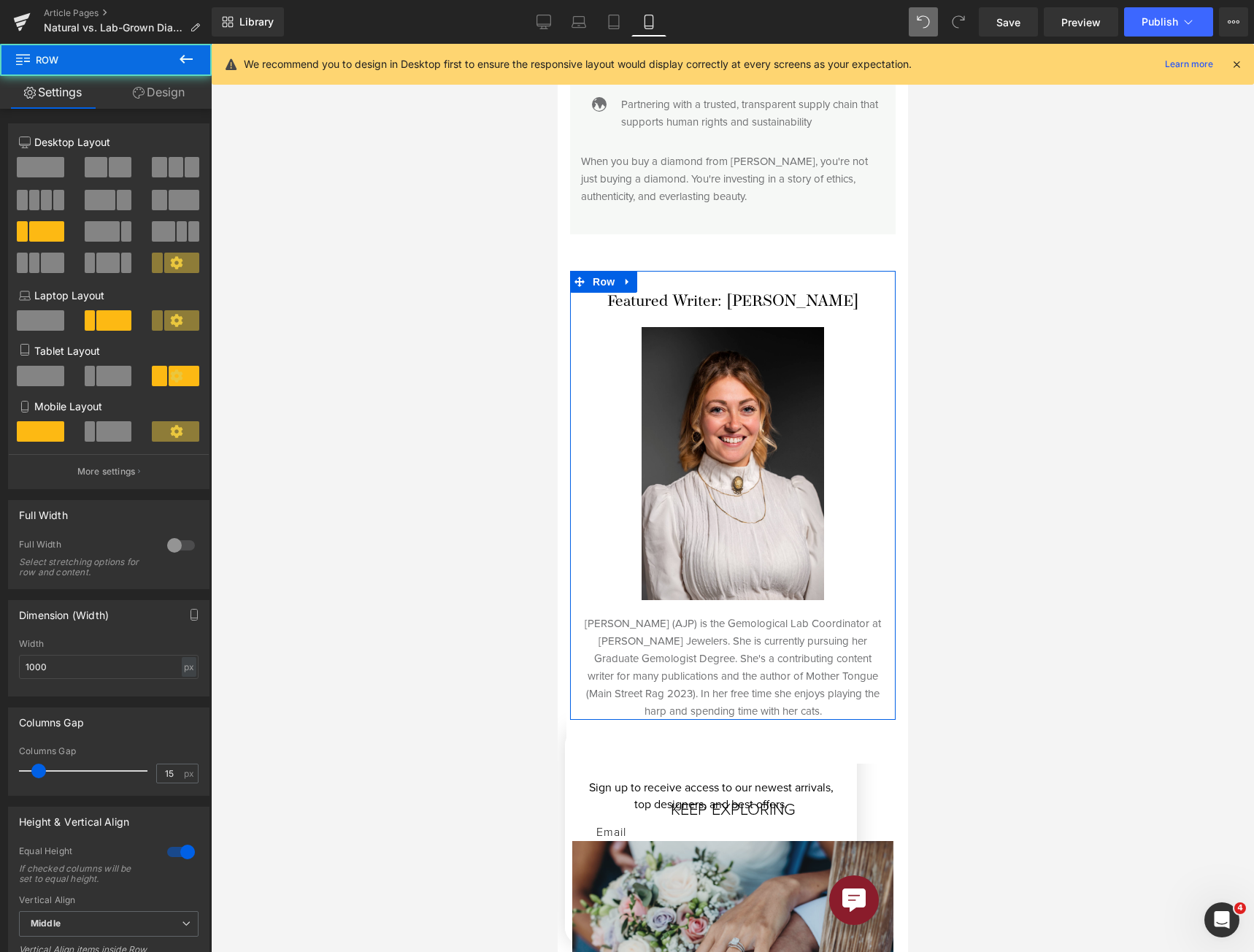
click at [170, 84] on link "Design" at bounding box center [159, 93] width 106 height 33
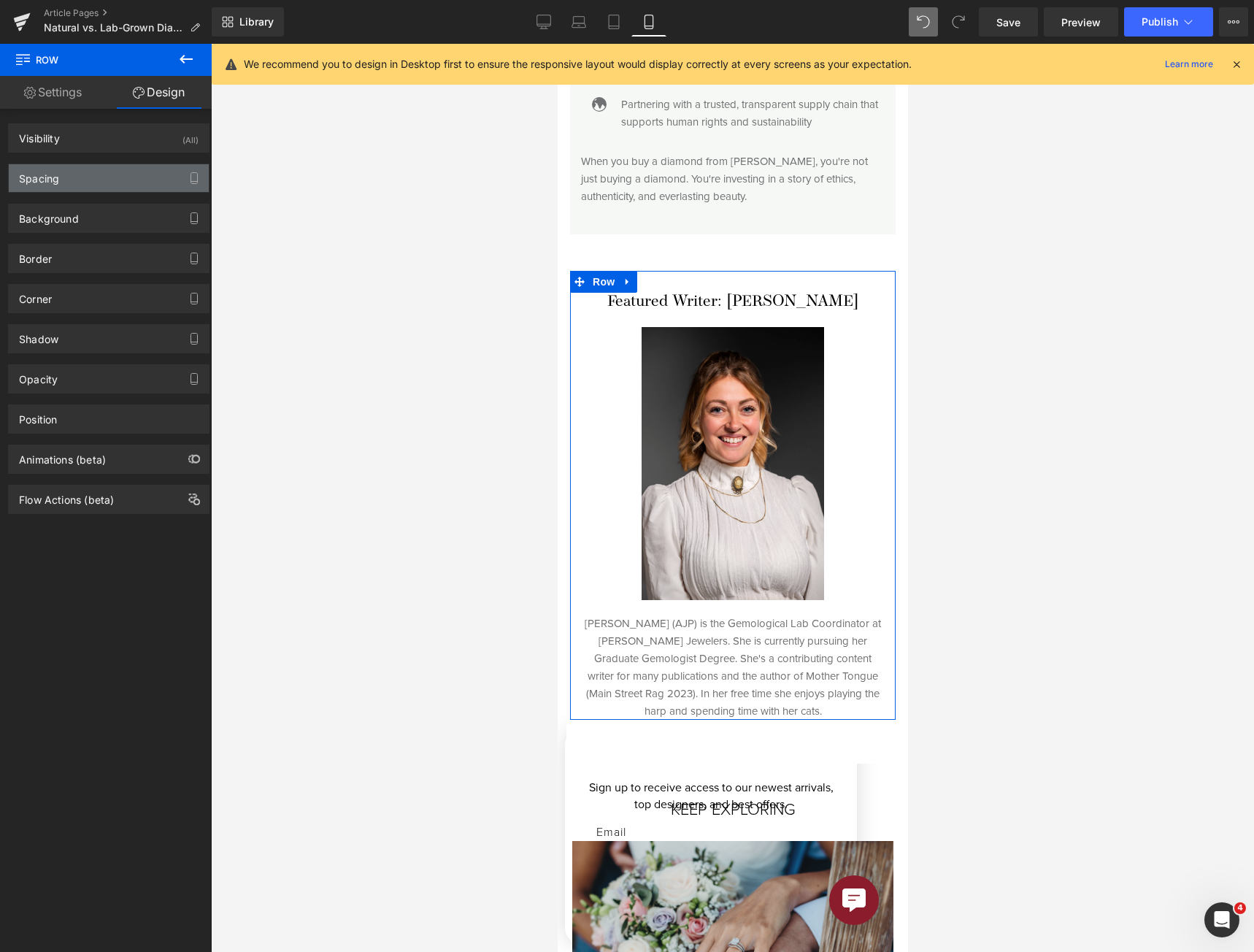
click at [108, 179] on div "Spacing" at bounding box center [109, 179] width 200 height 28
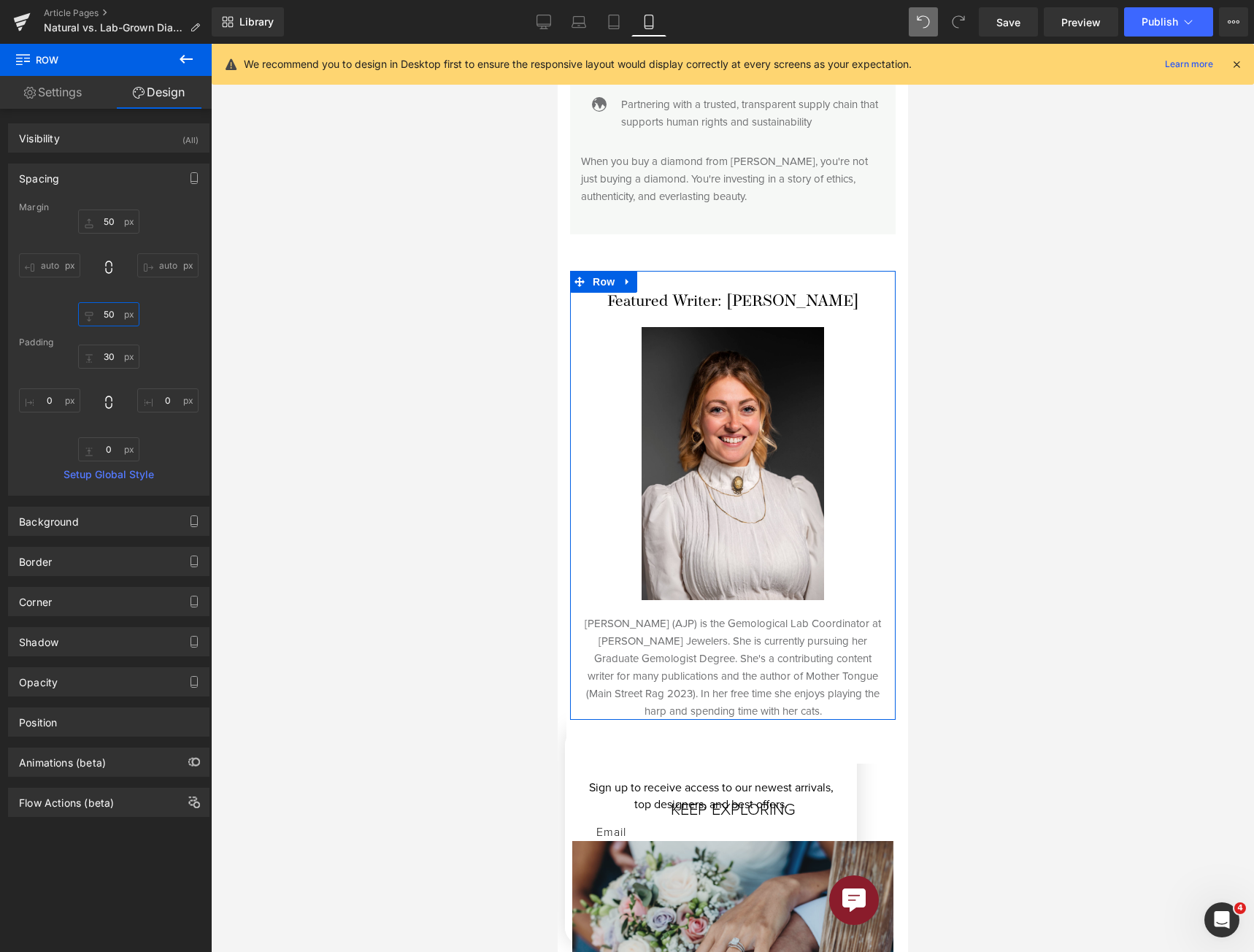
click at [98, 316] on input "50" at bounding box center [108, 313] width 61 height 24
type input "0"
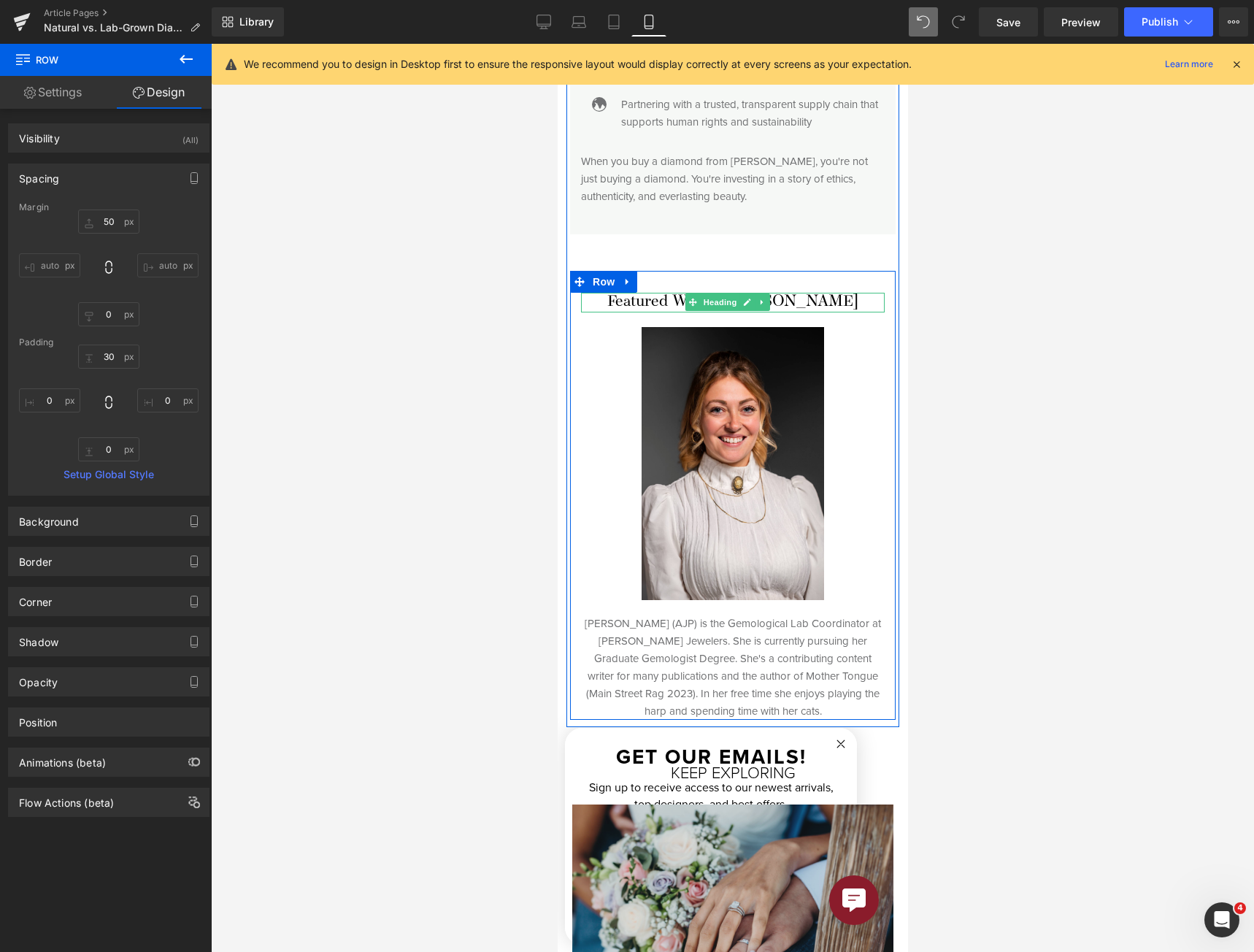
click at [714, 294] on span "Heading" at bounding box center [720, 302] width 40 height 17
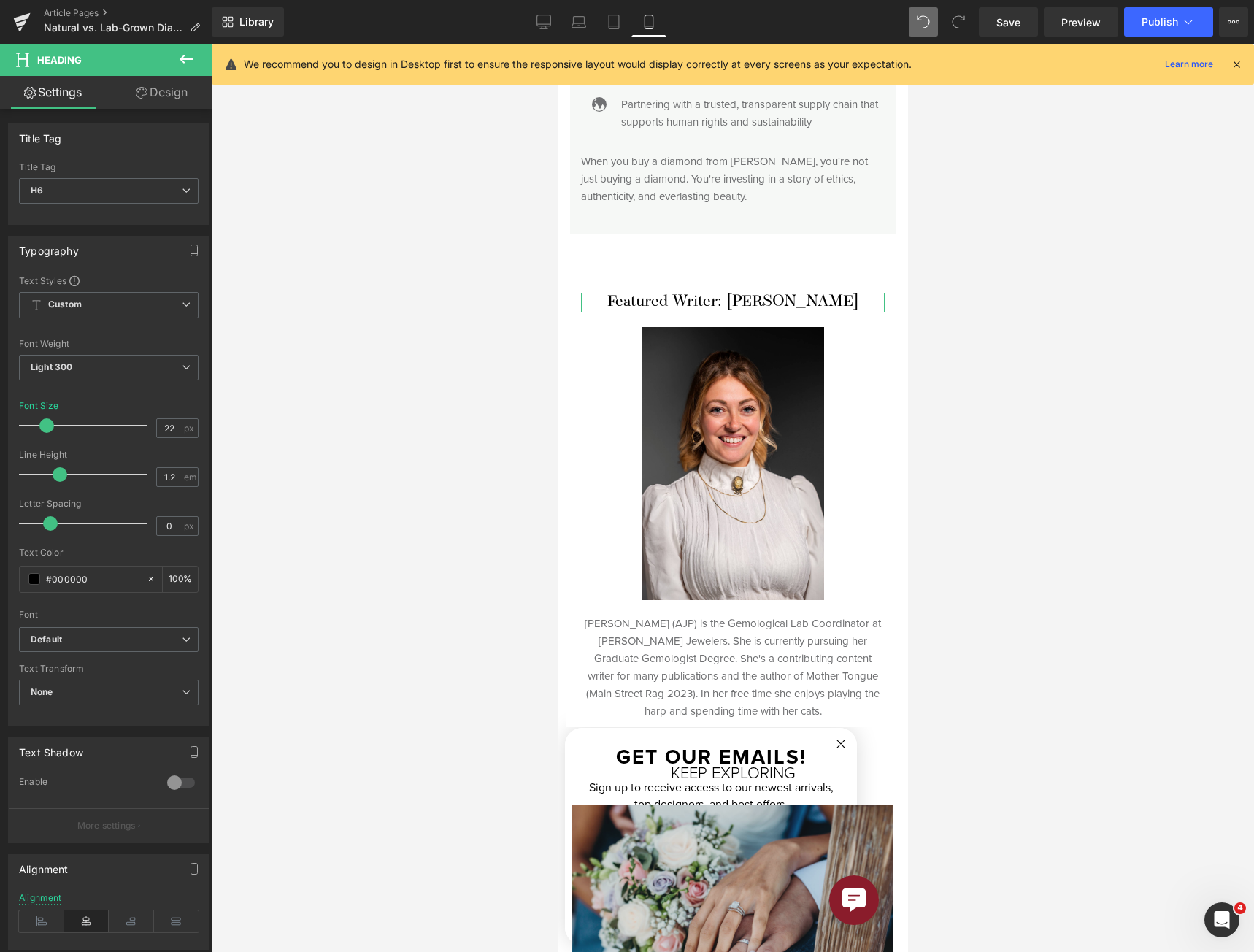
click at [150, 434] on div "Font Size 22 px" at bounding box center [108, 424] width 179 height 49
click at [157, 428] on input "22" at bounding box center [170, 428] width 26 height 18
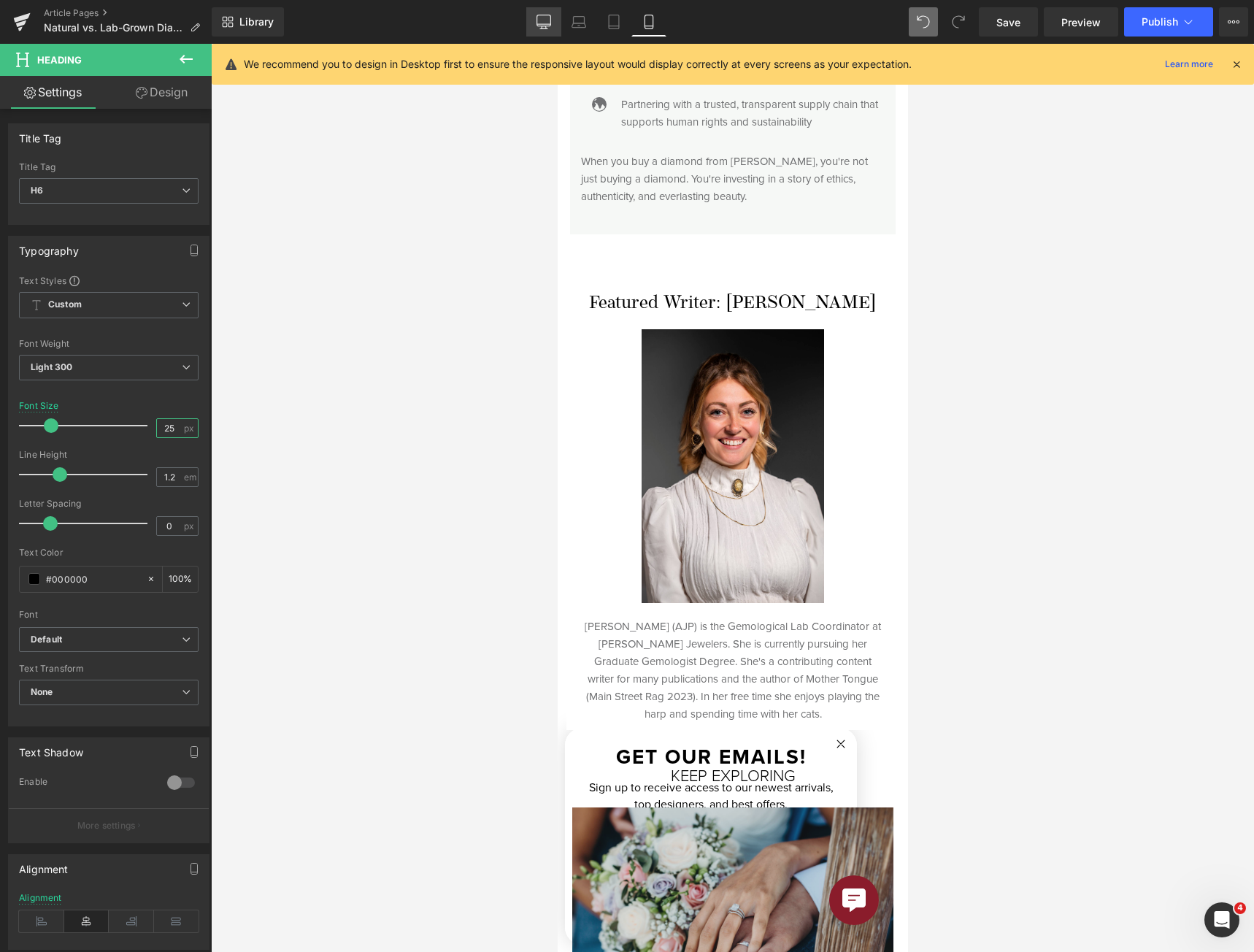
type input "25"
click at [556, 24] on link "Desktop" at bounding box center [543, 22] width 35 height 29
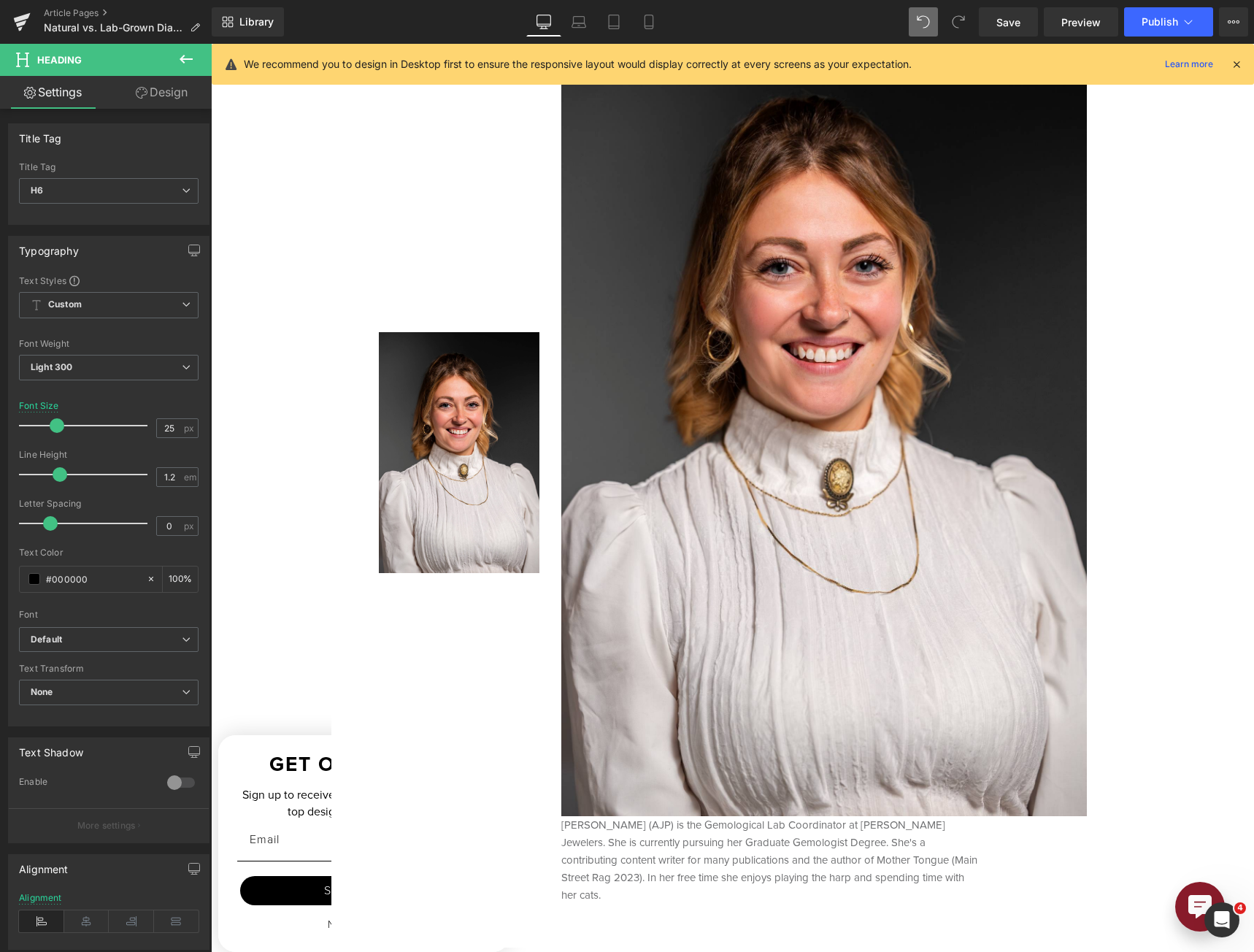
scroll to position [4013, 0]
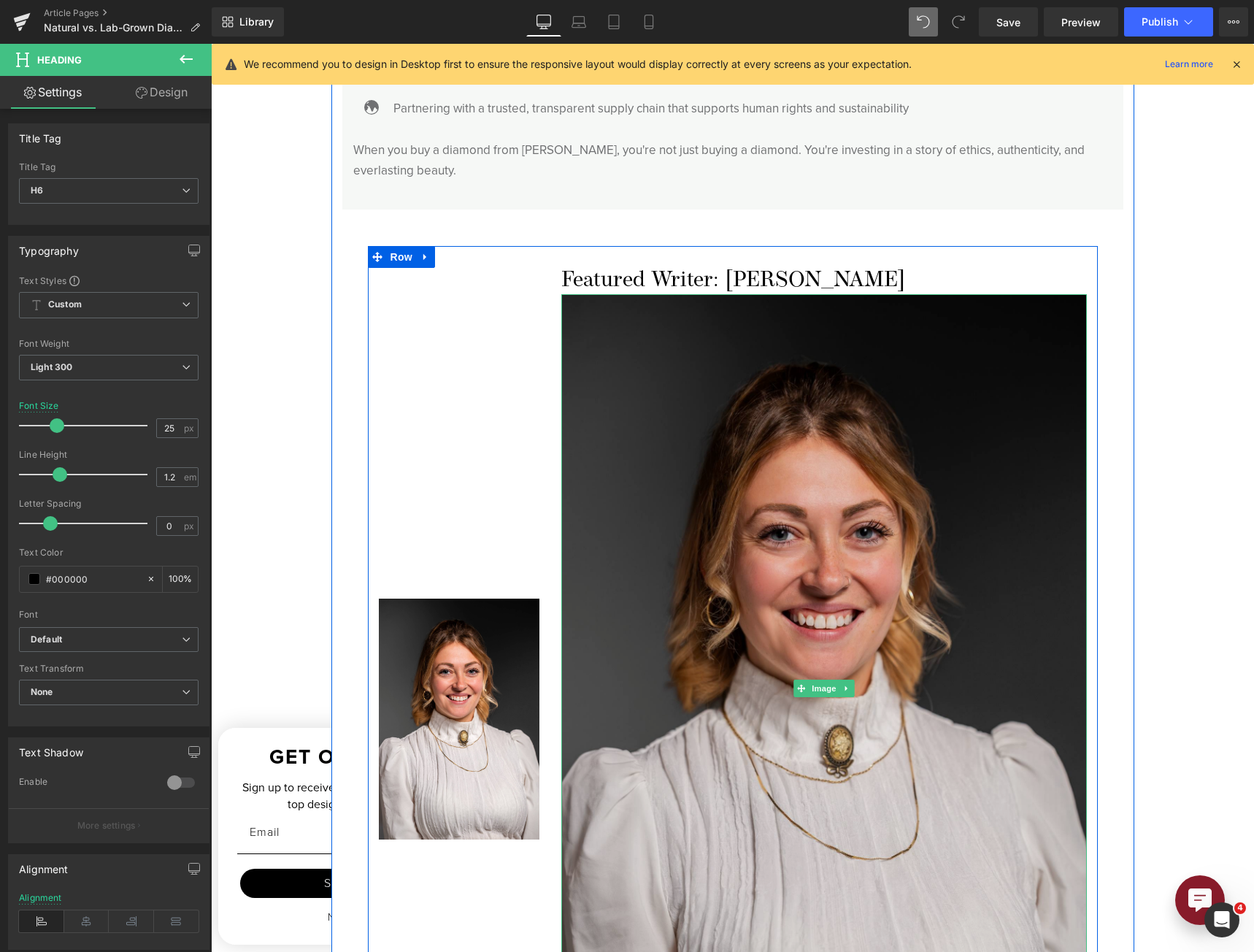
click at [918, 517] on img at bounding box center [824, 688] width 525 height 788
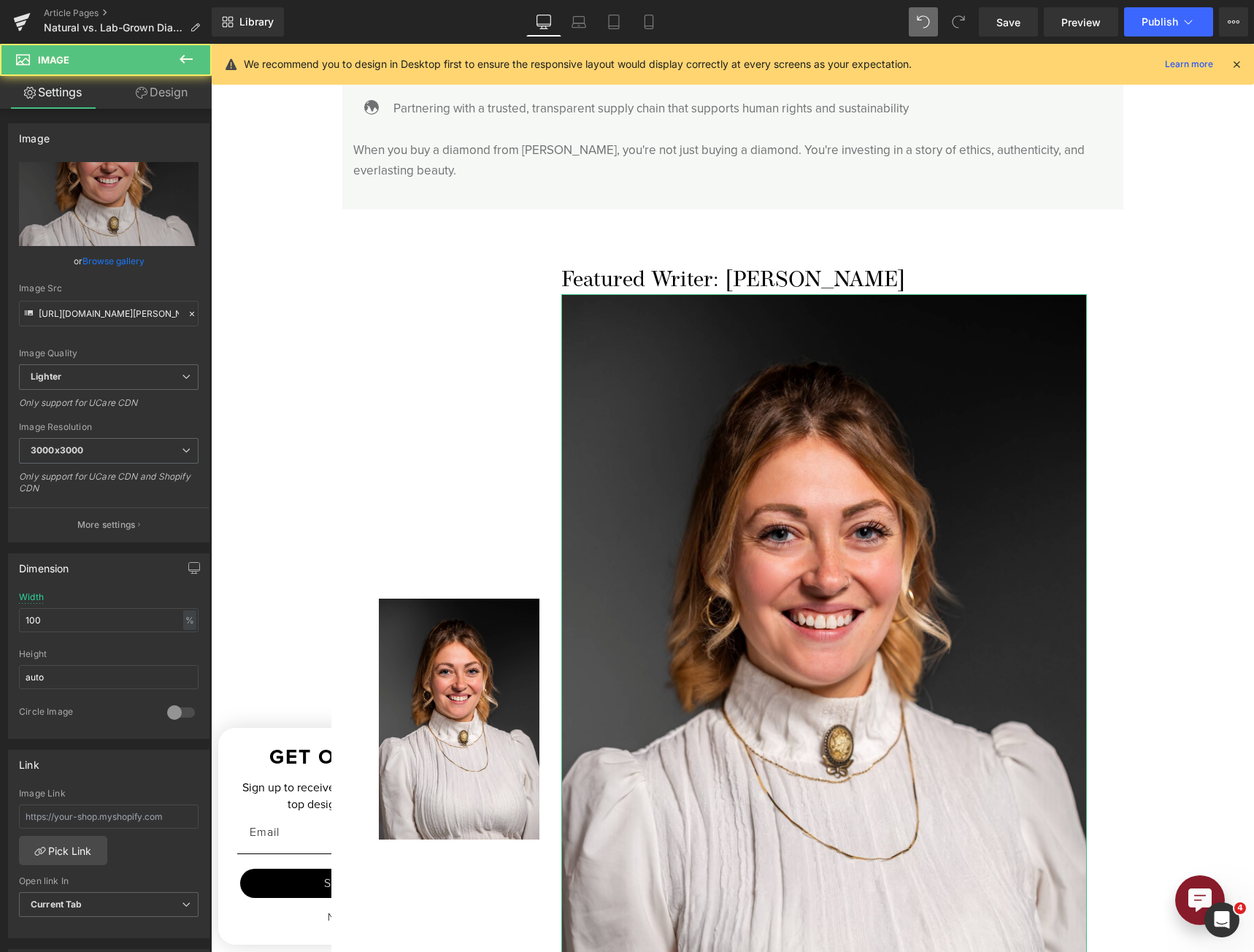
click at [151, 84] on link "Design" at bounding box center [161, 93] width 106 height 33
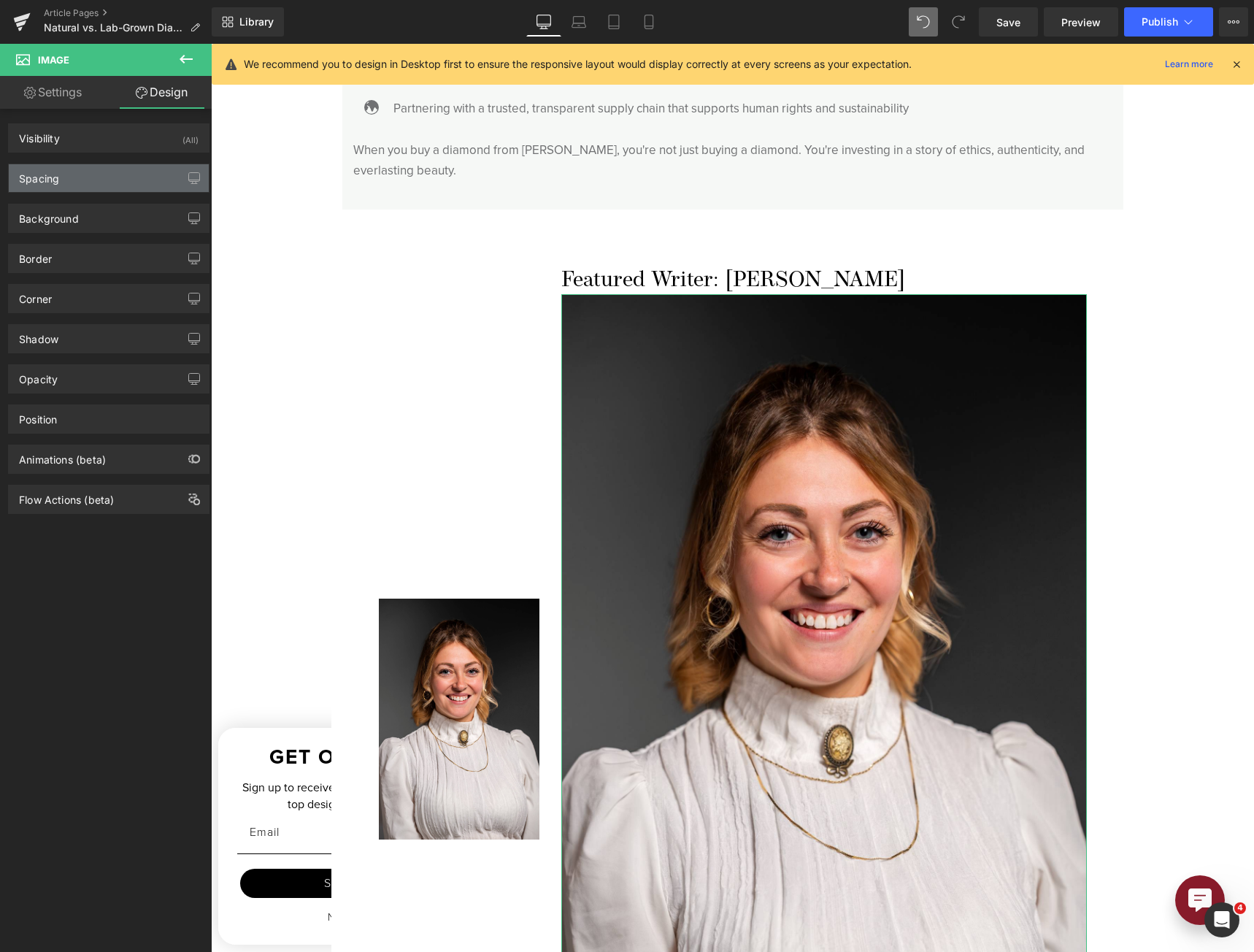
click at [124, 170] on div "Spacing" at bounding box center [109, 179] width 200 height 28
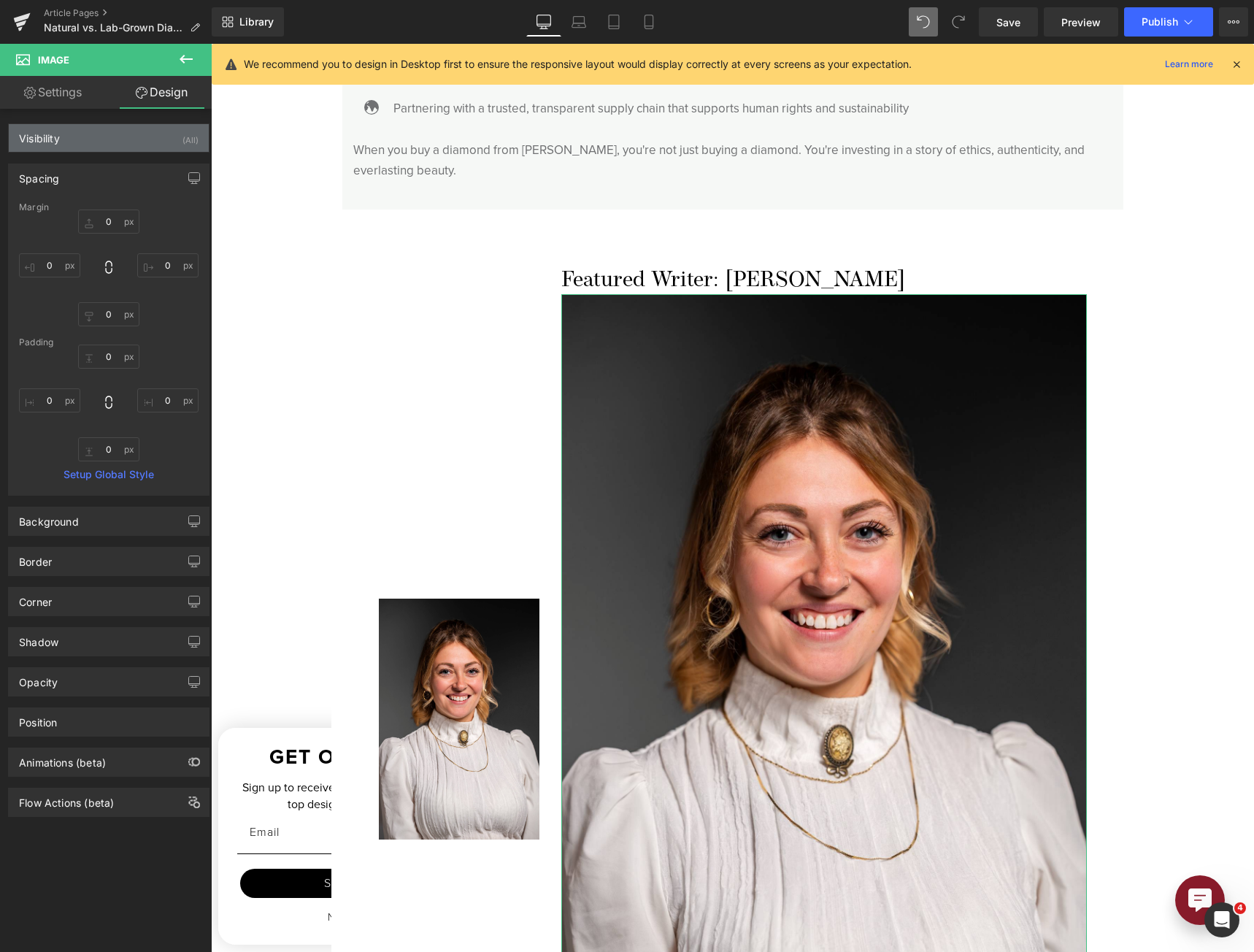
click at [130, 136] on div "Visibility (All)" at bounding box center [109, 138] width 200 height 28
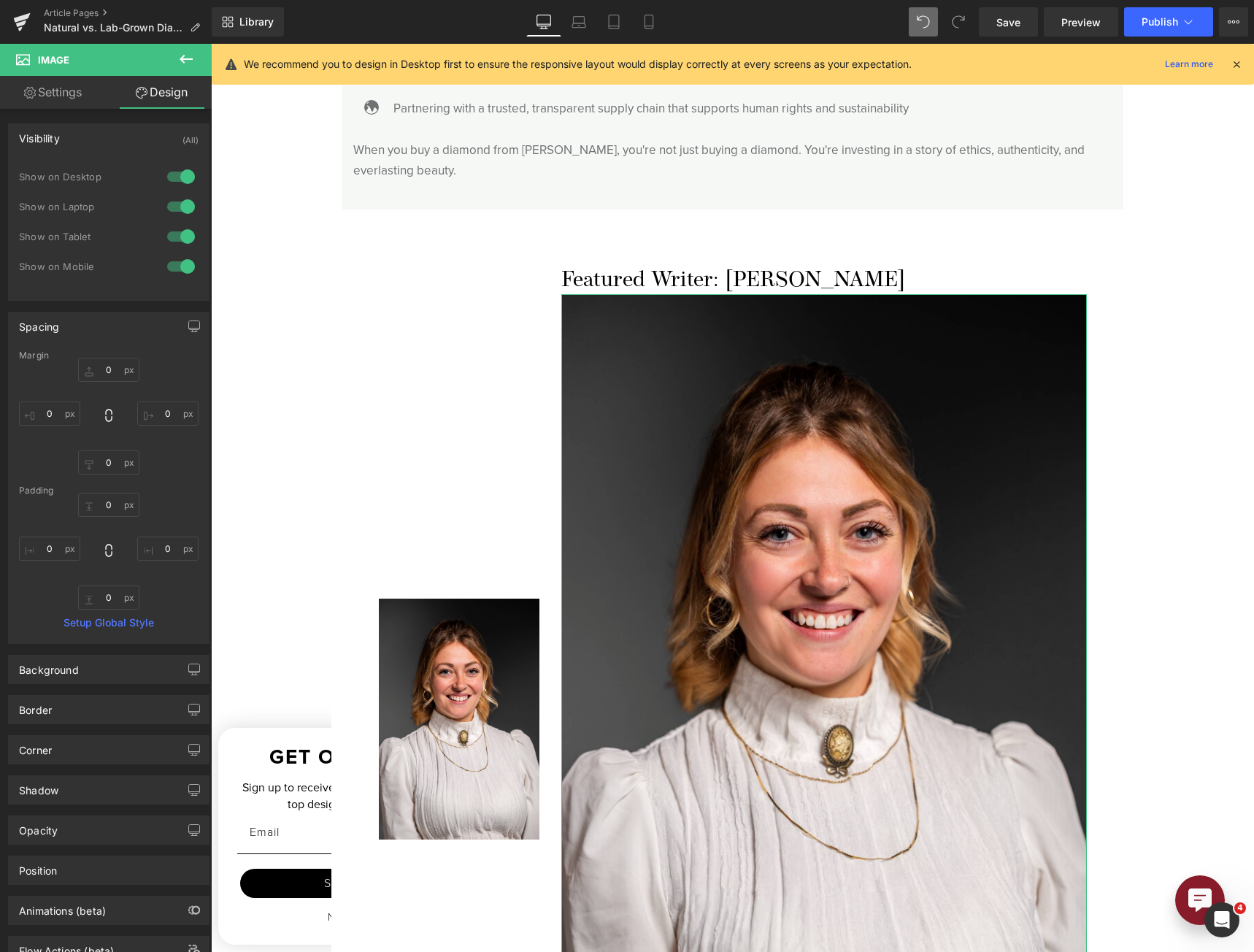
click at [179, 183] on div at bounding box center [181, 176] width 35 height 23
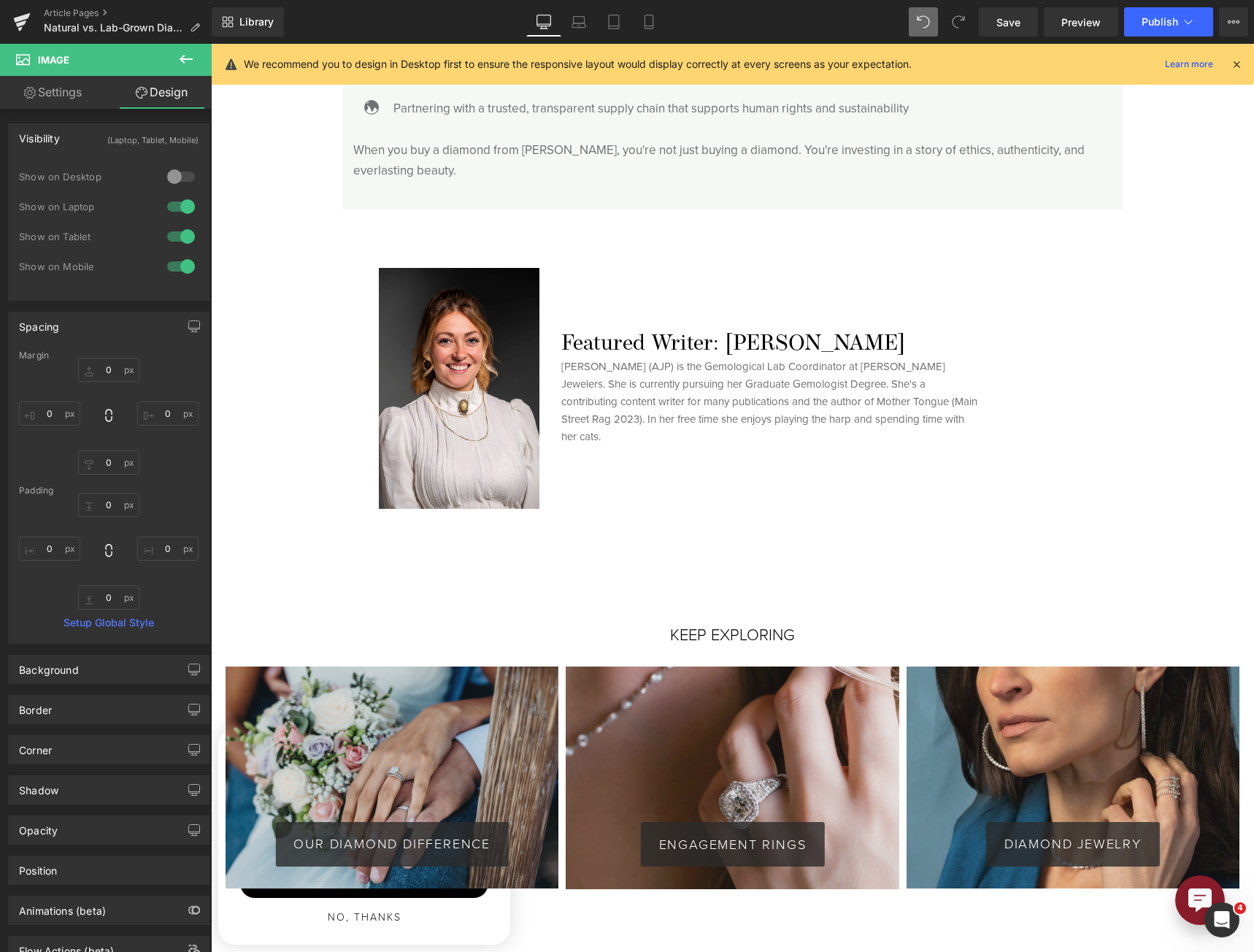
click at [179, 203] on div at bounding box center [181, 207] width 35 height 23
click at [182, 235] on div at bounding box center [181, 237] width 35 height 23
click at [584, 30] on link "Laptop" at bounding box center [579, 22] width 35 height 29
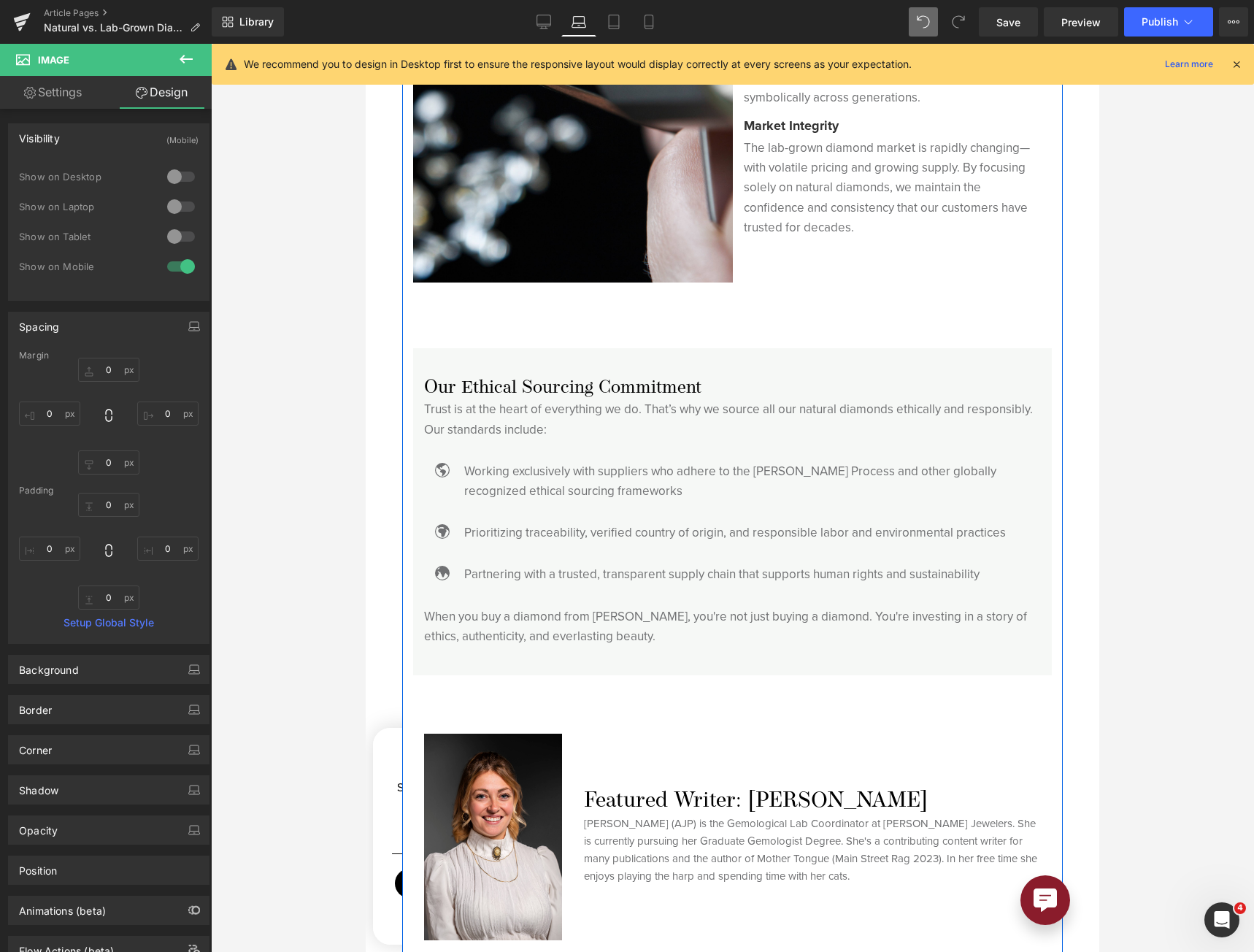
scroll to position [4380, 0]
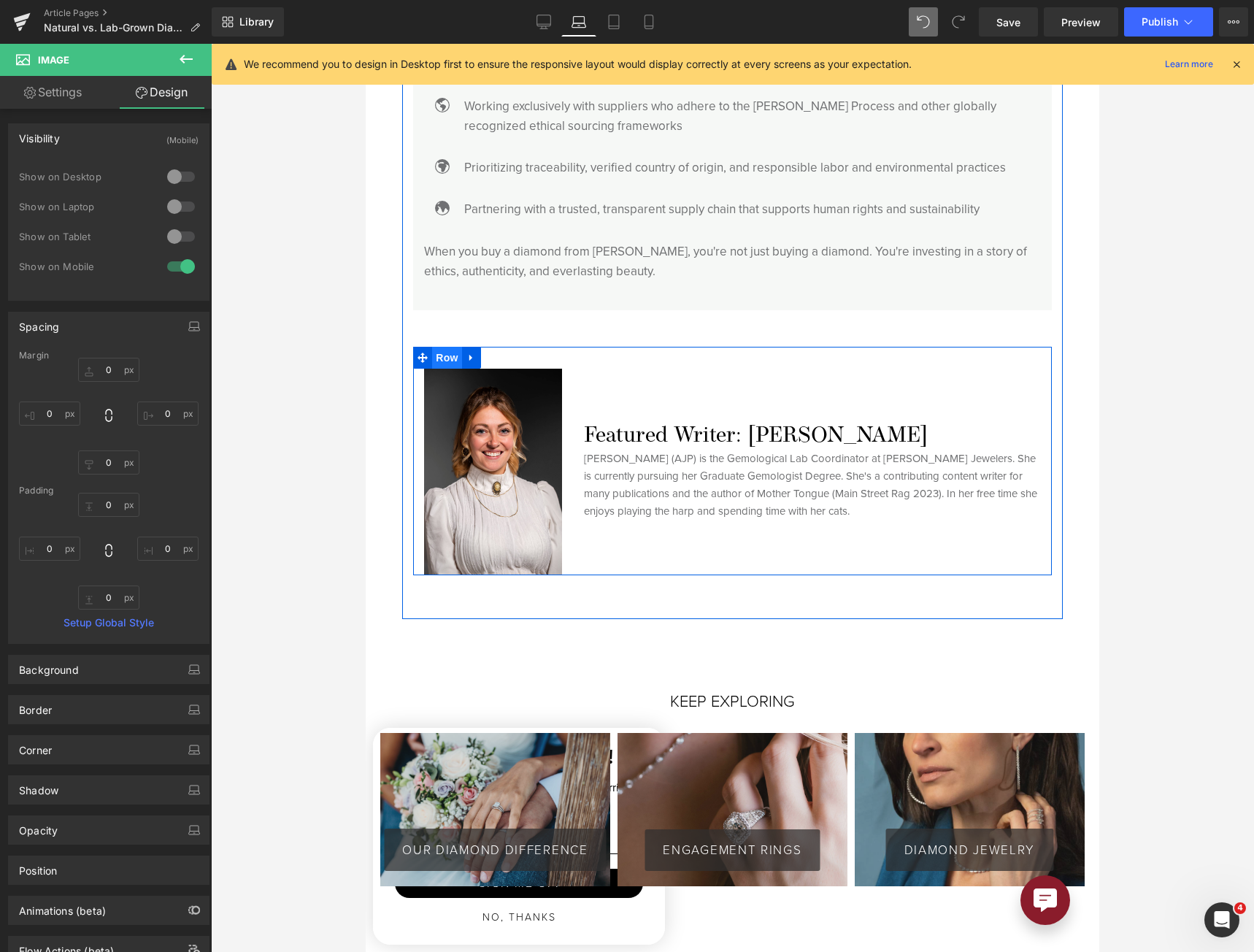
click at [446, 347] on span "Row" at bounding box center [446, 357] width 29 height 22
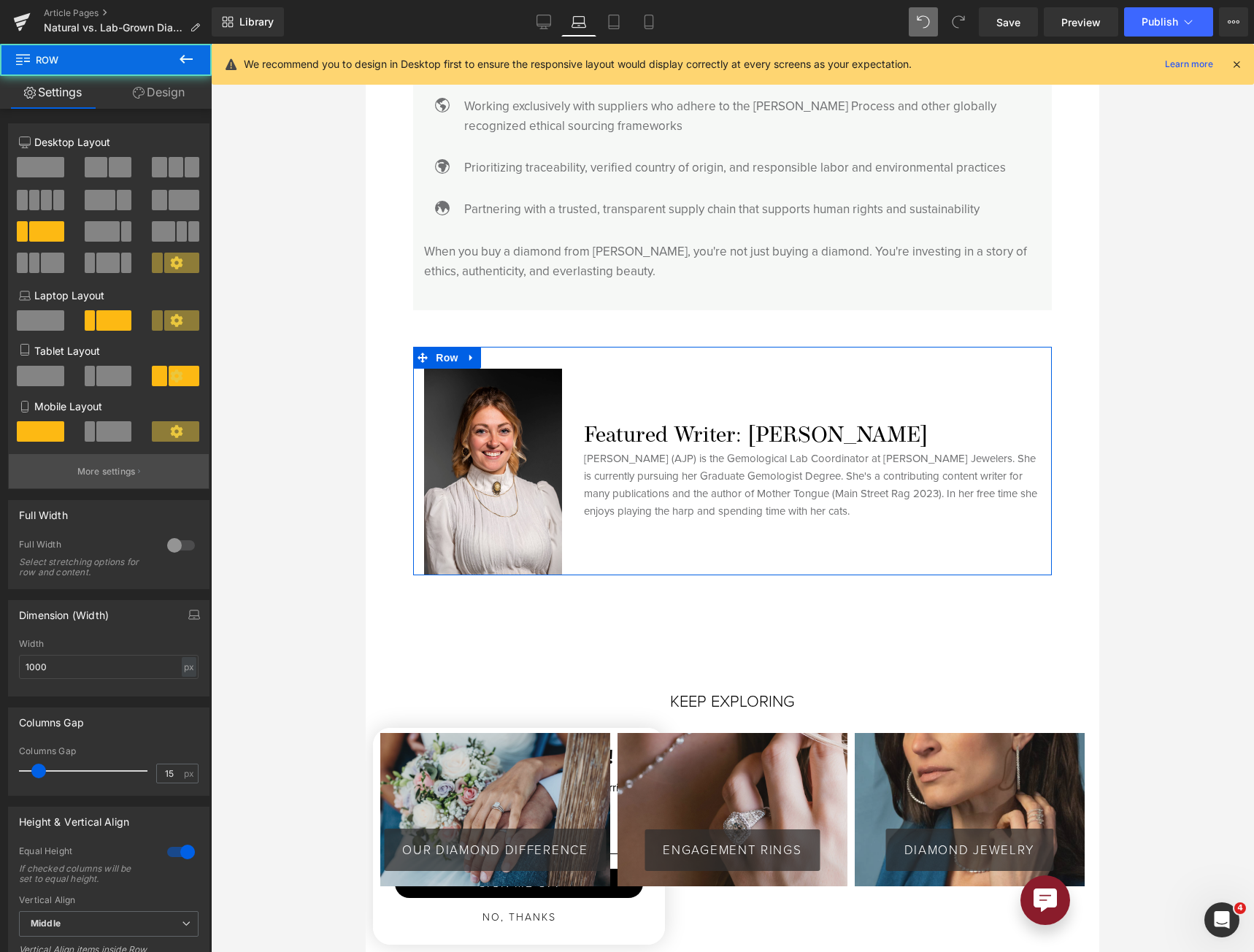
click at [90, 477] on p "More settings" at bounding box center [107, 471] width 59 height 13
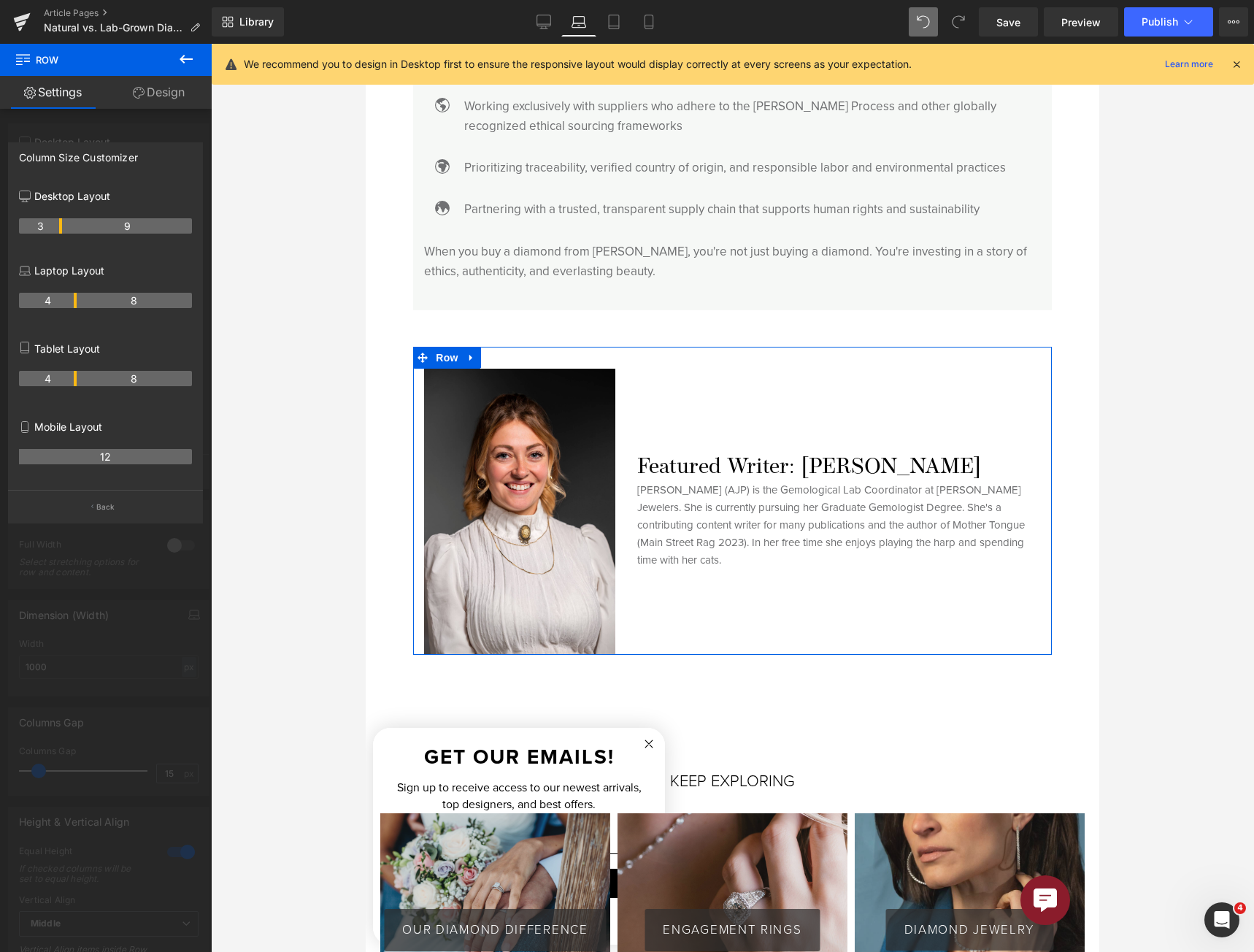
drag, startPoint x: 60, startPoint y: 299, endPoint x: 69, endPoint y: 301, distance: 9.2
click at [69, 301] on th "4" at bounding box center [48, 300] width 58 height 16
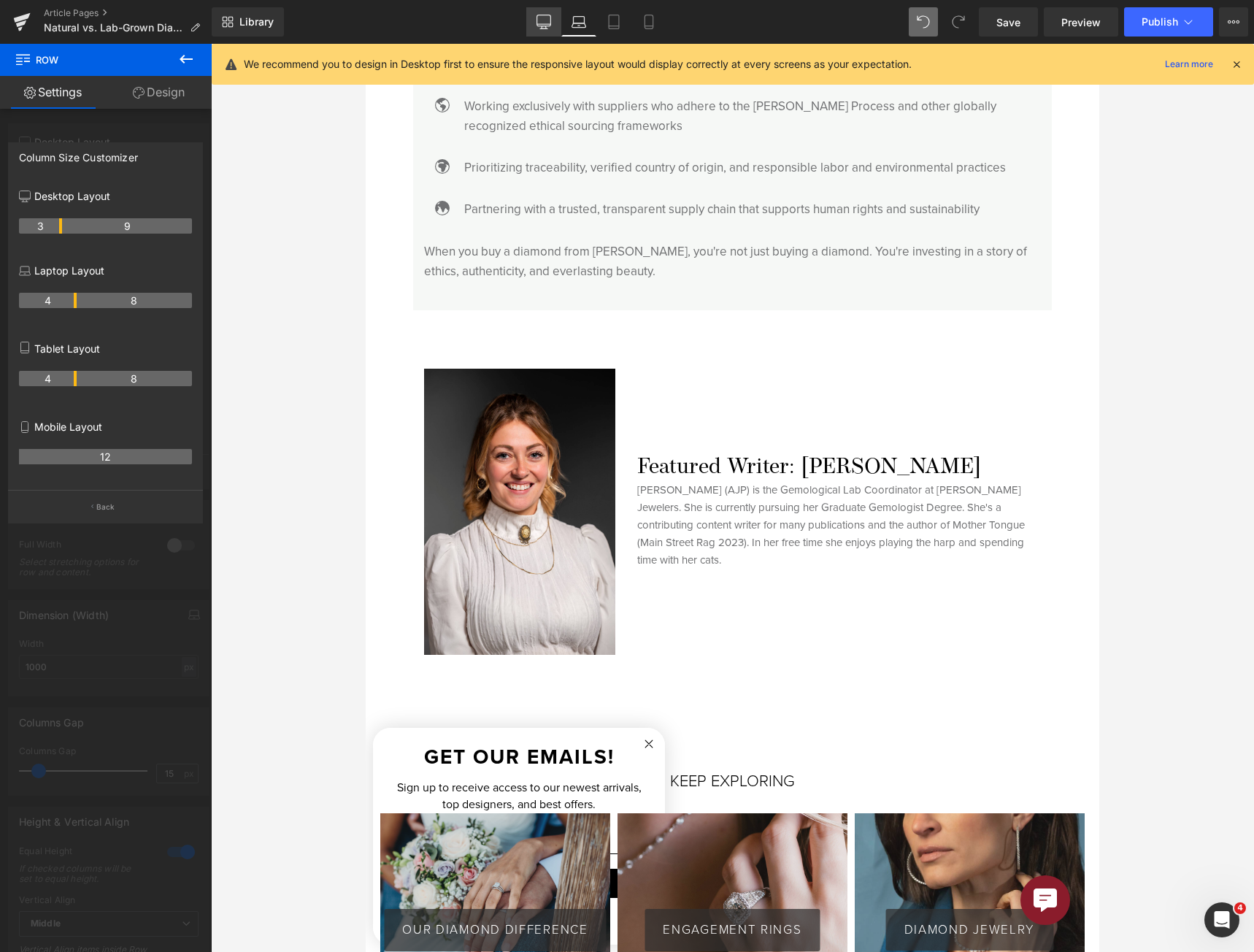
click at [549, 23] on icon at bounding box center [544, 22] width 15 height 15
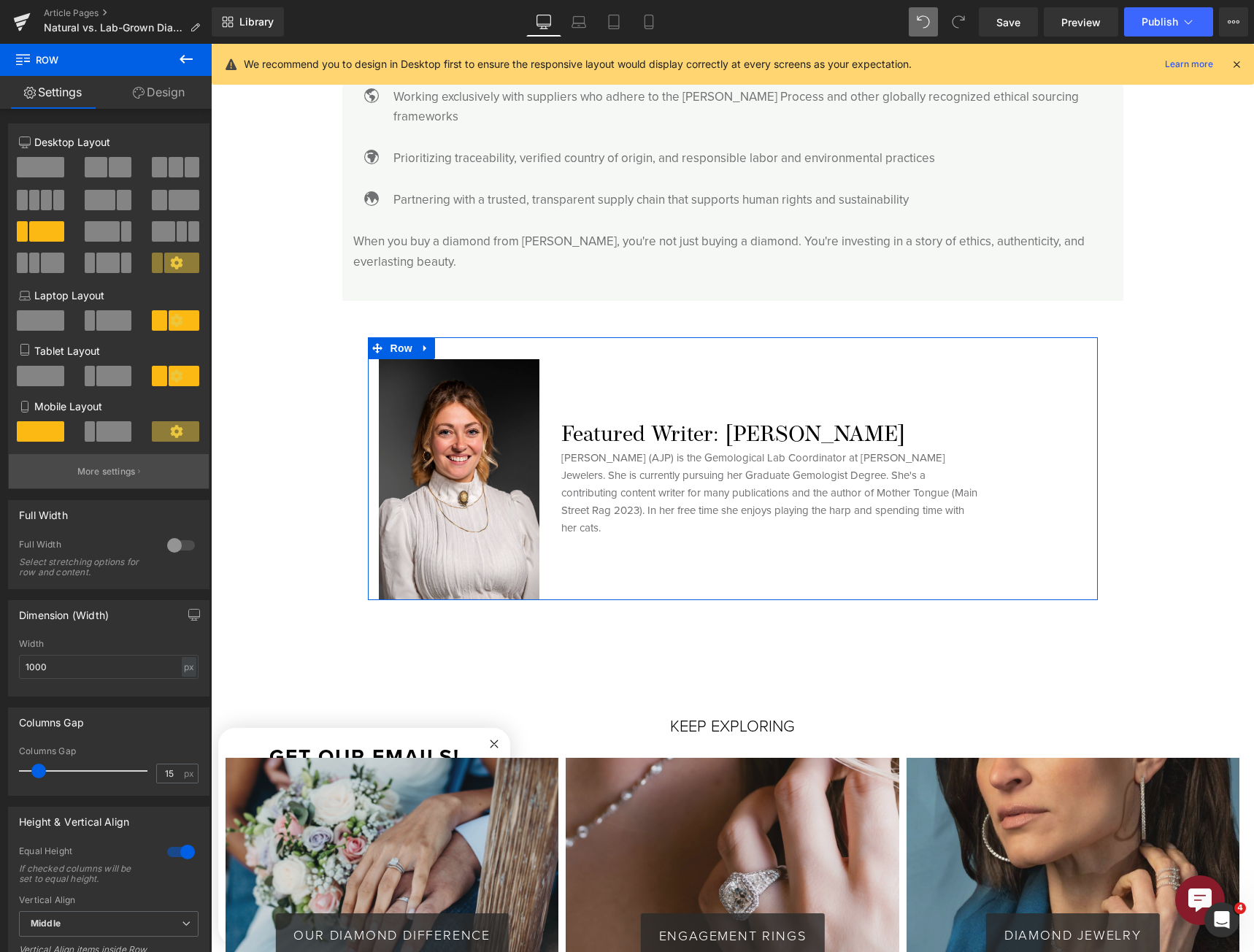
click at [117, 474] on p "More settings" at bounding box center [107, 471] width 59 height 13
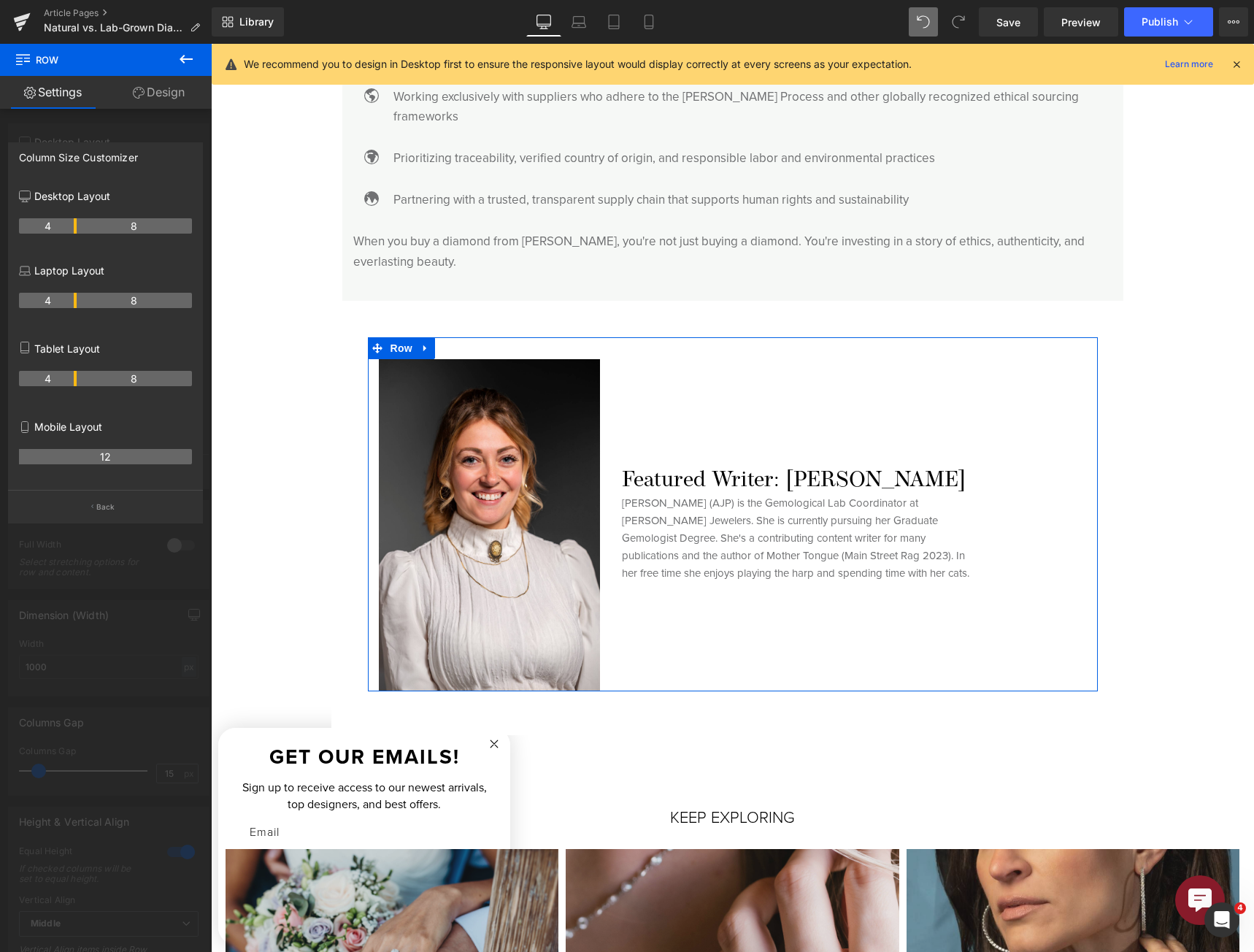
drag, startPoint x: 59, startPoint y: 231, endPoint x: 70, endPoint y: 231, distance: 11.0
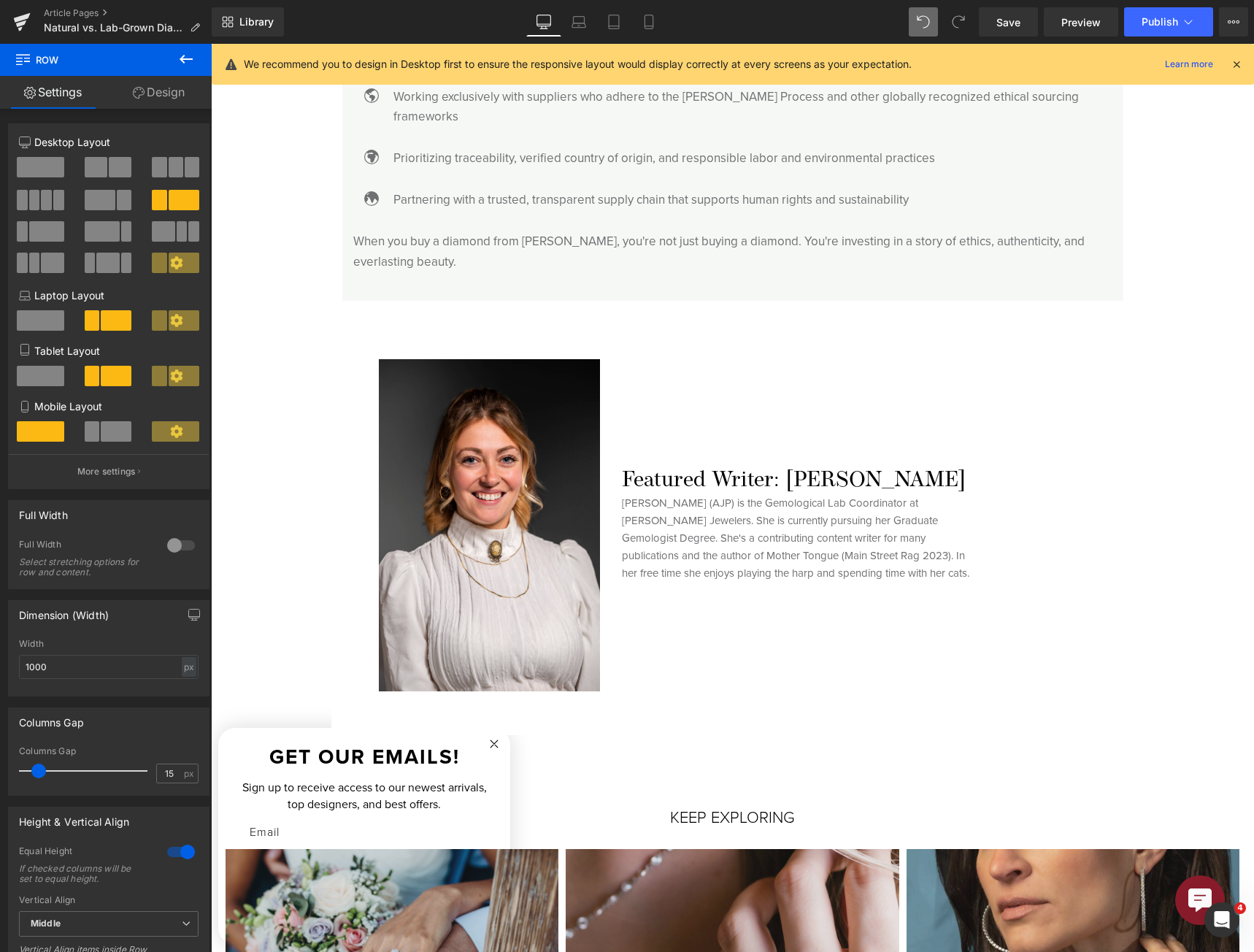
click at [575, 23] on icon at bounding box center [579, 25] width 14 height 4
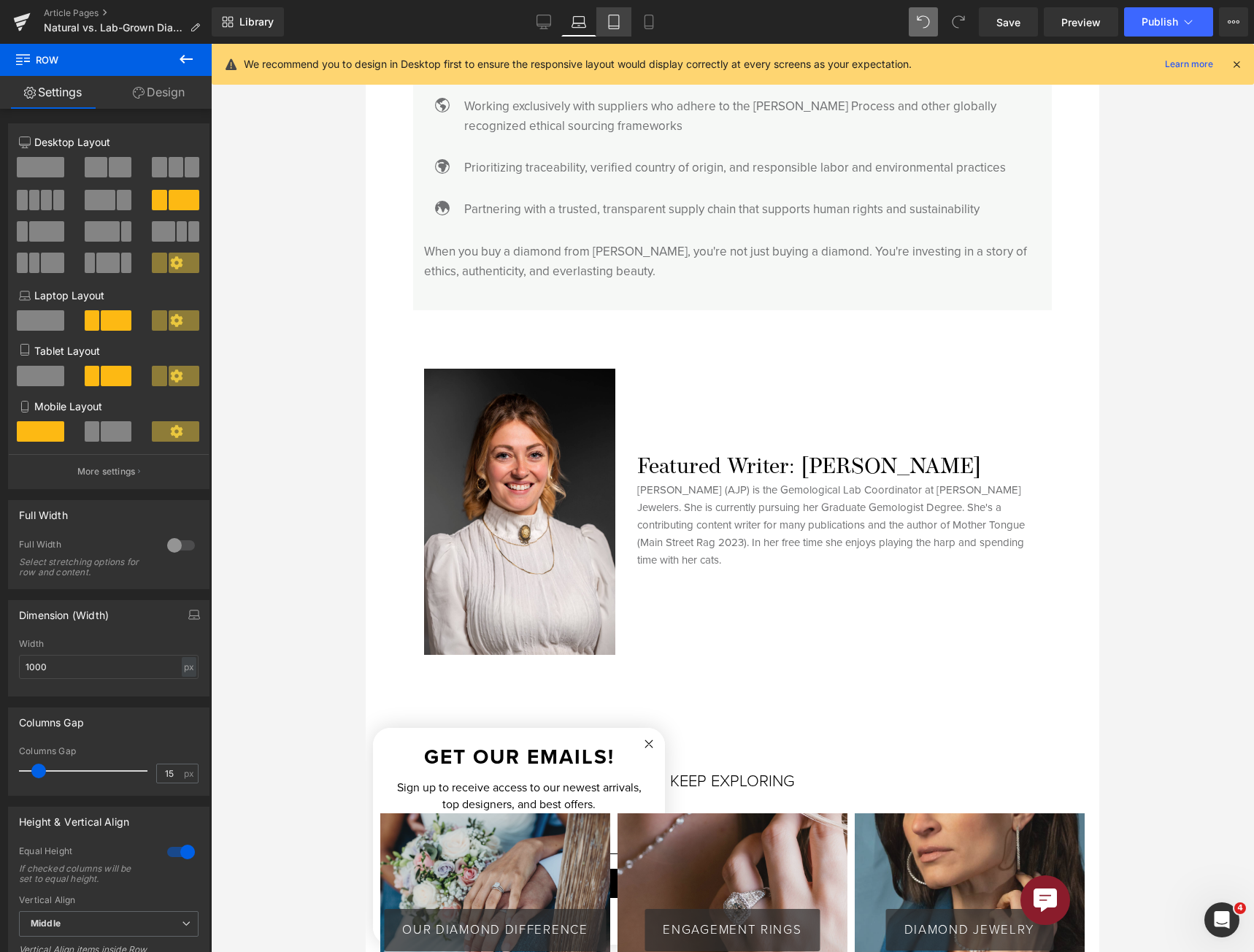
click at [621, 25] on icon at bounding box center [614, 22] width 15 height 15
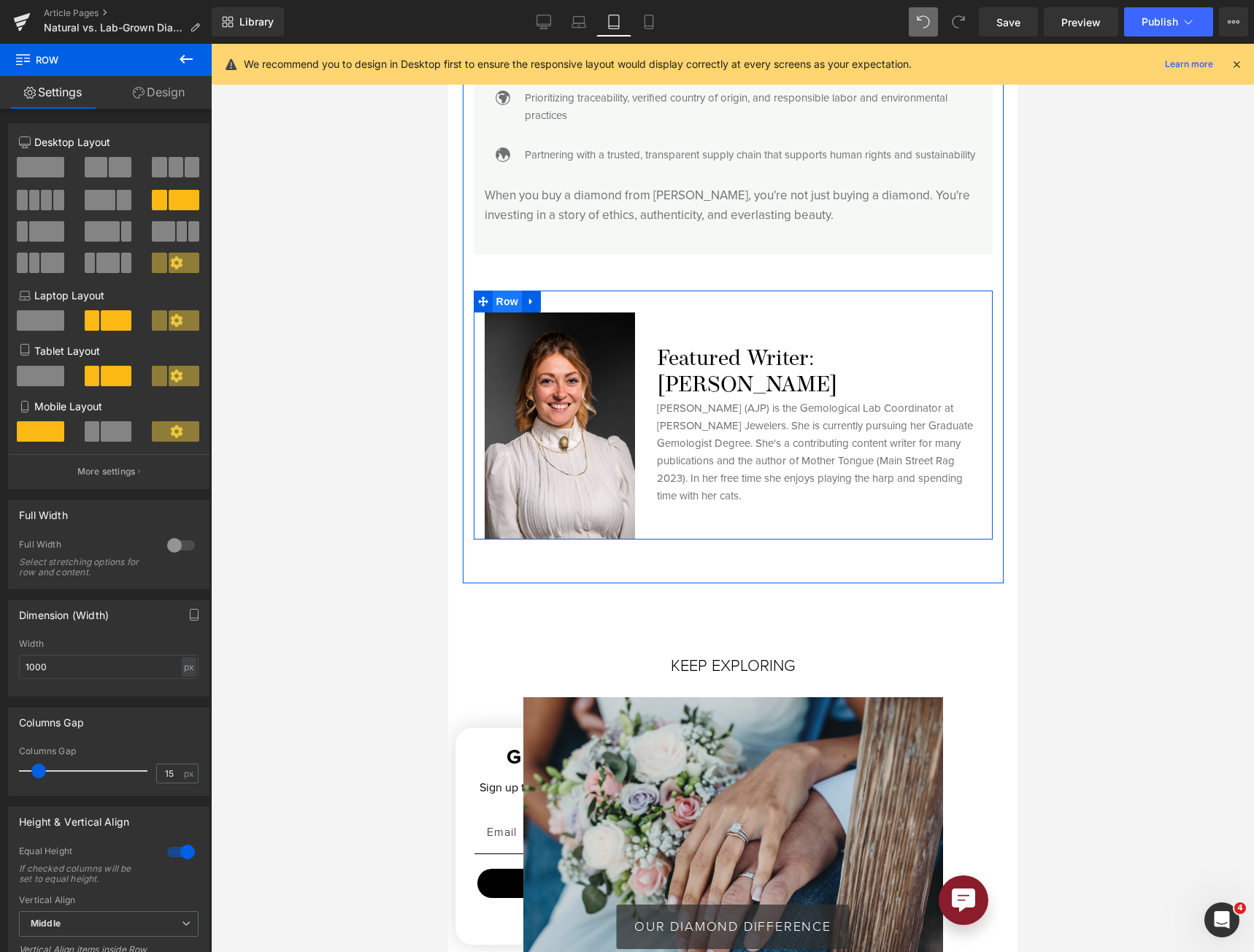
click at [506, 313] on span "Row" at bounding box center [506, 301] width 29 height 22
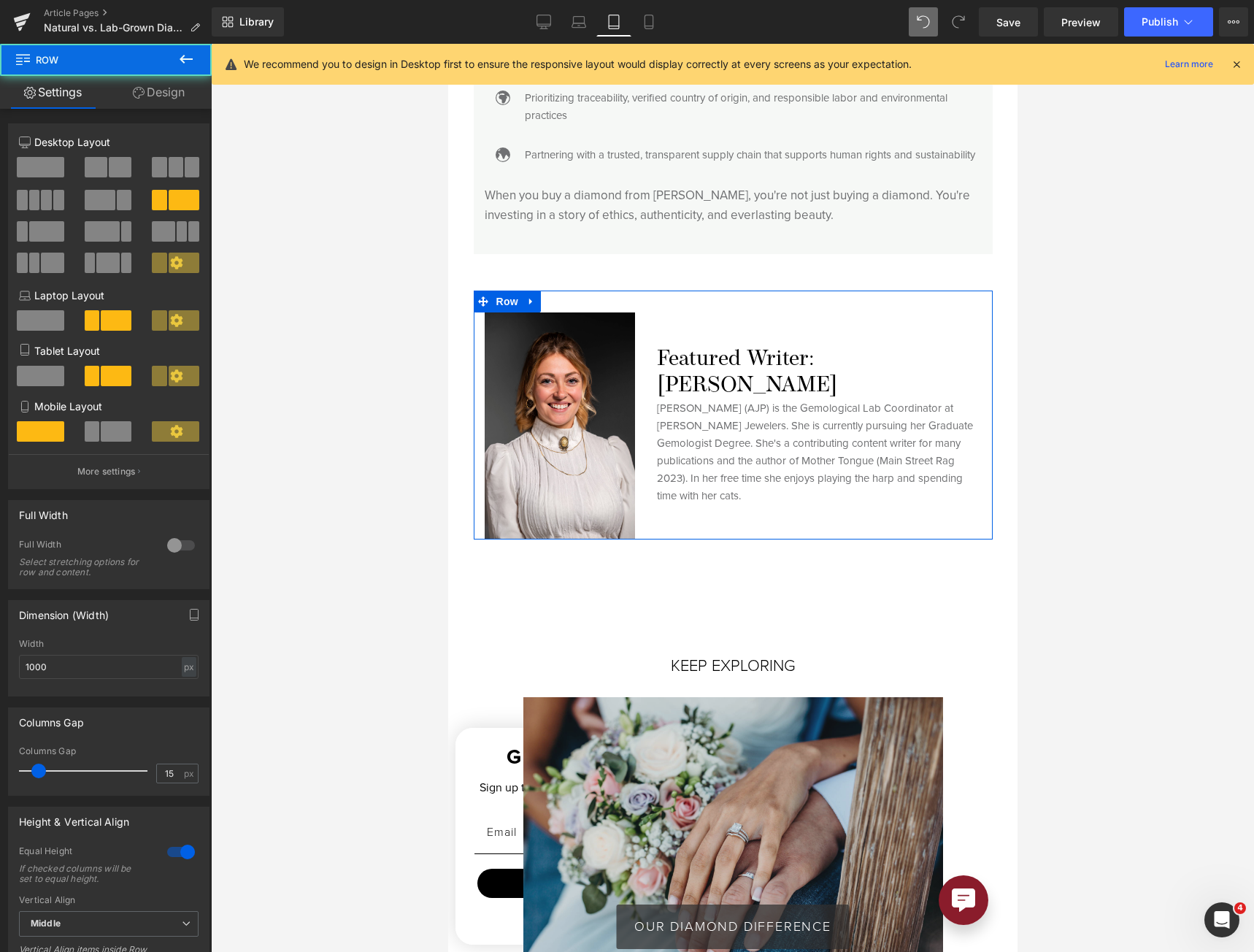
click at [183, 87] on link "Design" at bounding box center [159, 93] width 106 height 33
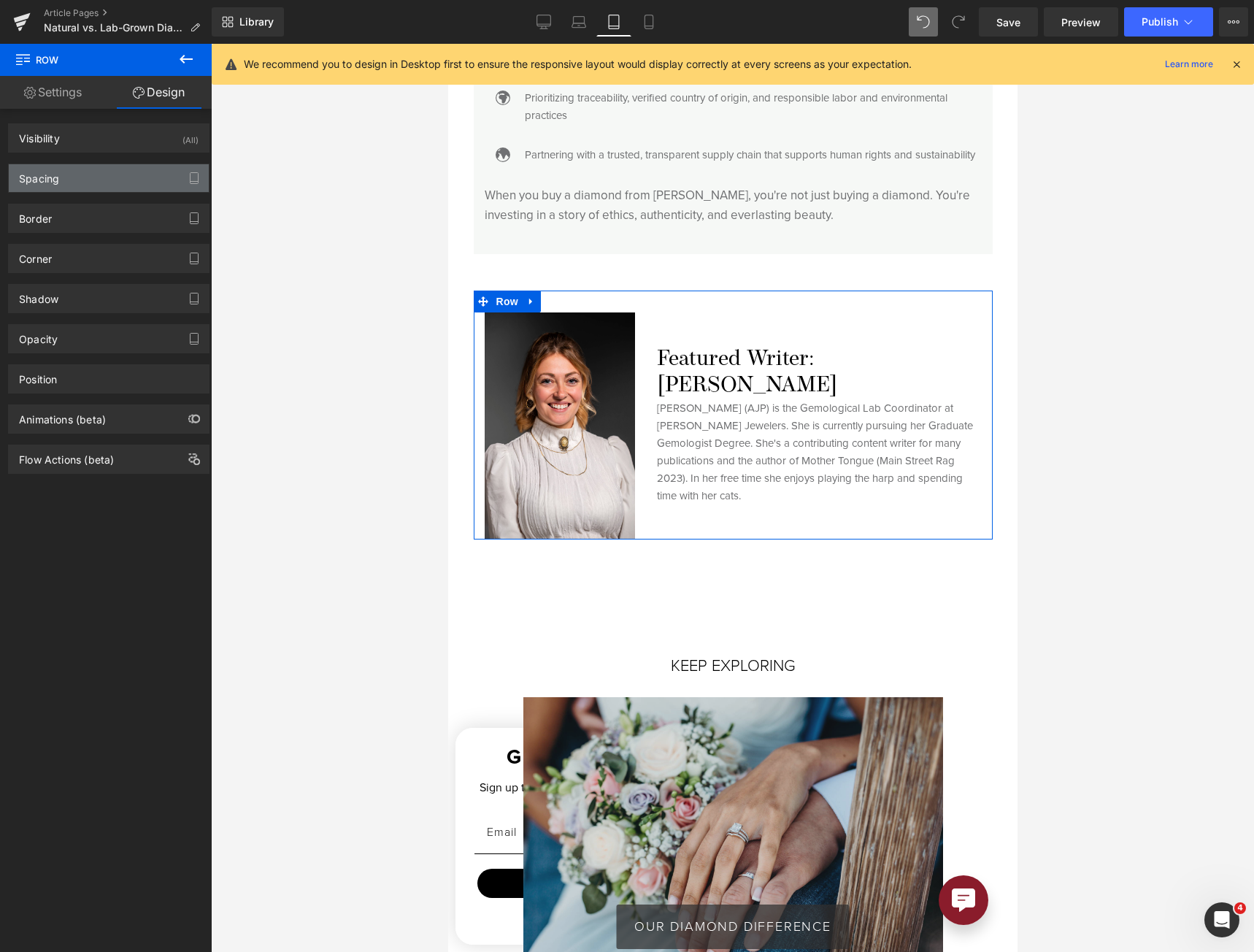
click at [69, 173] on div "Spacing" at bounding box center [109, 179] width 200 height 28
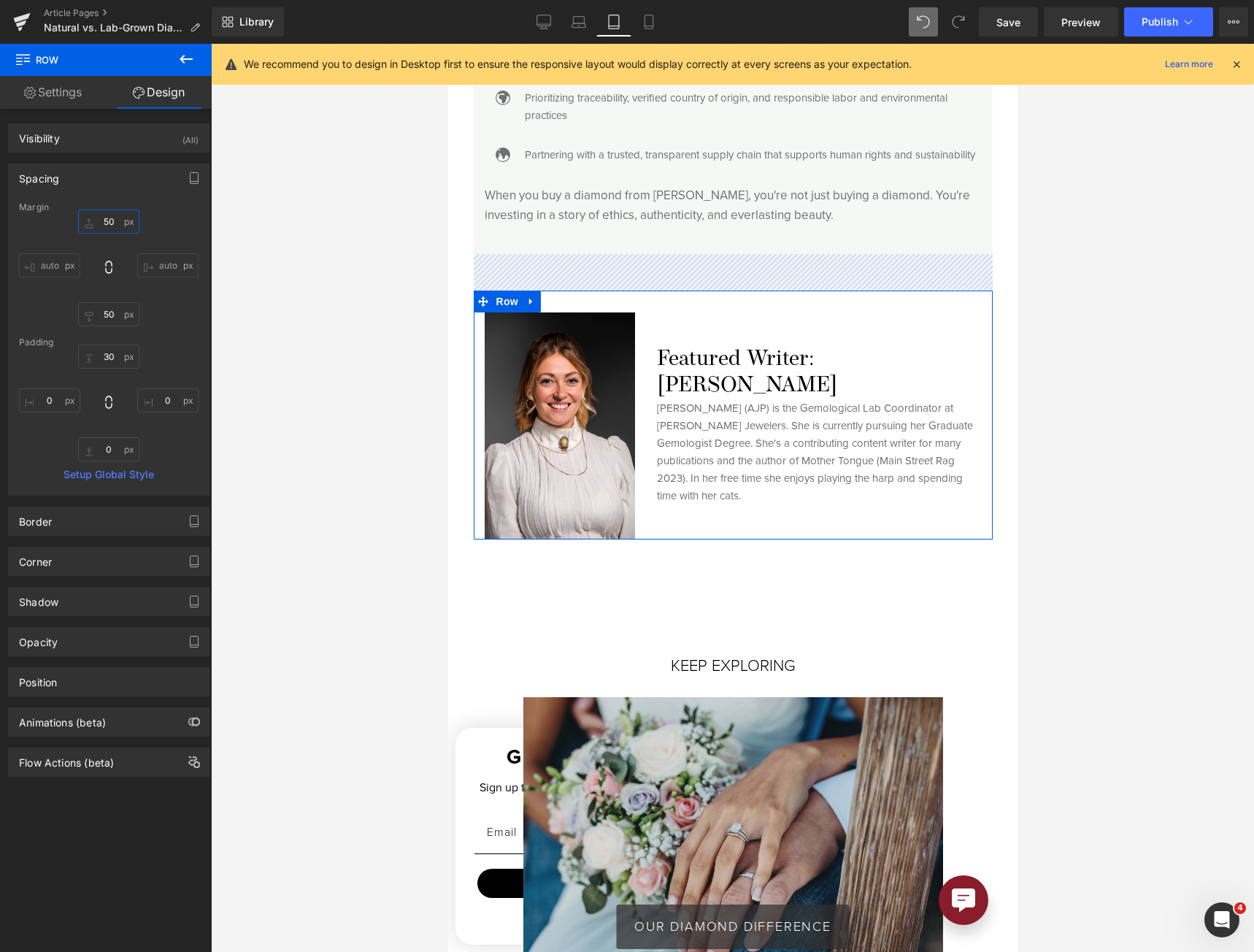
click at [100, 228] on input "50" at bounding box center [108, 221] width 61 height 24
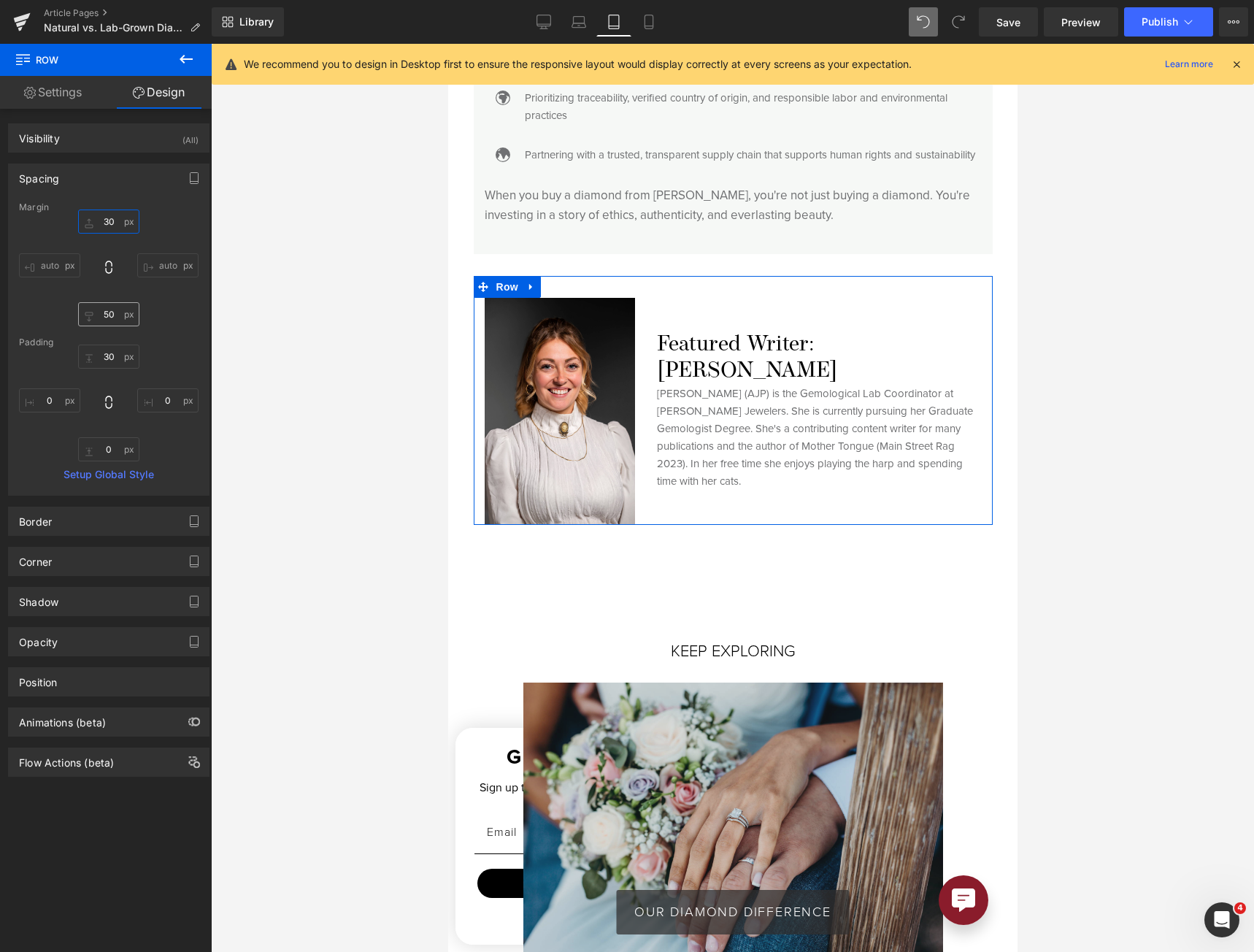
type input "30"
click at [103, 308] on input "50" at bounding box center [108, 313] width 61 height 24
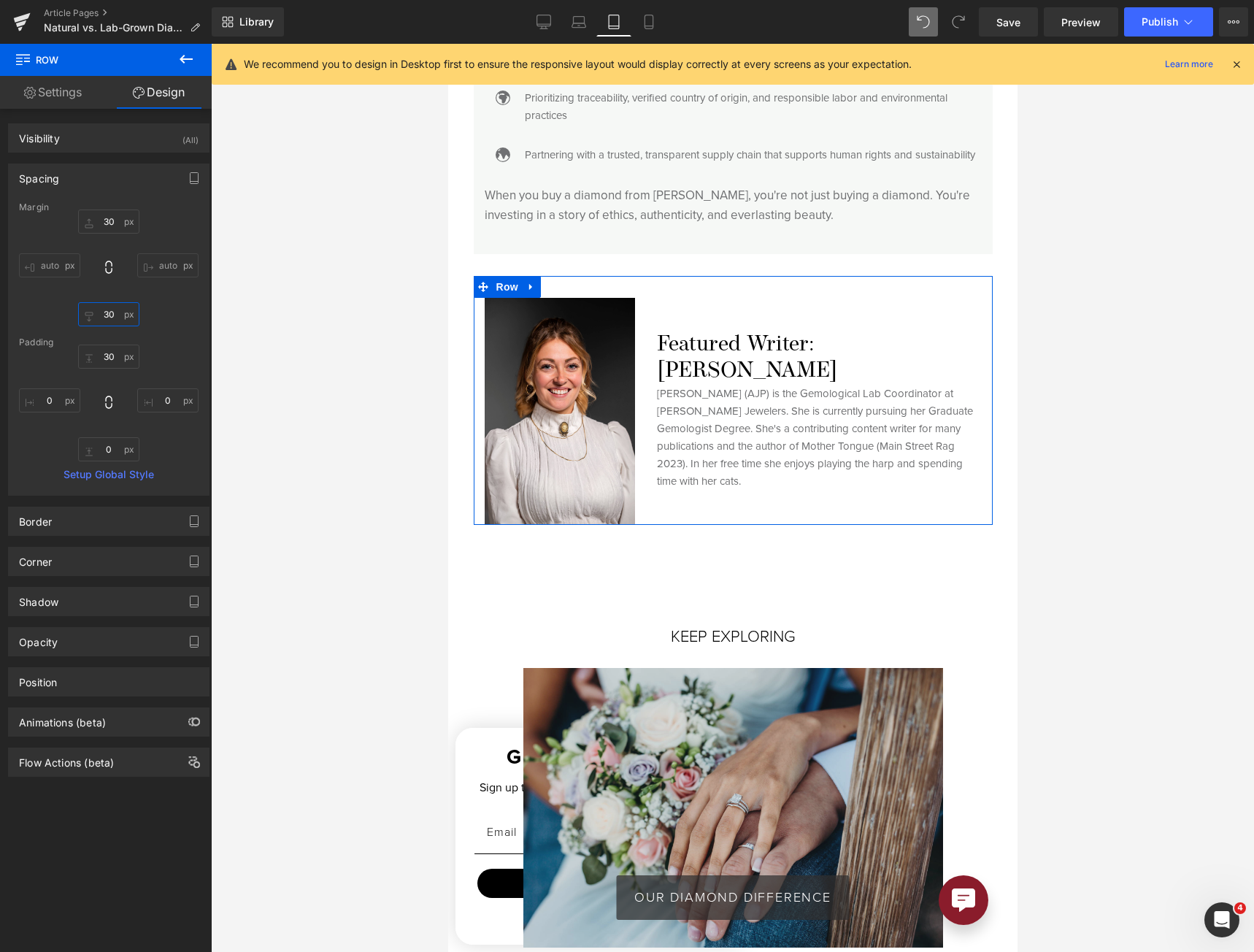
click at [103, 307] on input "30" at bounding box center [108, 313] width 61 height 24
click at [109, 318] on input "30" at bounding box center [108, 313] width 61 height 24
click at [109, 318] on input "30" at bounding box center [108, 313] width 61 height 24
type input "0"
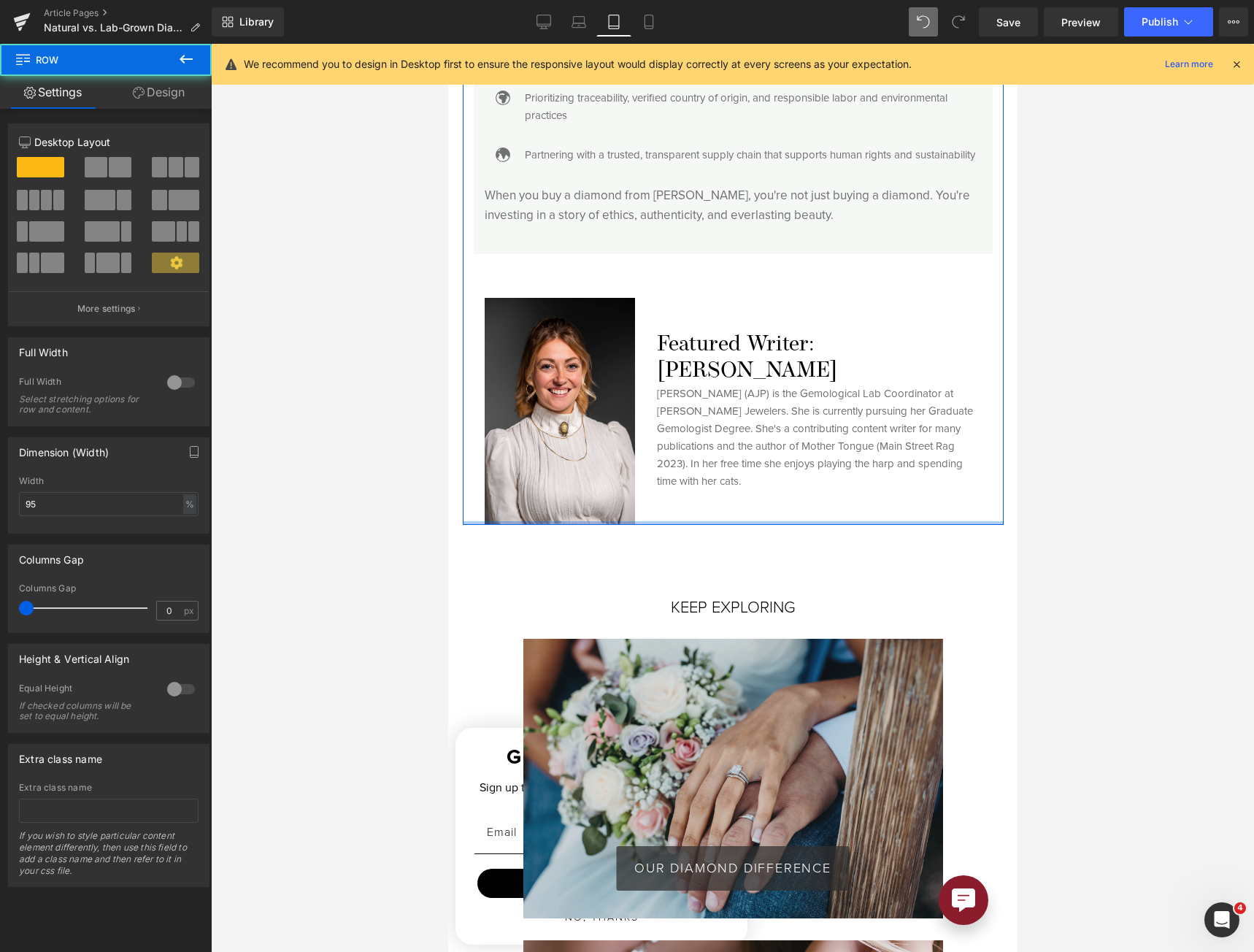
drag, startPoint x: 665, startPoint y: 549, endPoint x: 657, endPoint y: 533, distance: 17.9
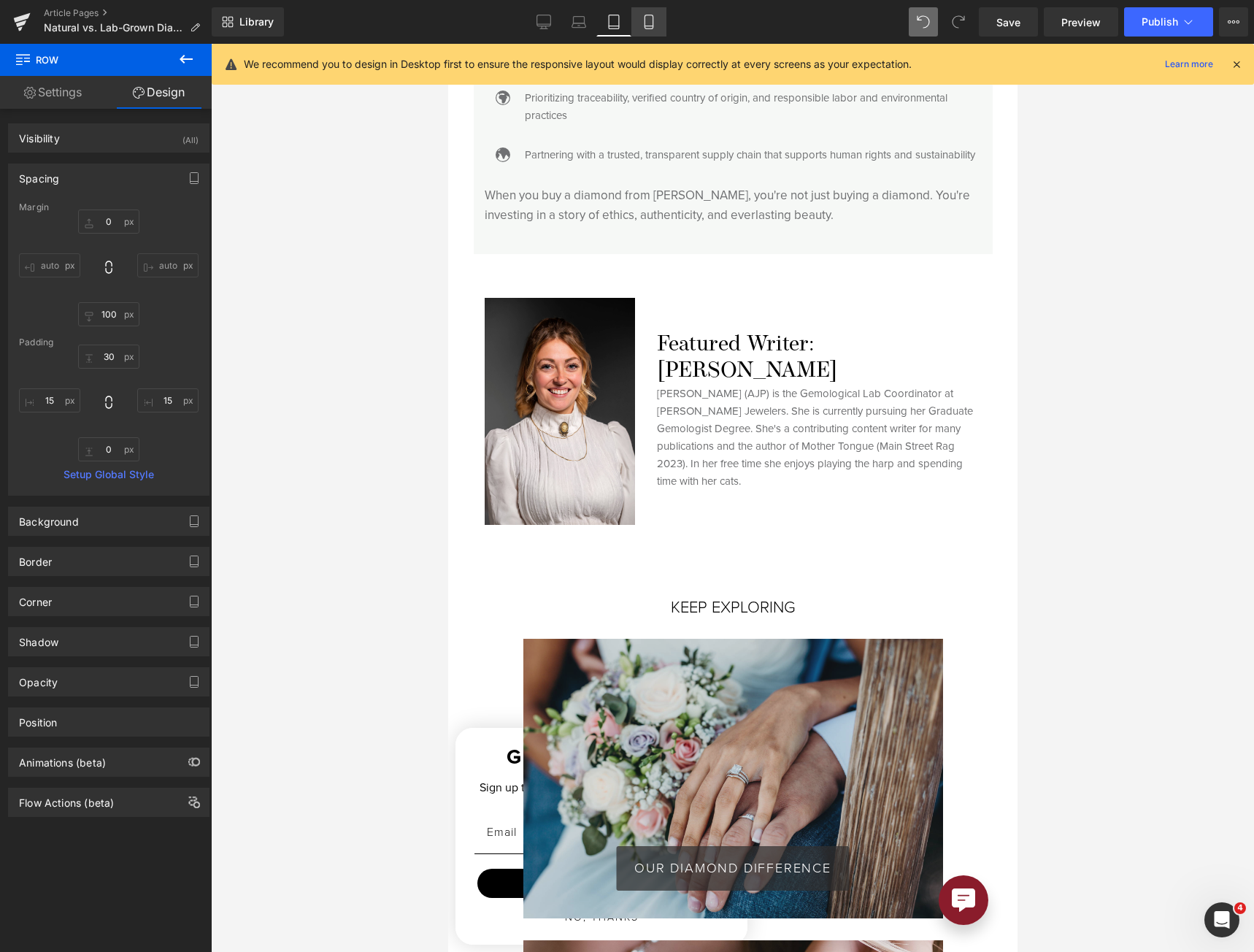
click at [661, 31] on link "Mobile" at bounding box center [649, 22] width 35 height 29
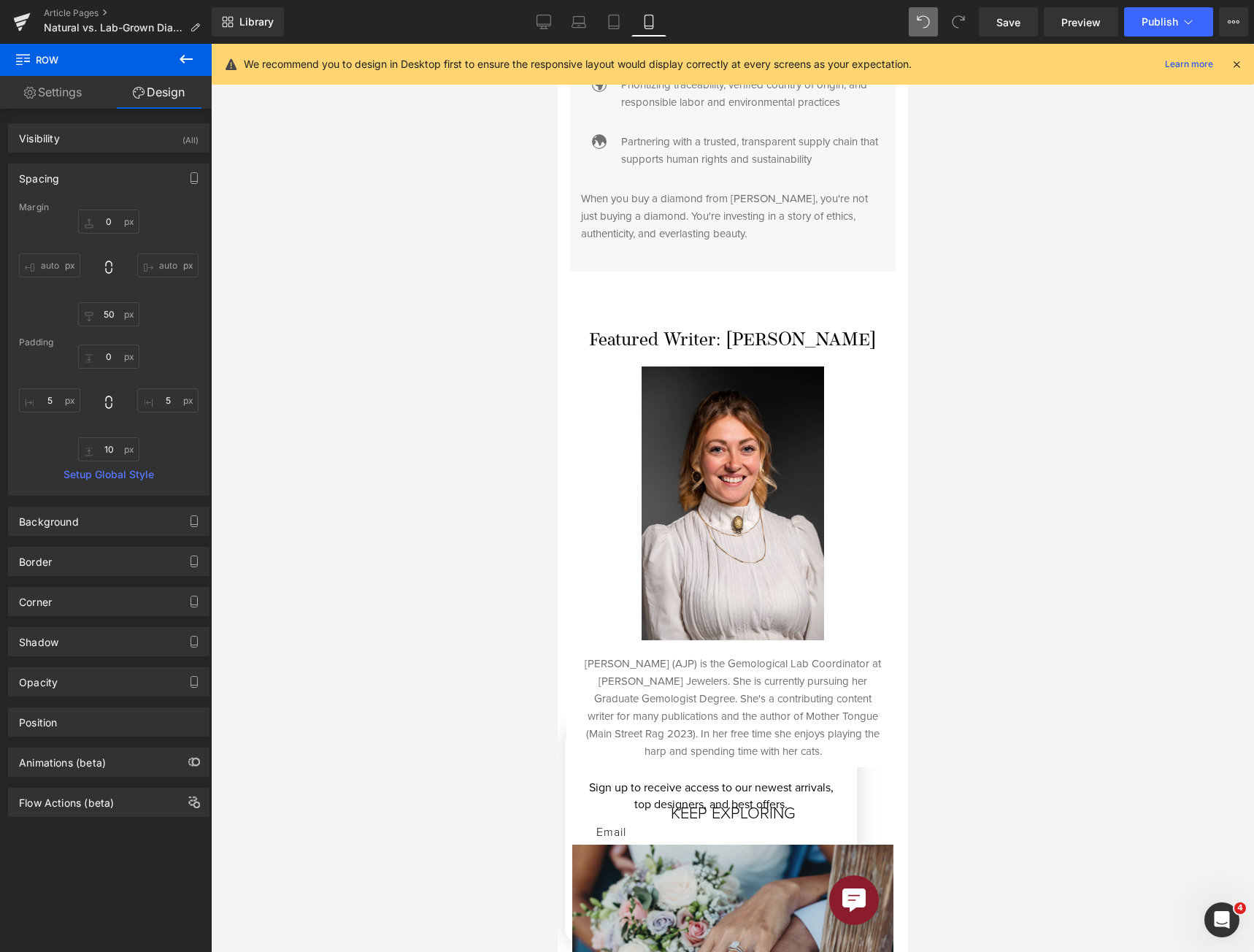
scroll to position [4233, 0]
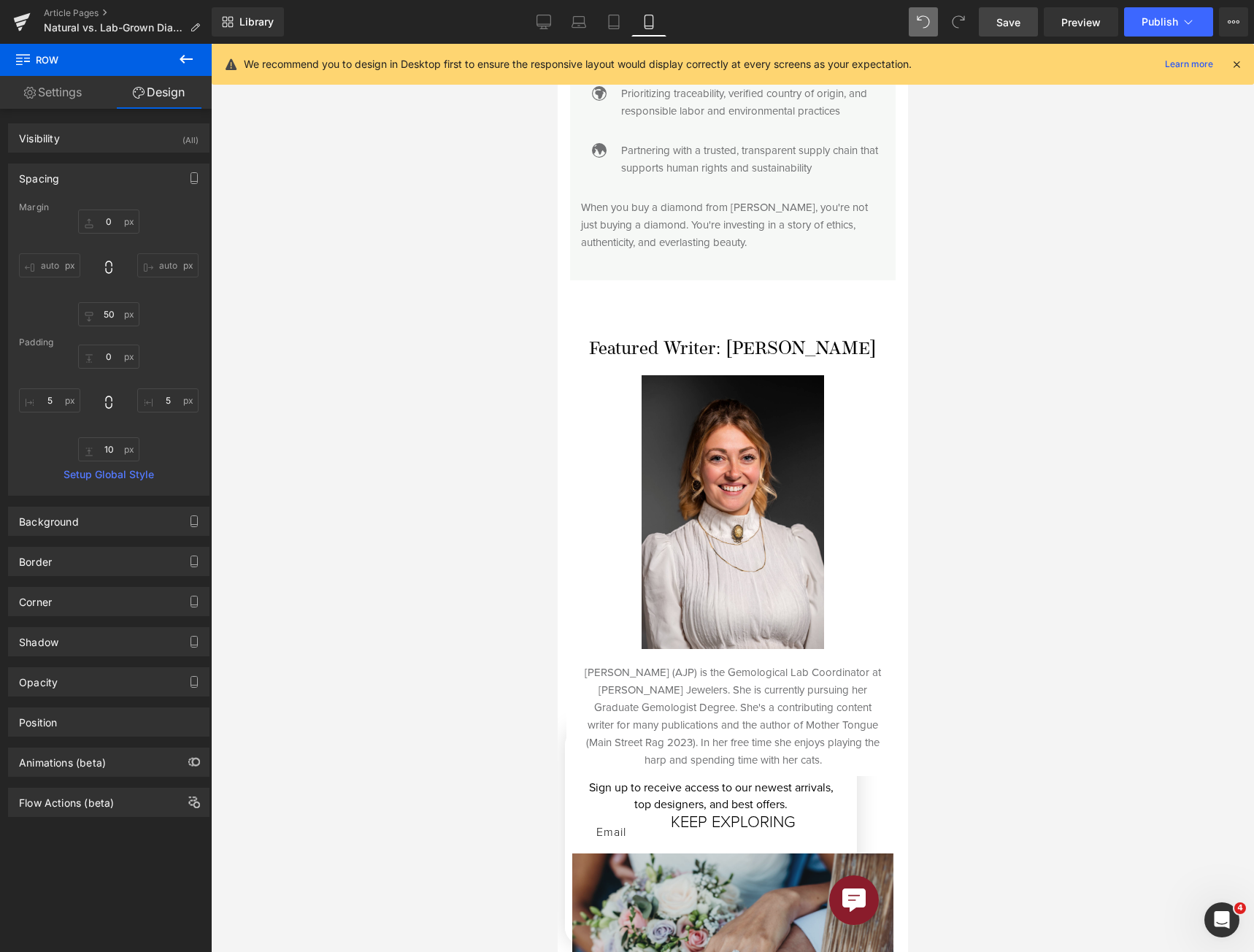
click at [1007, 22] on span "Save" at bounding box center [1008, 22] width 24 height 16
click at [1170, 9] on button "Publish" at bounding box center [1169, 22] width 89 height 29
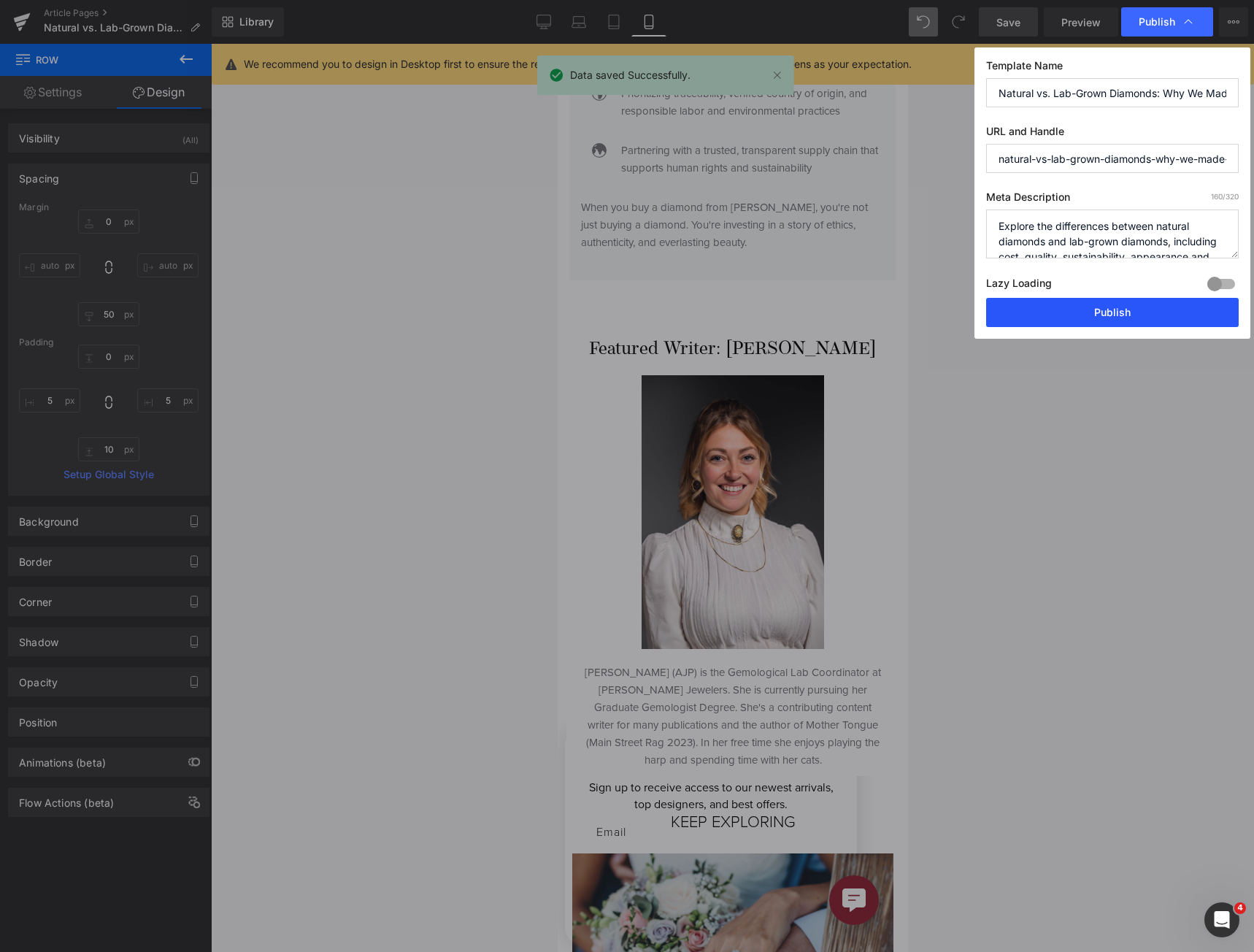
click at [1112, 309] on button "Publish" at bounding box center [1112, 312] width 252 height 29
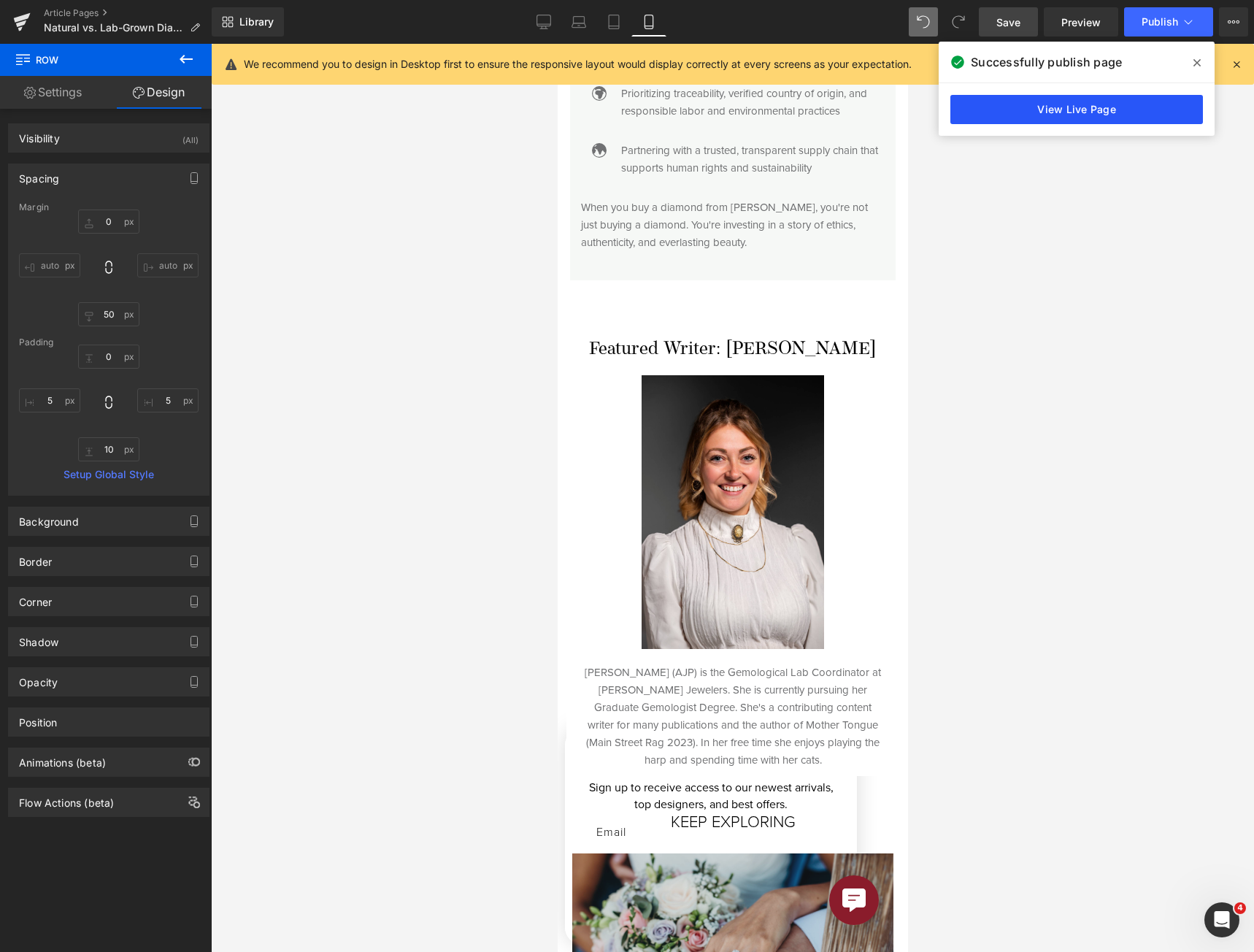
click at [1122, 115] on link "View Live Page" at bounding box center [1076, 109] width 252 height 29
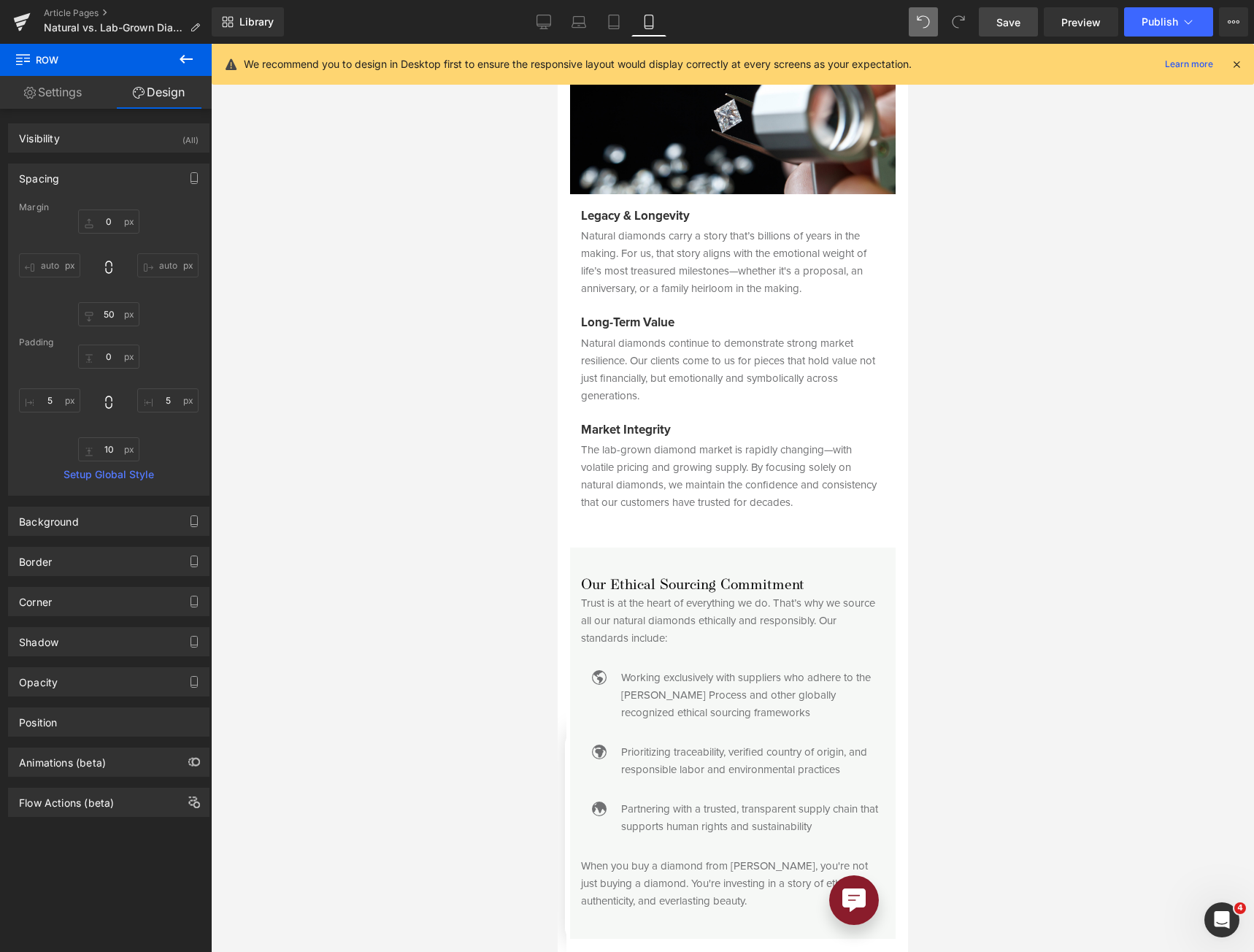
scroll to position [3284, 0]
